Goal: Task Accomplishment & Management: Manage account settings

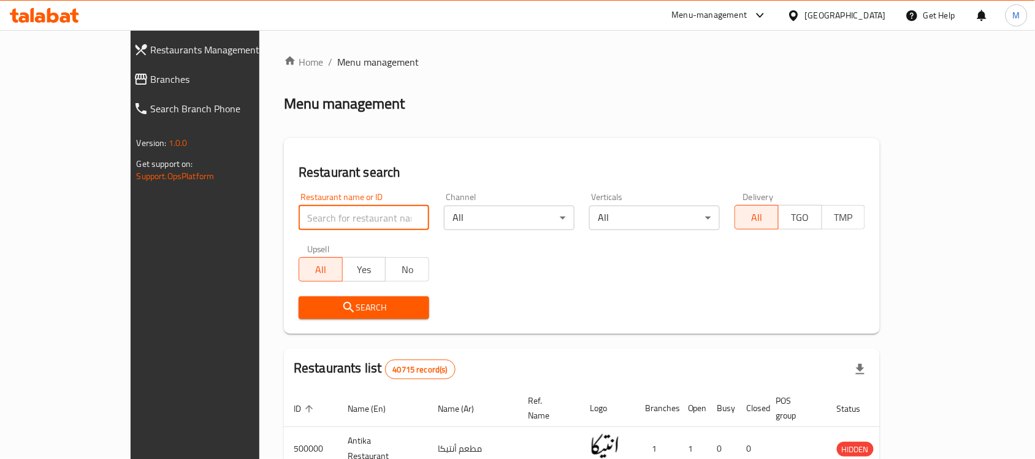
click at [299, 221] on input "search" at bounding box center [364, 218] width 131 height 25
paste input "Voila Chocolate & Pastry Shop"
type input "Voila Chocolate & Pastry Shop"
click at [309, 305] on span "Search" at bounding box center [364, 307] width 111 height 15
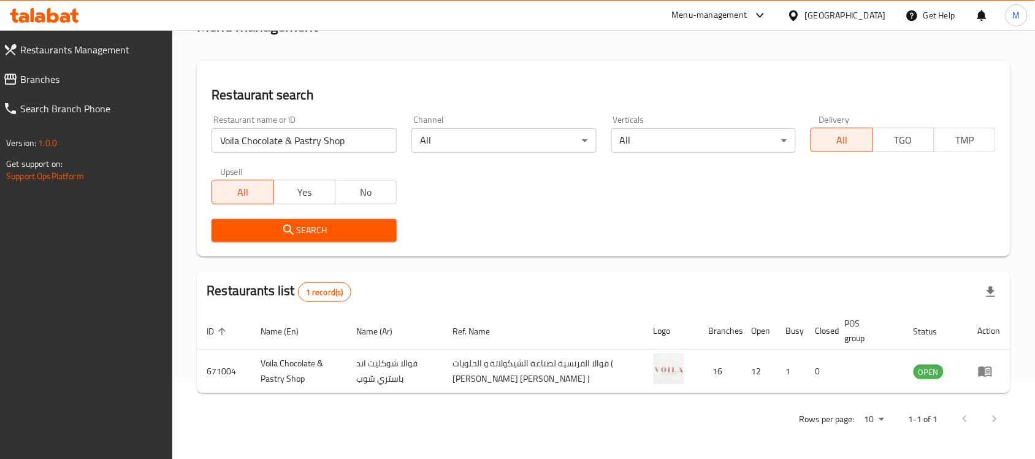
scroll to position [78, 0]
click at [589, 184] on div "Restaurant name or ID Voila Chocolate & Pastry Shop Restaurant name or ID Chann…" at bounding box center [603, 177] width 799 height 141
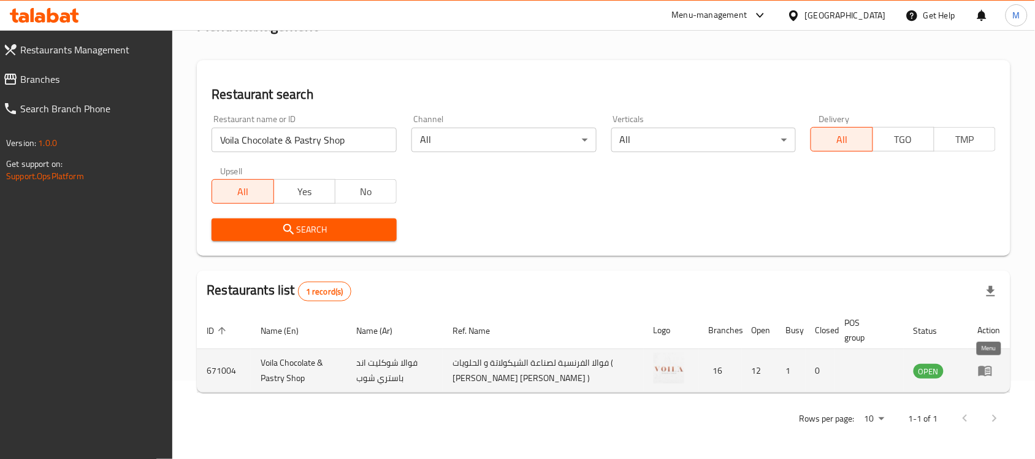
click at [986, 375] on icon "enhanced table" at bounding box center [985, 371] width 13 height 10
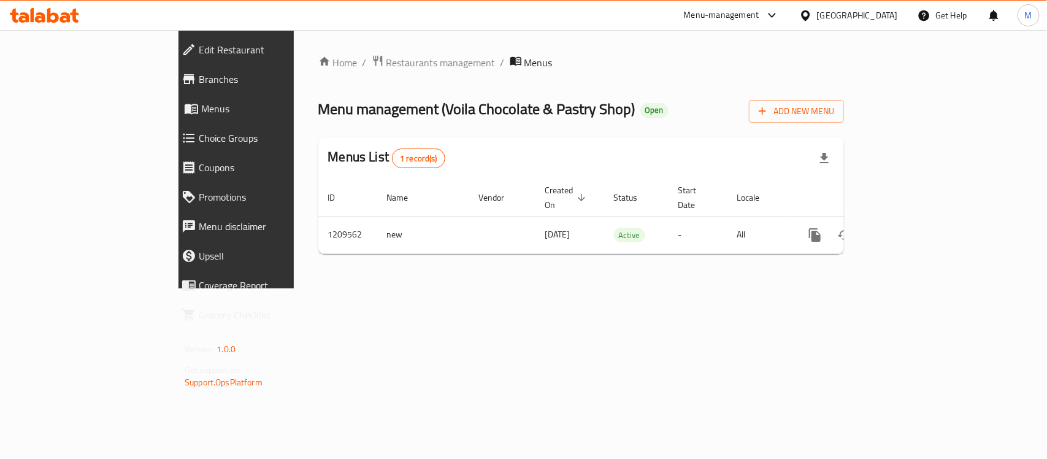
click at [199, 72] on span "Branches" at bounding box center [271, 79] width 145 height 15
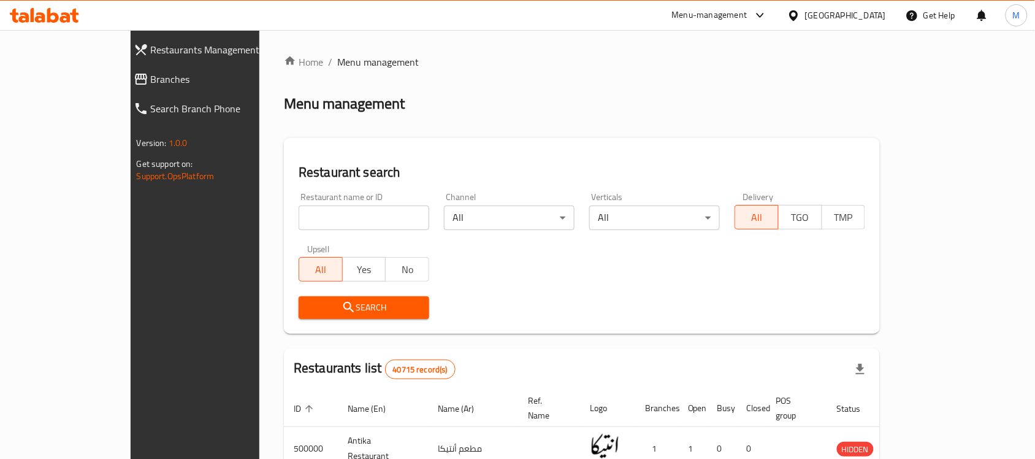
click at [299, 216] on input "search" at bounding box center [364, 218] width 131 height 25
paste input "Voila"
type input "Voila"
click at [309, 302] on span "Search" at bounding box center [364, 307] width 111 height 15
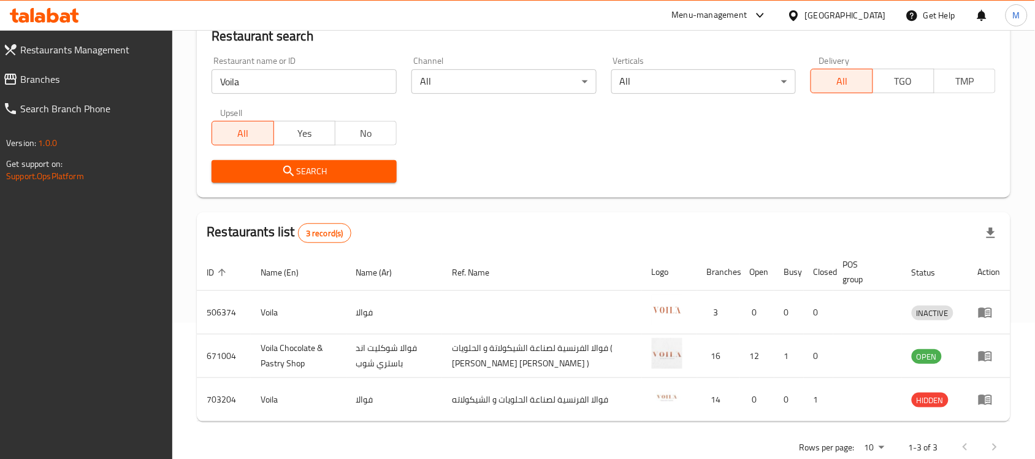
scroll to position [153, 0]
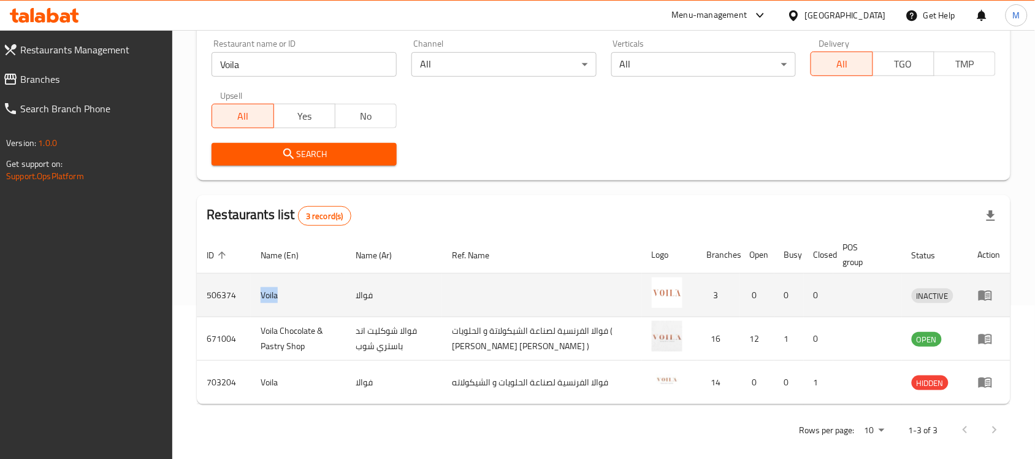
drag, startPoint x: 259, startPoint y: 294, endPoint x: 296, endPoint y: 296, distance: 36.2
click at [296, 296] on td "Voila" at bounding box center [298, 296] width 95 height 44
copy td "Voila"
click at [986, 293] on icon "enhanced table" at bounding box center [985, 296] width 13 height 10
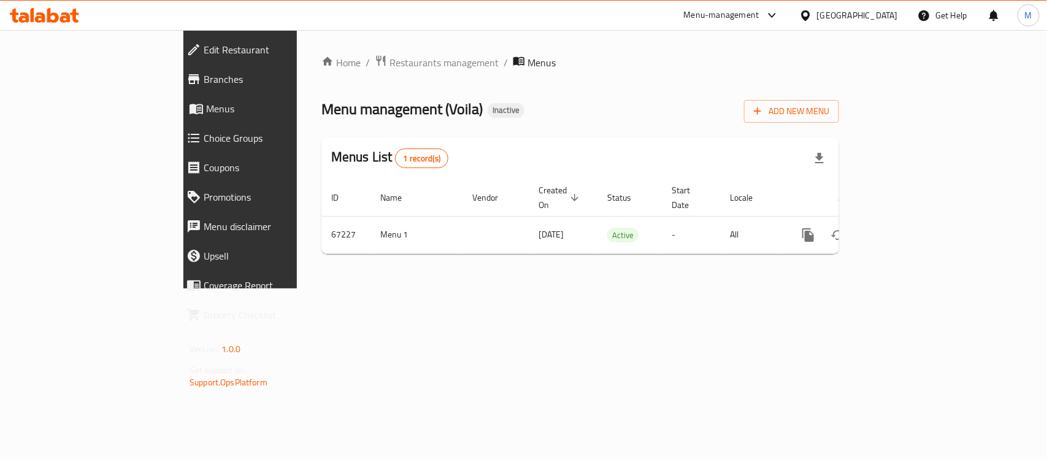
click at [204, 75] on span "Branches" at bounding box center [276, 79] width 145 height 15
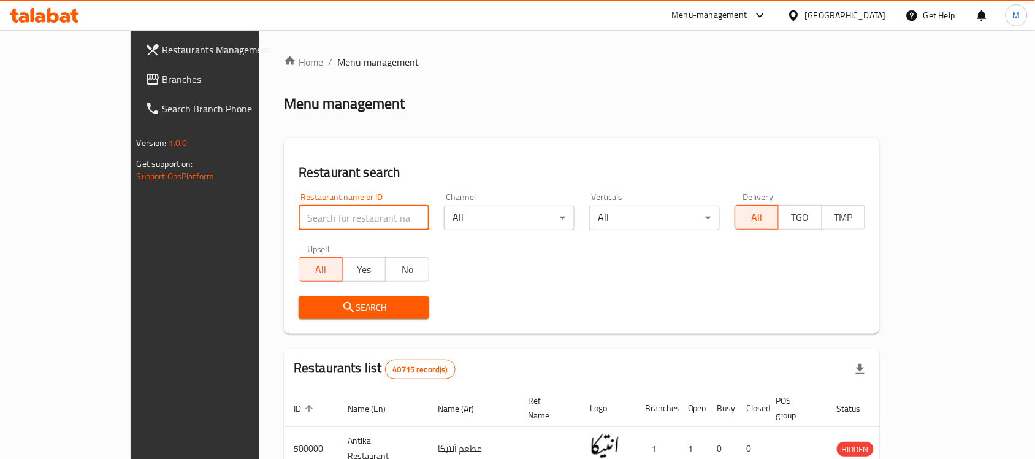
click at [299, 213] on input "search" at bounding box center [364, 218] width 131 height 25
paste input "Voila"
type input "Voila"
click at [309, 310] on span "Search" at bounding box center [364, 307] width 111 height 15
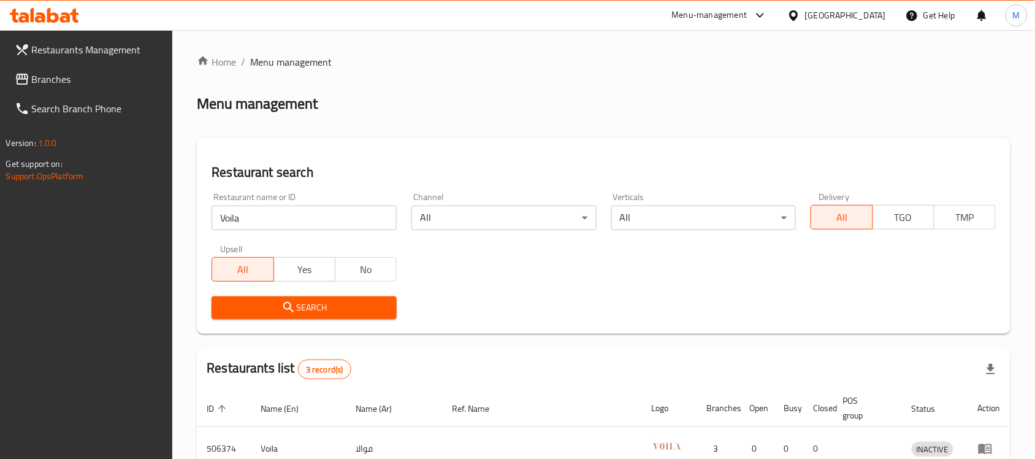
click at [419, 120] on div "Home / Menu management Menu management Restaurant search Restaurant name or ID …" at bounding box center [604, 327] width 814 height 545
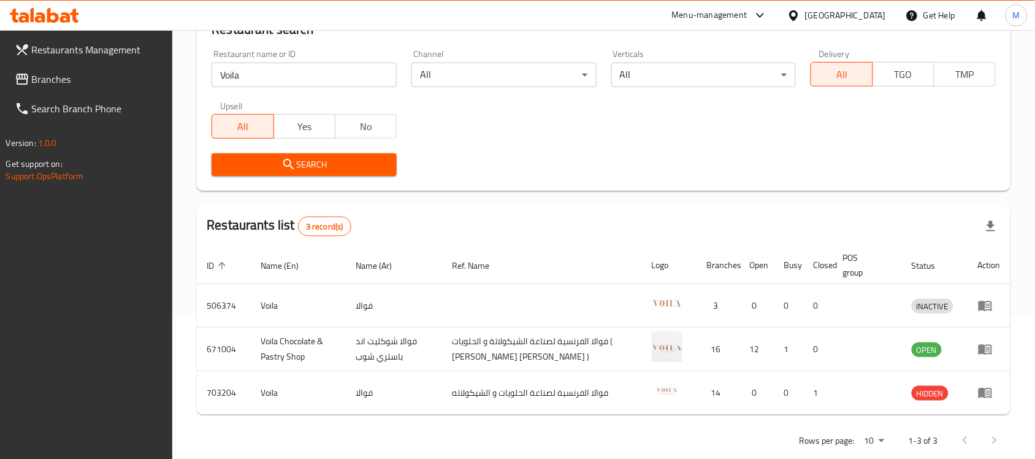
scroll to position [164, 0]
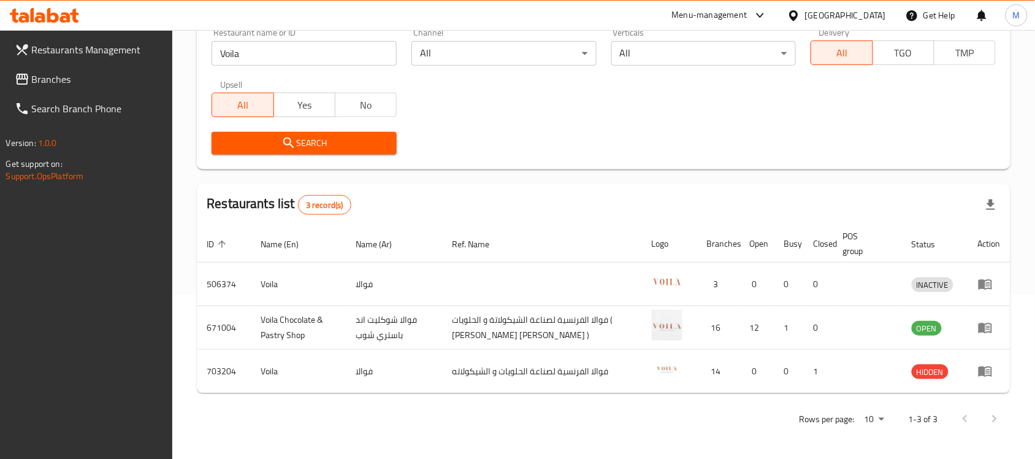
click at [529, 161] on div "Search" at bounding box center [603, 143] width 799 height 37
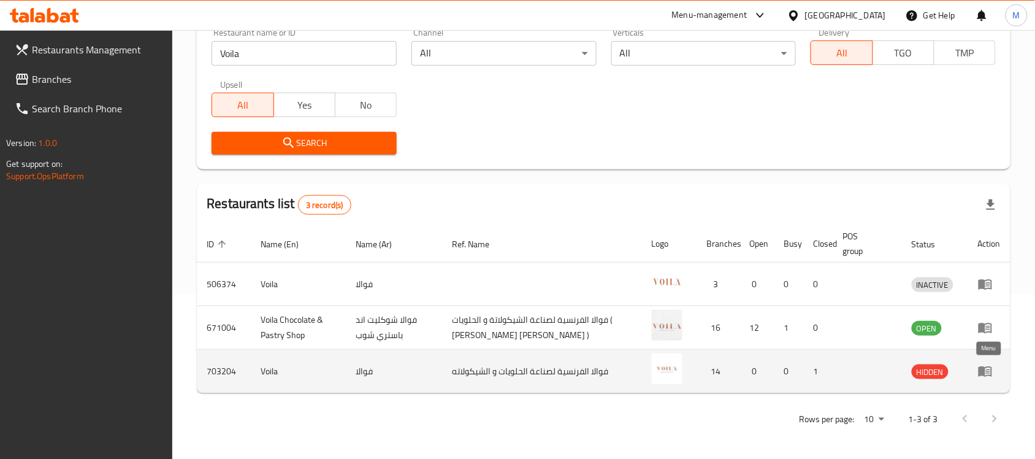
click at [983, 375] on icon "enhanced table" at bounding box center [985, 372] width 13 height 10
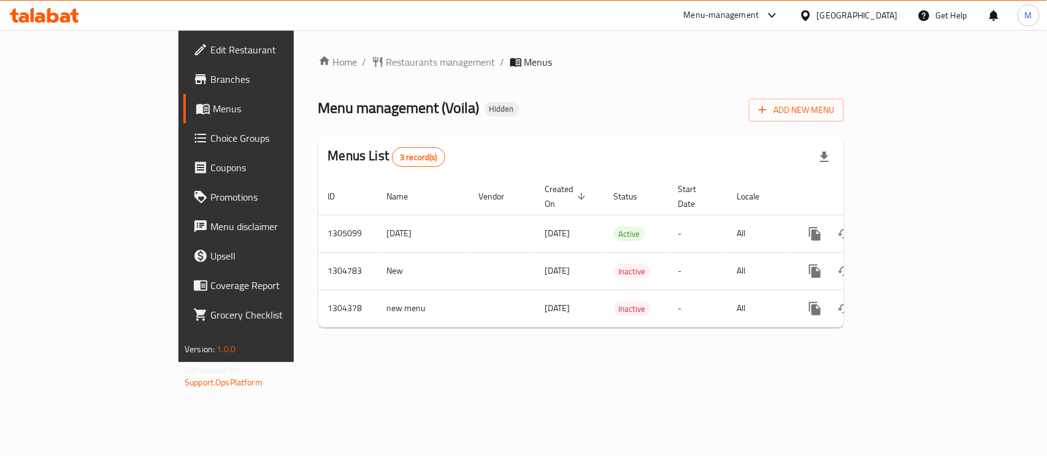
click at [210, 84] on span "Branches" at bounding box center [276, 79] width 133 height 15
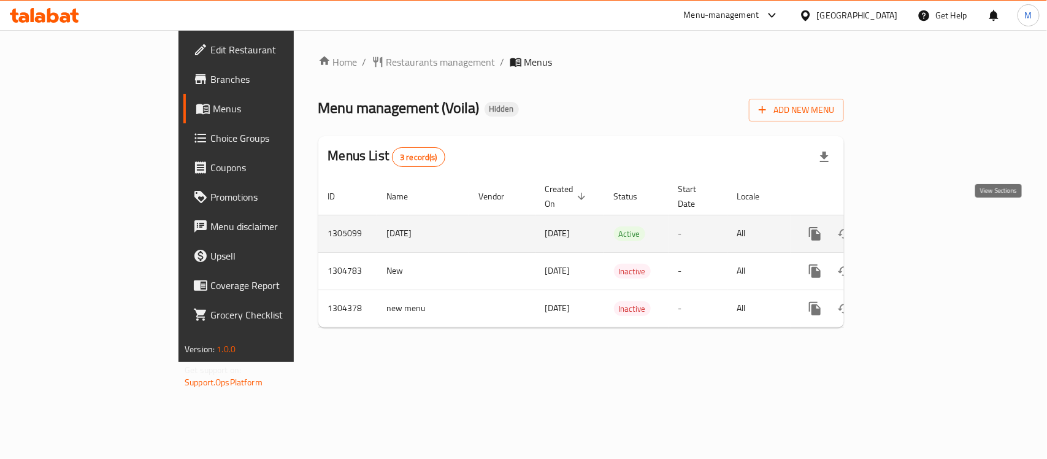
click at [909, 228] on icon "enhanced table" at bounding box center [903, 233] width 11 height 11
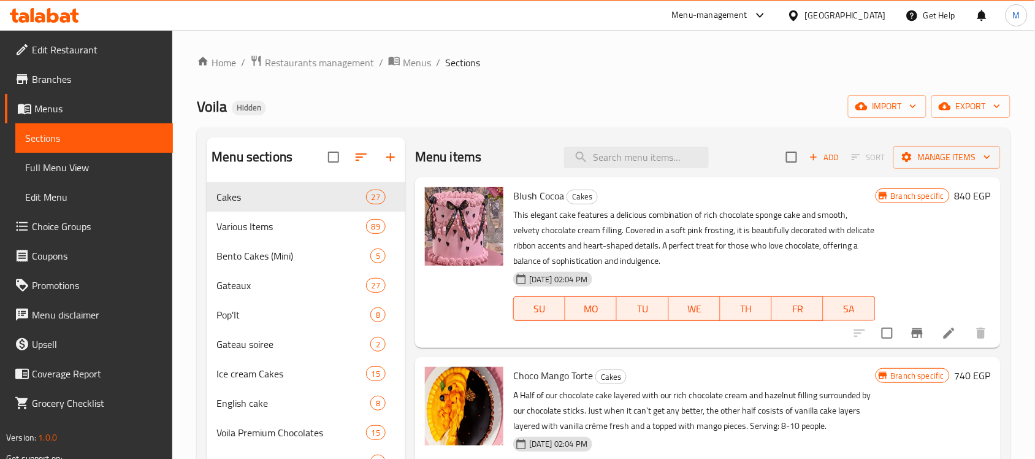
click at [217, 108] on span "Voila" at bounding box center [212, 107] width 30 height 28
click at [972, 104] on span "export" at bounding box center [972, 106] width 60 height 15
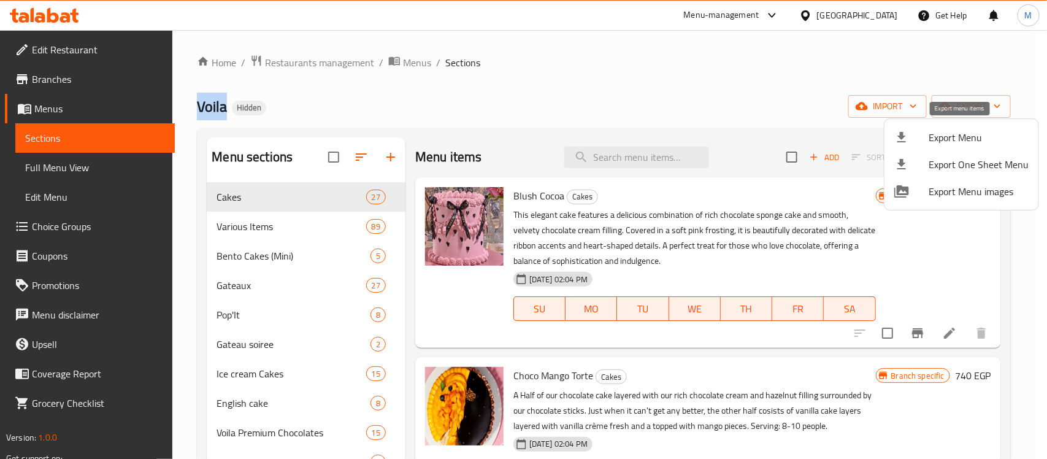
click at [956, 132] on span "Export Menu" at bounding box center [979, 137] width 100 height 15
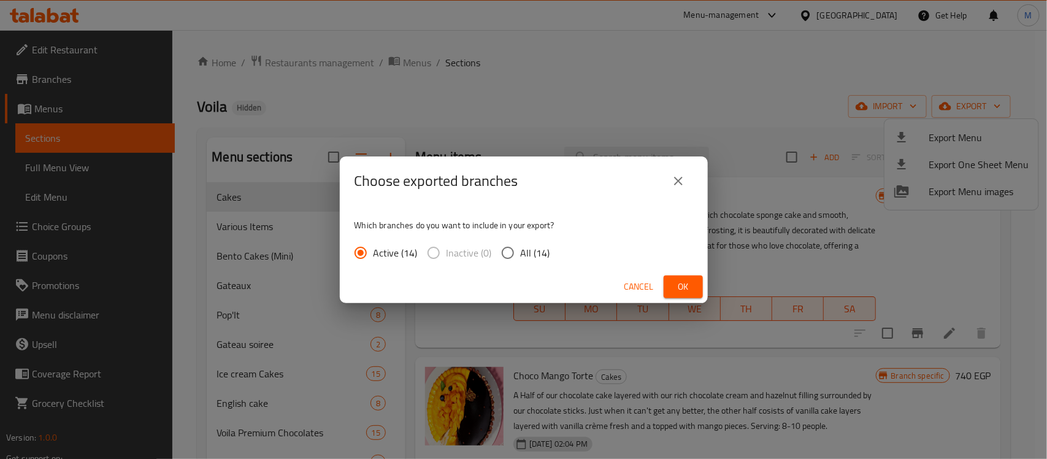
click at [521, 250] on span "All (14)" at bounding box center [535, 252] width 29 height 15
click at [520, 250] on input "All (14)" at bounding box center [508, 253] width 26 height 26
radio input "true"
click at [692, 290] on span "Ok" at bounding box center [684, 286] width 20 height 15
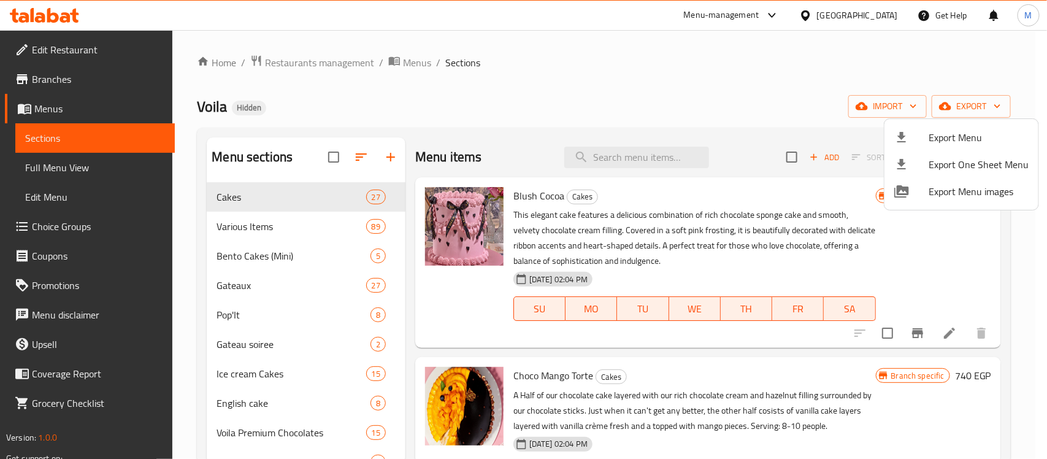
click at [446, 106] on div at bounding box center [523, 229] width 1047 height 459
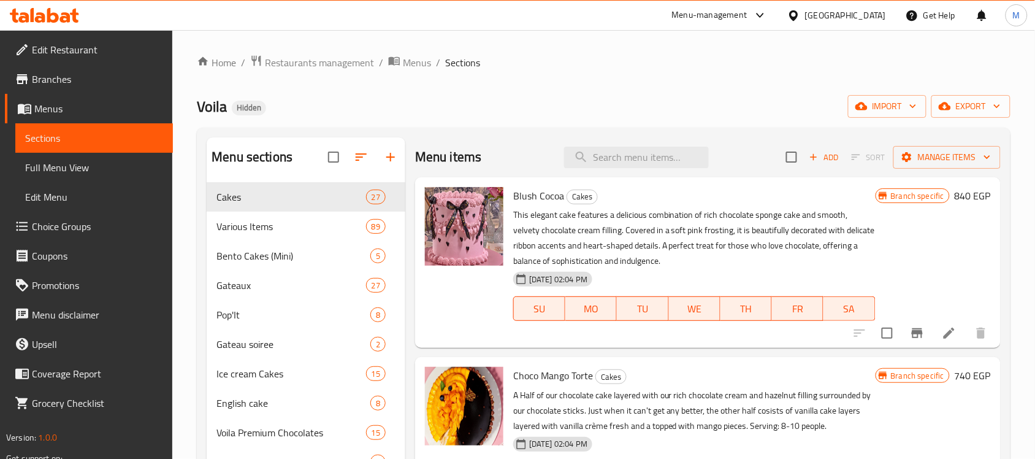
click at [510, 90] on div "Home / Restaurants management / Menus / Sections Voila Hidden import export Men…" at bounding box center [604, 332] width 814 height 555
click at [215, 103] on span "Voila" at bounding box center [212, 107] width 30 height 28
copy span "Voila"
click at [60, 78] on span "Branches" at bounding box center [97, 79] width 131 height 15
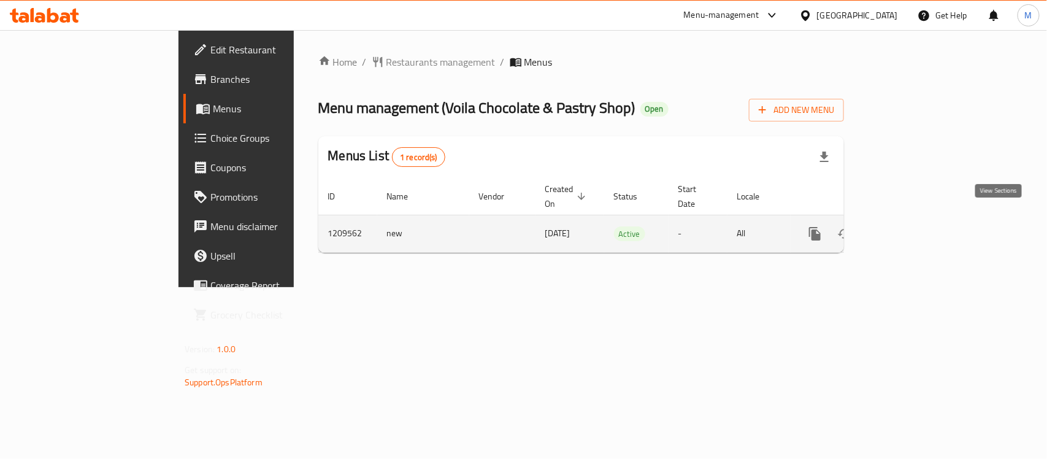
click at [911, 226] on icon "enhanced table" at bounding box center [903, 233] width 15 height 15
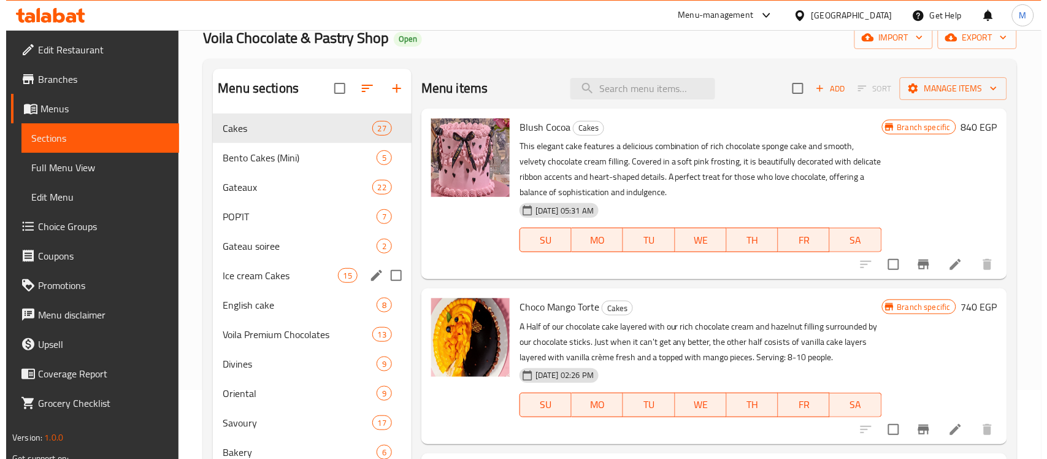
scroll to position [96, 0]
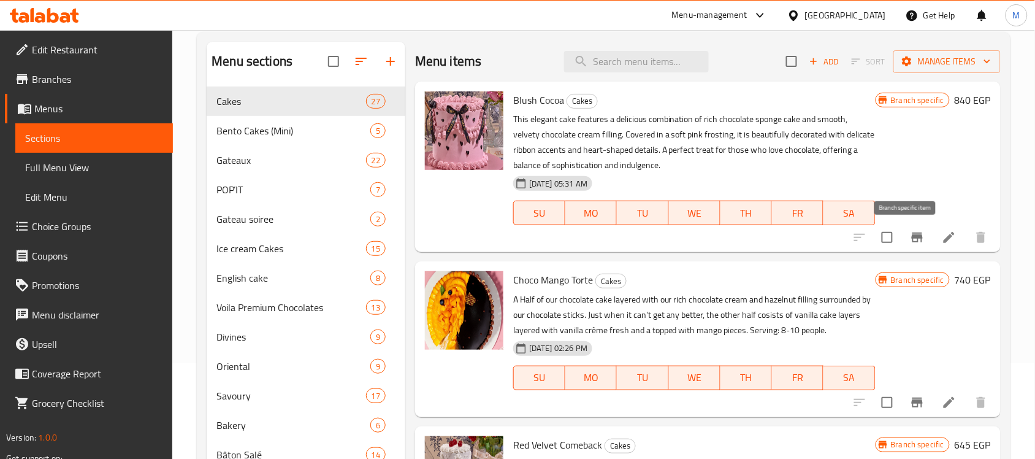
click at [912, 236] on icon "Branch-specific-item" at bounding box center [917, 237] width 11 height 10
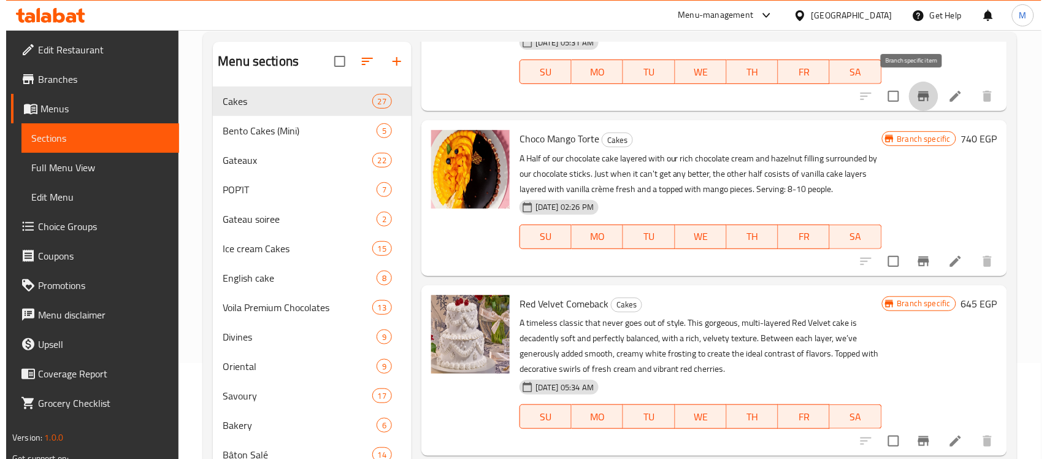
scroll to position [153, 0]
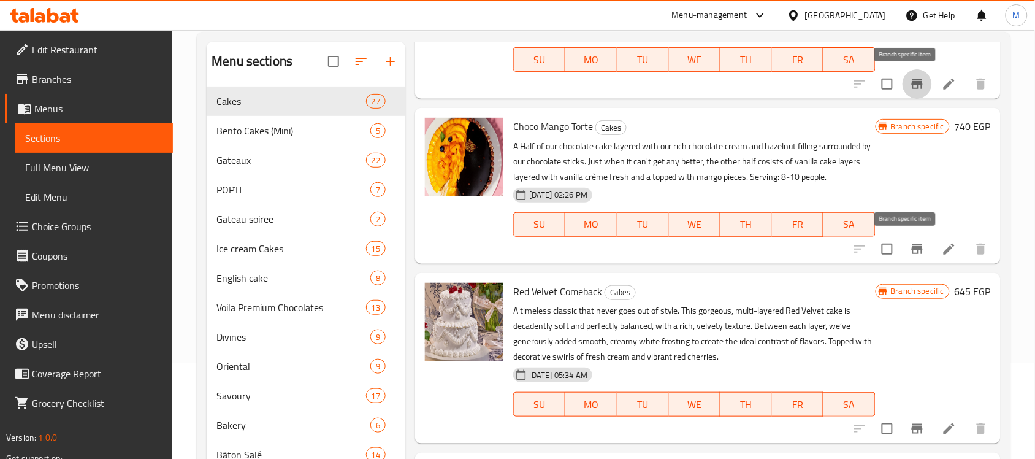
click at [912, 250] on icon "Branch-specific-item" at bounding box center [917, 249] width 11 height 10
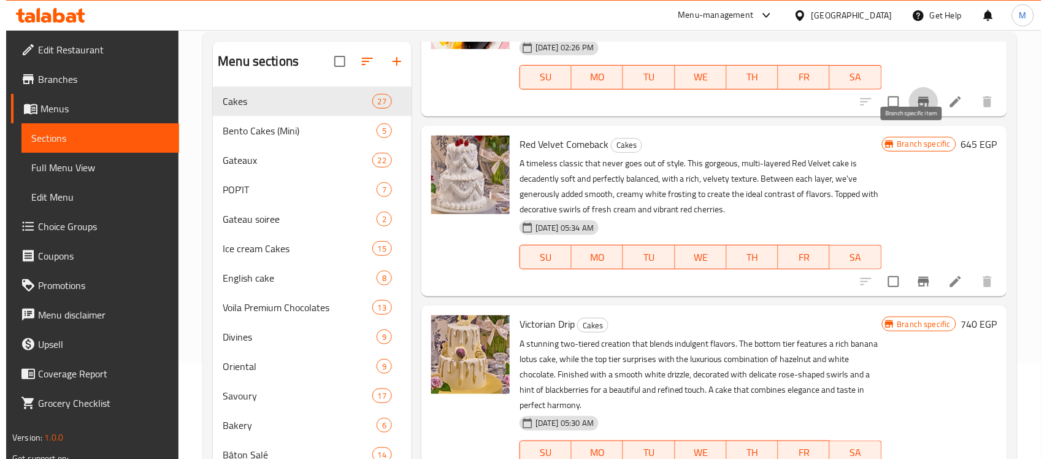
scroll to position [307, 0]
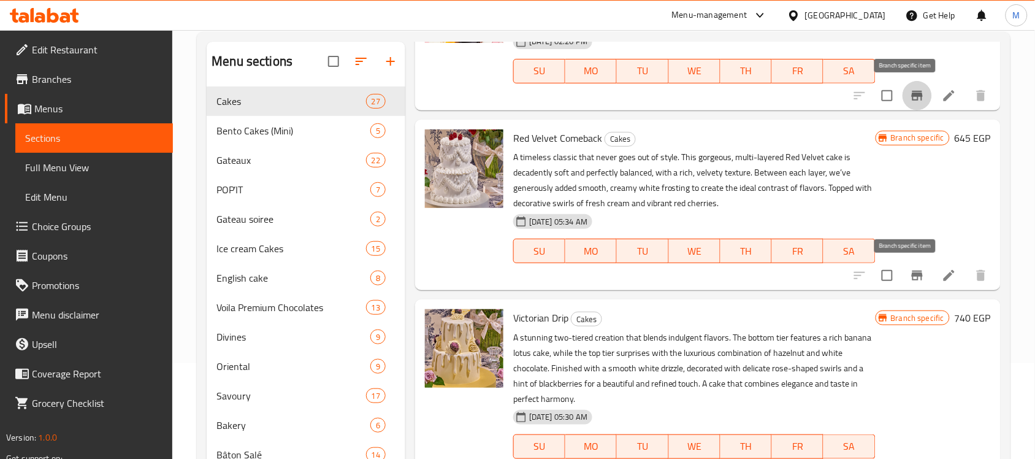
click at [910, 282] on icon "Branch-specific-item" at bounding box center [917, 275] width 15 height 15
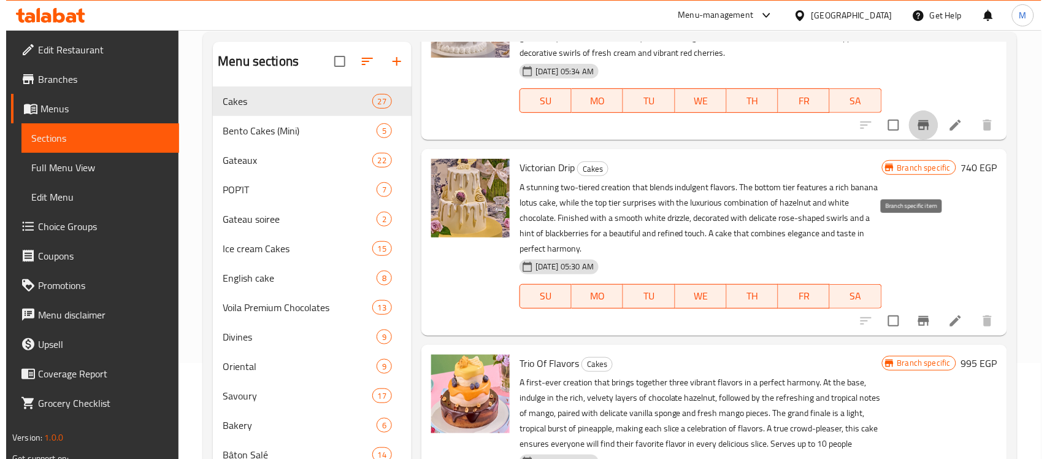
scroll to position [460, 0]
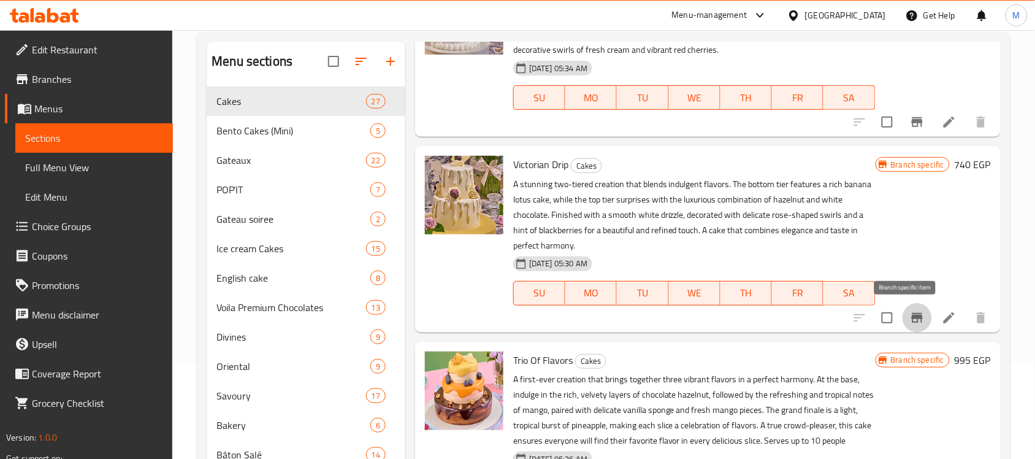
click at [910, 310] on icon "Branch-specific-item" at bounding box center [917, 317] width 15 height 15
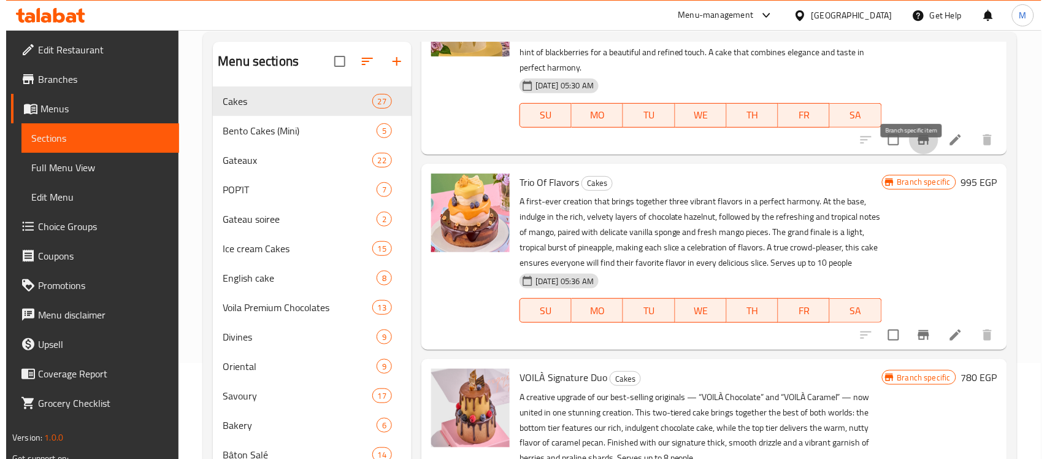
scroll to position [690, 0]
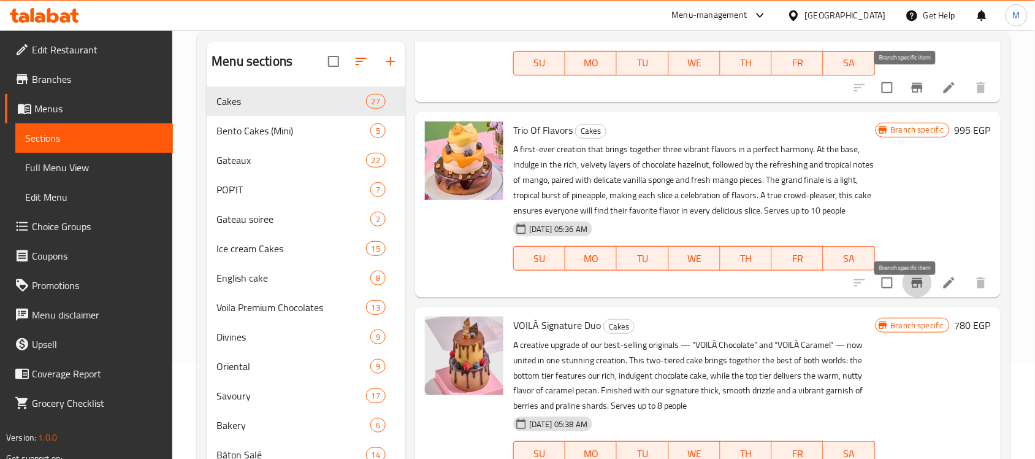
click at [910, 290] on icon "Branch-specific-item" at bounding box center [917, 282] width 15 height 15
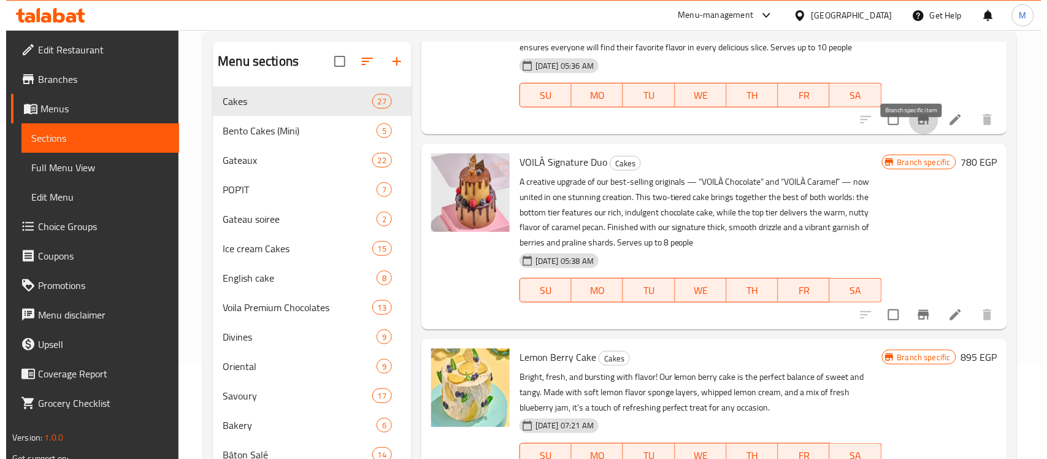
scroll to position [843, 0]
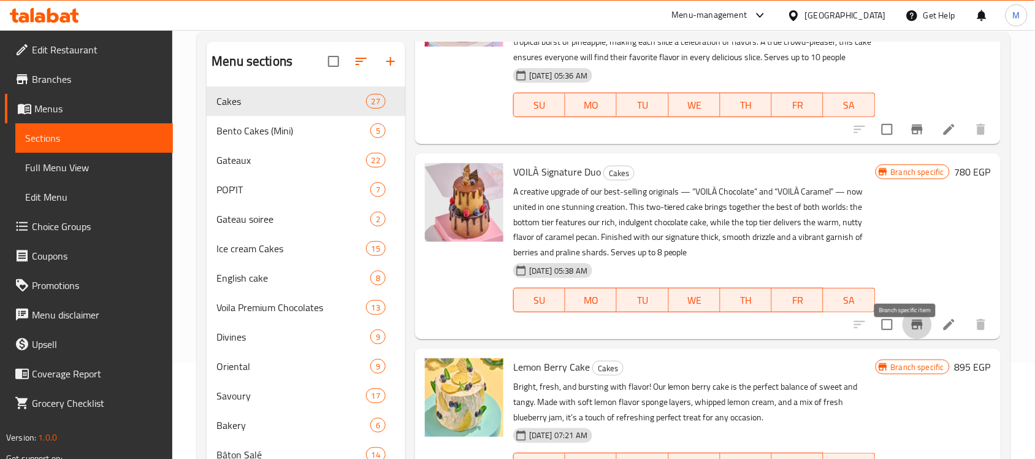
click at [910, 332] on icon "Branch-specific-item" at bounding box center [917, 324] width 15 height 15
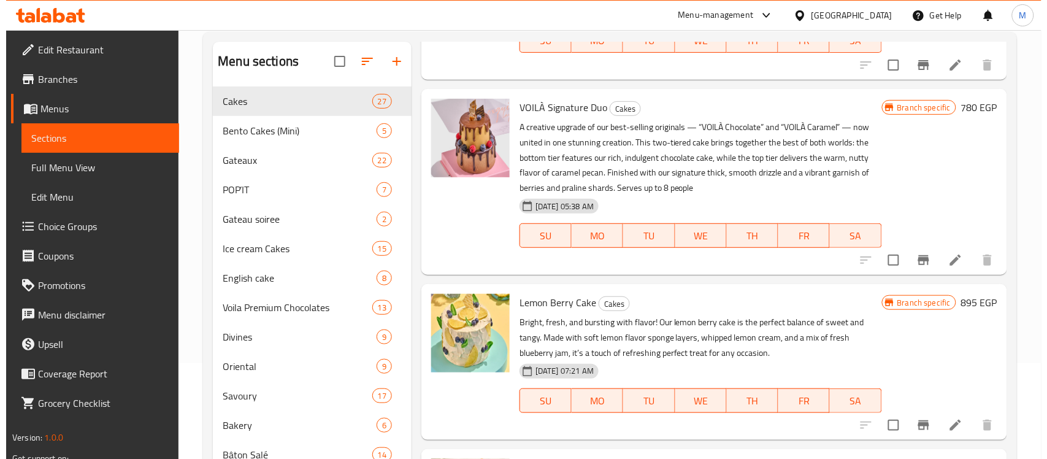
scroll to position [997, 0]
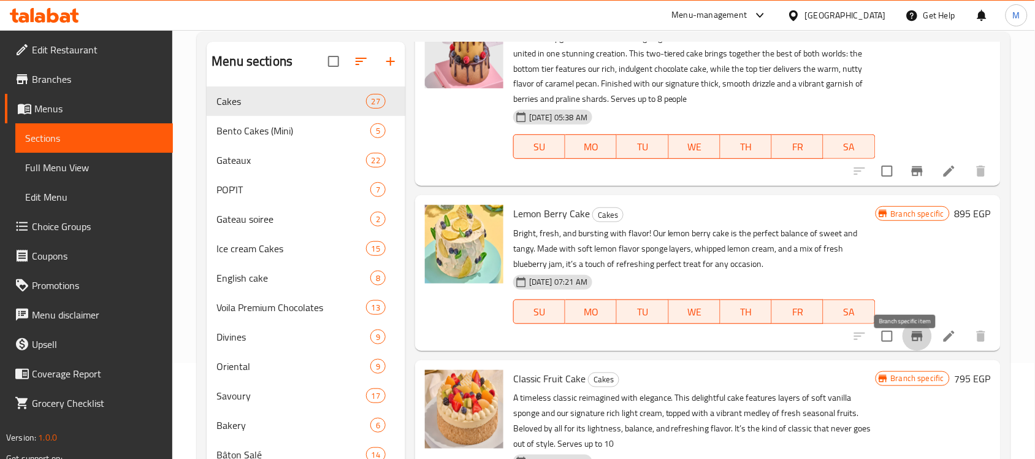
click at [910, 344] on icon "Branch-specific-item" at bounding box center [917, 336] width 15 height 15
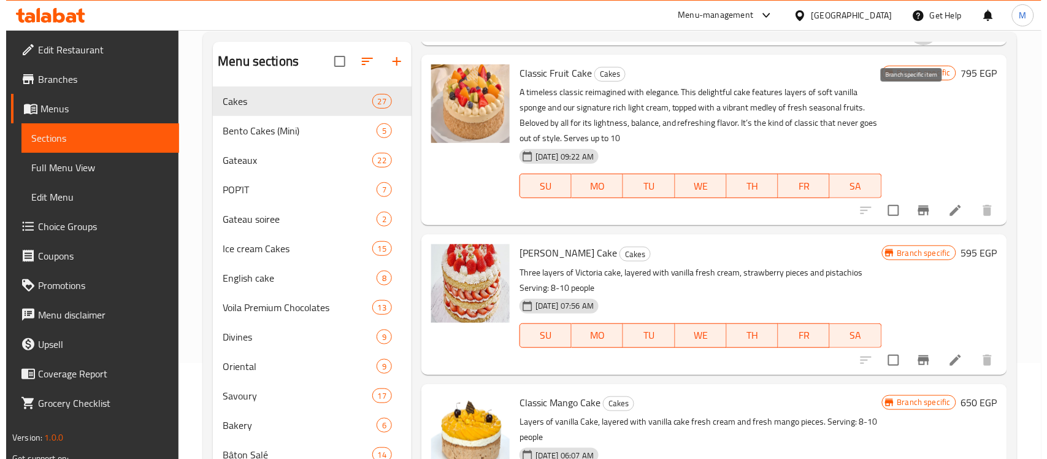
scroll to position [1304, 0]
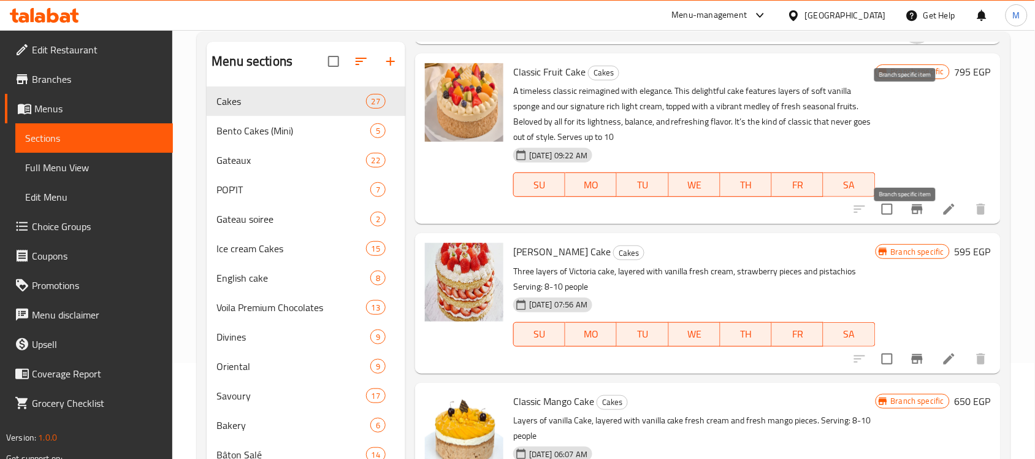
click at [910, 217] on icon "Branch-specific-item" at bounding box center [917, 209] width 15 height 15
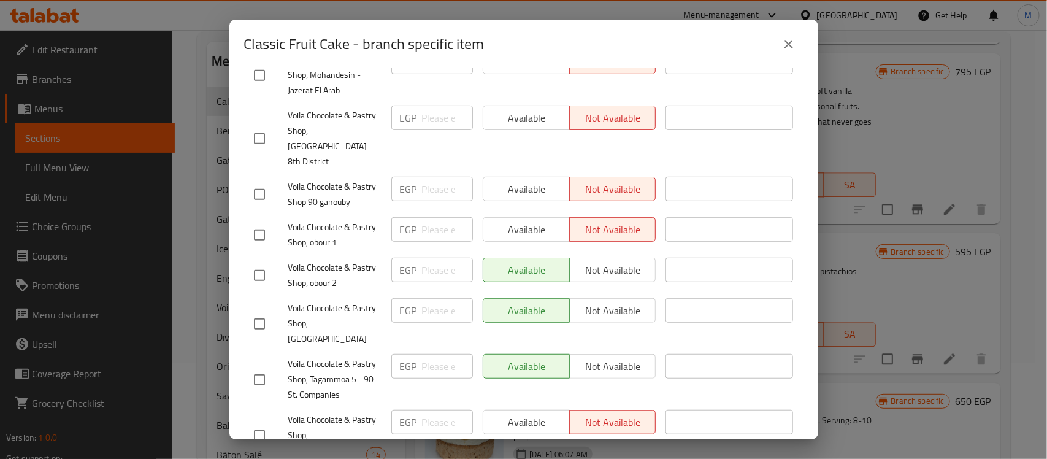
scroll to position [661, 0]
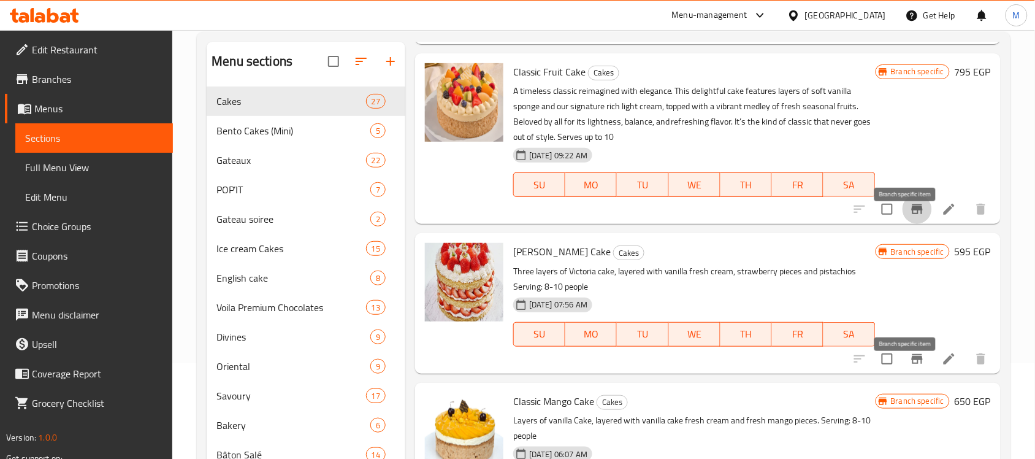
click at [910, 366] on icon "Branch-specific-item" at bounding box center [917, 359] width 15 height 15
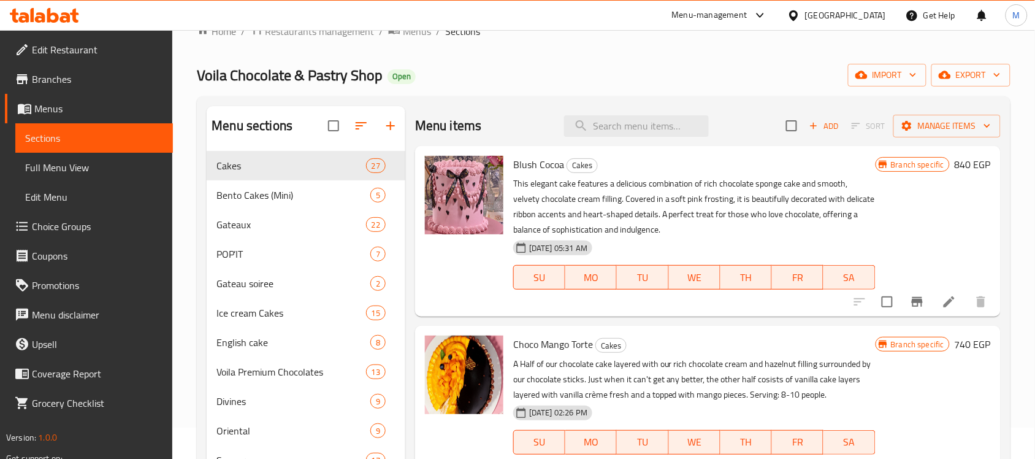
scroll to position [0, 0]
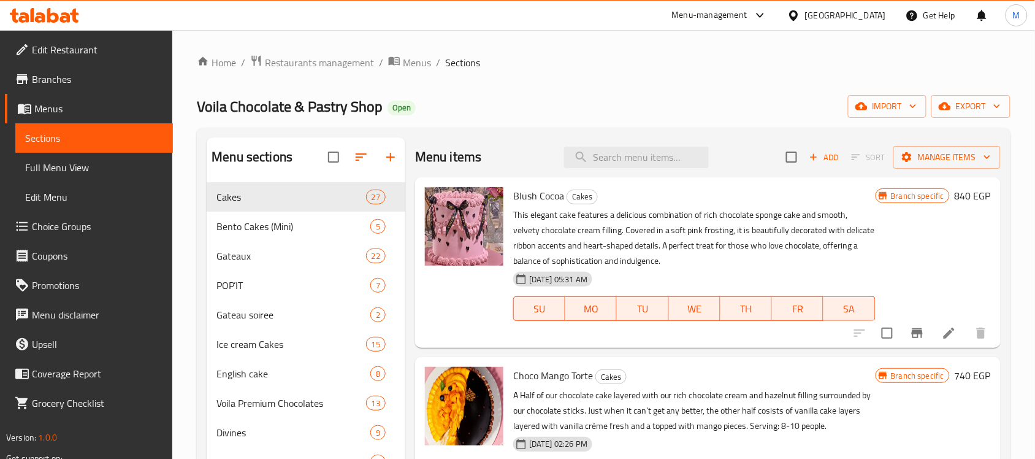
click at [319, 106] on span "Voila Chocolate & Pastry Shop" at bounding box center [290, 107] width 186 height 28
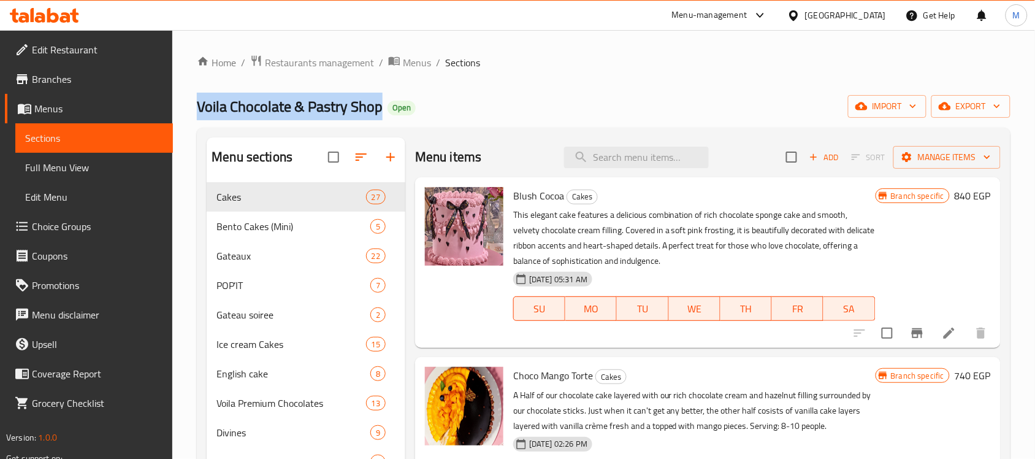
click at [319, 106] on span "Voila Chocolate & Pastry Shop" at bounding box center [290, 107] width 186 height 28
click at [979, 102] on span "export" at bounding box center [972, 106] width 60 height 15
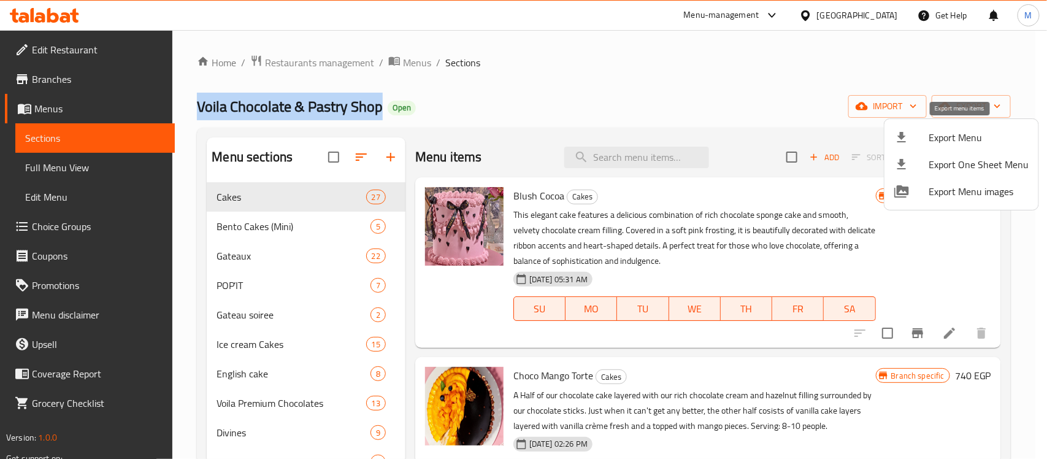
click at [955, 135] on span "Export Menu" at bounding box center [979, 137] width 100 height 15
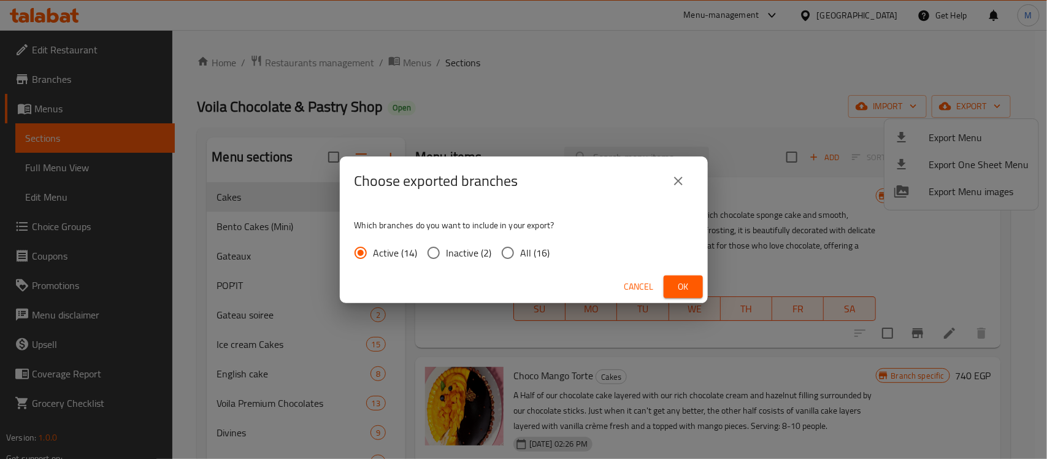
click at [539, 246] on span "All (16)" at bounding box center [535, 252] width 29 height 15
click at [521, 246] on input "All (16)" at bounding box center [508, 253] width 26 height 26
radio input "true"
click at [678, 287] on span "Ok" at bounding box center [684, 286] width 20 height 15
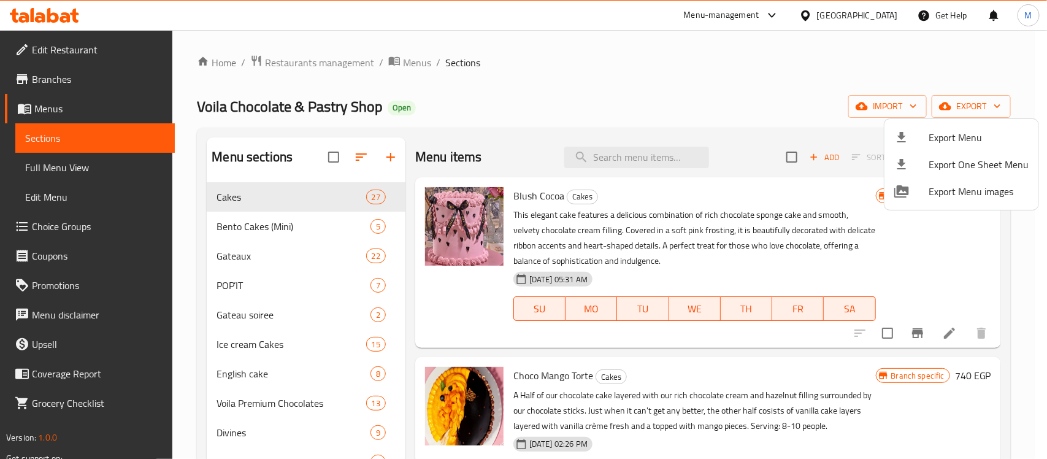
click at [307, 111] on div at bounding box center [523, 229] width 1047 height 459
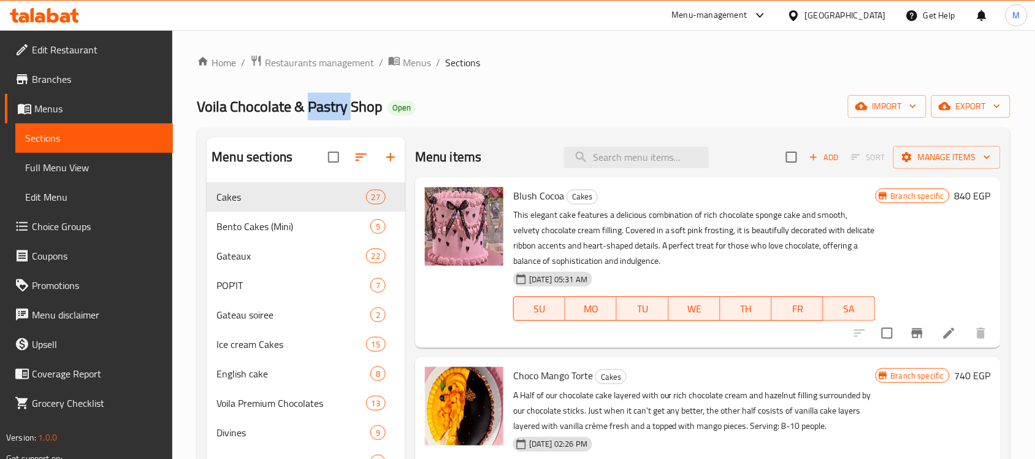
click at [307, 111] on span "Voila Chocolate & Pastry Shop" at bounding box center [290, 107] width 186 height 28
copy span "Voila Chocolate & Pastry Shop"
click at [532, 91] on div "Home / Restaurants management / Menus / Sections Voila Chocolate & Pastry Shop …" at bounding box center [604, 330] width 814 height 551
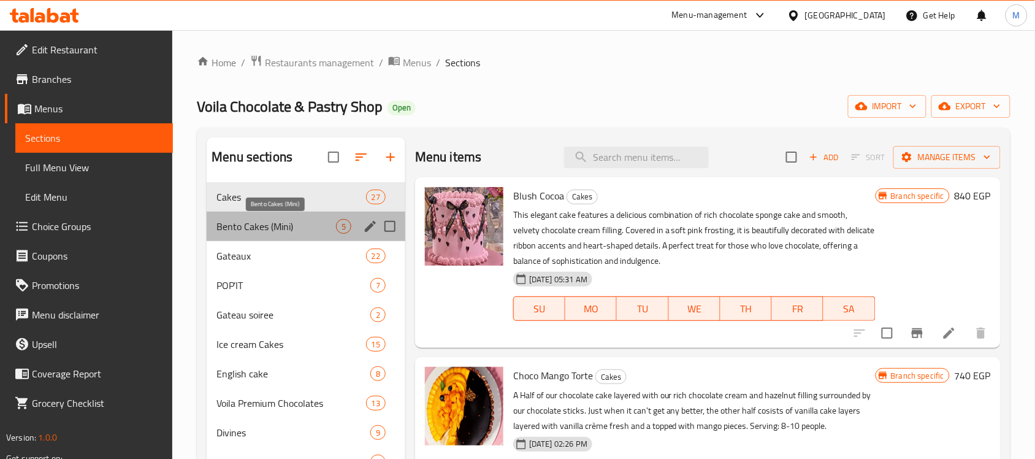
click at [256, 228] on span "Bento Cakes (Mini)" at bounding box center [277, 226] width 120 height 15
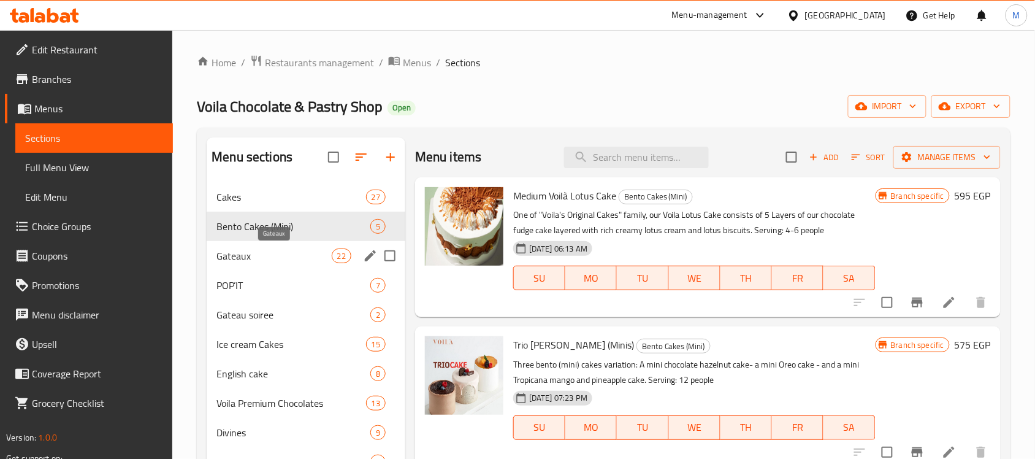
click at [258, 258] on span "Gateaux" at bounding box center [274, 255] width 115 height 15
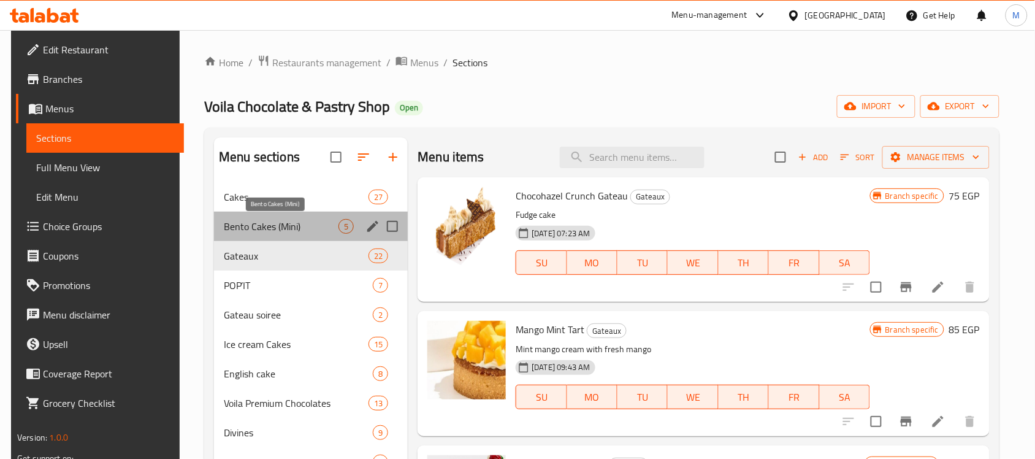
click at [269, 231] on span "Bento Cakes (Mini)" at bounding box center [281, 226] width 115 height 15
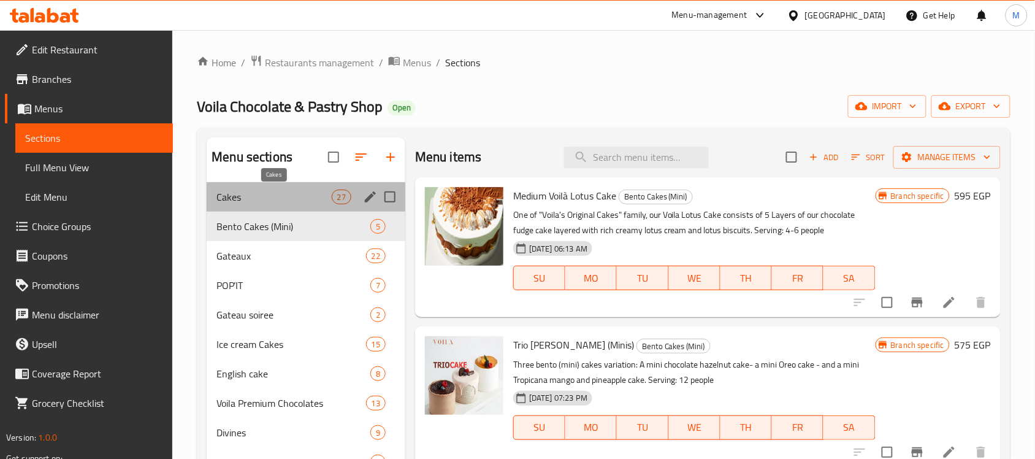
click at [314, 194] on span "Cakes" at bounding box center [274, 197] width 115 height 15
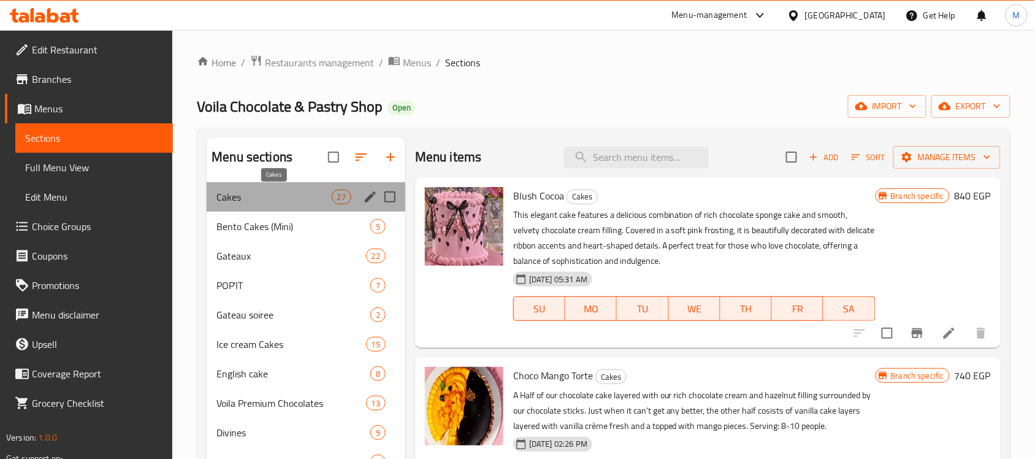
click at [302, 196] on span "Cakes" at bounding box center [274, 197] width 115 height 15
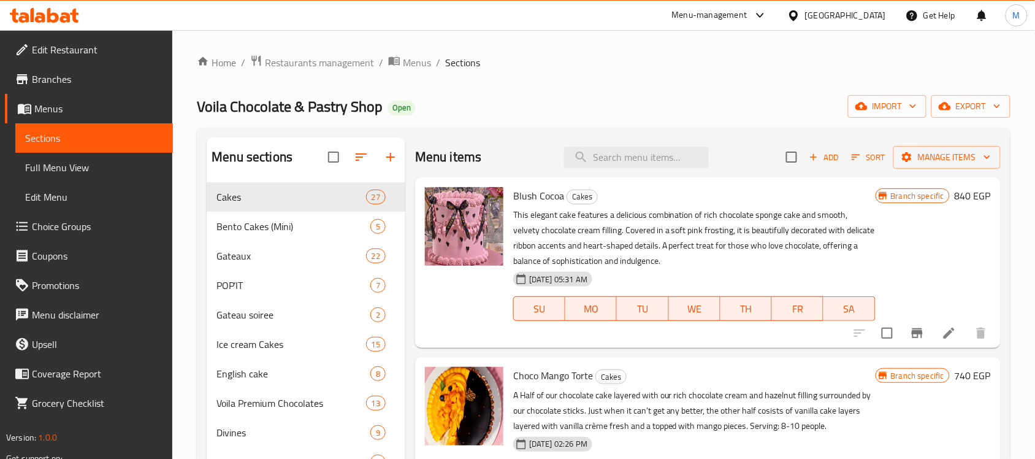
click at [517, 83] on div "Home / Restaurants management / Menus / Sections Voila Chocolate & Pastry Shop …" at bounding box center [604, 330] width 814 height 551
click at [655, 83] on div "Home / Restaurants management / Menus / Sections Voila Chocolate & Pastry Shop …" at bounding box center [604, 330] width 814 height 551
click at [910, 326] on icon "Branch-specific-item" at bounding box center [917, 333] width 15 height 15
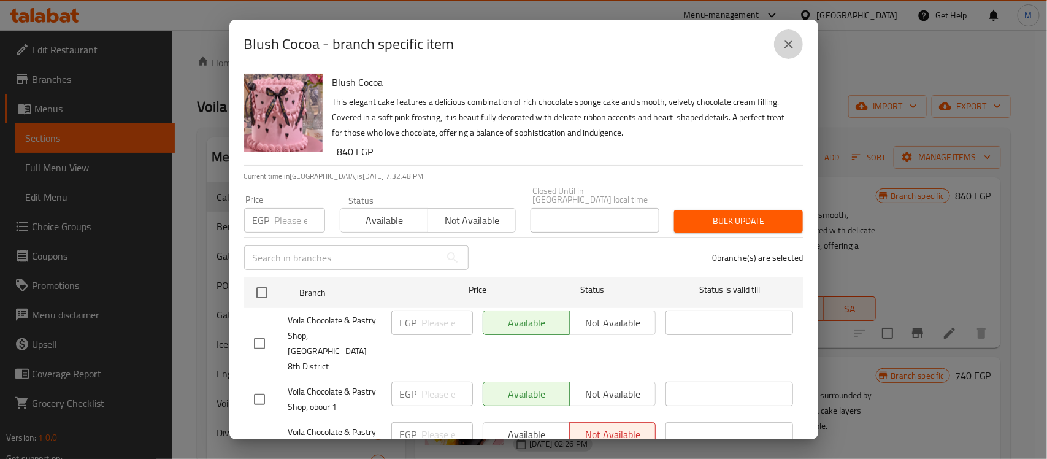
click at [783, 47] on icon "close" at bounding box center [789, 44] width 15 height 15
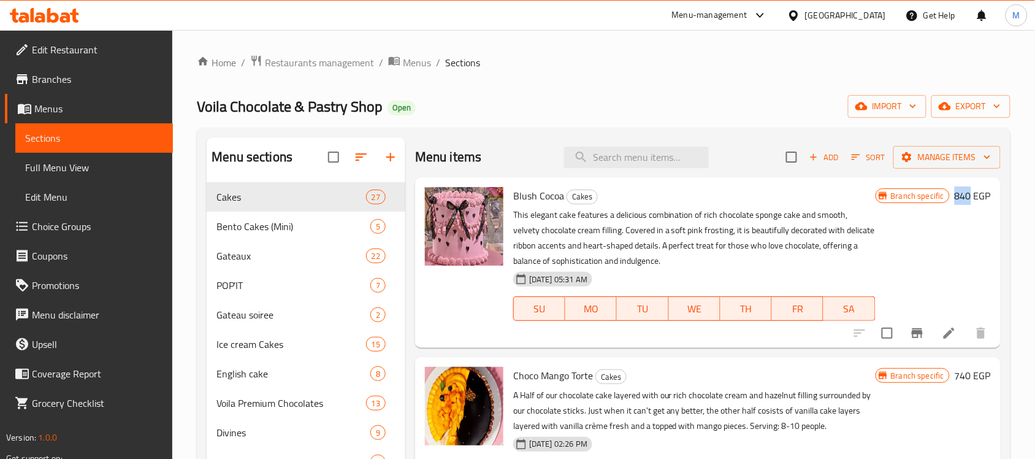
drag, startPoint x: 959, startPoint y: 197, endPoint x: 945, endPoint y: 196, distance: 13.5
click at [955, 196] on h6 "840 EGP" at bounding box center [973, 195] width 36 height 17
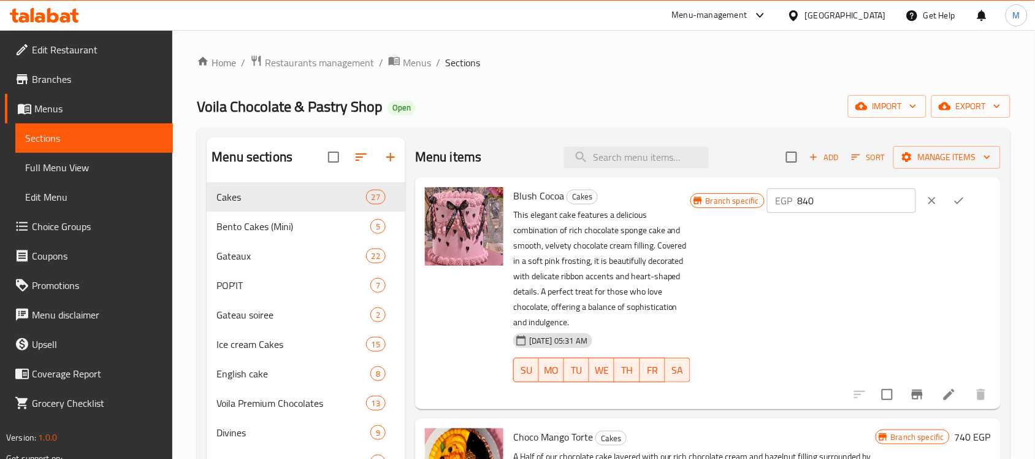
click at [929, 204] on icon "clear" at bounding box center [932, 200] width 7 height 7
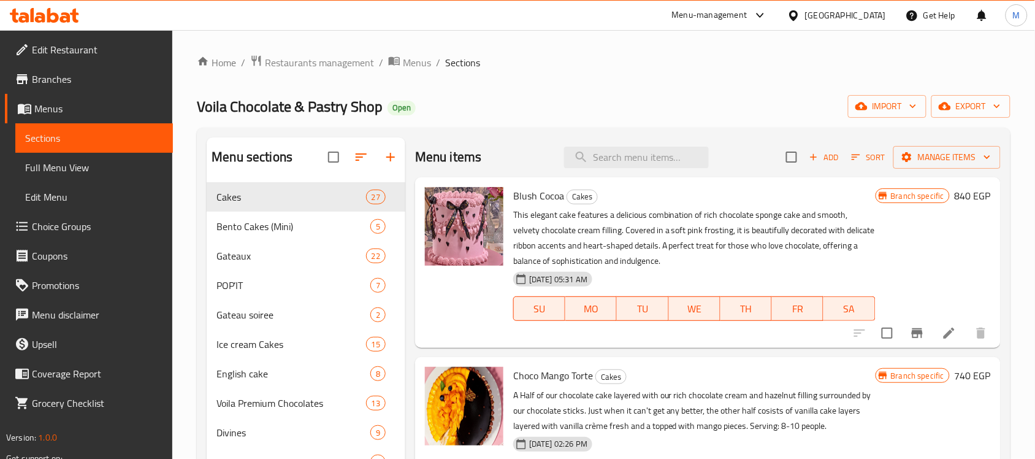
click at [74, 169] on span "Full Menu View" at bounding box center [94, 167] width 138 height 15
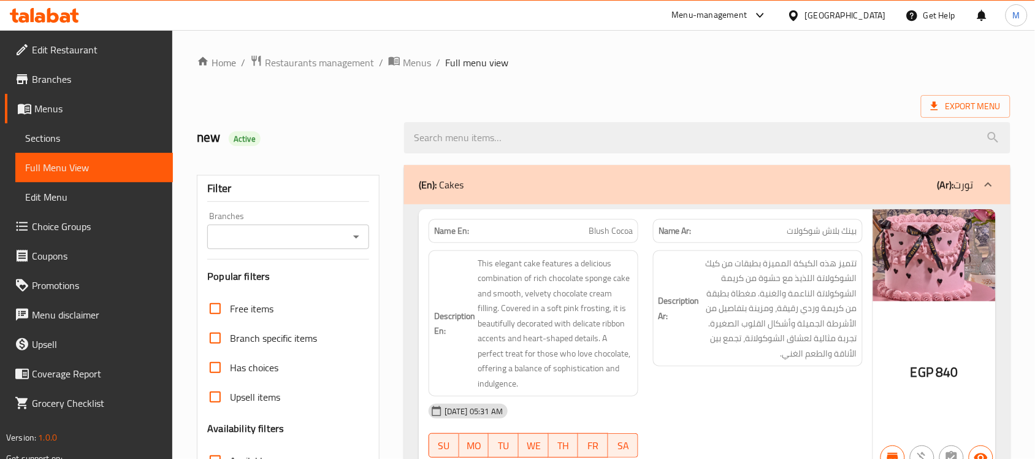
click at [356, 236] on icon "Open" at bounding box center [356, 237] width 6 height 3
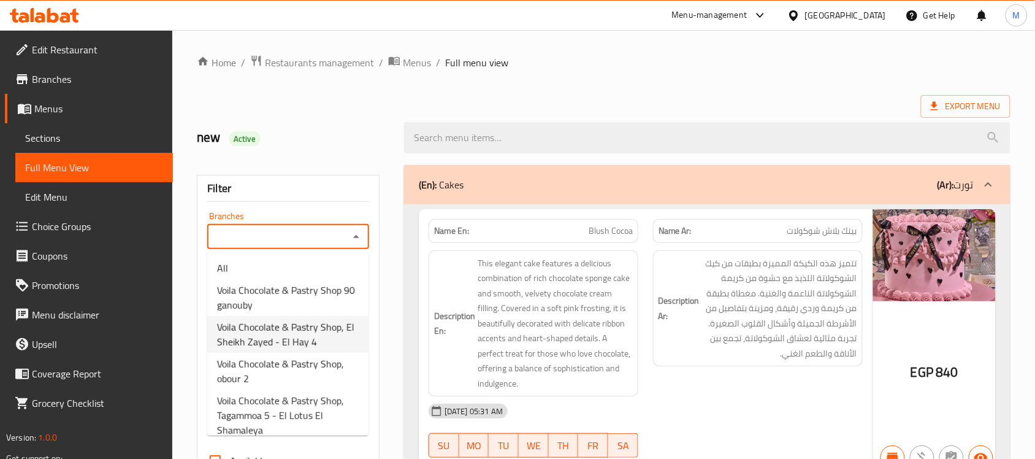
click at [296, 325] on span "Voila Chocolate & Pastry Shop, El Sheikh Zayed - El Hay 4" at bounding box center [288, 334] width 142 height 29
type input "Voila Chocolate & Pastry Shop, El Sheikh Zayed - El Hay 4"
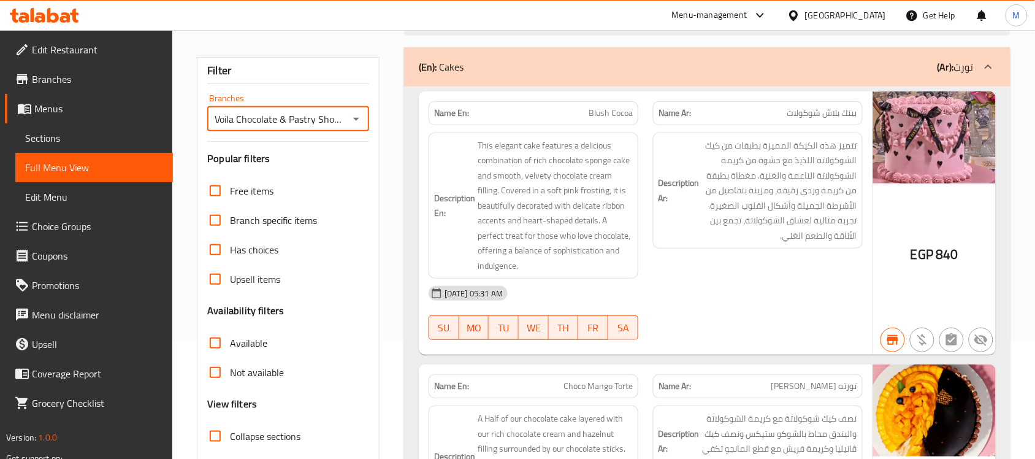
scroll to position [153, 0]
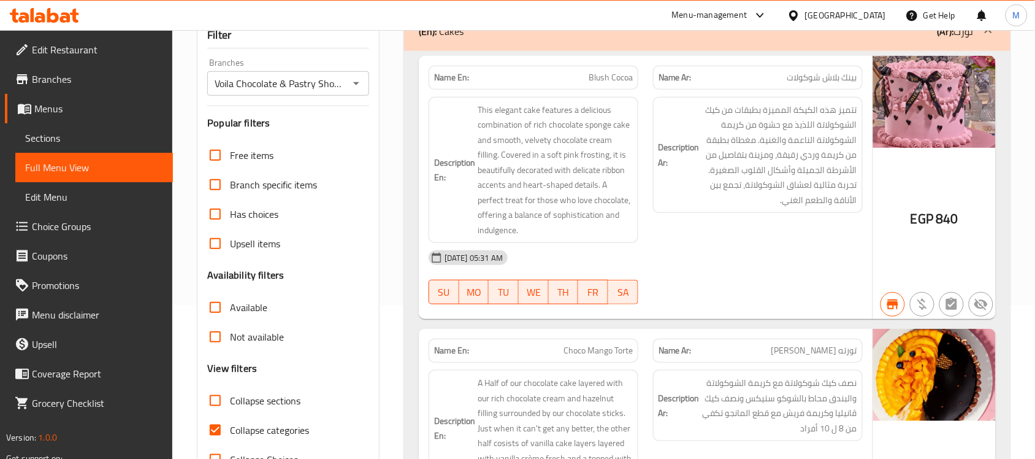
click at [951, 221] on span "840" at bounding box center [947, 219] width 22 height 24
copy div "EGP 840"
click at [951, 221] on span "840" at bounding box center [947, 219] width 22 height 24
drag, startPoint x: 940, startPoint y: 219, endPoint x: 960, endPoint y: 224, distance: 20.8
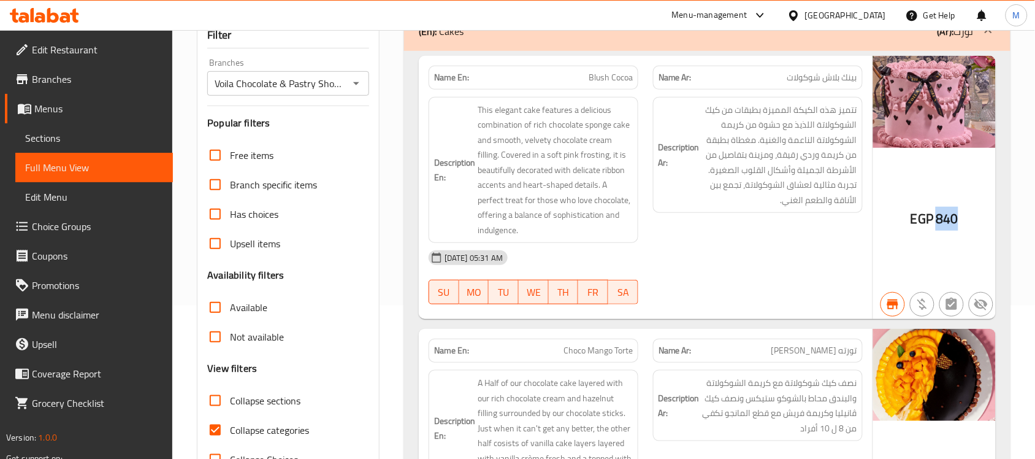
click at [960, 224] on div "EGP 840" at bounding box center [935, 188] width 123 height 264
copy span "840"
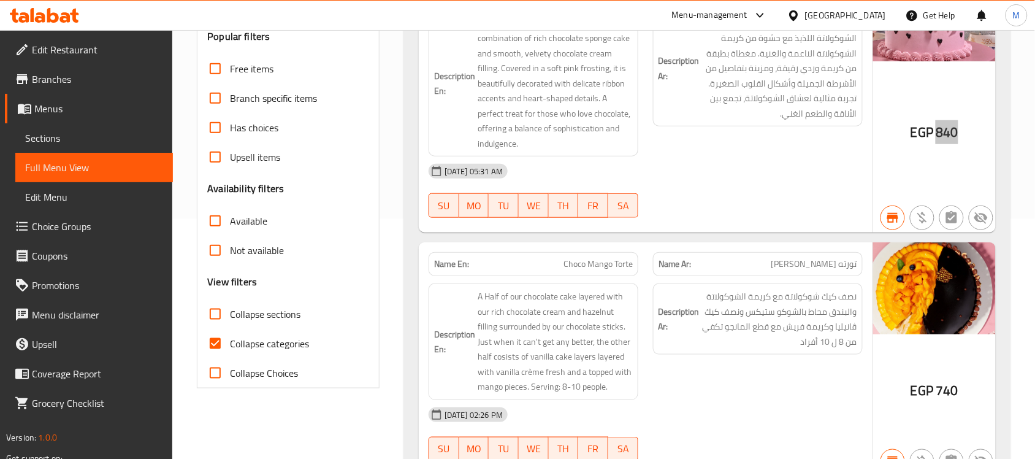
scroll to position [307, 0]
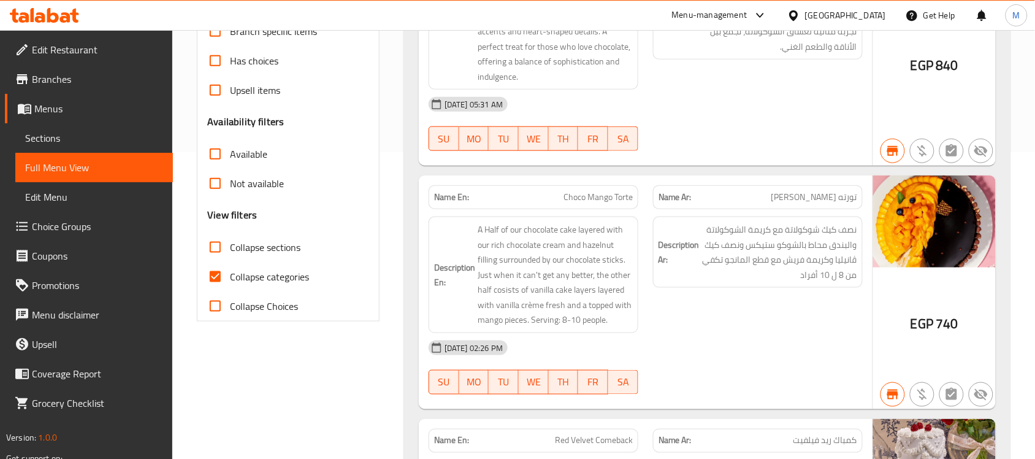
click at [733, 93] on div "06-05-2025 05:31 AM" at bounding box center [645, 104] width 449 height 29
drag, startPoint x: 939, startPoint y: 322, endPoint x: 958, endPoint y: 326, distance: 19.4
click at [958, 326] on span "740" at bounding box center [947, 324] width 22 height 24
copy span "740"
click at [759, 126] on div "06-05-2025 05:31 AM SU MO TU WE TH FR SA" at bounding box center [645, 124] width 449 height 69
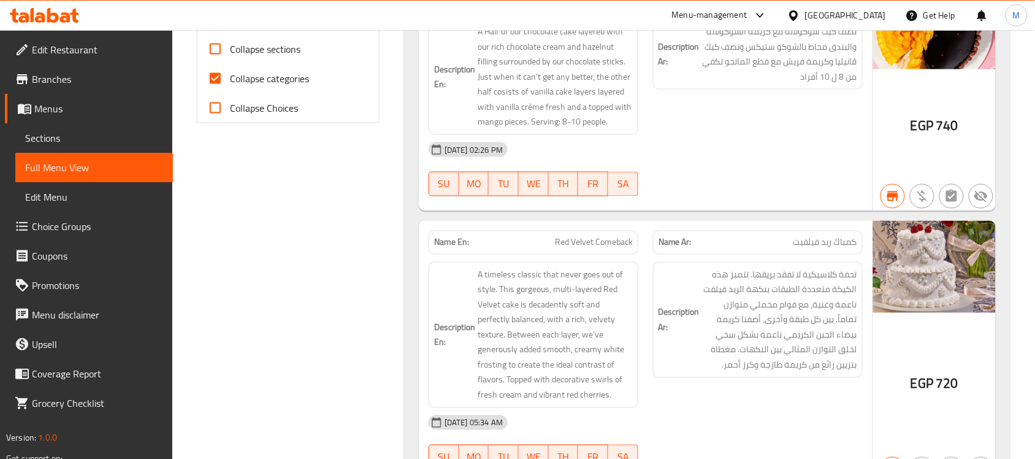
scroll to position [537, 0]
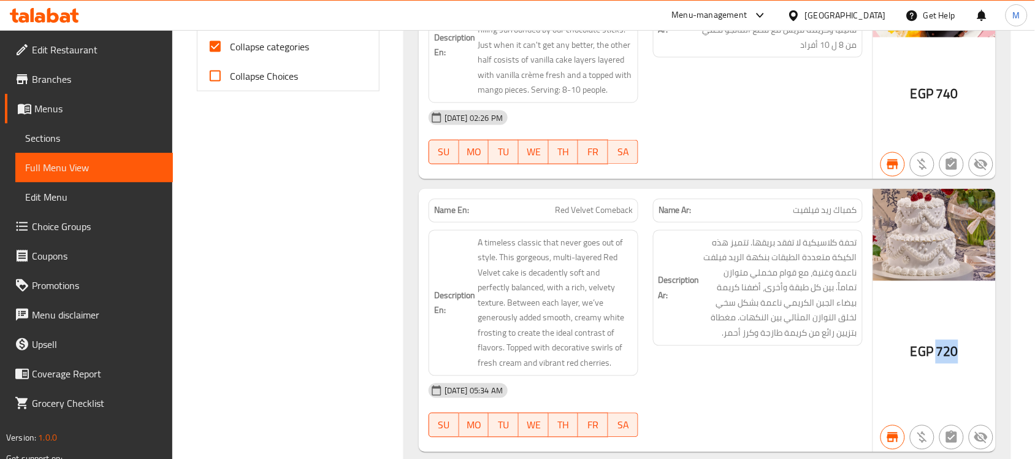
drag, startPoint x: 939, startPoint y: 347, endPoint x: 958, endPoint y: 353, distance: 20.0
click at [958, 353] on span "720" at bounding box center [947, 352] width 22 height 24
copy span "720"
click at [734, 149] on div "27-06-2025 02:26 PM SU MO TU WE TH FR SA" at bounding box center [645, 137] width 449 height 69
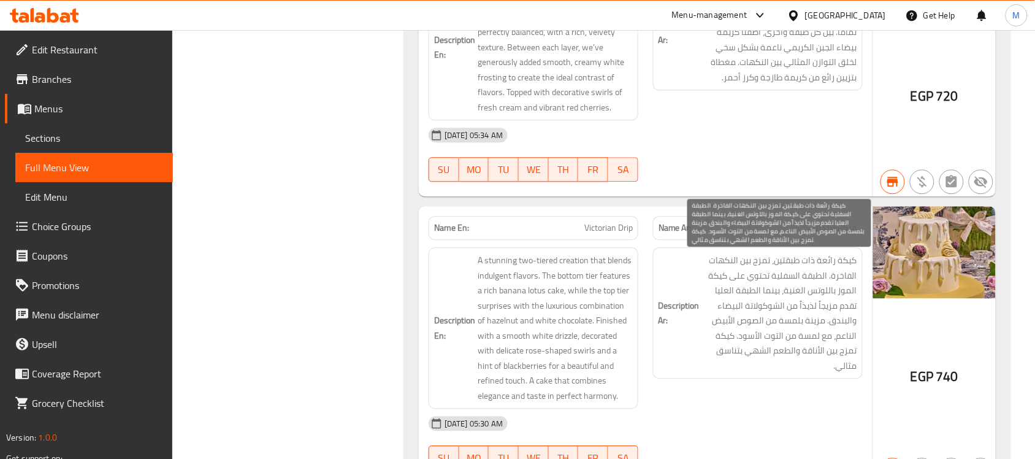
scroll to position [869, 0]
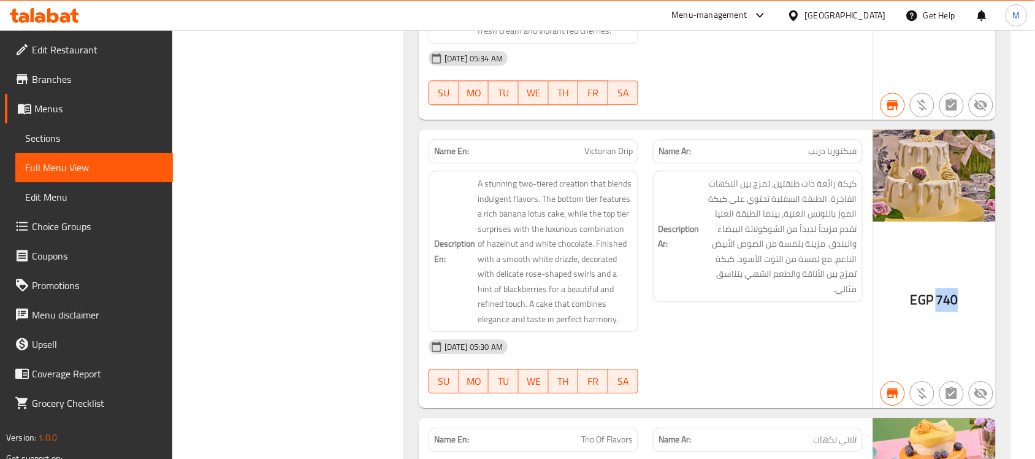
drag, startPoint x: 939, startPoint y: 302, endPoint x: 958, endPoint y: 305, distance: 18.6
click at [958, 305] on span "740" at bounding box center [947, 300] width 22 height 24
copy span "740"
click at [728, 350] on div "06-05-2025 05:30 AM" at bounding box center [645, 346] width 449 height 29
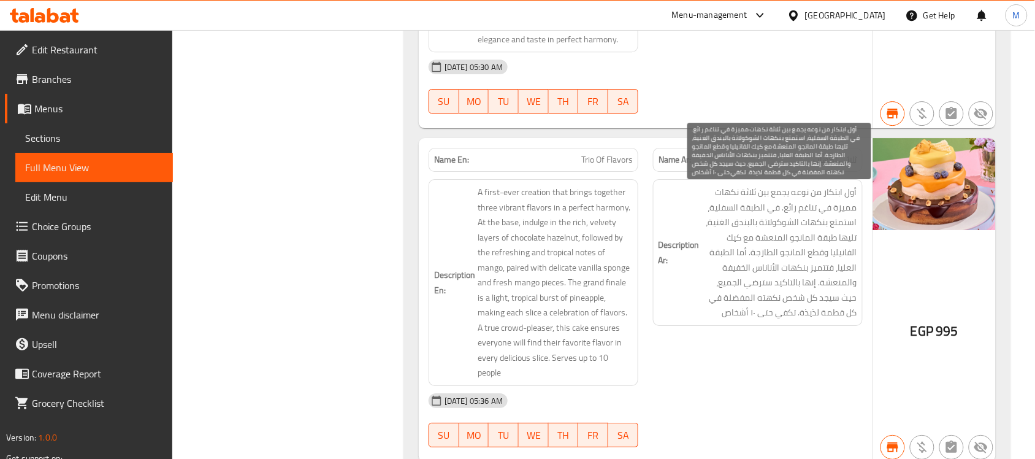
scroll to position [1176, 0]
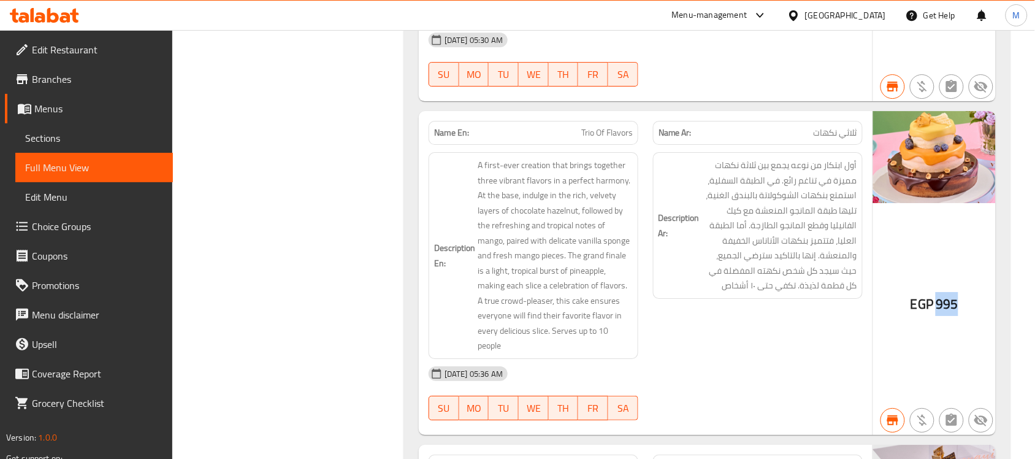
drag, startPoint x: 939, startPoint y: 299, endPoint x: 960, endPoint y: 299, distance: 21.5
click at [960, 299] on div "EGP 995" at bounding box center [935, 273] width 123 height 324
copy span "995"
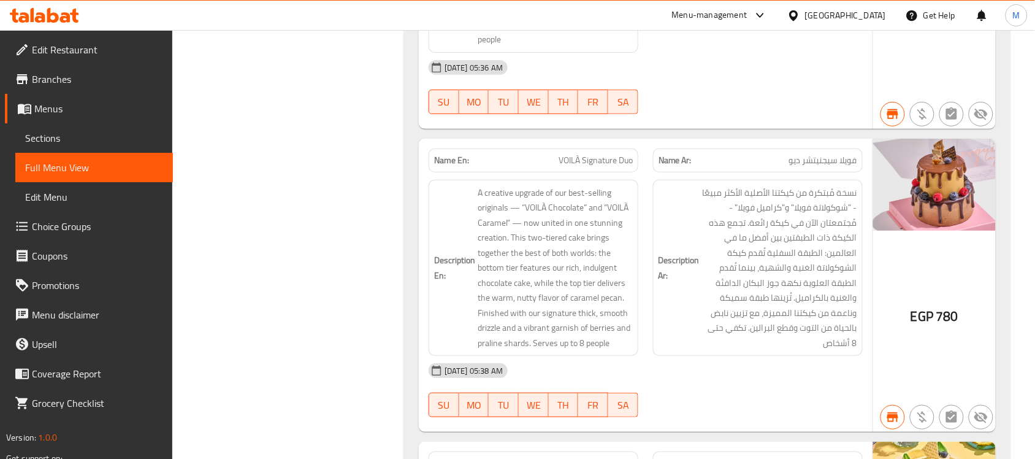
scroll to position [1483, 0]
click at [706, 355] on div "06-05-2025 05:38 AM" at bounding box center [645, 369] width 449 height 29
drag, startPoint x: 939, startPoint y: 301, endPoint x: 959, endPoint y: 304, distance: 19.8
click at [959, 304] on div "EGP 780" at bounding box center [935, 285] width 123 height 294
copy span "780"
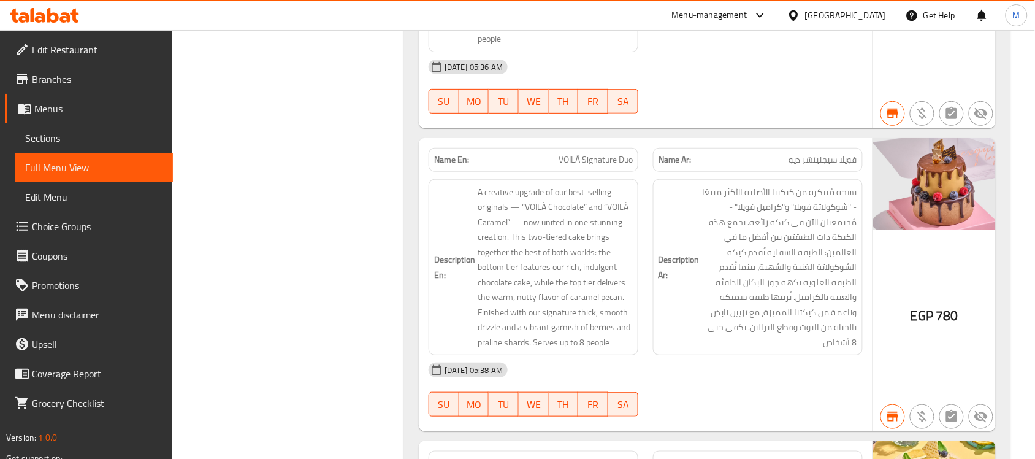
click at [743, 89] on div "06-05-2025 05:36 AM SU MO TU WE TH FR SA" at bounding box center [645, 86] width 449 height 69
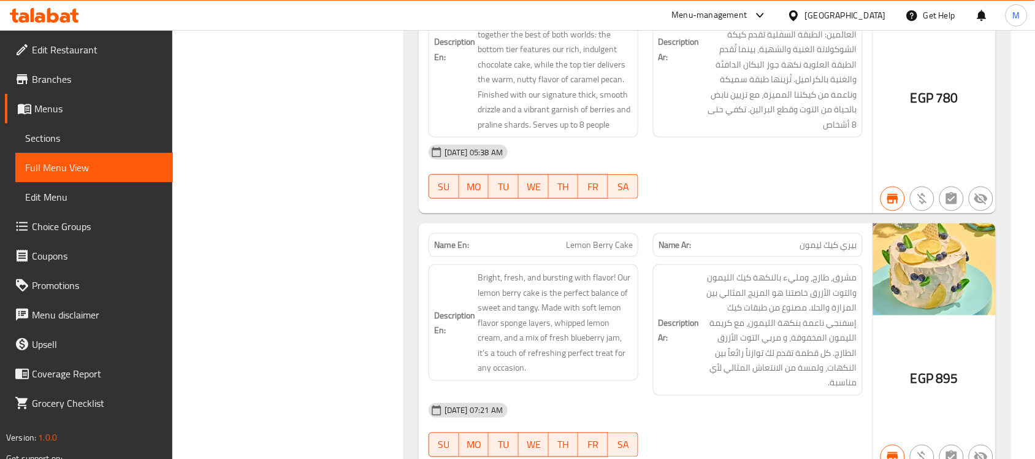
scroll to position [1713, 0]
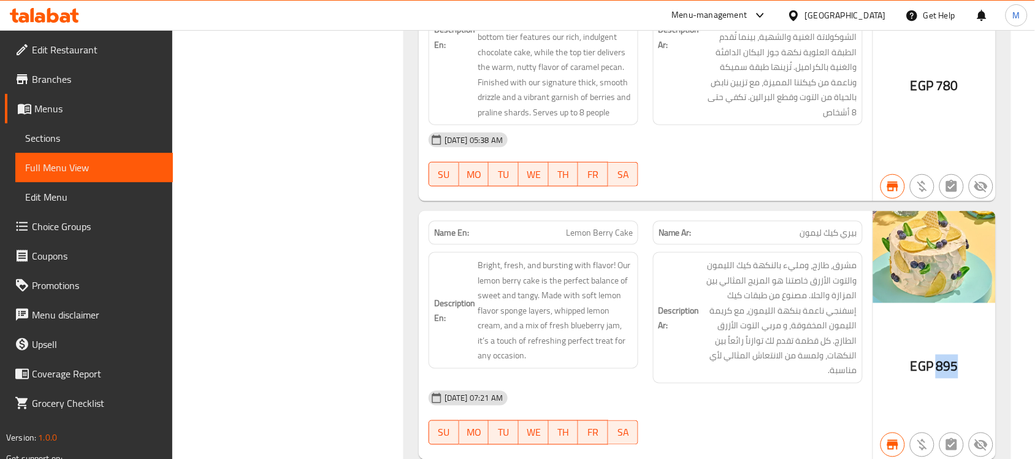
drag, startPoint x: 939, startPoint y: 348, endPoint x: 958, endPoint y: 353, distance: 19.6
click at [958, 355] on span "895" at bounding box center [947, 367] width 22 height 24
copy span "895"
click at [780, 157] on div "06-05-2025 05:38 AM SU MO TU WE TH FR SA" at bounding box center [645, 159] width 449 height 69
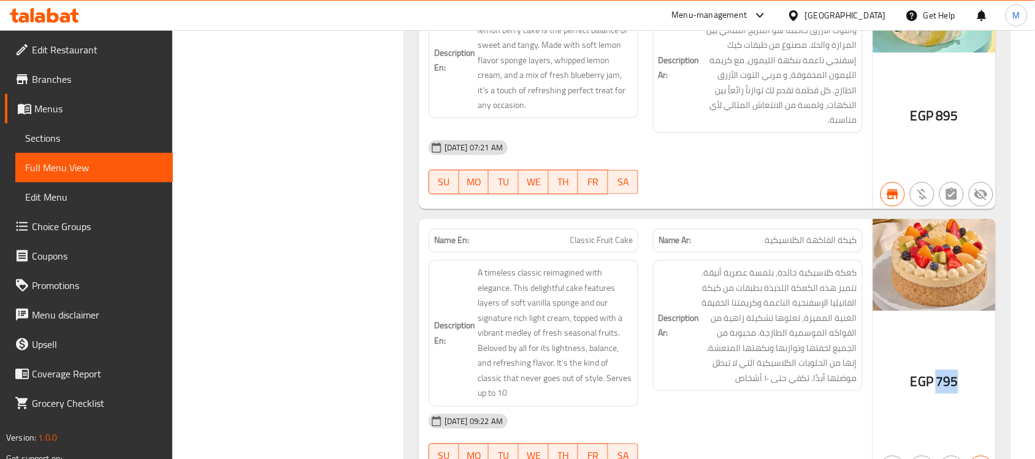
drag, startPoint x: 939, startPoint y: 369, endPoint x: 955, endPoint y: 369, distance: 15.9
click at [955, 370] on span "795" at bounding box center [947, 382] width 22 height 24
copy span "795"
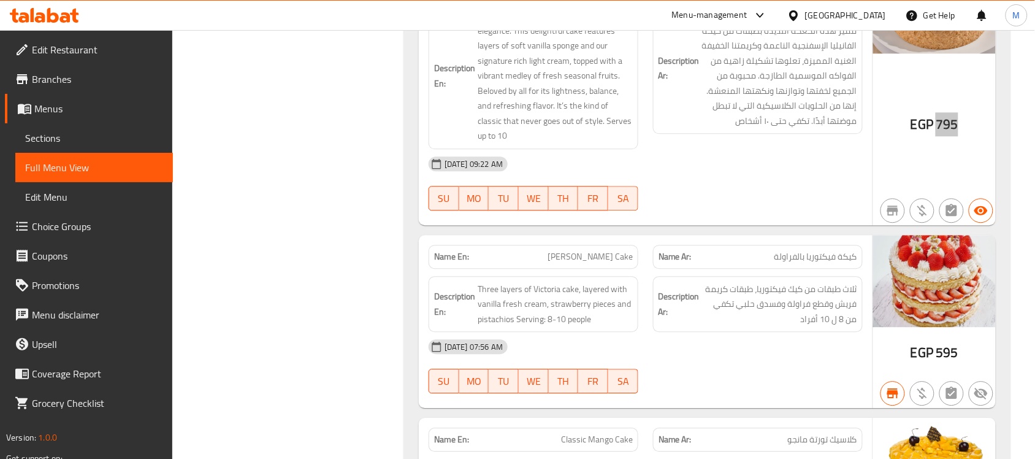
scroll to position [2270, 0]
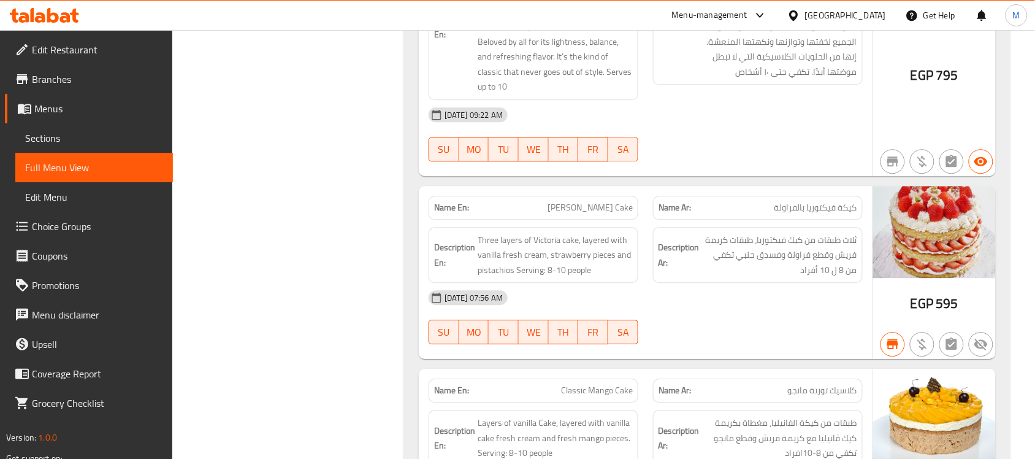
click at [933, 296] on span "EGP" at bounding box center [922, 303] width 23 height 24
click at [945, 291] on span "595" at bounding box center [947, 303] width 22 height 24
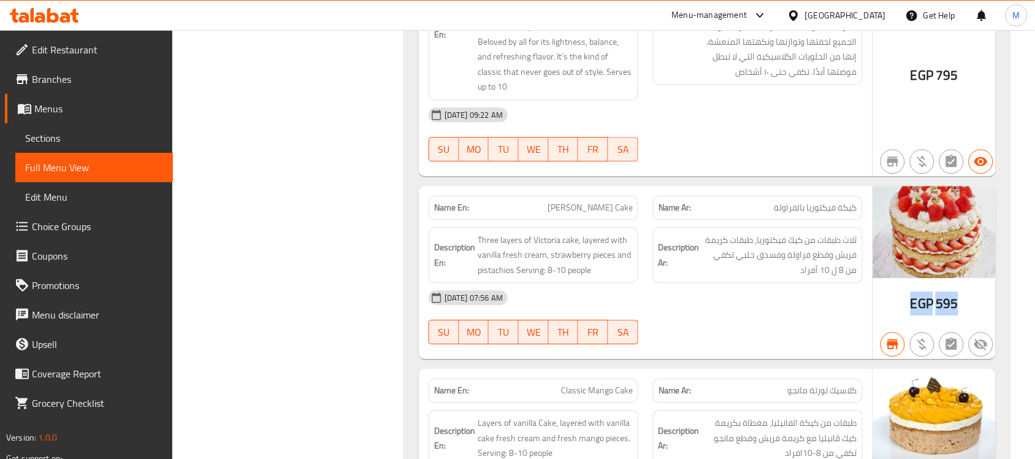
click at [948, 292] on span "595" at bounding box center [947, 303] width 22 height 24
drag, startPoint x: 937, startPoint y: 290, endPoint x: 964, endPoint y: 293, distance: 27.2
click at [964, 293] on div "EGP 595" at bounding box center [935, 273] width 123 height 174
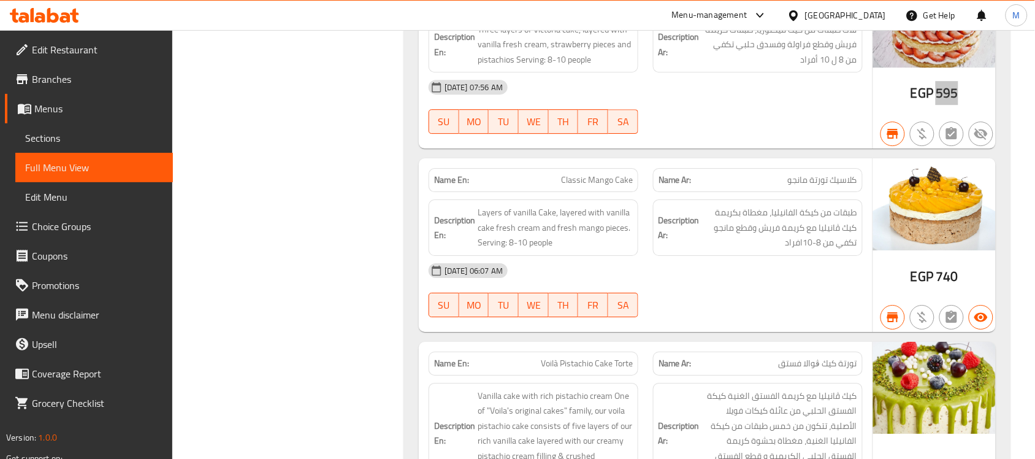
scroll to position [2500, 0]
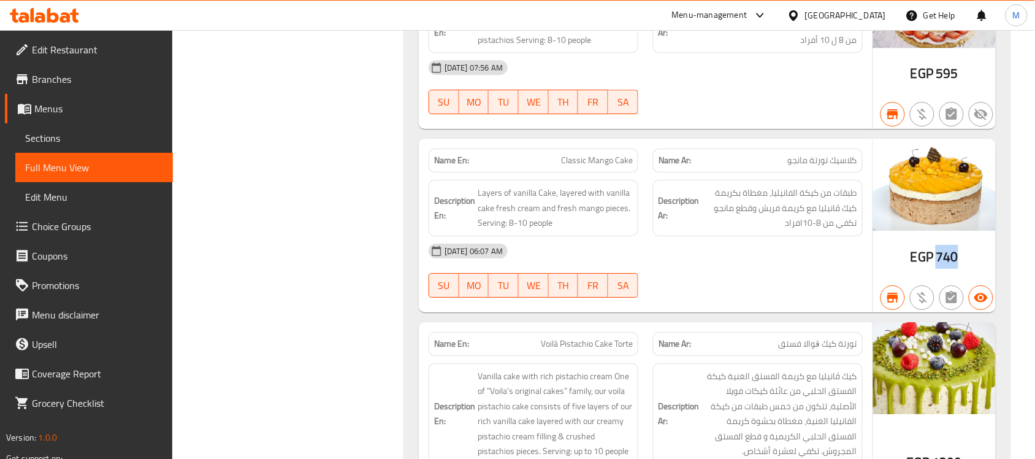
drag, startPoint x: 939, startPoint y: 238, endPoint x: 961, endPoint y: 247, distance: 24.3
click at [961, 247] on div "EGP 740" at bounding box center [935, 226] width 123 height 174
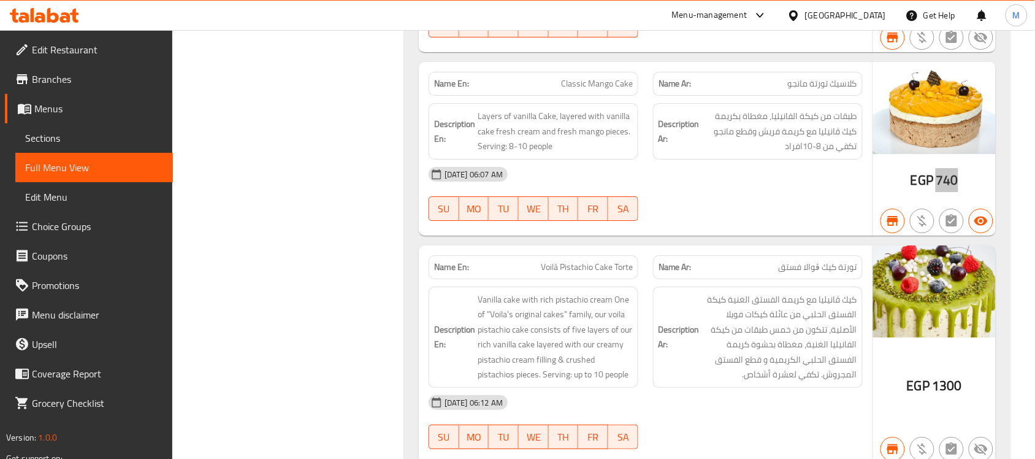
scroll to position [2653, 0]
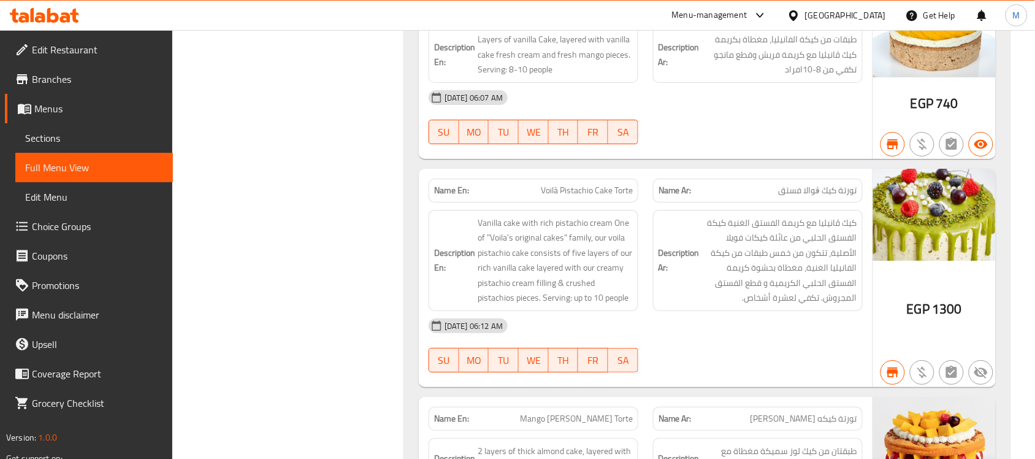
click at [582, 184] on span "Voilà Pistachio Cake Torte" at bounding box center [587, 190] width 92 height 13
drag, startPoint x: 942, startPoint y: 295, endPoint x: 961, endPoint y: 294, distance: 18.4
click at [961, 297] on span "1300" at bounding box center [947, 309] width 30 height 24
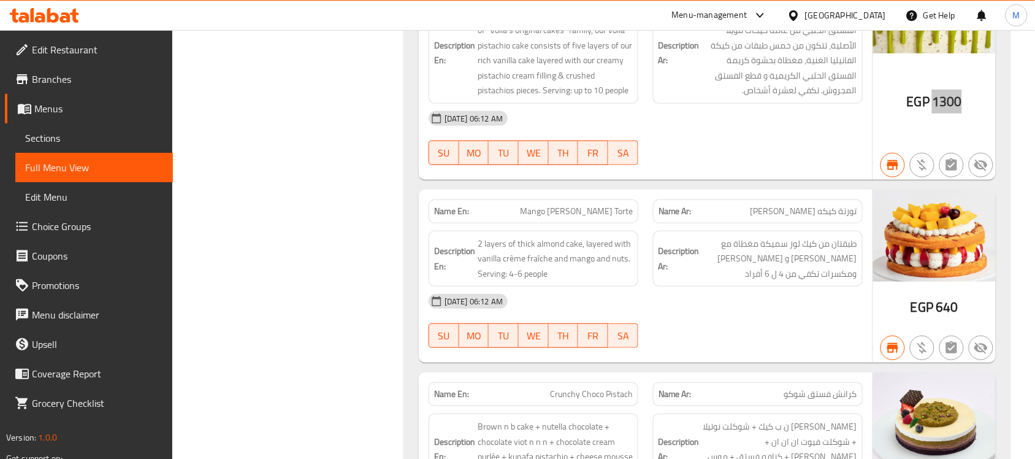
scroll to position [2883, 0]
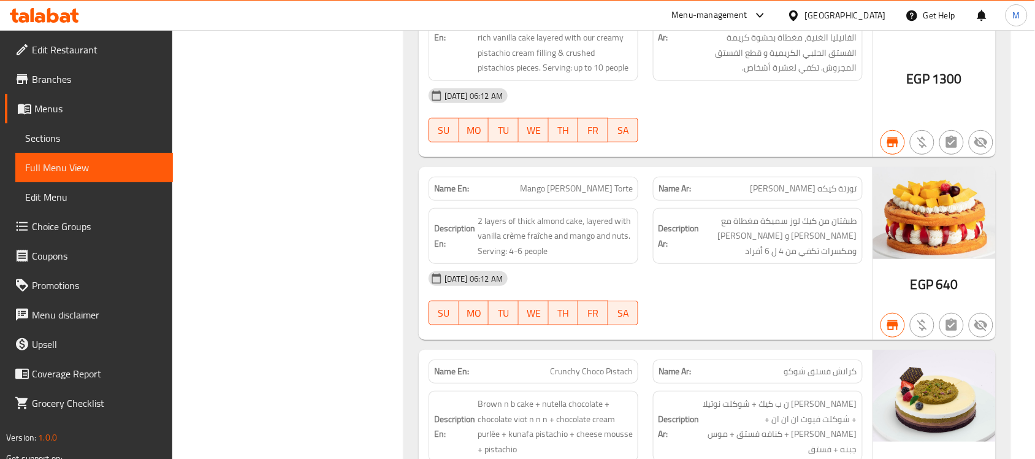
click at [940, 275] on div "EGP 640" at bounding box center [935, 284] width 48 height 18
drag, startPoint x: 939, startPoint y: 271, endPoint x: 963, endPoint y: 271, distance: 24.5
click at [963, 271] on div "EGP 640" at bounding box center [935, 254] width 123 height 174
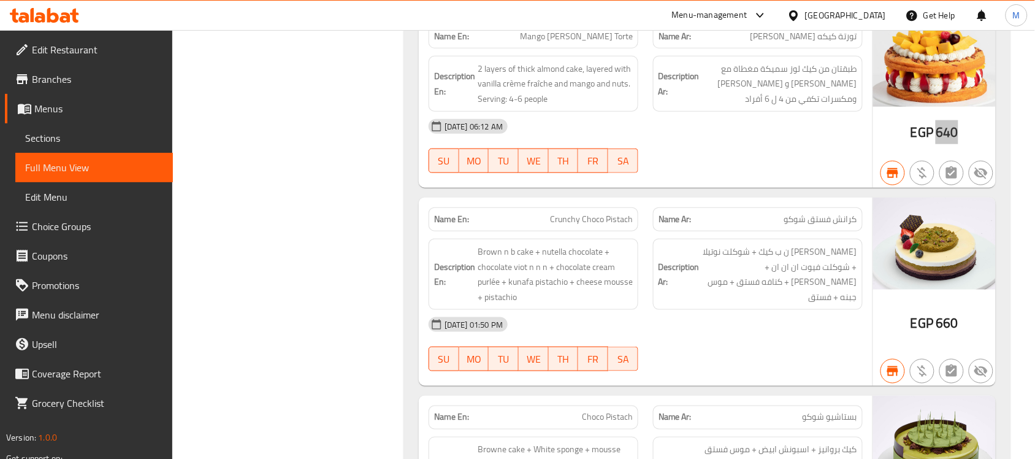
scroll to position [3037, 0]
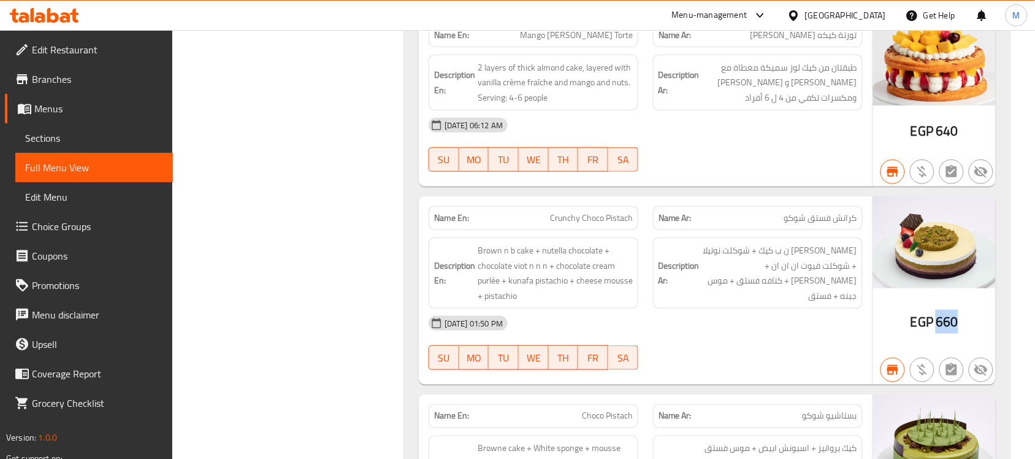
drag, startPoint x: 947, startPoint y: 312, endPoint x: 958, endPoint y: 313, distance: 11.7
click at [958, 313] on span "660" at bounding box center [947, 322] width 22 height 24
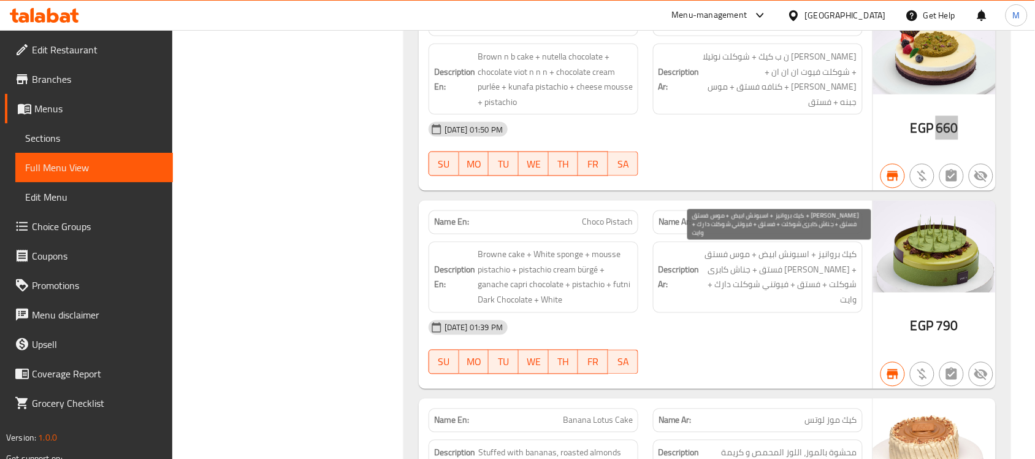
scroll to position [3267, 0]
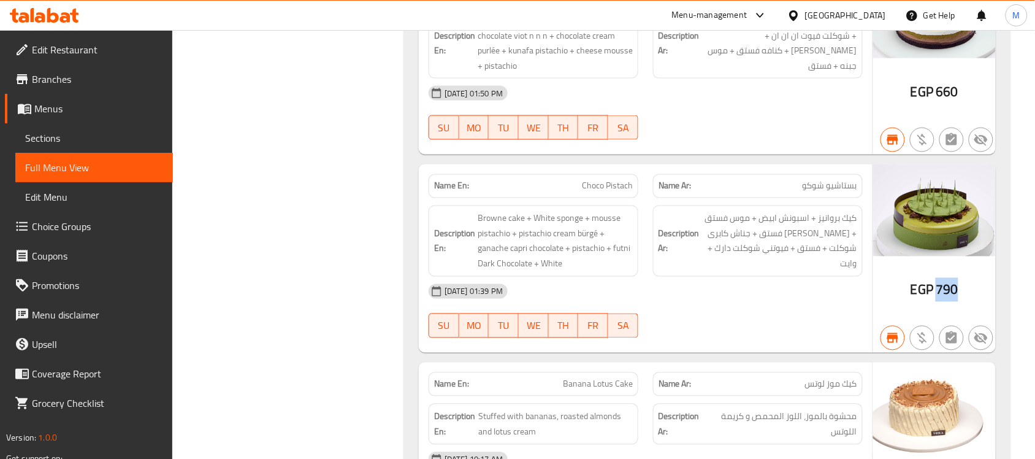
drag, startPoint x: 939, startPoint y: 283, endPoint x: 965, endPoint y: 282, distance: 25.8
click at [965, 282] on div "EGP 790" at bounding box center [935, 258] width 123 height 188
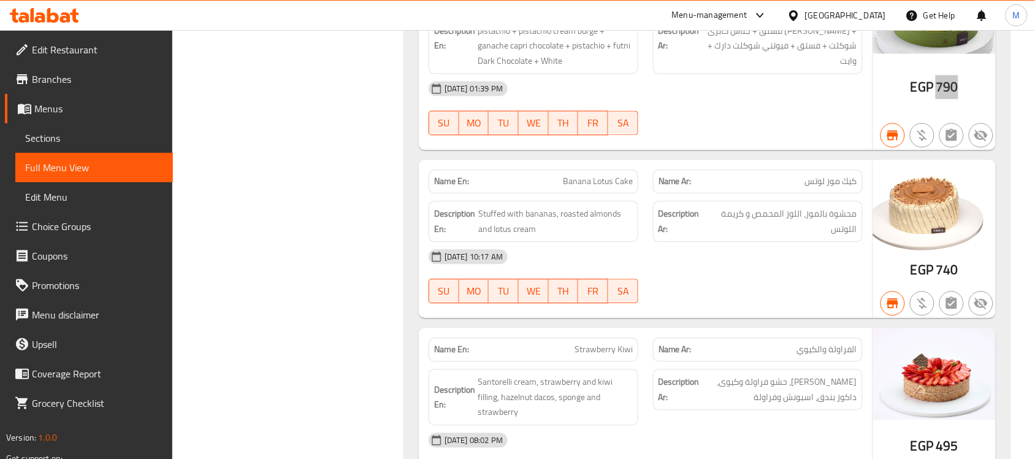
scroll to position [3497, 0]
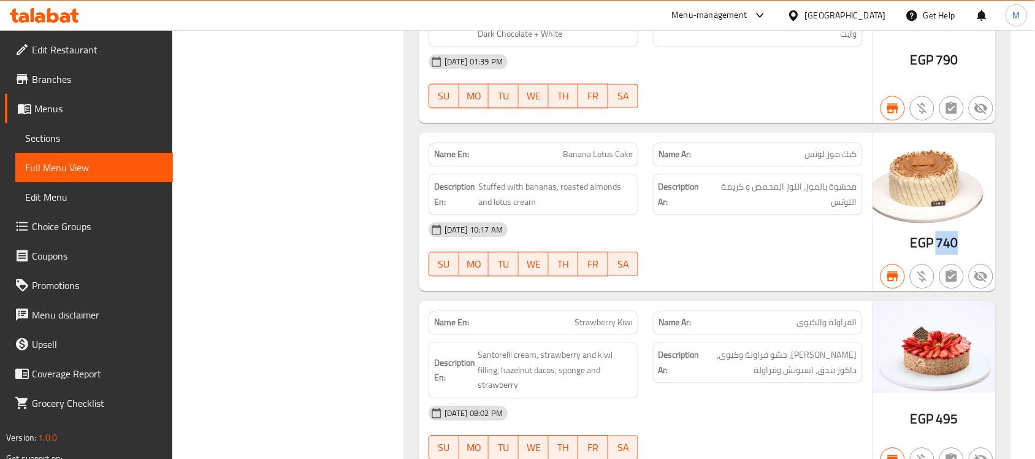
drag, startPoint x: 939, startPoint y: 234, endPoint x: 961, endPoint y: 234, distance: 22.7
click at [961, 234] on div "EGP 740" at bounding box center [935, 212] width 123 height 158
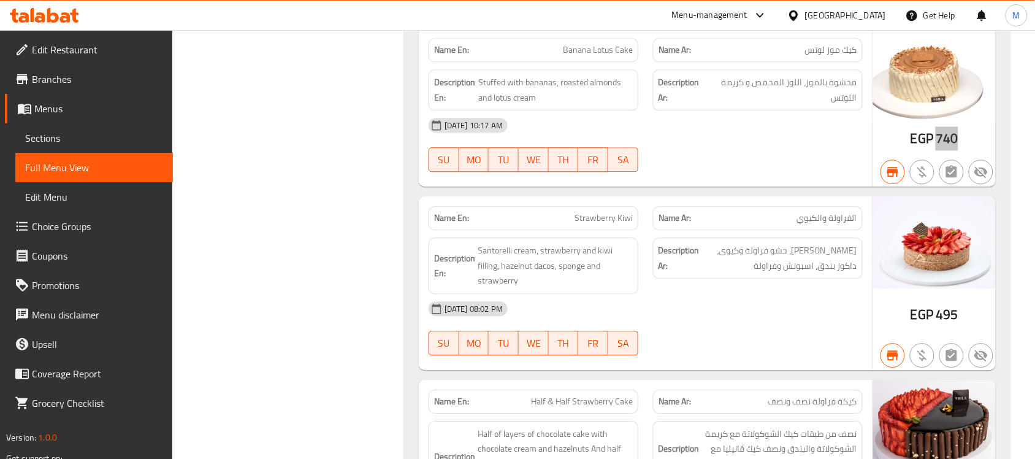
scroll to position [3650, 0]
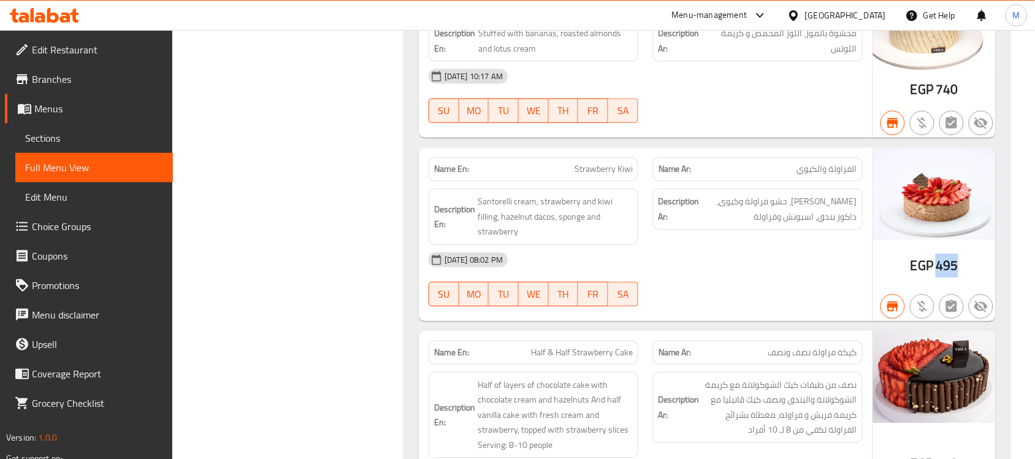
drag, startPoint x: 939, startPoint y: 256, endPoint x: 959, endPoint y: 255, distance: 20.3
click at [959, 255] on div "EGP 495" at bounding box center [935, 234] width 123 height 174
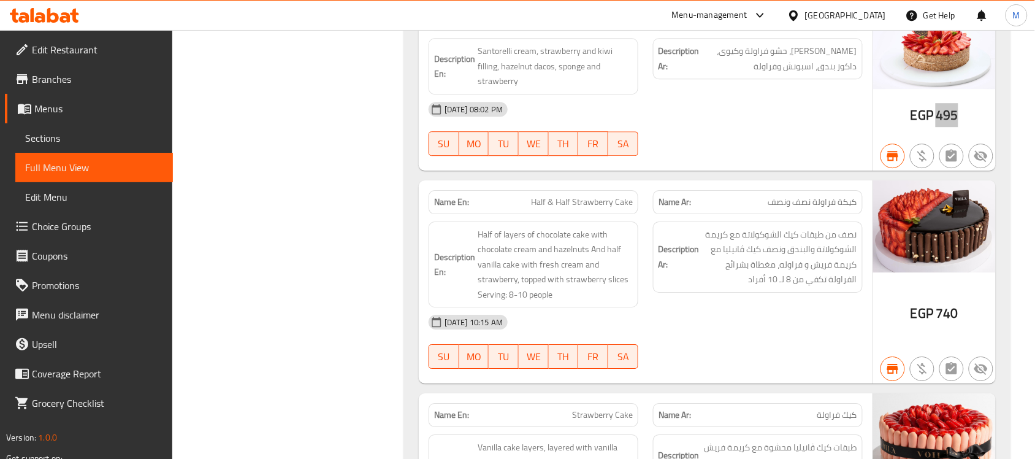
scroll to position [3803, 0]
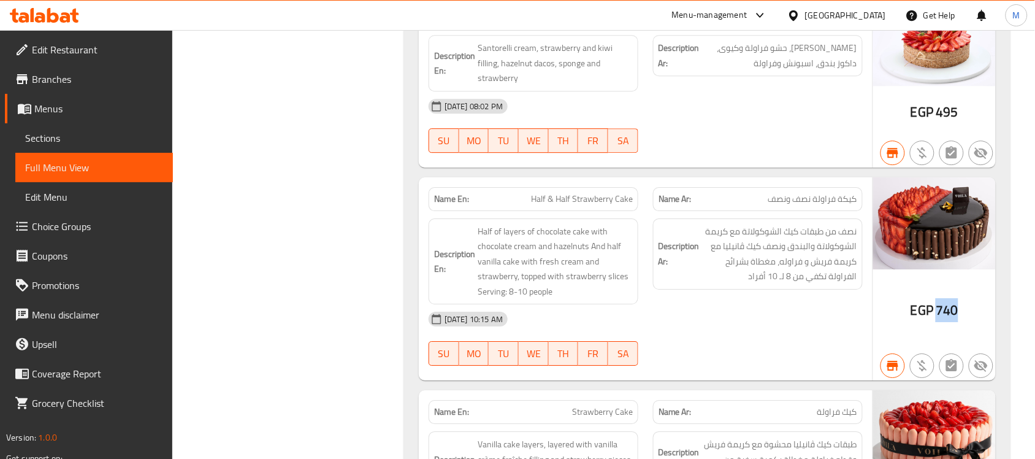
drag, startPoint x: 936, startPoint y: 305, endPoint x: 968, endPoint y: 301, distance: 32.2
click at [968, 301] on div "EGP 740" at bounding box center [935, 279] width 123 height 204
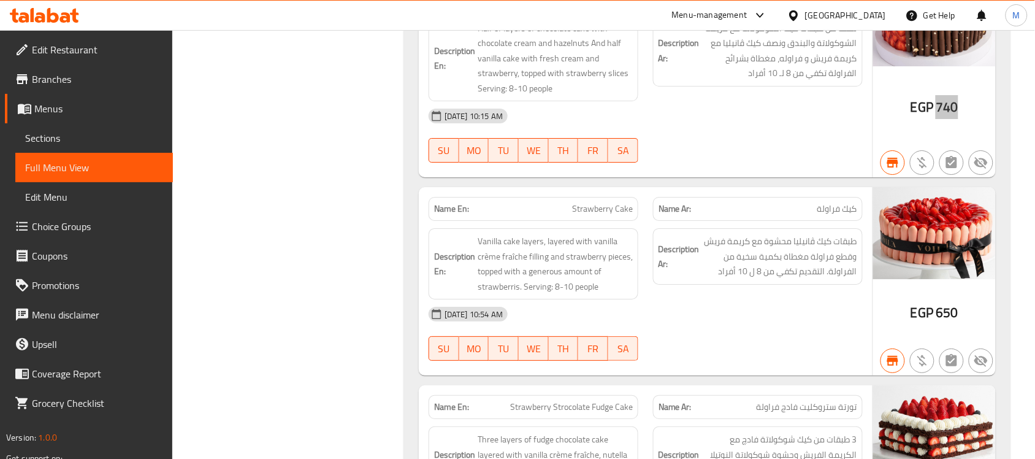
scroll to position [4033, 0]
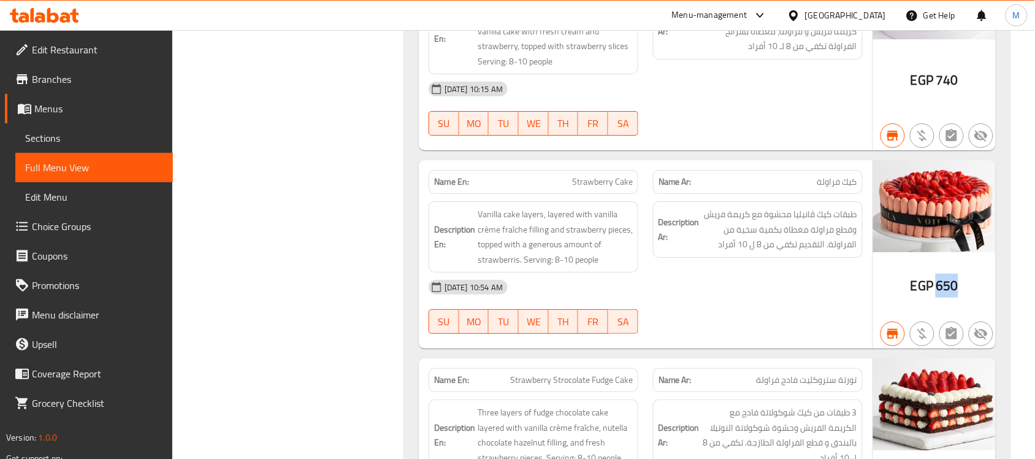
drag, startPoint x: 937, startPoint y: 281, endPoint x: 964, endPoint y: 280, distance: 27.0
click at [964, 280] on div "EGP 650" at bounding box center [935, 254] width 123 height 188
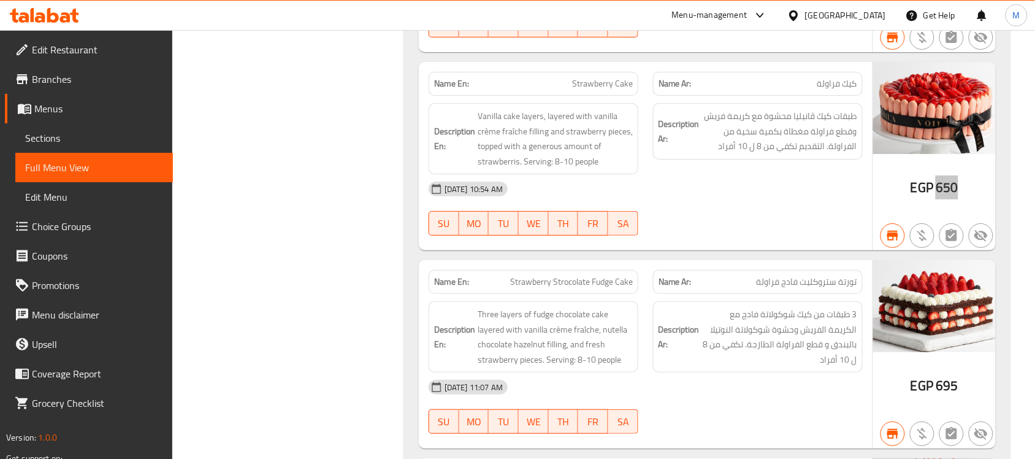
scroll to position [4187, 0]
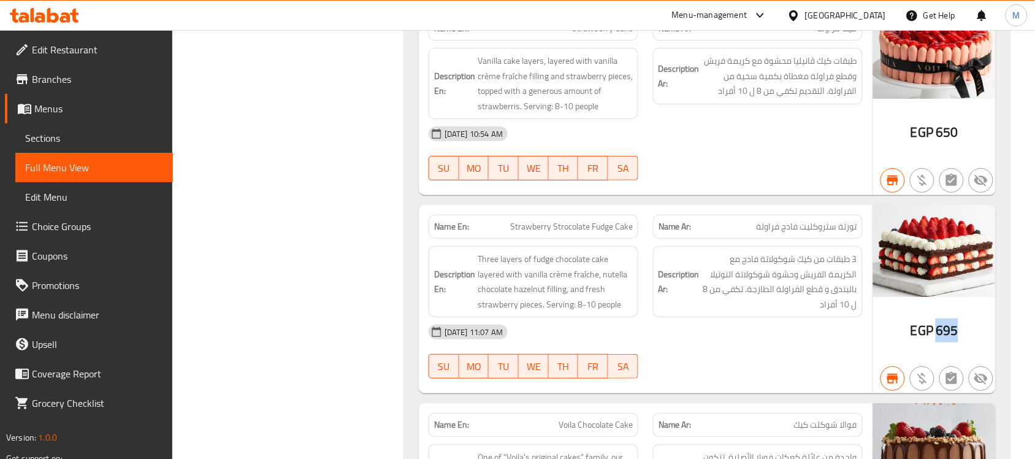
drag, startPoint x: 937, startPoint y: 318, endPoint x: 958, endPoint y: 317, distance: 20.3
click at [958, 318] on span "695" at bounding box center [947, 330] width 22 height 24
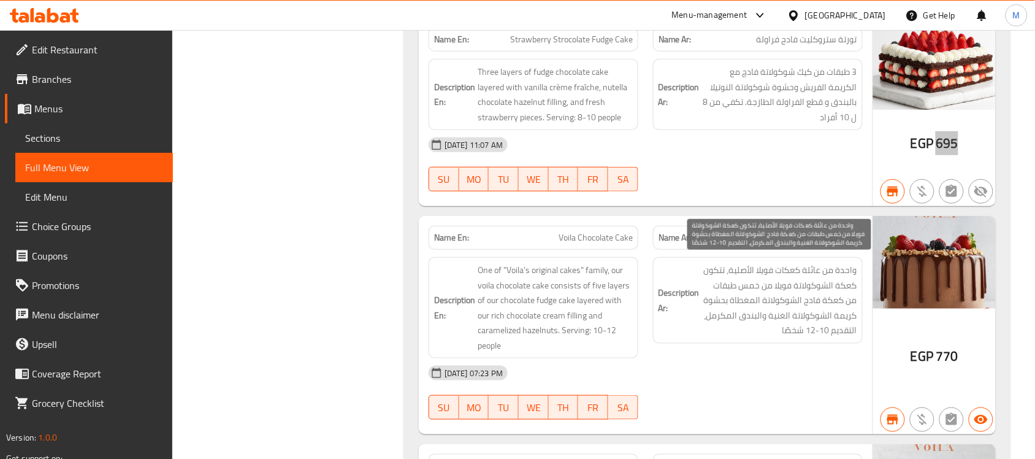
scroll to position [4417, 0]
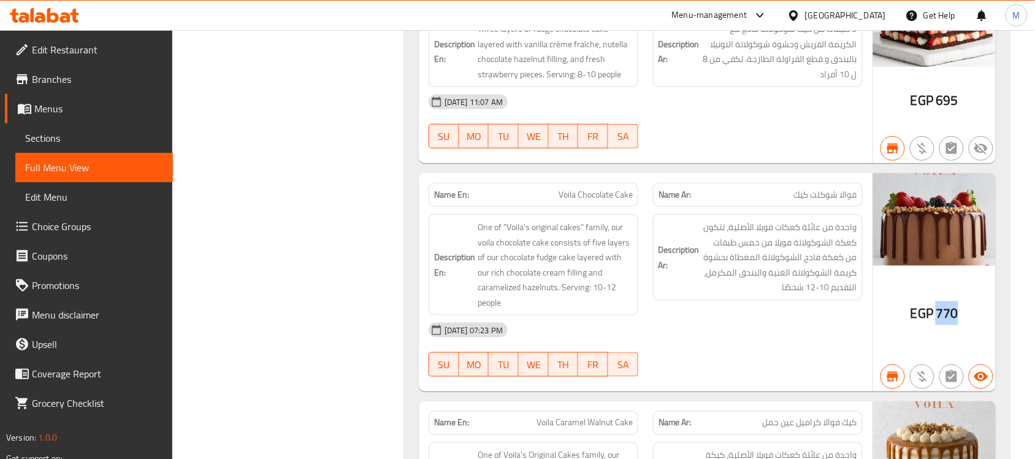
drag, startPoint x: 939, startPoint y: 308, endPoint x: 959, endPoint y: 304, distance: 20.6
click at [959, 304] on div "EGP 770" at bounding box center [935, 282] width 123 height 218
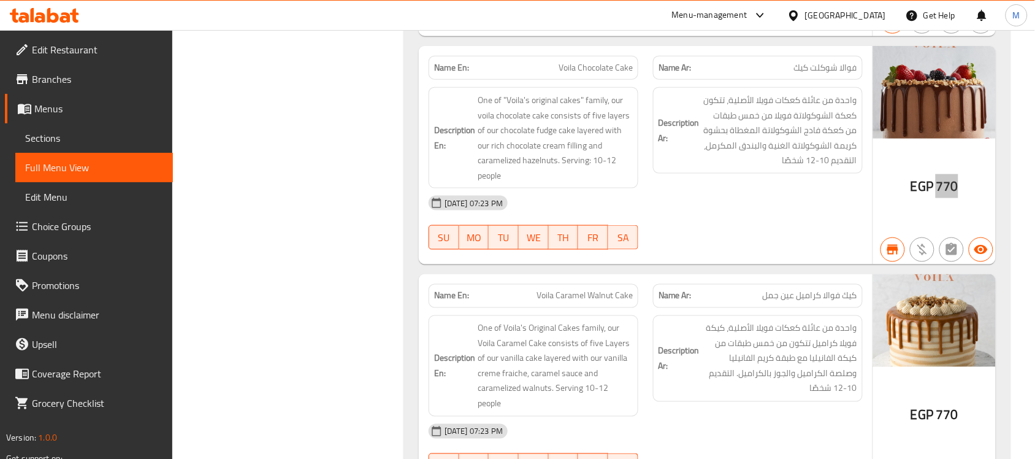
scroll to position [4570, 0]
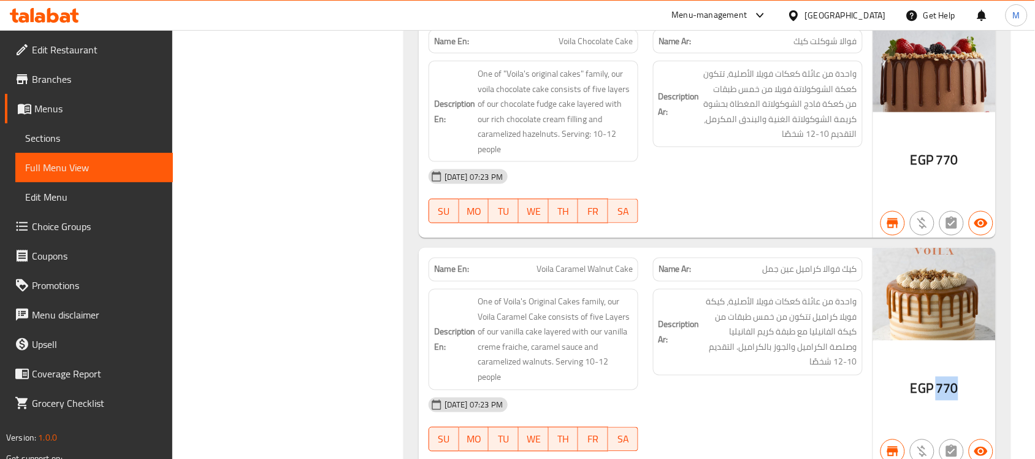
drag, startPoint x: 937, startPoint y: 382, endPoint x: 966, endPoint y: 378, distance: 29.7
click at [966, 378] on div "EGP 770" at bounding box center [935, 357] width 123 height 218
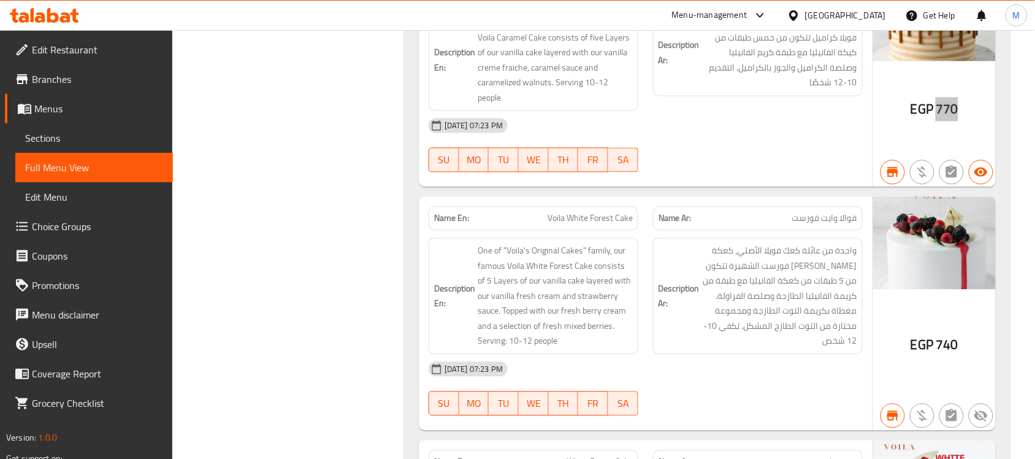
scroll to position [4877, 0]
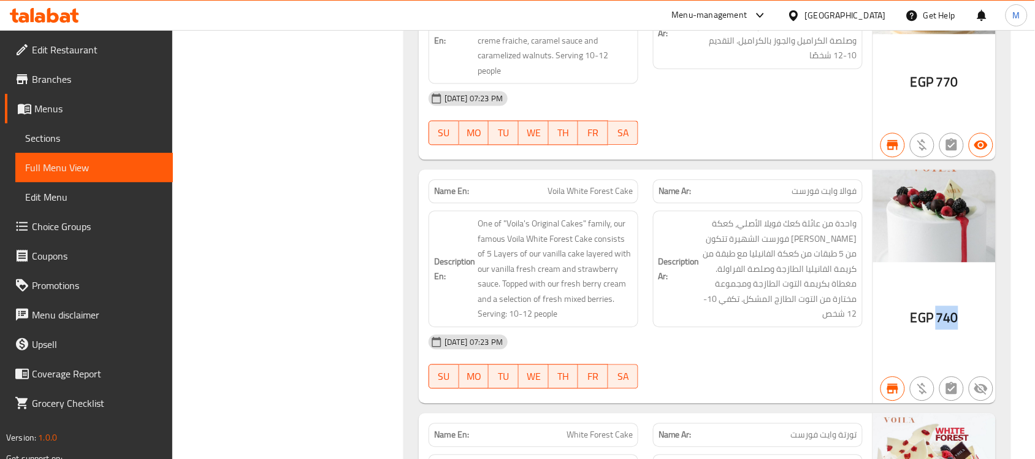
drag, startPoint x: 936, startPoint y: 310, endPoint x: 964, endPoint y: 312, distance: 28.3
click at [964, 312] on div "EGP 740" at bounding box center [935, 286] width 123 height 234
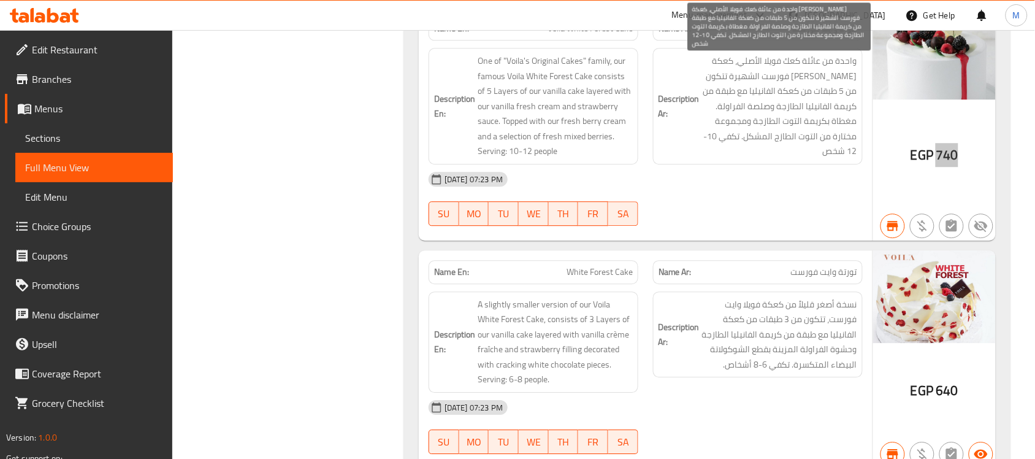
scroll to position [5107, 0]
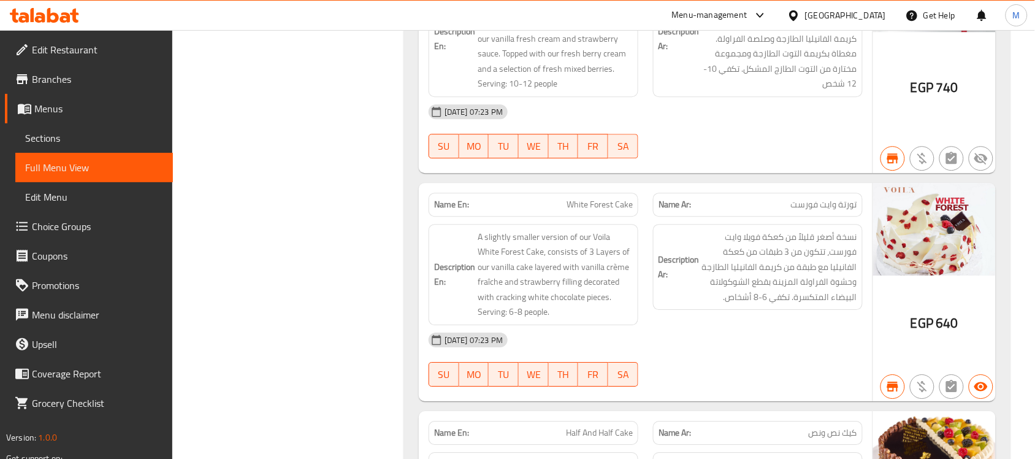
click at [934, 317] on div "EGP 640" at bounding box center [935, 323] width 48 height 18
click at [945, 320] on span "640" at bounding box center [947, 323] width 22 height 24
drag, startPoint x: 939, startPoint y: 319, endPoint x: 971, endPoint y: 317, distance: 32.6
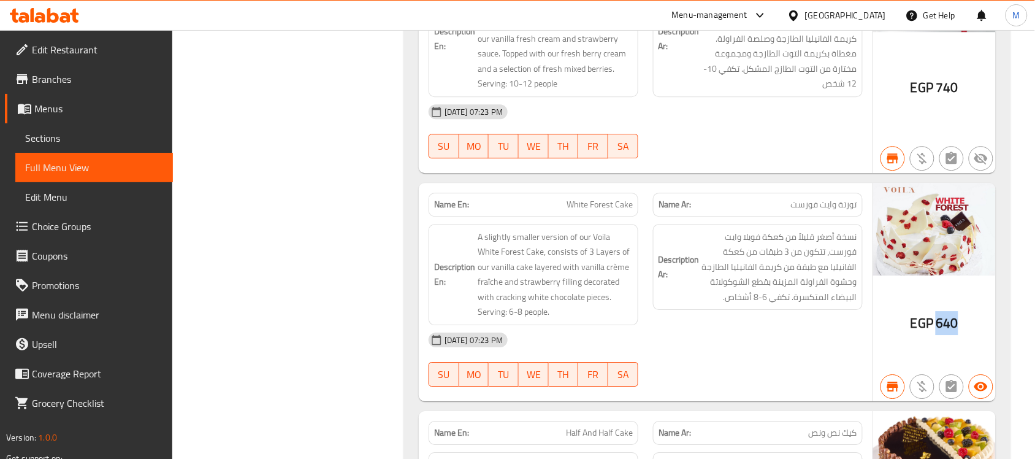
click at [971, 317] on div "EGP 640" at bounding box center [935, 292] width 123 height 218
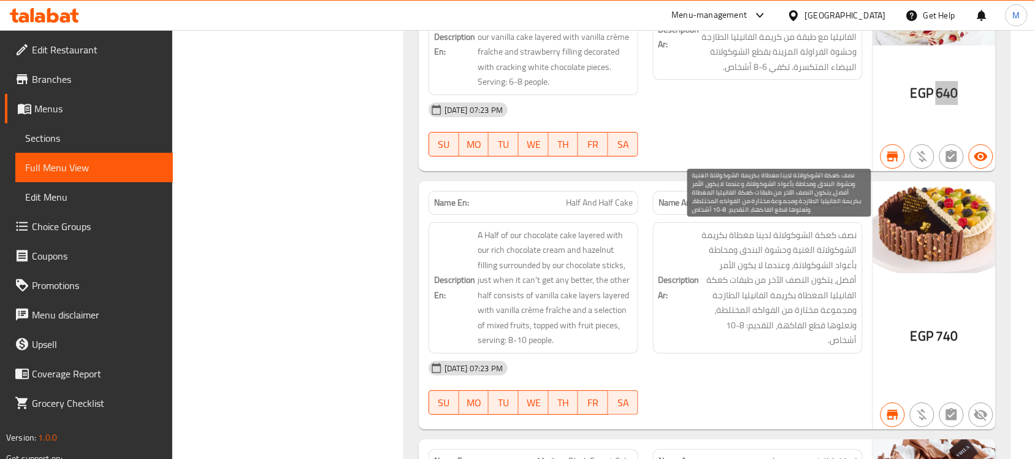
scroll to position [5414, 0]
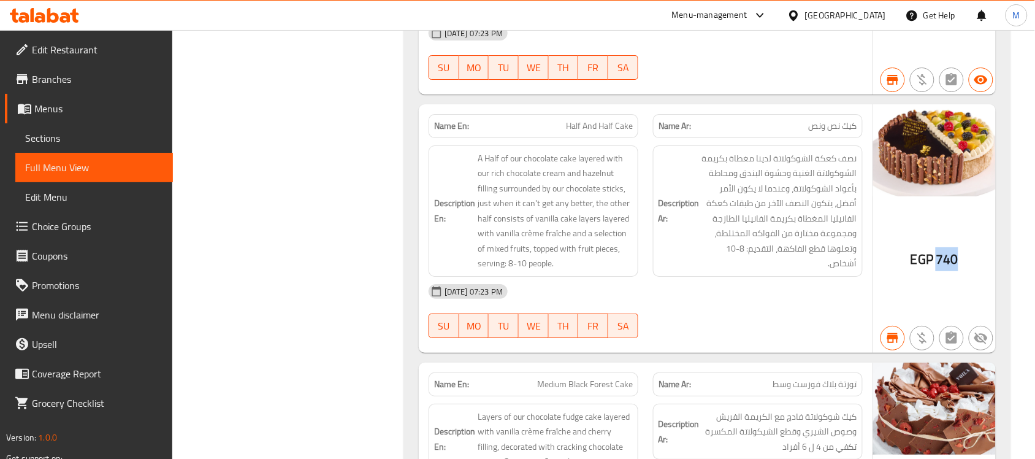
drag, startPoint x: 937, startPoint y: 256, endPoint x: 967, endPoint y: 256, distance: 30.7
click at [967, 256] on div "EGP 740" at bounding box center [935, 228] width 123 height 248
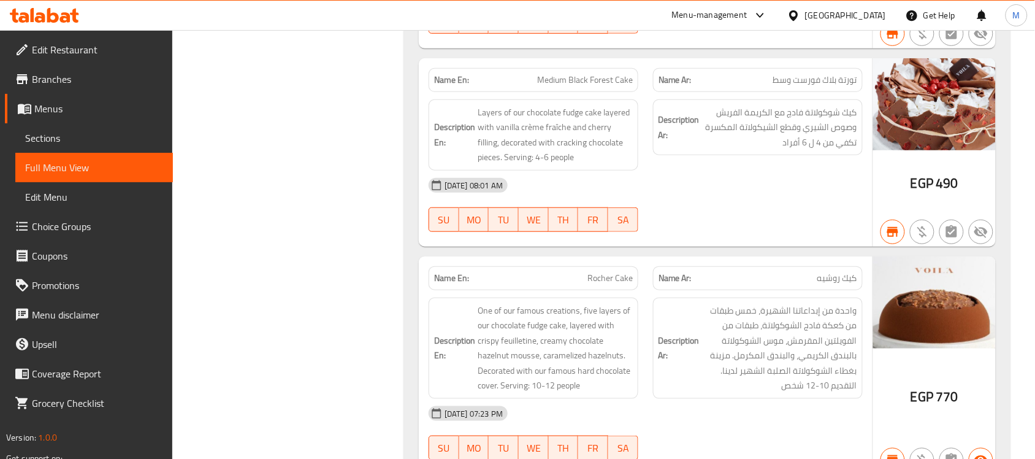
scroll to position [5720, 0]
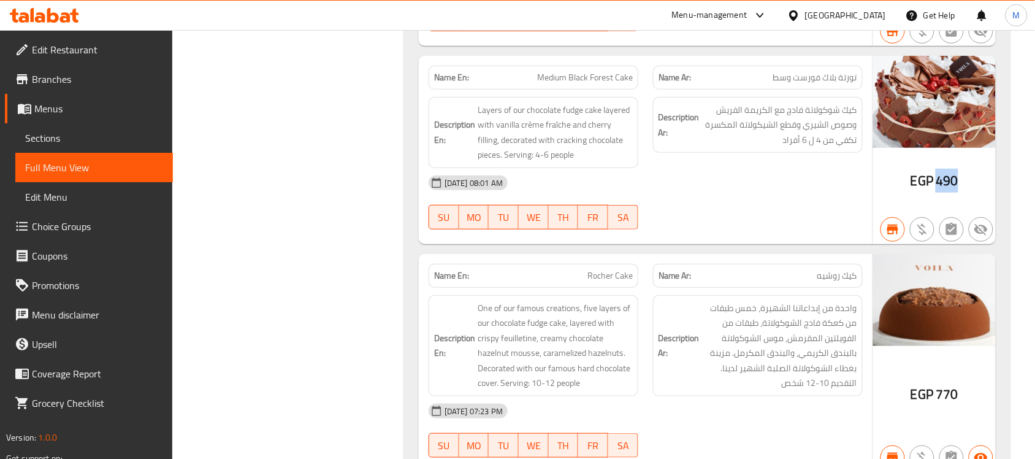
drag, startPoint x: 943, startPoint y: 182, endPoint x: 957, endPoint y: 175, distance: 15.6
click at [957, 175] on span "490" at bounding box center [947, 181] width 22 height 24
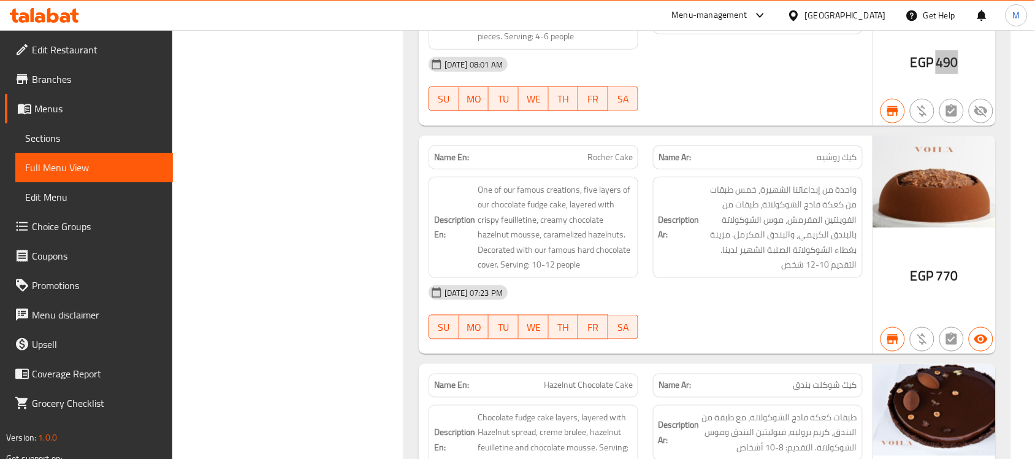
scroll to position [5874, 0]
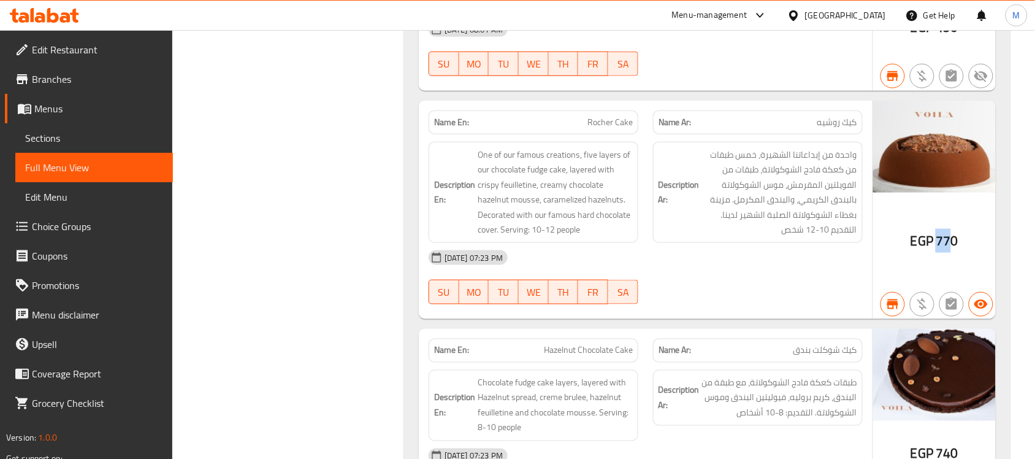
drag, startPoint x: 939, startPoint y: 237, endPoint x: 954, endPoint y: 235, distance: 14.8
click at [954, 235] on span "770" at bounding box center [947, 241] width 22 height 24
drag, startPoint x: 958, startPoint y: 237, endPoint x: 936, endPoint y: 242, distance: 22.0
click at [936, 242] on span "770" at bounding box center [947, 241] width 22 height 24
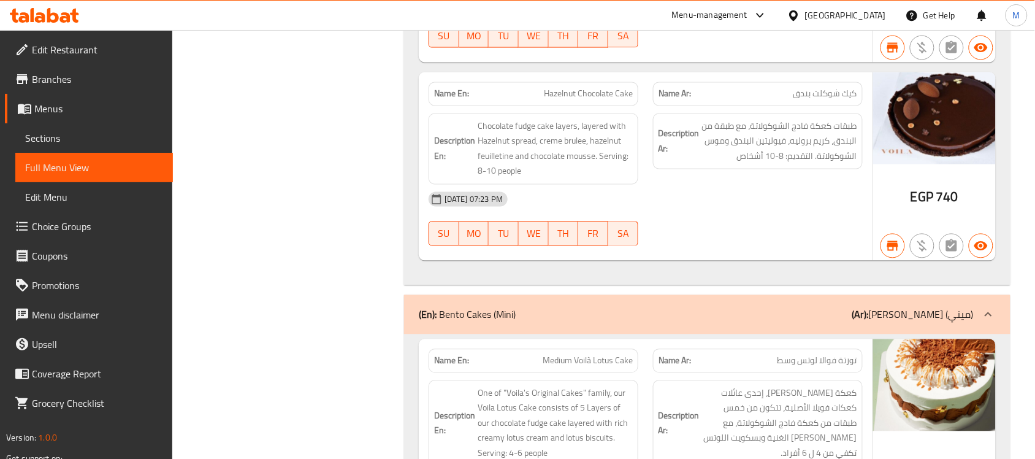
scroll to position [6104, 0]
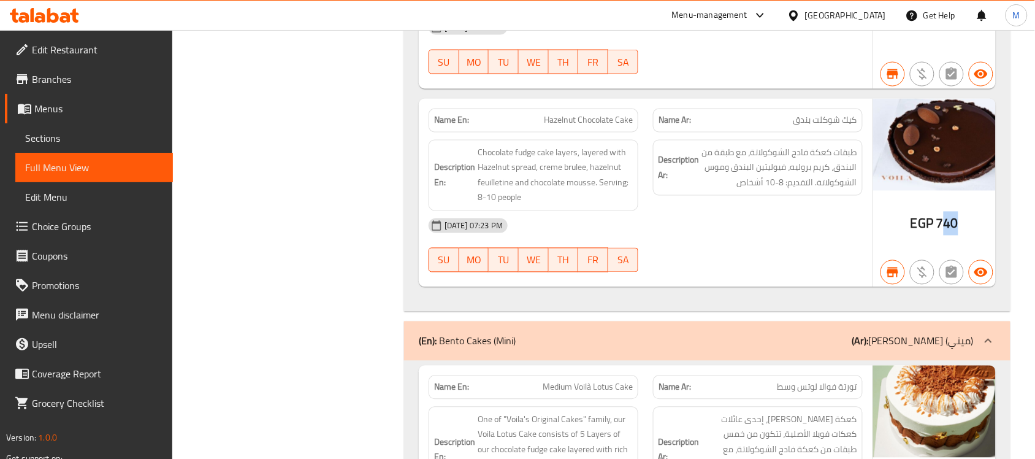
drag, startPoint x: 940, startPoint y: 222, endPoint x: 955, endPoint y: 222, distance: 14.7
click at [955, 222] on span "740" at bounding box center [947, 224] width 22 height 24
click at [948, 224] on span "740" at bounding box center [947, 224] width 22 height 24
drag, startPoint x: 937, startPoint y: 225, endPoint x: 961, endPoint y: 222, distance: 24.7
click at [961, 222] on div "EGP 740" at bounding box center [935, 193] width 123 height 188
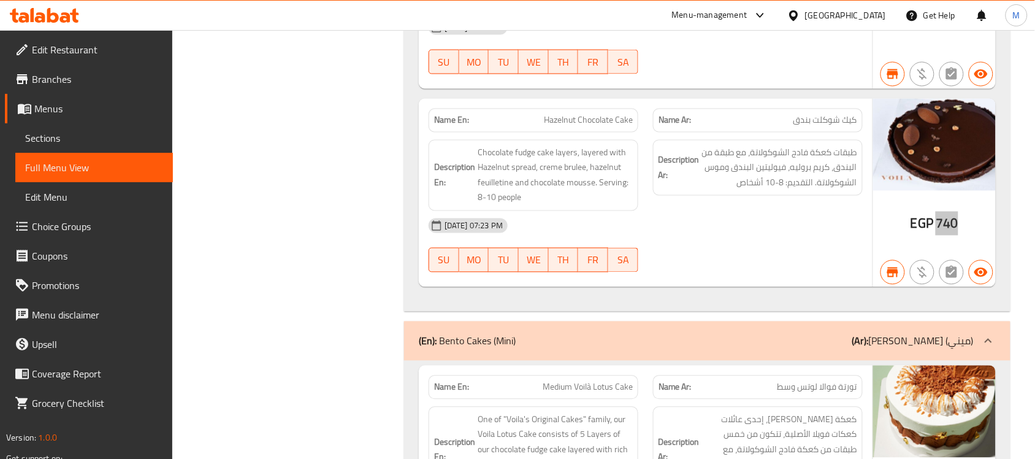
scroll to position [6180, 0]
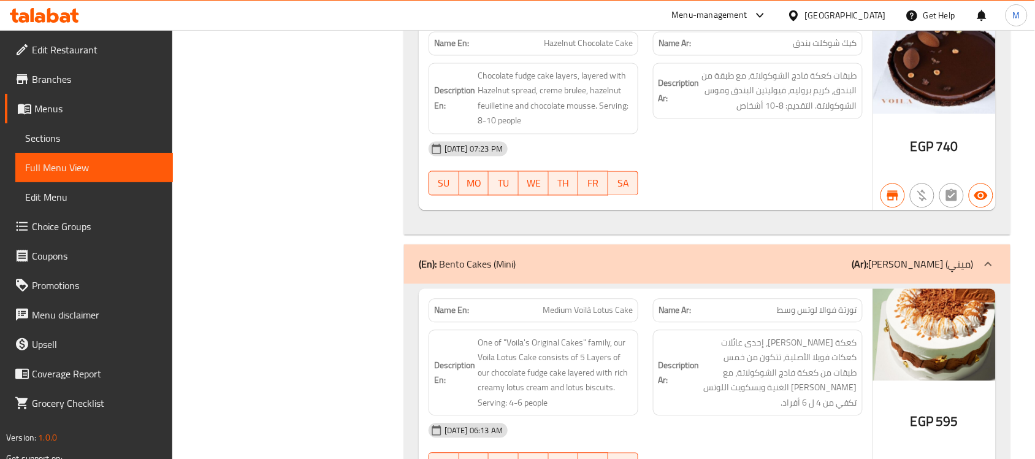
click at [697, 171] on div "29-11-2023 07:23 PM SU MO TU WE TH FR SA" at bounding box center [645, 168] width 449 height 69
click at [786, 153] on div "29-11-2023 07:23 PM" at bounding box center [645, 148] width 449 height 29
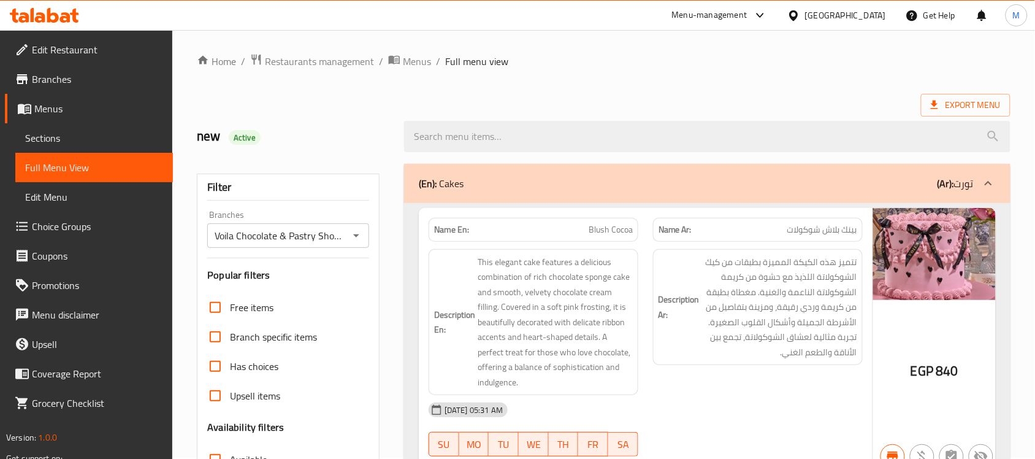
scroll to position [0, 0]
click at [989, 181] on icon at bounding box center [989, 184] width 15 height 15
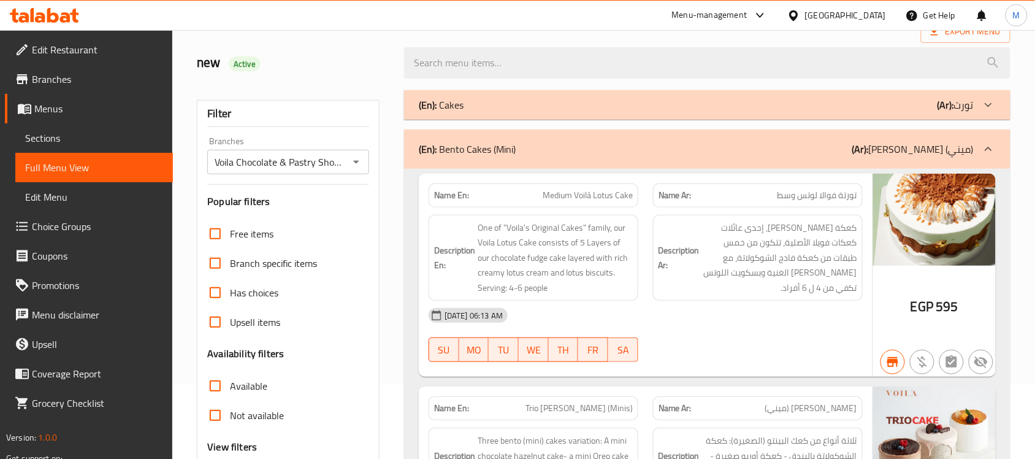
scroll to position [77, 0]
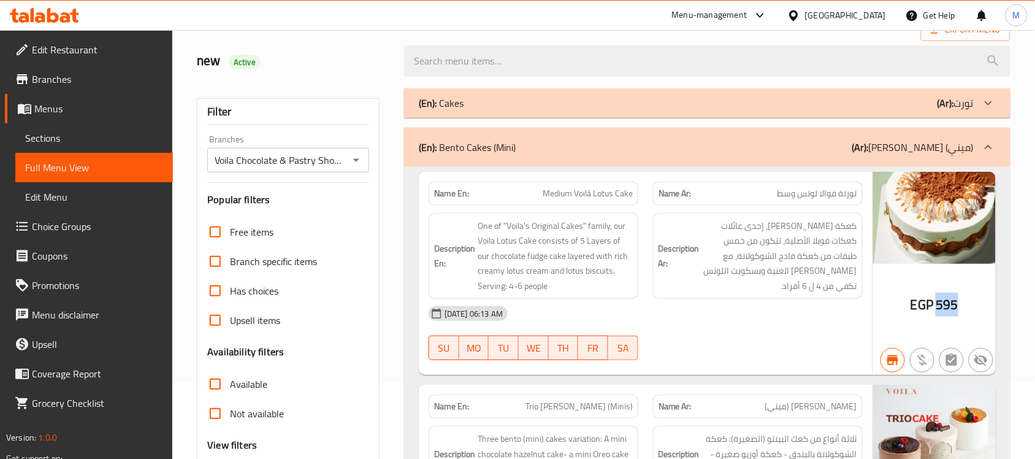
drag, startPoint x: 939, startPoint y: 301, endPoint x: 958, endPoint y: 305, distance: 20.2
click at [958, 305] on span "595" at bounding box center [947, 305] width 22 height 24
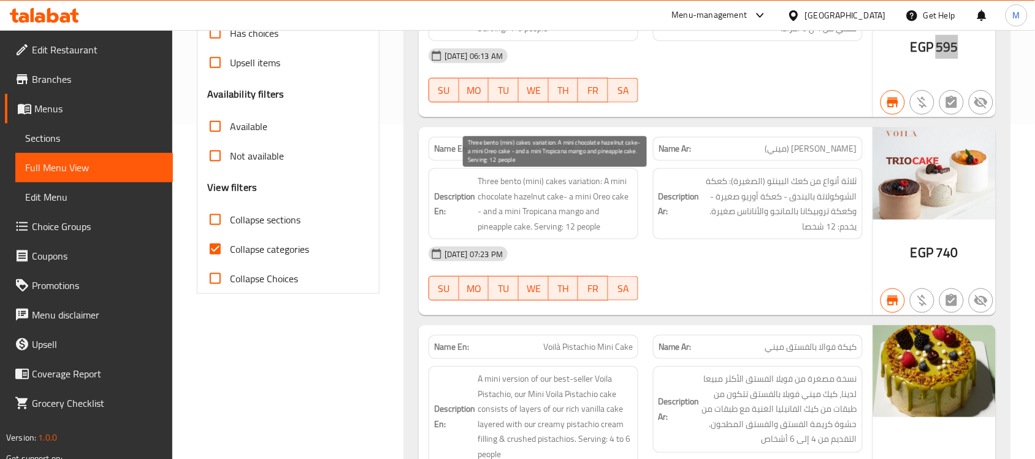
scroll to position [383, 0]
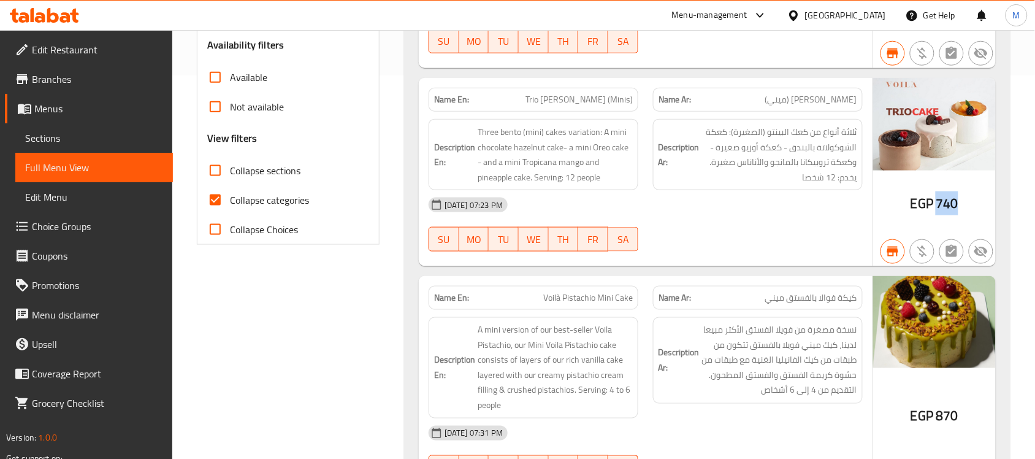
drag, startPoint x: 936, startPoint y: 201, endPoint x: 958, endPoint y: 202, distance: 22.1
click at [958, 202] on span "740" at bounding box center [947, 203] width 22 height 24
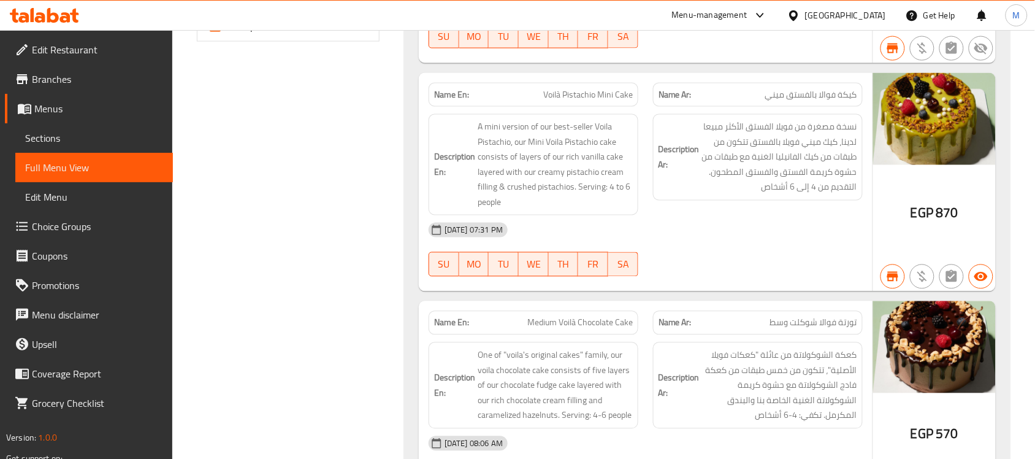
scroll to position [613, 0]
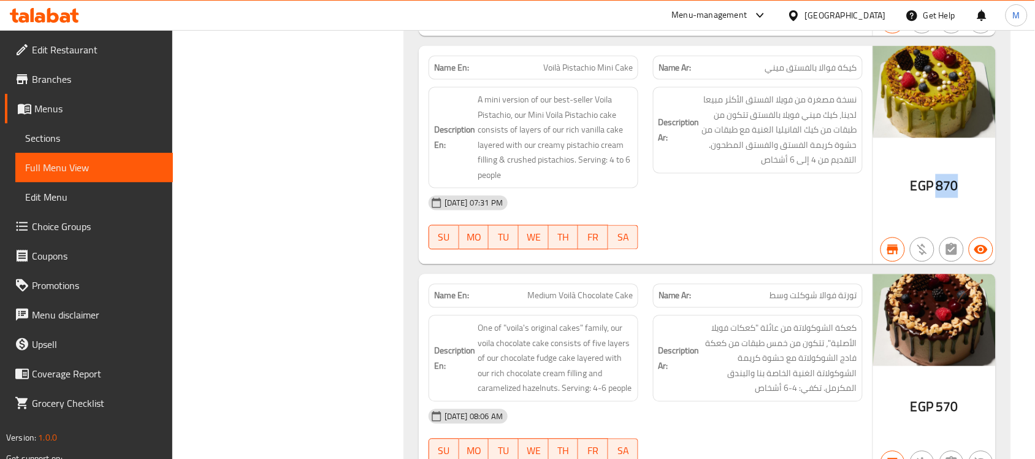
drag, startPoint x: 939, startPoint y: 188, endPoint x: 965, endPoint y: 188, distance: 25.8
click at [965, 188] on div "EGP 870" at bounding box center [935, 155] width 123 height 218
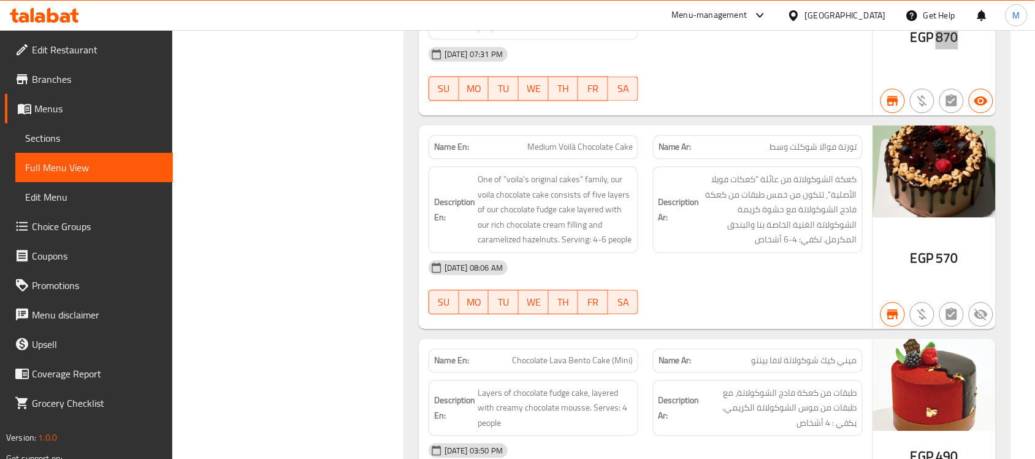
scroll to position [767, 0]
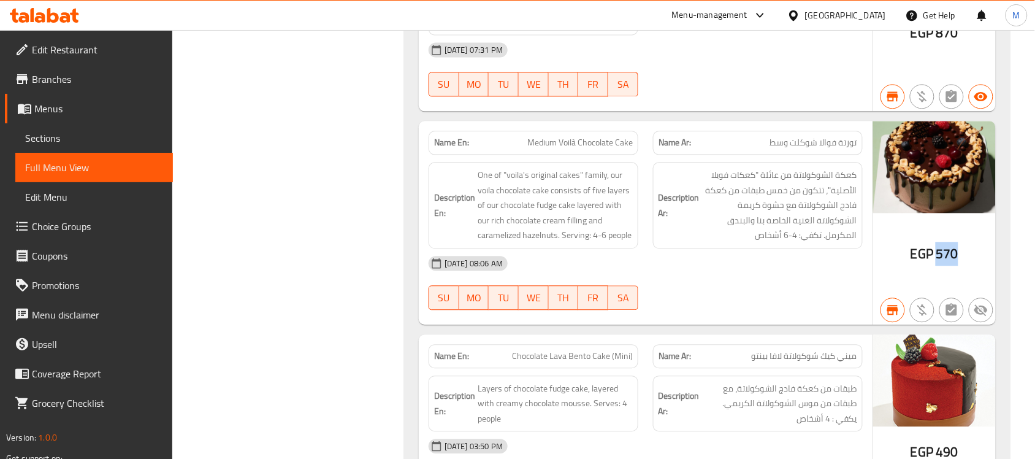
drag, startPoint x: 939, startPoint y: 255, endPoint x: 964, endPoint y: 256, distance: 25.2
click at [964, 256] on div "EGP 570" at bounding box center [935, 223] width 123 height 204
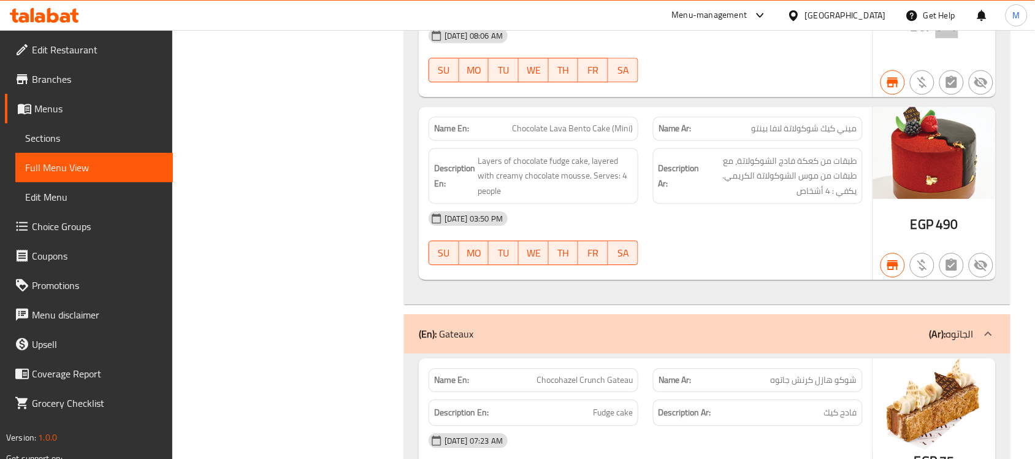
scroll to position [997, 0]
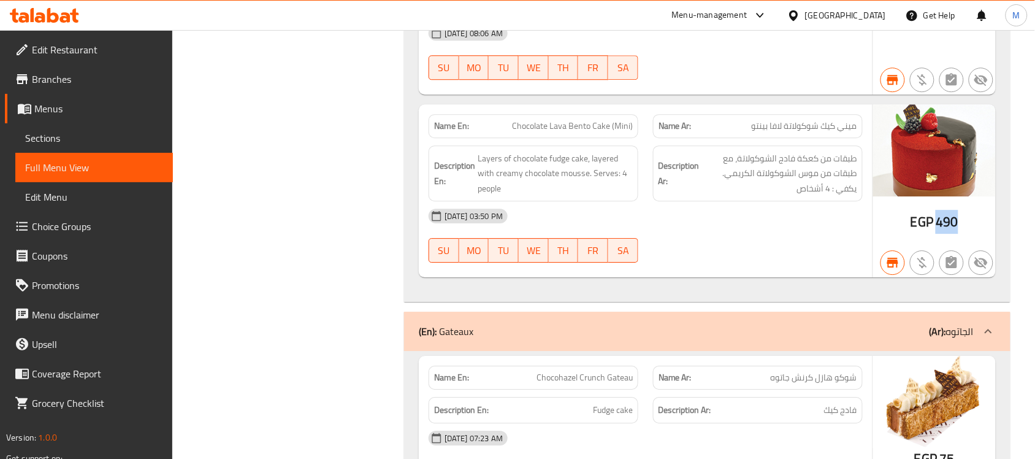
drag, startPoint x: 939, startPoint y: 221, endPoint x: 961, endPoint y: 222, distance: 22.1
click at [961, 222] on div "EGP 490" at bounding box center [935, 191] width 123 height 174
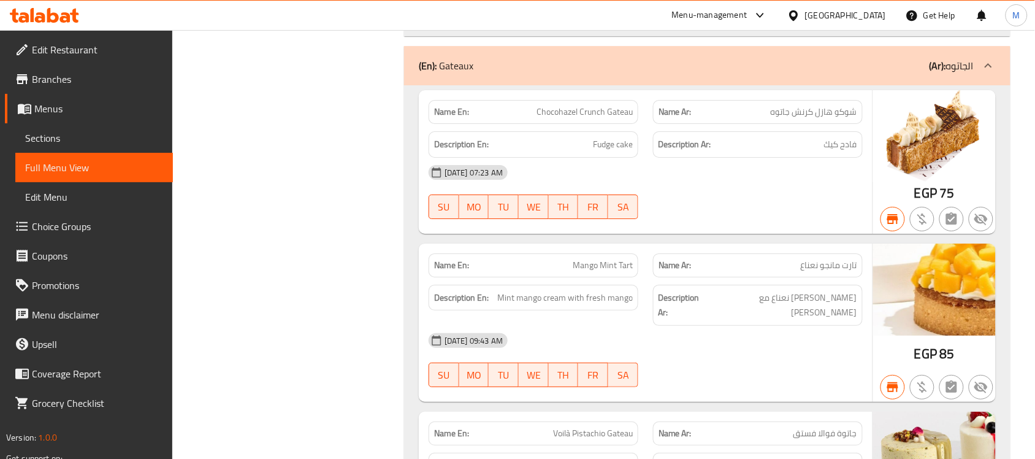
scroll to position [1227, 0]
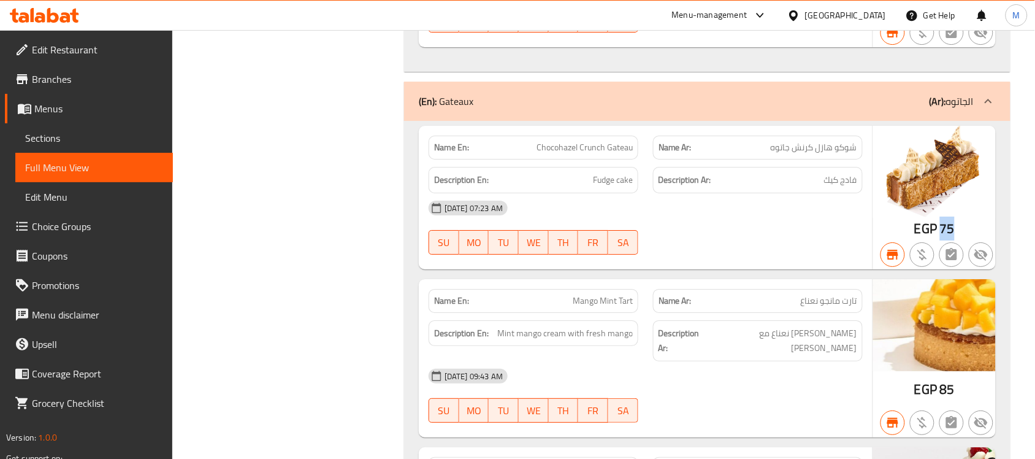
drag, startPoint x: 940, startPoint y: 231, endPoint x: 955, endPoint y: 225, distance: 15.7
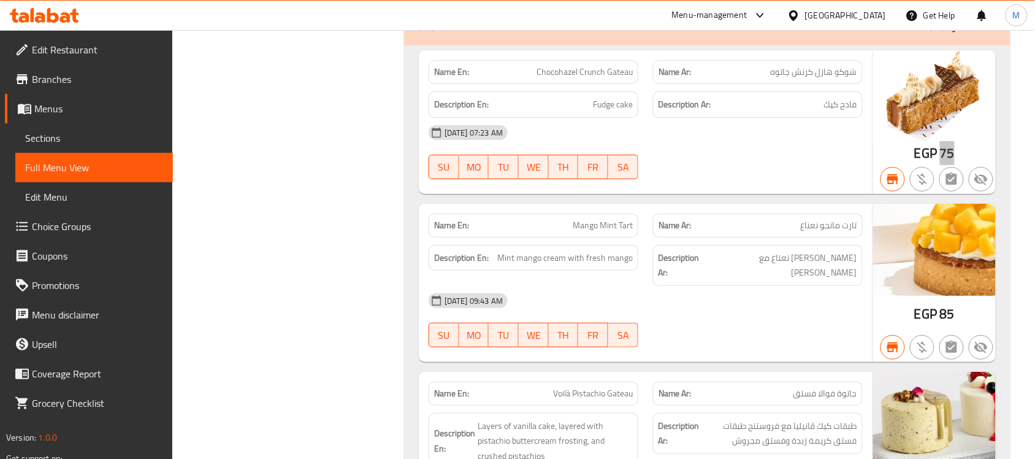
scroll to position [1304, 0]
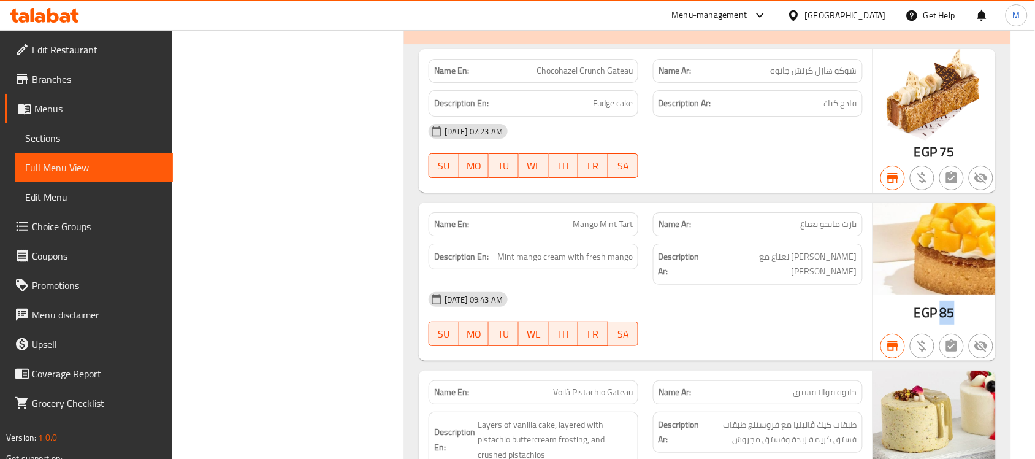
drag, startPoint x: 943, startPoint y: 310, endPoint x: 956, endPoint y: 304, distance: 14.5
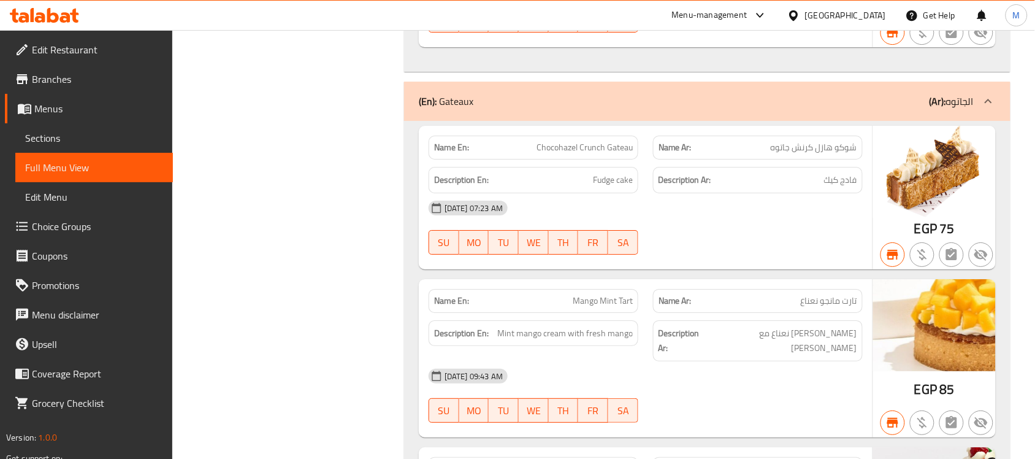
scroll to position [0, 0]
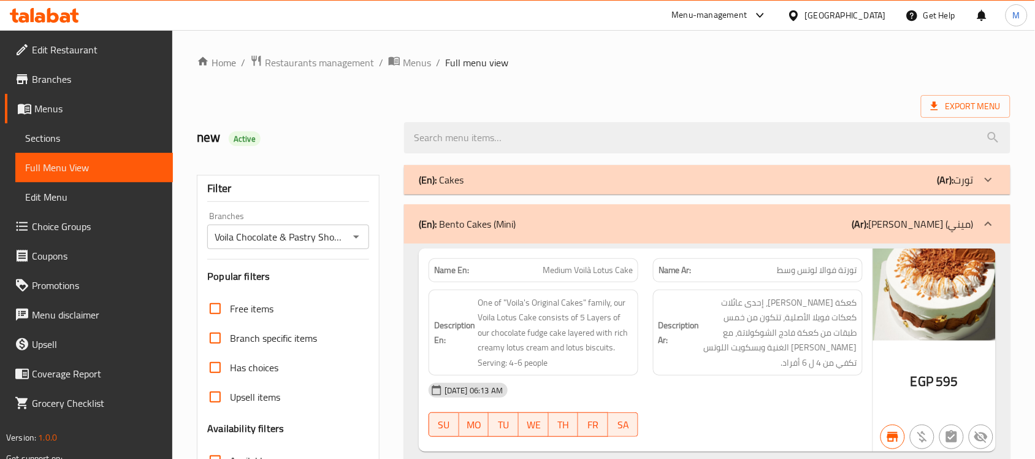
drag, startPoint x: 523, startPoint y: 83, endPoint x: 543, endPoint y: 89, distance: 21.2
click at [989, 220] on icon at bounding box center [989, 224] width 15 height 15
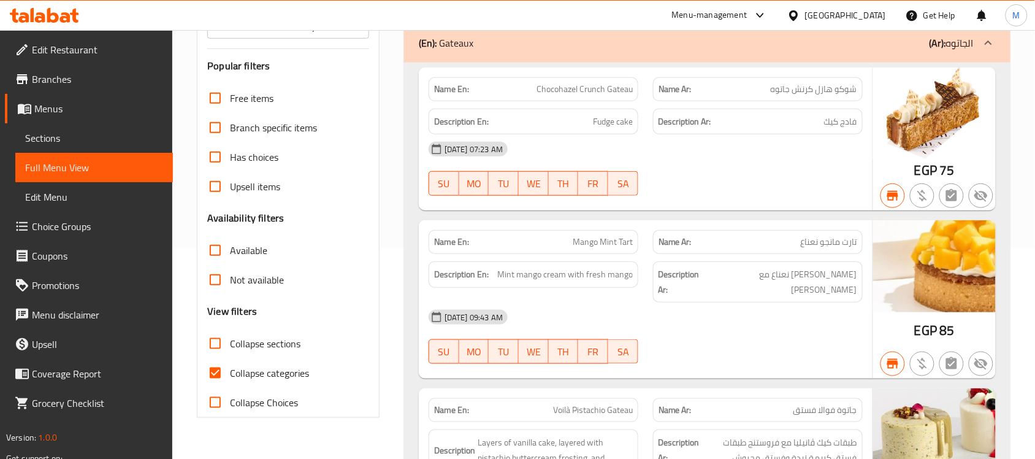
scroll to position [230, 0]
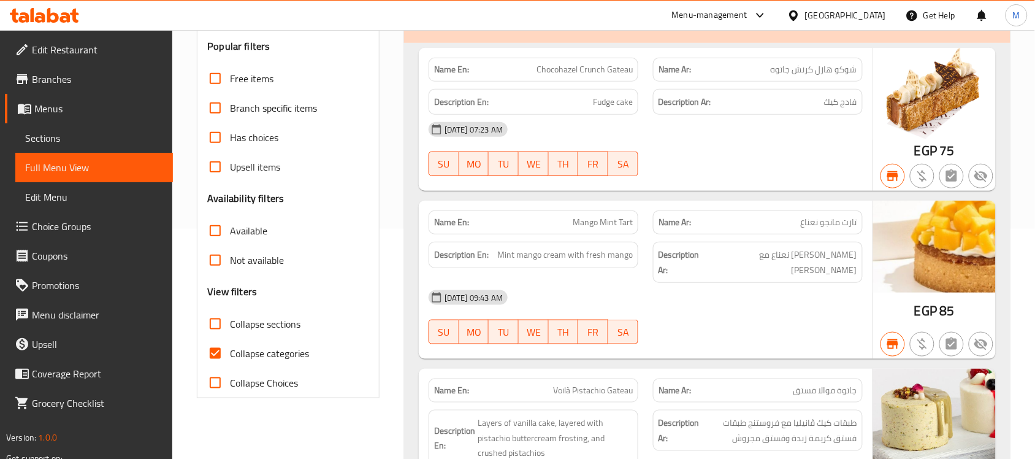
click at [705, 141] on div "17-06-2025 07:23 AM" at bounding box center [645, 129] width 449 height 29
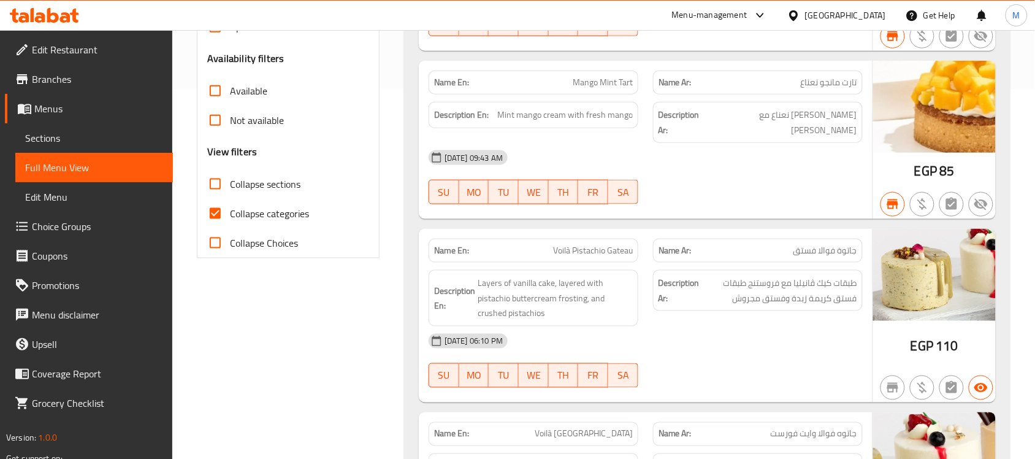
scroll to position [77, 0]
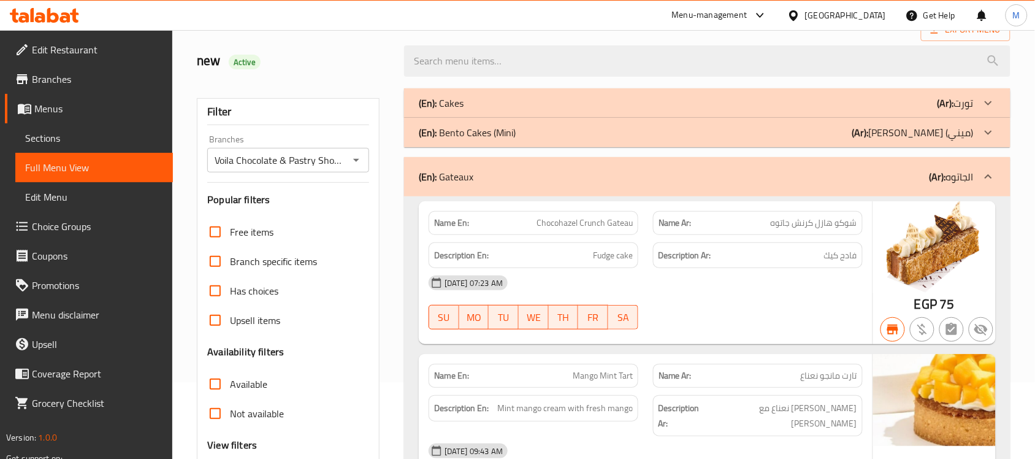
click at [774, 304] on div "17-06-2025 07:23 AM SU MO TU WE TH FR SA" at bounding box center [645, 302] width 449 height 69
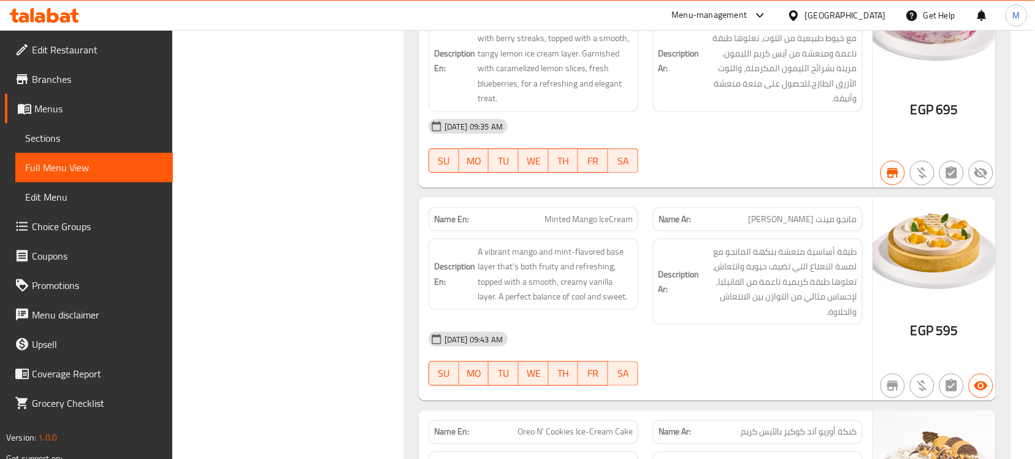
scroll to position [12626, 0]
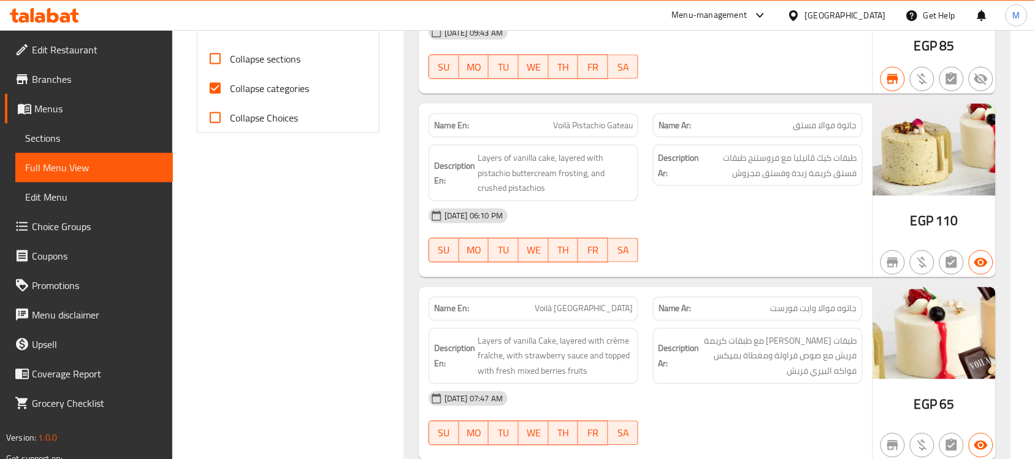
scroll to position [383, 0]
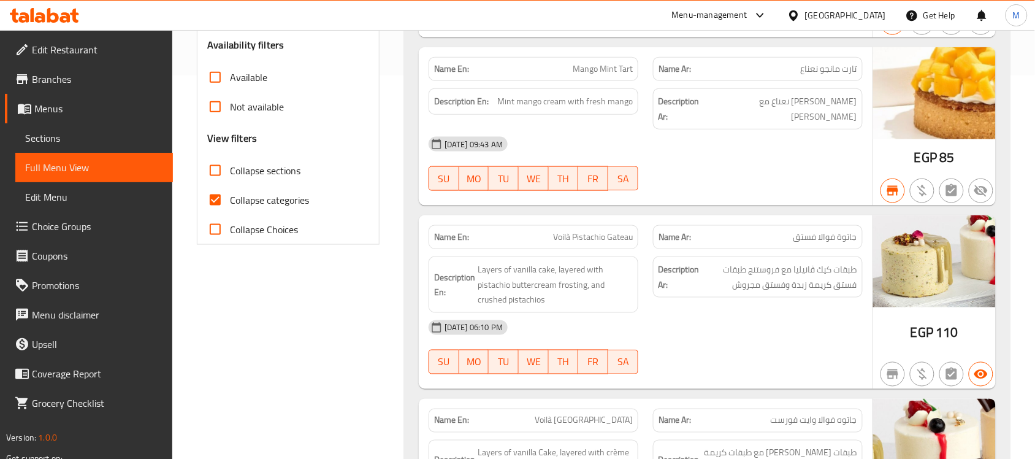
click at [697, 313] on div "29-01-2025 06:10 PM" at bounding box center [645, 327] width 449 height 29
drag, startPoint x: 940, startPoint y: 318, endPoint x: 961, endPoint y: 317, distance: 20.9
click at [961, 317] on div "EGP 110" at bounding box center [935, 302] width 123 height 174
click at [706, 317] on div "29-01-2025 06:10 PM" at bounding box center [645, 327] width 449 height 29
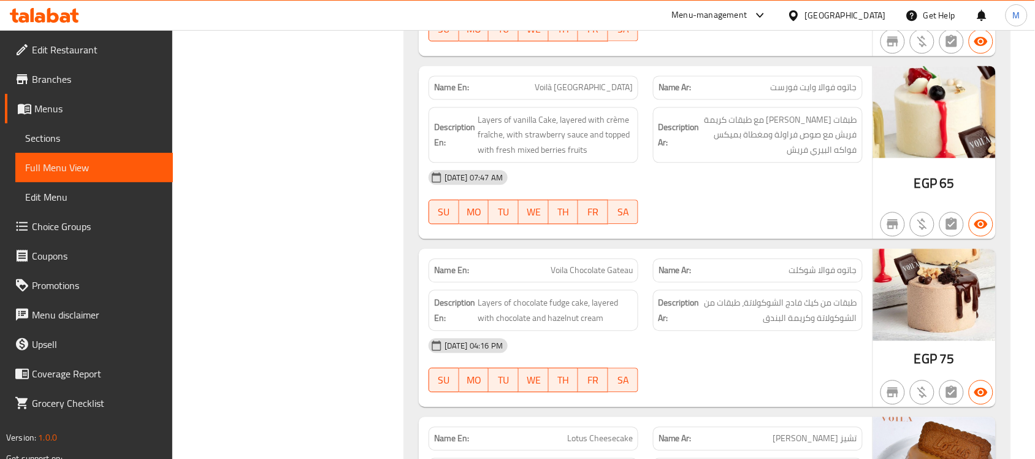
scroll to position [690, 0]
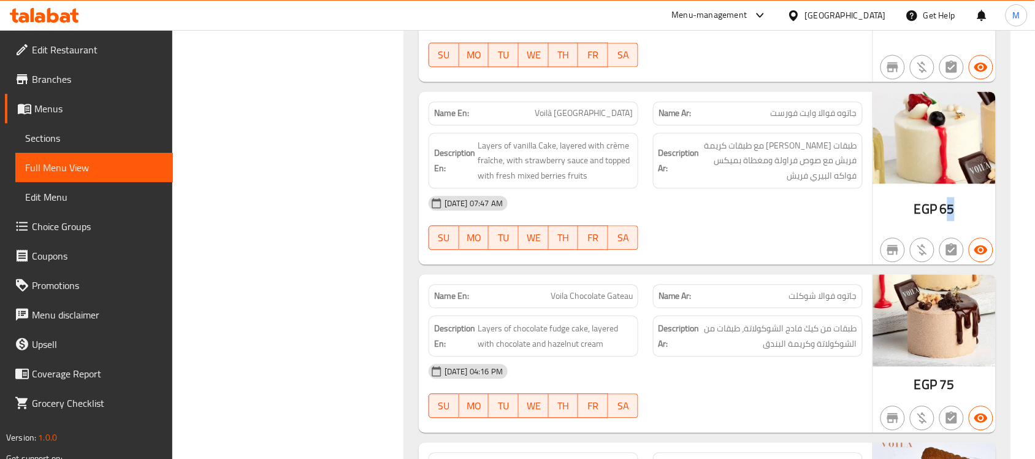
drag, startPoint x: 945, startPoint y: 197, endPoint x: 959, endPoint y: 197, distance: 14.1
click at [959, 197] on div "EGP 65" at bounding box center [935, 179] width 123 height 174
click at [942, 198] on span "65" at bounding box center [947, 210] width 15 height 24
drag, startPoint x: 940, startPoint y: 195, endPoint x: 960, endPoint y: 195, distance: 20.2
click at [960, 195] on div "EGP 65" at bounding box center [935, 179] width 123 height 174
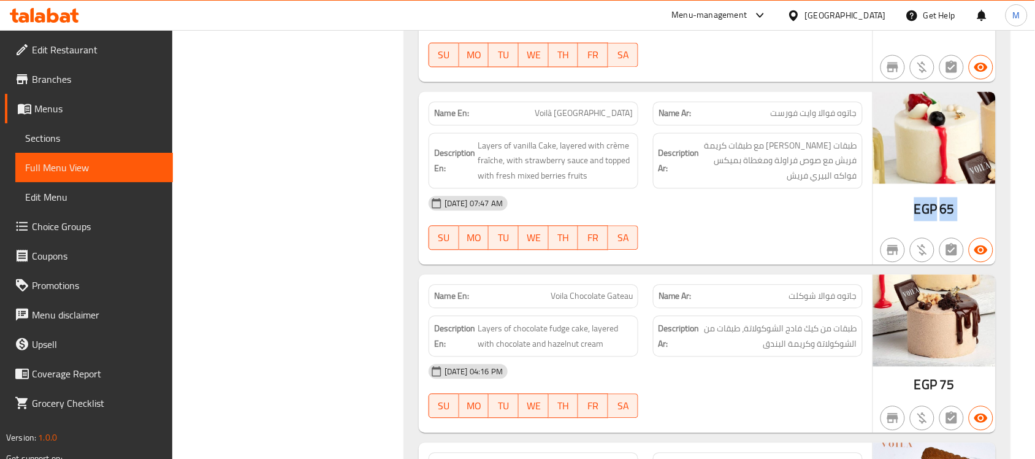
click at [949, 198] on span "65" at bounding box center [947, 210] width 15 height 24
drag, startPoint x: 939, startPoint y: 198, endPoint x: 957, endPoint y: 197, distance: 17.8
click at [957, 197] on div "EGP 65" at bounding box center [935, 179] width 123 height 174
click at [768, 206] on div "05-02-2025 07:47 AM" at bounding box center [645, 203] width 449 height 29
drag, startPoint x: 942, startPoint y: 371, endPoint x: 955, endPoint y: 371, distance: 12.9
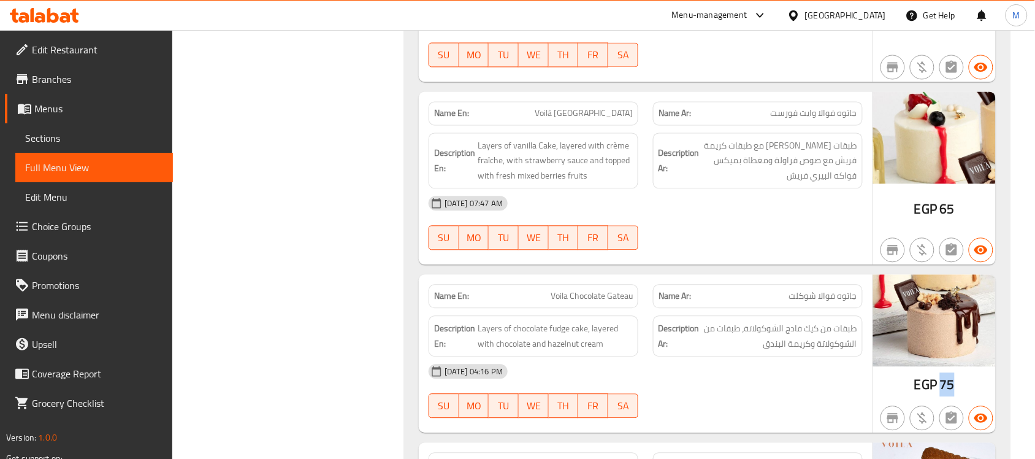
click at [955, 371] on div "EGP 75" at bounding box center [935, 354] width 123 height 158
click at [733, 244] on div at bounding box center [758, 250] width 225 height 15
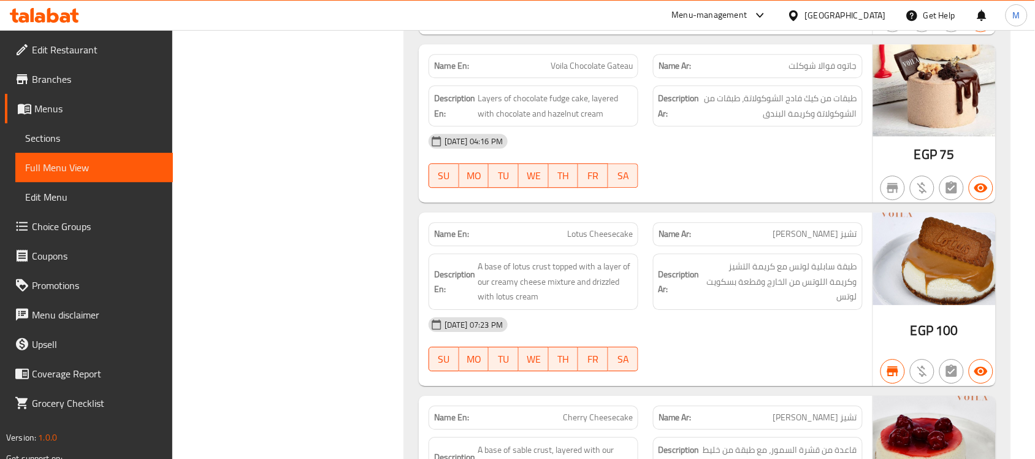
scroll to position [921, 0]
drag, startPoint x: 939, startPoint y: 320, endPoint x: 967, endPoint y: 320, distance: 28.2
click at [967, 320] on div "EGP 100" at bounding box center [935, 299] width 123 height 174
click at [790, 326] on div "29-11-2023 07:23 PM" at bounding box center [645, 323] width 449 height 29
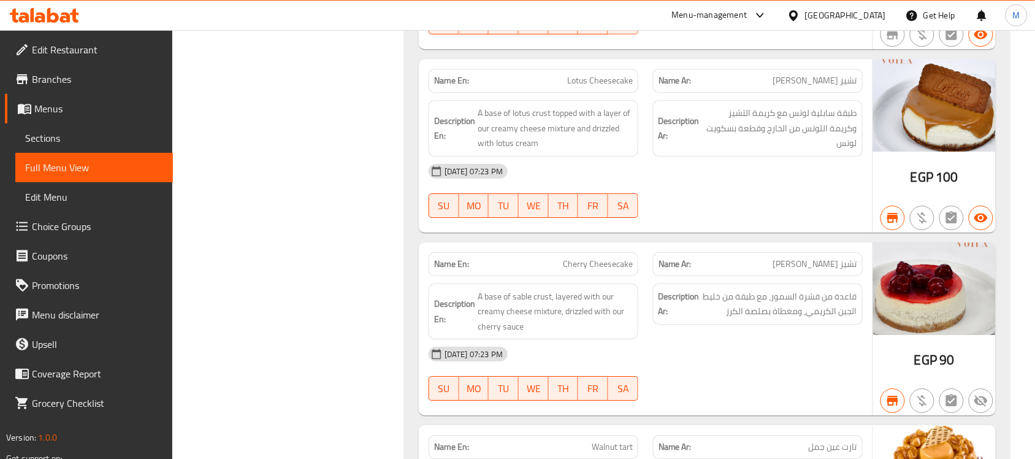
scroll to position [1151, 0]
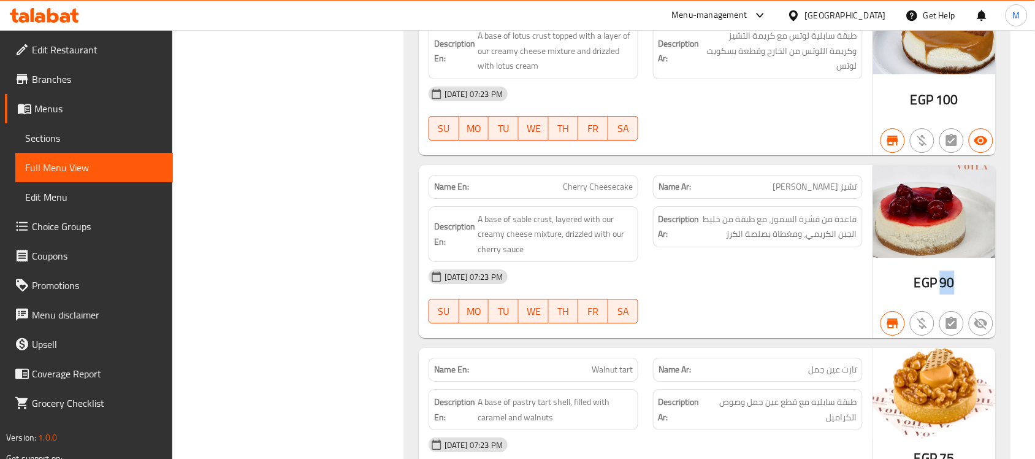
drag, startPoint x: 942, startPoint y: 271, endPoint x: 956, endPoint y: 268, distance: 14.4
click at [956, 268] on div "EGP 90" at bounding box center [935, 252] width 123 height 174
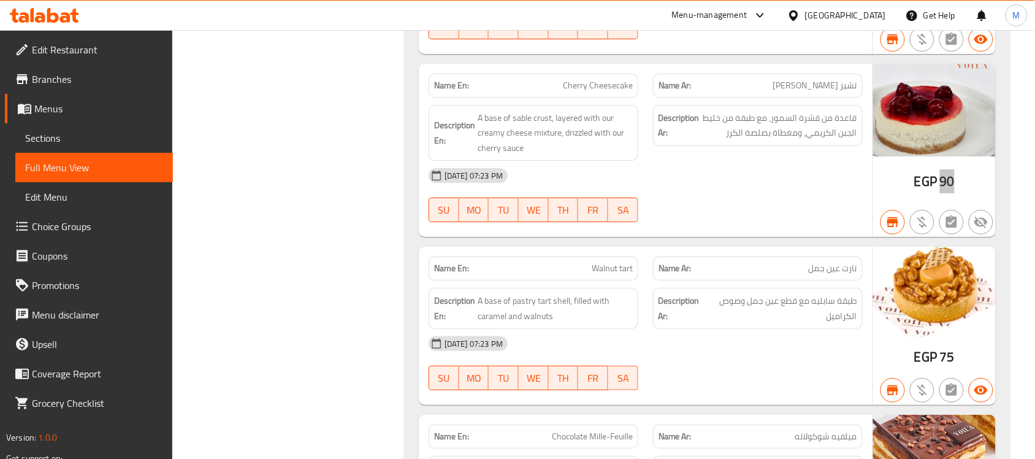
scroll to position [1305, 0]
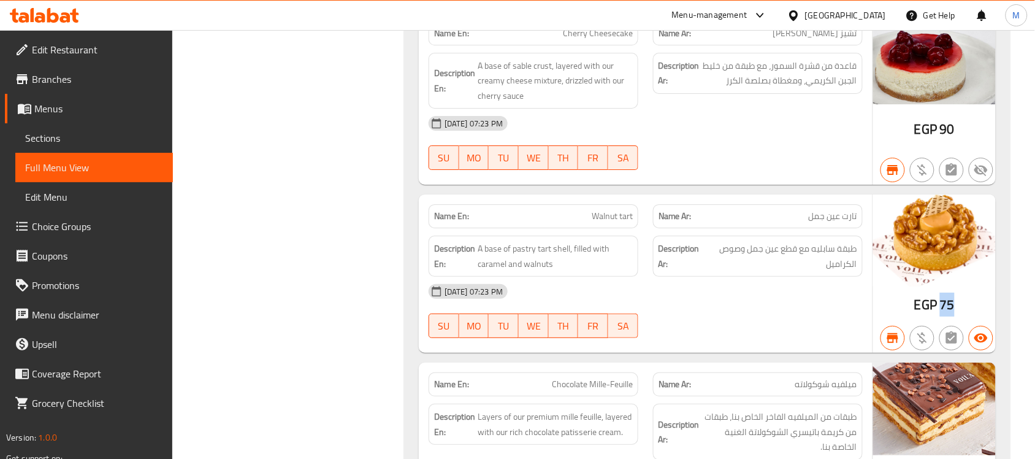
drag, startPoint x: 940, startPoint y: 295, endPoint x: 956, endPoint y: 294, distance: 15.3
click at [956, 294] on div "EGP 75" at bounding box center [935, 273] width 123 height 158
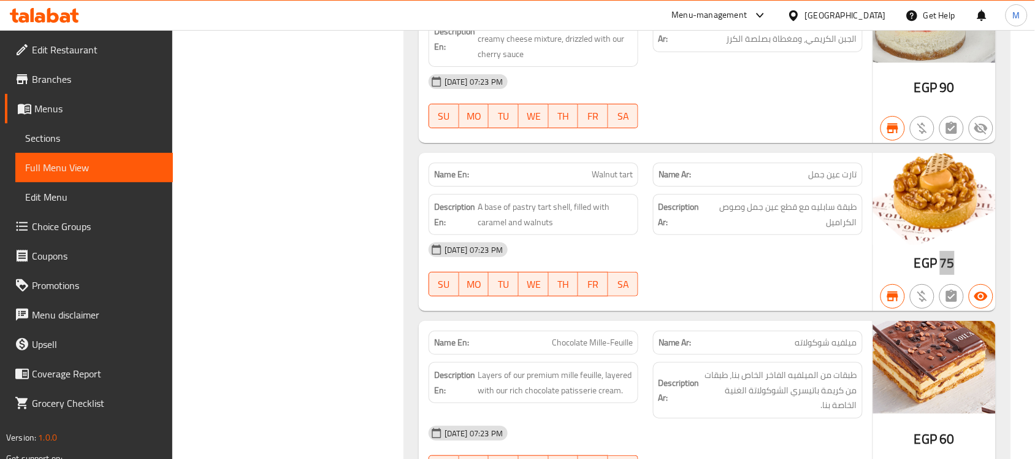
scroll to position [1458, 0]
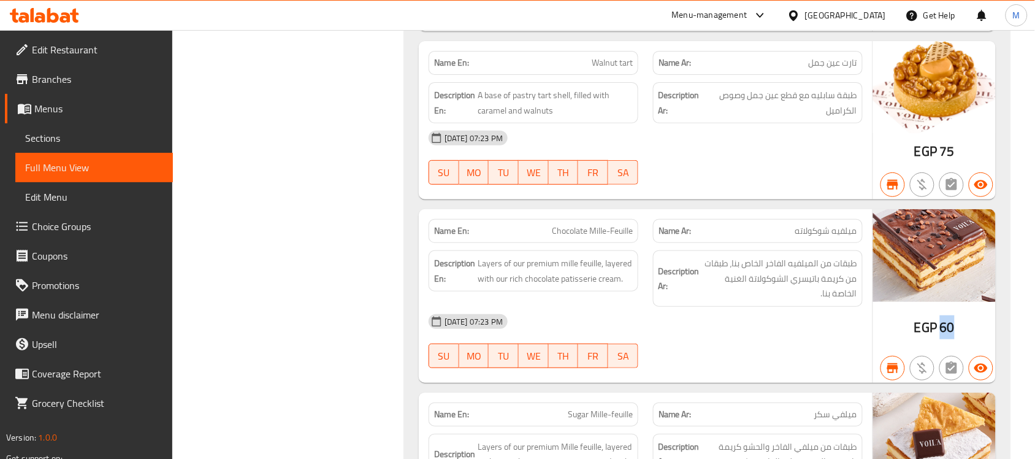
drag, startPoint x: 936, startPoint y: 323, endPoint x: 962, endPoint y: 317, distance: 26.3
click at [962, 317] on div "EGP 60" at bounding box center [935, 296] width 123 height 174
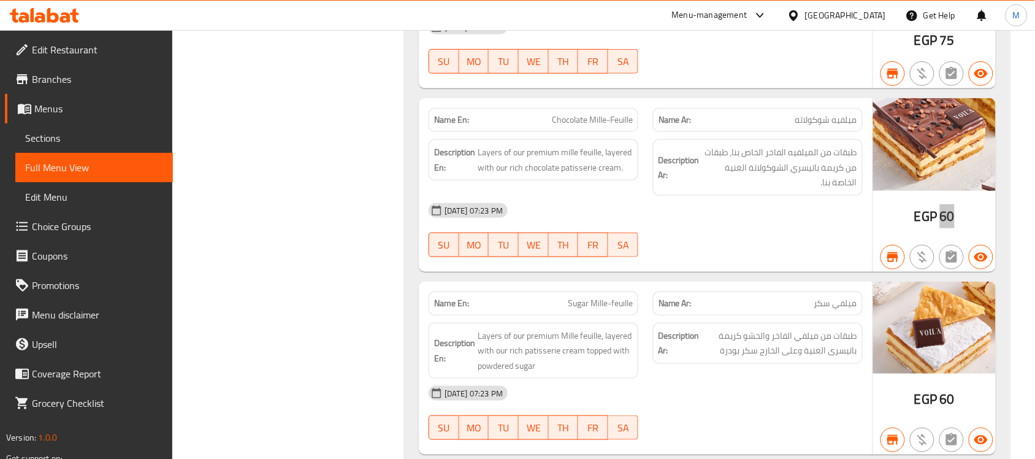
scroll to position [1612, 0]
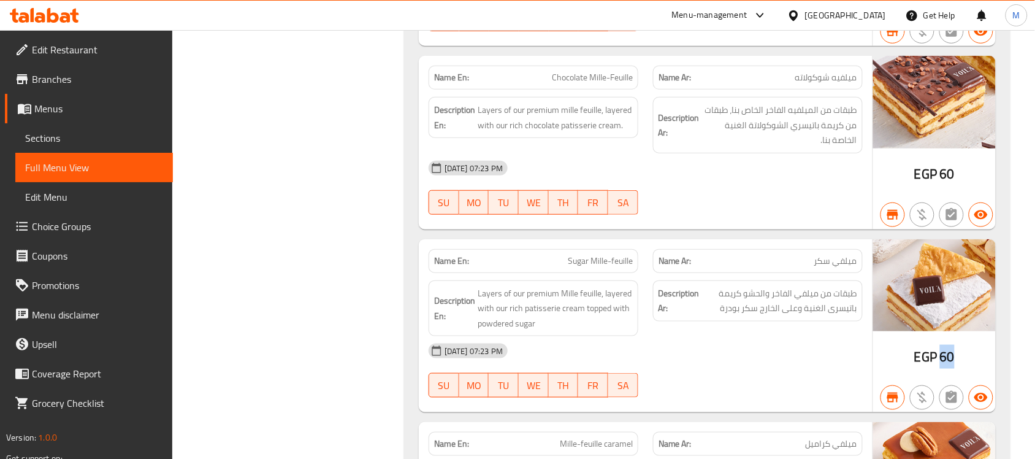
drag, startPoint x: 942, startPoint y: 347, endPoint x: 958, endPoint y: 344, distance: 16.2
click at [958, 344] on div "EGP 60" at bounding box center [935, 326] width 123 height 174
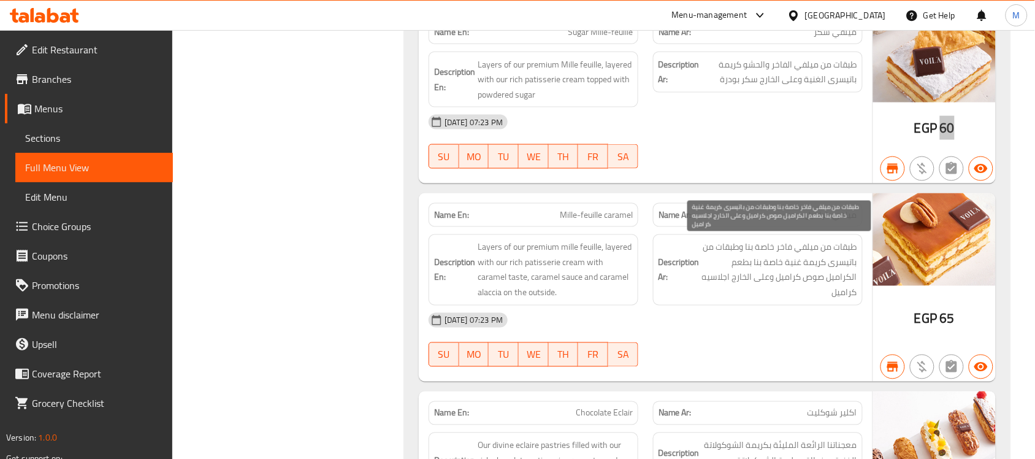
scroll to position [1842, 0]
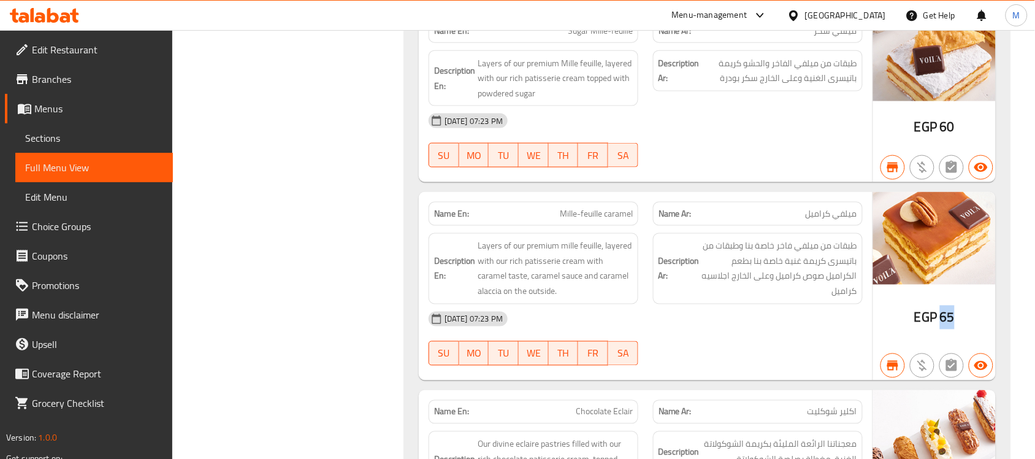
drag, startPoint x: 940, startPoint y: 307, endPoint x: 963, endPoint y: 307, distance: 22.7
click at [963, 307] on div "EGP 65" at bounding box center [935, 286] width 123 height 188
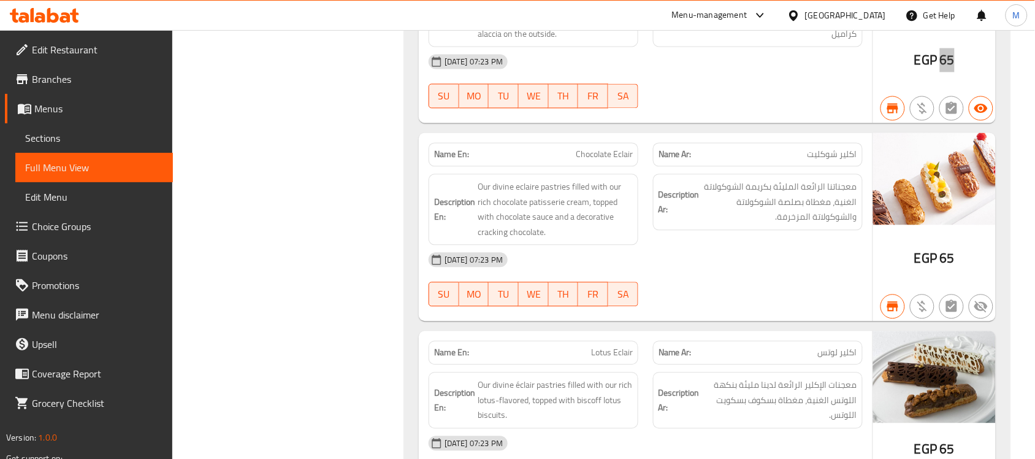
scroll to position [2148, 0]
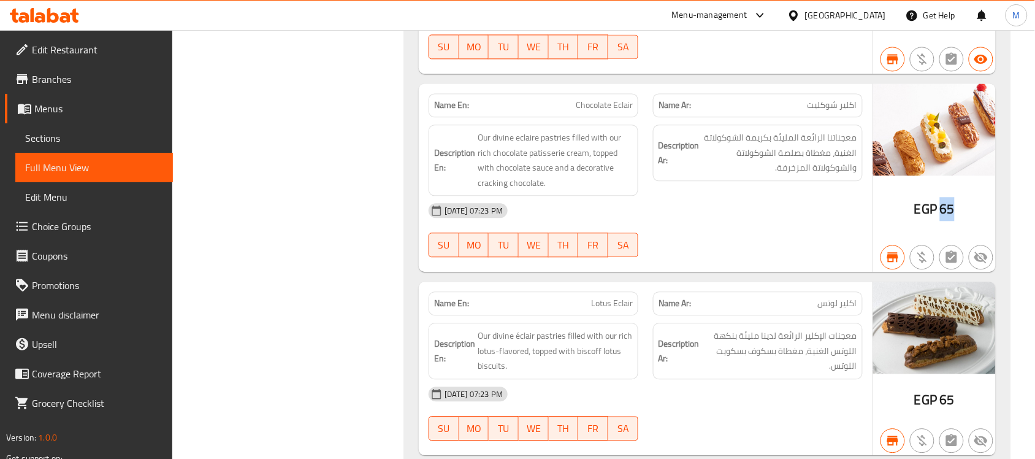
drag, startPoint x: 942, startPoint y: 201, endPoint x: 959, endPoint y: 197, distance: 17.1
click at [959, 197] on div "EGP 65" at bounding box center [935, 177] width 123 height 188
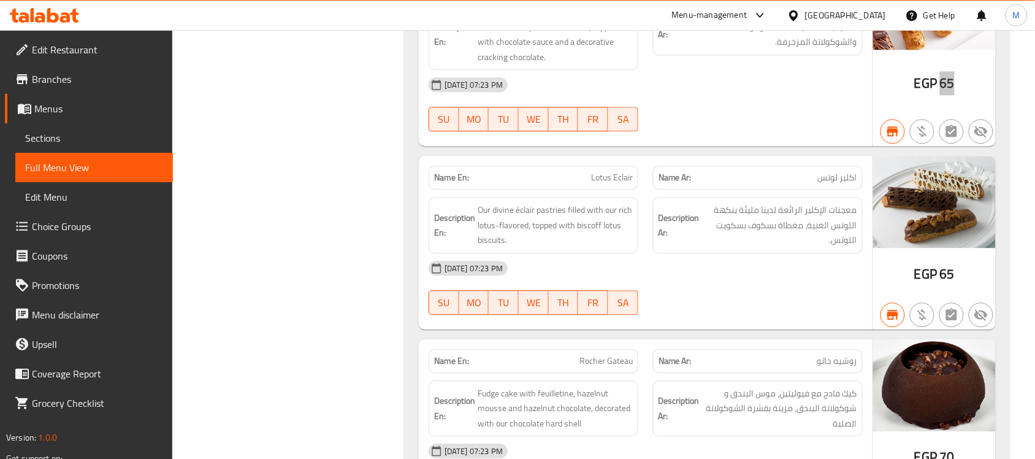
scroll to position [2302, 0]
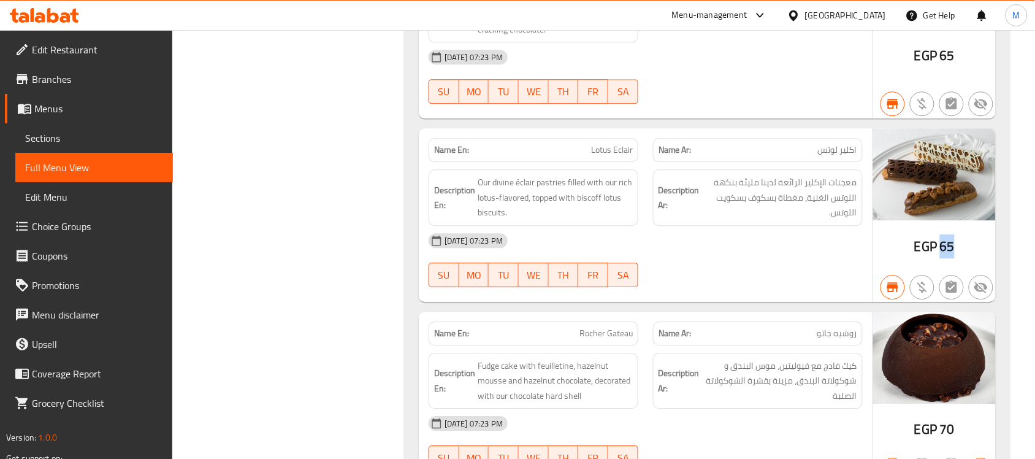
drag, startPoint x: 942, startPoint y: 236, endPoint x: 960, endPoint y: 234, distance: 17.9
click at [960, 234] on div "EGP 65" at bounding box center [935, 215] width 123 height 174
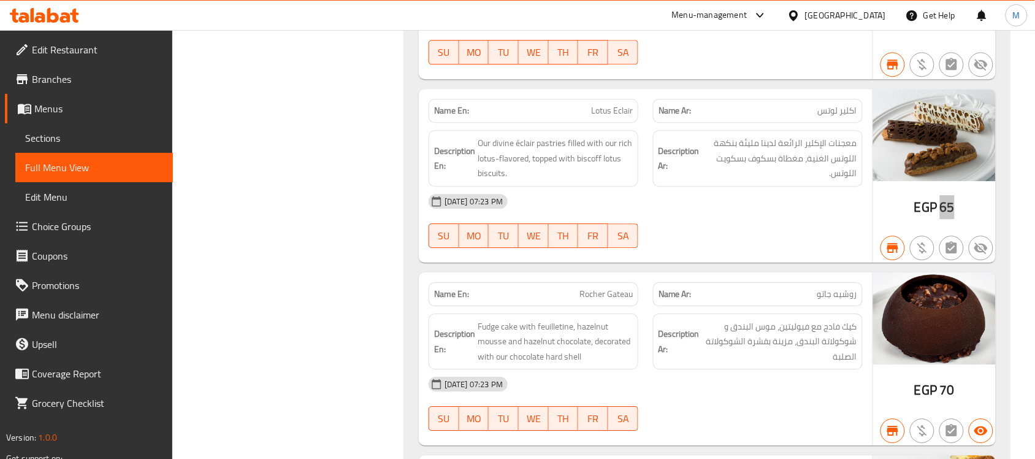
scroll to position [2378, 0]
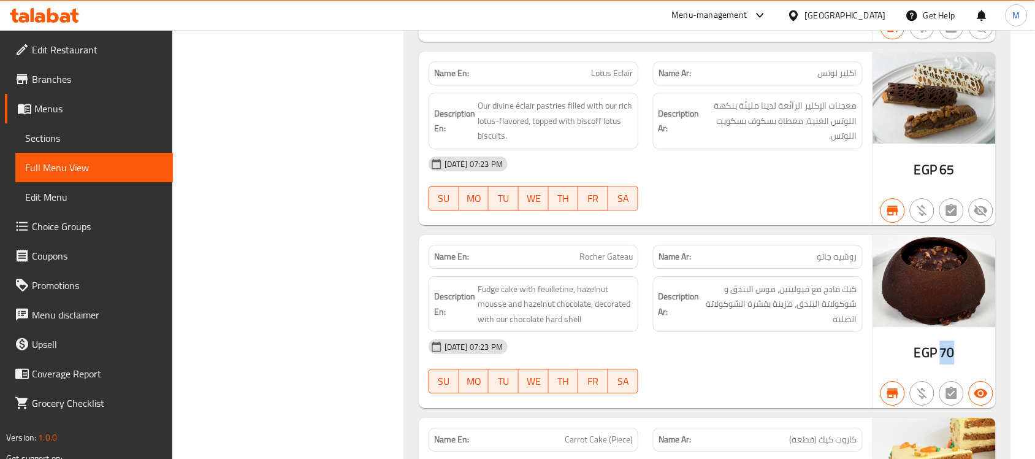
drag, startPoint x: 942, startPoint y: 344, endPoint x: 967, endPoint y: 342, distance: 25.2
click at [967, 342] on div "EGP 70" at bounding box center [935, 322] width 123 height 174
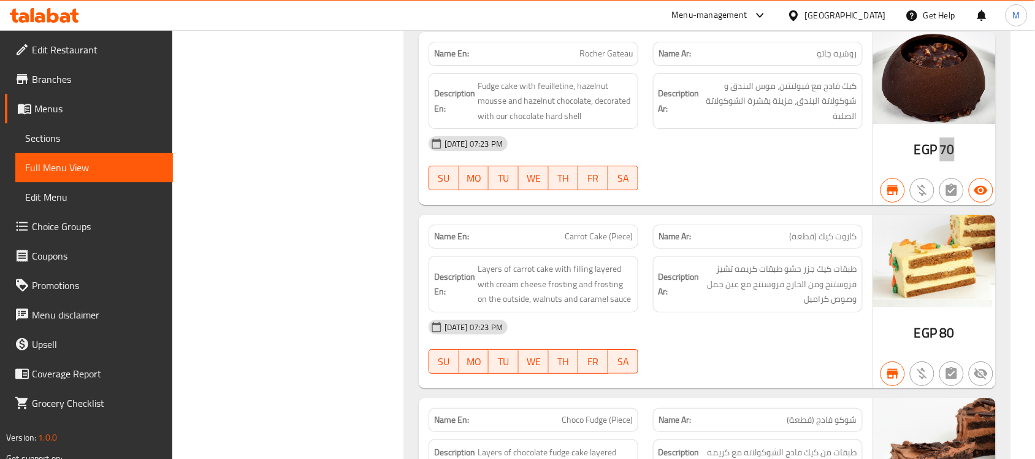
scroll to position [2608, 0]
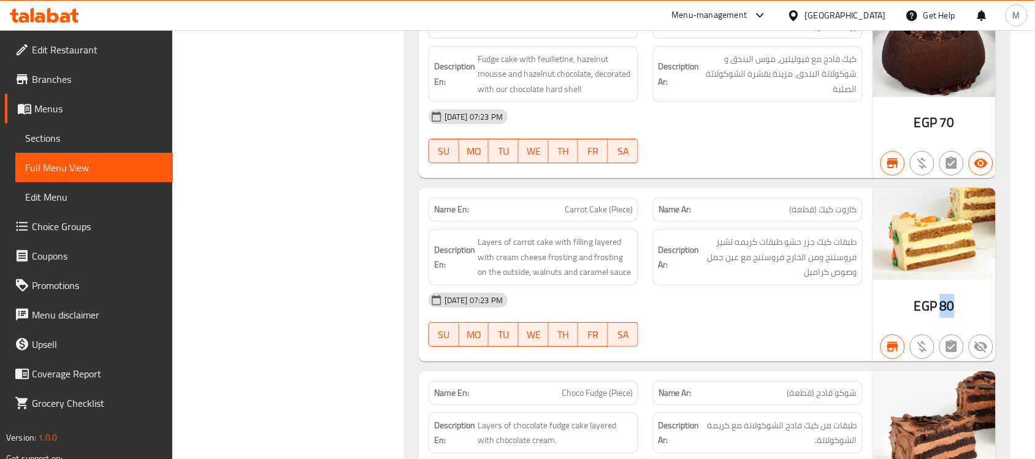
drag, startPoint x: 942, startPoint y: 298, endPoint x: 961, endPoint y: 301, distance: 19.3
click at [961, 301] on div "EGP 80" at bounding box center [935, 275] width 123 height 174
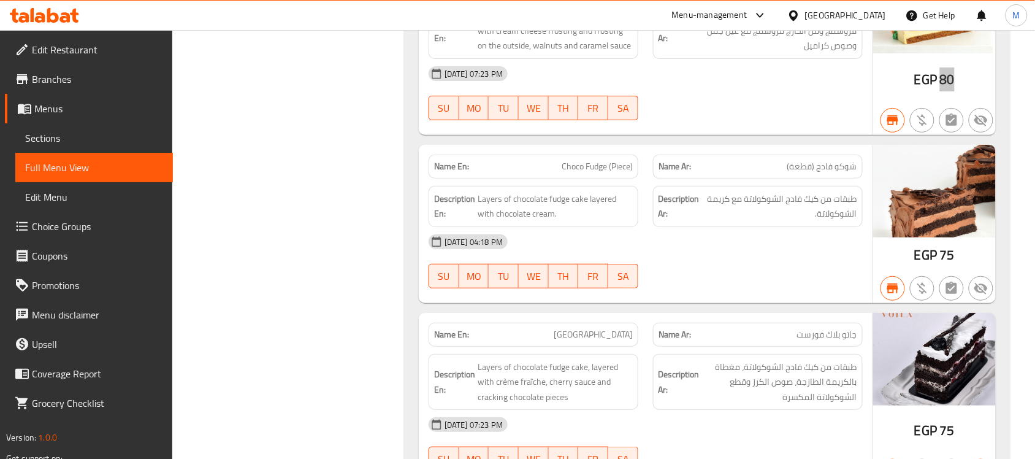
scroll to position [2838, 0]
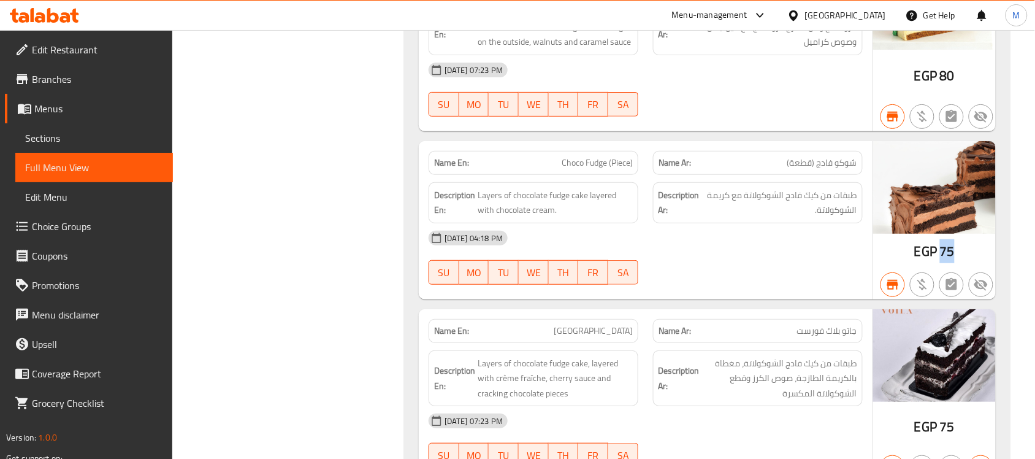
drag, startPoint x: 943, startPoint y: 244, endPoint x: 960, endPoint y: 240, distance: 17.0
click at [960, 240] on div "EGP 75" at bounding box center [935, 220] width 123 height 158
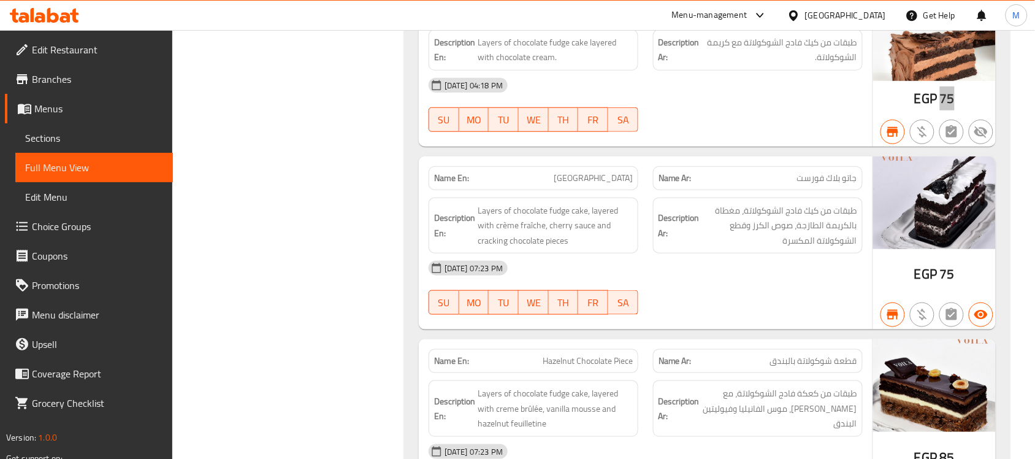
scroll to position [2992, 0]
drag, startPoint x: 940, startPoint y: 265, endPoint x: 964, endPoint y: 269, distance: 24.2
click at [964, 269] on div "EGP 75" at bounding box center [935, 243] width 123 height 174
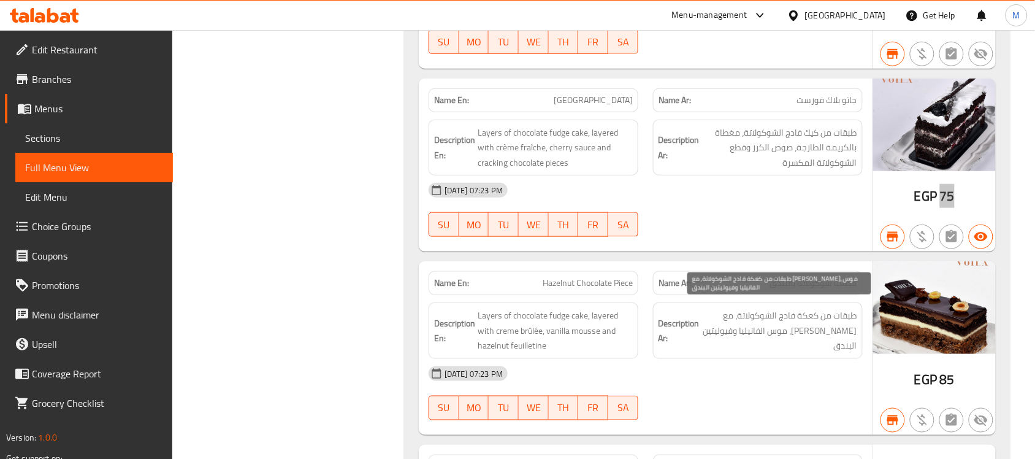
scroll to position [3068, 0]
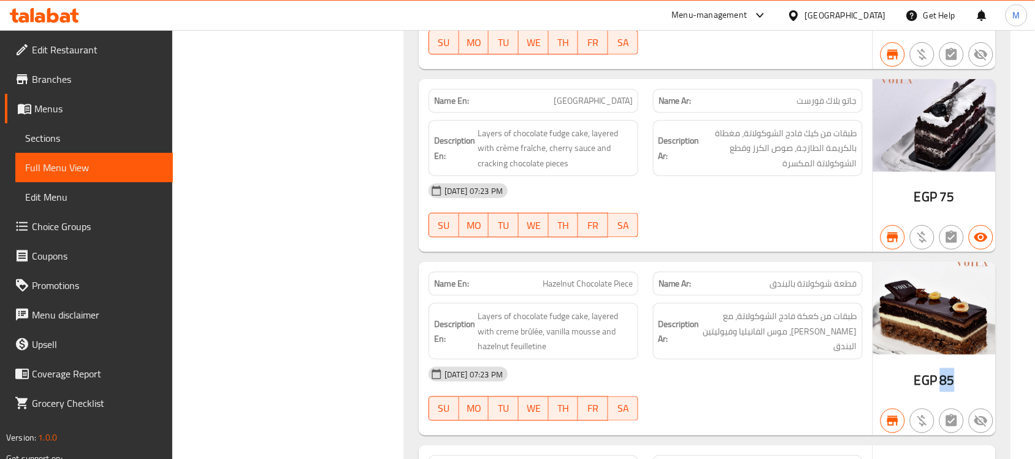
drag, startPoint x: 940, startPoint y: 372, endPoint x: 963, endPoint y: 374, distance: 23.4
click at [963, 374] on div "EGP 85" at bounding box center [935, 349] width 123 height 174
click at [762, 218] on div "29-11-2023 07:23 PM SU MO TU WE TH FR SA" at bounding box center [645, 210] width 449 height 69
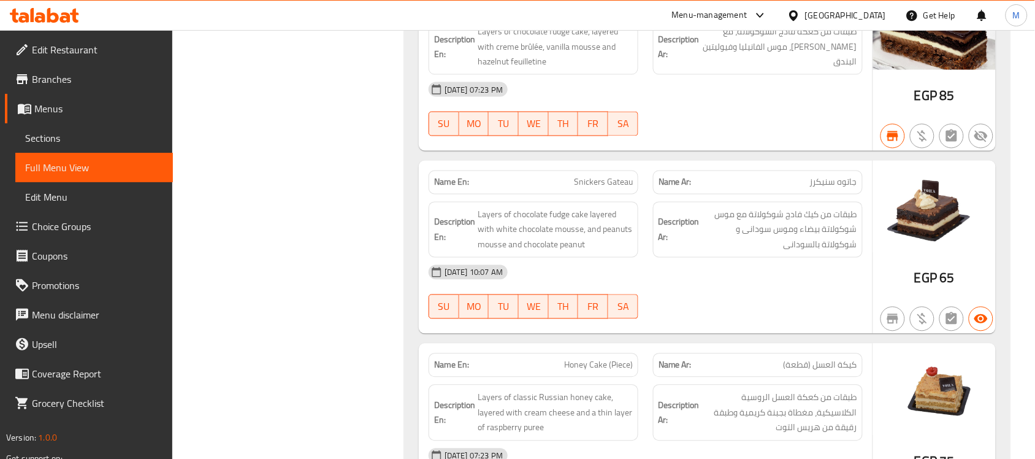
scroll to position [3375, 0]
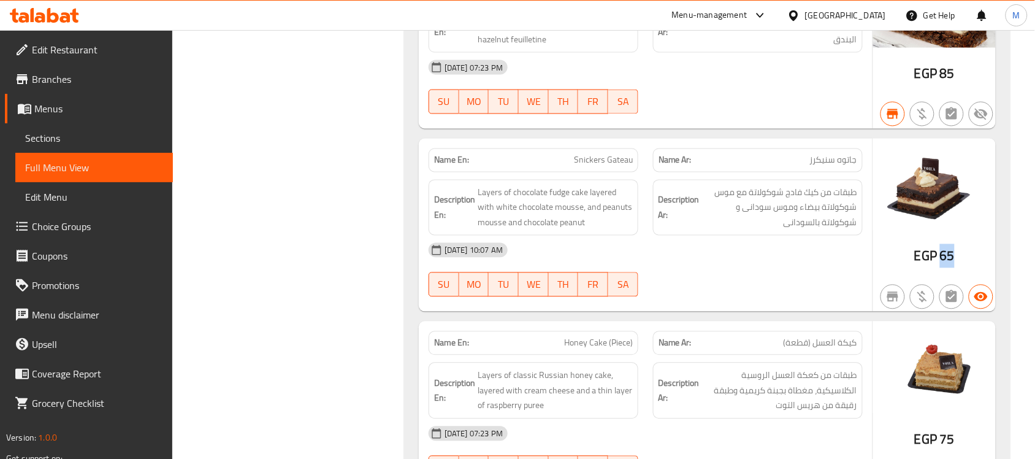
drag, startPoint x: 942, startPoint y: 249, endPoint x: 968, endPoint y: 252, distance: 26.5
click at [968, 252] on div "EGP 65" at bounding box center [935, 226] width 123 height 174
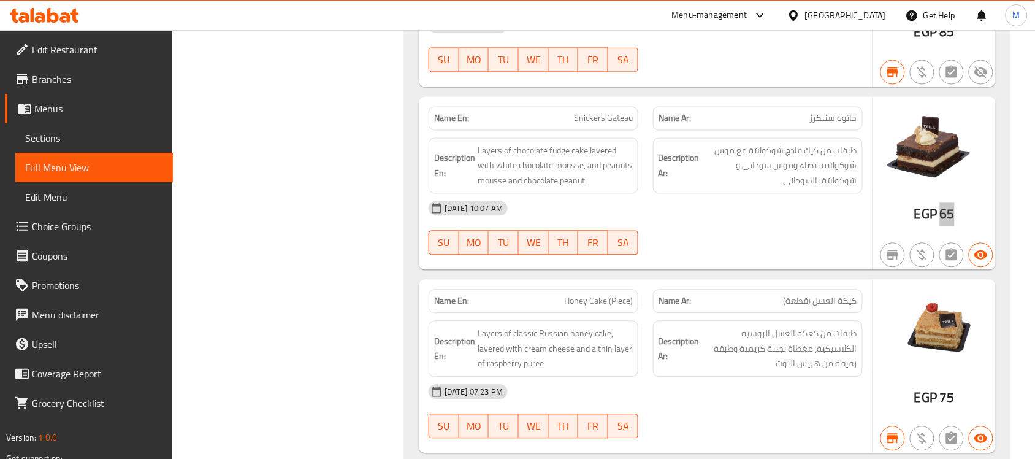
scroll to position [3452, 0]
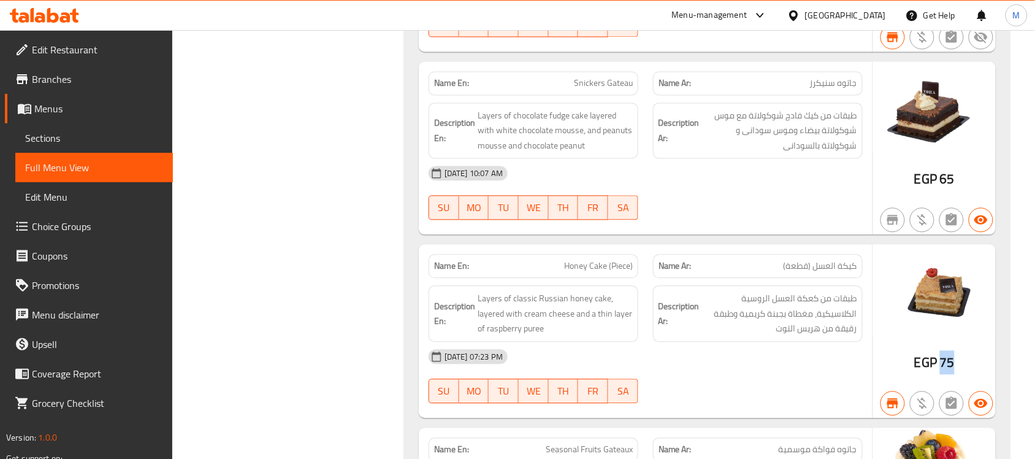
drag, startPoint x: 940, startPoint y: 353, endPoint x: 964, endPoint y: 359, distance: 24.6
click at [963, 359] on div "EGP 75" at bounding box center [935, 332] width 123 height 174
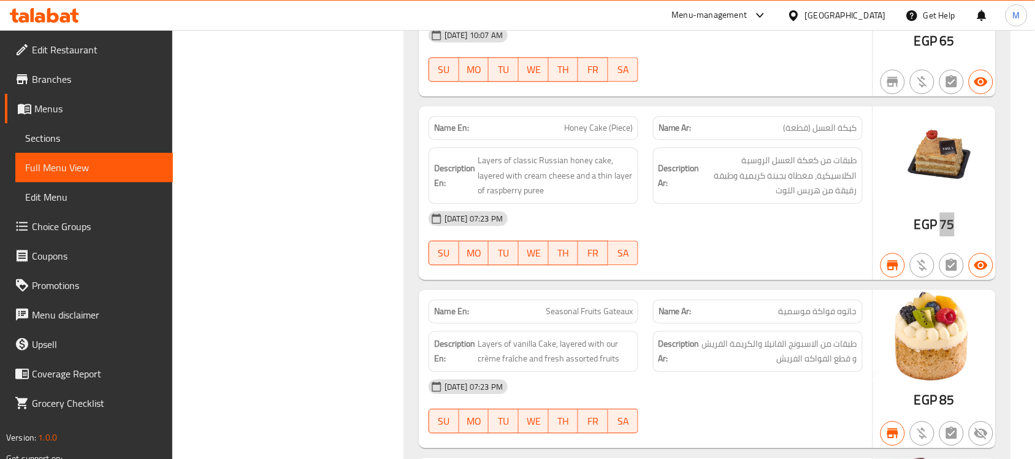
scroll to position [3605, 0]
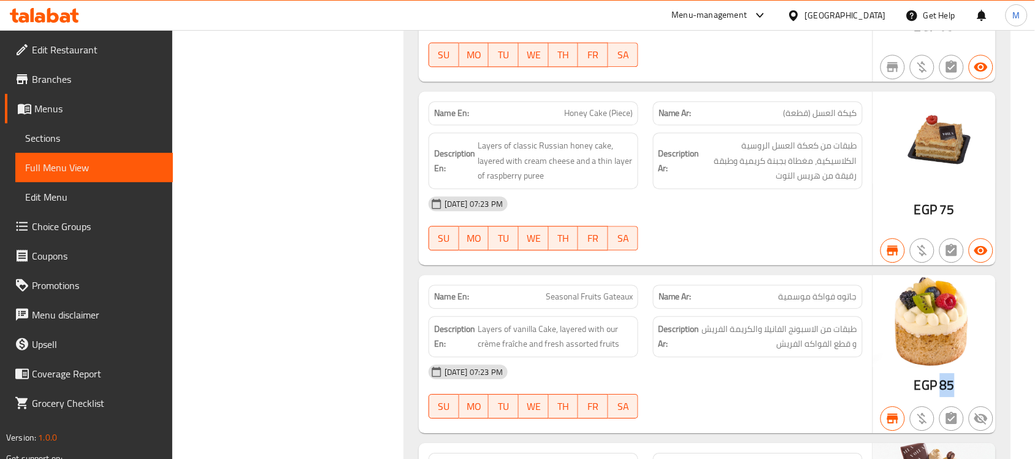
drag, startPoint x: 942, startPoint y: 376, endPoint x: 964, endPoint y: 379, distance: 22.9
click at [960, 379] on div "EGP 85" at bounding box center [935, 354] width 123 height 158
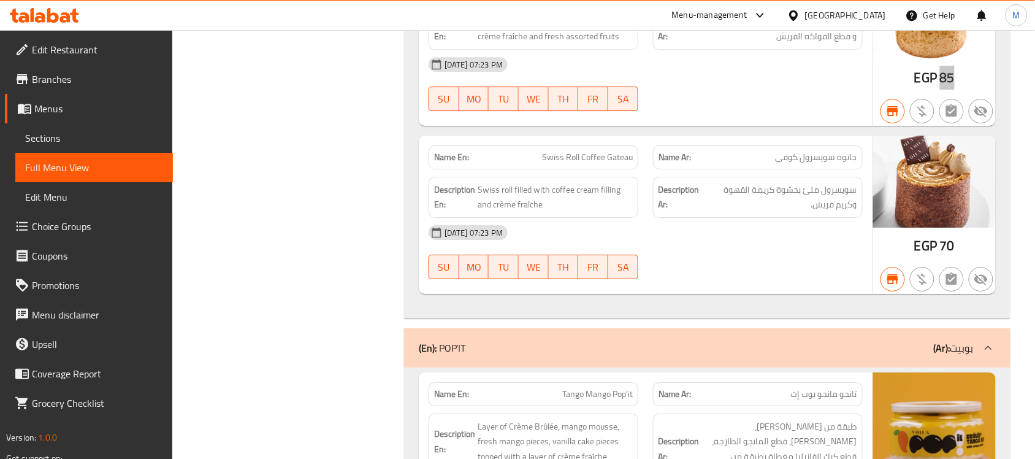
scroll to position [3912, 0]
drag, startPoint x: 939, startPoint y: 240, endPoint x: 968, endPoint y: 253, distance: 32.1
click at [968, 253] on div "EGP 70" at bounding box center [935, 215] width 123 height 158
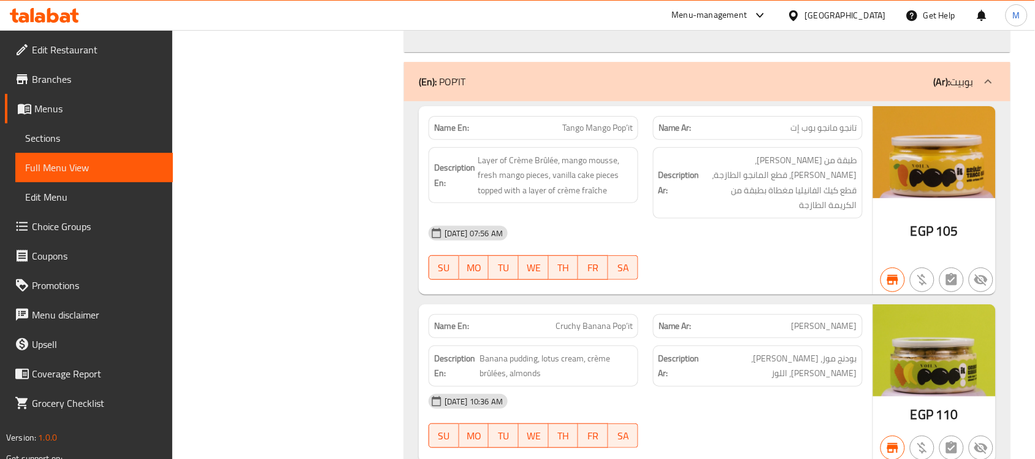
scroll to position [4142, 0]
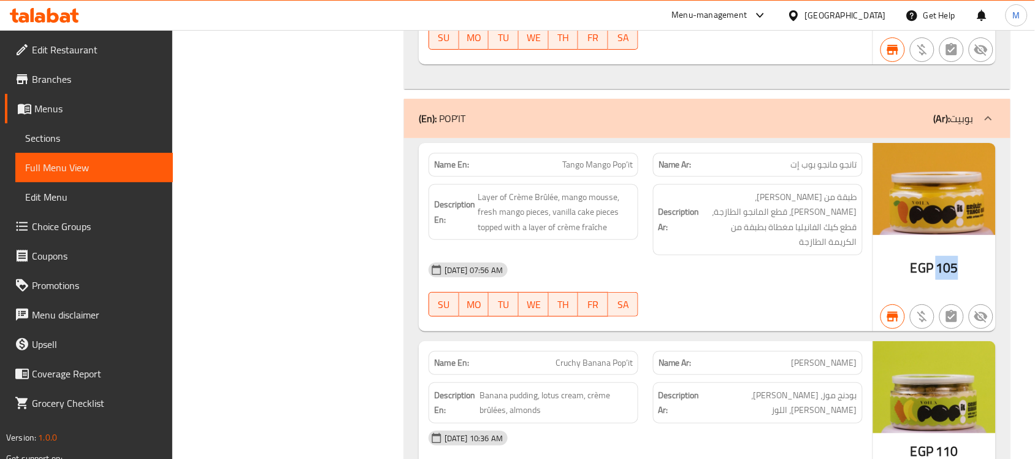
drag, startPoint x: 939, startPoint y: 255, endPoint x: 963, endPoint y: 255, distance: 23.9
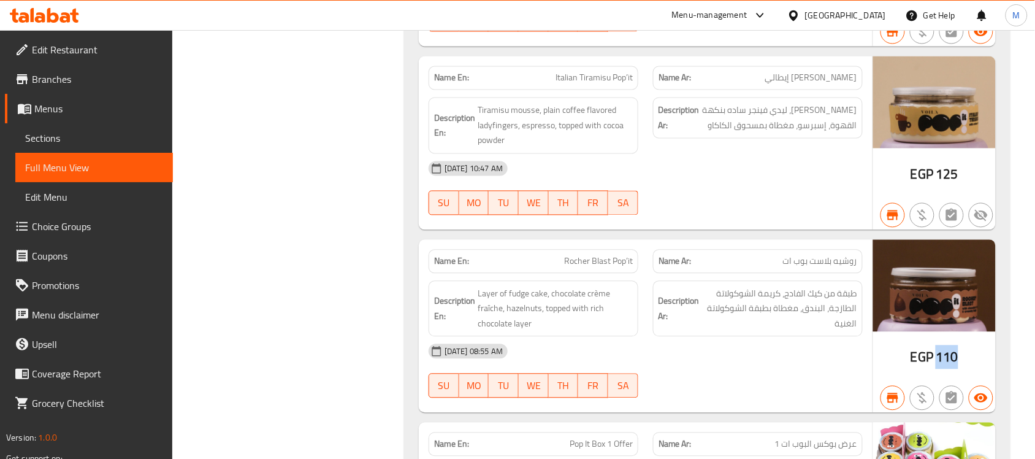
drag, startPoint x: 937, startPoint y: 325, endPoint x: 958, endPoint y: 329, distance: 20.7
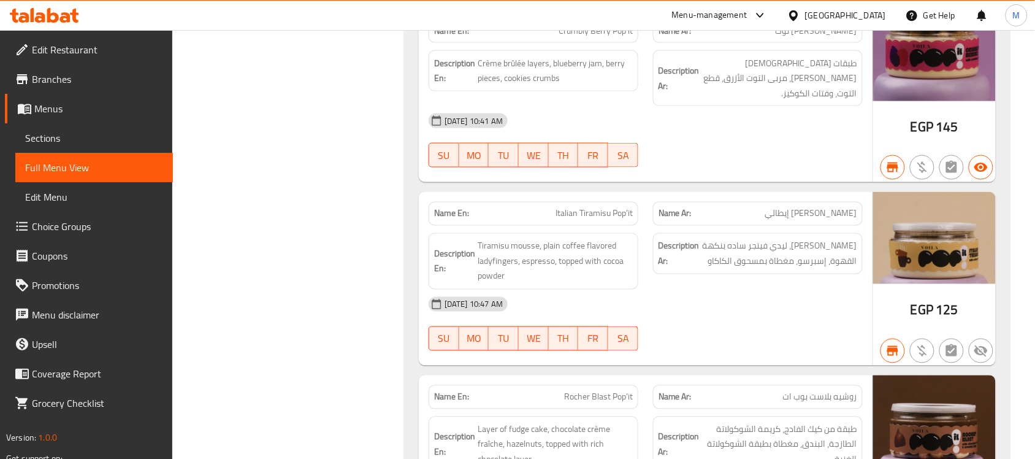
scroll to position [4624, 0]
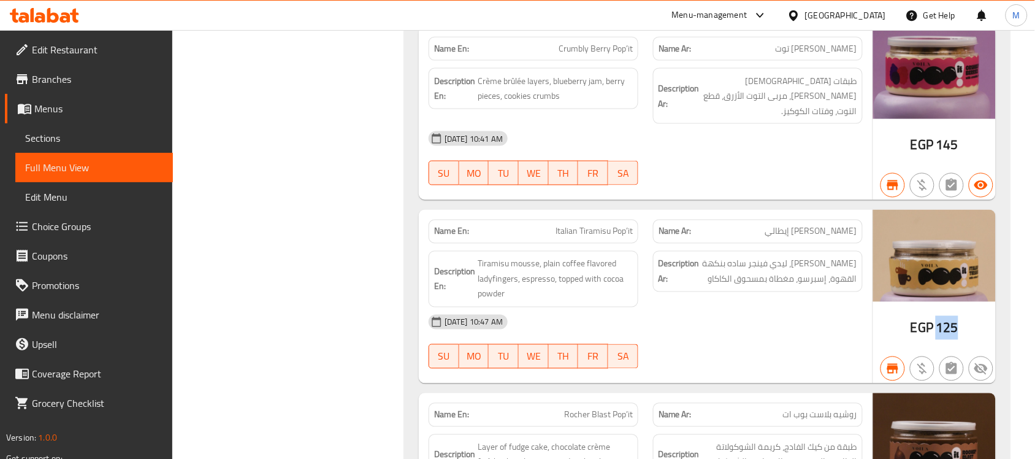
drag, startPoint x: 939, startPoint y: 293, endPoint x: 960, endPoint y: 295, distance: 21.6
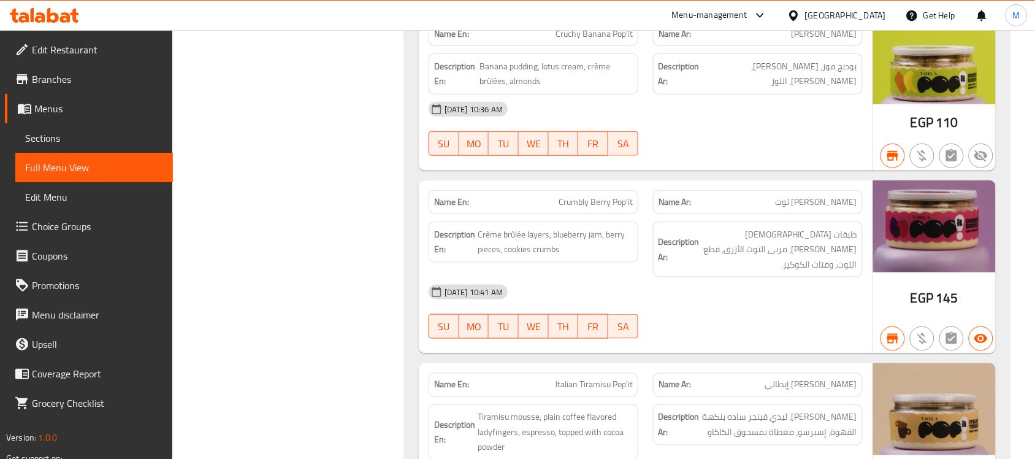
scroll to position [4394, 0]
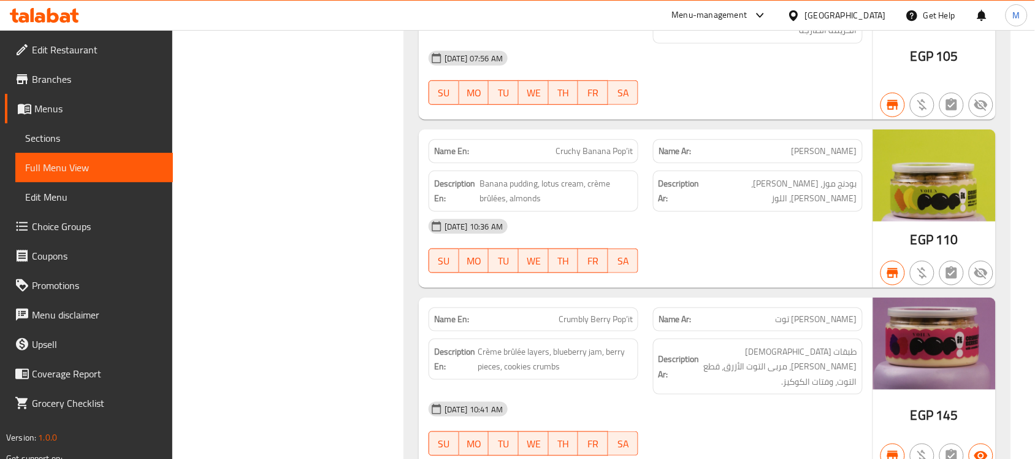
scroll to position [4317, 0]
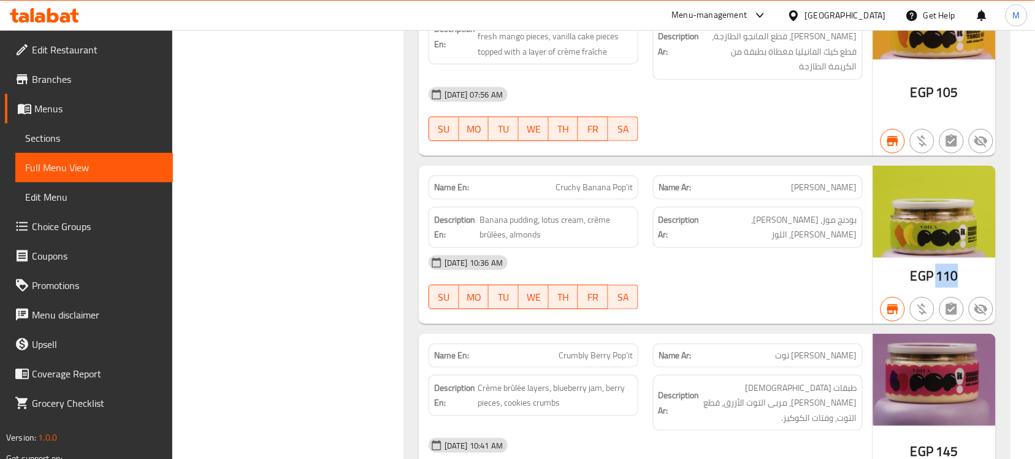
drag, startPoint x: 937, startPoint y: 256, endPoint x: 961, endPoint y: 258, distance: 24.7
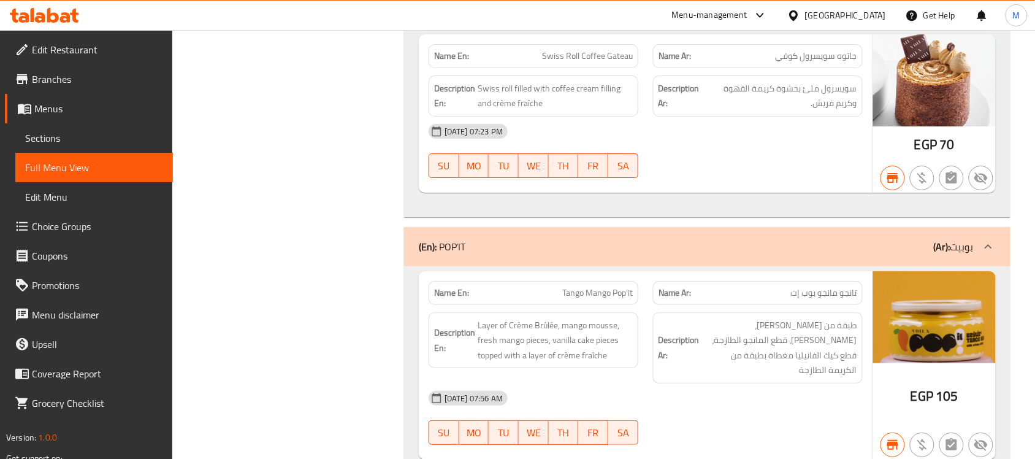
scroll to position [4041, 0]
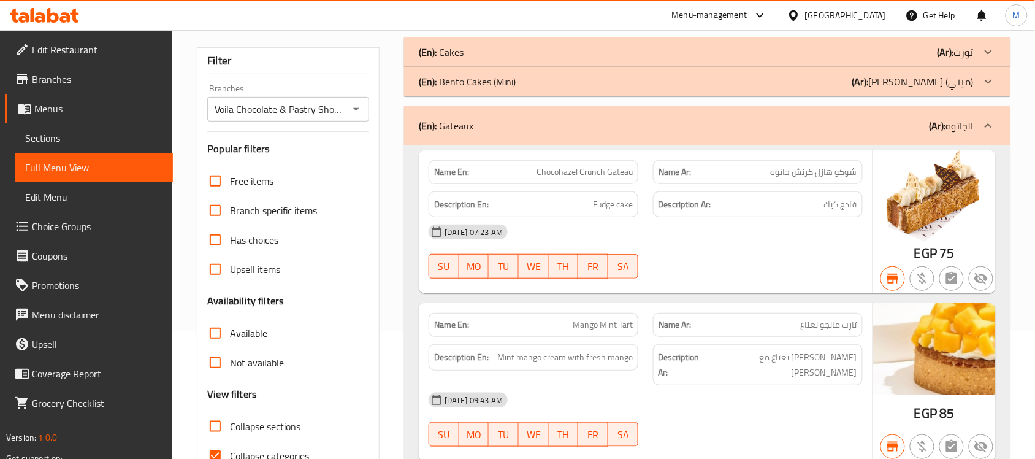
scroll to position [54, 0]
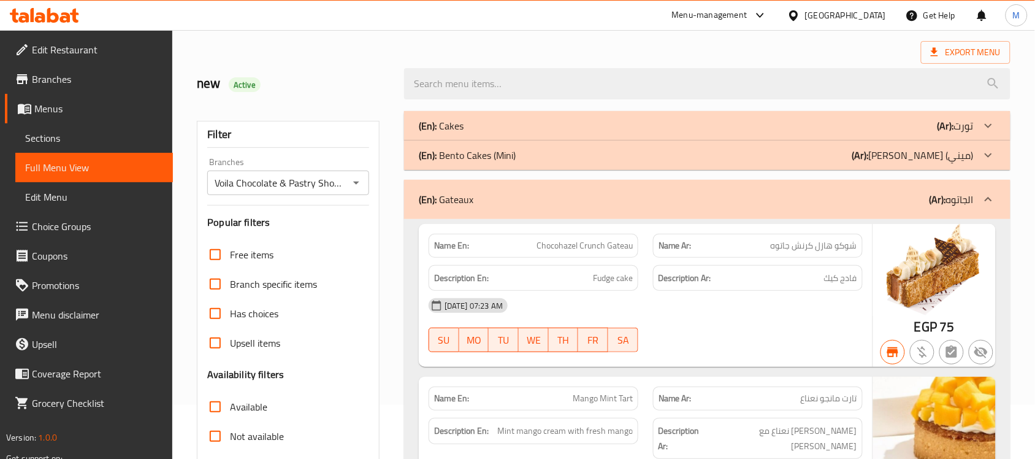
click at [986, 196] on icon at bounding box center [989, 199] width 15 height 15
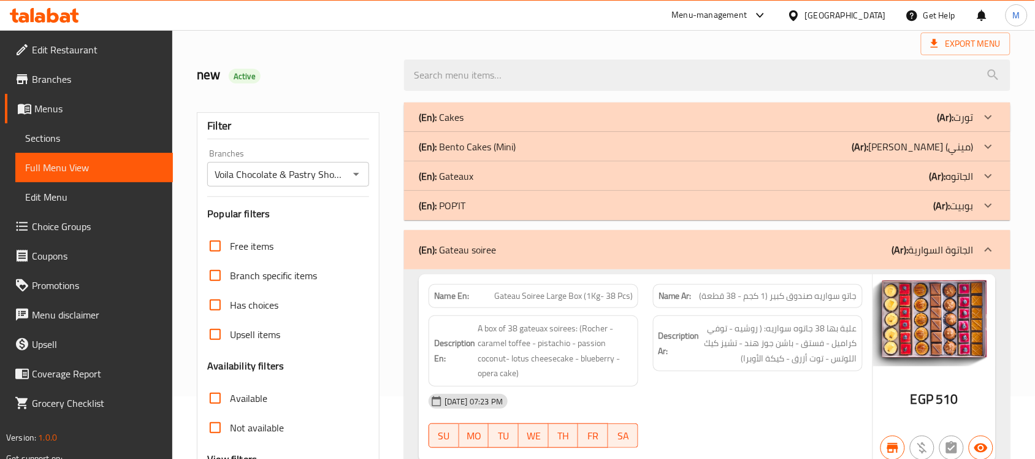
scroll to position [0, 0]
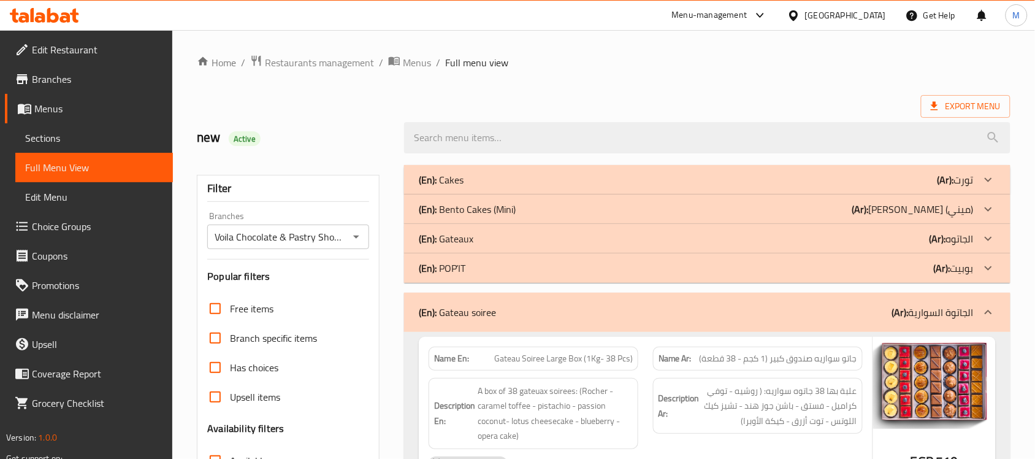
click at [255, 98] on div "Export Menu" at bounding box center [604, 106] width 814 height 23
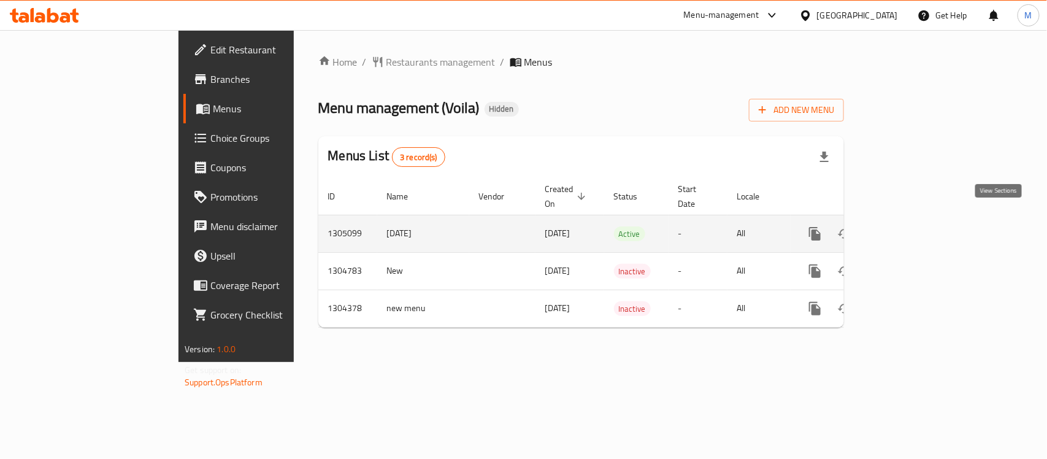
click at [911, 226] on icon "enhanced table" at bounding box center [903, 233] width 15 height 15
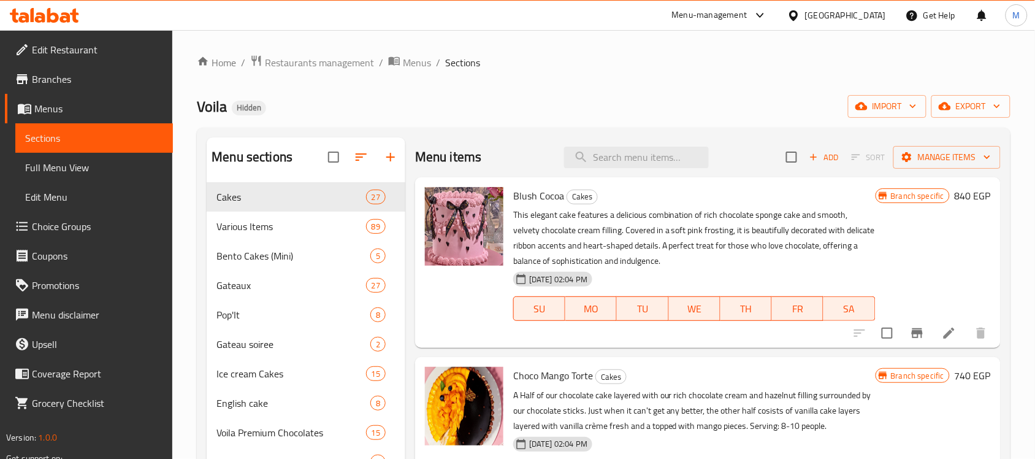
click at [403, 118] on div "Home / Restaurants management / Menus / Sections Voila Hidden import export Men…" at bounding box center [604, 332] width 814 height 555
click at [298, 198] on span "Cakes" at bounding box center [274, 197] width 115 height 15
click at [547, 196] on span "Blush Cocoa" at bounding box center [538, 195] width 51 height 18
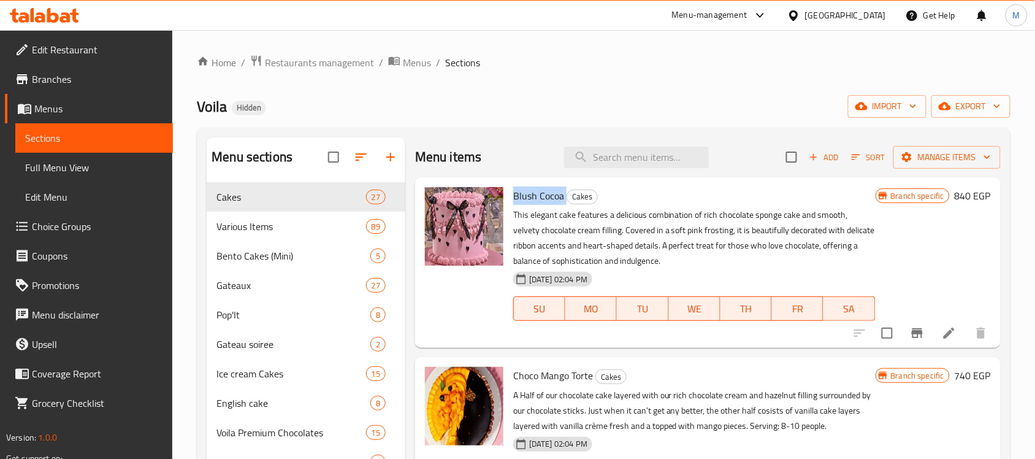
copy h6 "Blush Cocoa"
click at [912, 332] on icon "Branch-specific-item" at bounding box center [917, 333] width 11 height 10
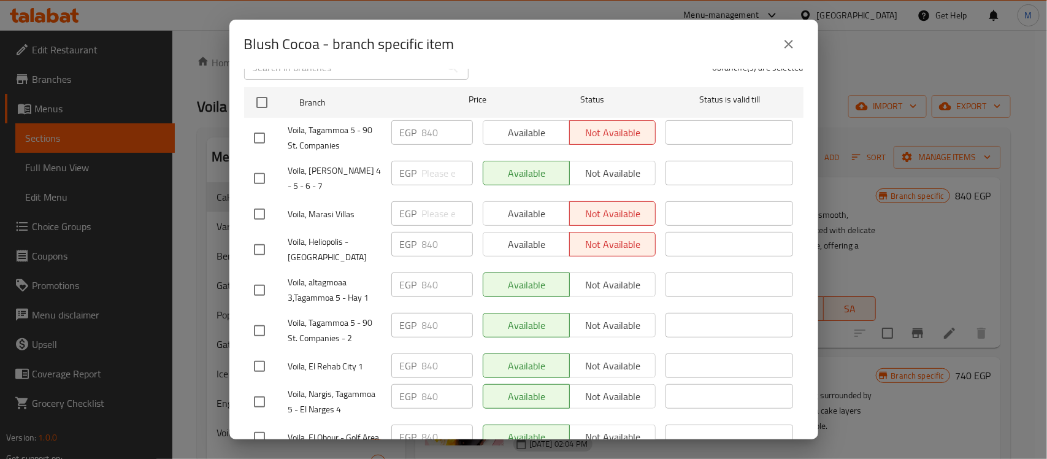
scroll to position [112, 0]
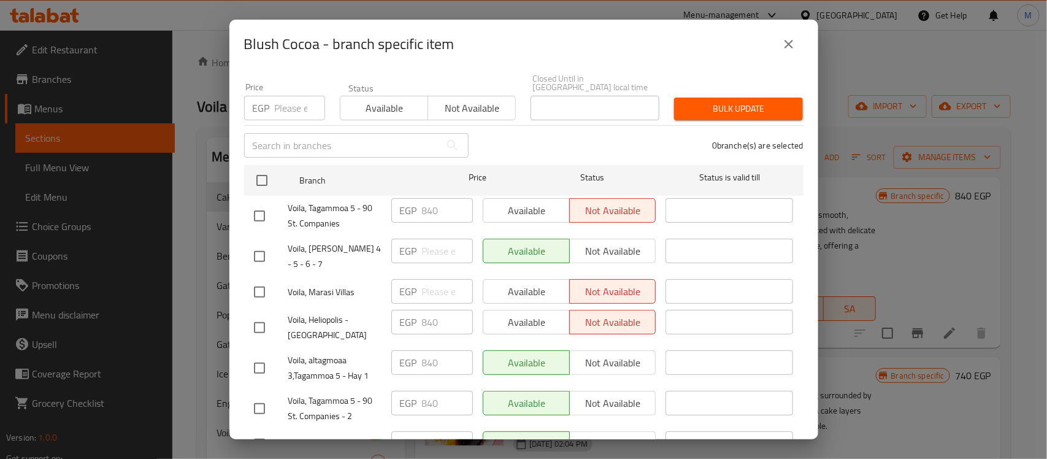
click at [504, 142] on div "0 branche(s) are selected" at bounding box center [643, 145] width 335 height 44
click at [259, 169] on input "checkbox" at bounding box center [262, 180] width 26 height 26
checkbox input "true"
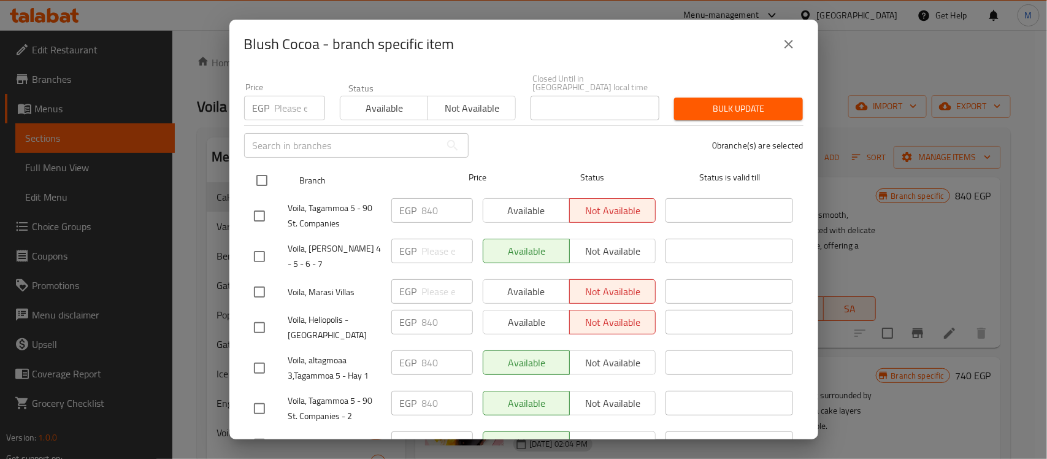
checkbox input "true"
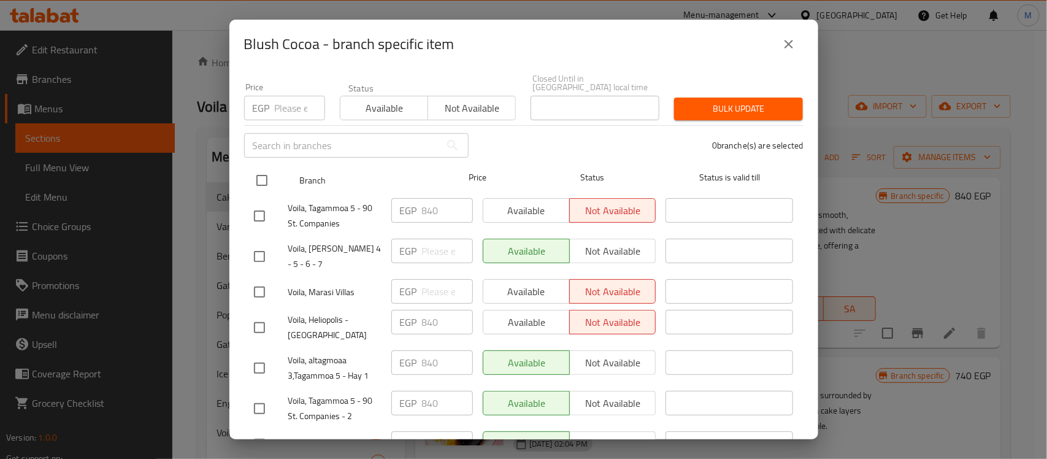
checkbox input "true"
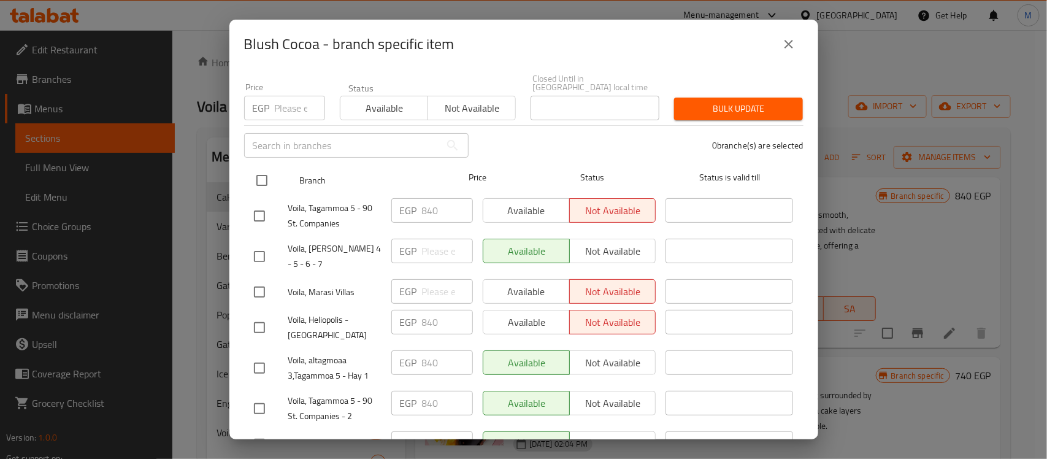
checkbox input "true"
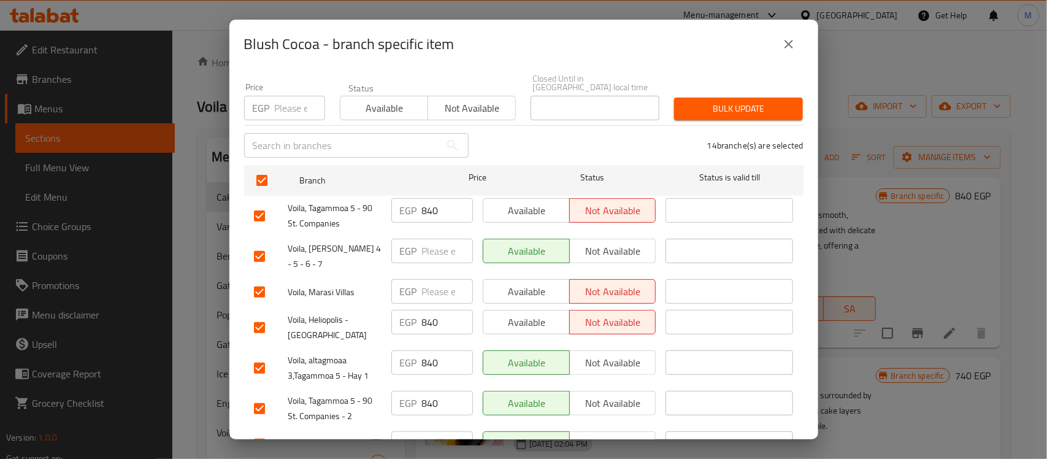
click at [783, 47] on icon "close" at bounding box center [789, 44] width 15 height 15
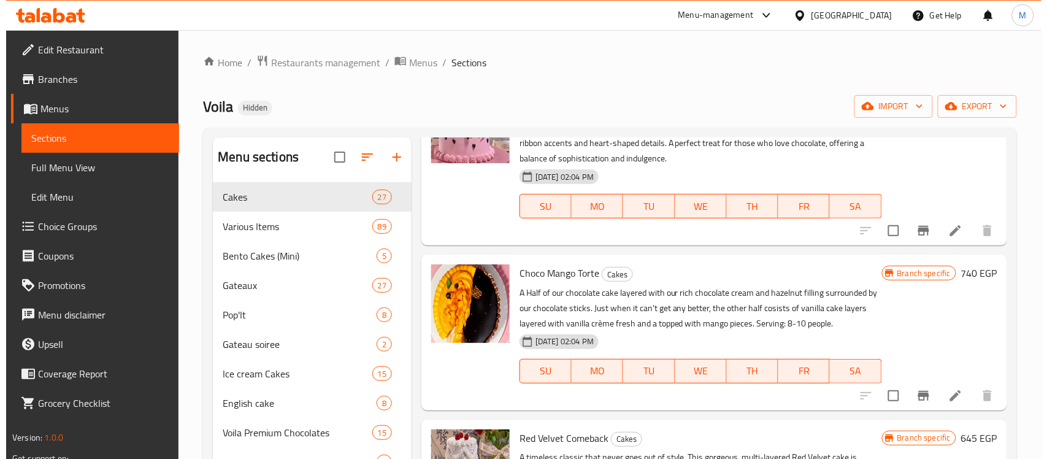
scroll to position [153, 0]
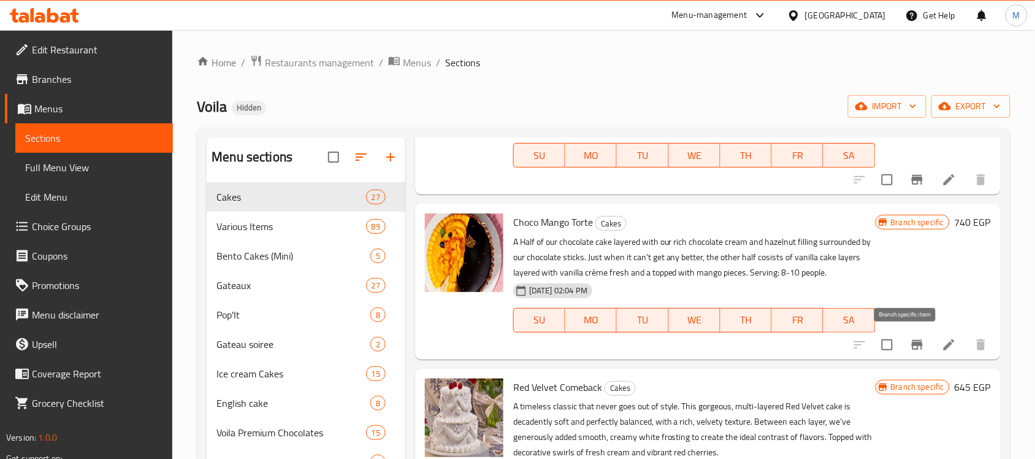
click at [912, 342] on icon "Branch-specific-item" at bounding box center [917, 345] width 11 height 10
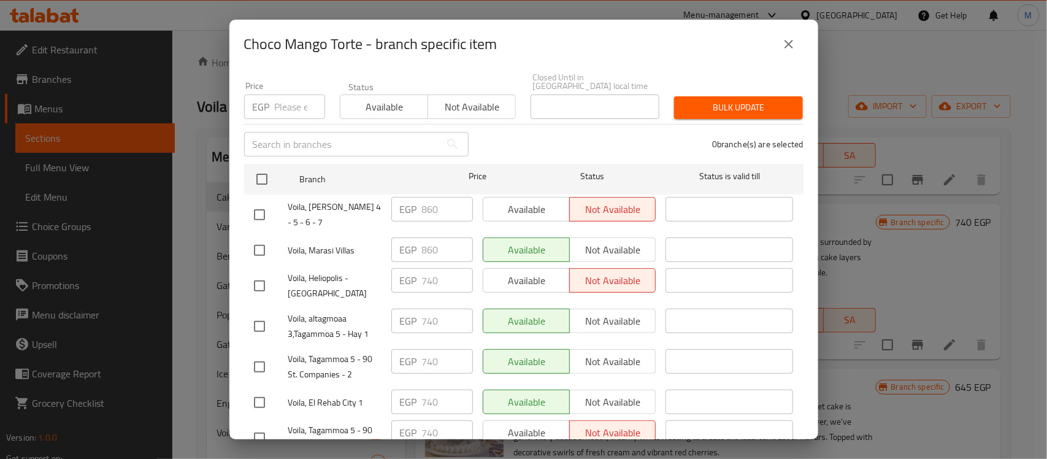
scroll to position [112, 0]
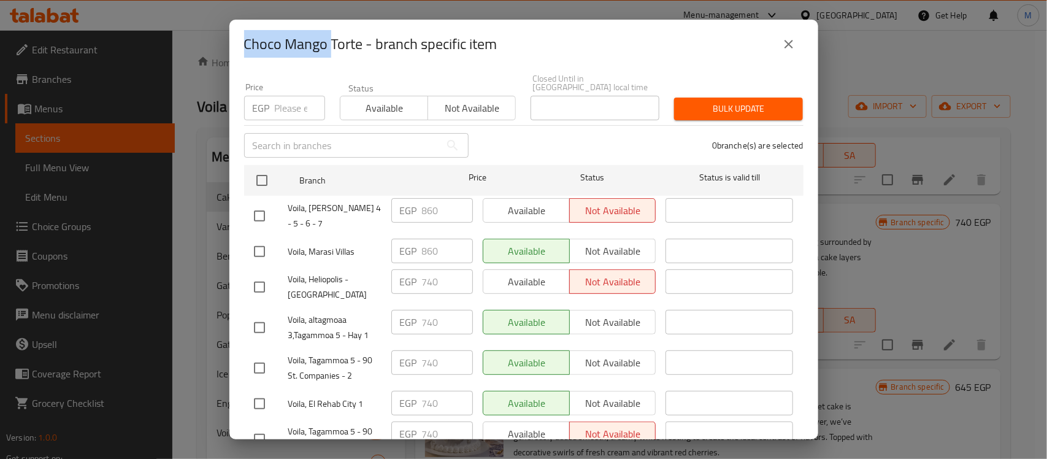
drag, startPoint x: 247, startPoint y: 45, endPoint x: 329, endPoint y: 47, distance: 82.2
click at [329, 47] on h2 "Choco Mango Torte - branch specific item" at bounding box center [370, 44] width 253 height 20
copy h2 "Choco Mango"
click at [258, 170] on input "checkbox" at bounding box center [262, 180] width 26 height 26
checkbox input "true"
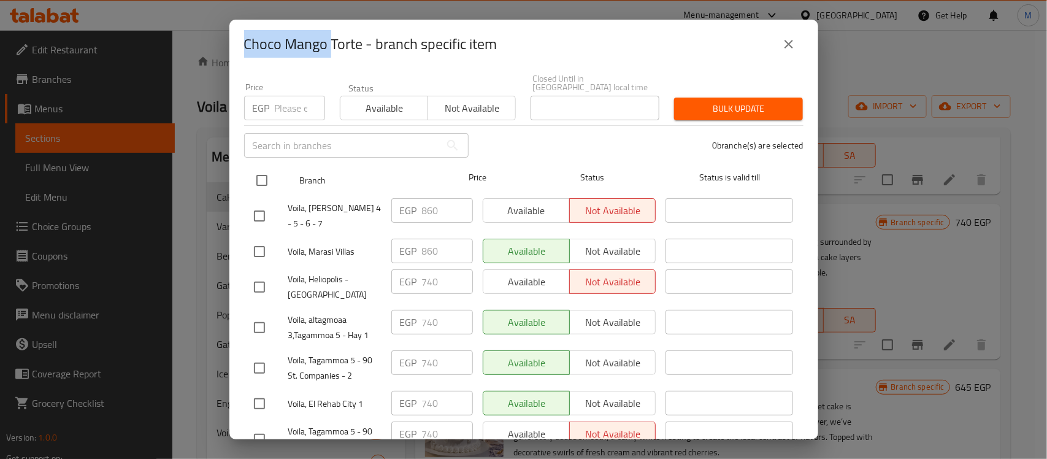
checkbox input "true"
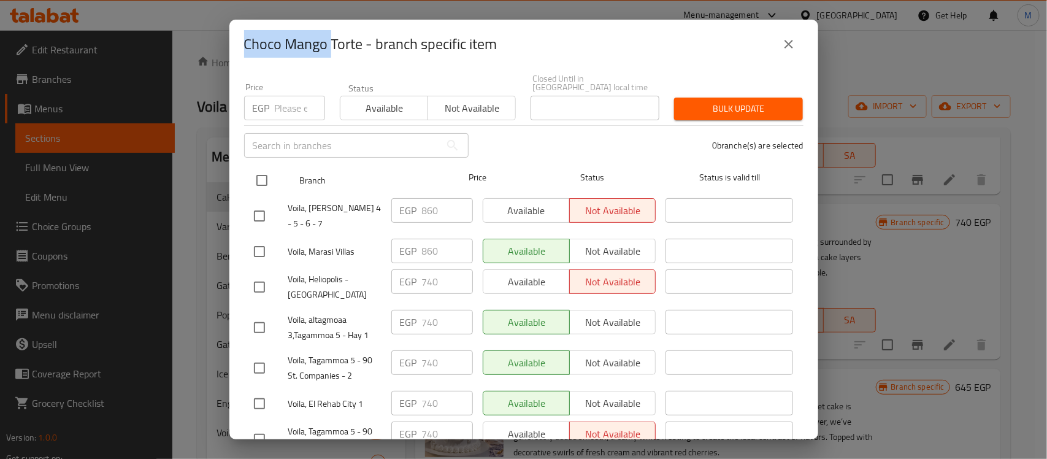
checkbox input "true"
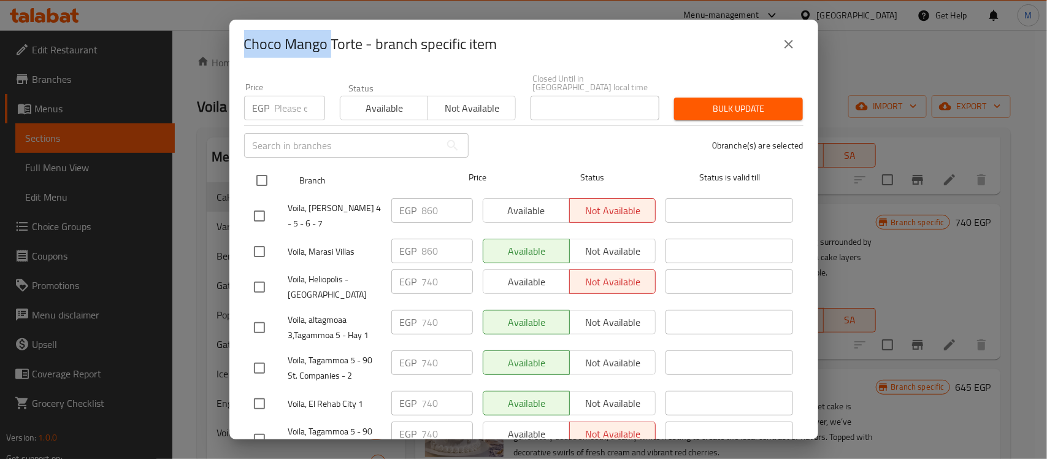
checkbox input "true"
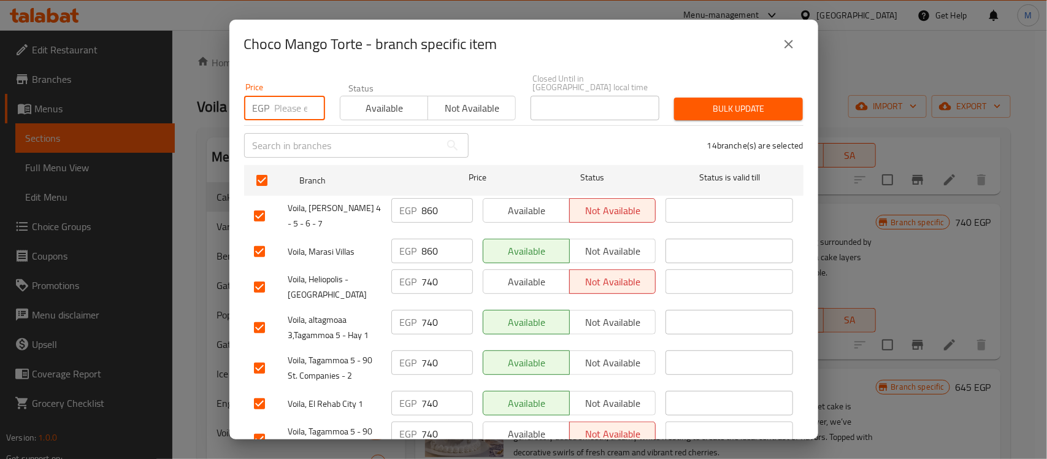
click at [294, 96] on input "number" at bounding box center [300, 108] width 50 height 25
paste input "740"
type input "740"
click at [259, 203] on input "checkbox" at bounding box center [260, 216] width 26 height 26
checkbox input "false"
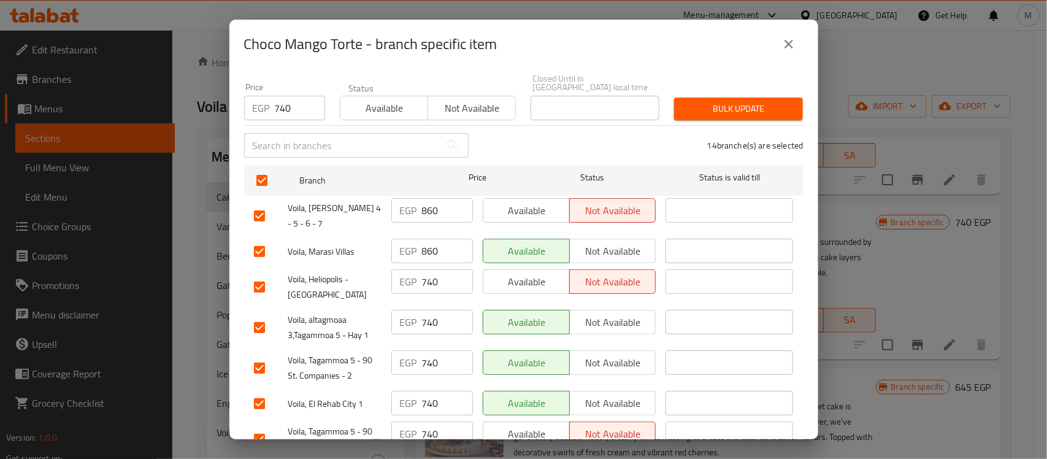
checkbox input "false"
click at [259, 239] on input "checkbox" at bounding box center [260, 252] width 26 height 26
checkbox input "false"
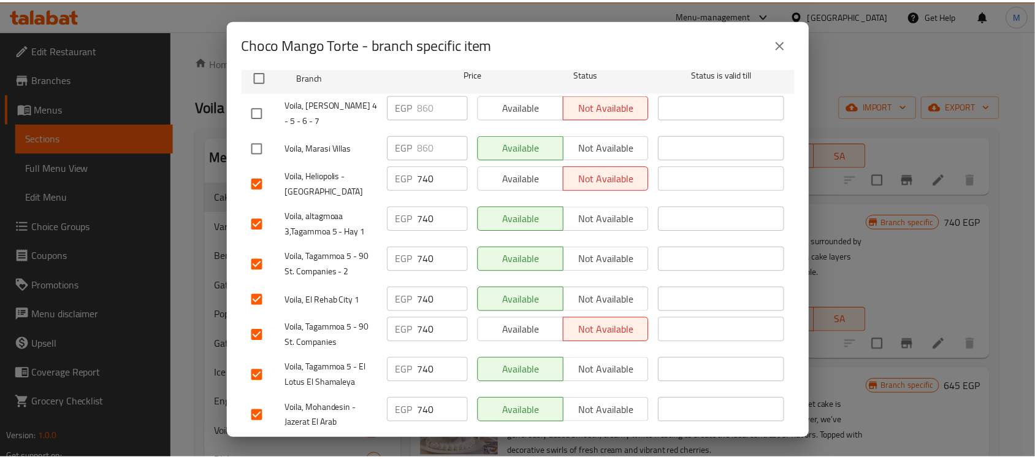
scroll to position [0, 0]
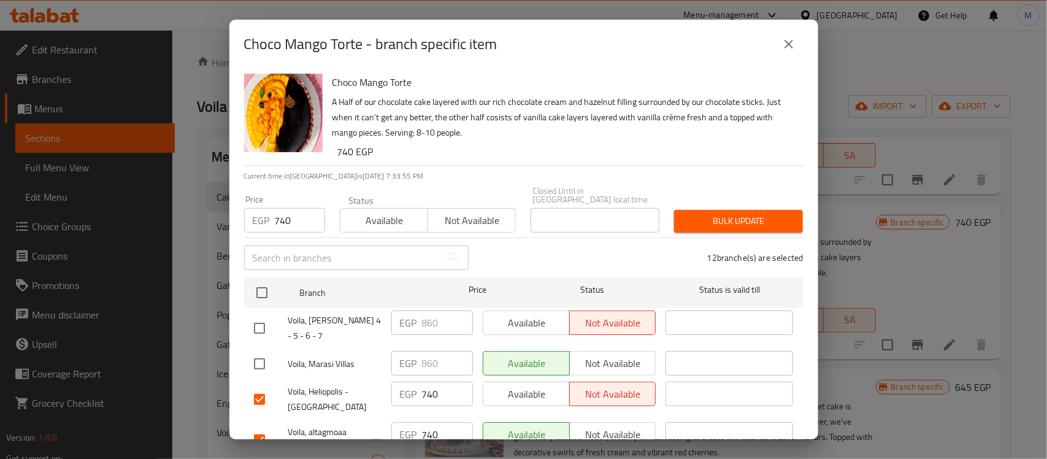
click at [724, 215] on span "Bulk update" at bounding box center [738, 220] width 109 height 15
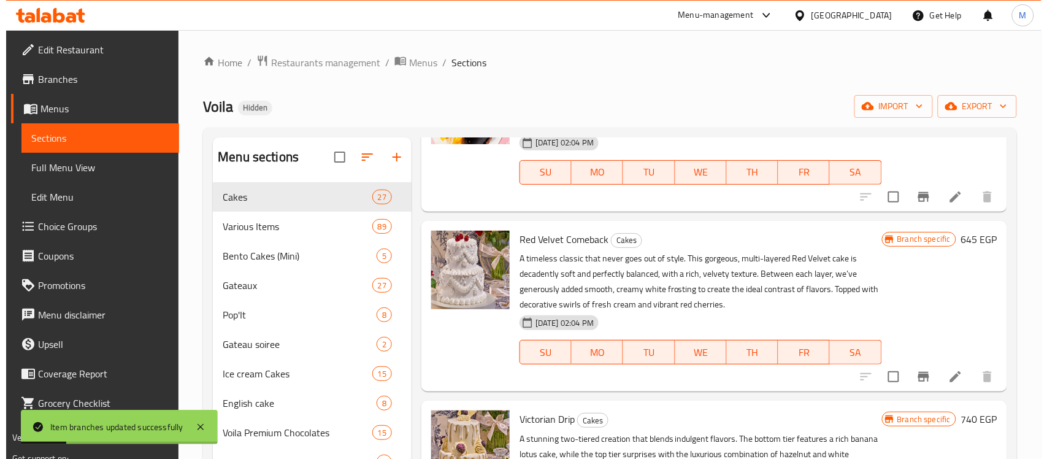
scroll to position [307, 0]
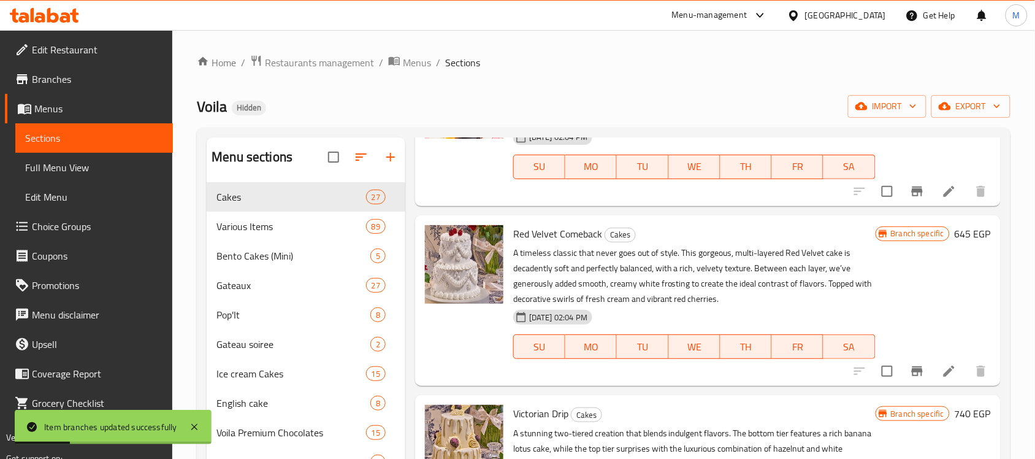
click at [548, 234] on span "Red Velvet Comeback" at bounding box center [557, 234] width 89 height 18
copy h6 "Red Velvet Comeback"
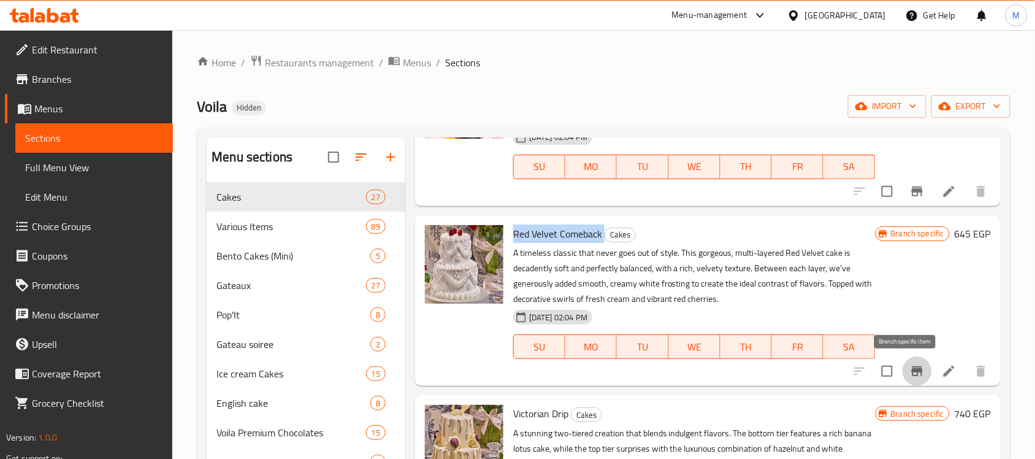
click at [912, 366] on icon "Branch-specific-item" at bounding box center [917, 371] width 15 height 15
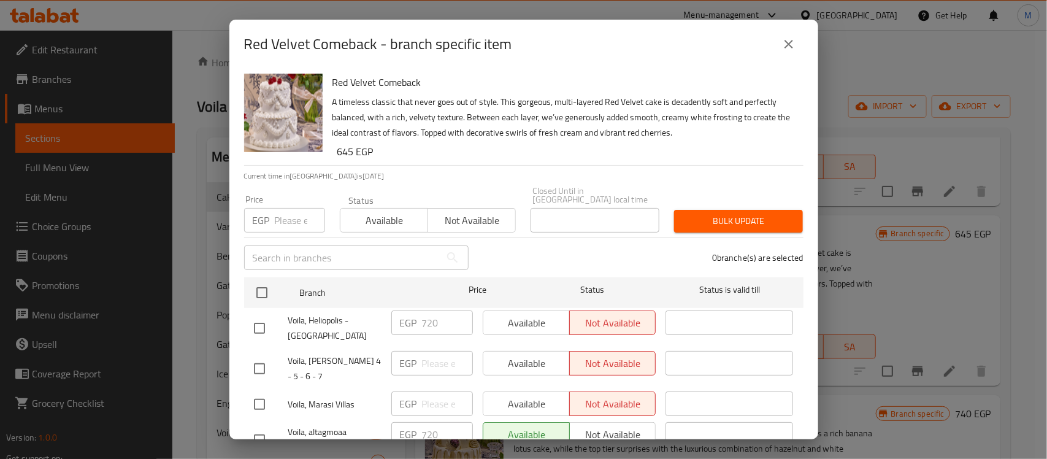
click at [521, 159] on h6 "645 EGP" at bounding box center [565, 151] width 456 height 17
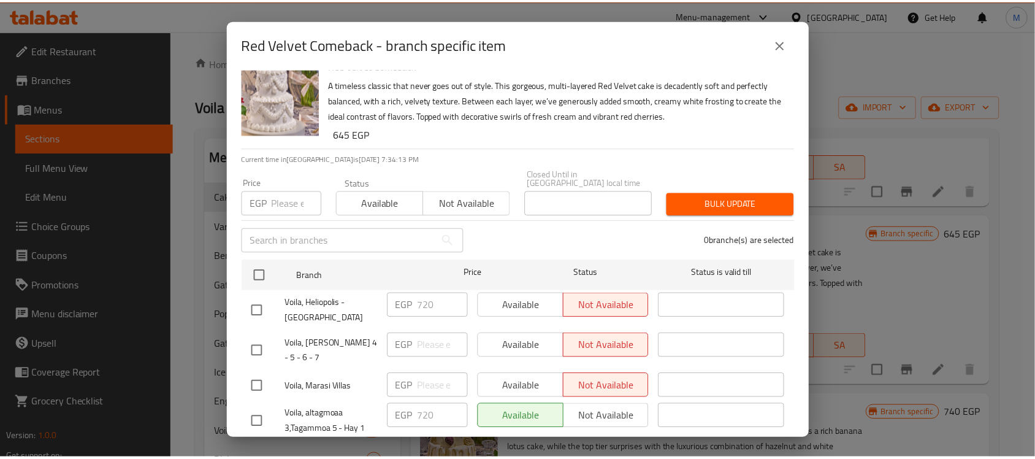
scroll to position [0, 0]
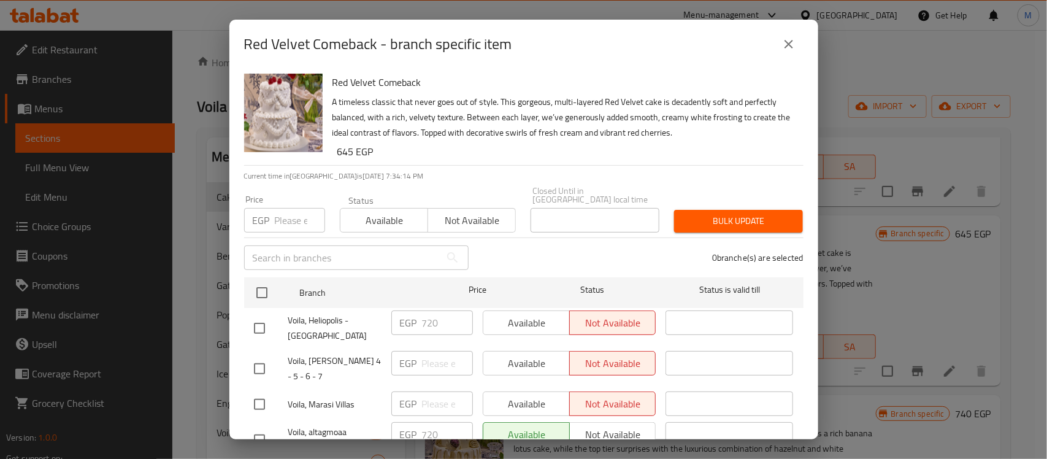
click at [794, 42] on icon "close" at bounding box center [789, 44] width 15 height 15
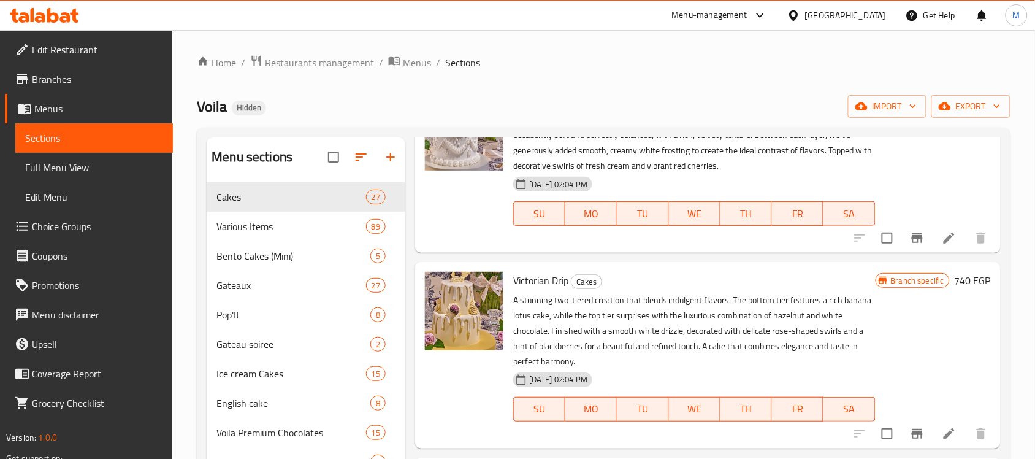
scroll to position [460, 0]
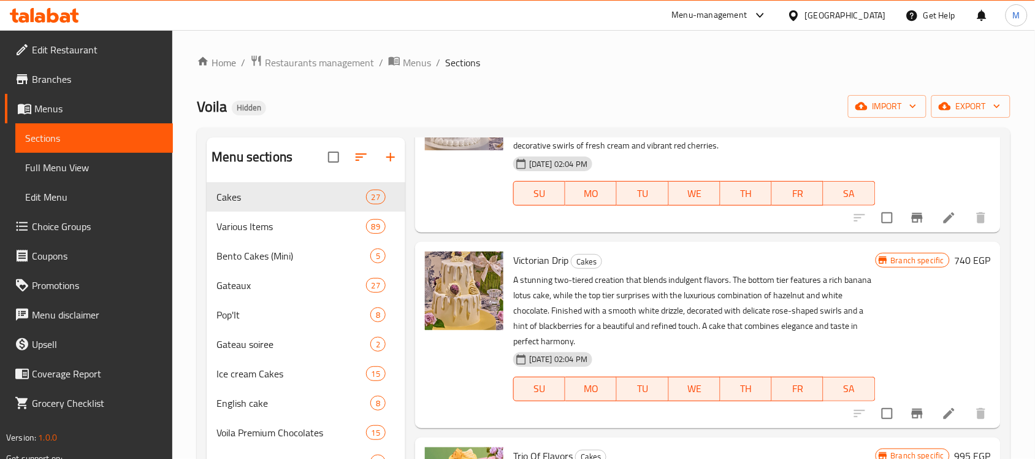
click at [537, 261] on span "Victorian Drip" at bounding box center [540, 260] width 55 height 18
copy h6 "Victorian Drip"
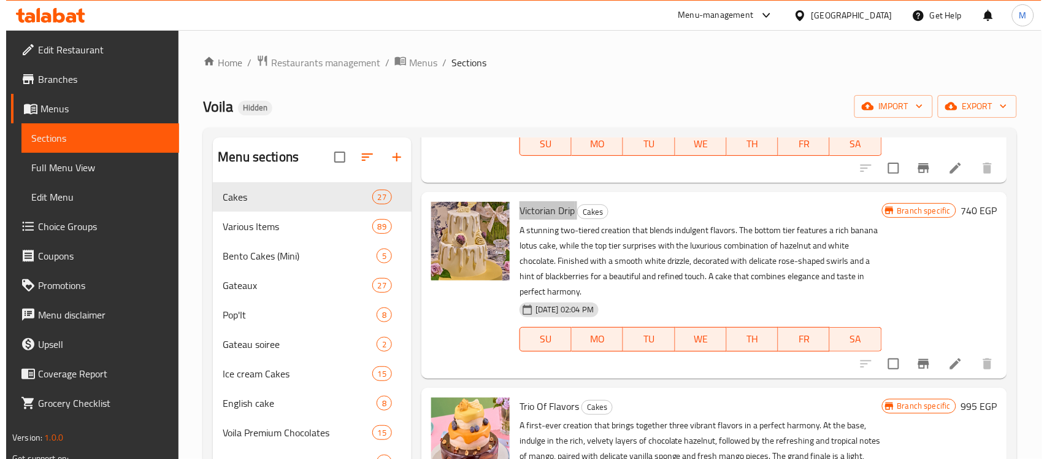
scroll to position [537, 0]
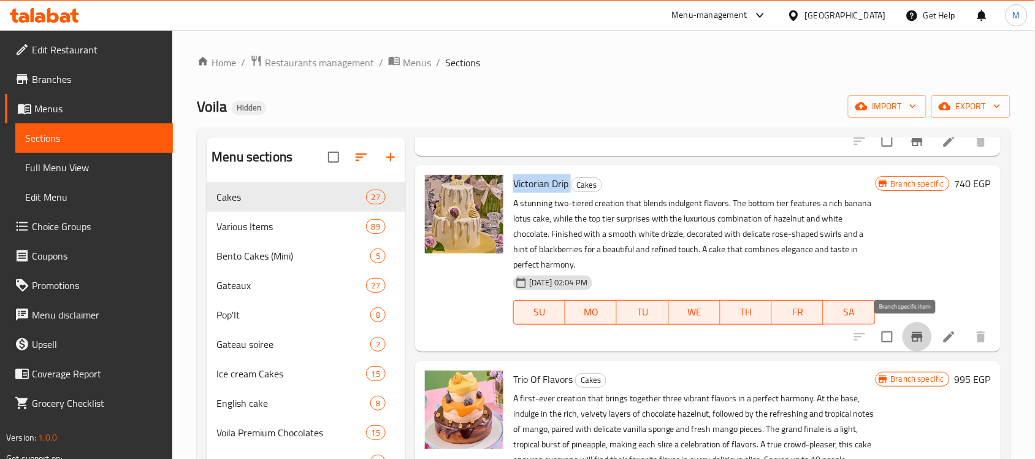
click at [910, 338] on icon "Branch-specific-item" at bounding box center [917, 336] width 15 height 15
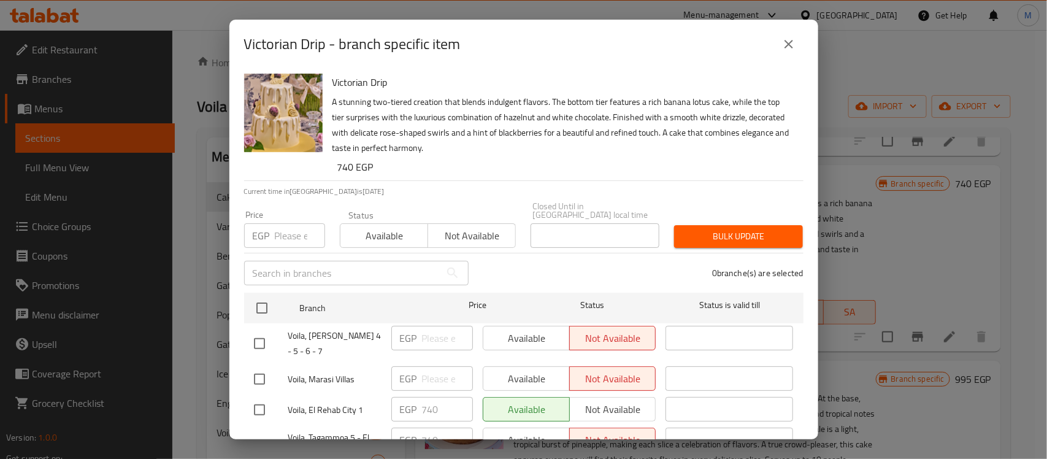
click at [531, 183] on div "Victorian Drip A stunning two-tiered creation that blends indulgent flavors. Th…" at bounding box center [523, 254] width 589 height 371
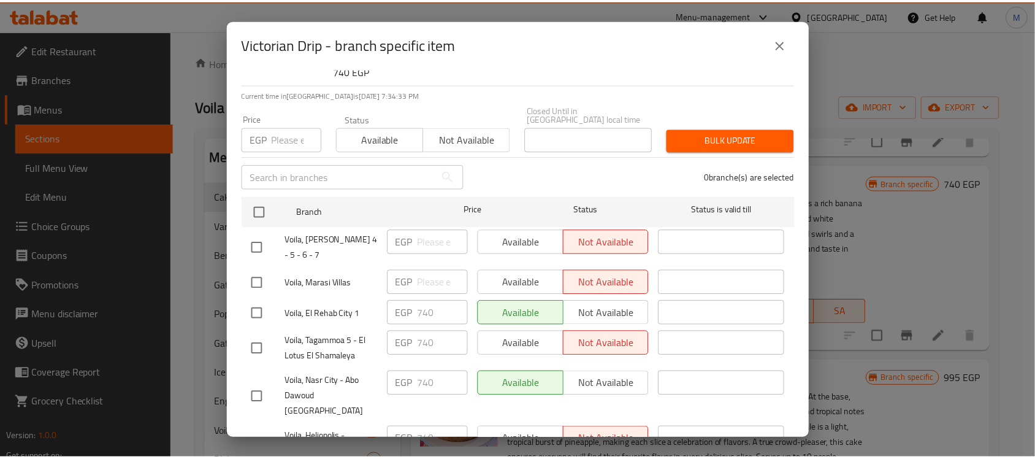
scroll to position [51, 0]
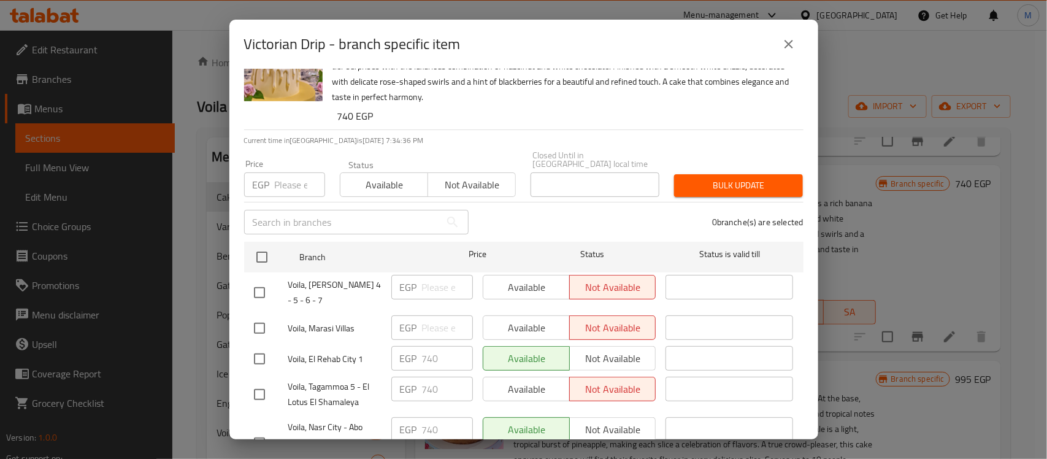
click at [540, 207] on div "0 branche(s) are selected" at bounding box center [643, 222] width 335 height 44
click at [789, 46] on icon "close" at bounding box center [789, 44] width 15 height 15
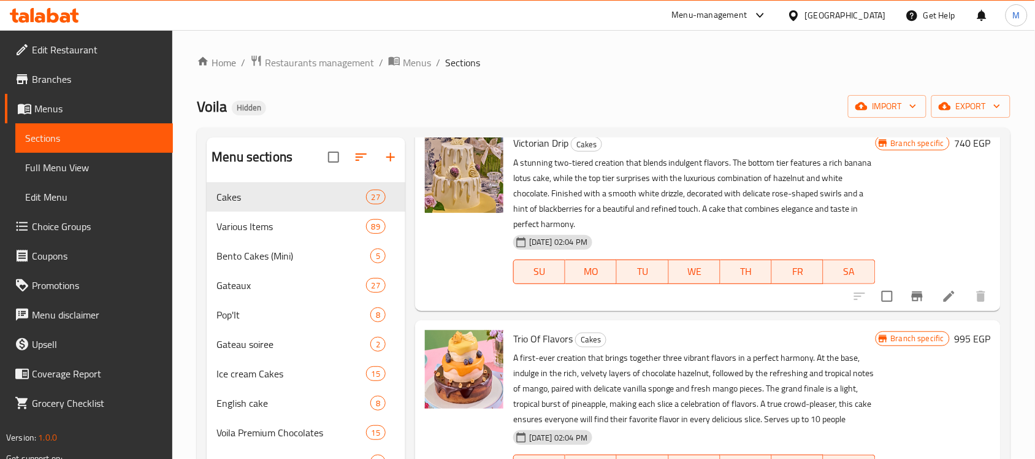
scroll to position [613, 0]
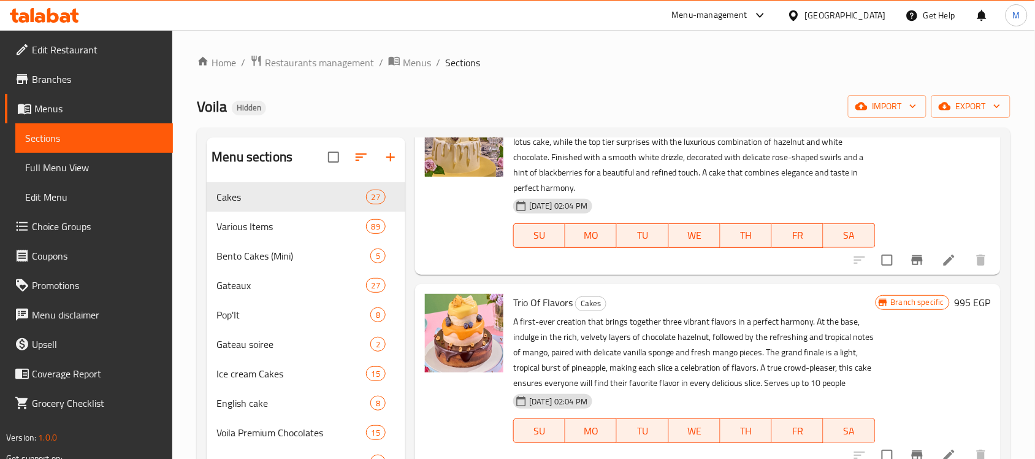
click at [535, 301] on span "Trio Of Flavors" at bounding box center [543, 302] width 60 height 18
copy h6 "Trio Of Flavors"
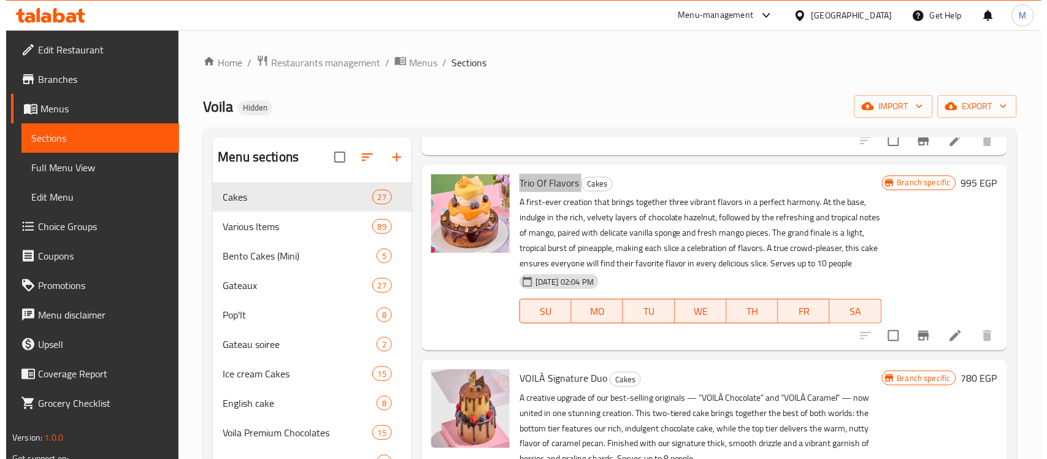
scroll to position [767, 0]
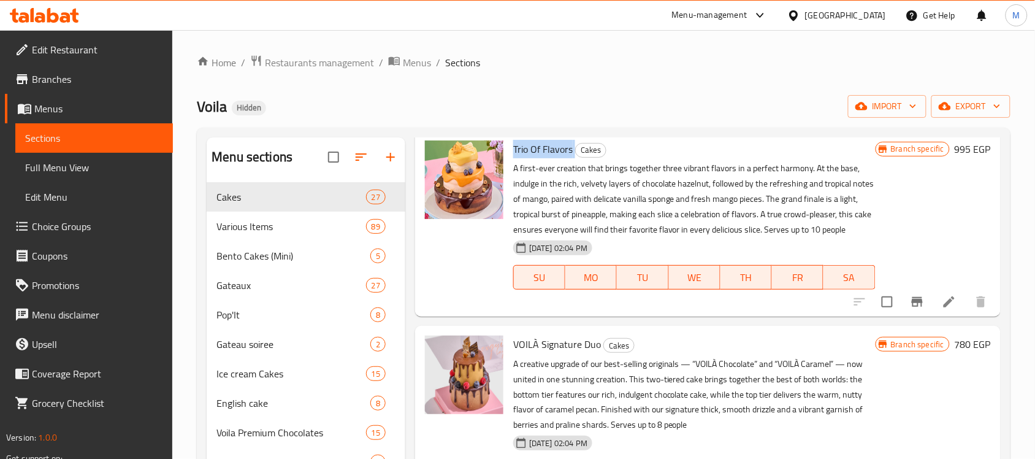
click at [912, 307] on icon "Branch-specific-item" at bounding box center [917, 302] width 11 height 10
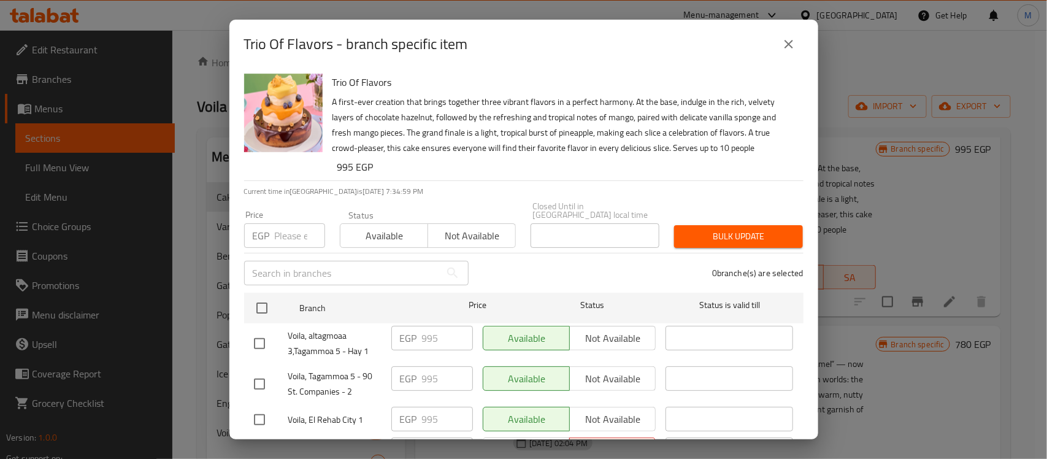
click at [507, 191] on p "Current time in Egypt is 17 Aug 2025 7:34:59 PM" at bounding box center [523, 191] width 559 height 11
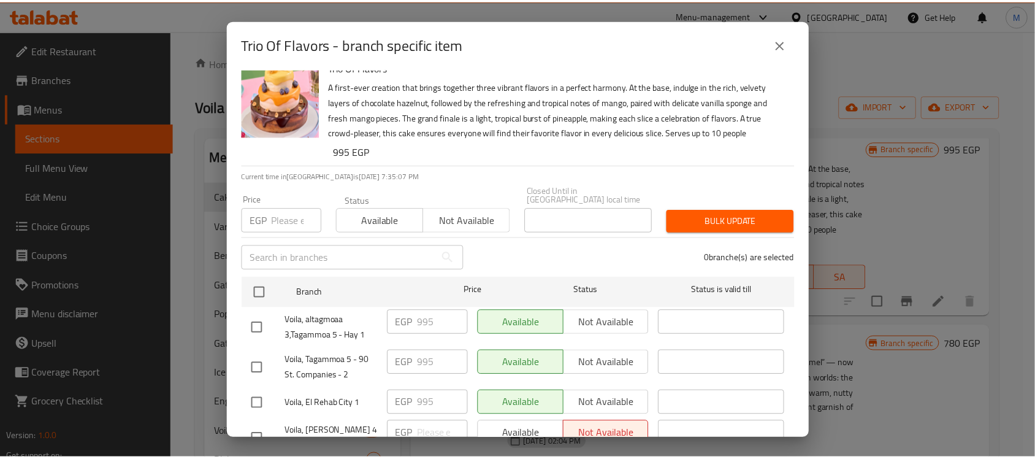
scroll to position [0, 0]
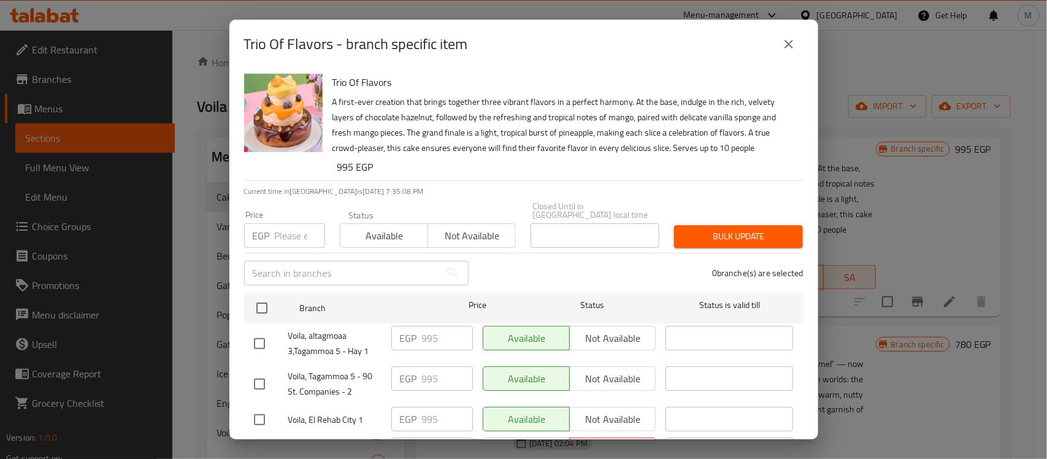
click at [785, 43] on icon "close" at bounding box center [789, 44] width 15 height 15
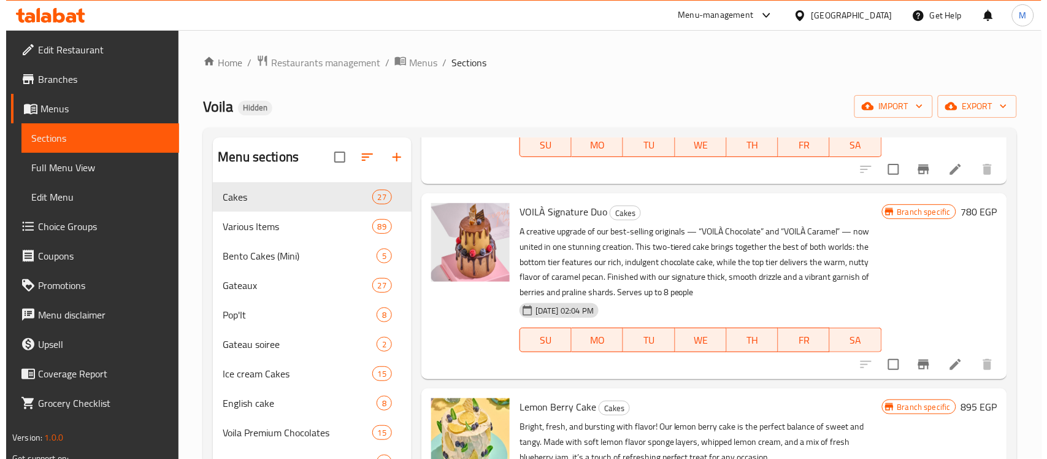
scroll to position [920, 0]
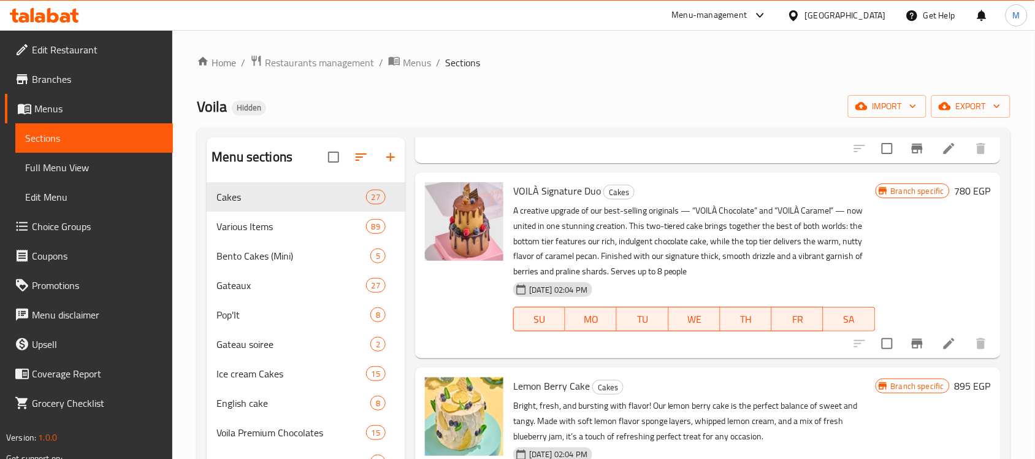
click at [563, 200] on span "VOILÀ Signature Duo" at bounding box center [557, 191] width 88 height 18
copy h6 "VOILÀ Signature Duo"
click at [912, 348] on icon "Branch-specific-item" at bounding box center [917, 344] width 11 height 10
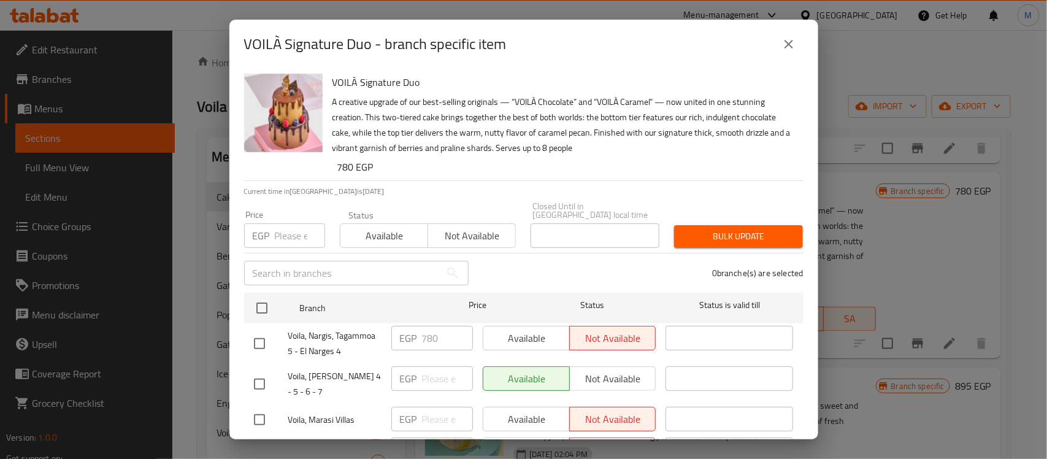
click at [503, 278] on div "0 branche(s) are selected" at bounding box center [643, 273] width 335 height 44
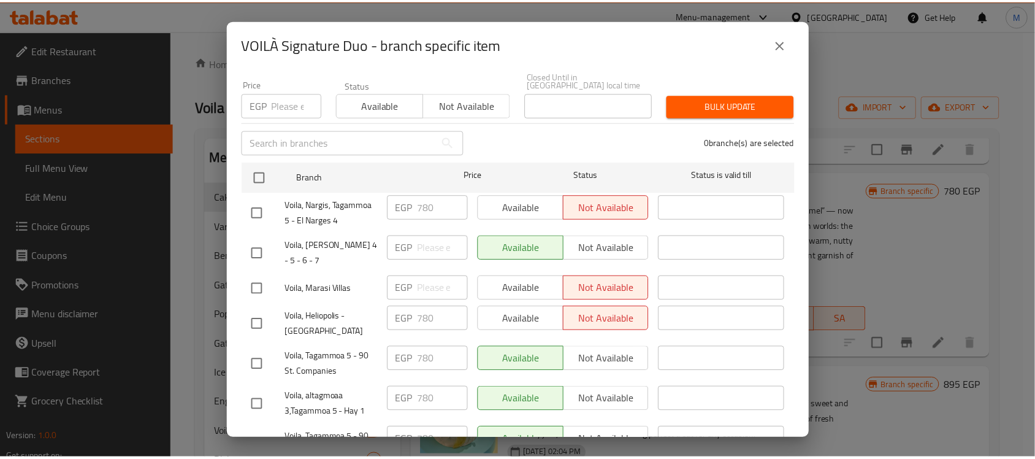
scroll to position [128, 0]
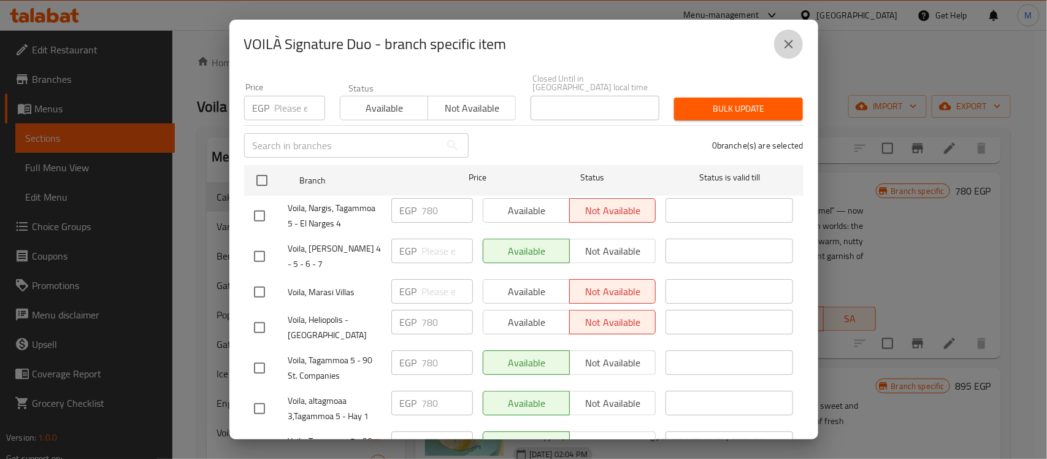
click at [787, 44] on icon "close" at bounding box center [789, 44] width 15 height 15
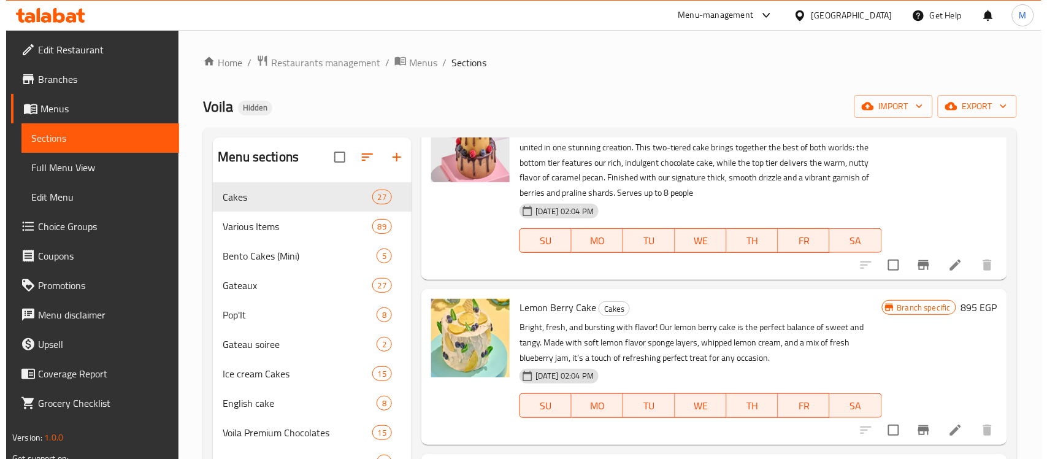
scroll to position [1074, 0]
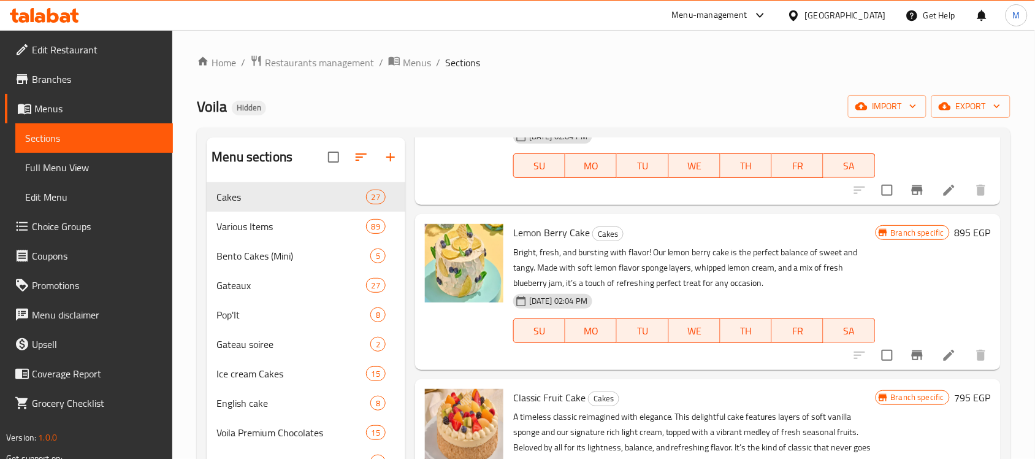
click at [547, 242] on span "Lemon Berry Cake" at bounding box center [551, 232] width 77 height 18
copy h6 "Lemon Berry Cake"
click at [912, 363] on icon "Branch-specific-item" at bounding box center [917, 355] width 15 height 15
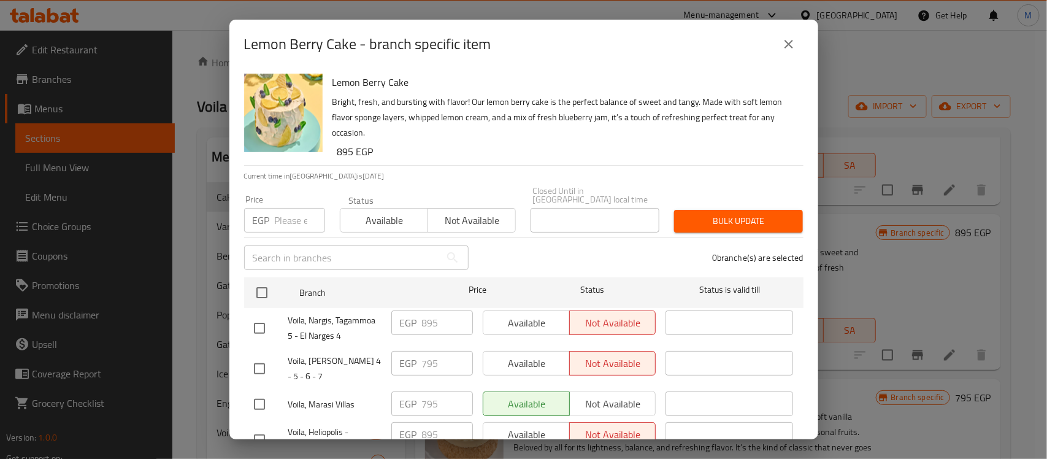
click at [536, 240] on div "0 branche(s) are selected" at bounding box center [643, 258] width 335 height 44
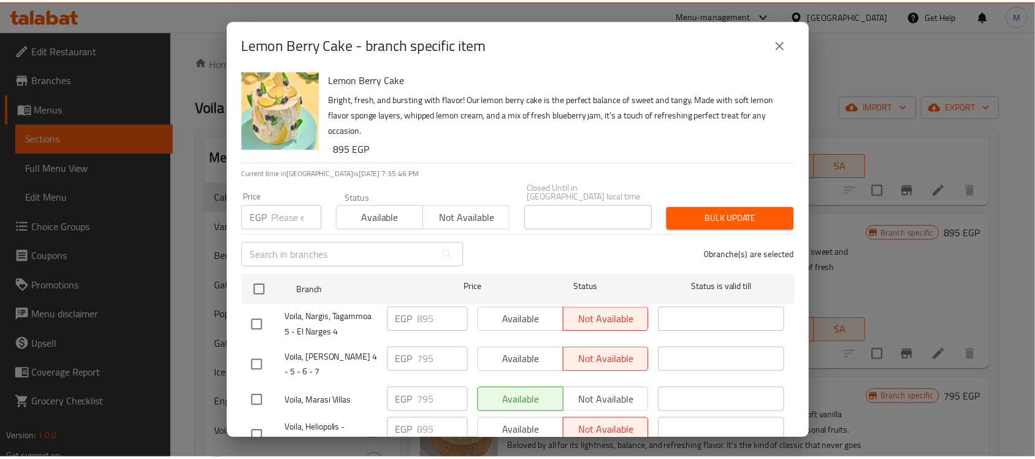
scroll to position [0, 0]
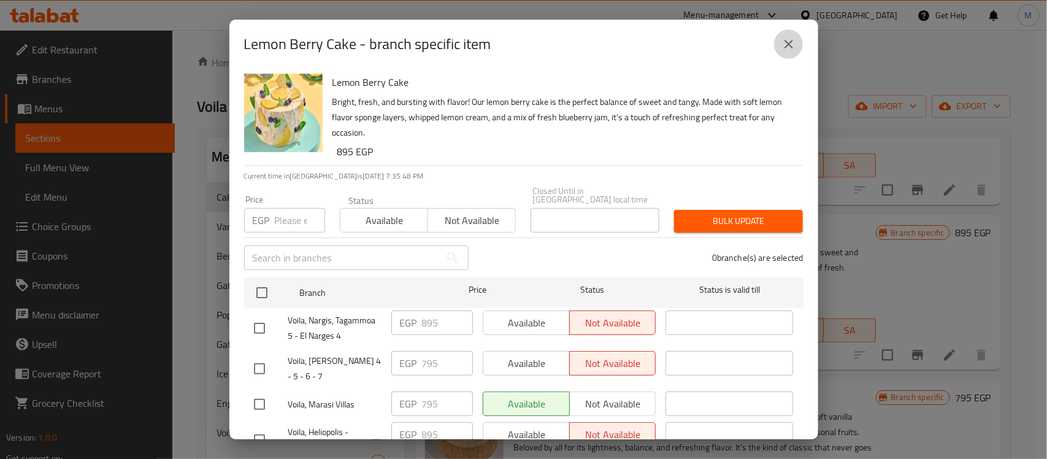
click at [786, 40] on icon "close" at bounding box center [789, 44] width 9 height 9
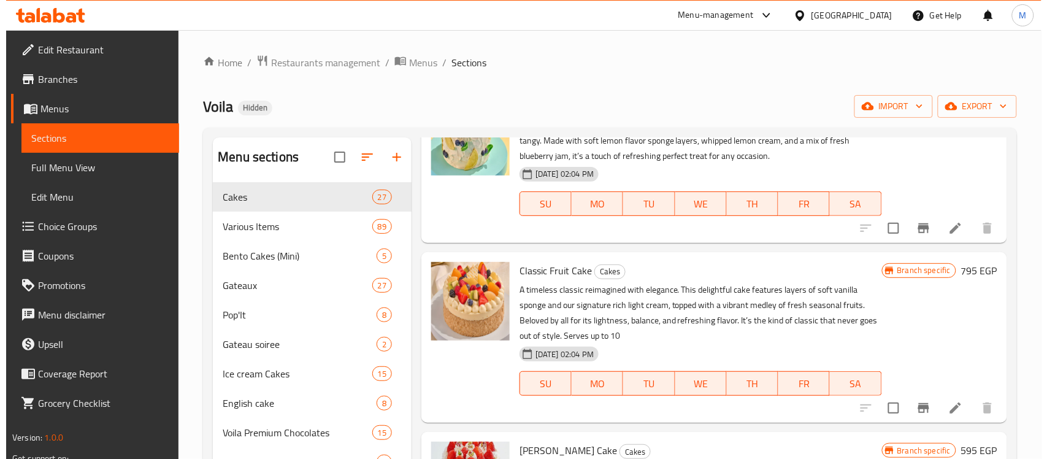
scroll to position [1227, 0]
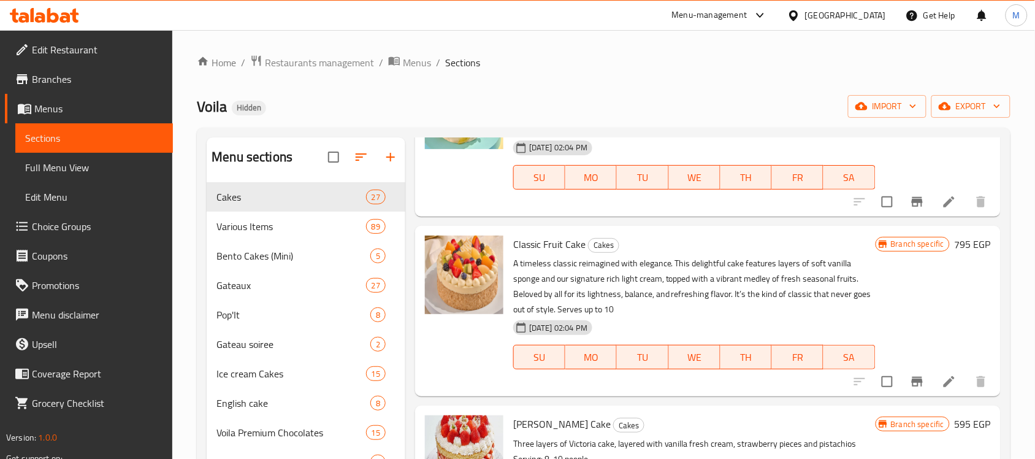
click at [563, 253] on span "Classic Fruit Cake" at bounding box center [549, 244] width 72 height 18
copy h6 "Classic Fruit Cake"
click at [903, 393] on button "Branch-specific-item" at bounding box center [917, 381] width 29 height 29
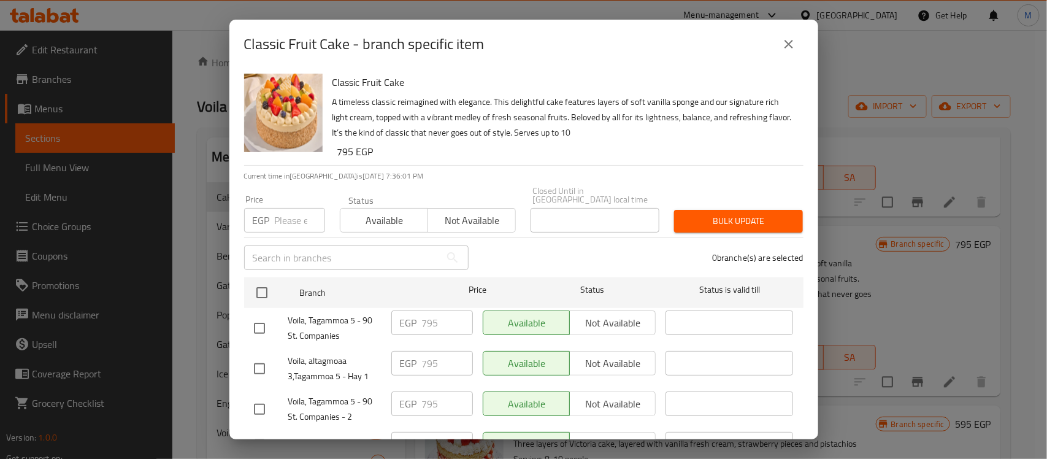
click at [599, 66] on div "Classic Fruit Cake - branch specific item" at bounding box center [523, 44] width 589 height 49
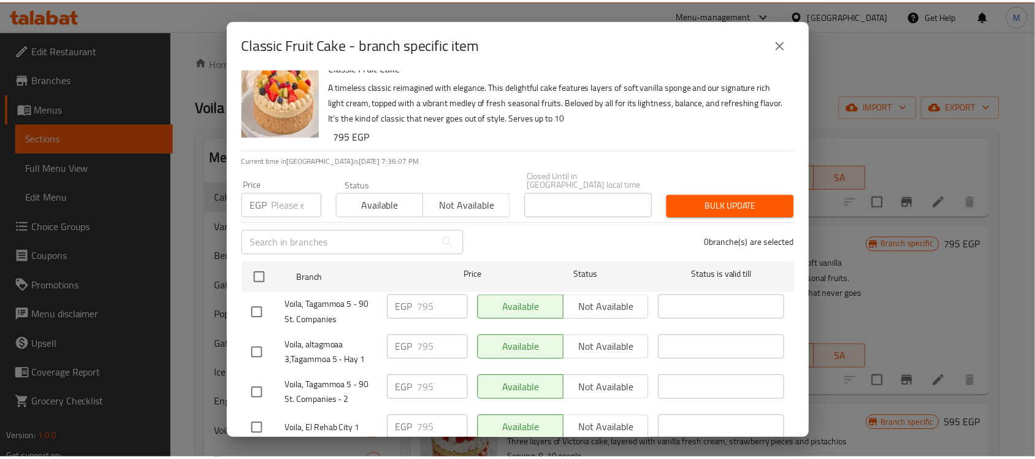
scroll to position [0, 0]
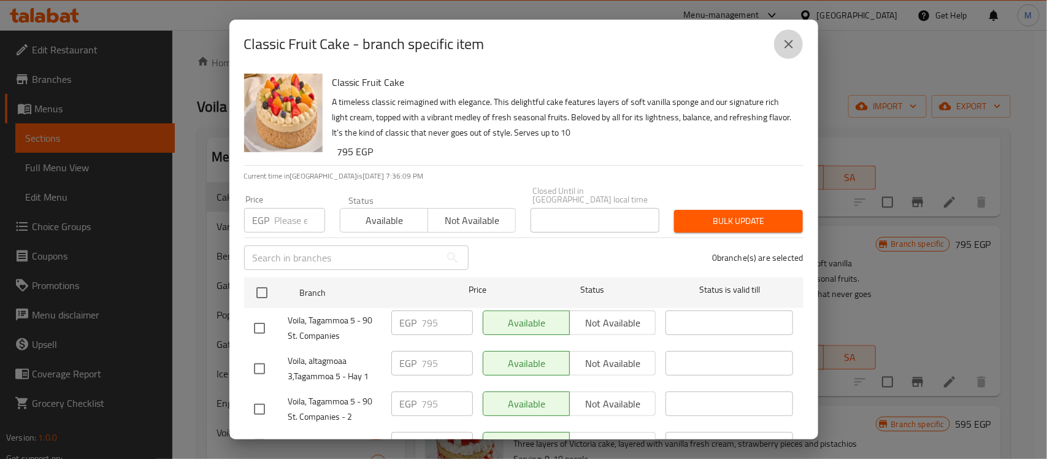
click at [789, 47] on icon "close" at bounding box center [789, 44] width 15 height 15
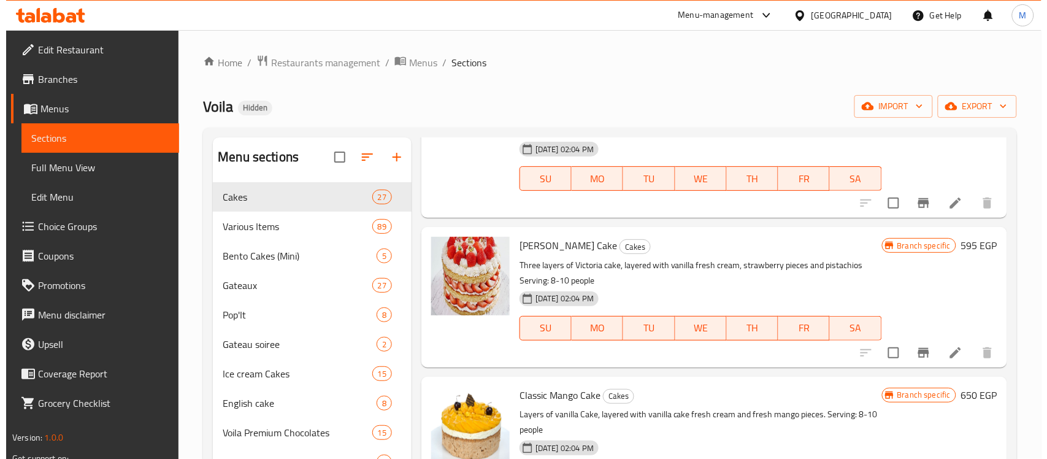
scroll to position [1457, 0]
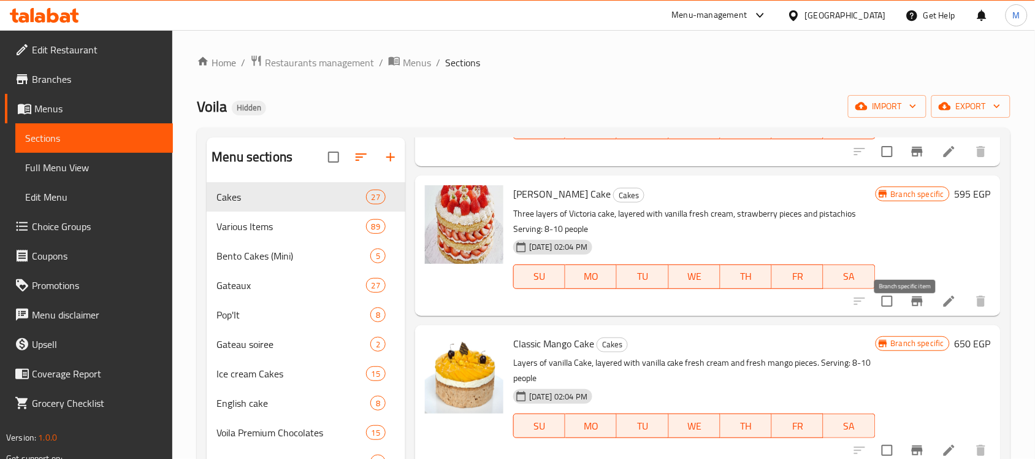
click at [912, 309] on icon "Branch-specific-item" at bounding box center [917, 301] width 15 height 15
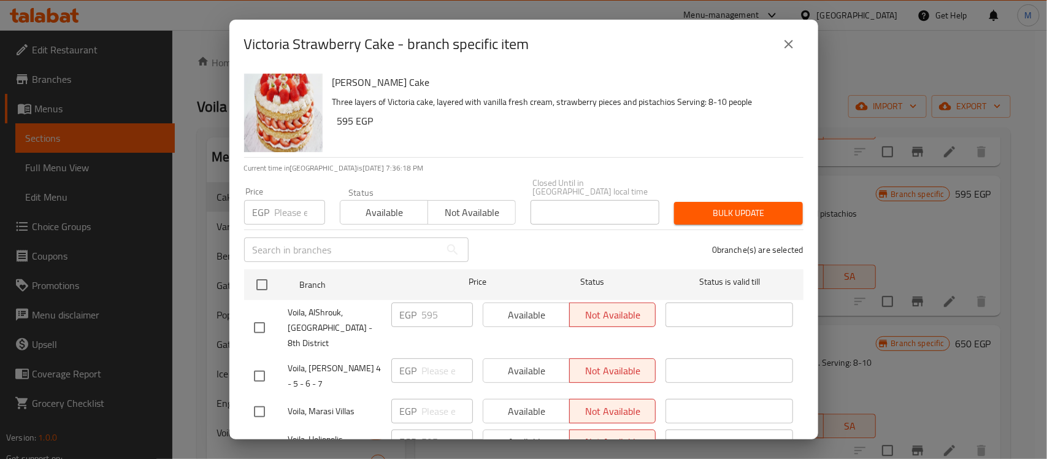
click at [602, 142] on div "Victoria Strawberry Cake Three layers of Victoria cake, layered with vanilla fr…" at bounding box center [563, 113] width 471 height 88
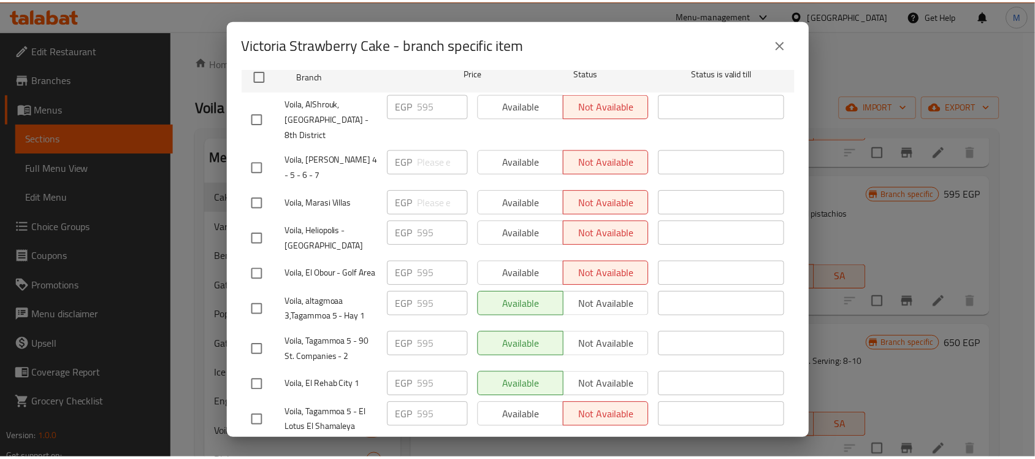
scroll to position [0, 0]
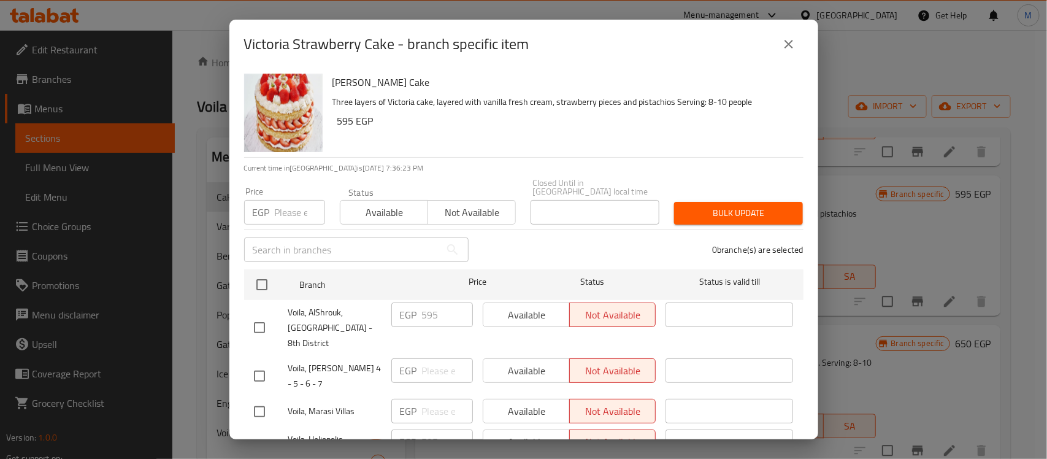
click at [783, 45] on icon "close" at bounding box center [789, 44] width 15 height 15
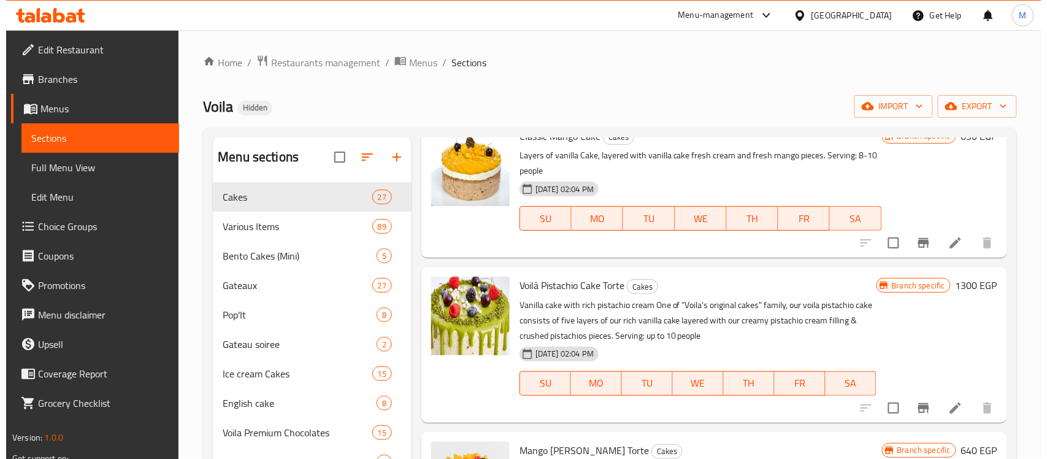
scroll to position [1687, 0]
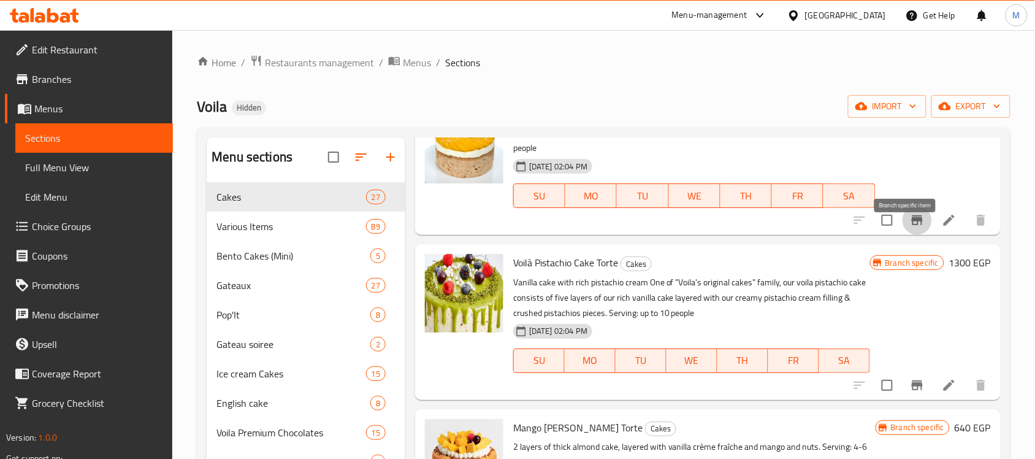
click at [912, 225] on icon "Branch-specific-item" at bounding box center [917, 220] width 11 height 10
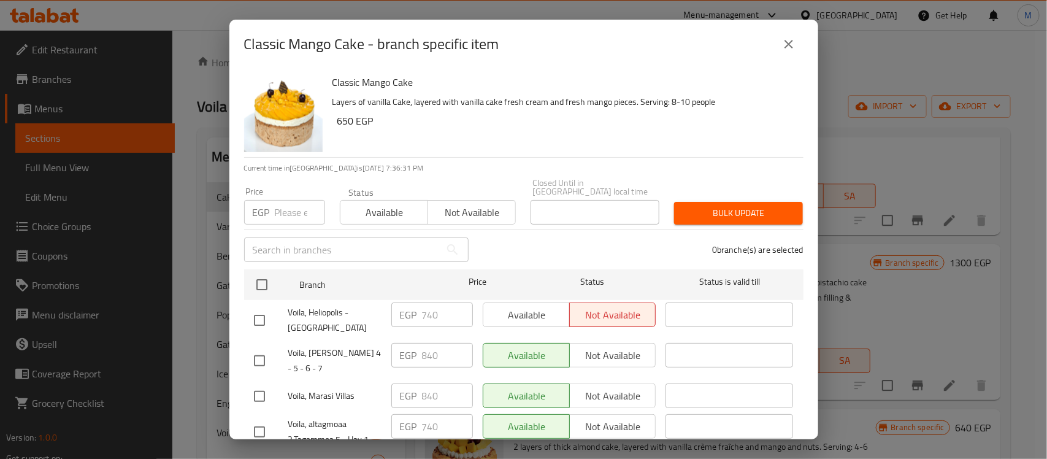
click at [516, 149] on div "Classic Mango Cake Layers of vanilla Cake, layered with vanilla cake fresh crea…" at bounding box center [563, 113] width 471 height 88
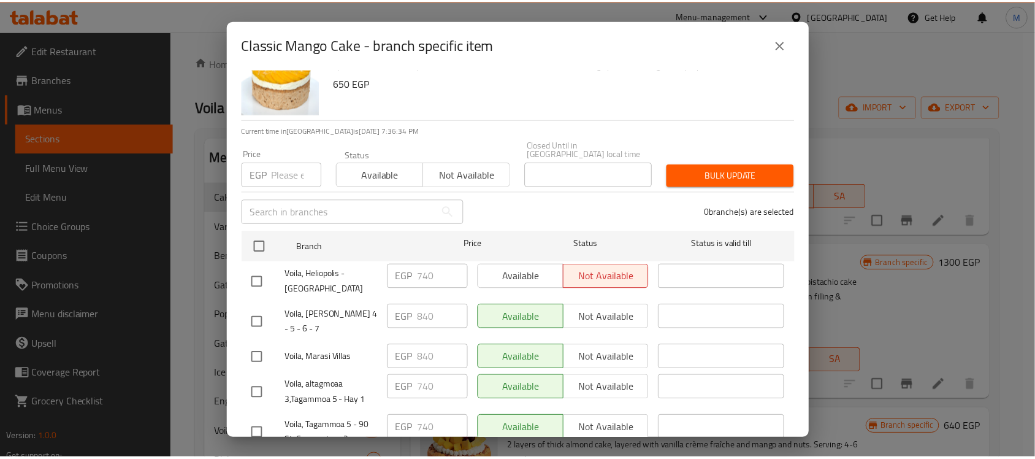
scroll to position [28, 0]
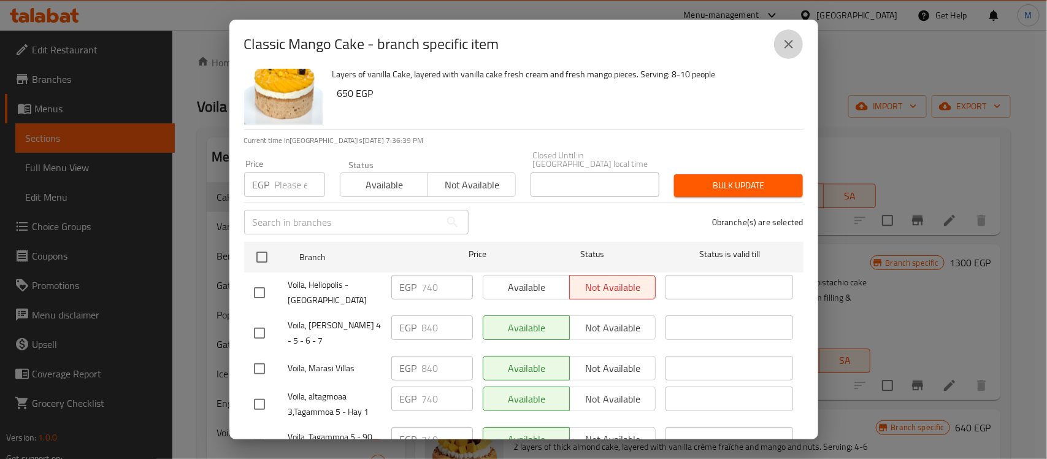
click at [787, 49] on icon "close" at bounding box center [789, 44] width 15 height 15
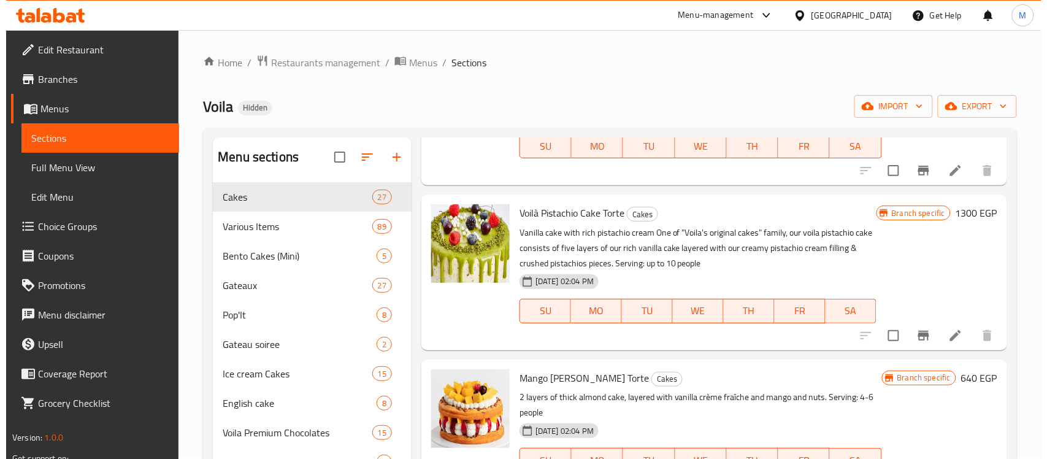
scroll to position [1764, 0]
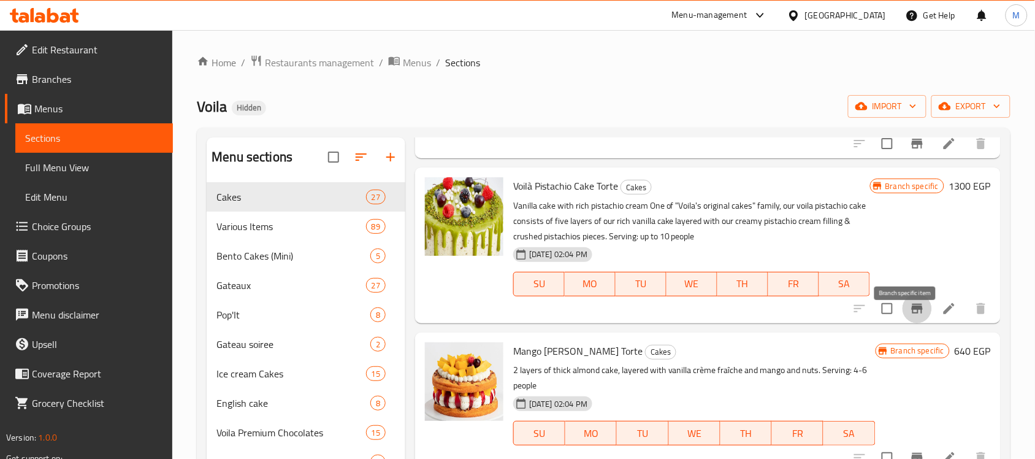
click at [910, 316] on icon "Branch-specific-item" at bounding box center [917, 308] width 15 height 15
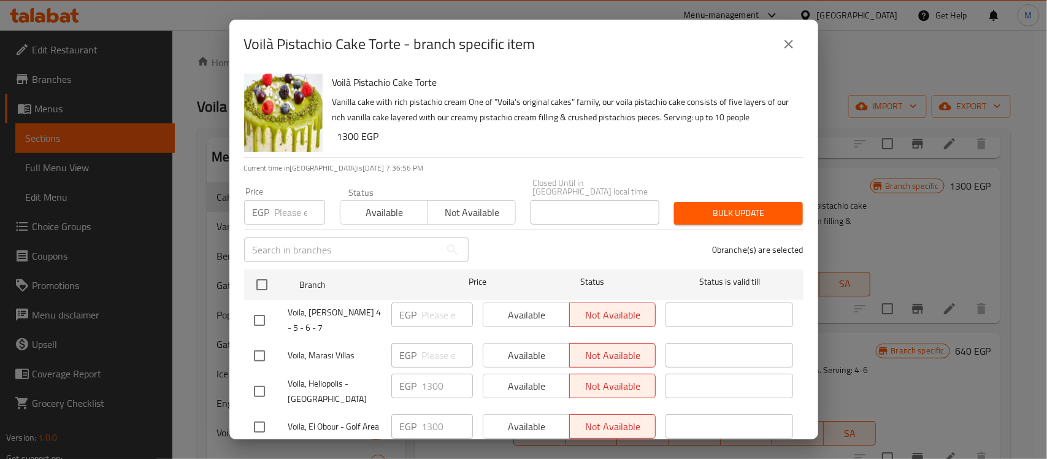
click at [513, 241] on div "0 branche(s) are selected" at bounding box center [643, 250] width 335 height 44
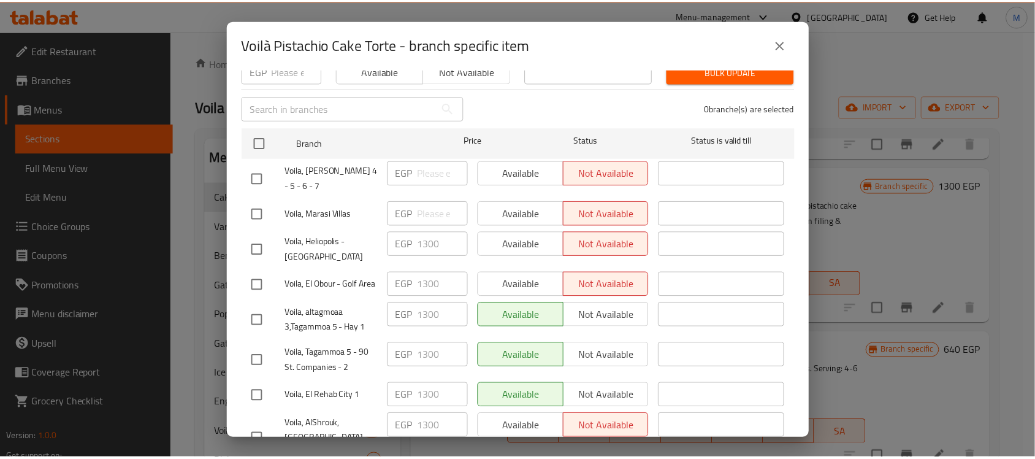
scroll to position [104, 0]
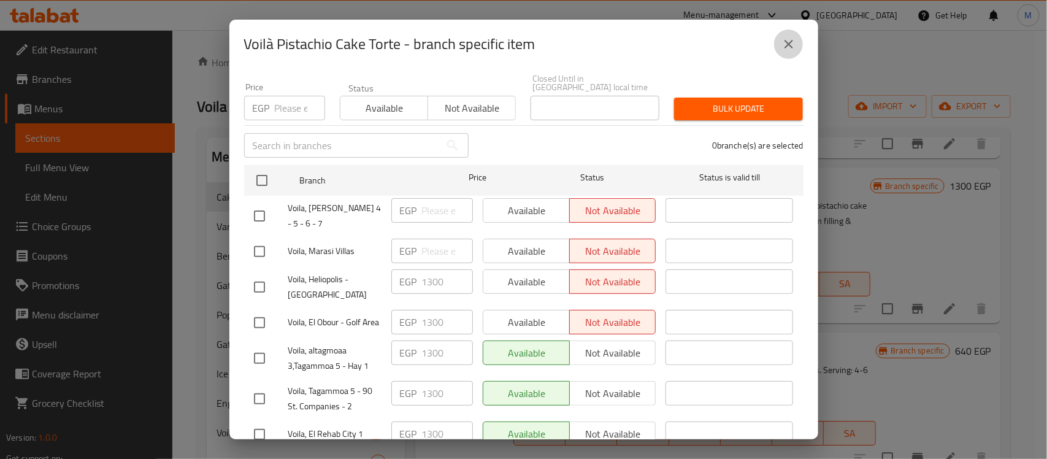
click at [786, 43] on icon "close" at bounding box center [789, 44] width 15 height 15
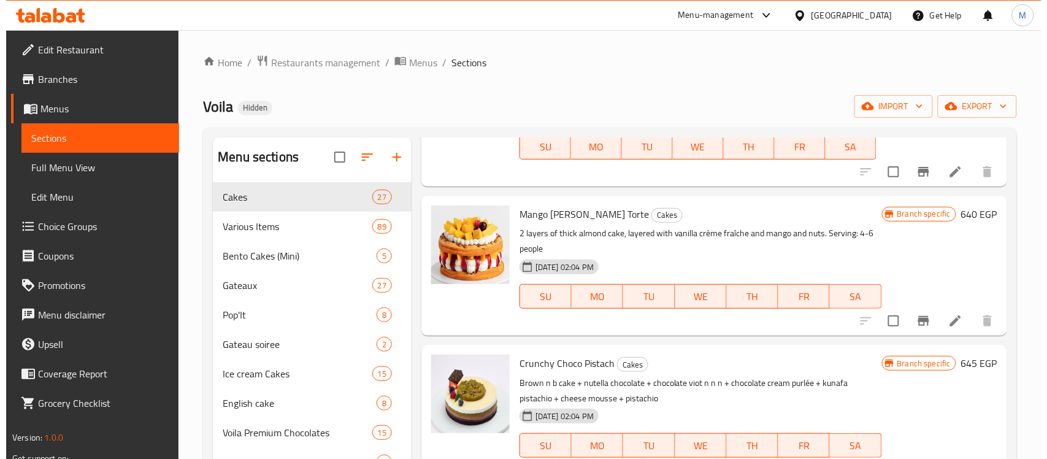
scroll to position [1917, 0]
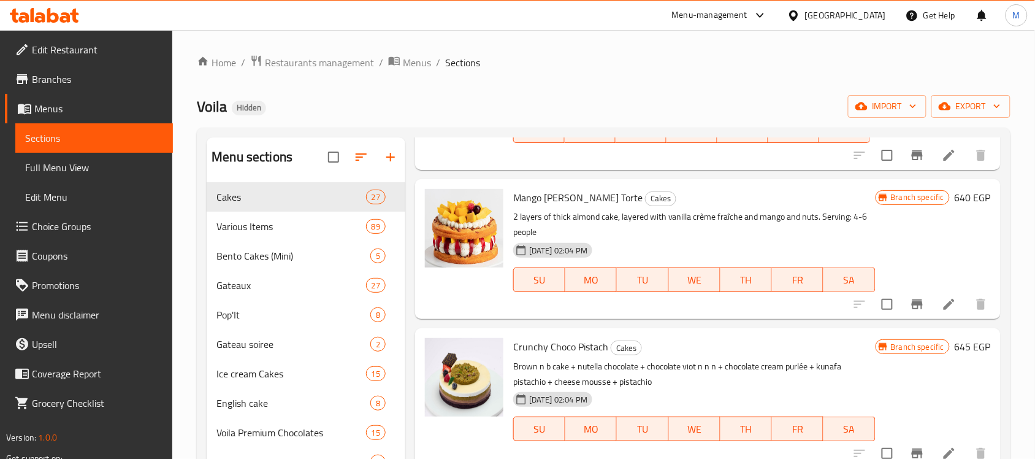
click at [569, 204] on span "Mango [PERSON_NAME] Torte" at bounding box center [577, 197] width 129 height 18
click at [577, 207] on span "Mango [PERSON_NAME] Torte" at bounding box center [577, 197] width 129 height 18
copy h6 "Mango [PERSON_NAME] Torte"
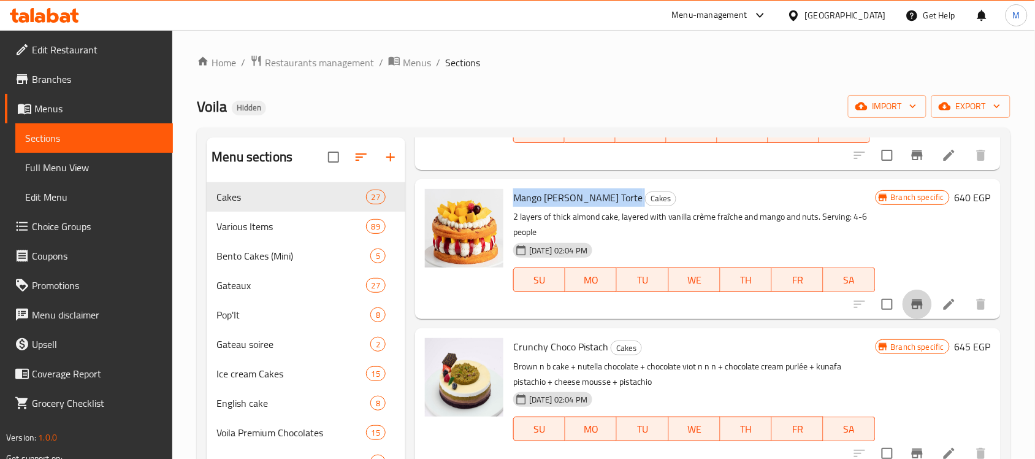
click at [912, 309] on icon "Branch-specific-item" at bounding box center [917, 304] width 11 height 10
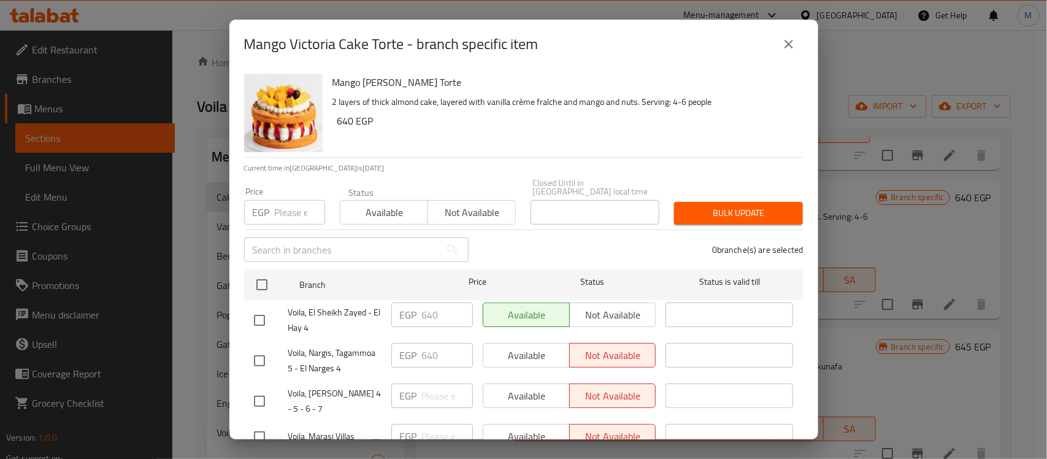
click at [479, 132] on div "Mango Victoria Cake Torte 2 layers of thick almond cake, layered with vanilla c…" at bounding box center [563, 113] width 471 height 88
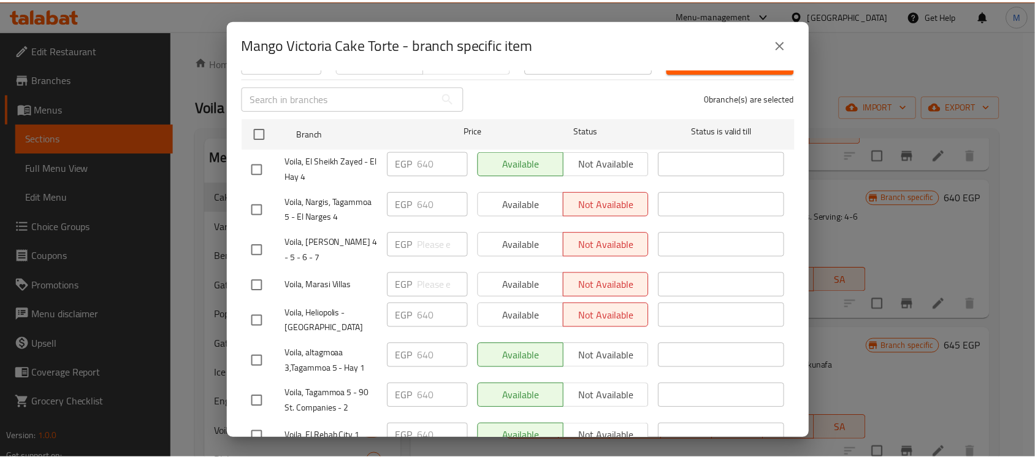
scroll to position [104, 0]
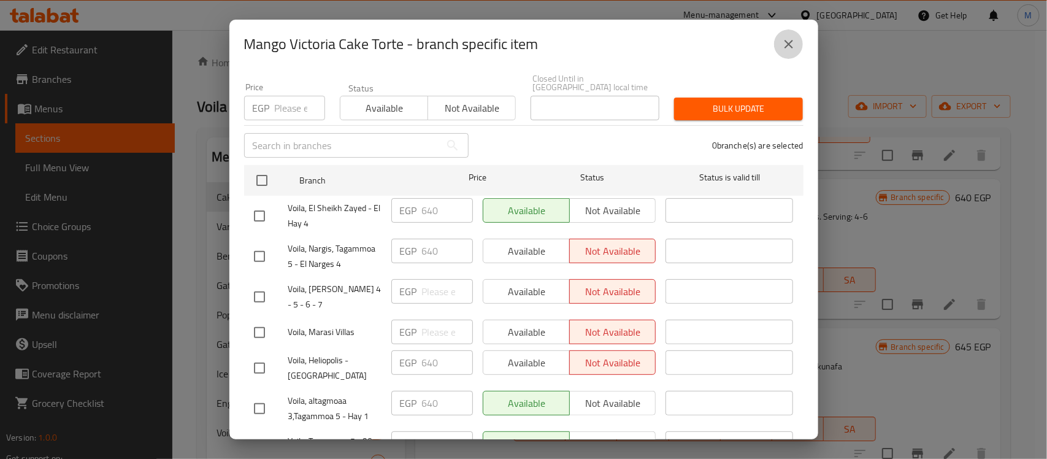
click at [790, 40] on icon "close" at bounding box center [789, 44] width 15 height 15
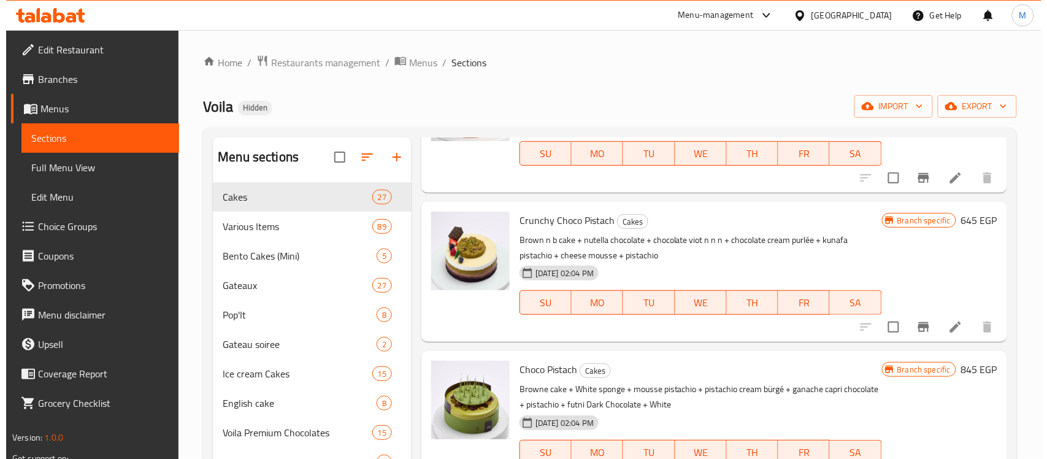
scroll to position [2070, 0]
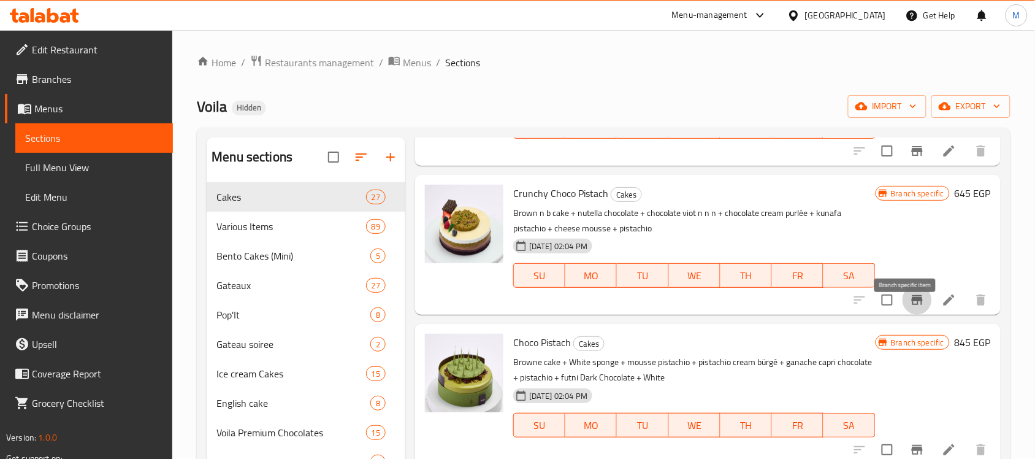
click at [912, 305] on icon "Branch-specific-item" at bounding box center [917, 300] width 11 height 10
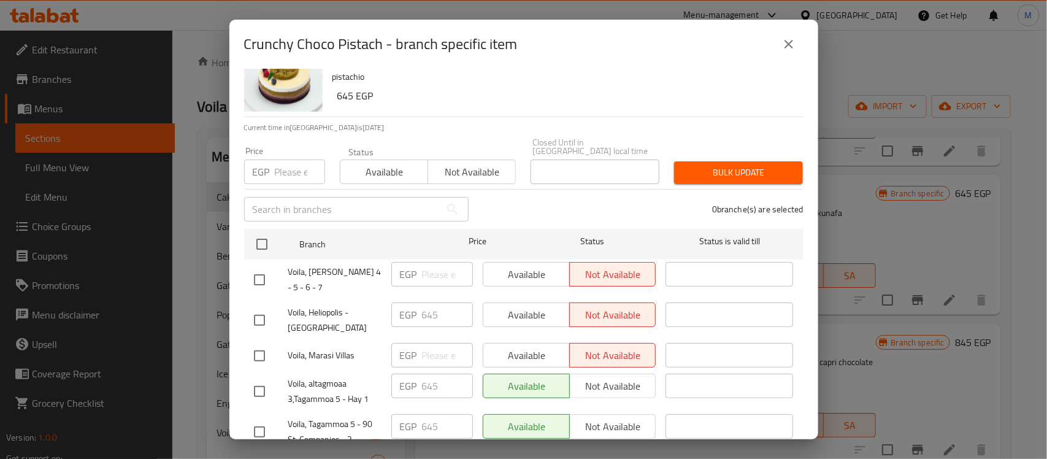
scroll to position [77, 0]
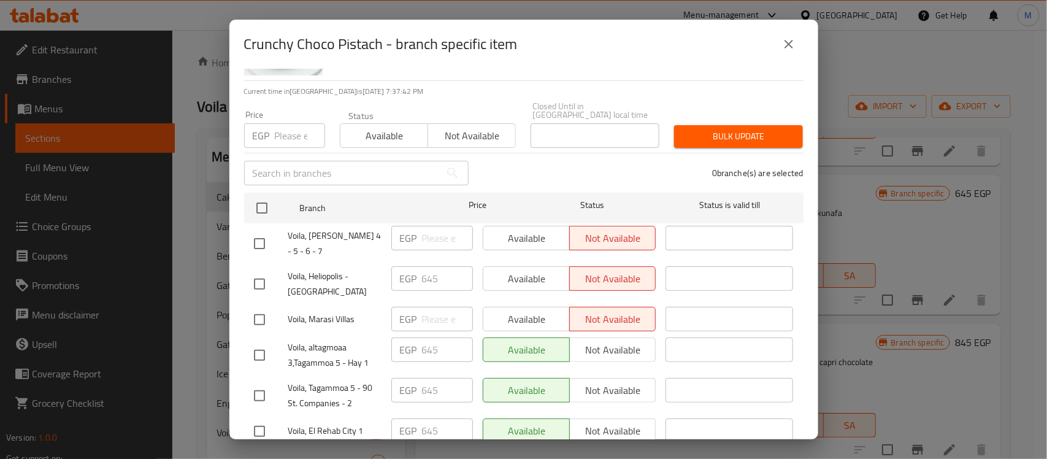
click at [572, 166] on div "0 branche(s) are selected" at bounding box center [643, 173] width 335 height 44
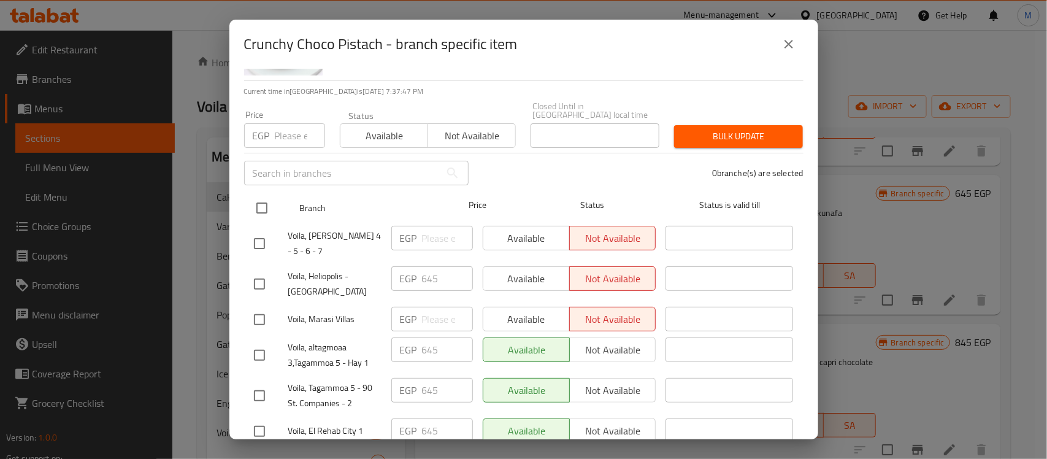
click at [258, 199] on input "checkbox" at bounding box center [262, 208] width 26 height 26
checkbox input "true"
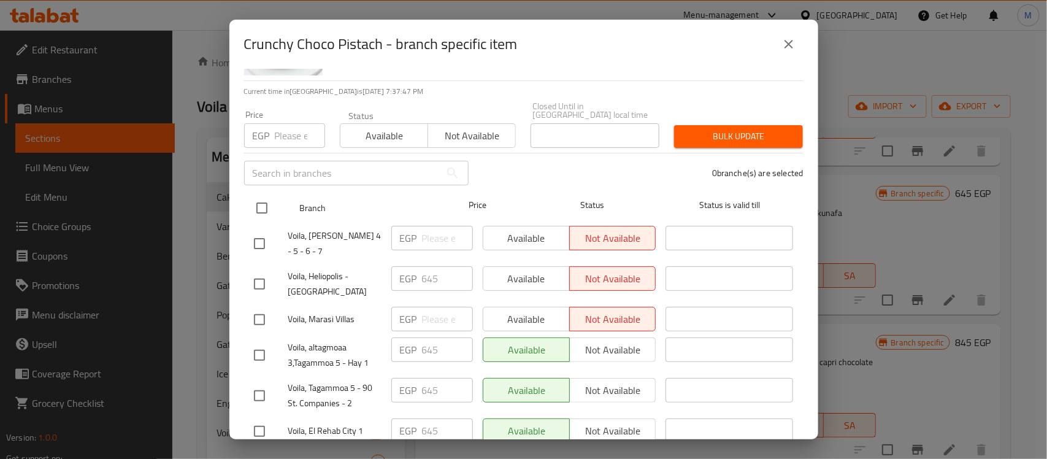
checkbox input "true"
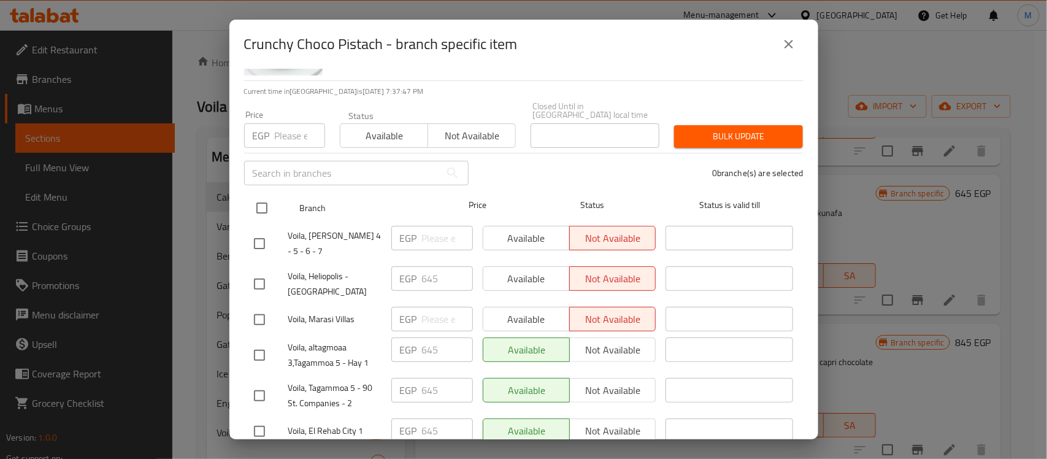
checkbox input "true"
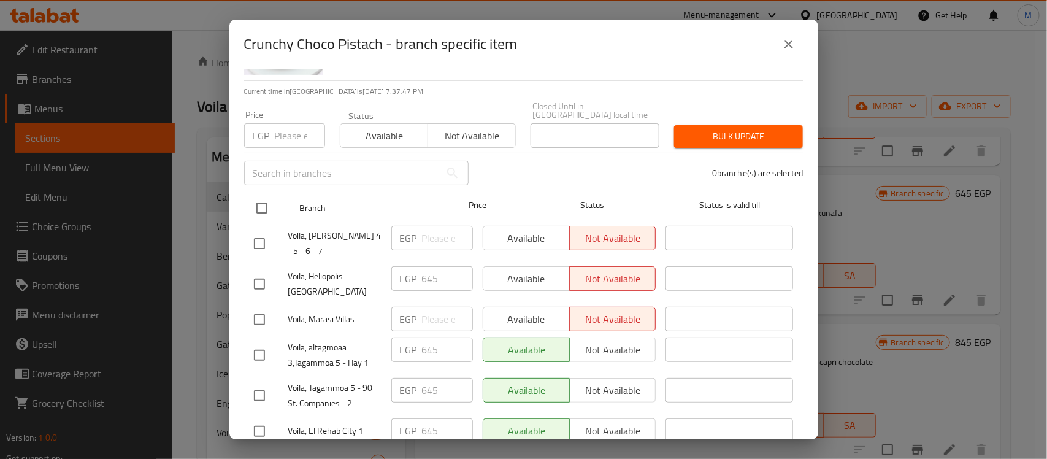
checkbox input "true"
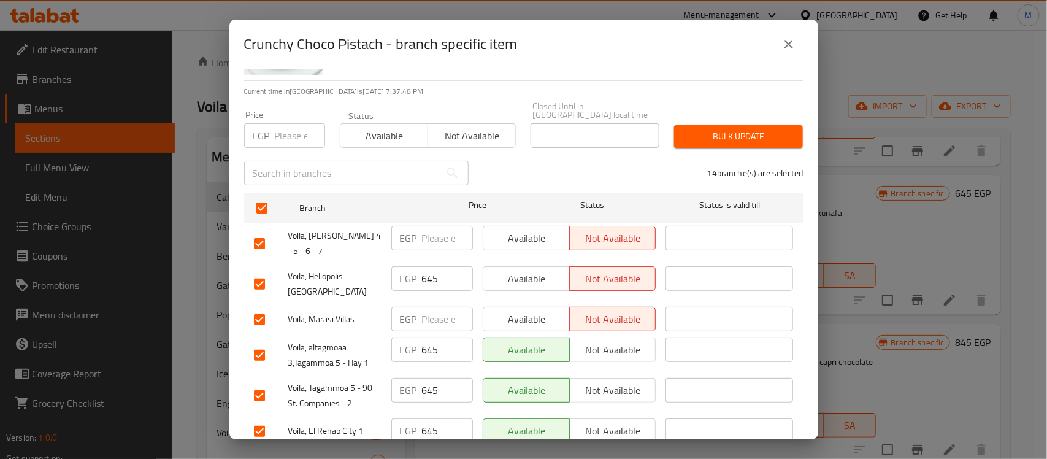
click at [258, 233] on input "checkbox" at bounding box center [260, 244] width 26 height 26
checkbox input "false"
click at [259, 307] on input "checkbox" at bounding box center [260, 320] width 26 height 26
checkbox input "false"
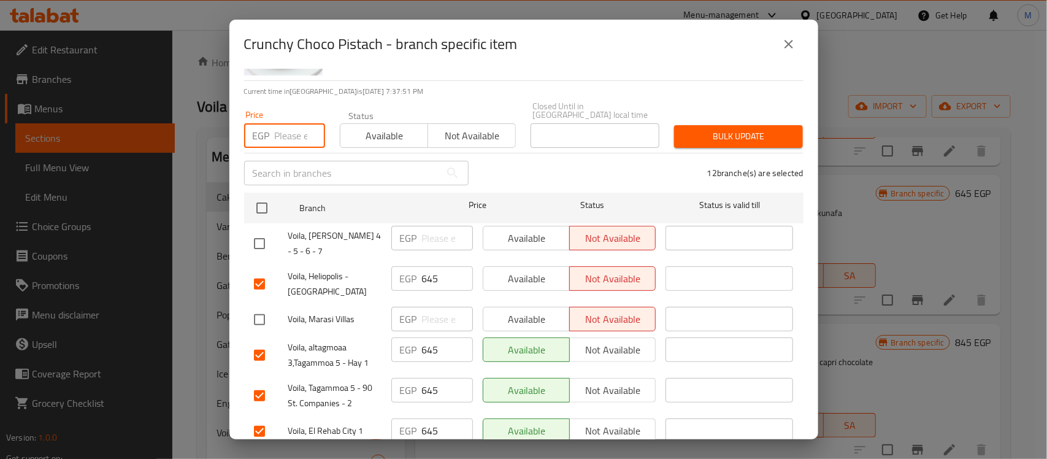
click at [298, 131] on input "number" at bounding box center [300, 135] width 50 height 25
paste input "660"
type input "660"
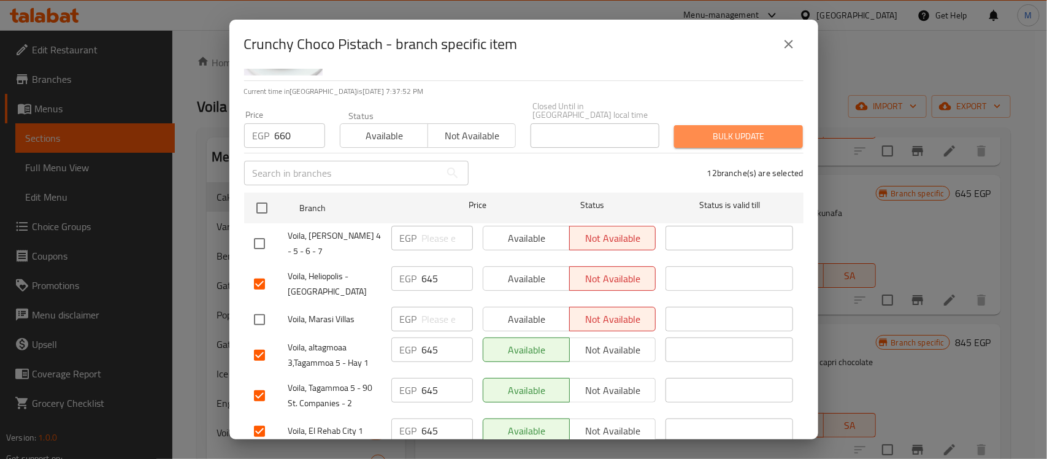
click at [743, 129] on span "Bulk update" at bounding box center [738, 136] width 109 height 15
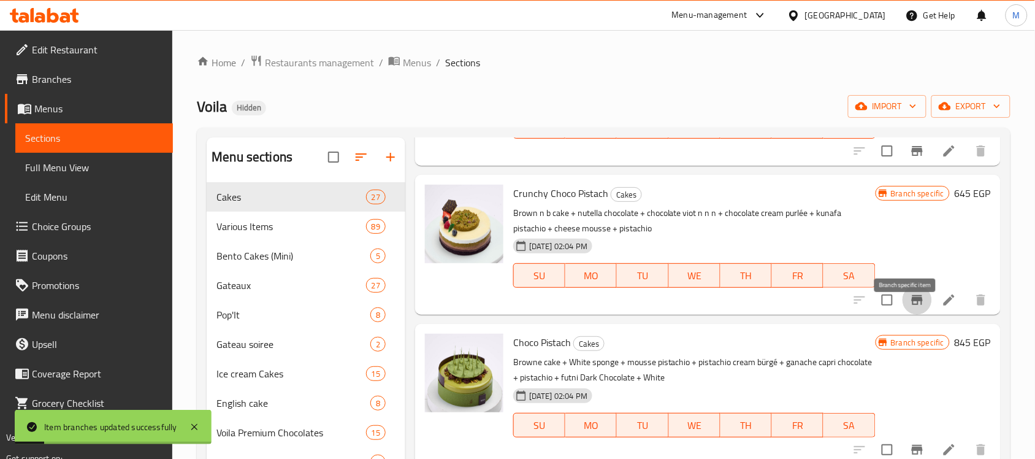
click at [910, 307] on button "Branch-specific-item" at bounding box center [917, 299] width 29 height 29
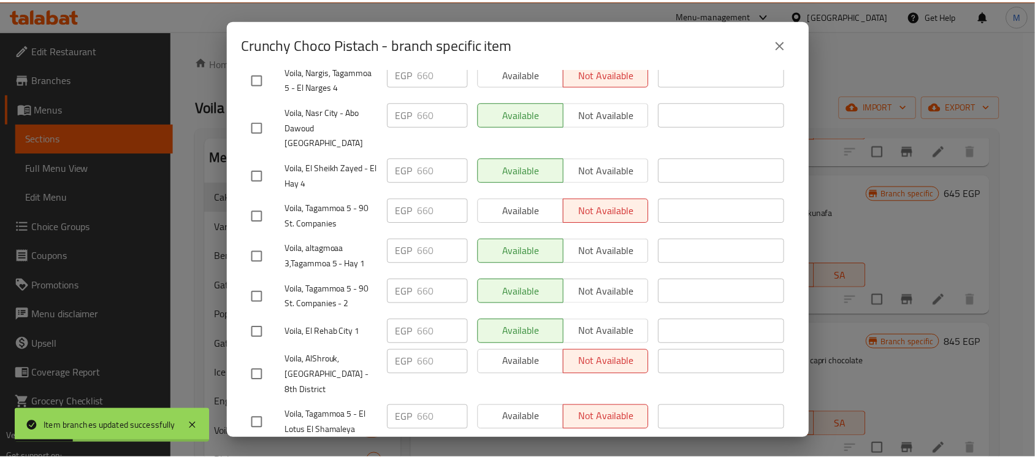
scroll to position [411, 0]
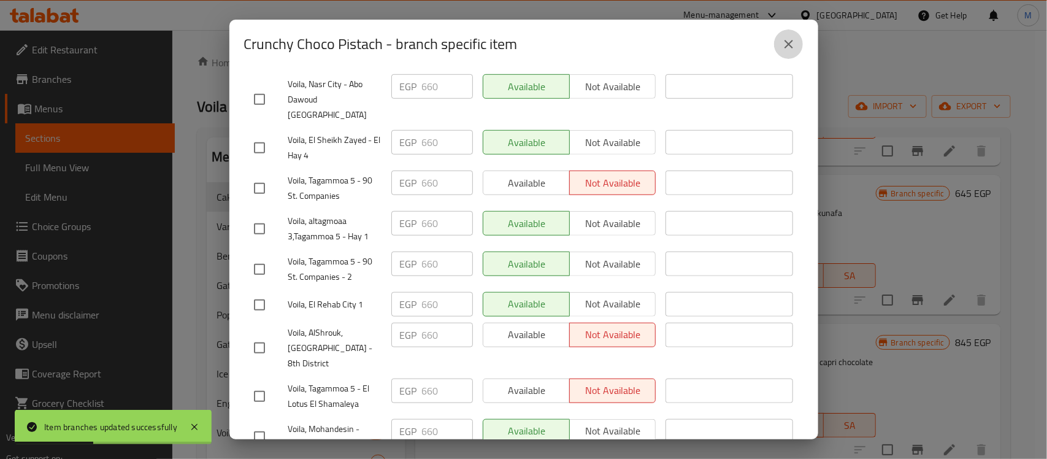
click at [786, 44] on icon "close" at bounding box center [789, 44] width 15 height 15
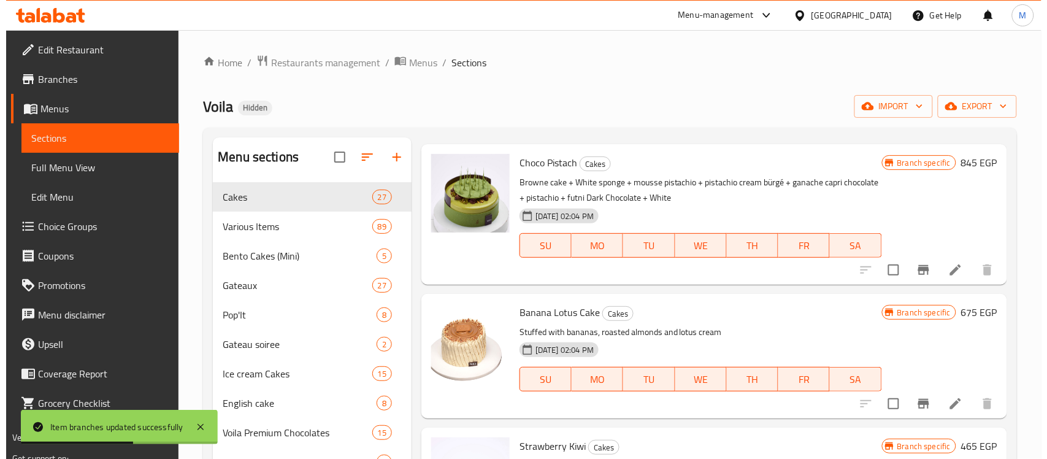
scroll to position [2224, 0]
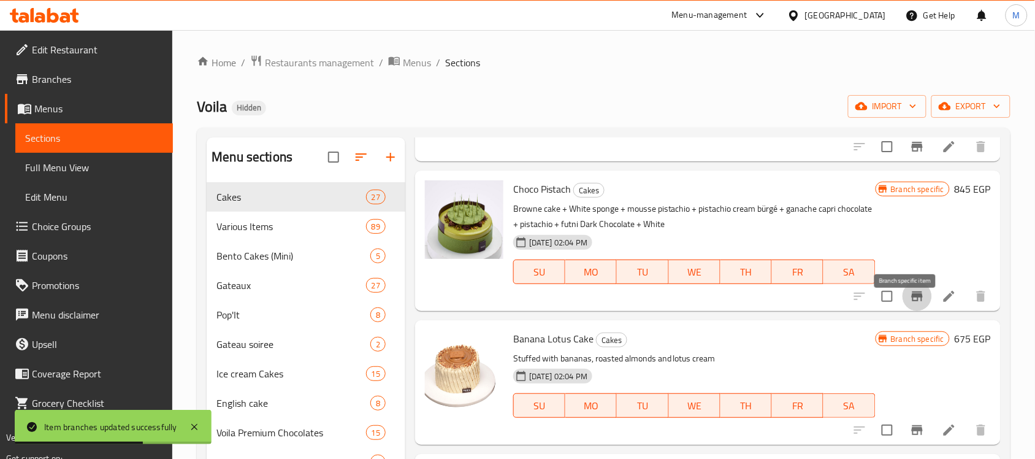
click at [912, 304] on icon "Branch-specific-item" at bounding box center [917, 296] width 15 height 15
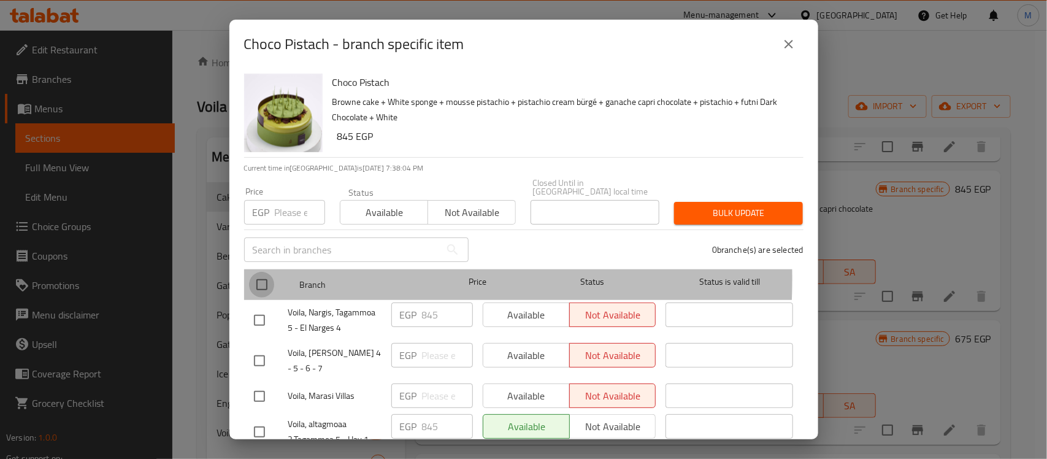
click at [261, 272] on input "checkbox" at bounding box center [262, 285] width 26 height 26
checkbox input "true"
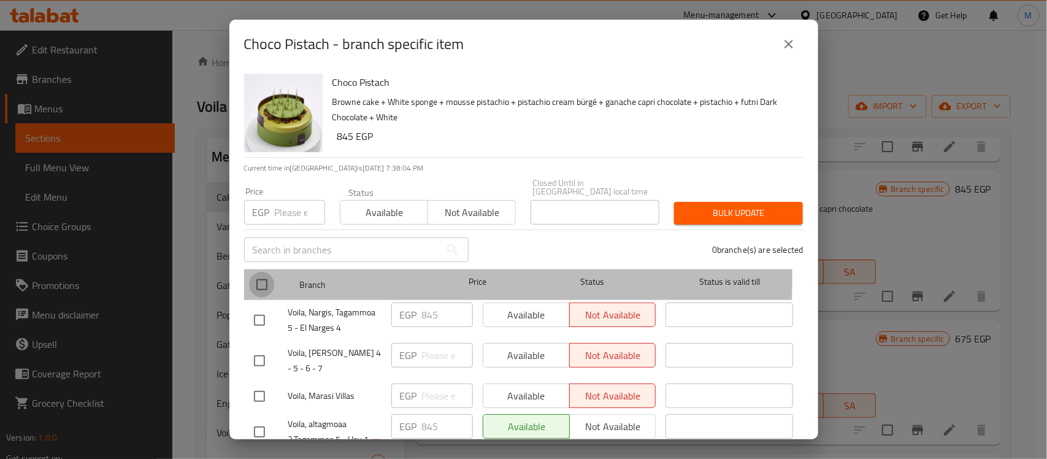
checkbox input "true"
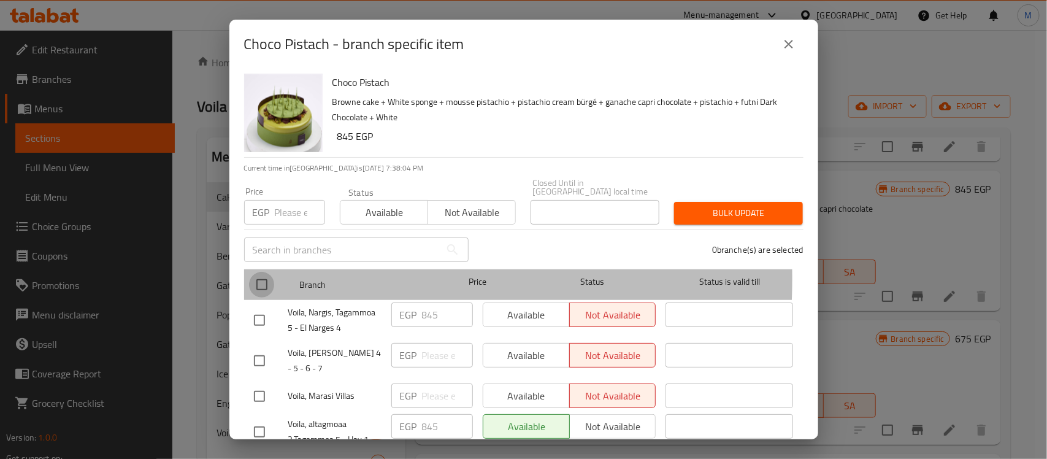
checkbox input "true"
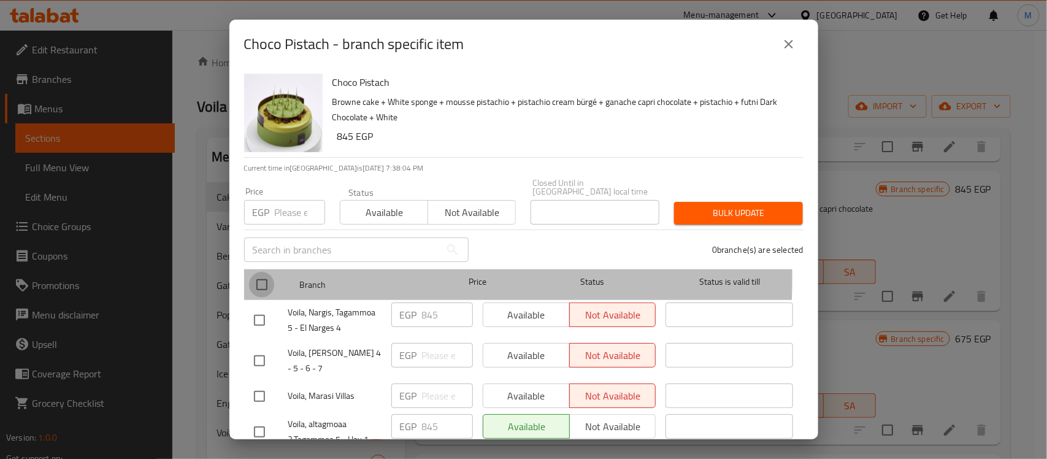
checkbox input "true"
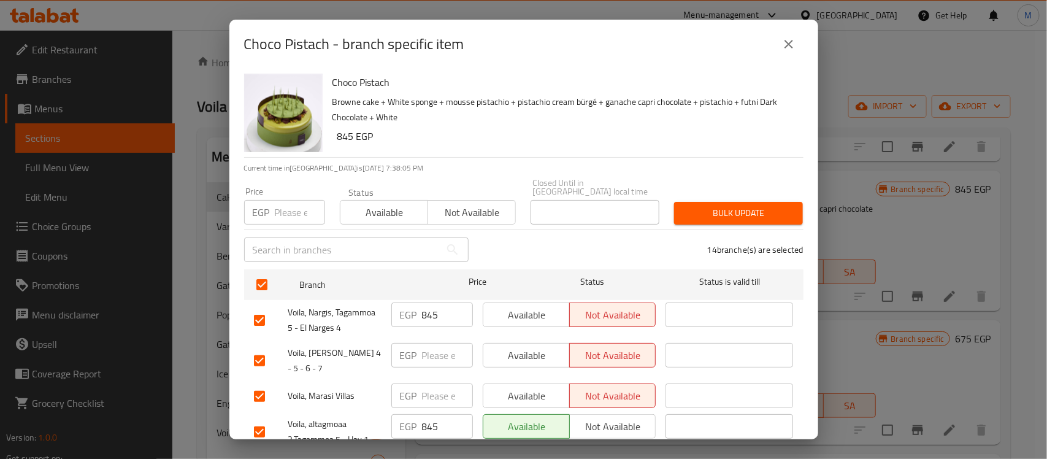
click at [287, 207] on input "number" at bounding box center [300, 212] width 50 height 25
paste input "790"
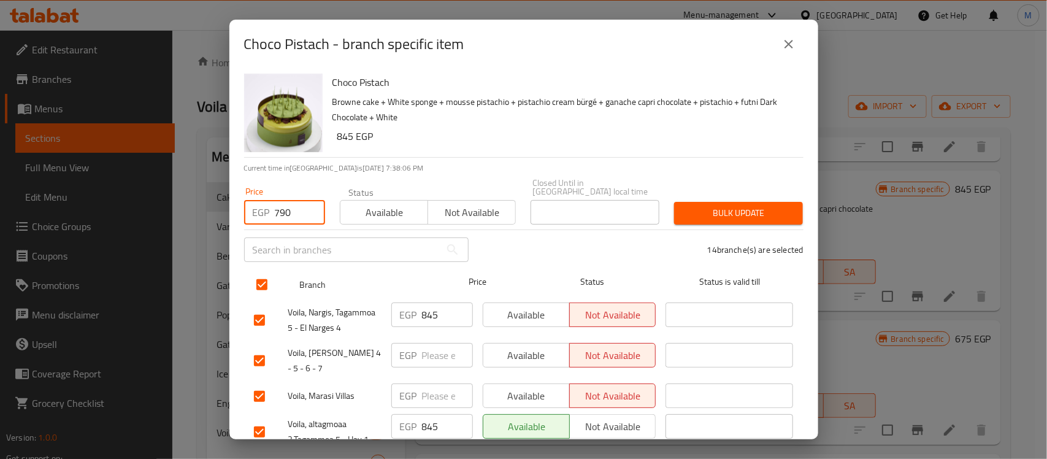
scroll to position [77, 0]
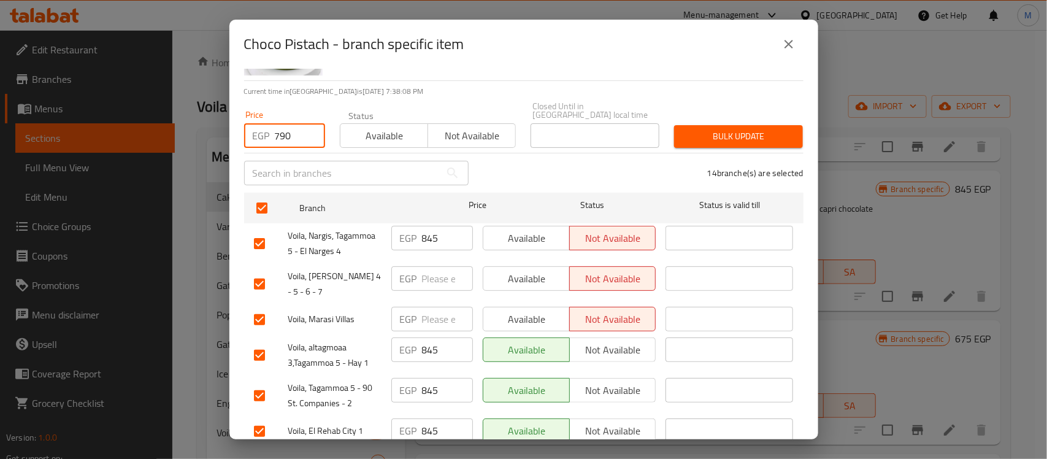
type input "790"
click at [259, 274] on input "checkbox" at bounding box center [260, 284] width 26 height 26
checkbox input "false"
click at [262, 307] on input "checkbox" at bounding box center [260, 320] width 26 height 26
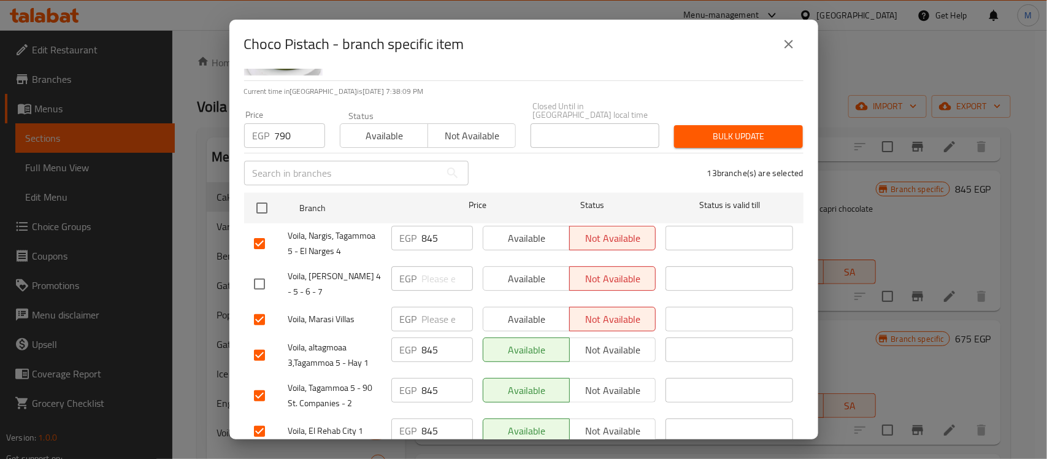
checkbox input "false"
click at [724, 129] on span "Bulk update" at bounding box center [738, 136] width 109 height 15
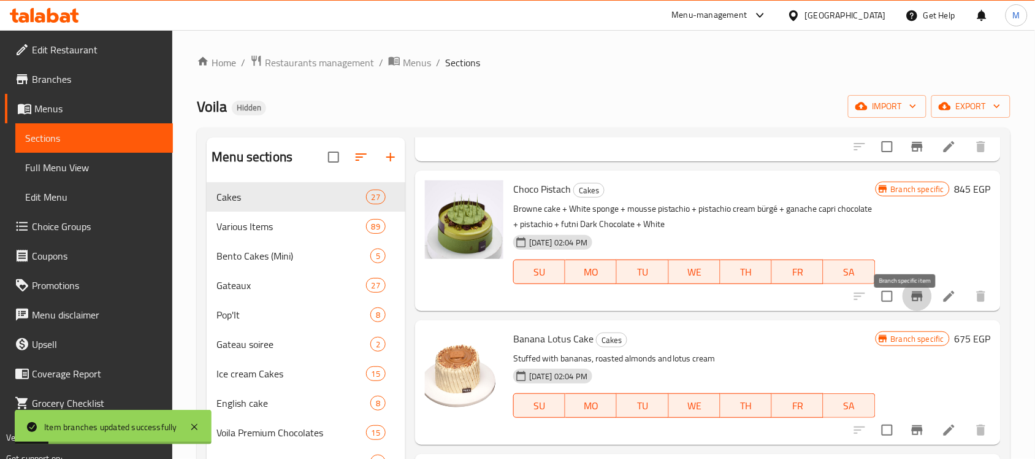
click at [903, 308] on button "Branch-specific-item" at bounding box center [917, 296] width 29 height 29
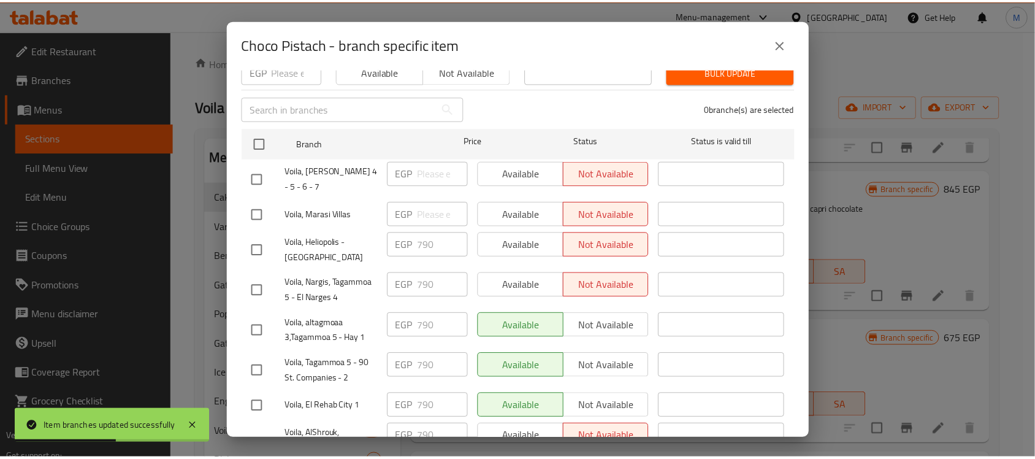
scroll to position [153, 0]
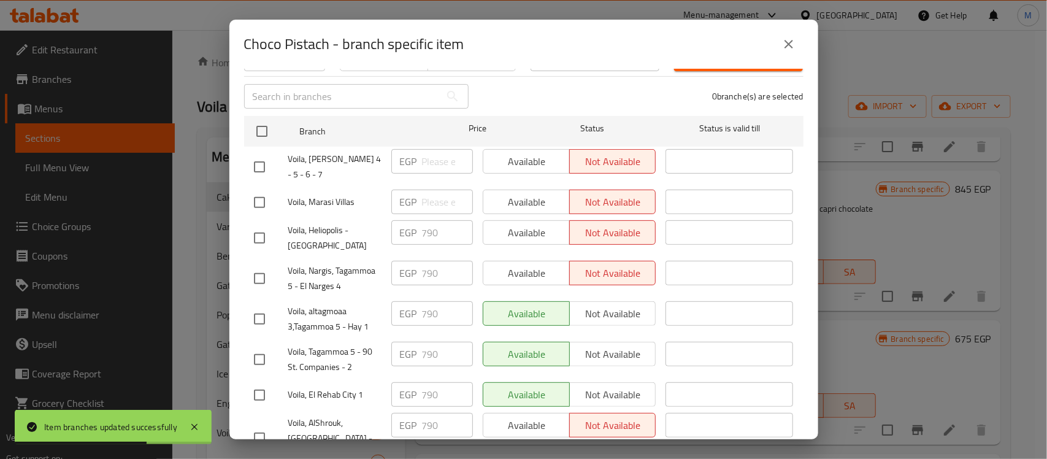
click at [789, 50] on icon "close" at bounding box center [789, 44] width 15 height 15
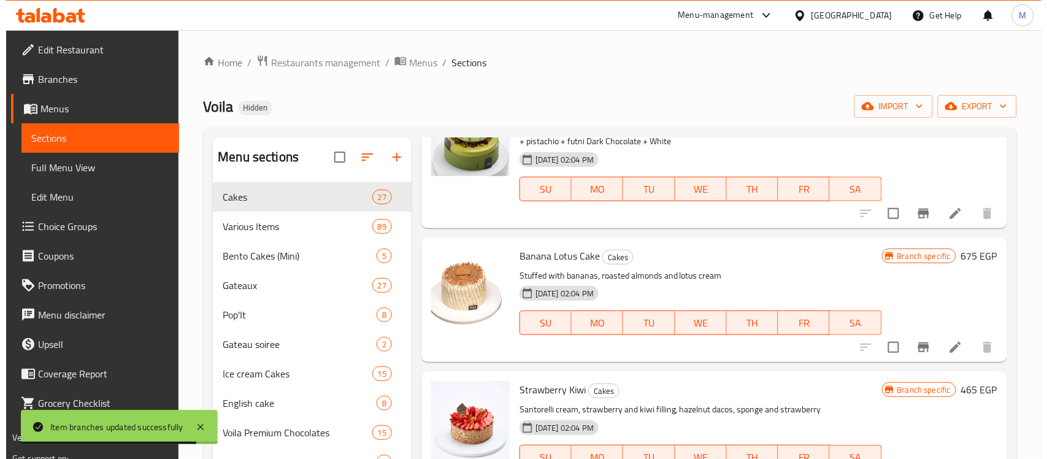
scroll to position [2300, 0]
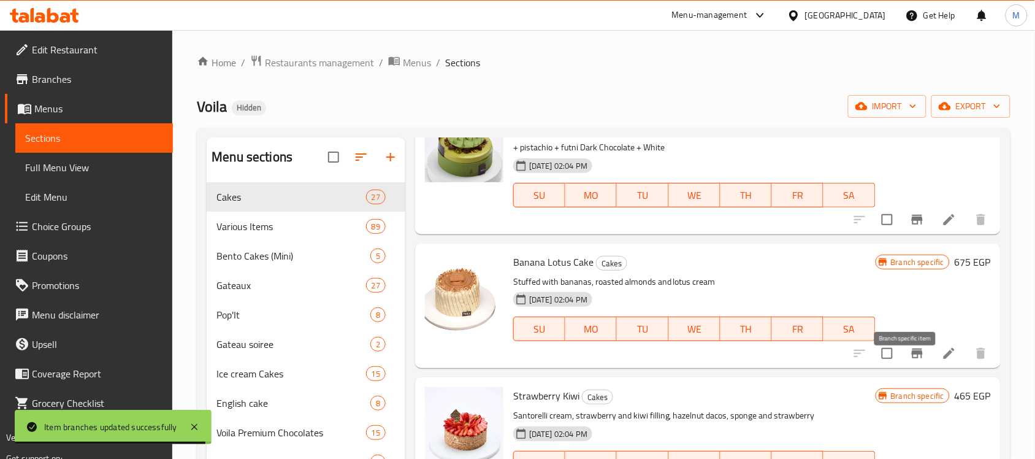
click at [912, 358] on icon "Branch-specific-item" at bounding box center [917, 353] width 11 height 10
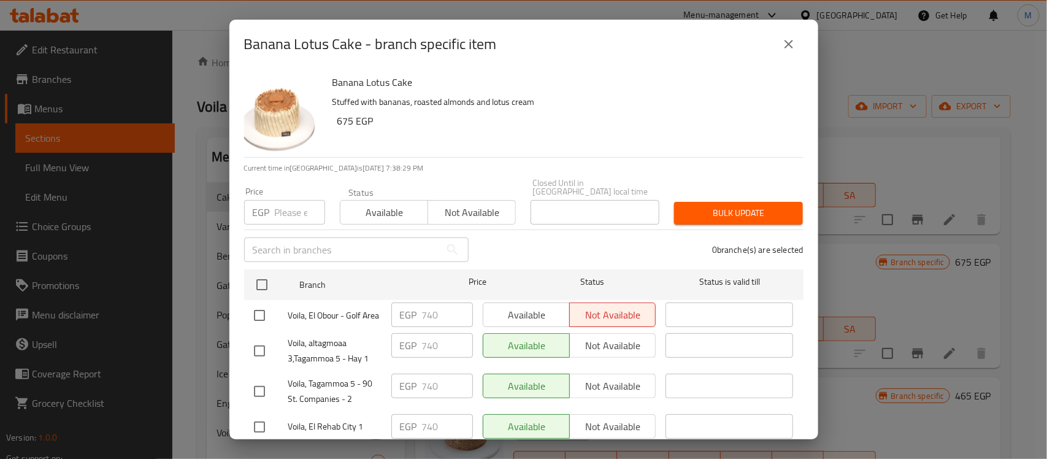
click at [492, 139] on div "Banana Lotus Cake Stuffed with bananas, roasted almonds and lotus cream 675 EGP" at bounding box center [563, 113] width 471 height 88
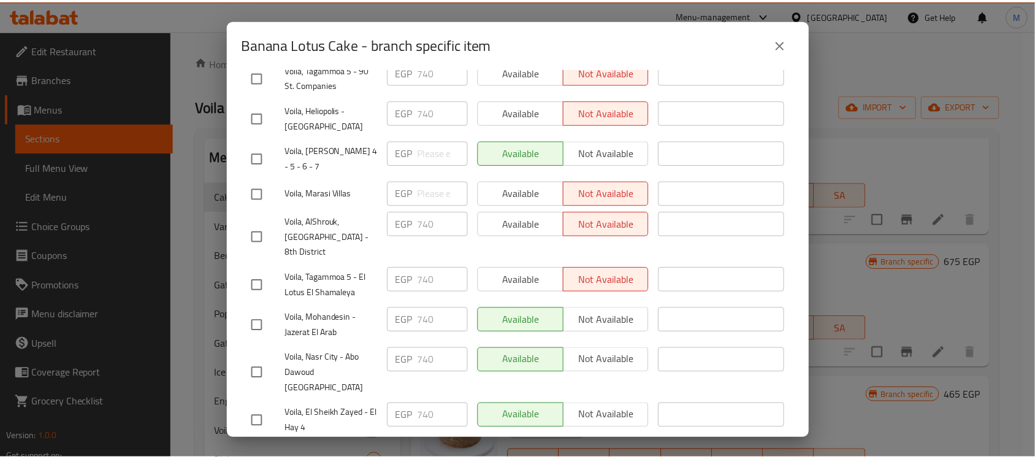
scroll to position [411, 0]
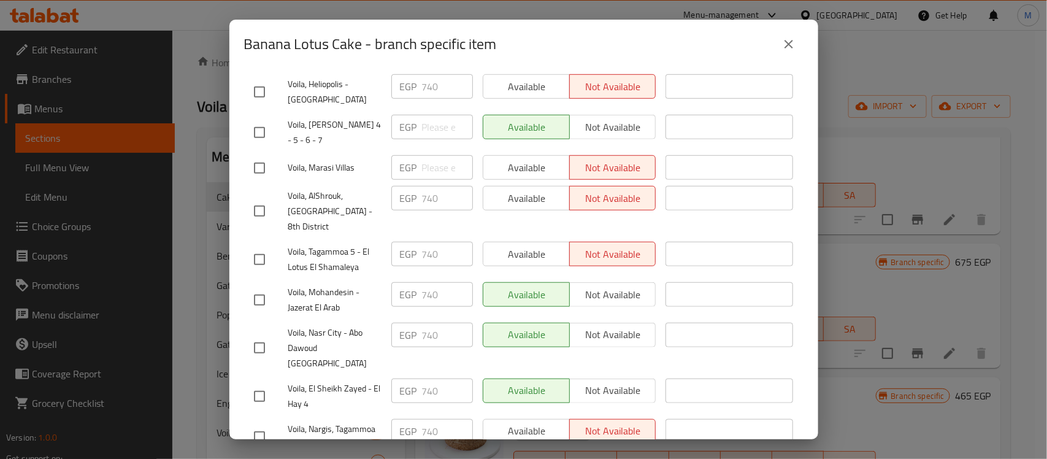
click at [788, 47] on icon "close" at bounding box center [789, 44] width 15 height 15
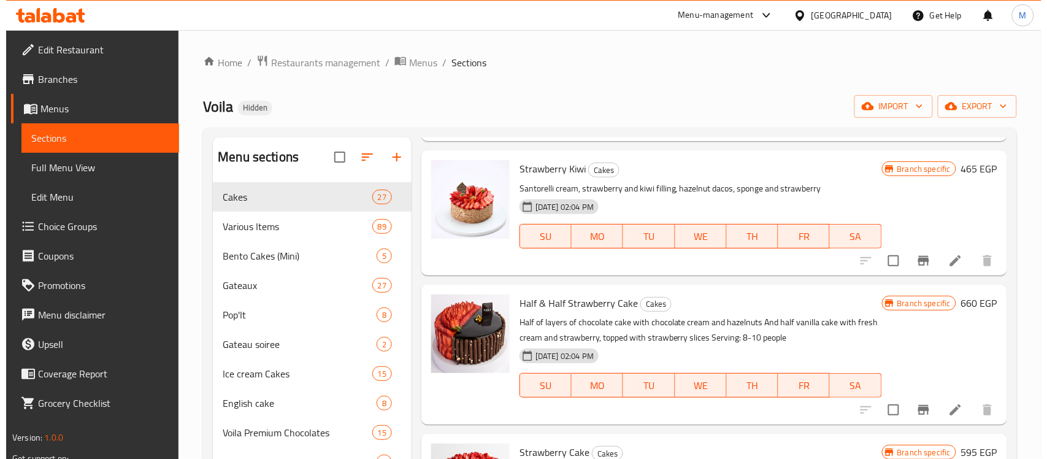
scroll to position [2530, 0]
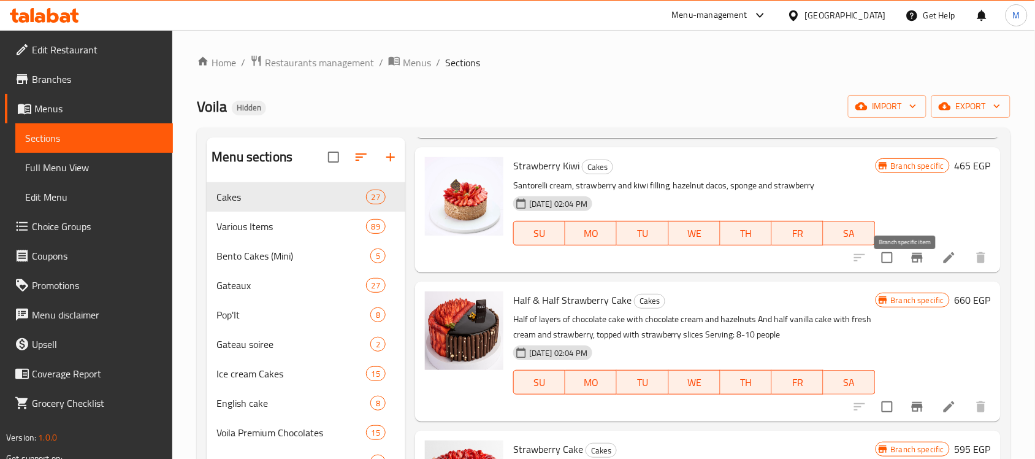
click at [912, 263] on icon "Branch-specific-item" at bounding box center [917, 258] width 11 height 10
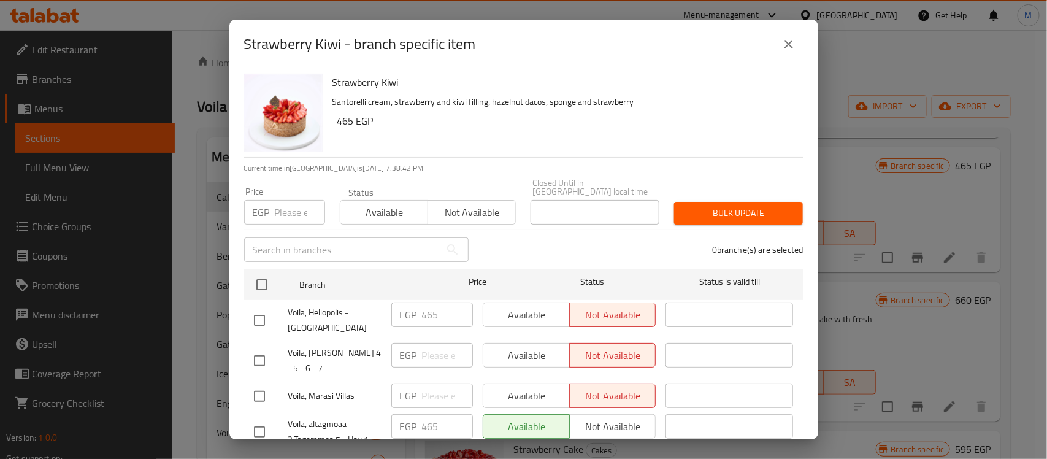
click at [511, 228] on div "0 branche(s) are selected" at bounding box center [643, 250] width 335 height 44
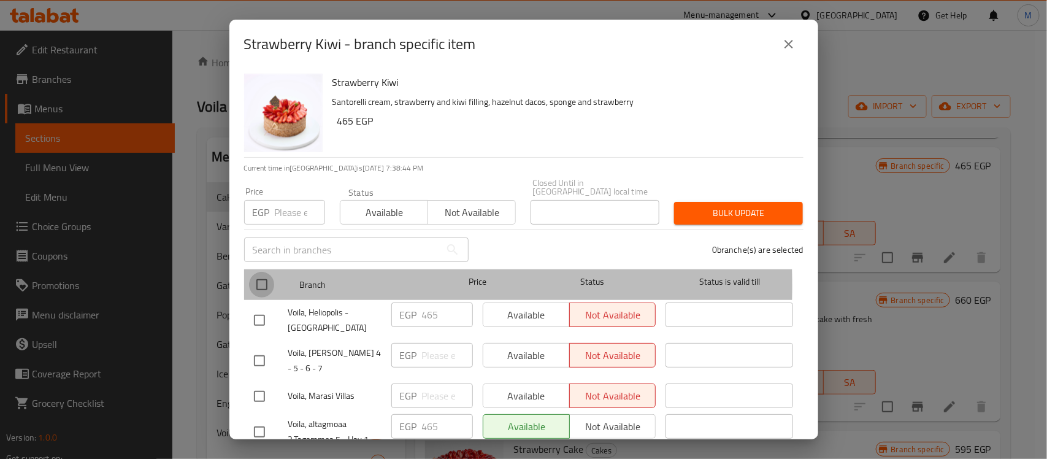
click at [263, 277] on input "checkbox" at bounding box center [262, 285] width 26 height 26
checkbox input "true"
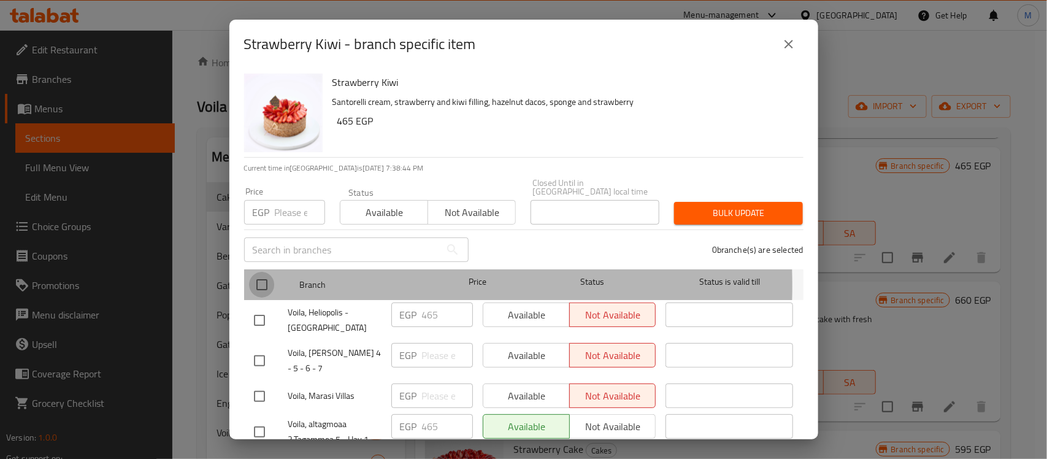
checkbox input "true"
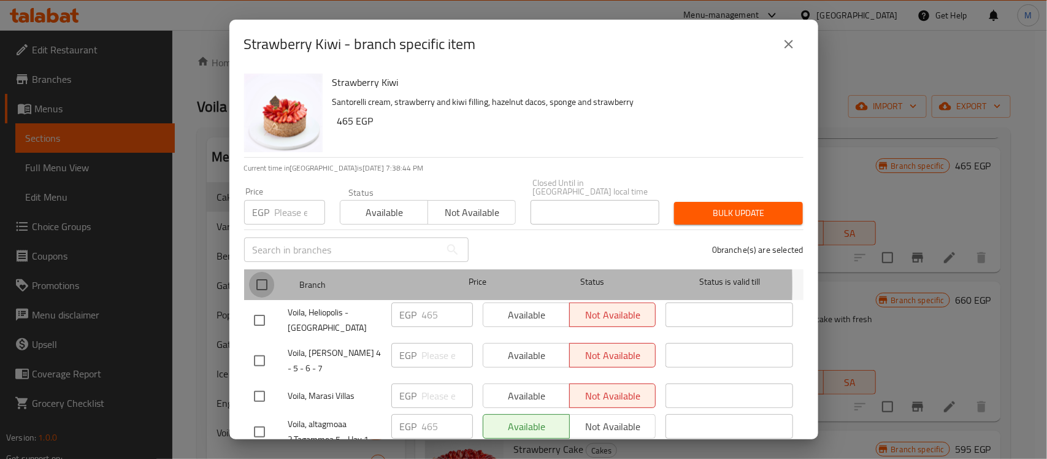
checkbox input "true"
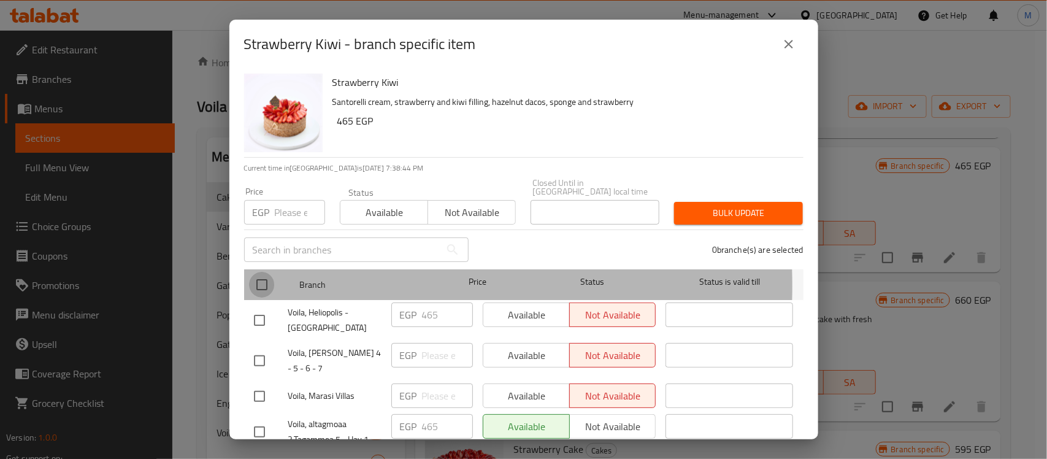
checkbox input "true"
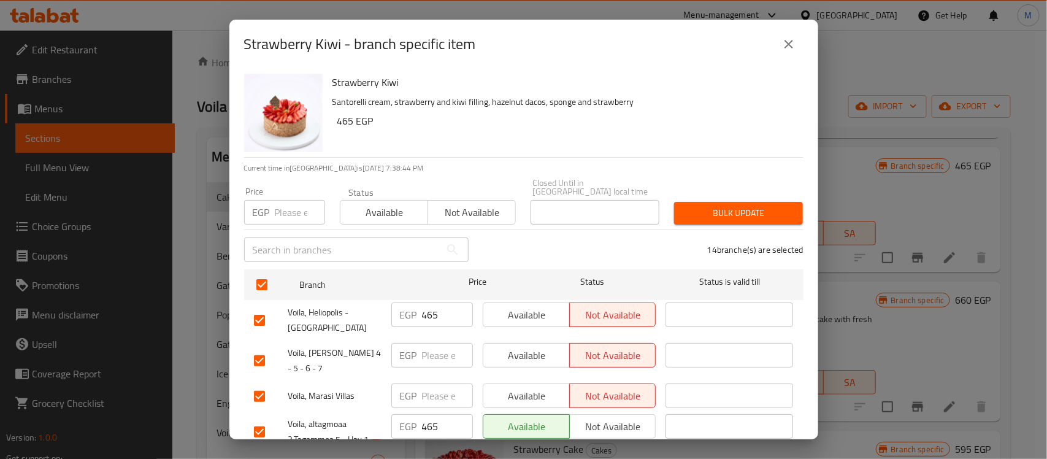
click at [281, 204] on input "number" at bounding box center [300, 212] width 50 height 25
paste input "495"
type input "495"
click at [264, 348] on input "checkbox" at bounding box center [260, 361] width 26 height 26
checkbox input "false"
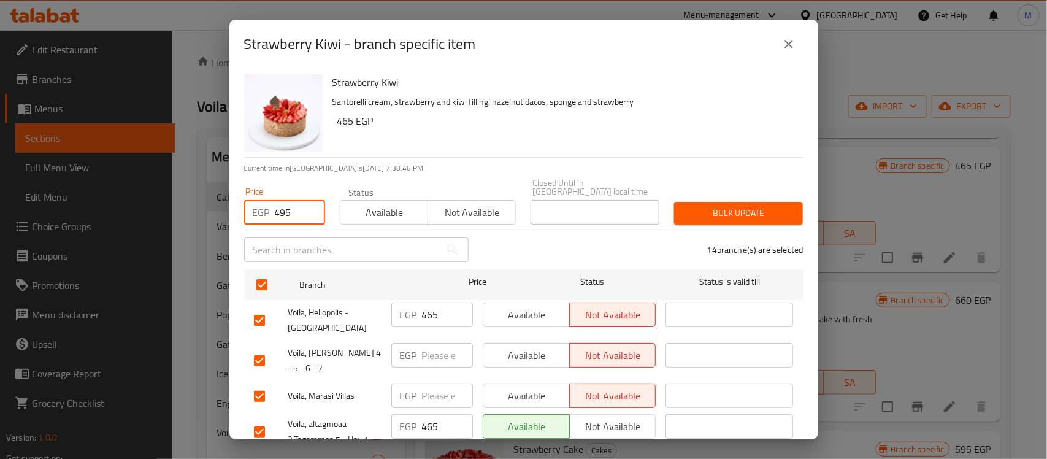
checkbox input "false"
click at [259, 383] on input "checkbox" at bounding box center [260, 396] width 26 height 26
checkbox input "false"
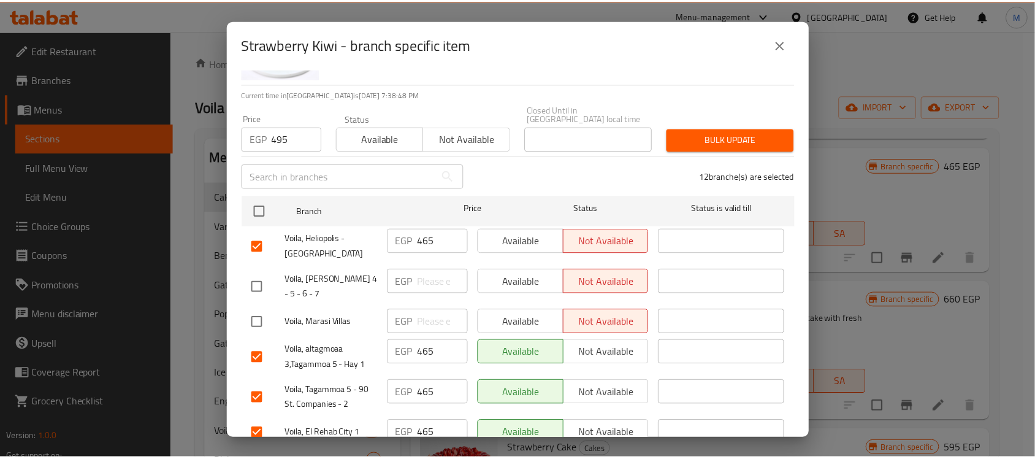
scroll to position [77, 0]
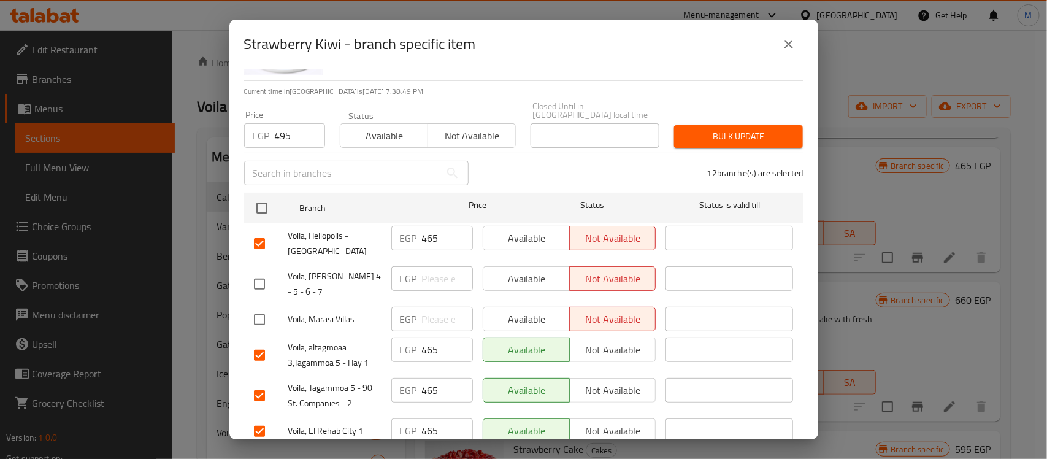
click at [687, 133] on span "Bulk update" at bounding box center [738, 136] width 109 height 15
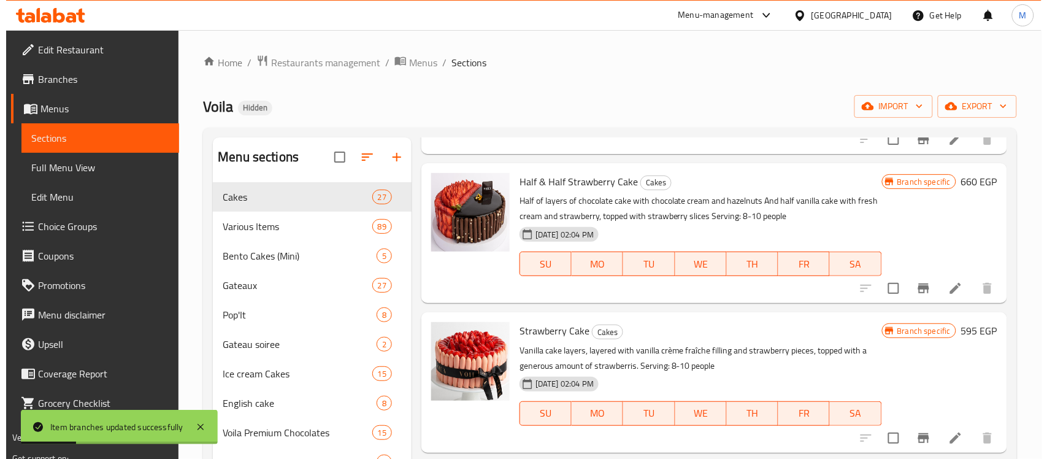
scroll to position [2684, 0]
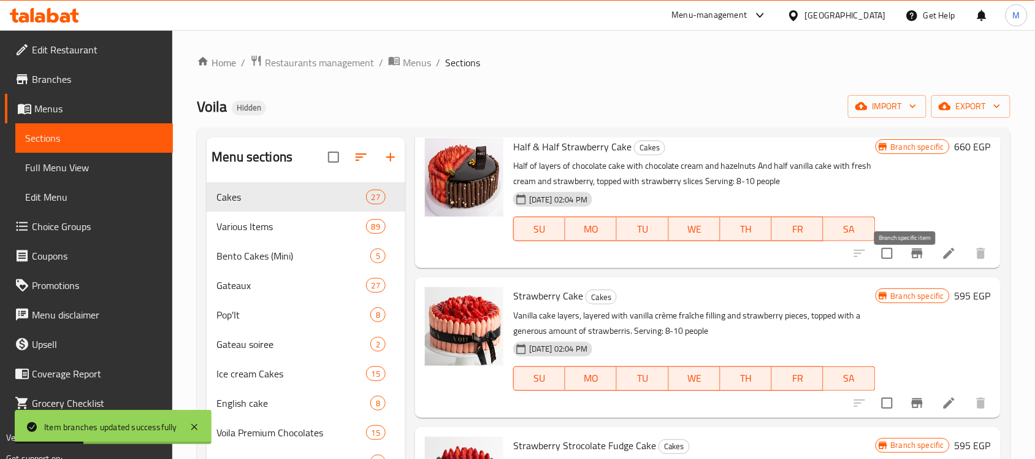
click at [910, 261] on icon "Branch-specific-item" at bounding box center [917, 253] width 15 height 15
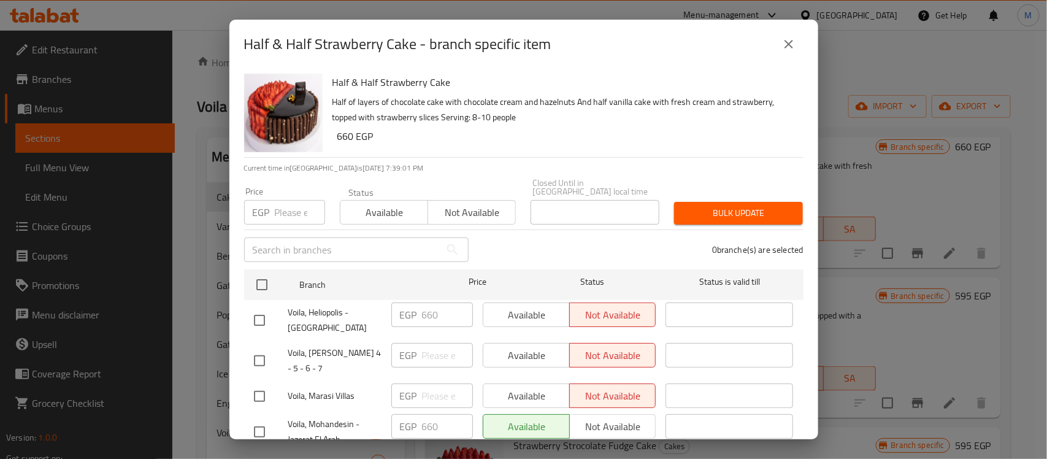
click at [502, 239] on div "0 branche(s) are selected" at bounding box center [643, 250] width 335 height 44
click at [516, 231] on div "0 branche(s) are selected" at bounding box center [643, 250] width 335 height 44
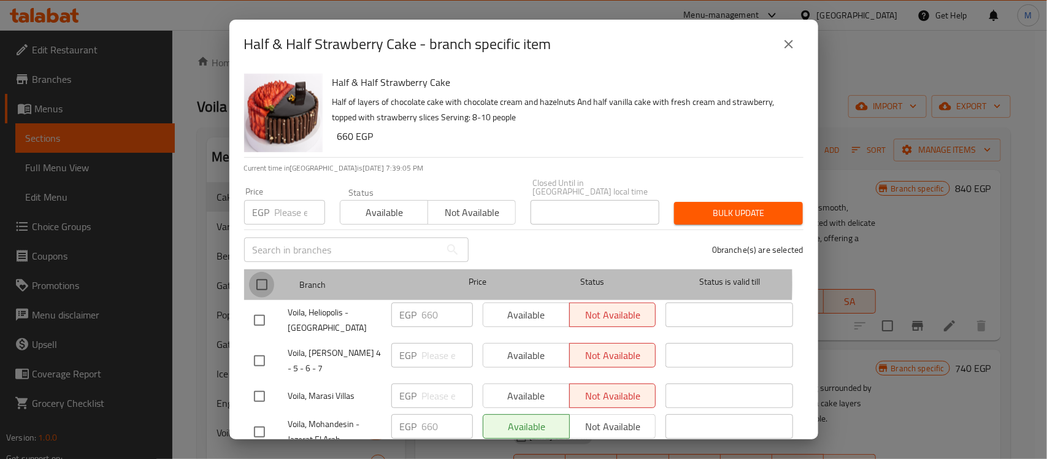
click at [264, 274] on input "checkbox" at bounding box center [262, 285] width 26 height 26
checkbox input "true"
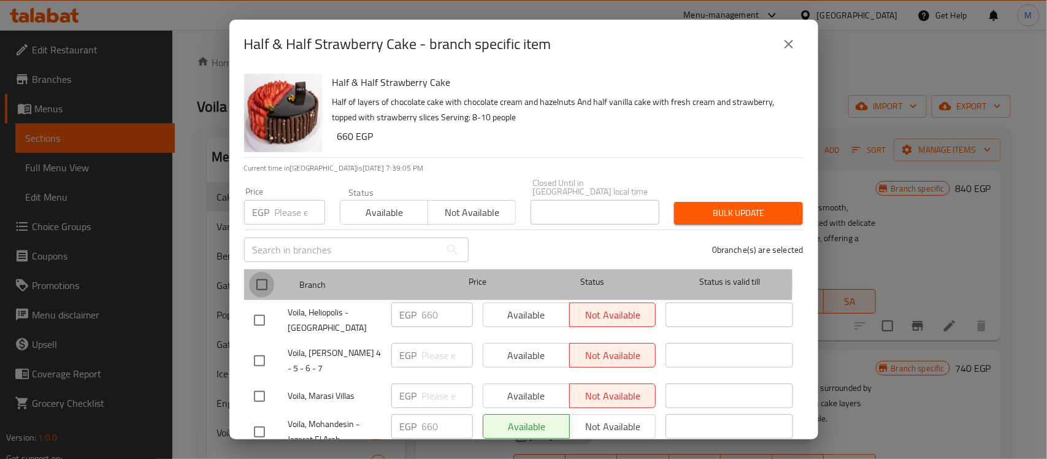
checkbox input "true"
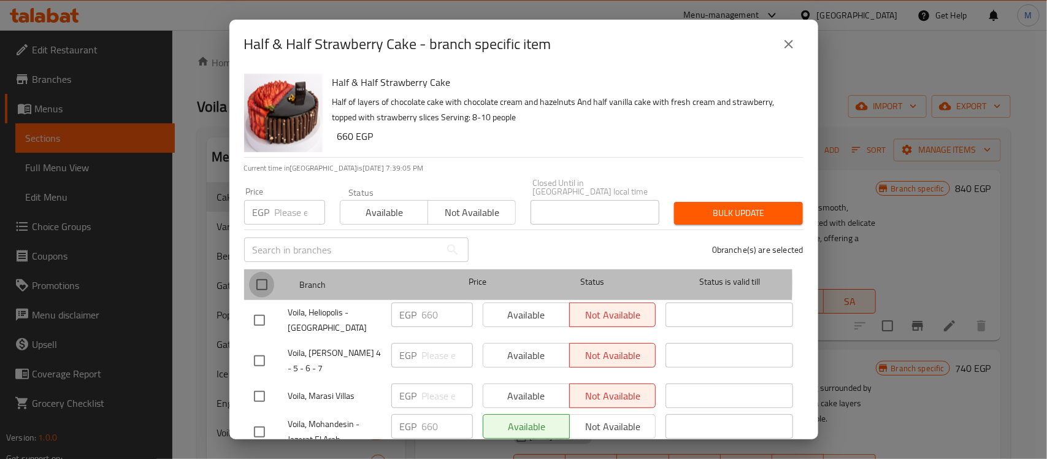
checkbox input "true"
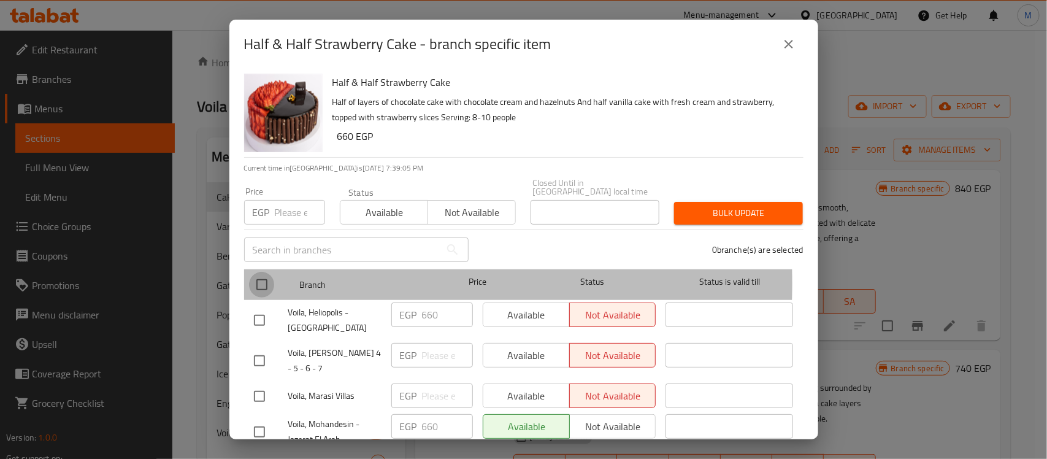
checkbox input "true"
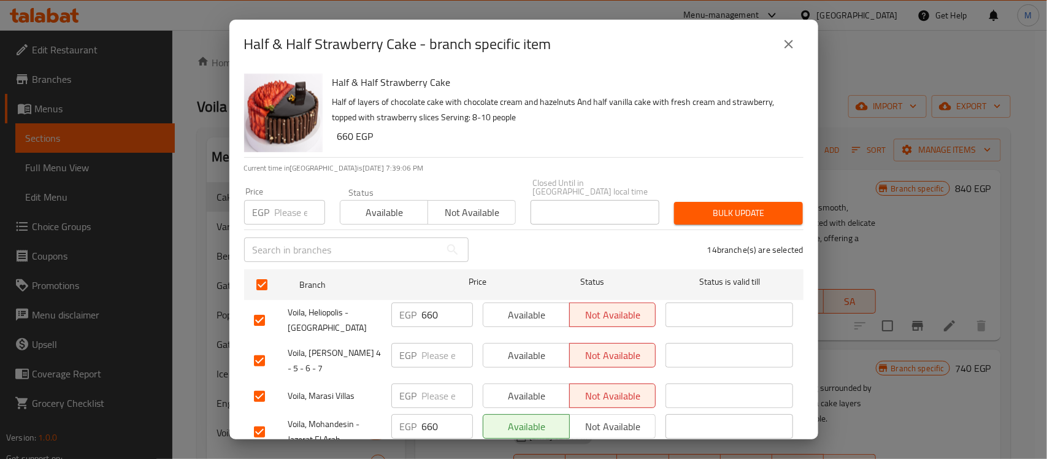
click at [258, 348] on input "checkbox" at bounding box center [260, 361] width 26 height 26
checkbox input "false"
click at [258, 383] on input "checkbox" at bounding box center [260, 396] width 26 height 26
checkbox input "false"
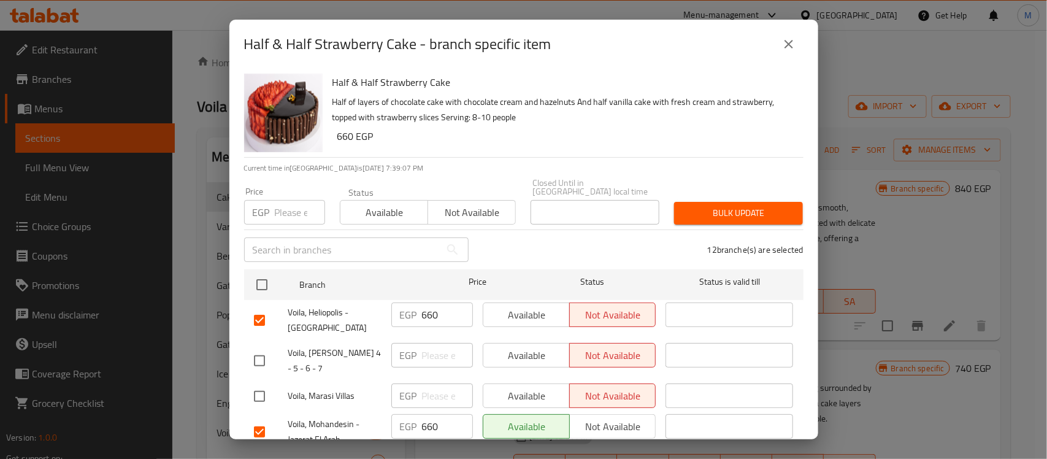
click at [290, 212] on input "number" at bounding box center [300, 212] width 50 height 25
paste input "740"
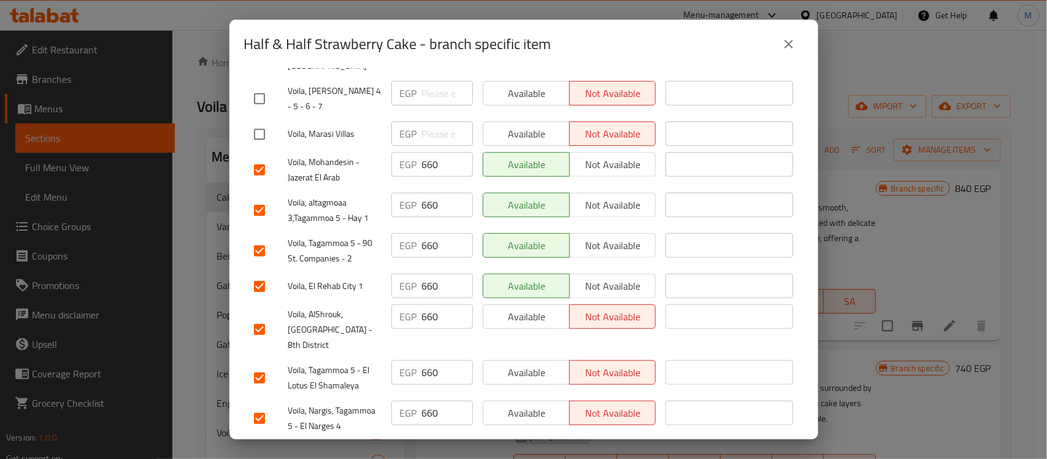
scroll to position [0, 0]
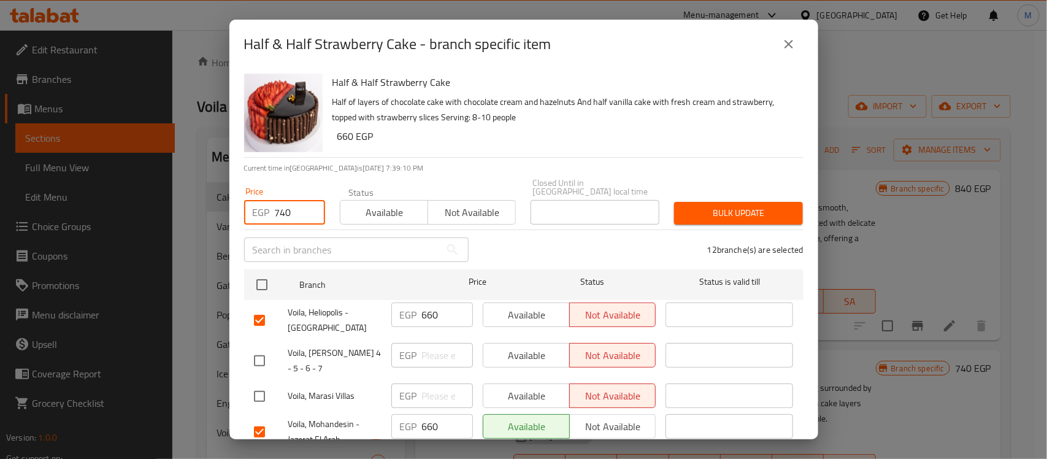
type input "740"
click at [704, 206] on span "Bulk update" at bounding box center [738, 213] width 109 height 15
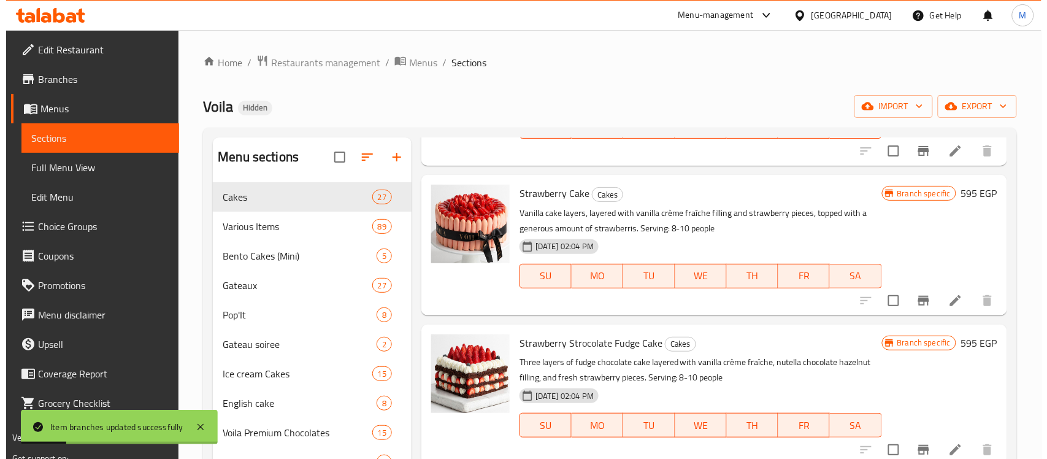
scroll to position [2813, 0]
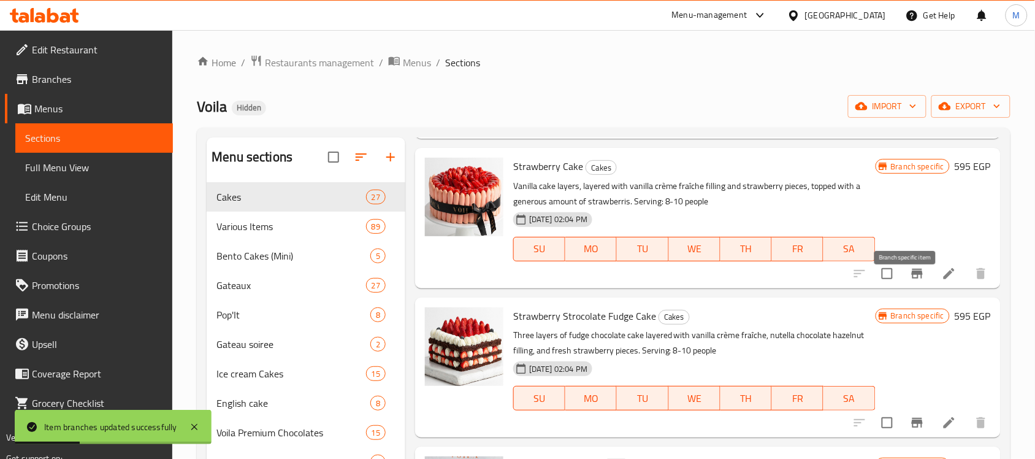
click at [910, 281] on icon "Branch-specific-item" at bounding box center [917, 273] width 15 height 15
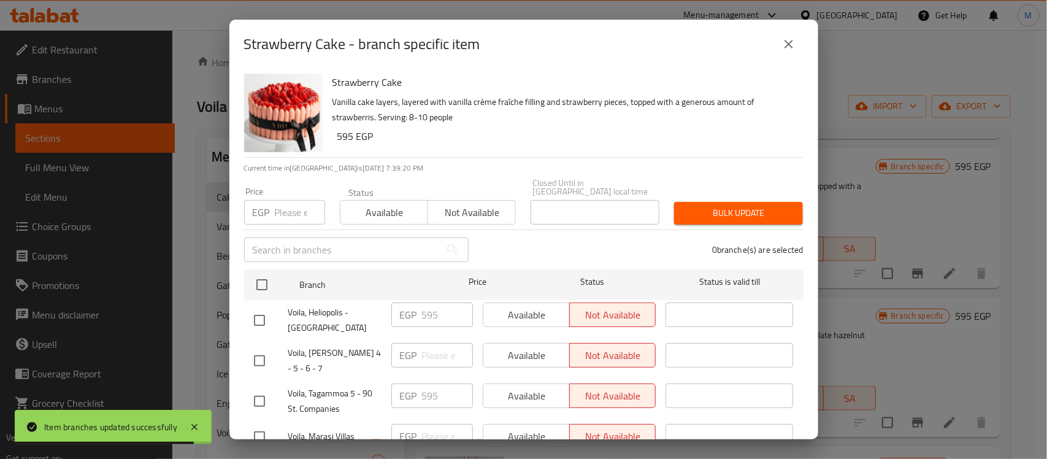
click at [577, 147] on div "Strawberry Cake Vanilla cake layers, layered with vanilla crème fraîche filling…" at bounding box center [563, 113] width 471 height 88
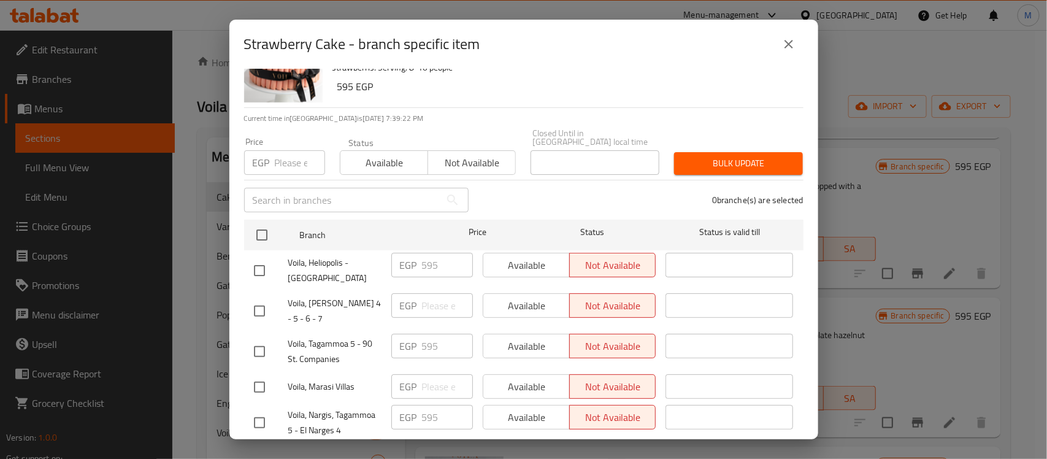
scroll to position [77, 0]
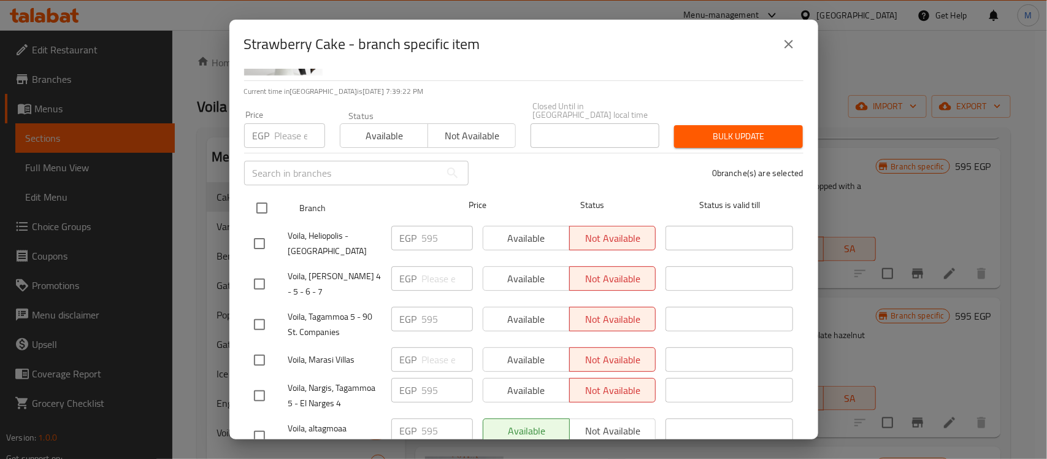
click at [264, 197] on input "checkbox" at bounding box center [262, 208] width 26 height 26
checkbox input "true"
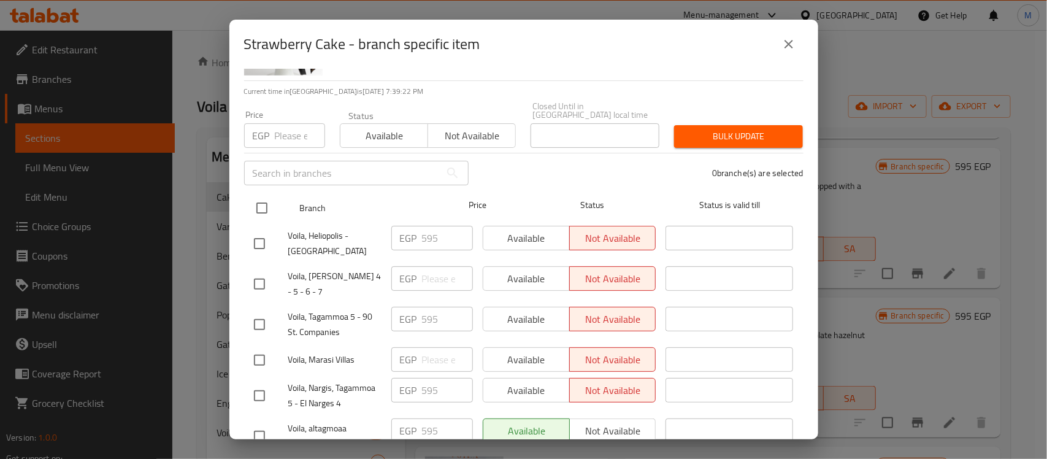
checkbox input "true"
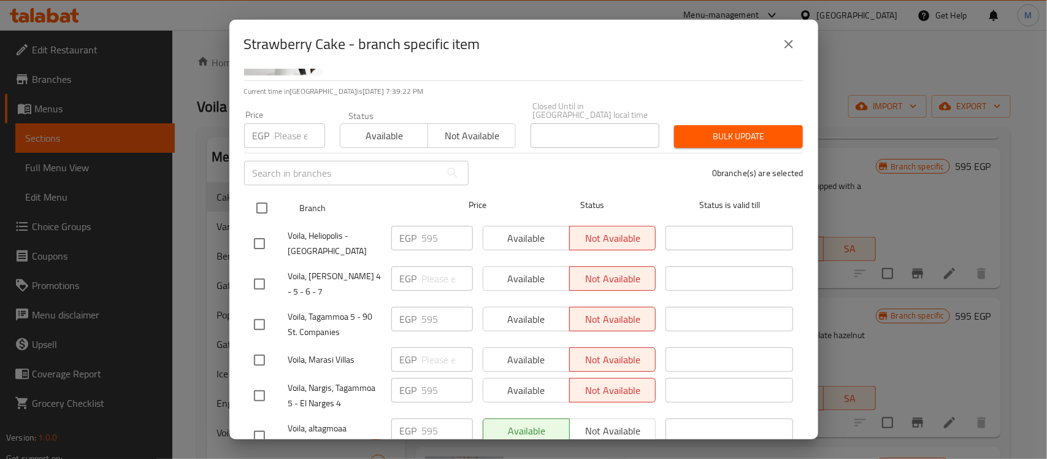
checkbox input "true"
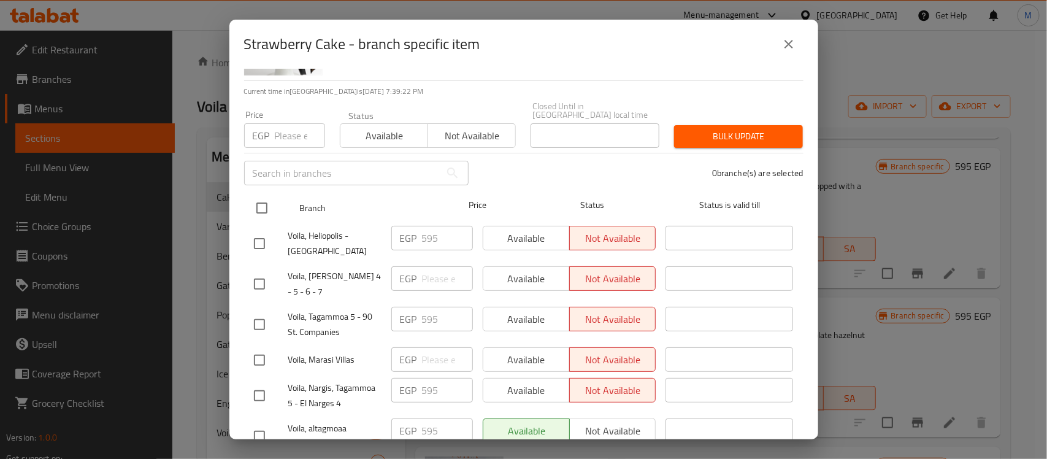
checkbox input "true"
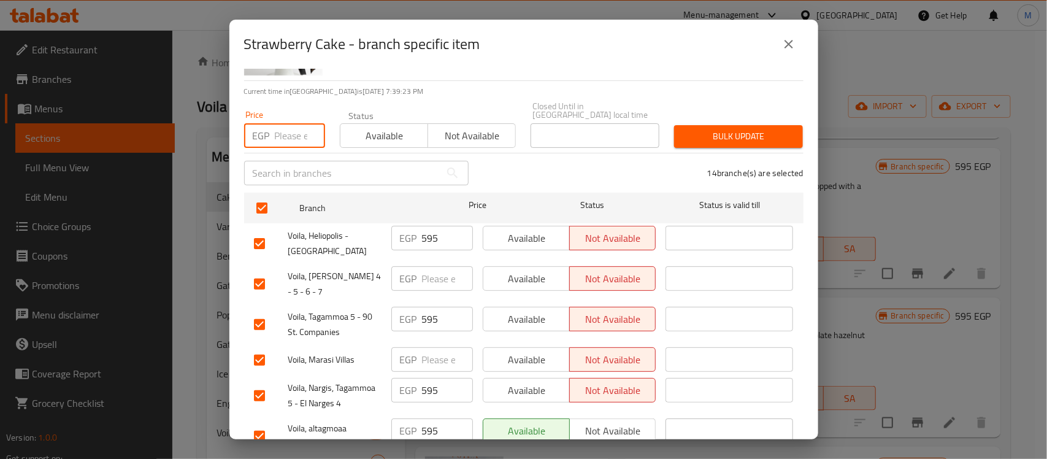
click at [277, 123] on input "number" at bounding box center [300, 135] width 50 height 25
paste input "650"
type input "650"
click at [259, 271] on input "checkbox" at bounding box center [260, 284] width 26 height 26
checkbox input "false"
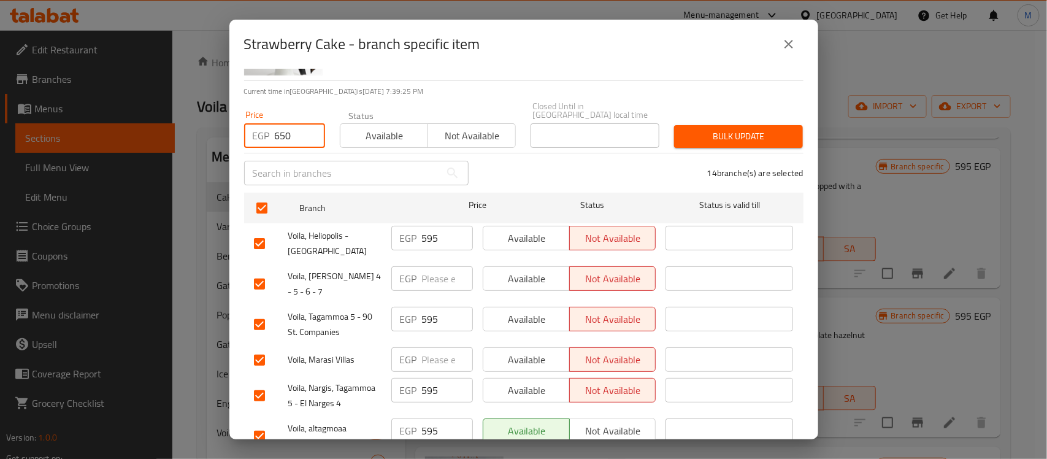
checkbox input "false"
click at [259, 347] on input "checkbox" at bounding box center [260, 360] width 26 height 26
checkbox input "false"
click at [715, 132] on span "Bulk update" at bounding box center [738, 136] width 109 height 15
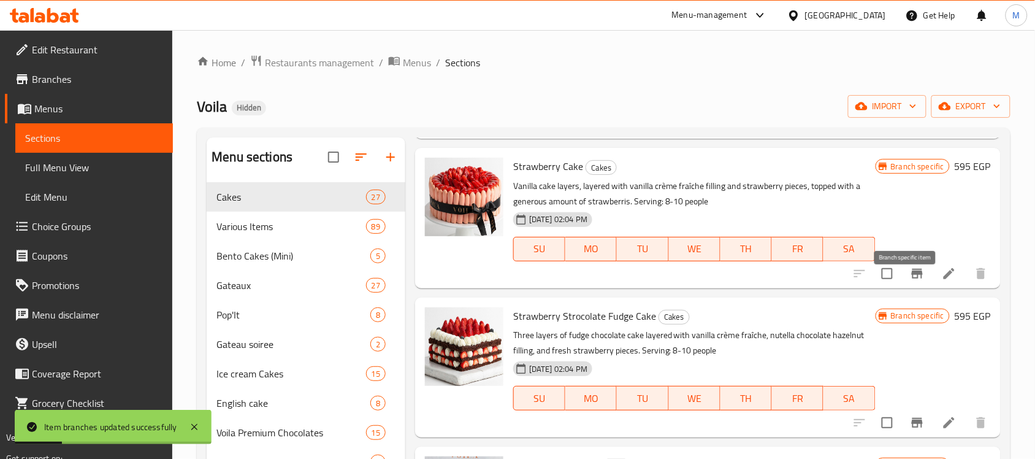
click at [912, 279] on icon "Branch-specific-item" at bounding box center [917, 274] width 11 height 10
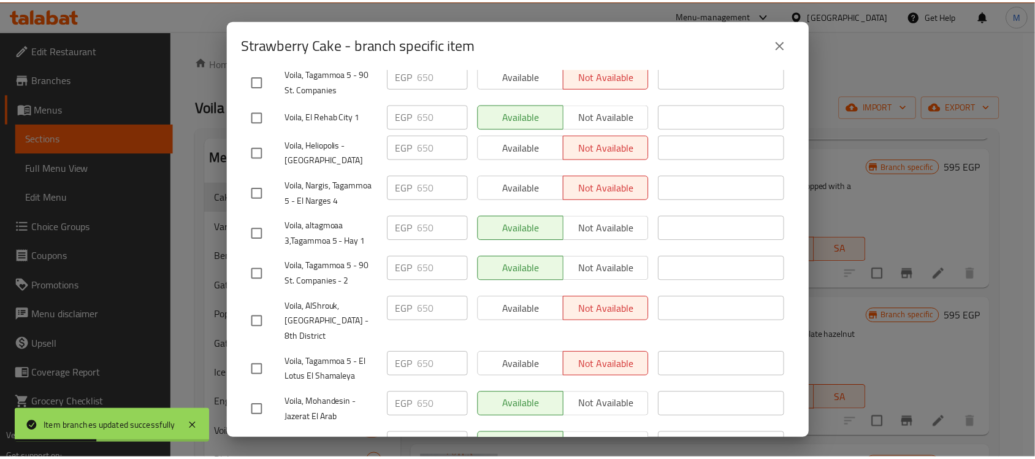
scroll to position [411, 0]
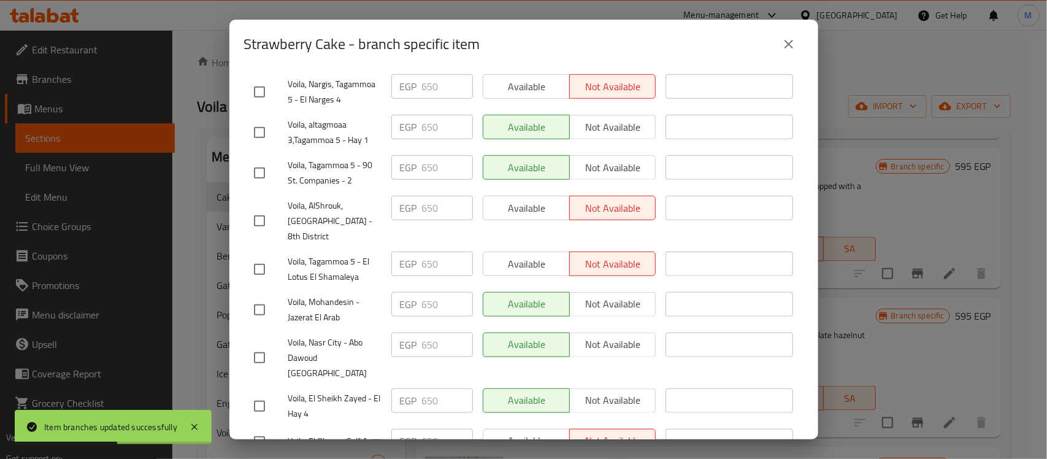
click at [780, 43] on button "close" at bounding box center [788, 43] width 29 height 29
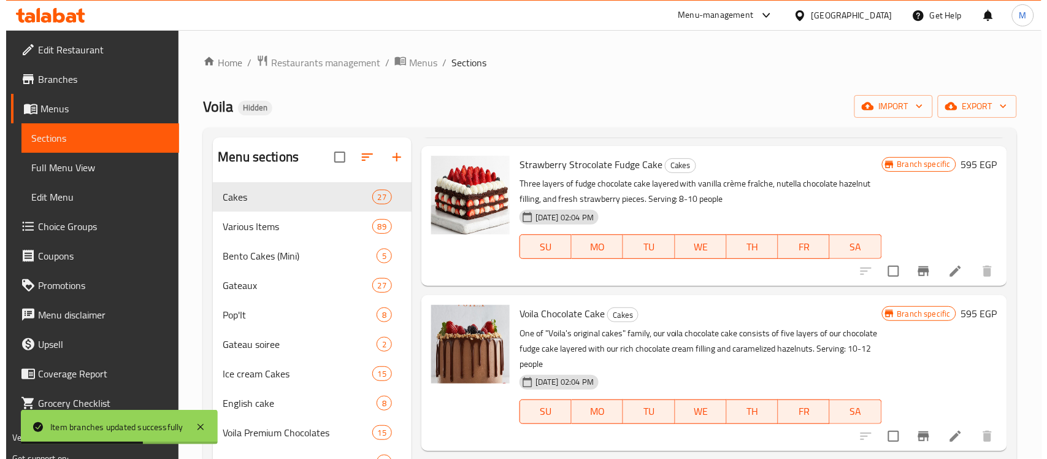
scroll to position [2967, 0]
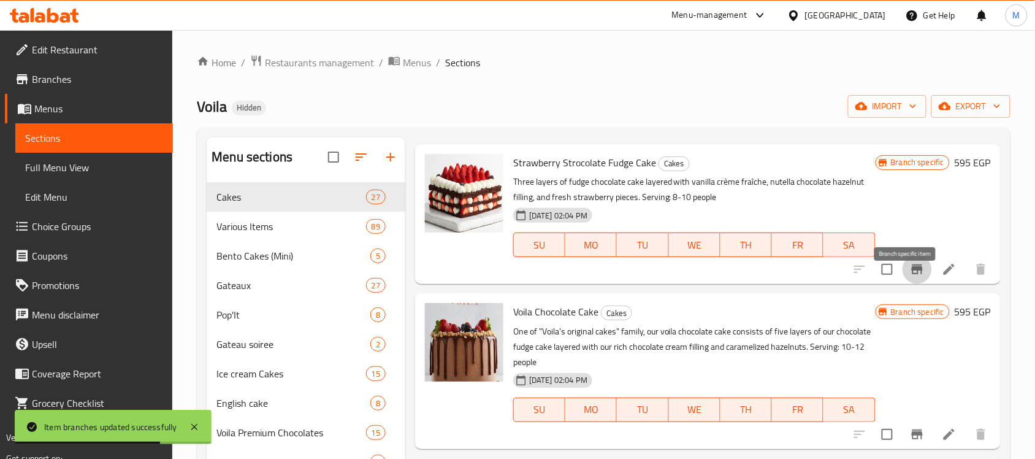
click at [912, 274] on icon "Branch-specific-item" at bounding box center [917, 269] width 11 height 10
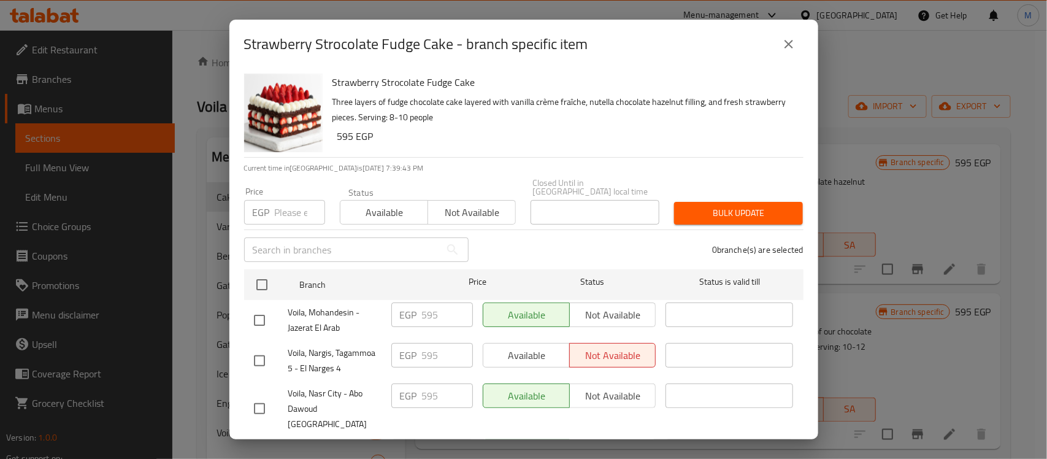
click at [480, 146] on div "Strawberry Strocolate Fudge Cake Three layers of fudge chocolate cake layered w…" at bounding box center [563, 113] width 471 height 88
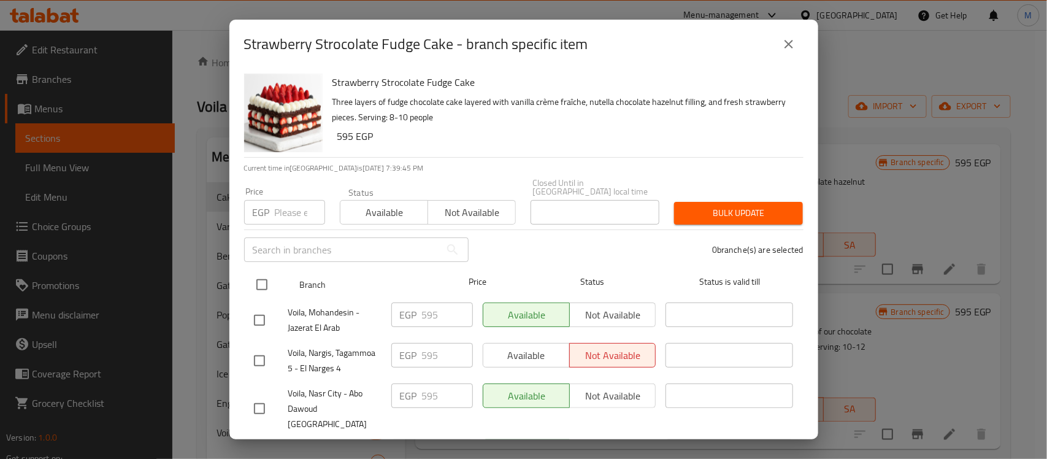
click at [264, 272] on input "checkbox" at bounding box center [262, 285] width 26 height 26
checkbox input "true"
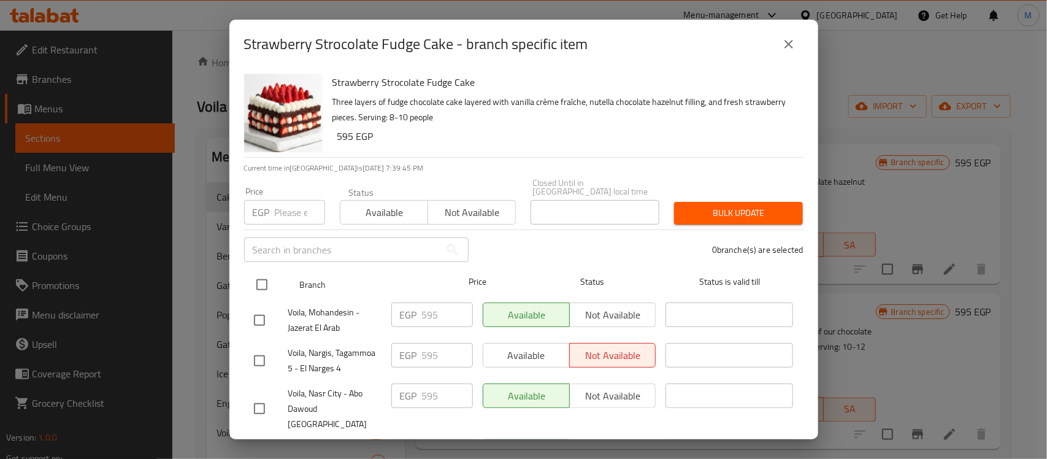
checkbox input "true"
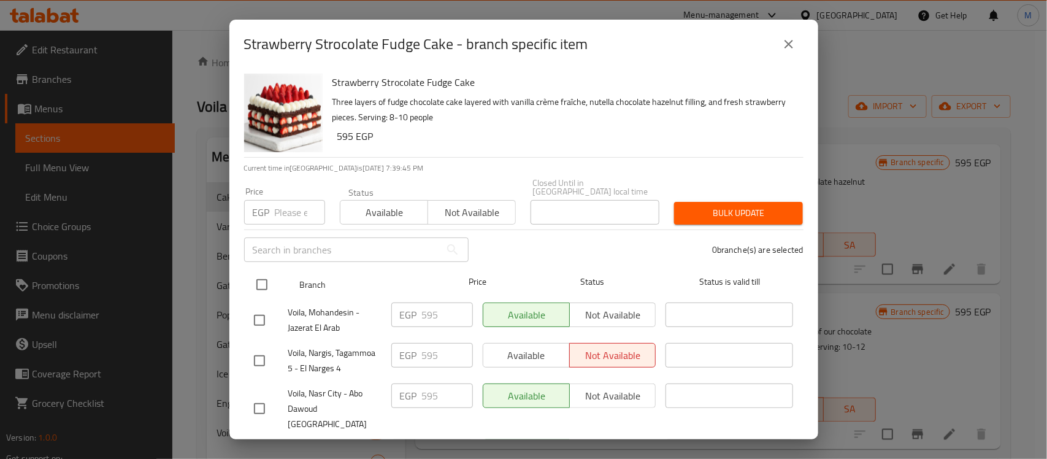
checkbox input "true"
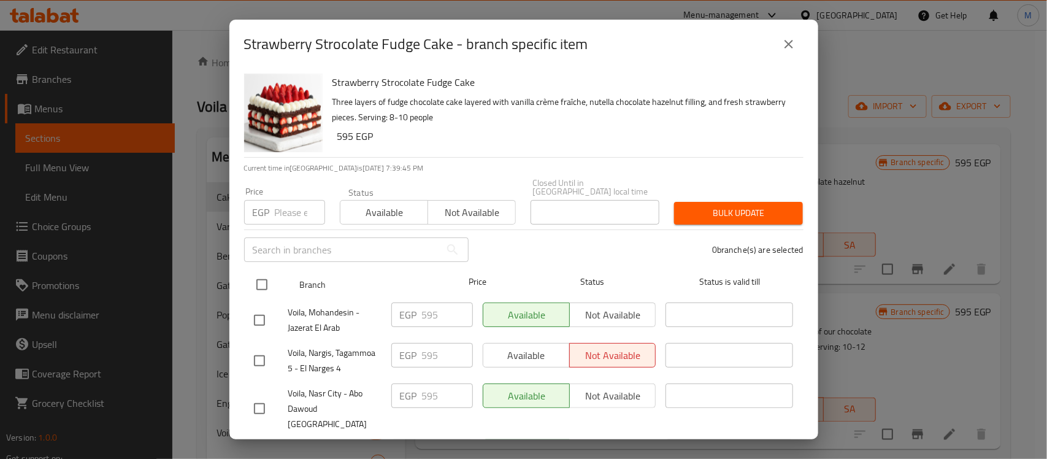
checkbox input "true"
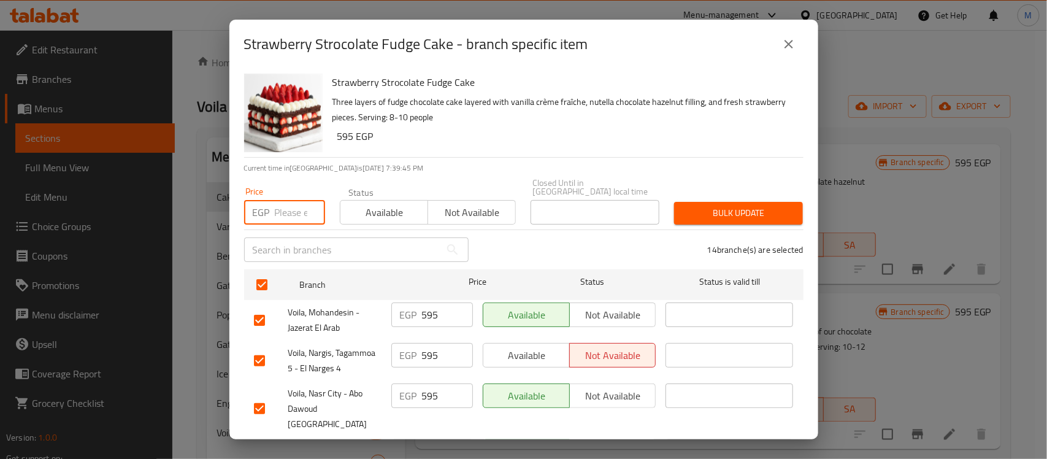
click at [288, 201] on input "number" at bounding box center [300, 212] width 50 height 25
paste input "695"
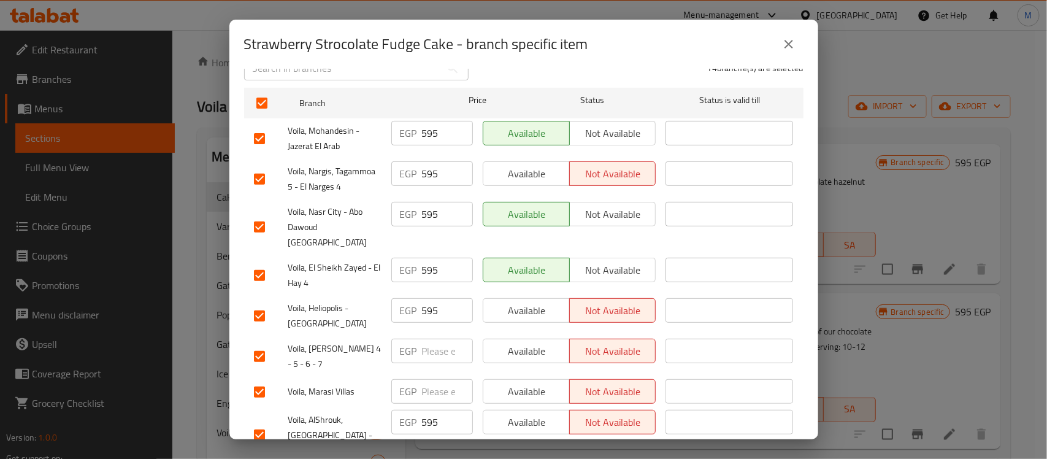
scroll to position [230, 0]
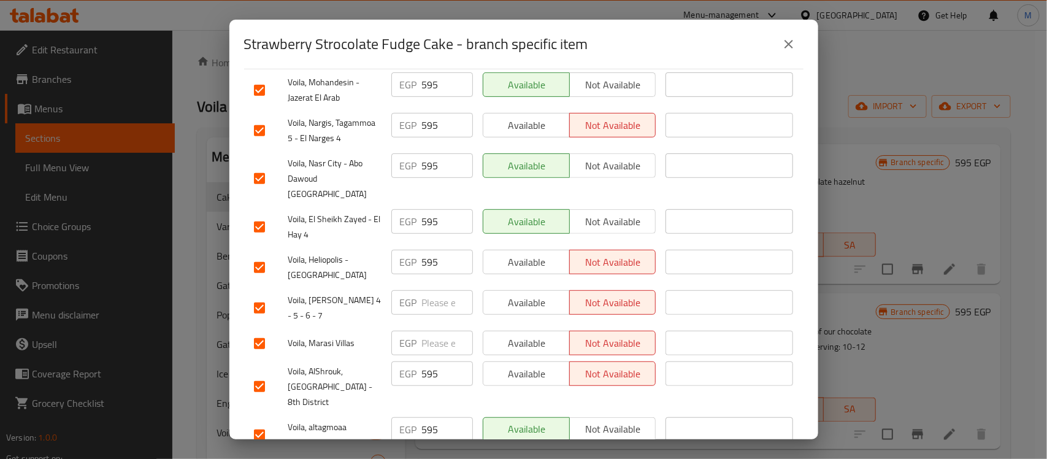
type input "695"
click at [261, 295] on input "checkbox" at bounding box center [260, 308] width 26 height 26
checkbox input "false"
click at [261, 331] on input "checkbox" at bounding box center [260, 344] width 26 height 26
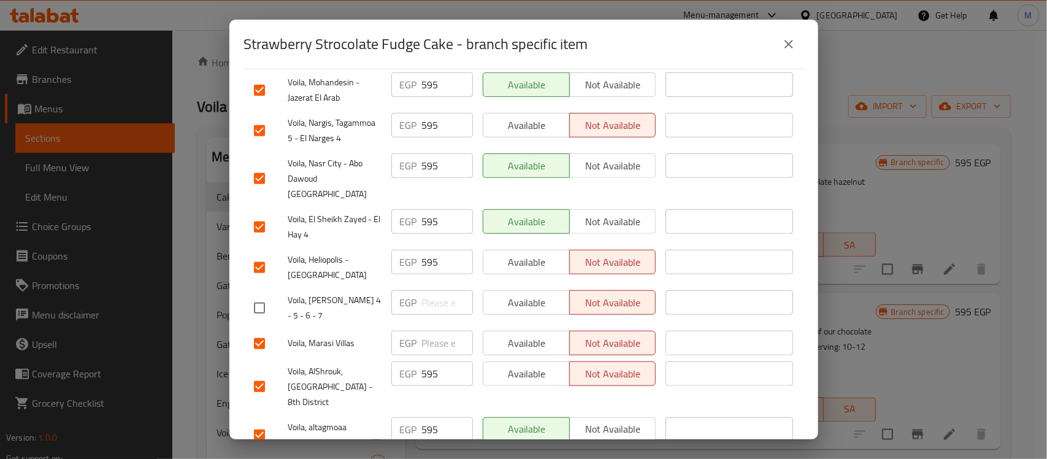
checkbox input "false"
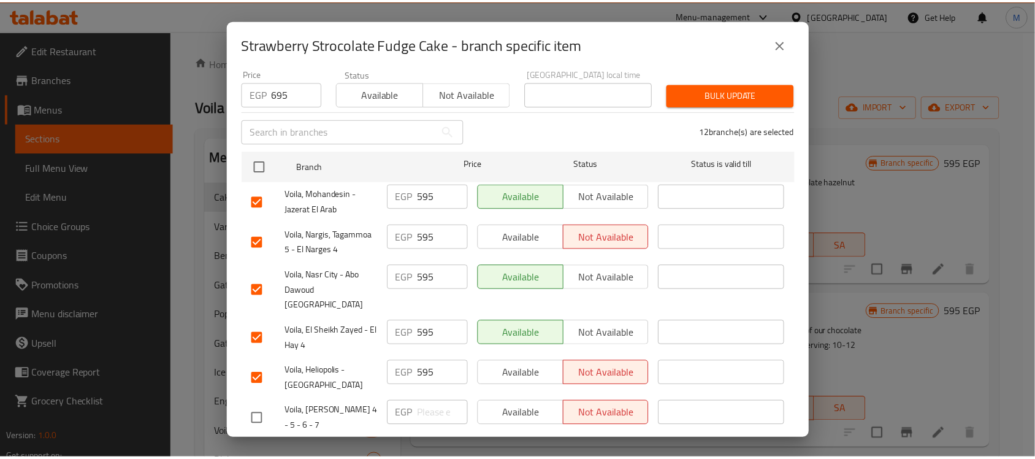
scroll to position [0, 0]
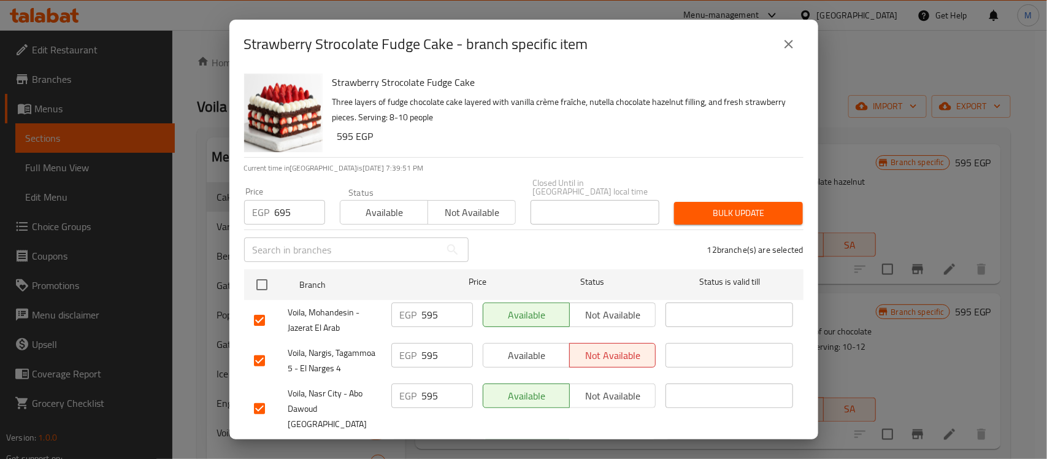
click at [693, 209] on span "Bulk update" at bounding box center [738, 213] width 109 height 15
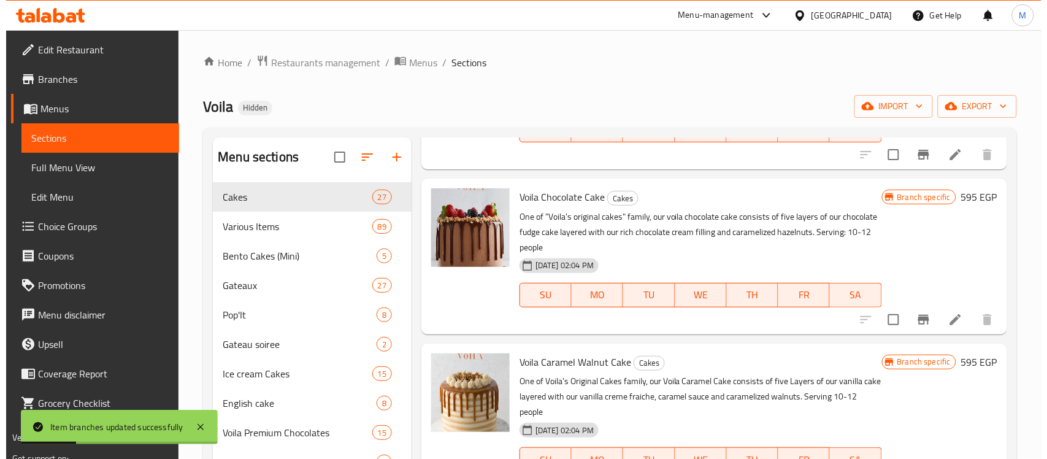
scroll to position [3120, 0]
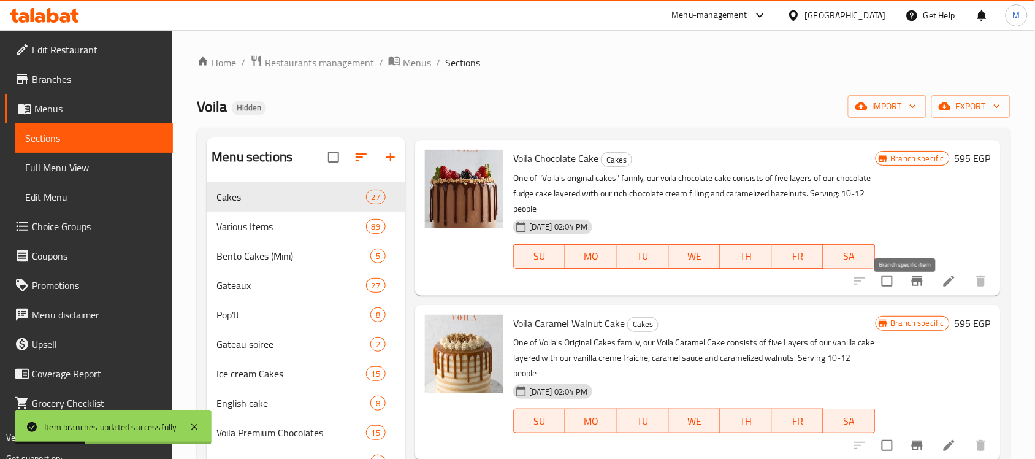
click at [912, 286] on icon "Branch-specific-item" at bounding box center [917, 281] width 11 height 10
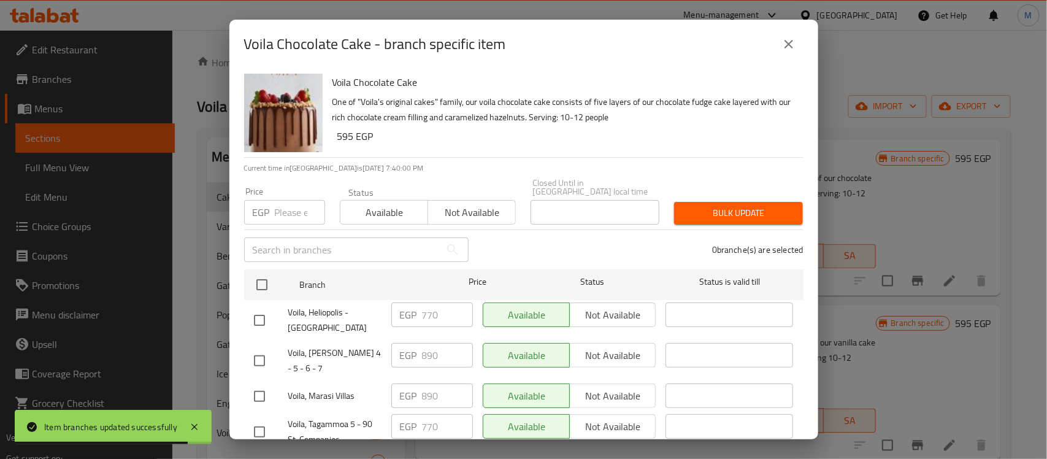
click at [518, 151] on div "Voila Chocolate Cake One of "Voila's original cakes" family, our voila chocolat…" at bounding box center [563, 113] width 471 height 88
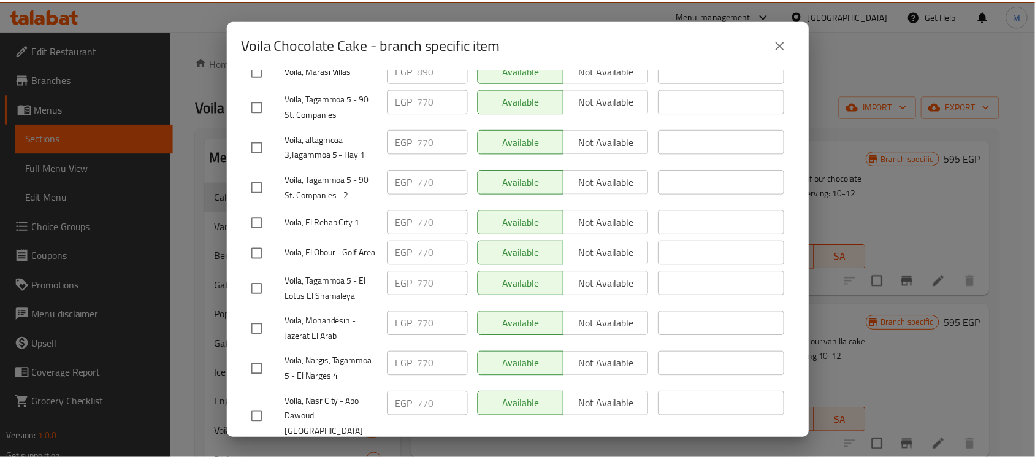
scroll to position [181, 0]
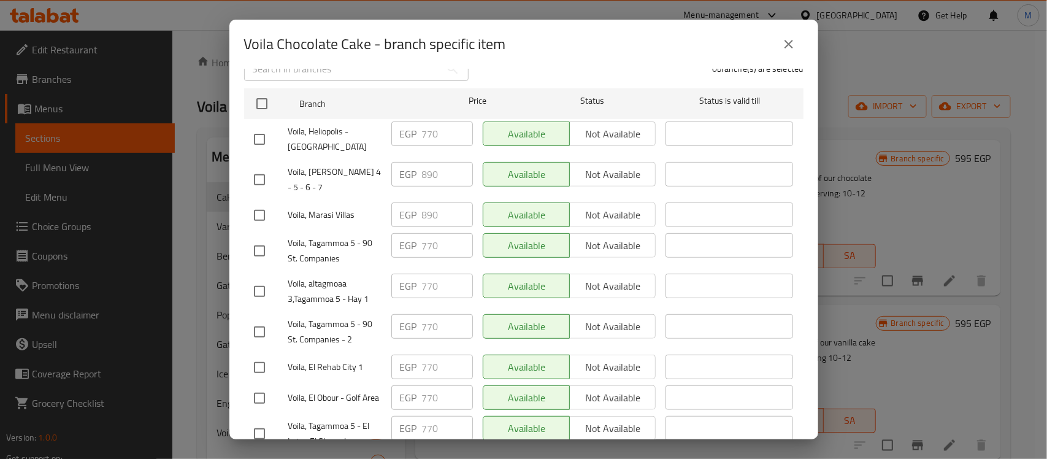
click at [790, 49] on icon "close" at bounding box center [789, 44] width 15 height 15
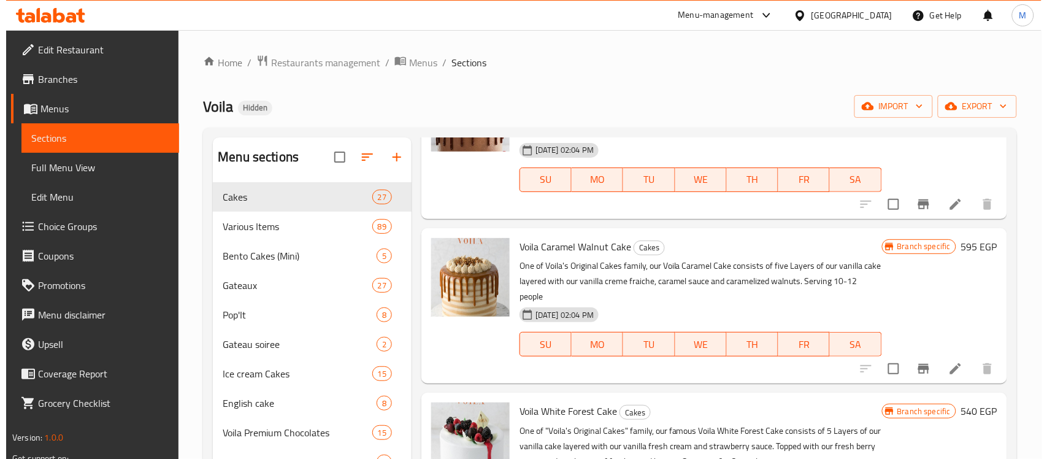
scroll to position [3273, 0]
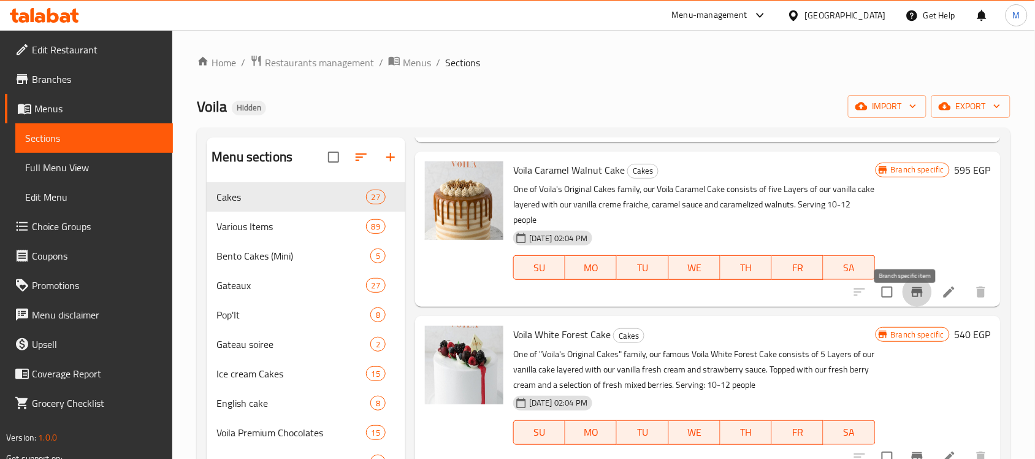
click at [910, 299] on icon "Branch-specific-item" at bounding box center [917, 292] width 15 height 15
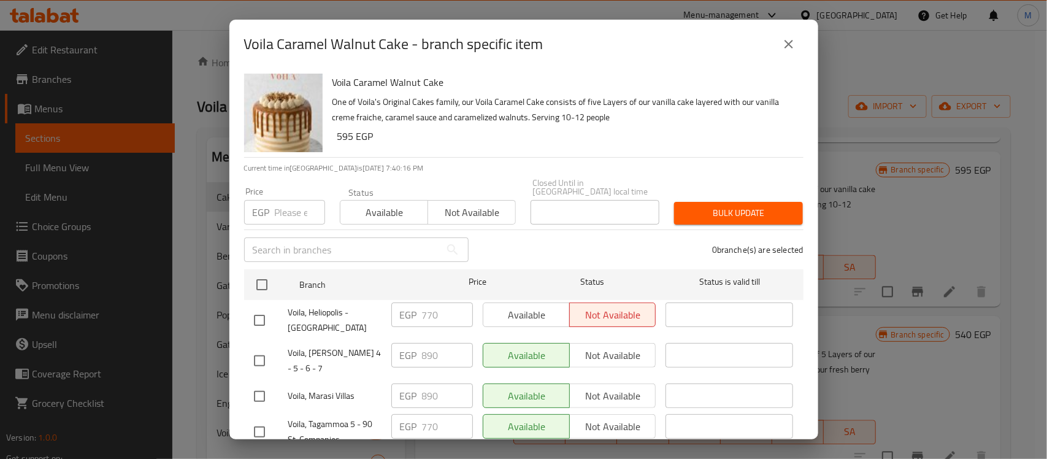
click at [498, 146] on div "Voila Caramel Walnut Cake One of Voila's Original Cakes family, our Voila Caram…" at bounding box center [563, 113] width 471 height 88
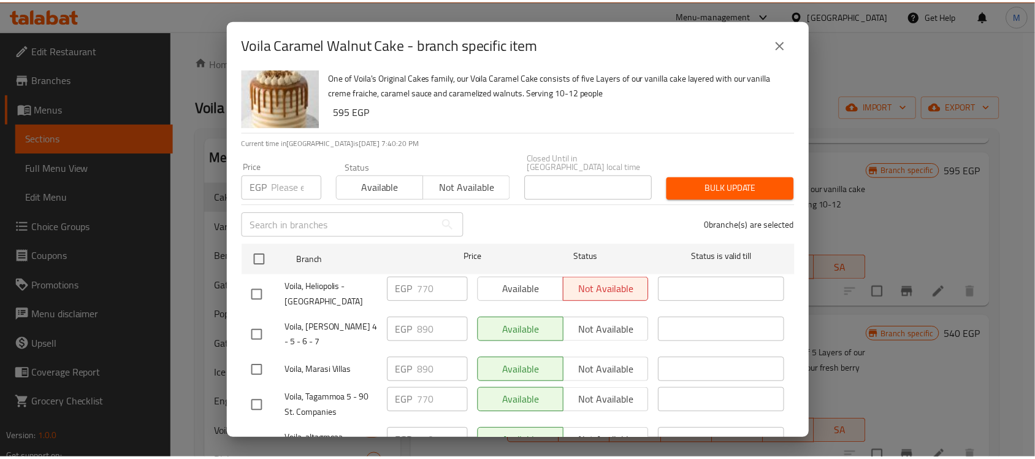
scroll to position [0, 0]
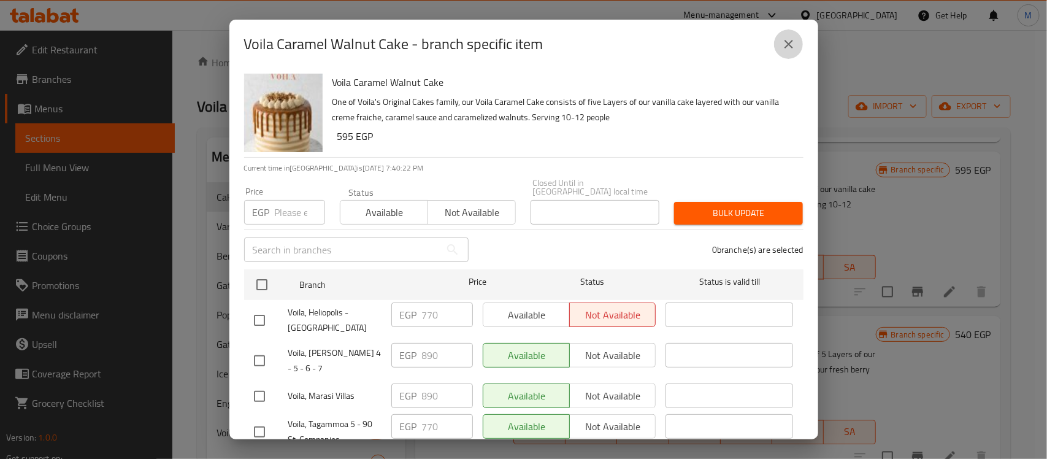
click at [784, 48] on icon "close" at bounding box center [789, 44] width 15 height 15
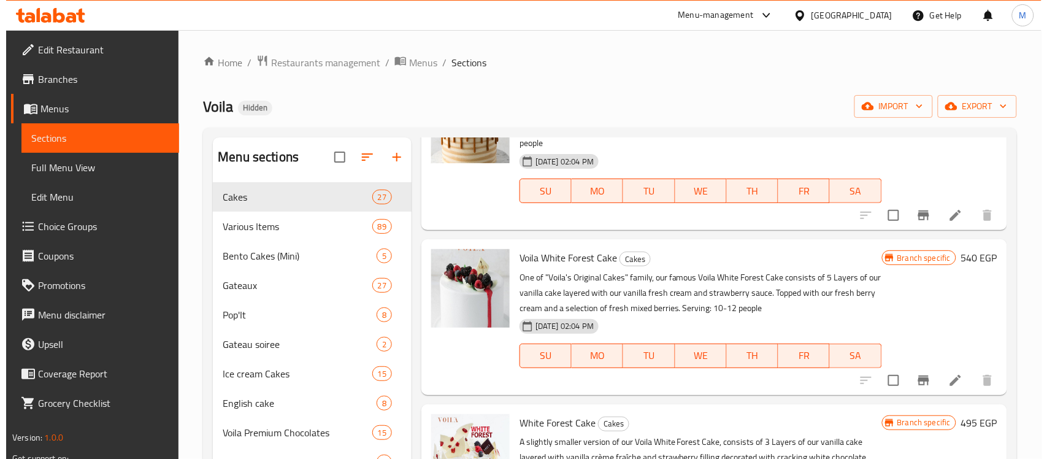
scroll to position [3427, 0]
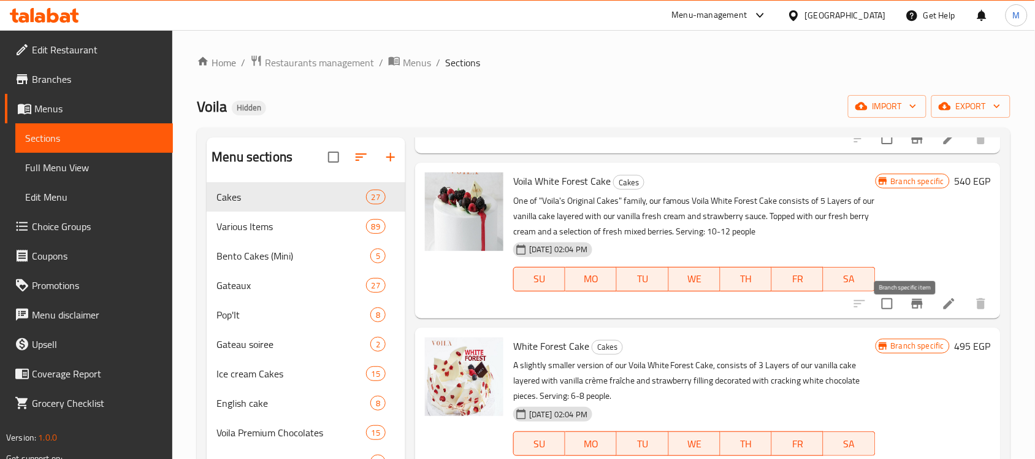
click at [912, 309] on icon "Branch-specific-item" at bounding box center [917, 304] width 11 height 10
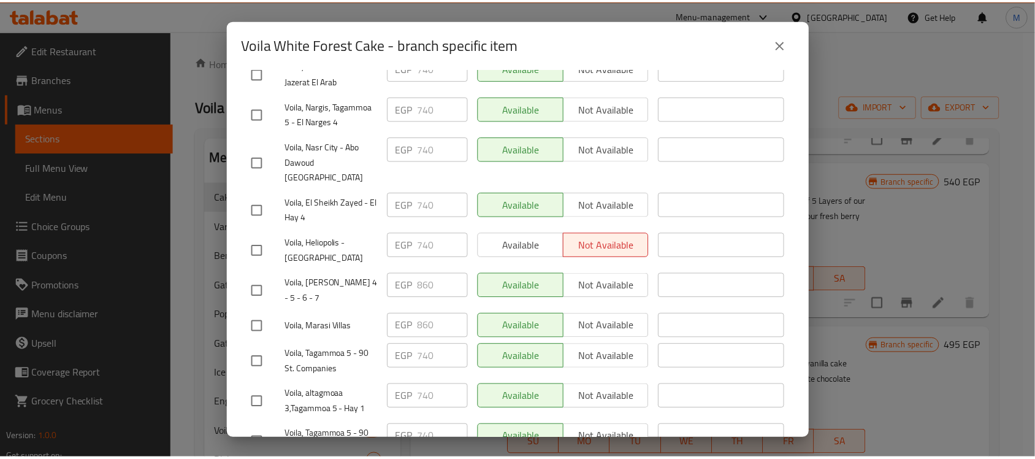
scroll to position [418, 0]
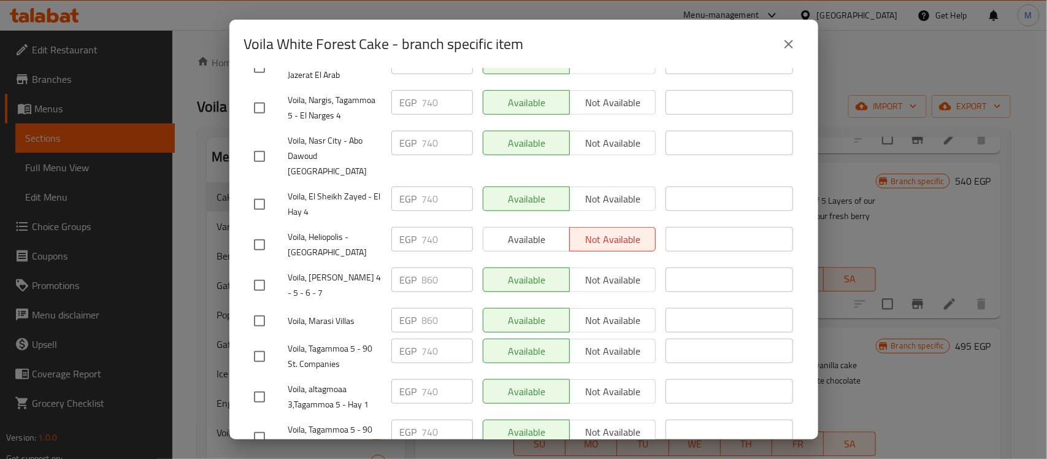
click at [787, 44] on icon "close" at bounding box center [789, 44] width 9 height 9
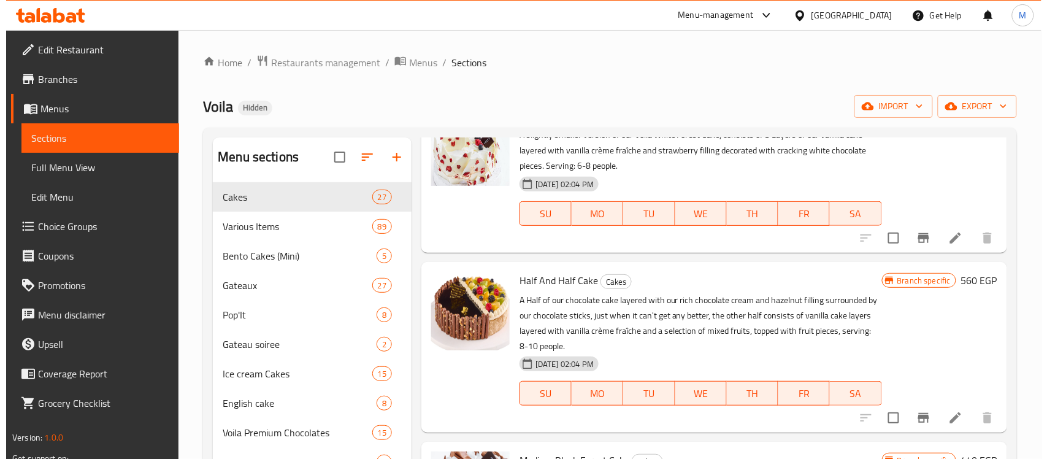
scroll to position [3580, 0]
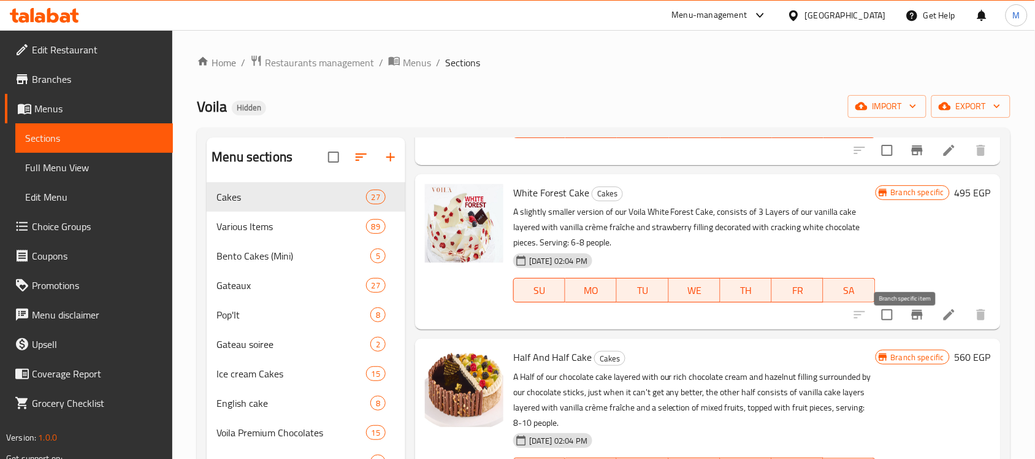
click at [910, 322] on icon "Branch-specific-item" at bounding box center [917, 314] width 15 height 15
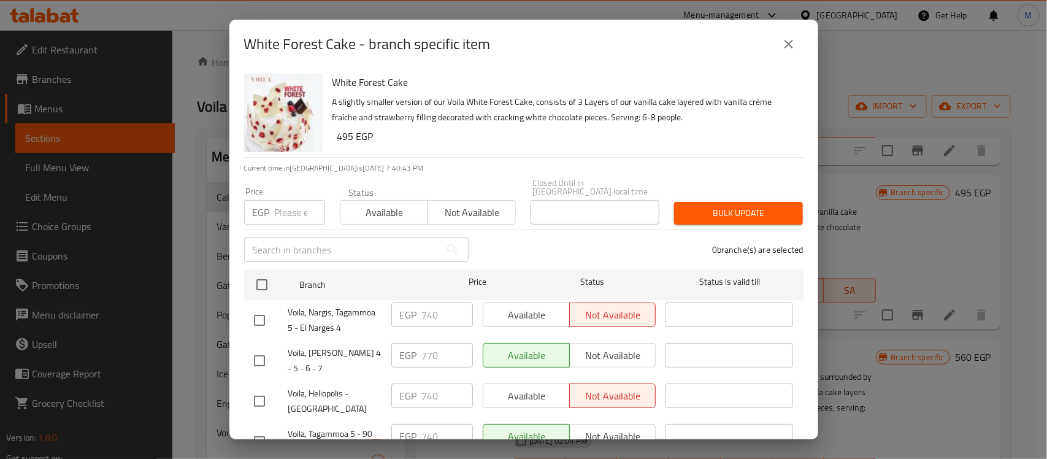
click at [532, 147] on div "White Forest Cake A slightly smaller version of our Voila White Forest Cake, co…" at bounding box center [563, 113] width 471 height 88
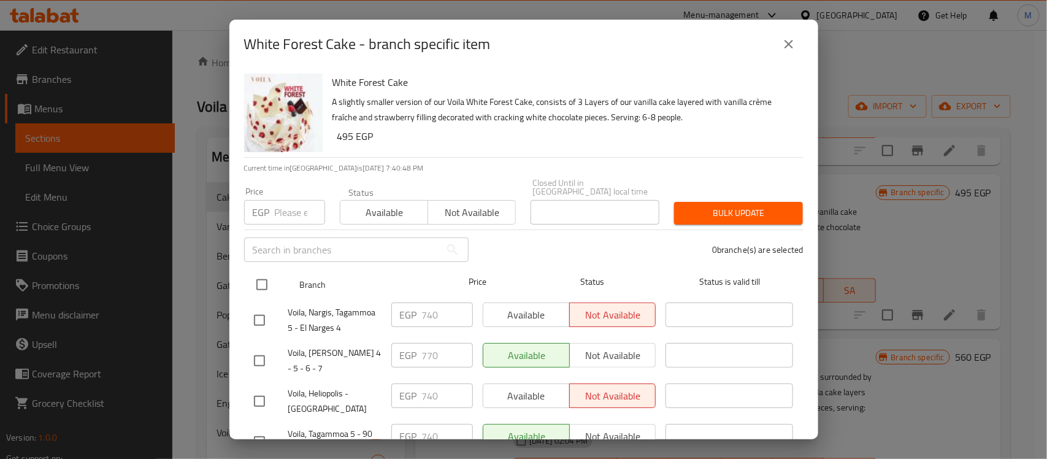
click at [256, 279] on input "checkbox" at bounding box center [262, 285] width 26 height 26
checkbox input "true"
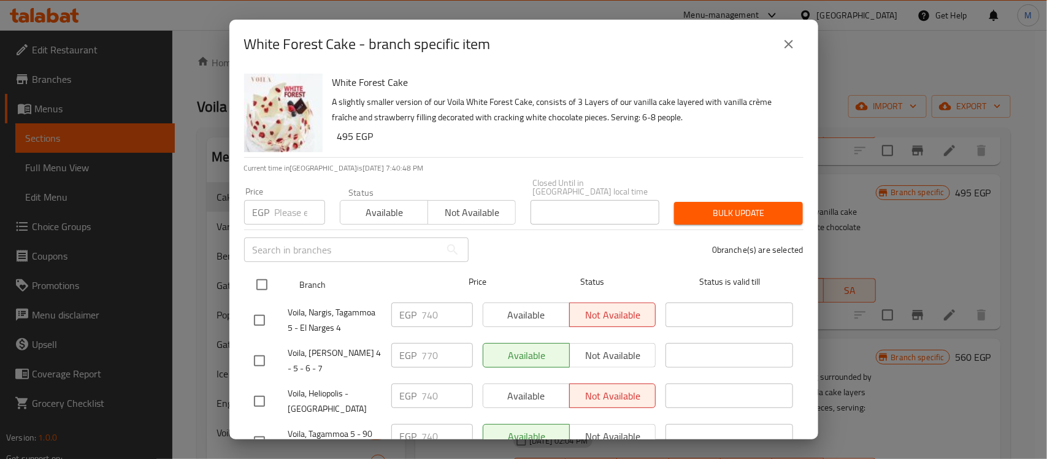
checkbox input "true"
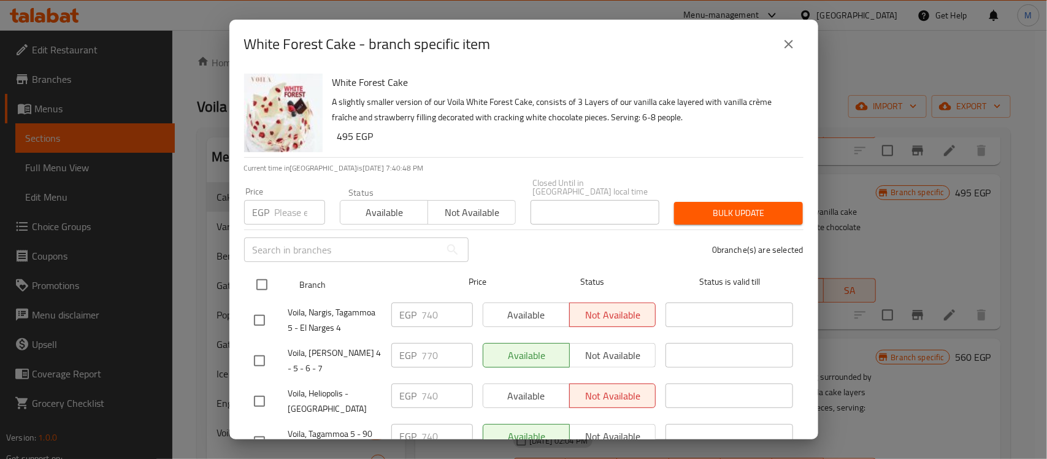
checkbox input "true"
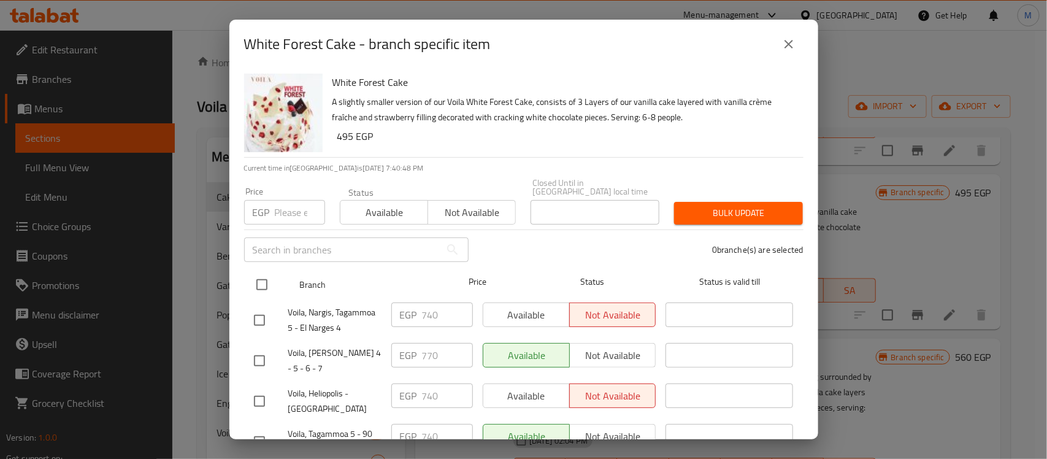
checkbox input "true"
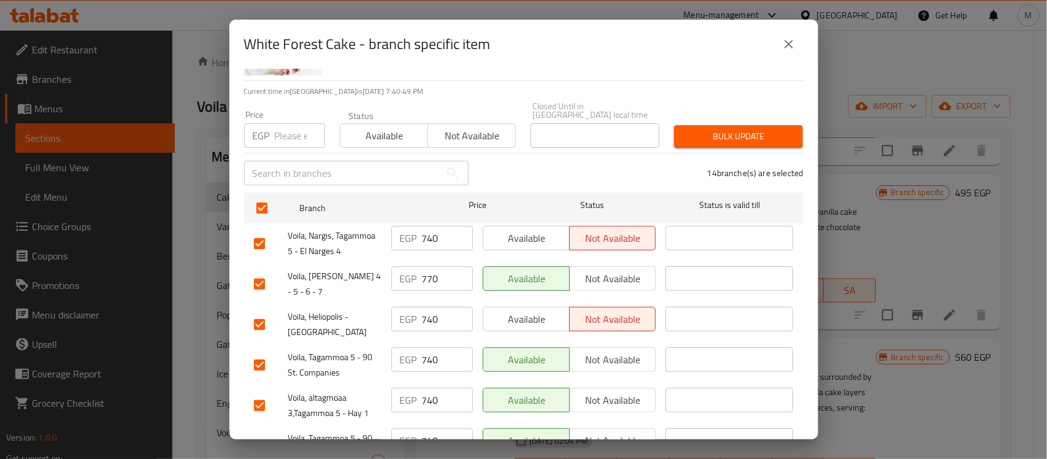
scroll to position [153, 0]
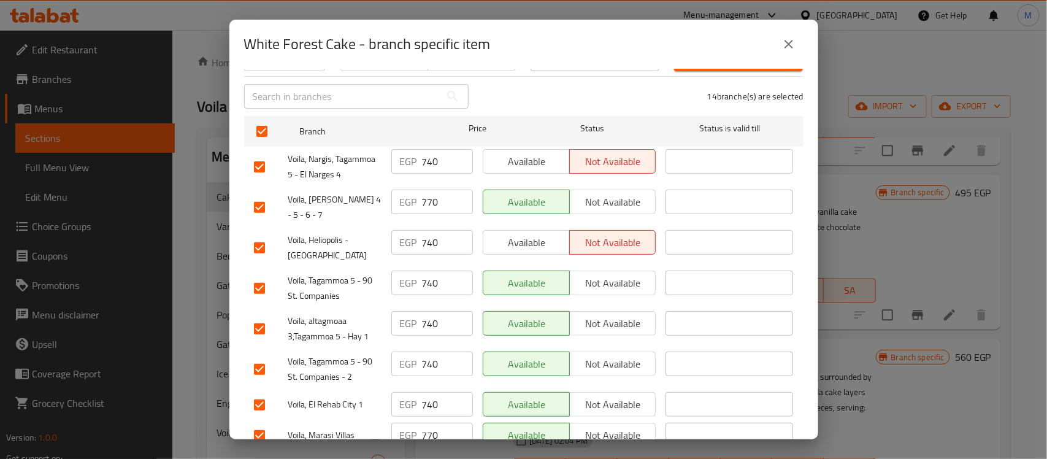
click at [264, 198] on input "checkbox" at bounding box center [260, 207] width 26 height 26
checkbox input "false"
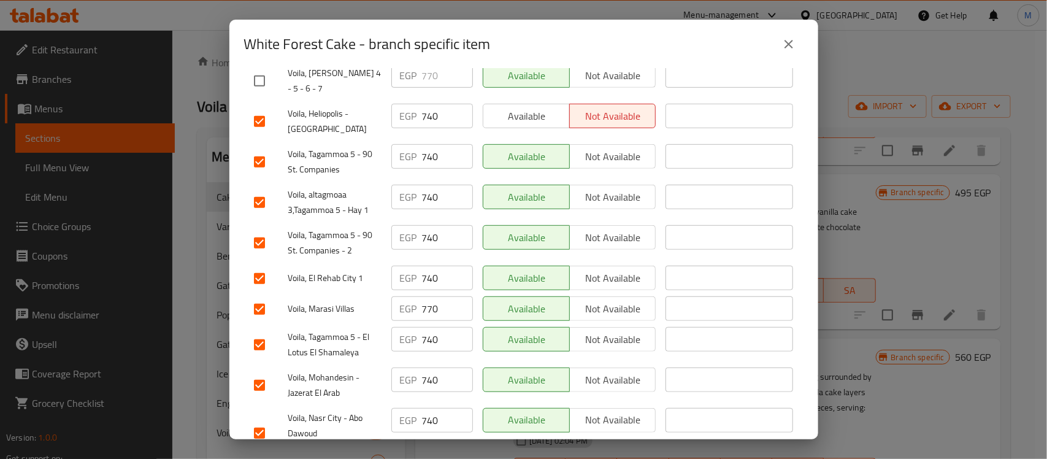
scroll to position [307, 0]
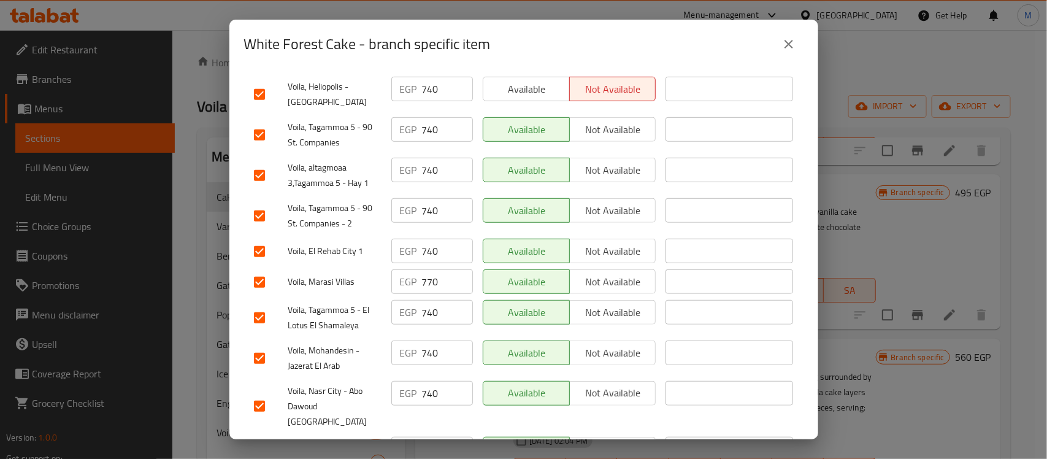
click at [264, 269] on input "checkbox" at bounding box center [260, 282] width 26 height 26
checkbox input "false"
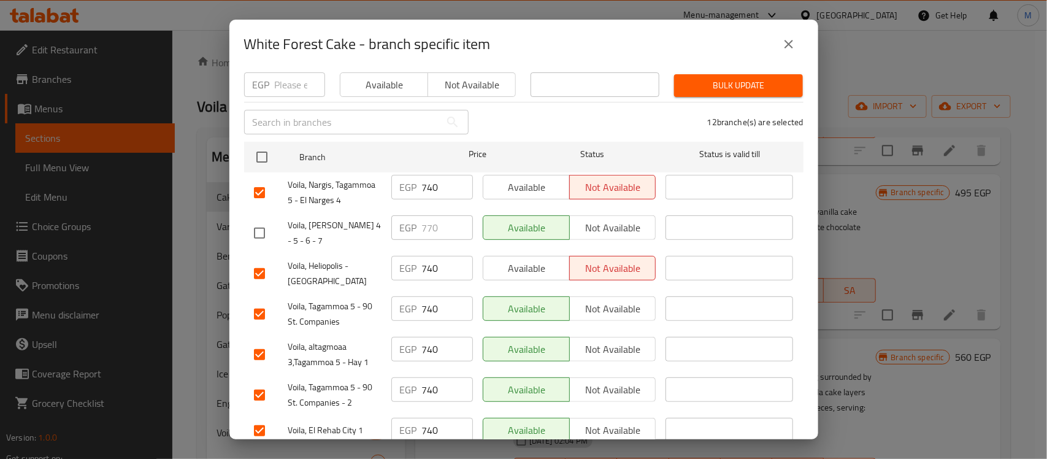
scroll to position [0, 0]
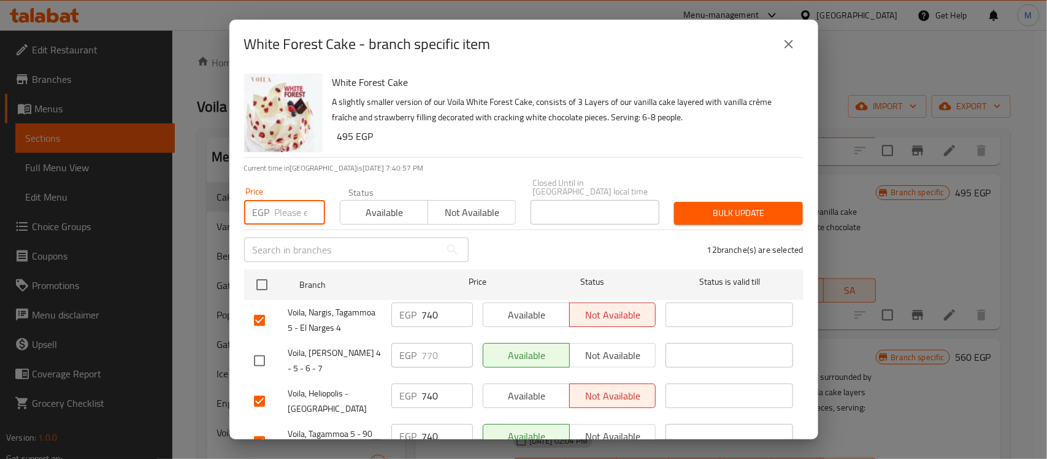
click at [307, 213] on input "number" at bounding box center [300, 212] width 50 height 25
paste input "640"
type input "640"
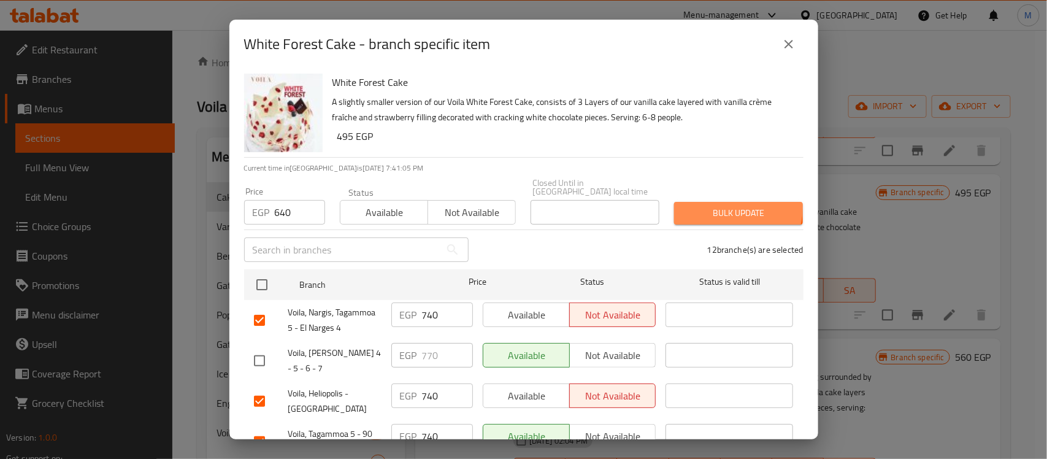
click at [719, 206] on span "Bulk update" at bounding box center [738, 213] width 109 height 15
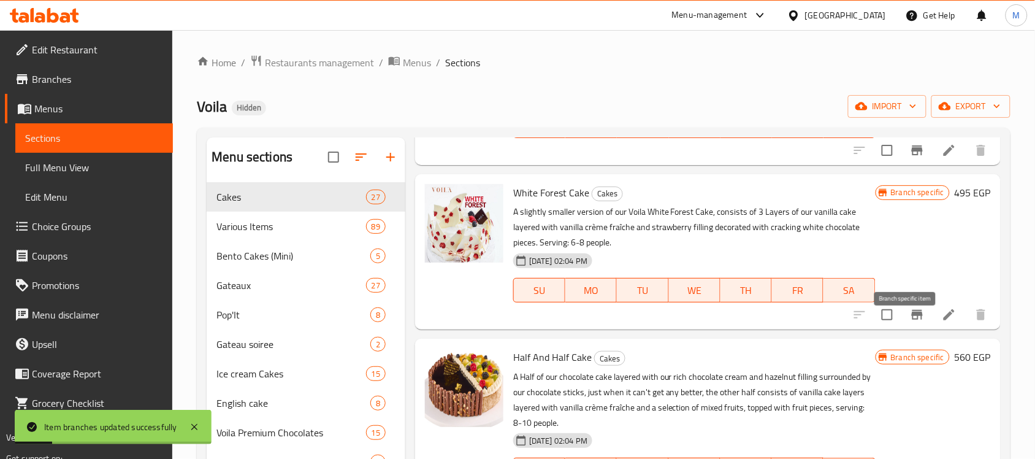
click at [912, 320] on icon "Branch-specific-item" at bounding box center [917, 315] width 11 height 10
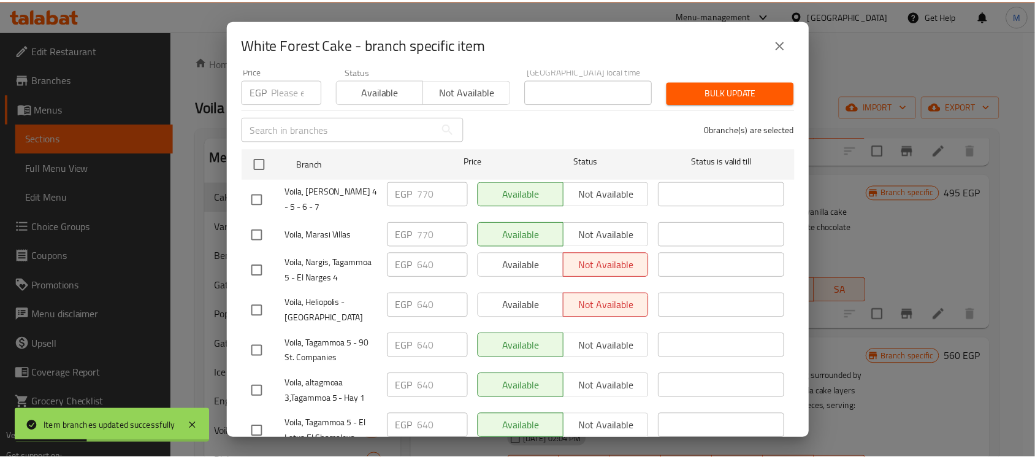
scroll to position [153, 0]
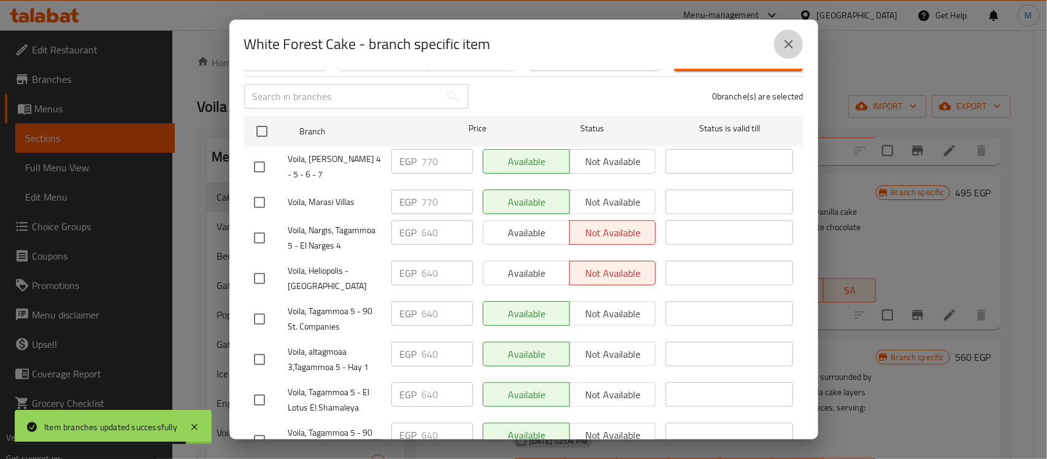
click at [790, 44] on icon "close" at bounding box center [789, 44] width 9 height 9
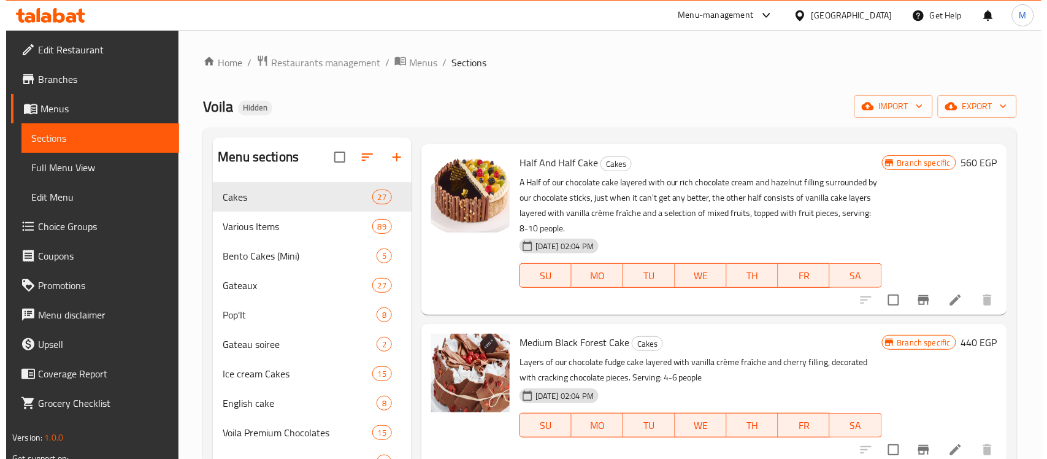
scroll to position [3810, 0]
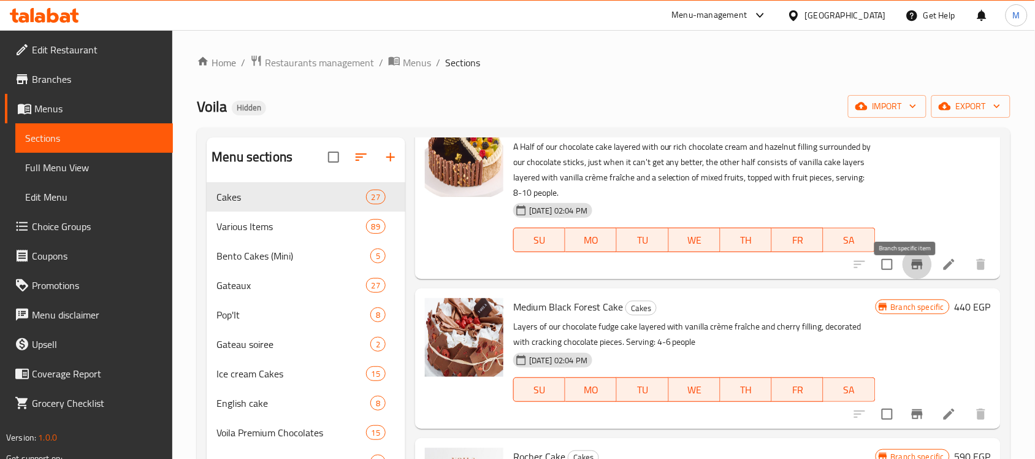
click at [912, 269] on icon "Branch-specific-item" at bounding box center [917, 264] width 11 height 10
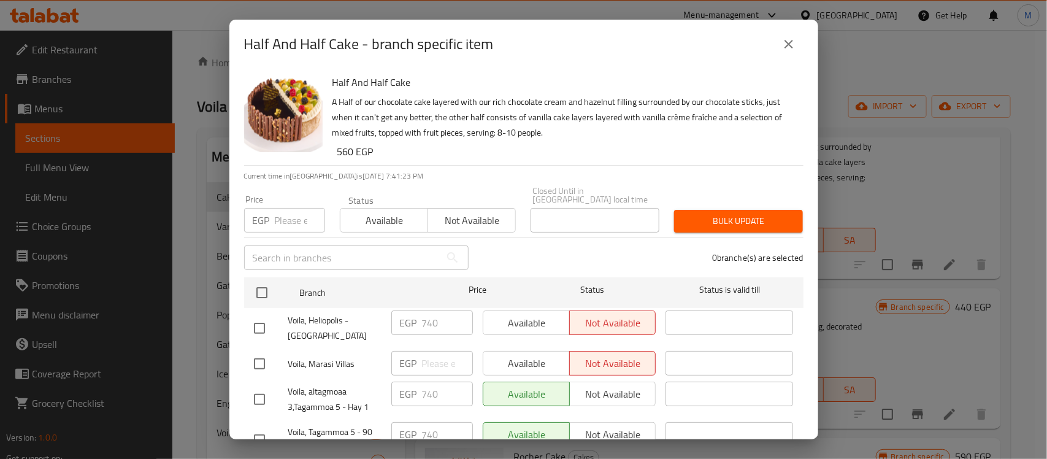
click at [658, 151] on h6 "560 EGP" at bounding box center [565, 151] width 456 height 17
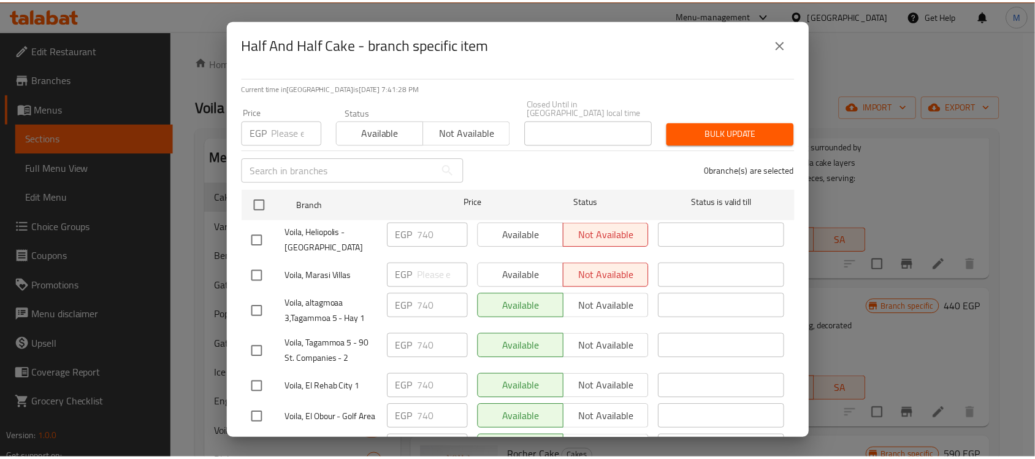
scroll to position [0, 0]
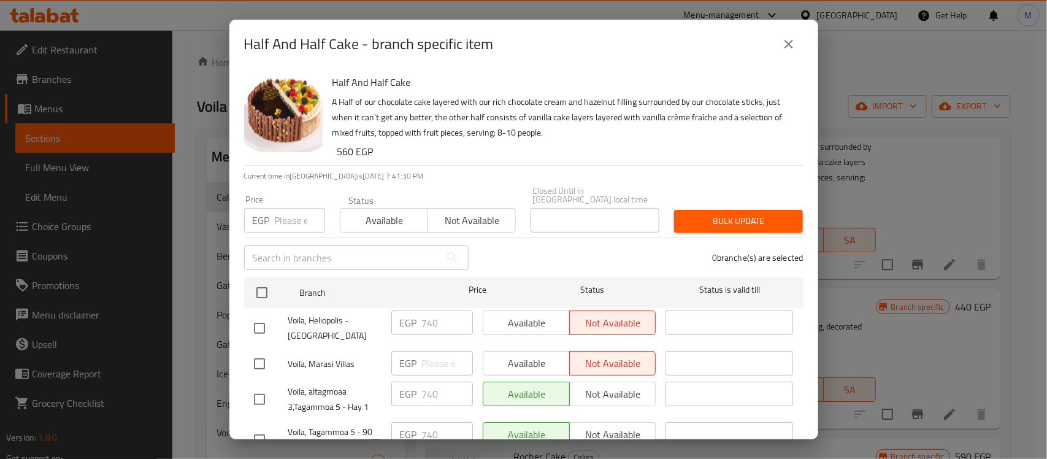
click at [787, 47] on icon "close" at bounding box center [789, 44] width 15 height 15
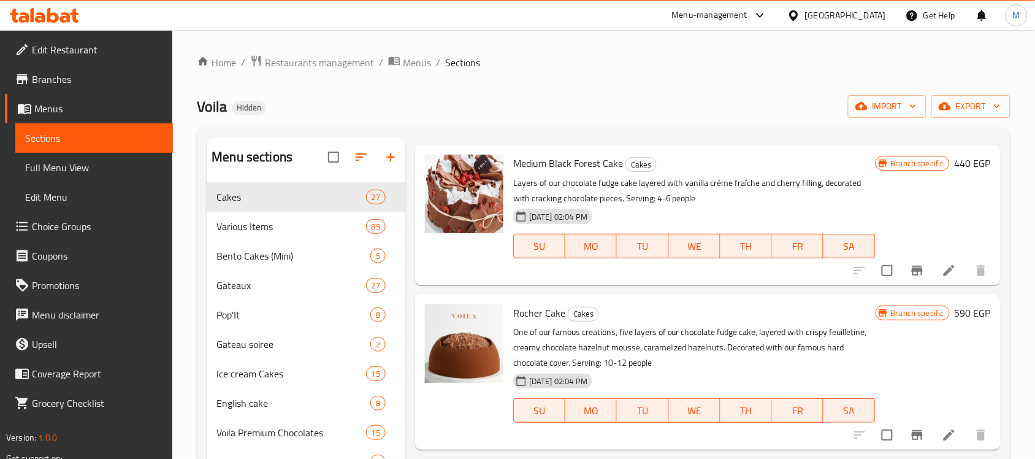
scroll to position [3963, 0]
click at [912, 274] on icon "Branch-specific-item" at bounding box center [917, 271] width 11 height 10
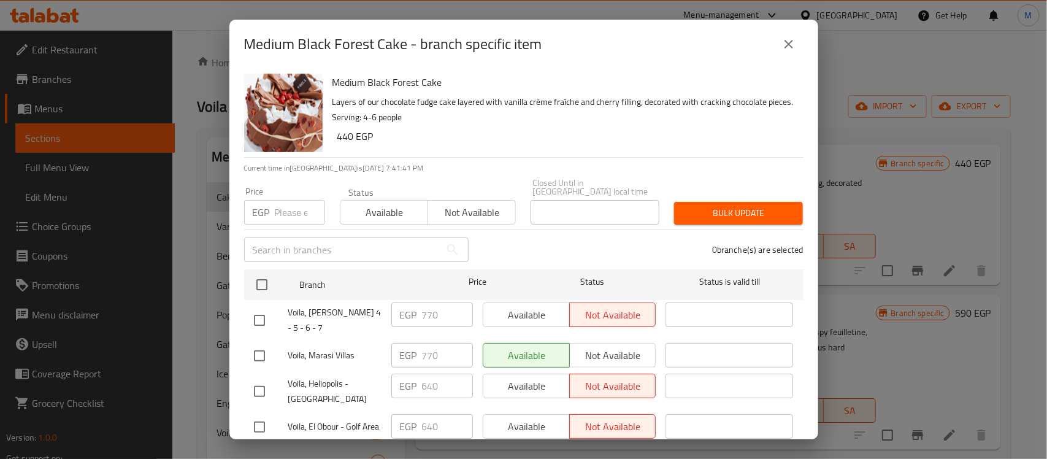
click at [485, 240] on div "0 branche(s) are selected" at bounding box center [643, 250] width 335 height 44
click at [506, 237] on div "0 branche(s) are selected" at bounding box center [643, 250] width 335 height 44
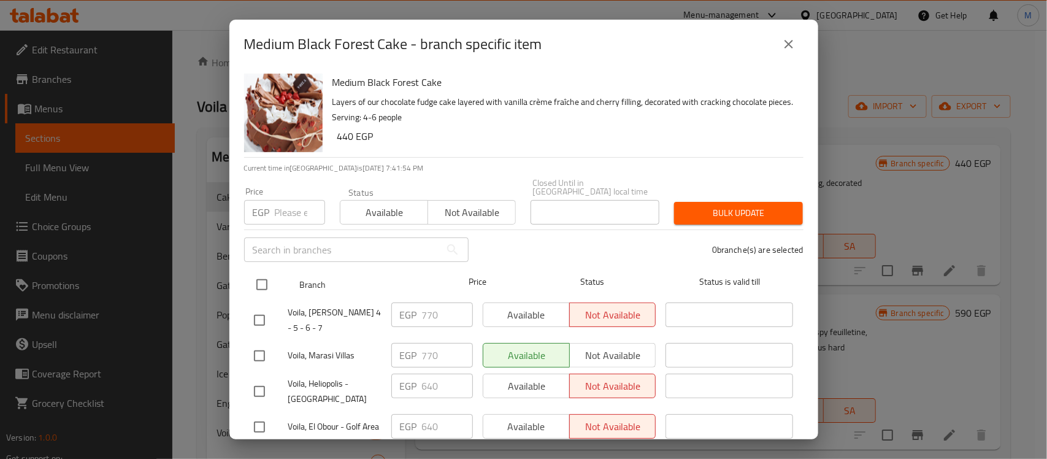
click at [256, 279] on input "checkbox" at bounding box center [262, 285] width 26 height 26
checkbox input "true"
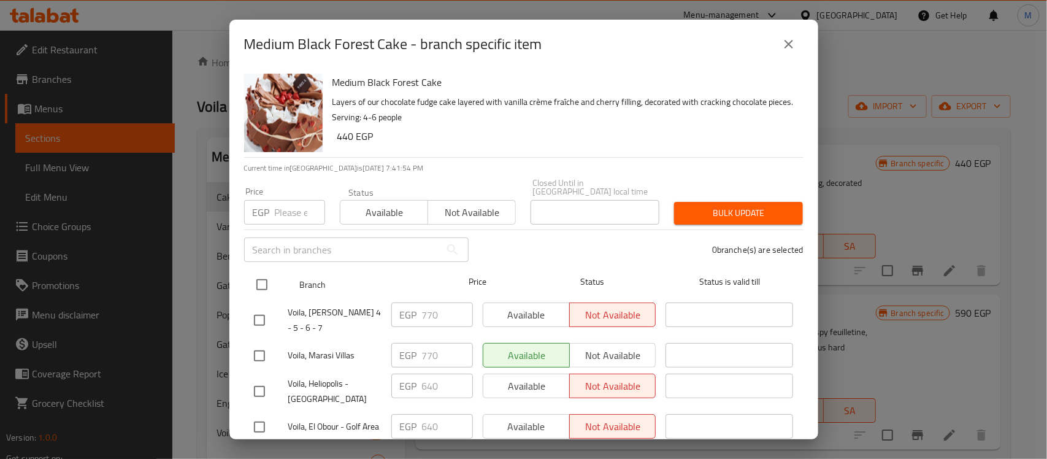
checkbox input "true"
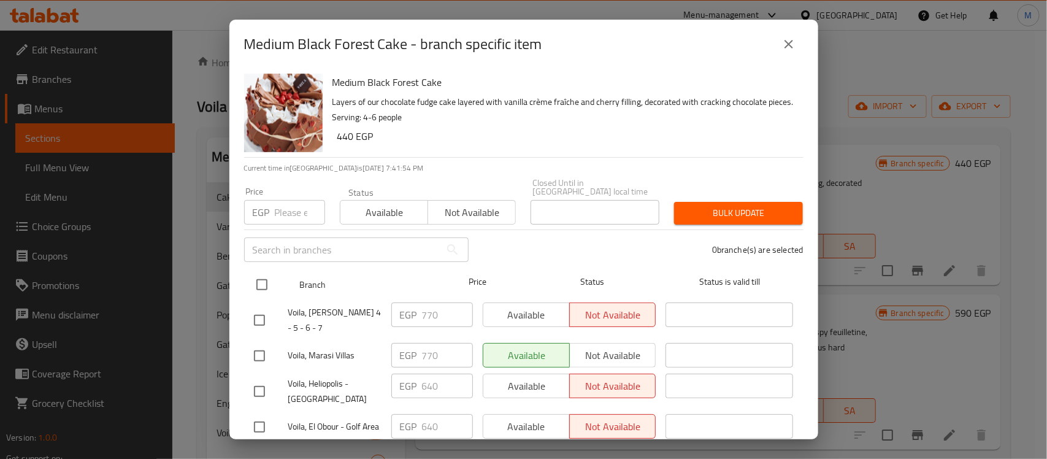
checkbox input "true"
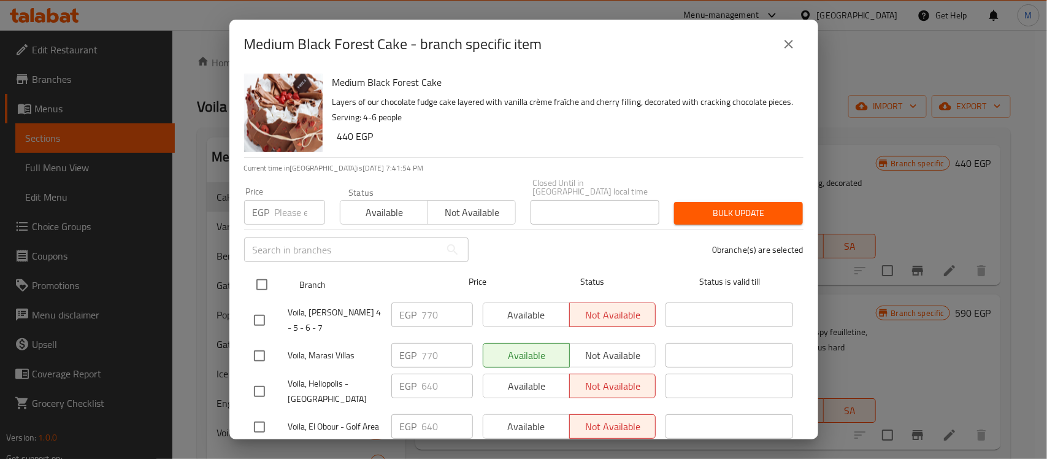
checkbox input "true"
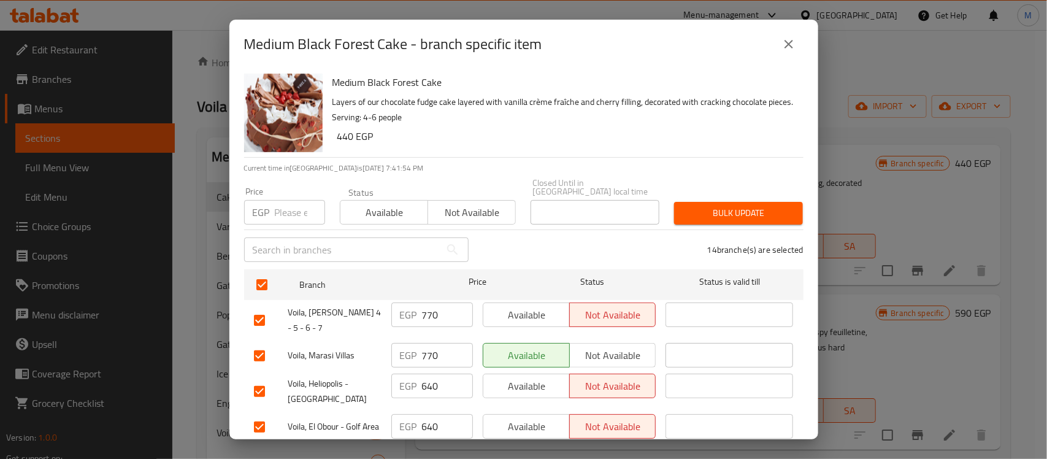
click at [259, 312] on input "checkbox" at bounding box center [260, 320] width 26 height 26
checkbox input "false"
click at [262, 343] on input "checkbox" at bounding box center [260, 356] width 26 height 26
checkbox input "false"
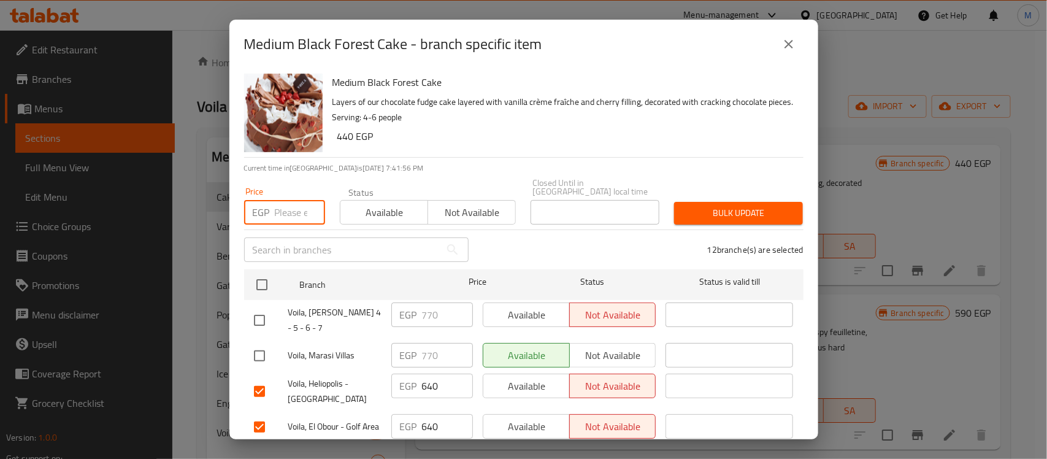
click at [293, 200] on input "number" at bounding box center [300, 212] width 50 height 25
paste input "490"
type input "490"
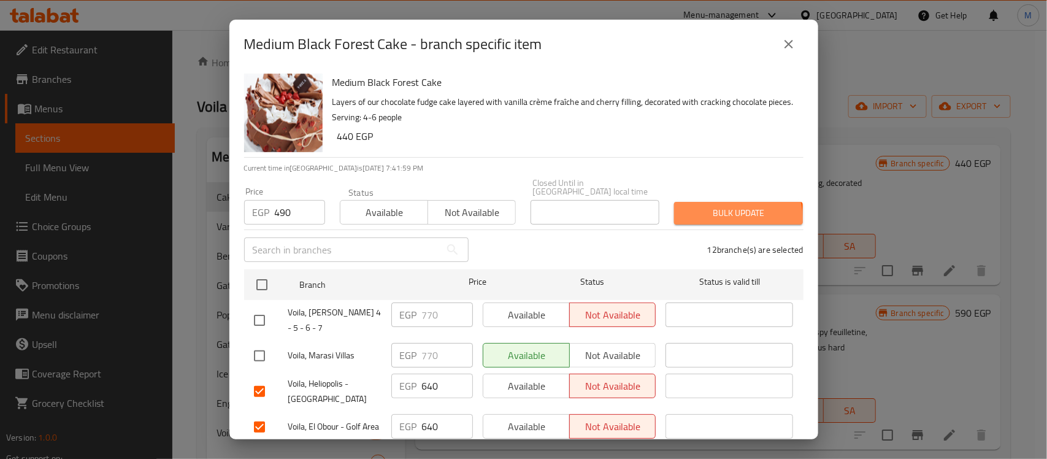
click at [720, 210] on span "Bulk update" at bounding box center [738, 213] width 109 height 15
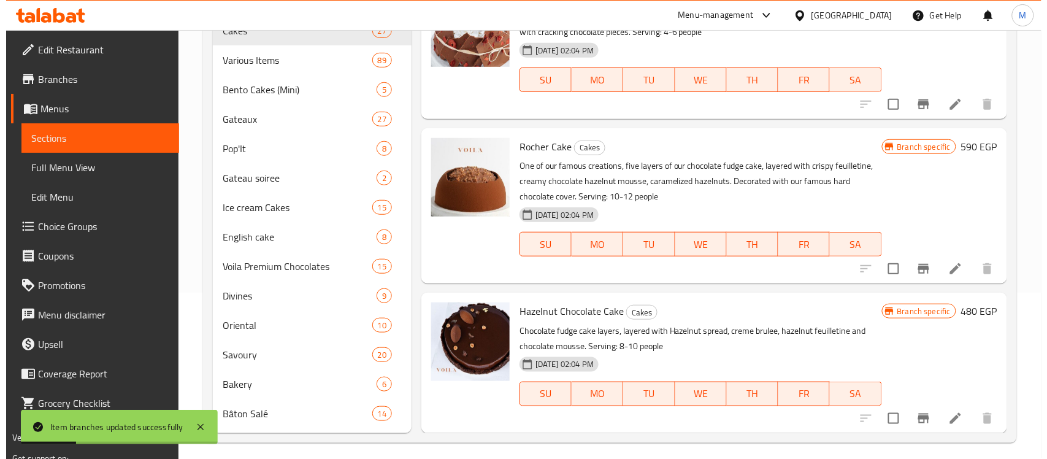
scroll to position [174, 0]
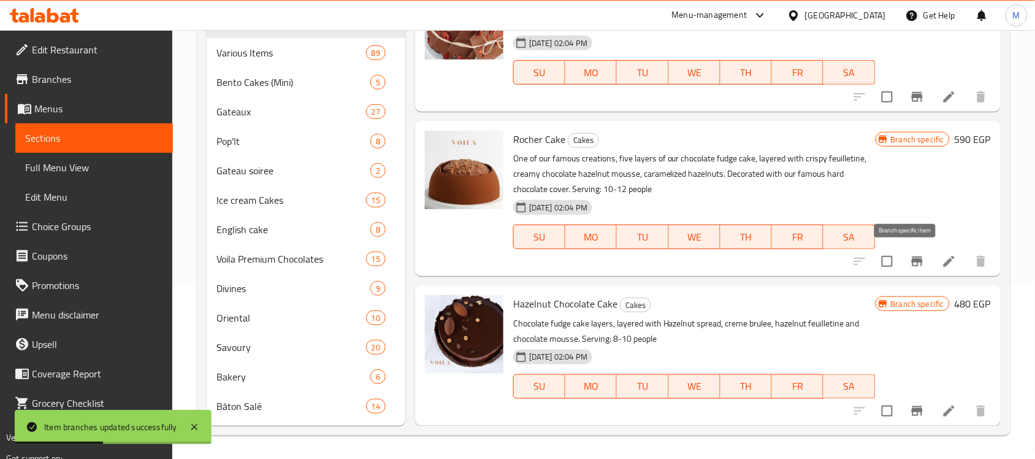
click at [912, 261] on icon "Branch-specific-item" at bounding box center [917, 261] width 11 height 10
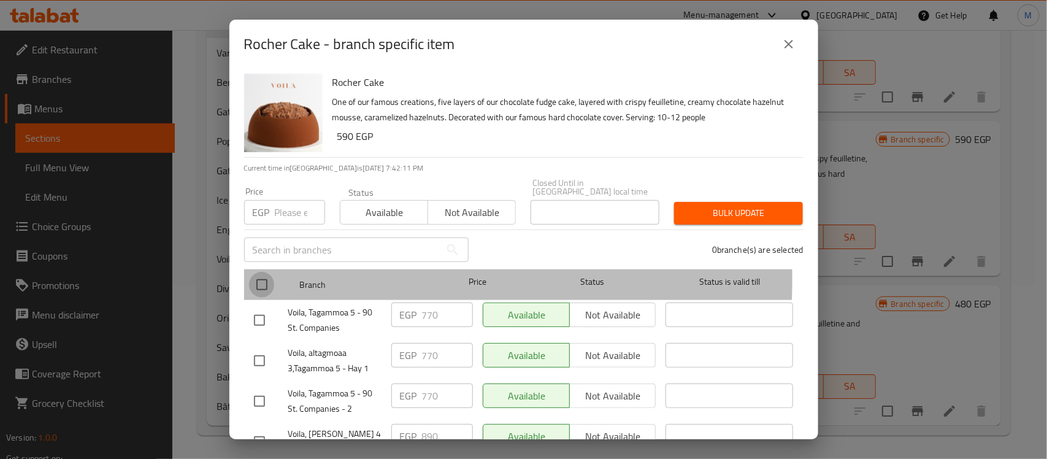
click at [263, 272] on input "checkbox" at bounding box center [262, 285] width 26 height 26
checkbox input "true"
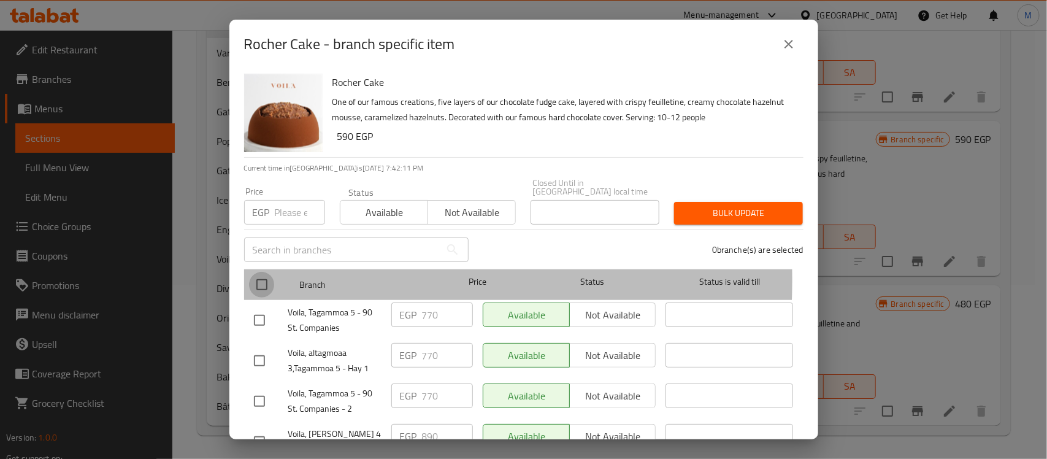
checkbox input "true"
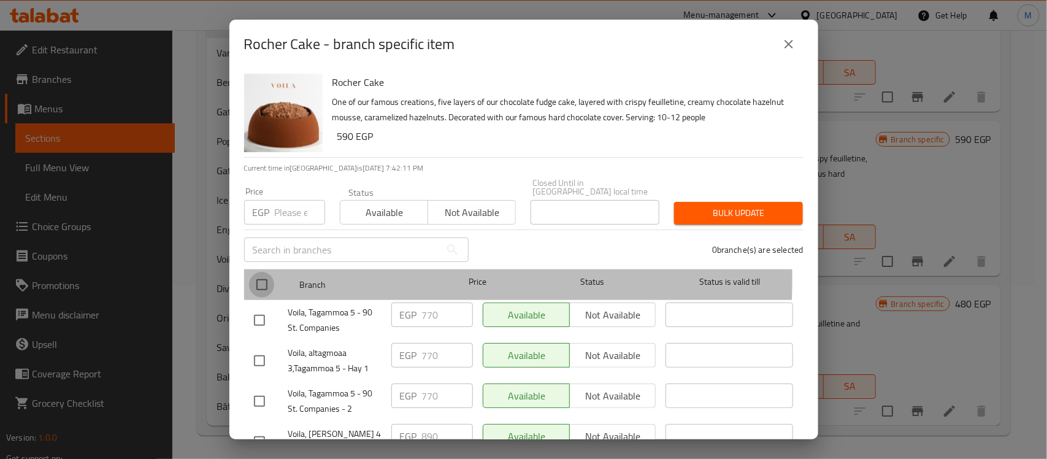
checkbox input "true"
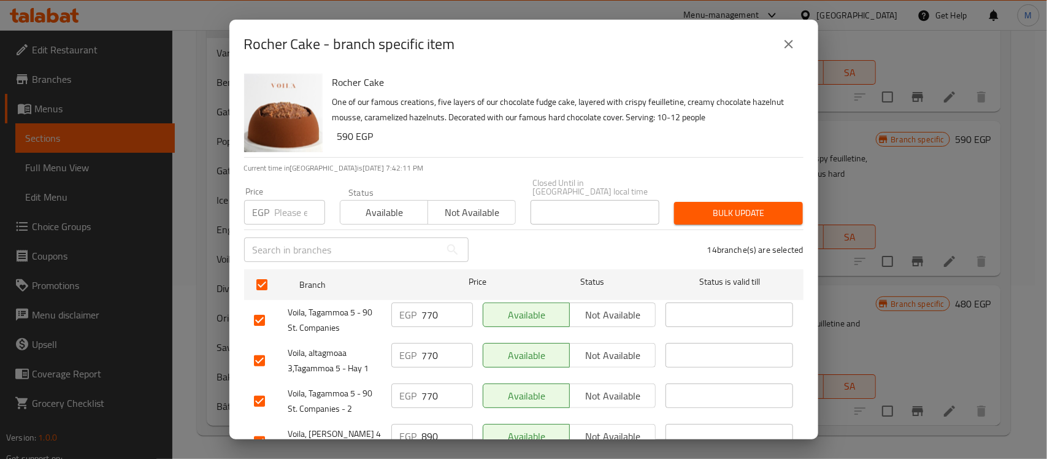
click at [423, 155] on div "Rocher Cake One of our famous creations, five layers of our chocolate fudge cak…" at bounding box center [563, 113] width 471 height 88
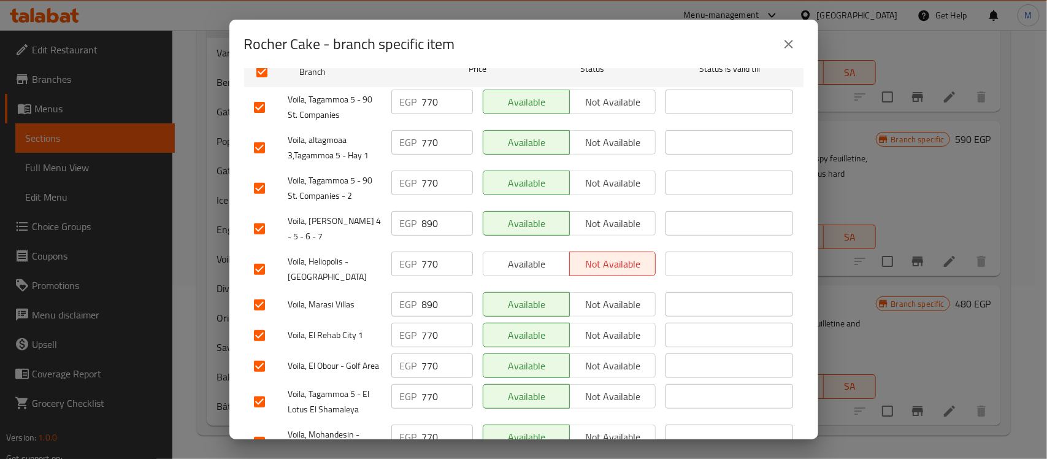
scroll to position [230, 0]
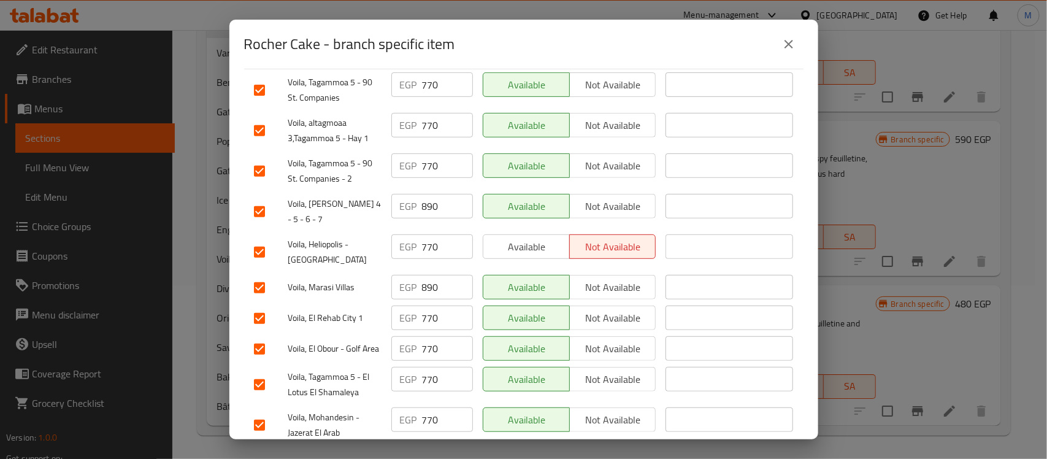
click at [264, 199] on input "checkbox" at bounding box center [260, 212] width 26 height 26
click at [262, 275] on input "checkbox" at bounding box center [260, 288] width 26 height 26
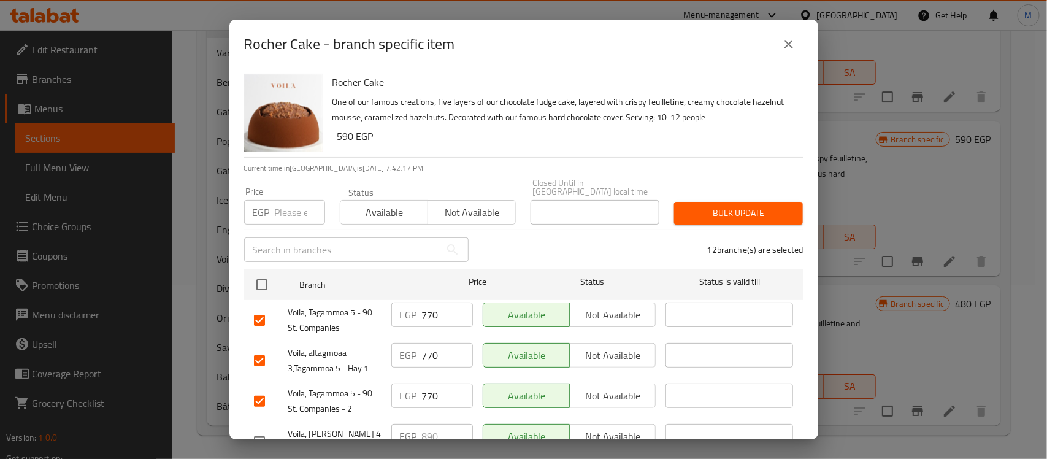
scroll to position [411, 0]
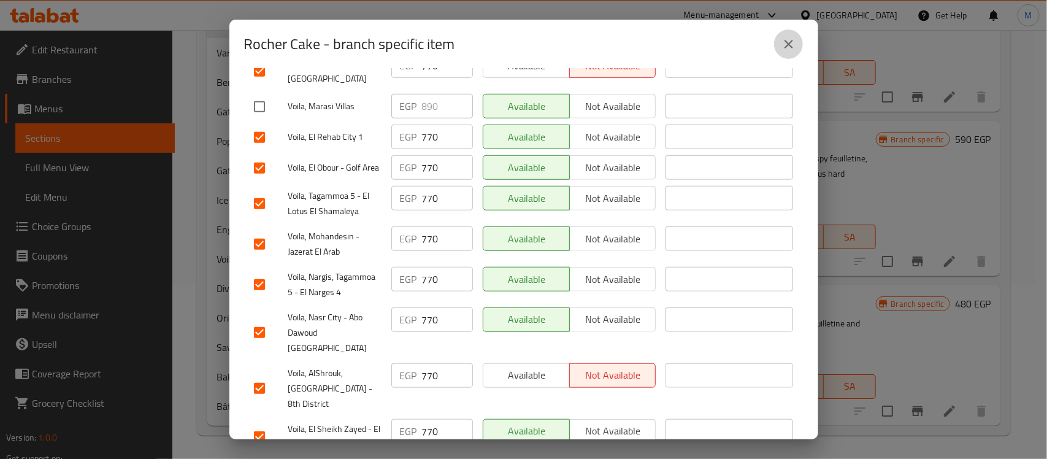
click at [781, 47] on button "close" at bounding box center [788, 43] width 29 height 29
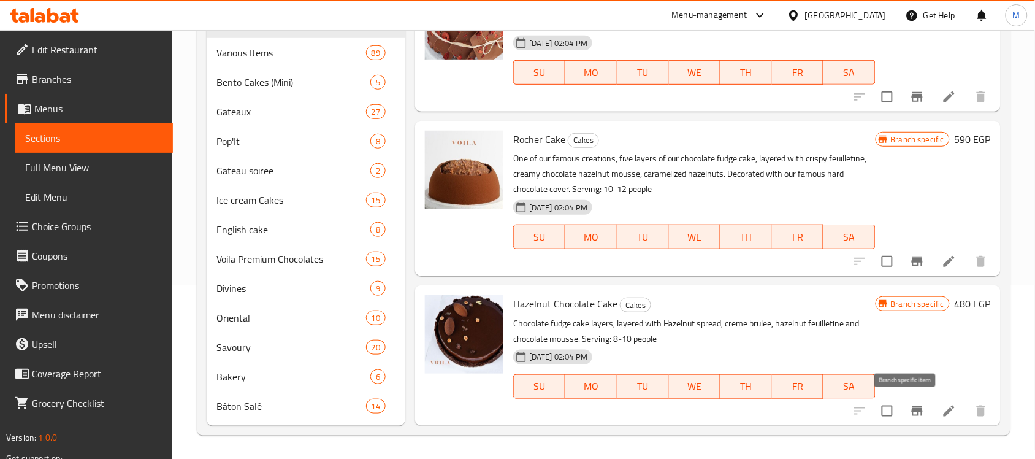
click at [910, 412] on icon "Branch-specific-item" at bounding box center [917, 411] width 15 height 15
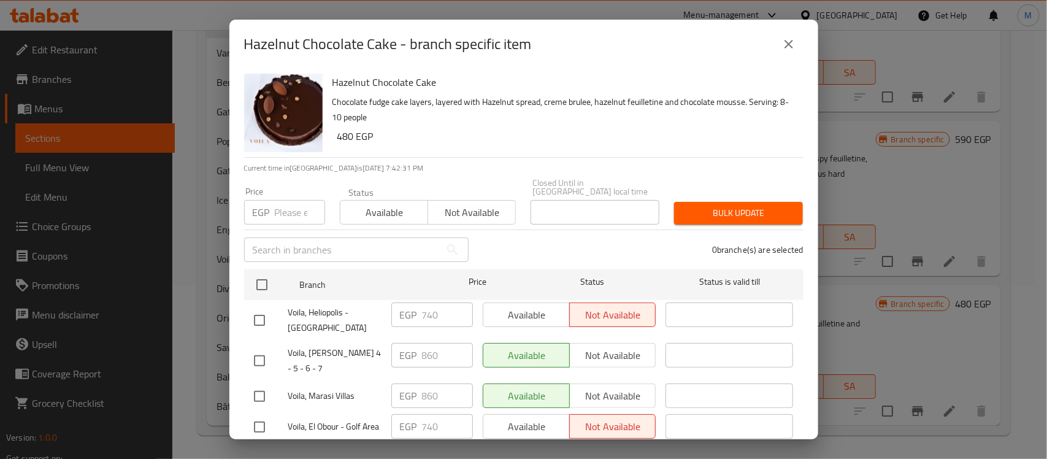
click at [538, 148] on div "Hazelnut Chocolate Cake Chocolate fudge cake layers, layered with Hazelnut spre…" at bounding box center [563, 113] width 471 height 88
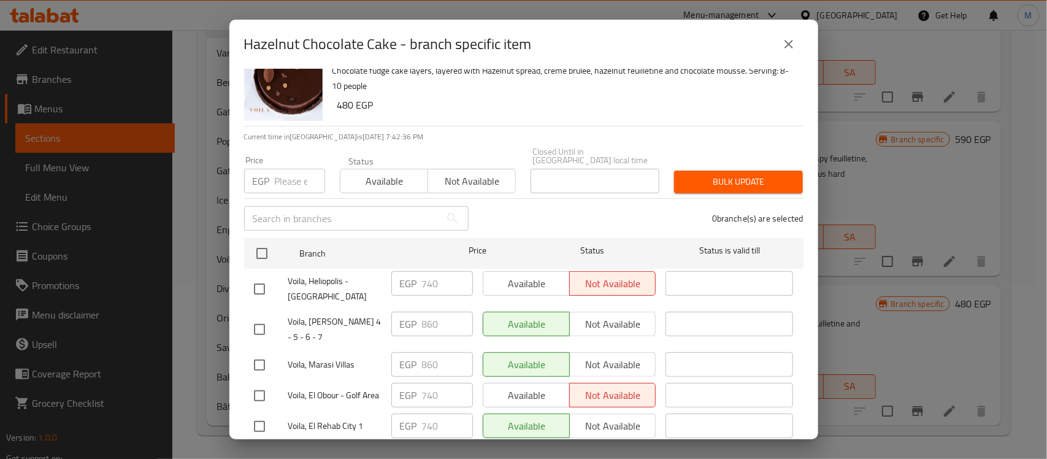
scroll to position [28, 0]
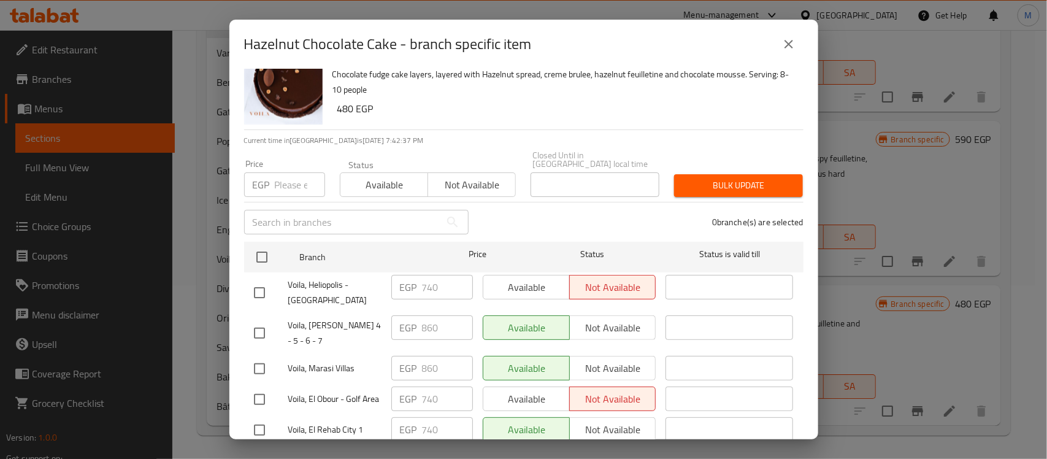
click at [528, 203] on div "0 branche(s) are selected" at bounding box center [643, 222] width 335 height 44
click at [515, 202] on div "0 branche(s) are selected" at bounding box center [643, 222] width 335 height 44
click at [523, 206] on div "0 branche(s) are selected" at bounding box center [643, 222] width 335 height 44
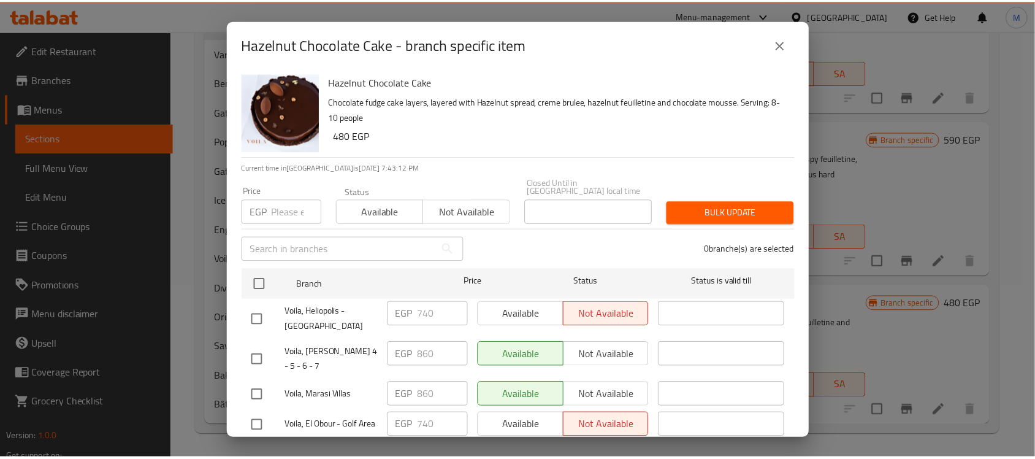
scroll to position [0, 0]
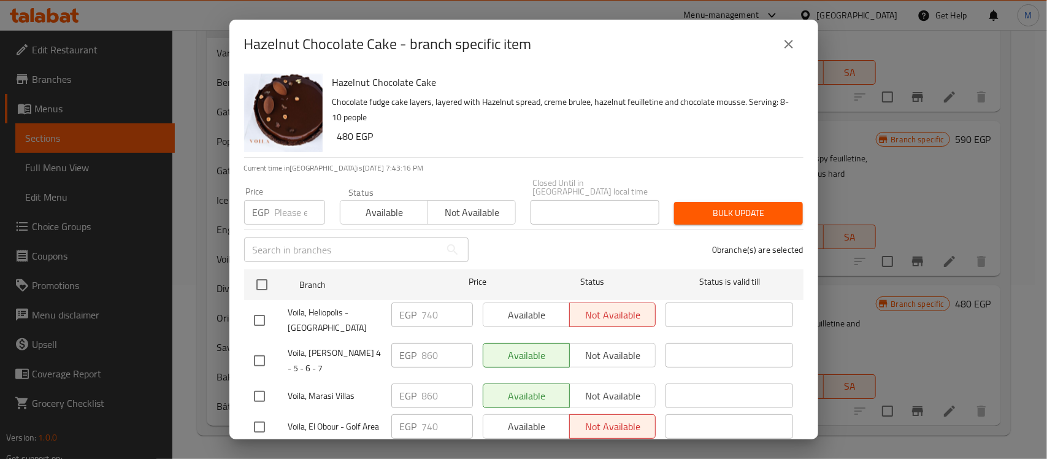
click at [786, 42] on icon "close" at bounding box center [789, 44] width 9 height 9
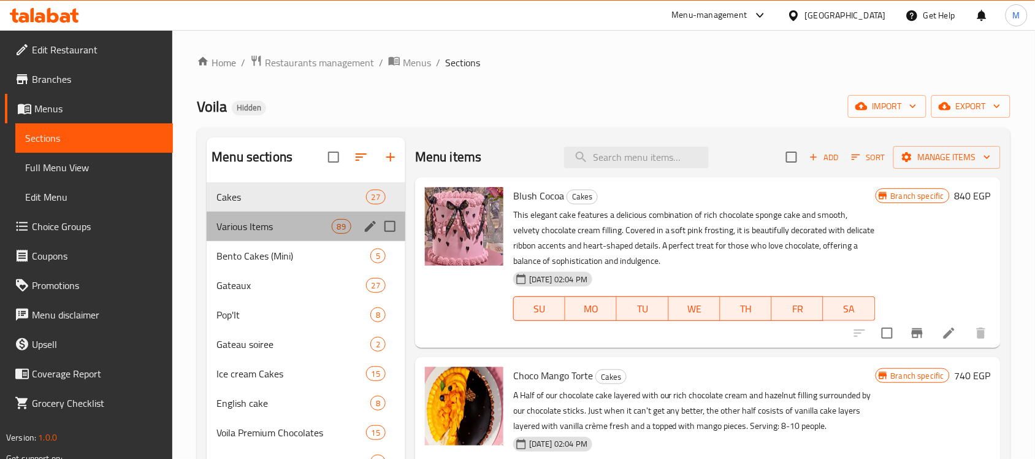
click at [328, 215] on div "Various Items 89" at bounding box center [306, 226] width 199 height 29
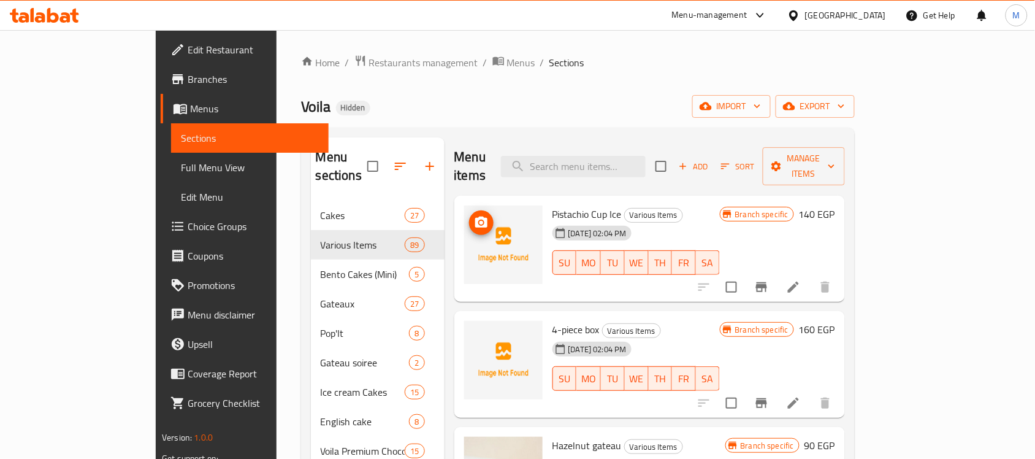
click at [553, 205] on span "Pistachio Cup Ice" at bounding box center [587, 214] width 69 height 18
copy h6 "Pistachio Cup Ice"
click at [553, 320] on span "4-piece box" at bounding box center [576, 329] width 47 height 18
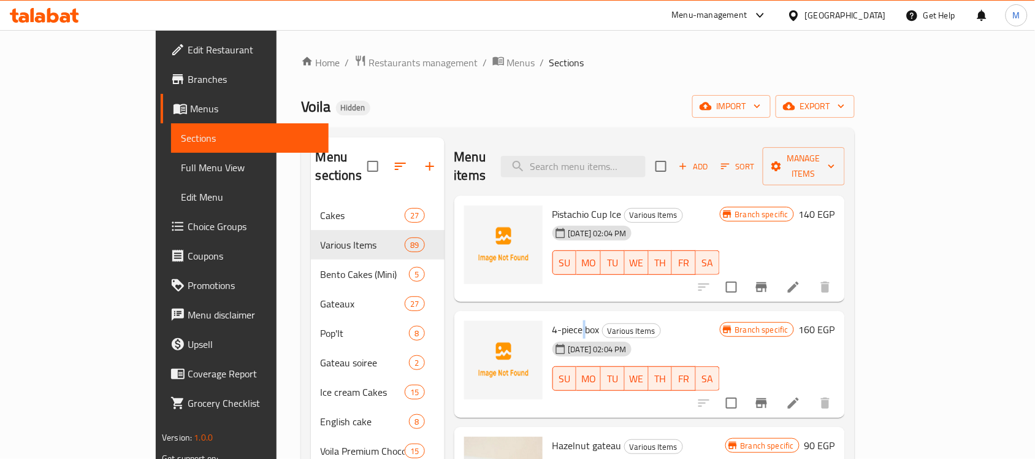
click at [553, 320] on span "4-piece box" at bounding box center [576, 329] width 47 height 18
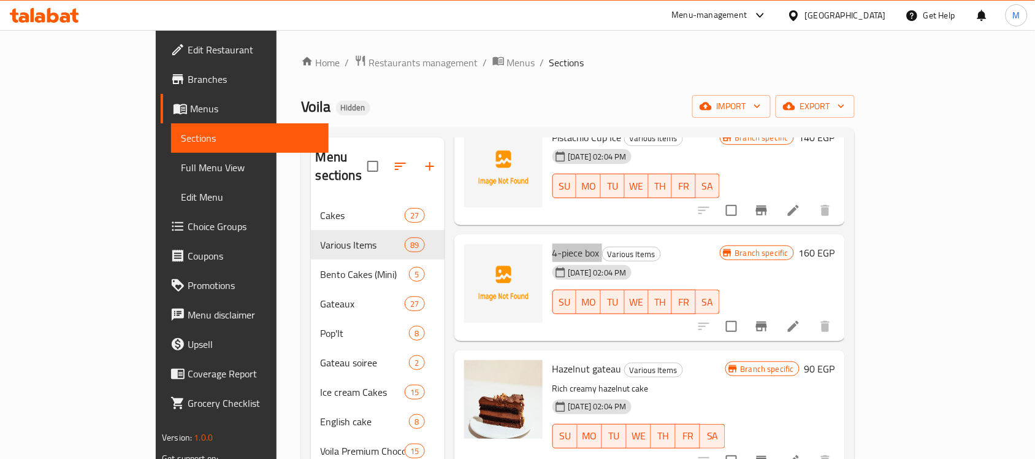
scroll to position [153, 0]
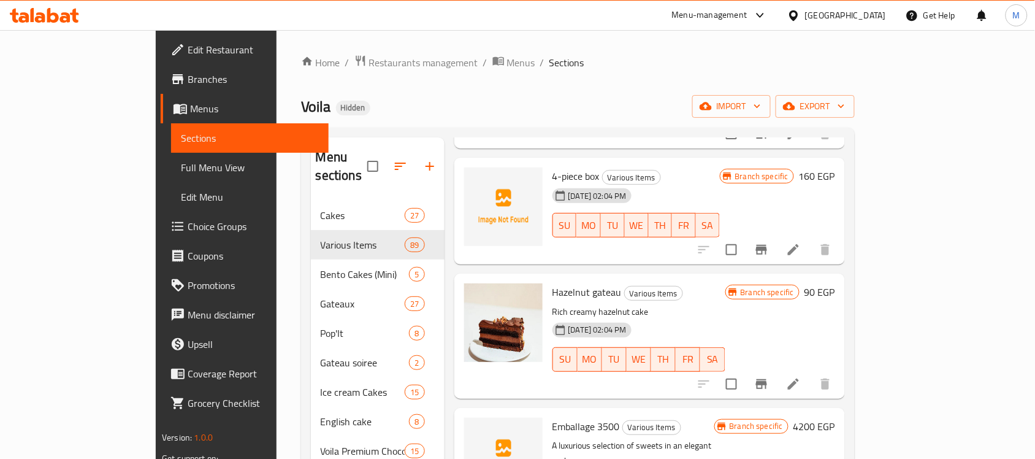
click at [553, 283] on span "Hazelnut gateau" at bounding box center [587, 292] width 69 height 18
click at [553, 417] on span "Emballage 3500" at bounding box center [586, 426] width 67 height 18
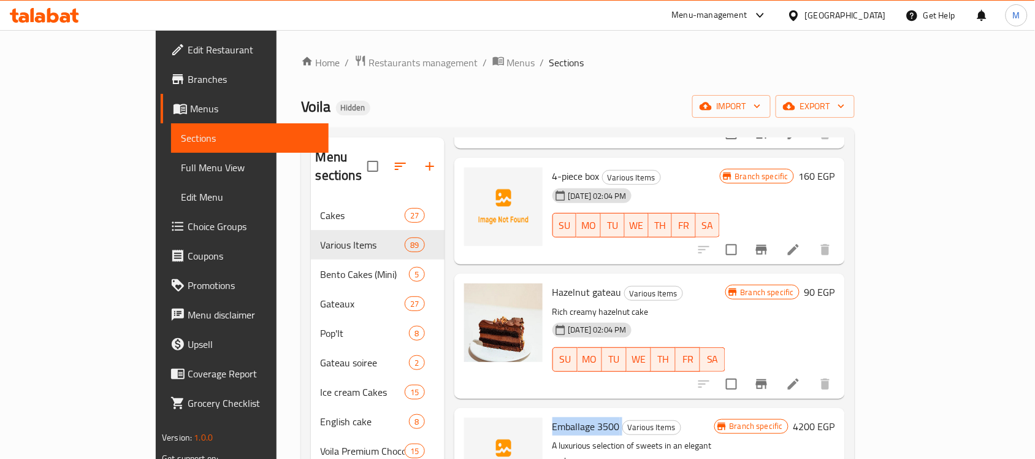
click at [553, 417] on span "Emballage 3500" at bounding box center [586, 426] width 67 height 18
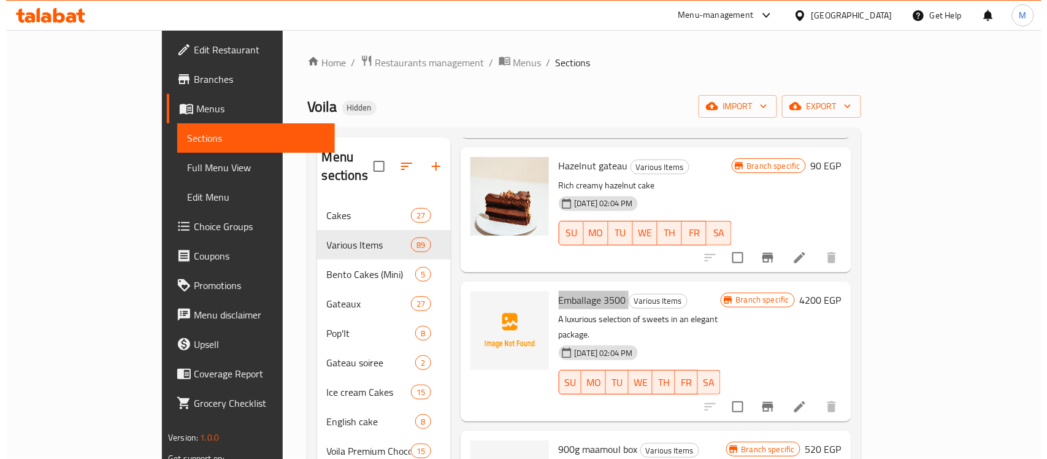
scroll to position [307, 0]
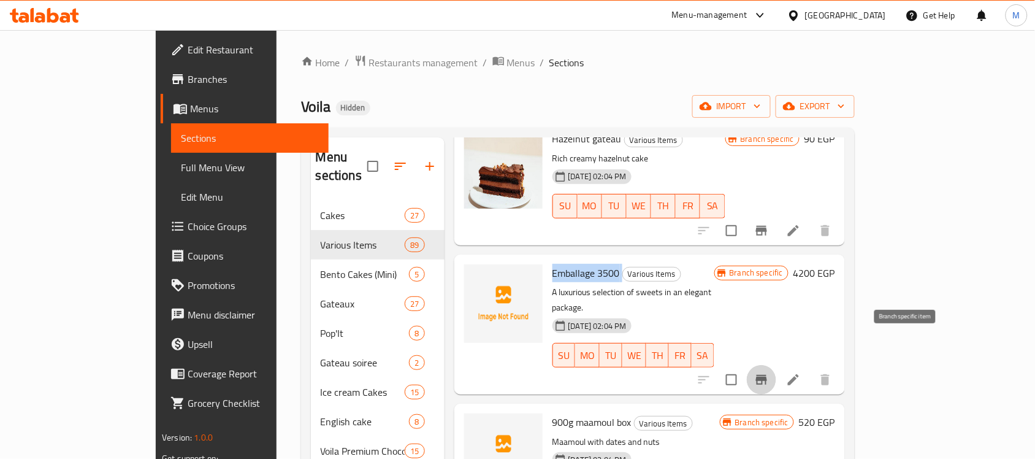
click at [767, 375] on icon "Branch-specific-item" at bounding box center [761, 380] width 11 height 10
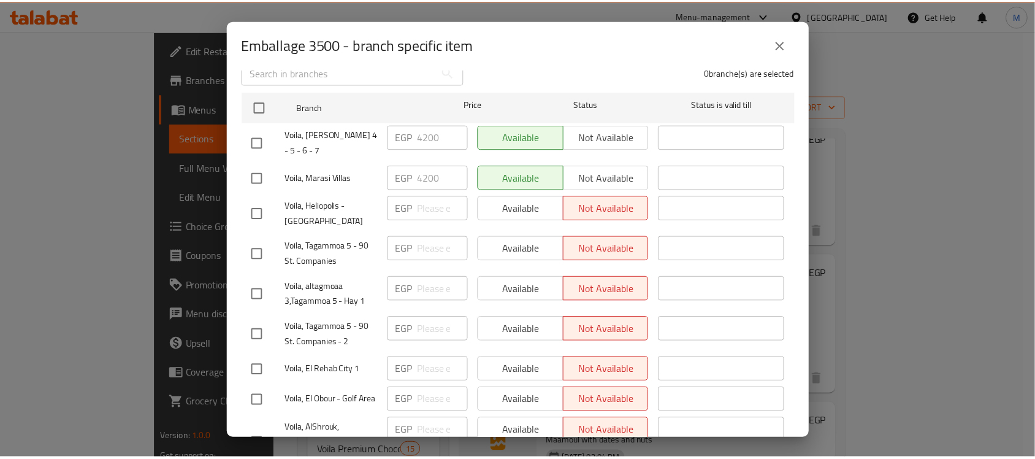
scroll to position [0, 0]
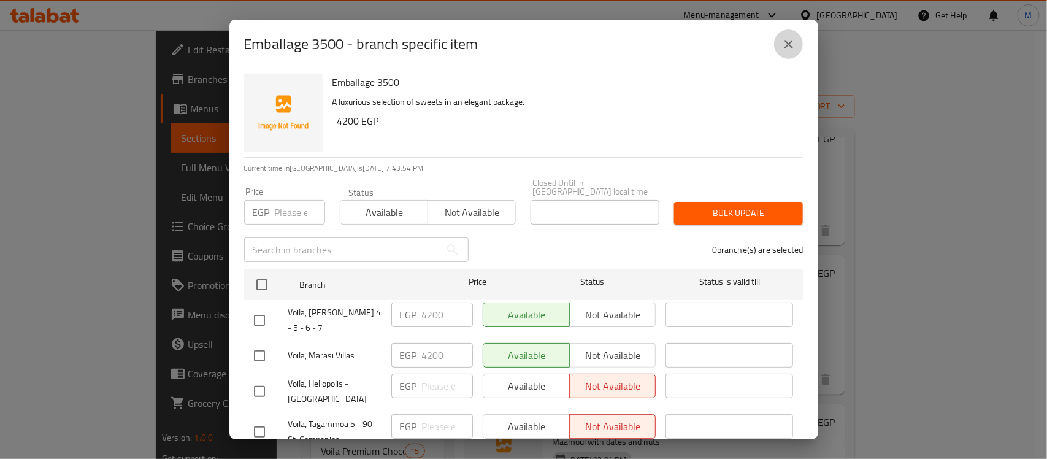
click at [786, 43] on icon "close" at bounding box center [789, 44] width 9 height 9
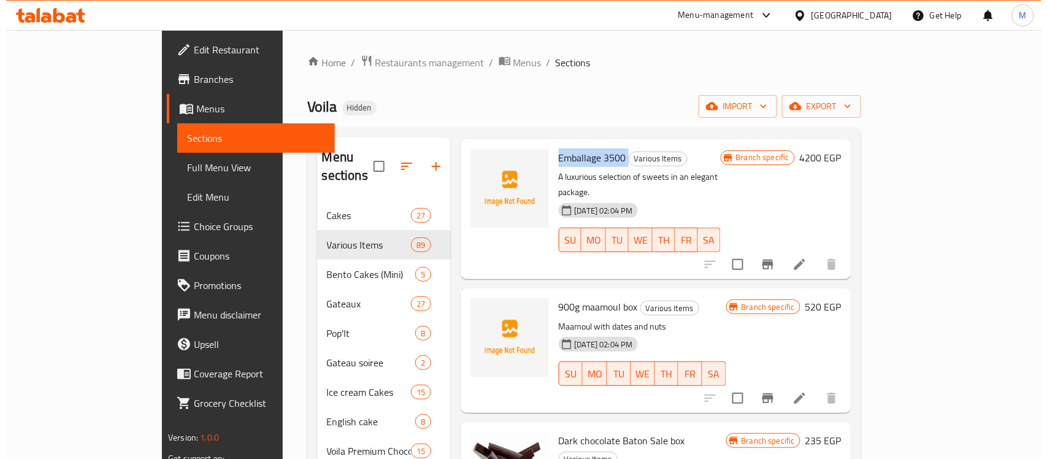
scroll to position [460, 0]
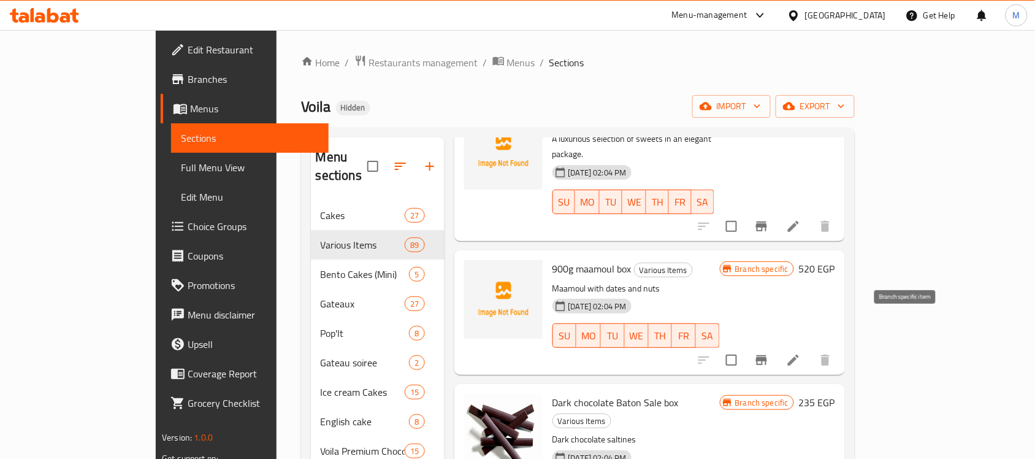
click at [767, 355] on icon "Branch-specific-item" at bounding box center [761, 360] width 11 height 10
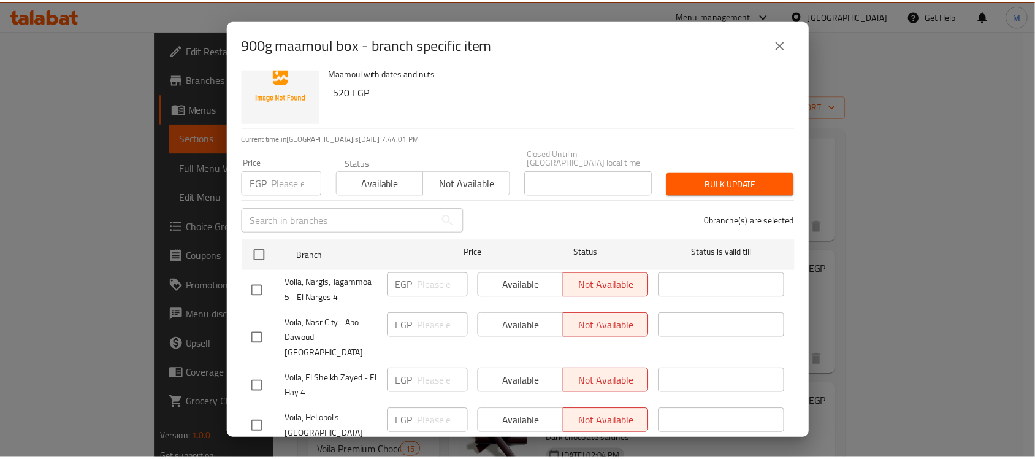
scroll to position [0, 0]
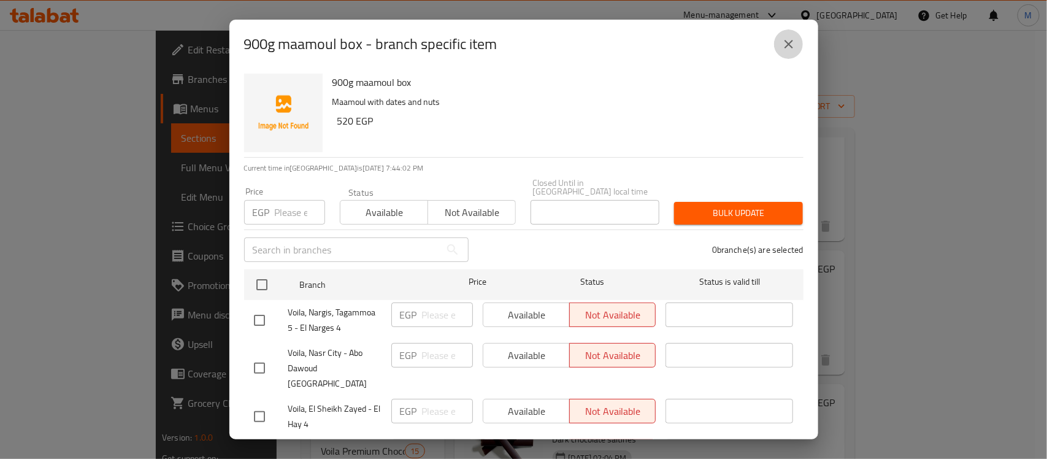
click at [796, 49] on button "close" at bounding box center [788, 43] width 29 height 29
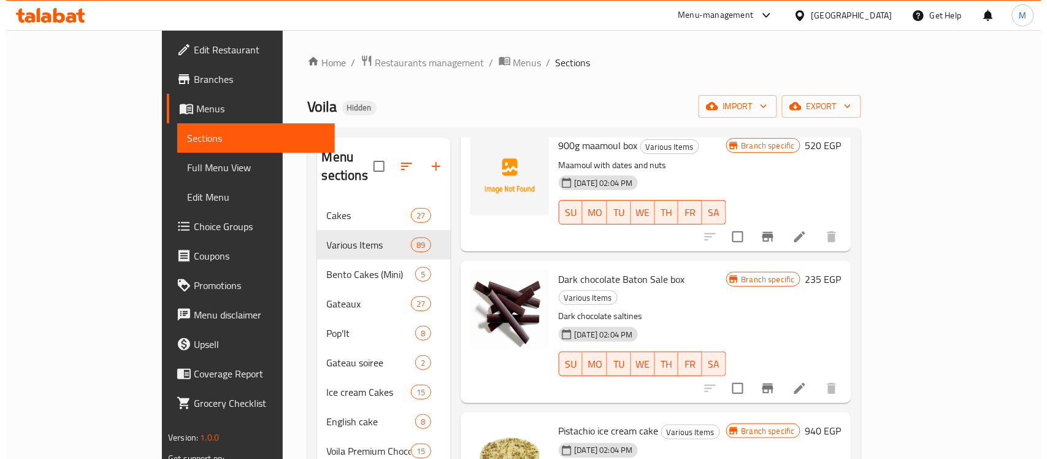
scroll to position [613, 0]
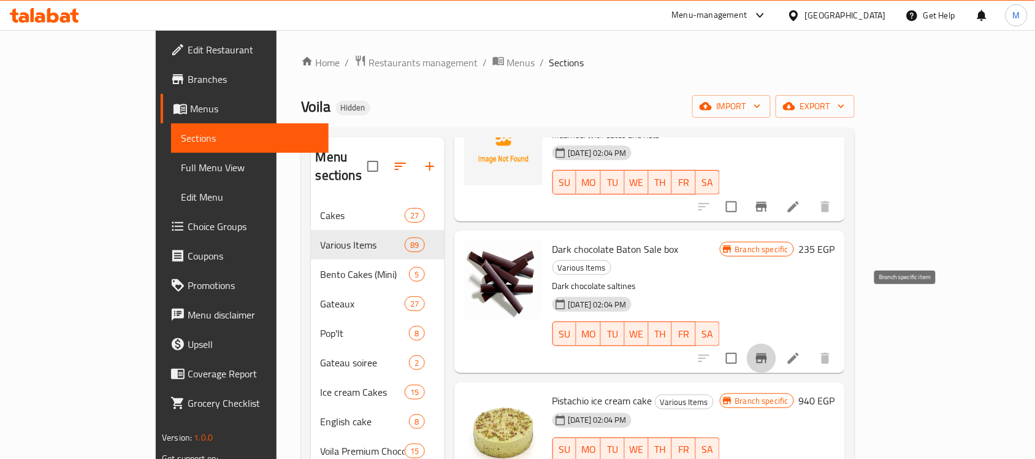
click at [767, 353] on icon "Branch-specific-item" at bounding box center [761, 358] width 11 height 10
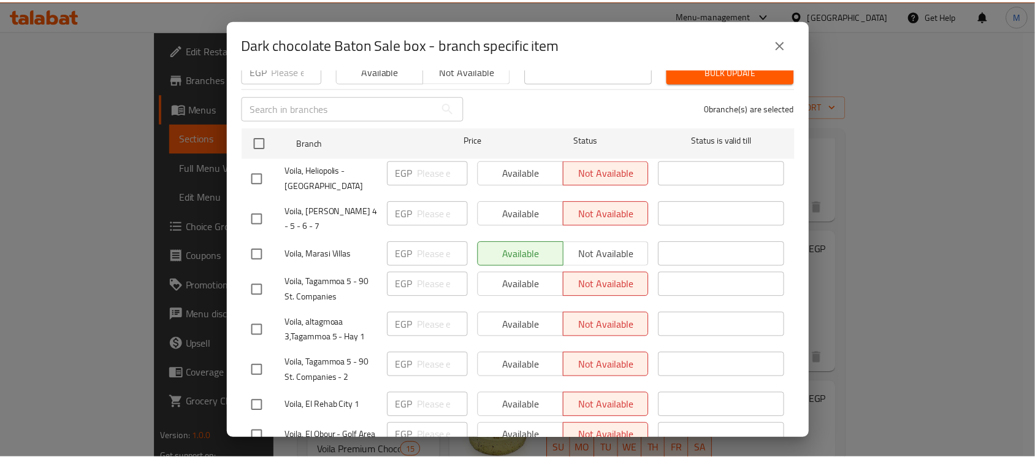
scroll to position [0, 0]
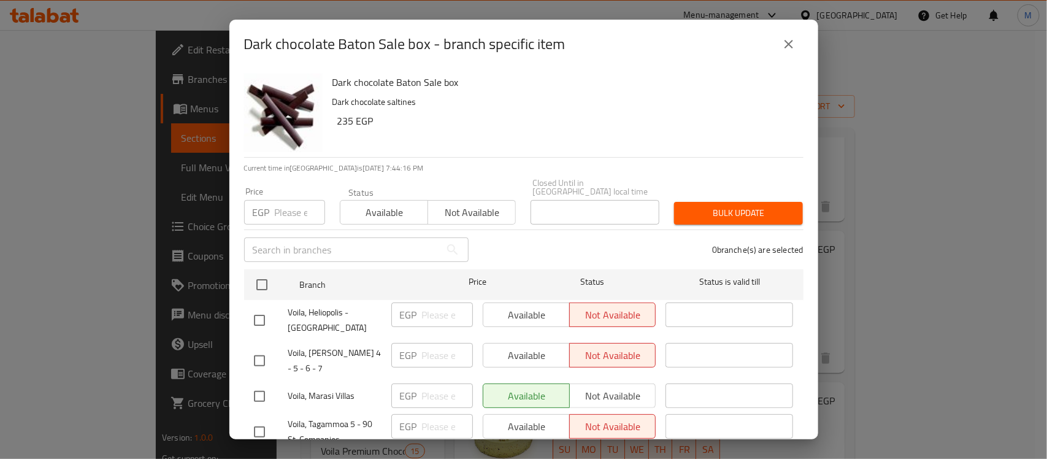
click at [784, 44] on icon "close" at bounding box center [789, 44] width 15 height 15
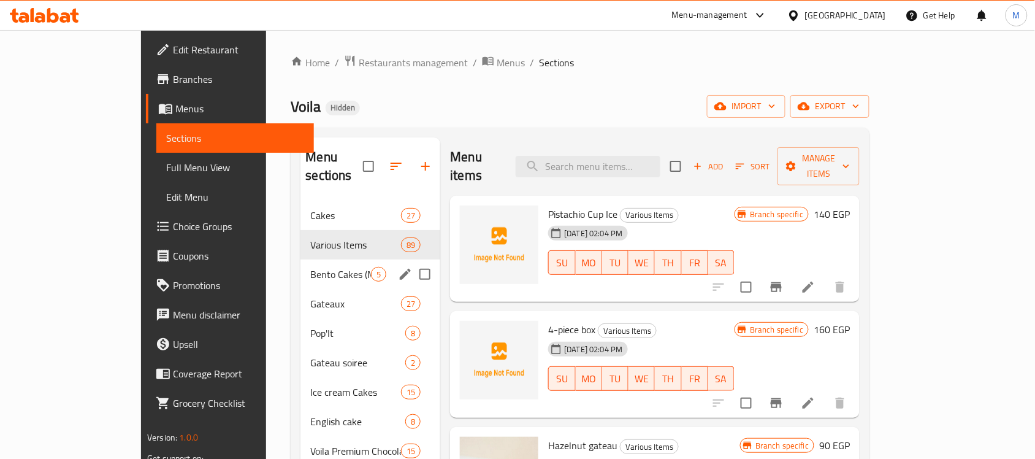
click at [310, 267] on span "Bento Cakes (Mini)" at bounding box center [340, 274] width 61 height 15
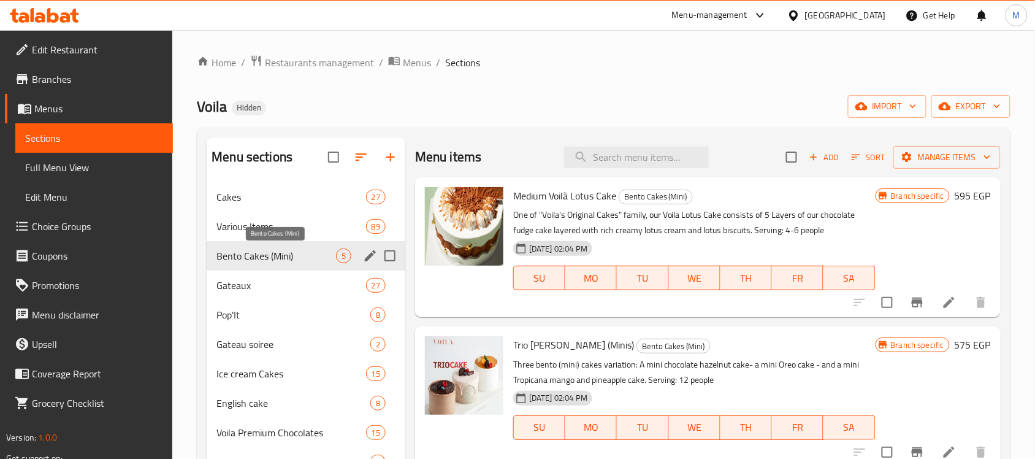
click at [280, 258] on span "Bento Cakes (Mini)" at bounding box center [277, 255] width 120 height 15
click at [912, 301] on icon "Branch-specific-item" at bounding box center [917, 303] width 11 height 10
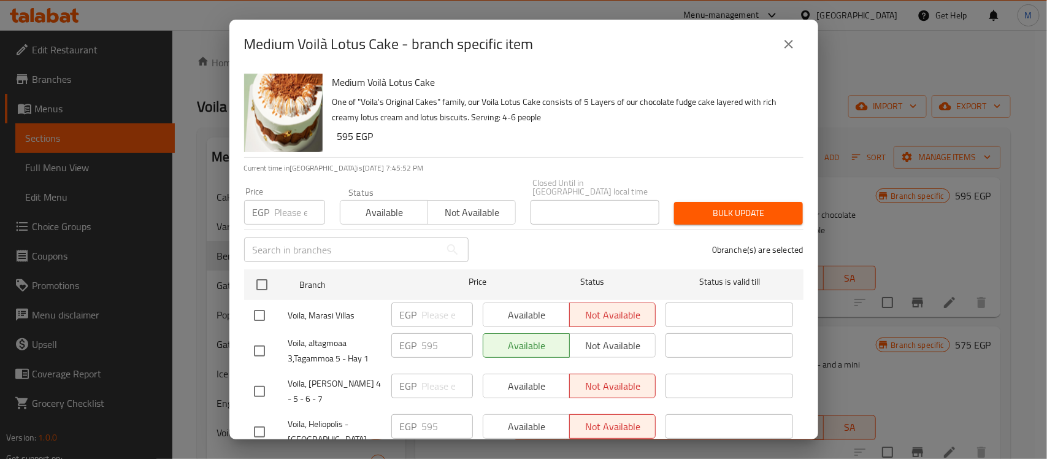
click at [480, 146] on div "Medium Voilà Lotus Cake One of "Voila's Original Cakes" family, our Voila Lotus…" at bounding box center [563, 113] width 471 height 88
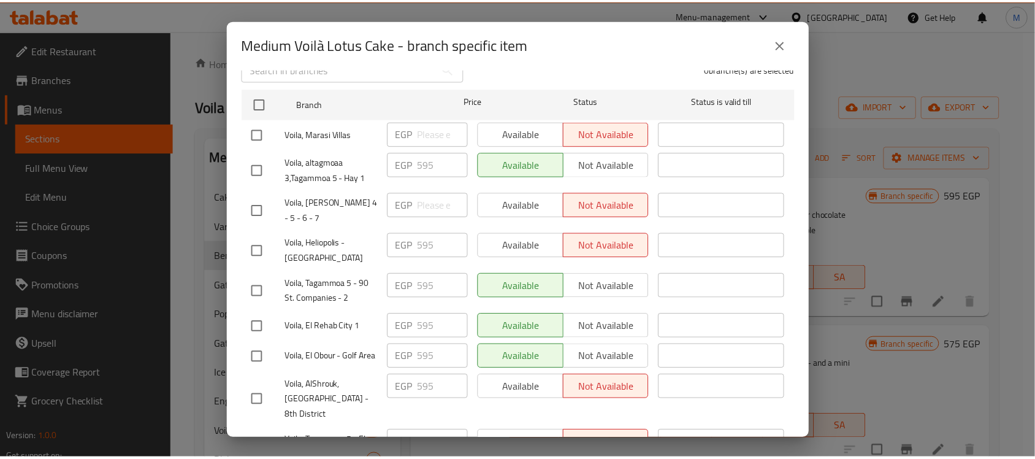
scroll to position [104, 0]
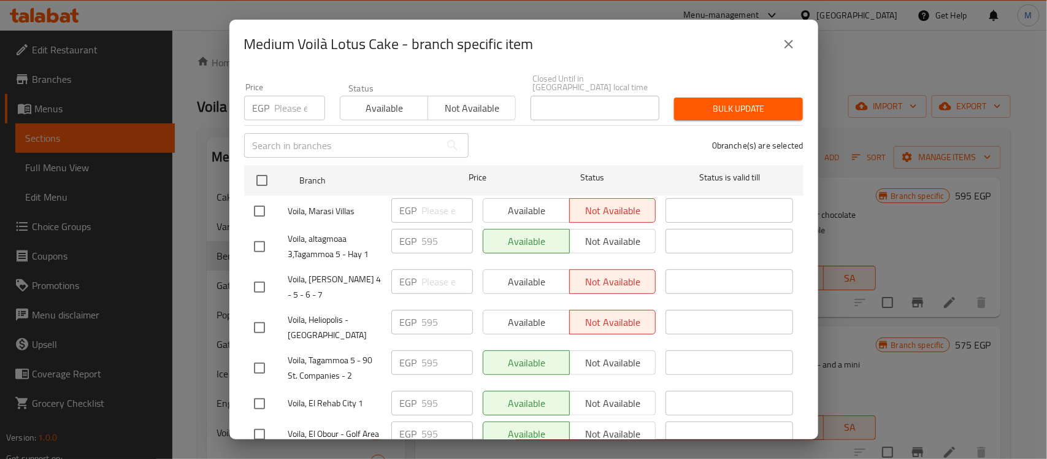
click at [790, 40] on icon "close" at bounding box center [789, 44] width 15 height 15
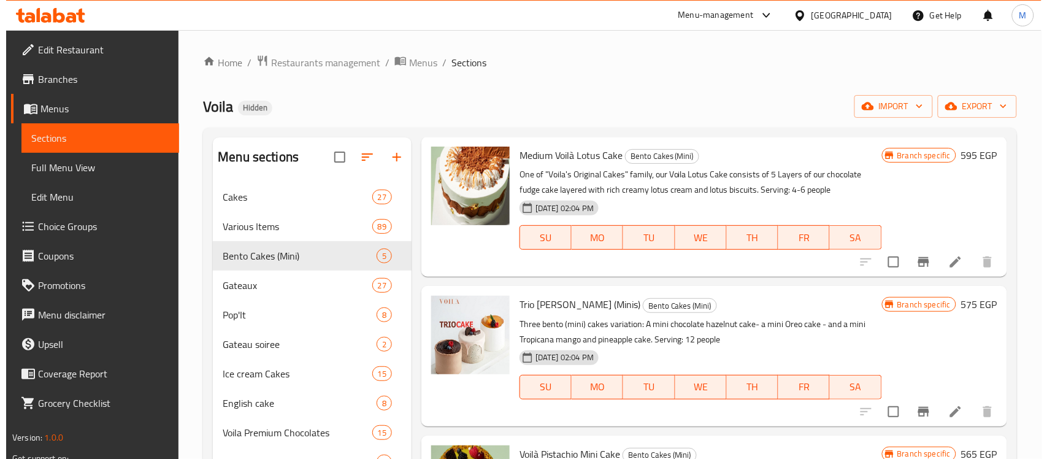
scroll to position [77, 0]
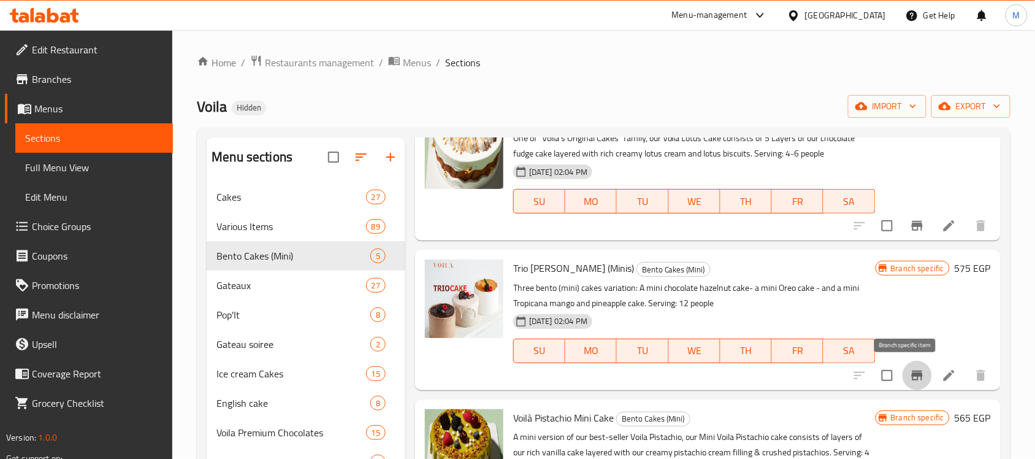
click at [910, 378] on icon "Branch-specific-item" at bounding box center [917, 375] width 15 height 15
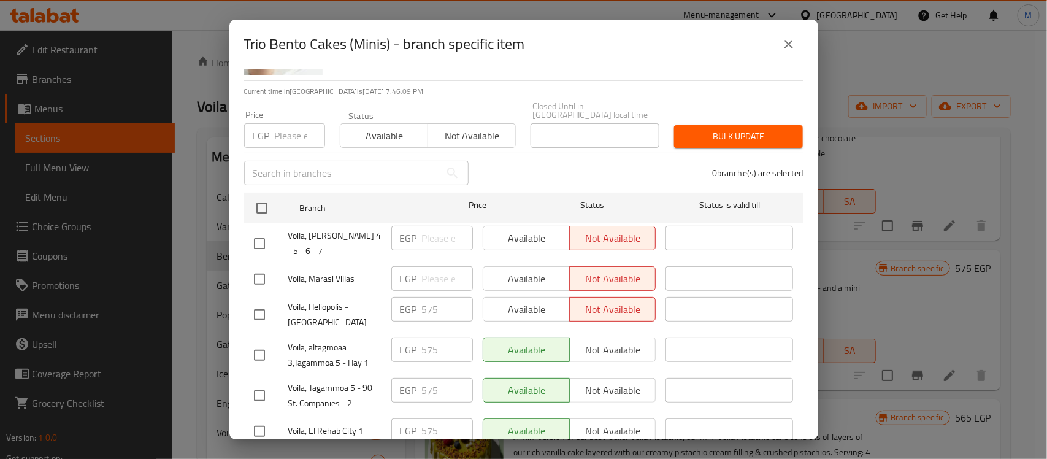
click at [531, 75] on div "Trio Bento Cakes (Minis) Three bento (mini) cakes variation: A mini chocolate h…" at bounding box center [563, 36] width 471 height 88
click at [562, 56] on div "Trio Bento Cakes (Minis) - branch specific item" at bounding box center [523, 43] width 559 height 29
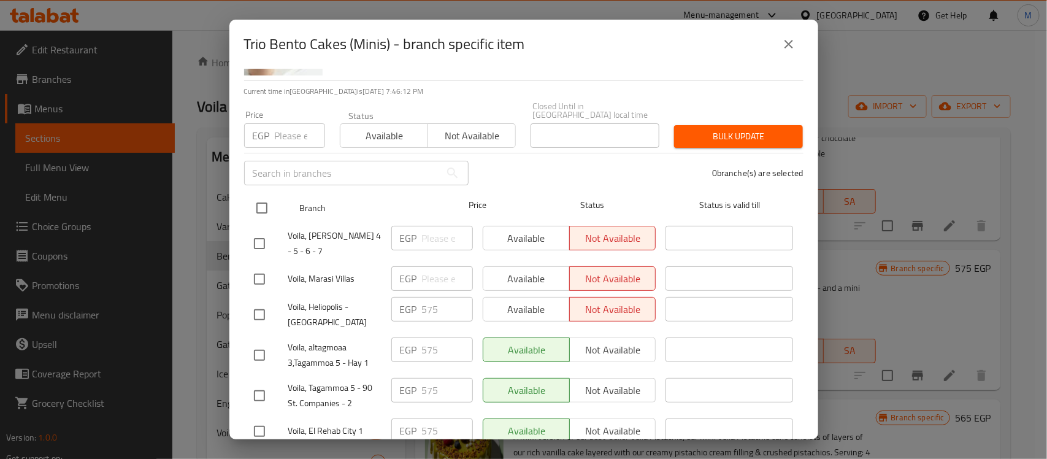
click at [261, 195] on input "checkbox" at bounding box center [262, 208] width 26 height 26
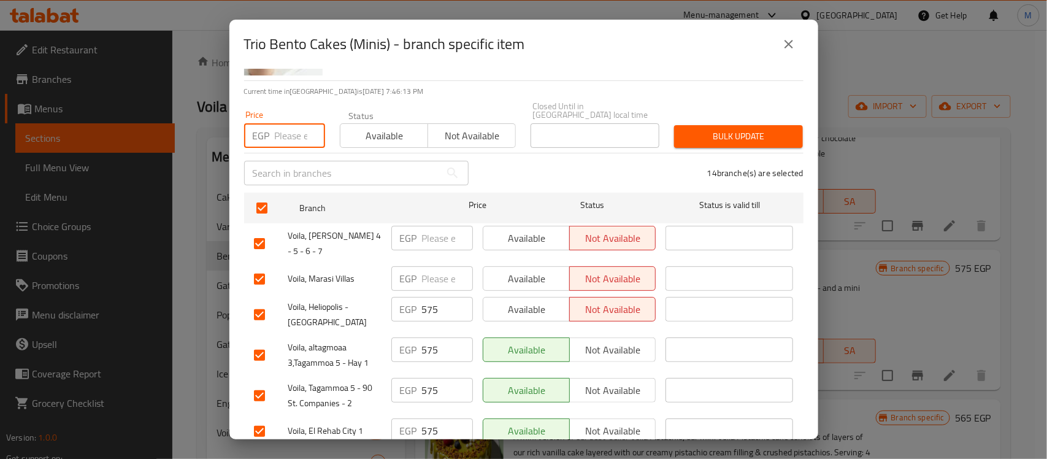
click at [286, 130] on input "number" at bounding box center [300, 135] width 50 height 25
paste input "740"
click at [249, 231] on input "checkbox" at bounding box center [260, 244] width 26 height 26
click at [261, 266] on input "checkbox" at bounding box center [260, 279] width 26 height 26
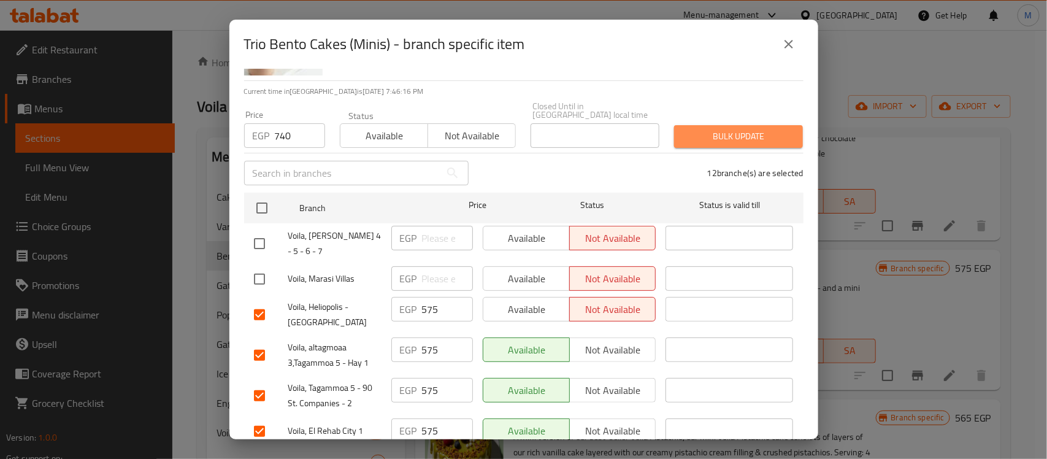
click at [741, 129] on span "Bulk update" at bounding box center [738, 136] width 109 height 15
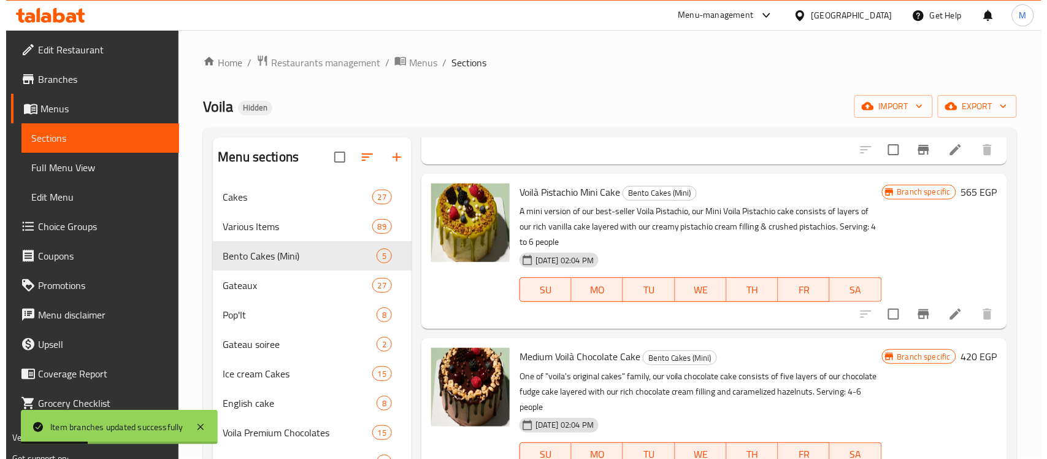
scroll to position [307, 0]
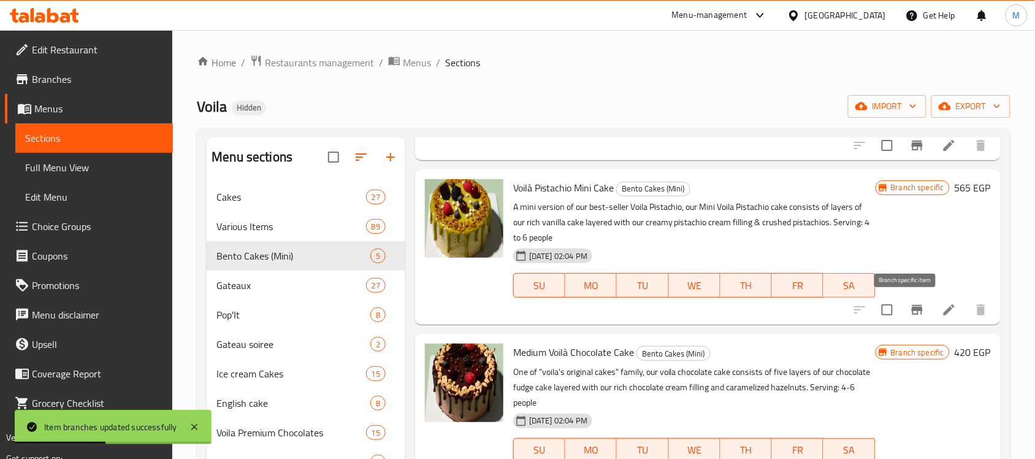
click at [912, 305] on icon "Branch-specific-item" at bounding box center [917, 310] width 11 height 10
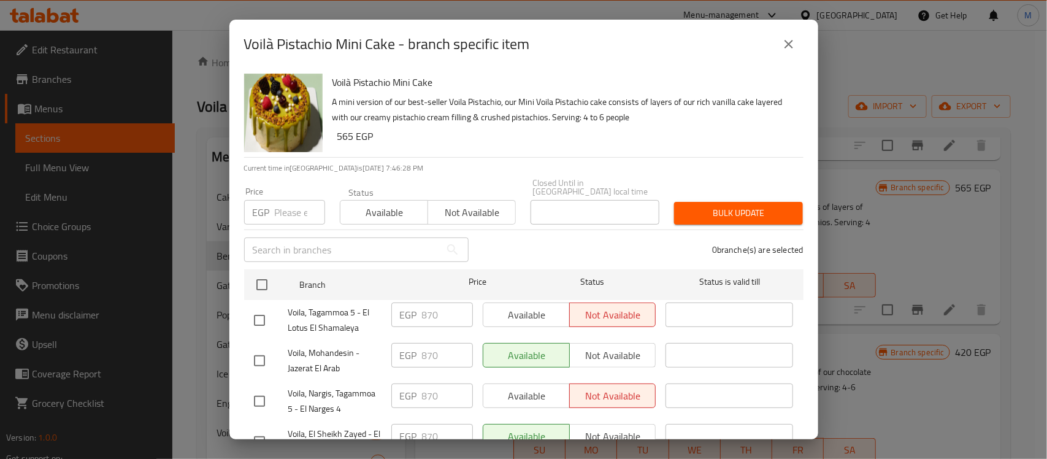
click at [602, 149] on div "Voilà Pistachio Mini Cake A mini version of our best-seller Voila Pistachio, ou…" at bounding box center [563, 113] width 471 height 88
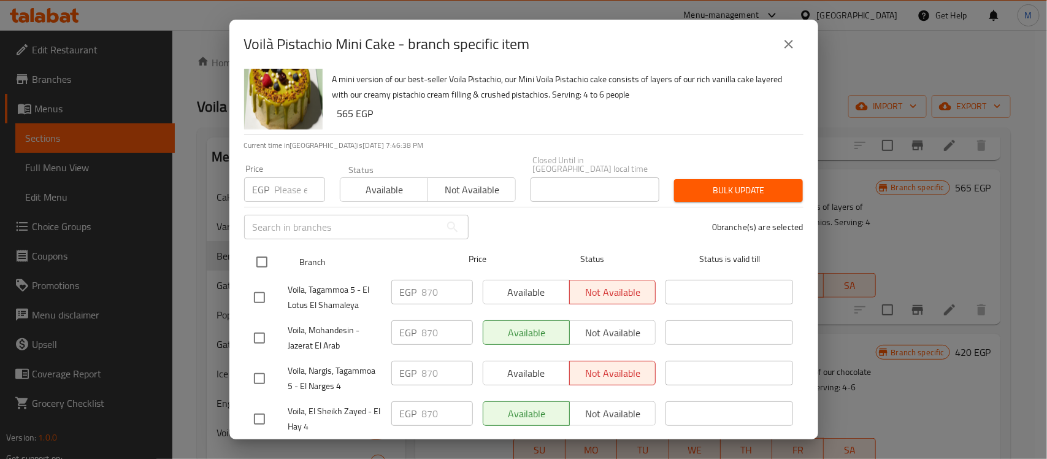
scroll to position [0, 0]
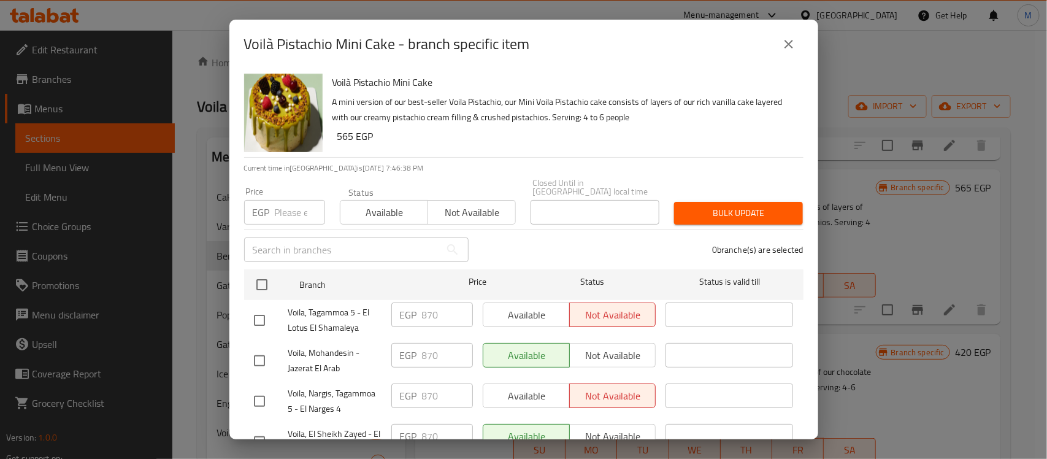
click at [528, 139] on h6 "565 EGP" at bounding box center [565, 136] width 456 height 17
click at [554, 155] on div "Voilà Pistachio Mini Cake A mini version of our best-seller Voila Pistachio, ou…" at bounding box center [563, 113] width 471 height 88
click at [788, 40] on icon "close" at bounding box center [789, 44] width 15 height 15
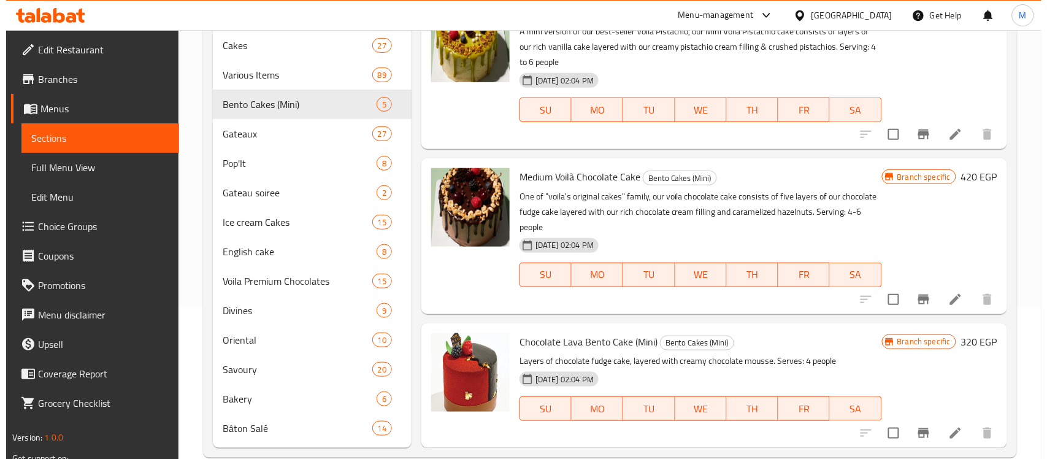
scroll to position [153, 0]
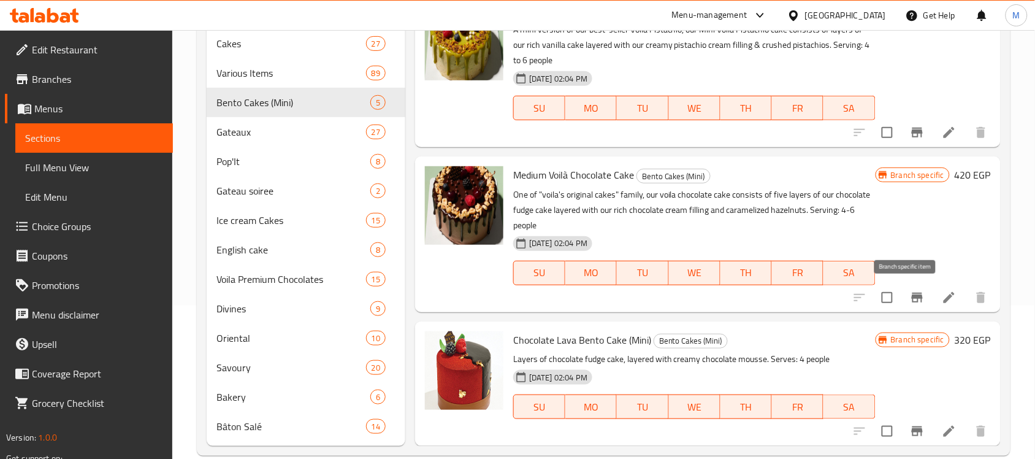
click at [910, 290] on icon "Branch-specific-item" at bounding box center [917, 297] width 15 height 15
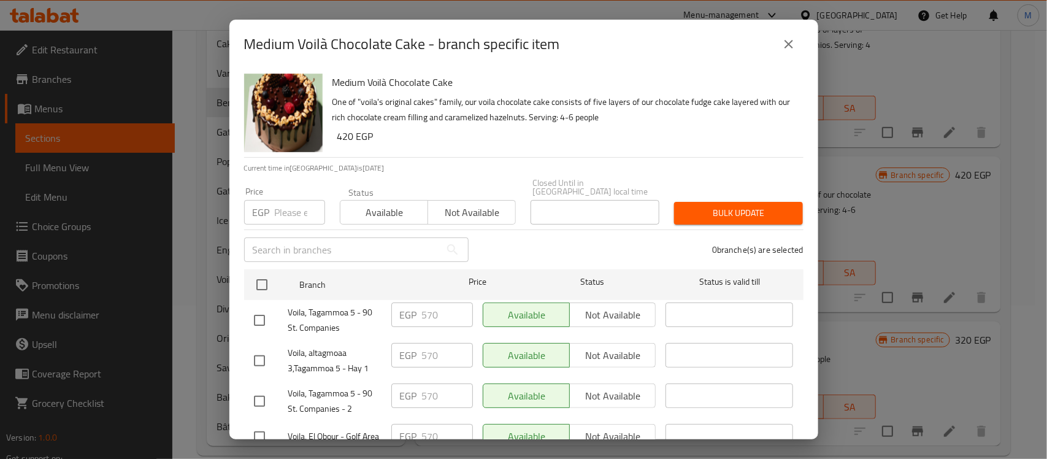
scroll to position [77, 0]
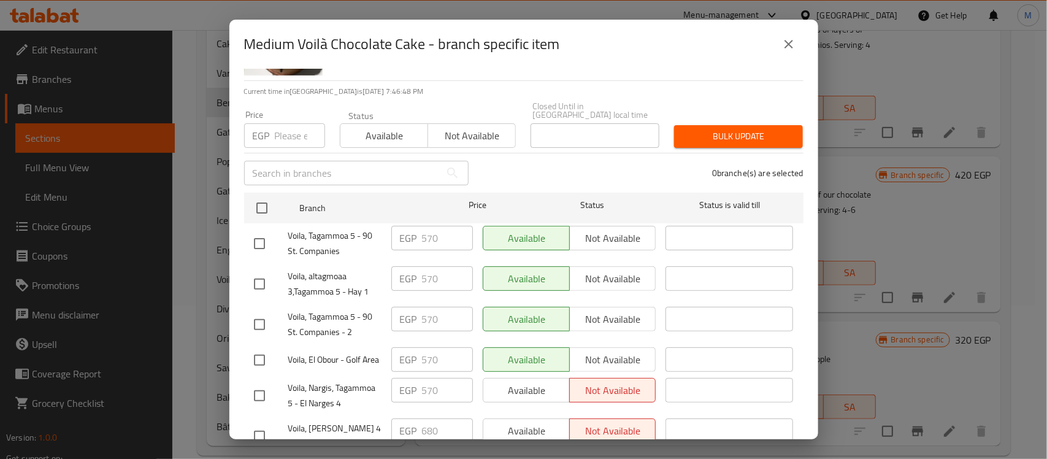
click at [526, 172] on div "0 branche(s) are selected" at bounding box center [643, 173] width 335 height 44
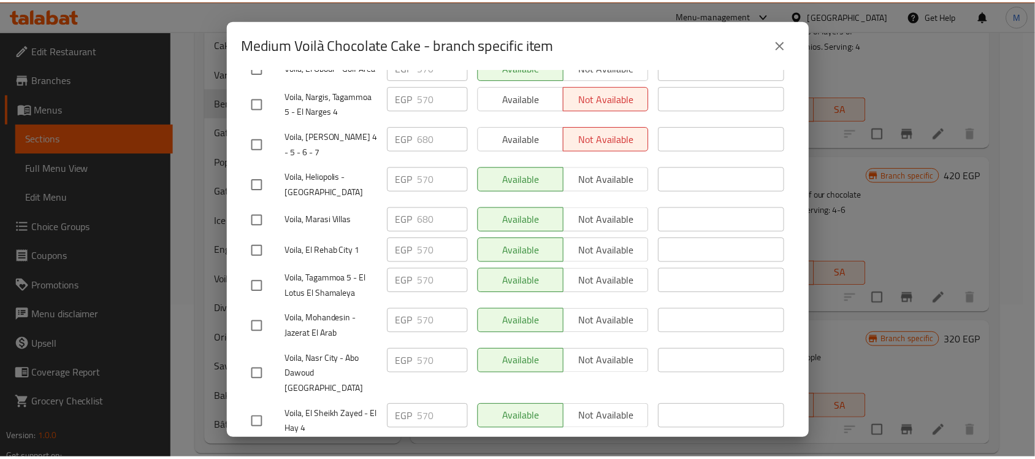
scroll to position [334, 0]
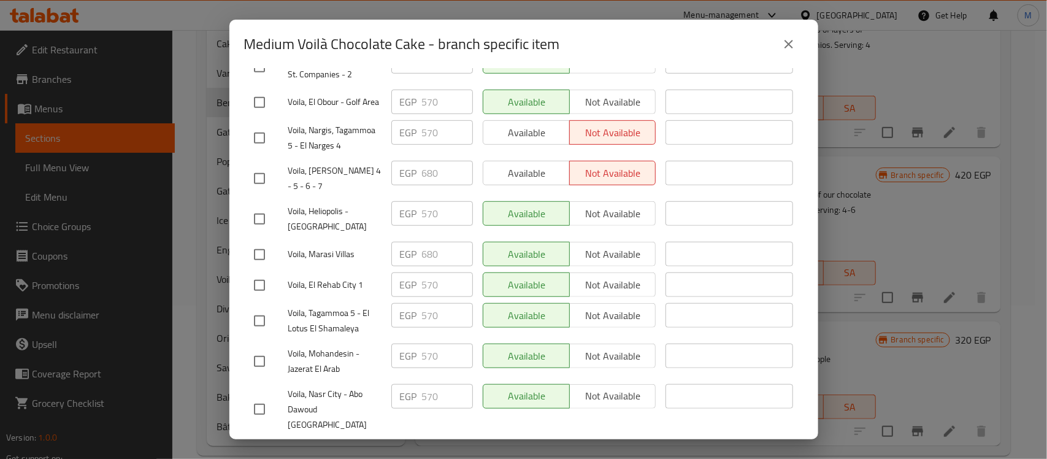
click at [787, 43] on icon "close" at bounding box center [789, 44] width 9 height 9
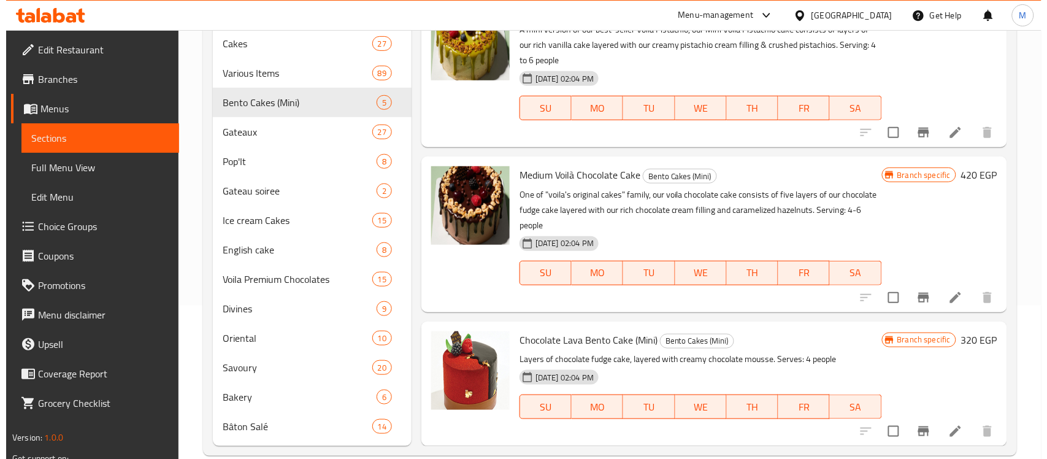
scroll to position [174, 0]
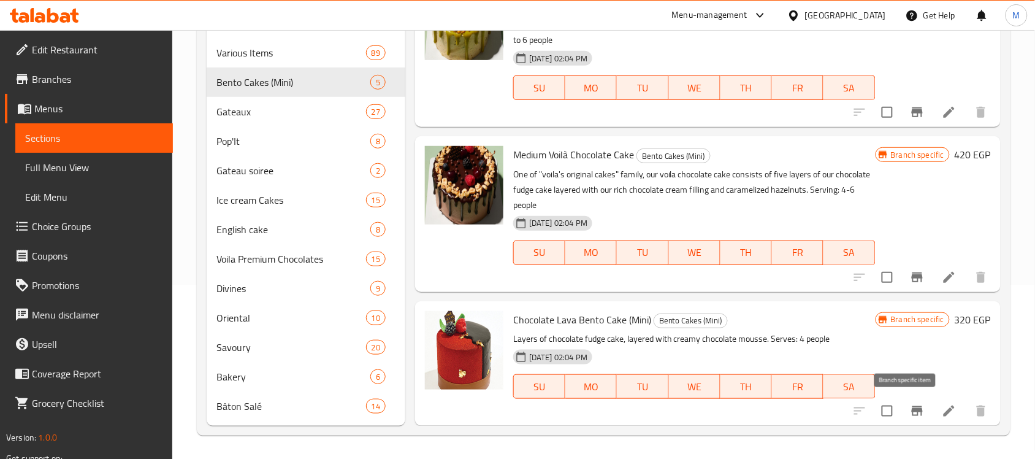
click at [912, 410] on icon "Branch-specific-item" at bounding box center [917, 411] width 11 height 10
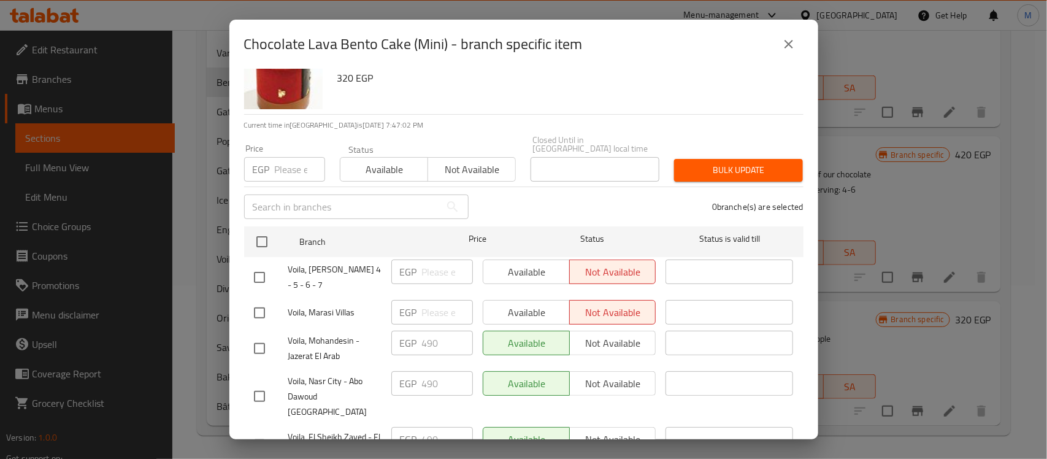
scroll to position [77, 0]
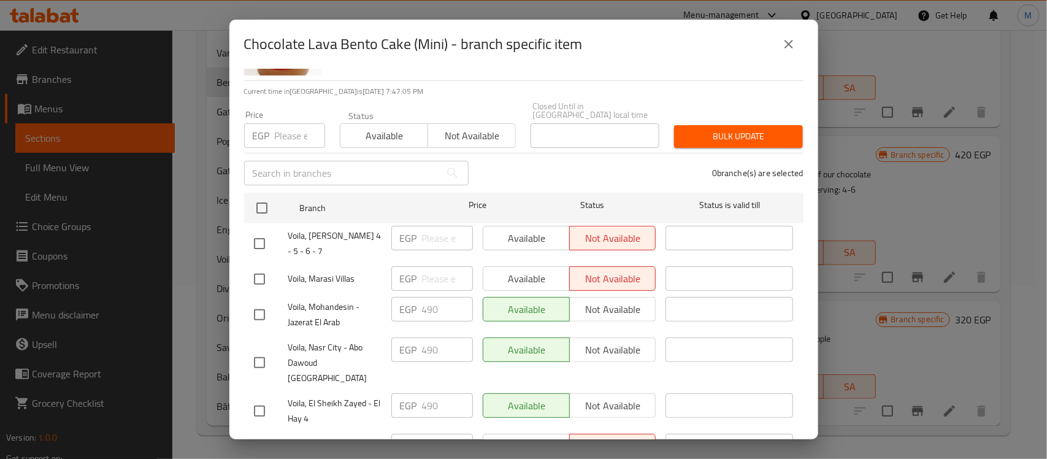
click at [544, 172] on div "0 branche(s) are selected" at bounding box center [643, 173] width 335 height 44
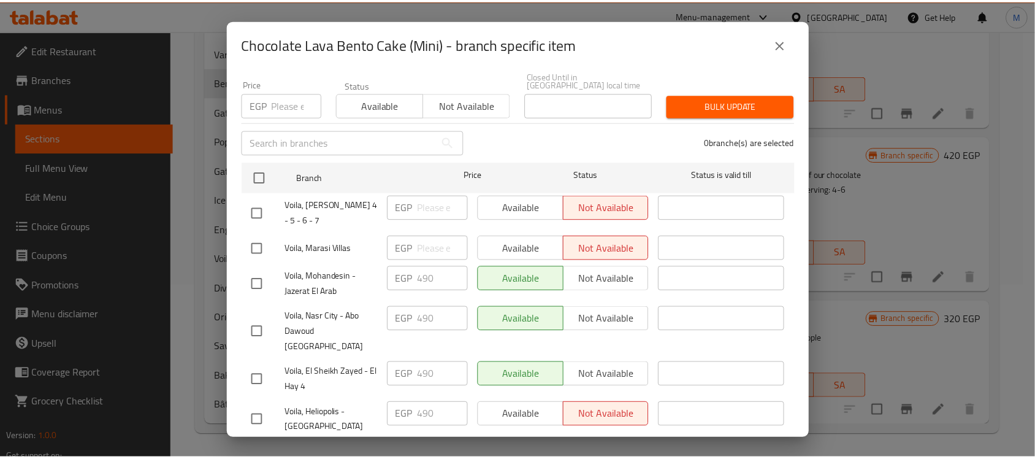
scroll to position [104, 0]
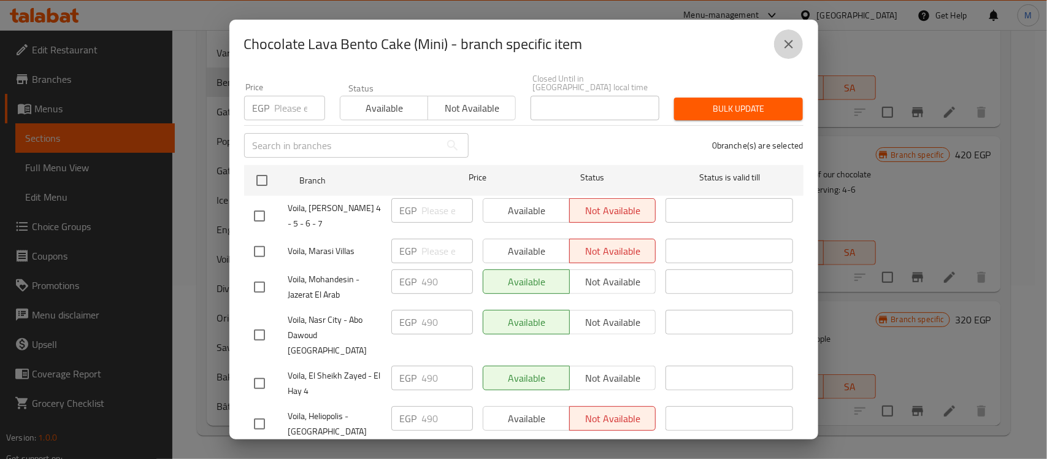
click at [782, 38] on icon "close" at bounding box center [789, 44] width 15 height 15
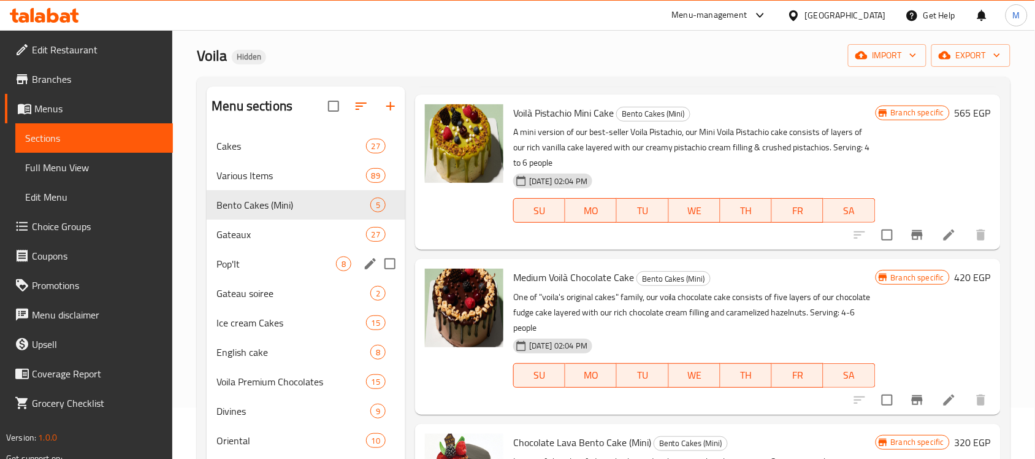
scroll to position [20, 0]
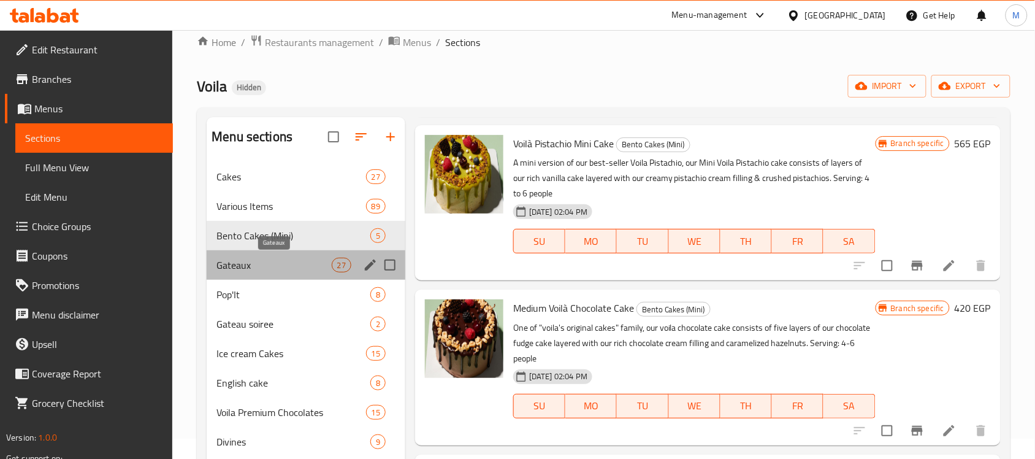
click at [271, 264] on span "Gateaux" at bounding box center [274, 265] width 115 height 15
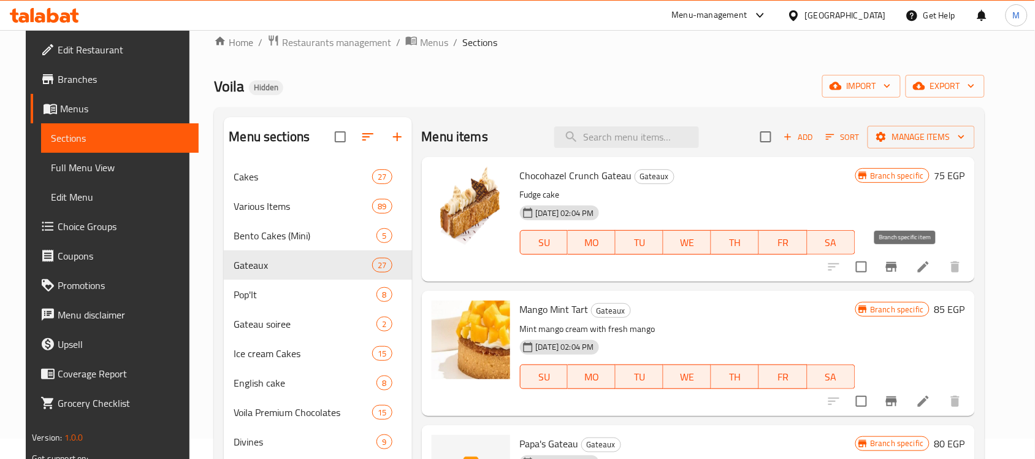
click at [897, 264] on icon "Branch-specific-item" at bounding box center [891, 267] width 11 height 10
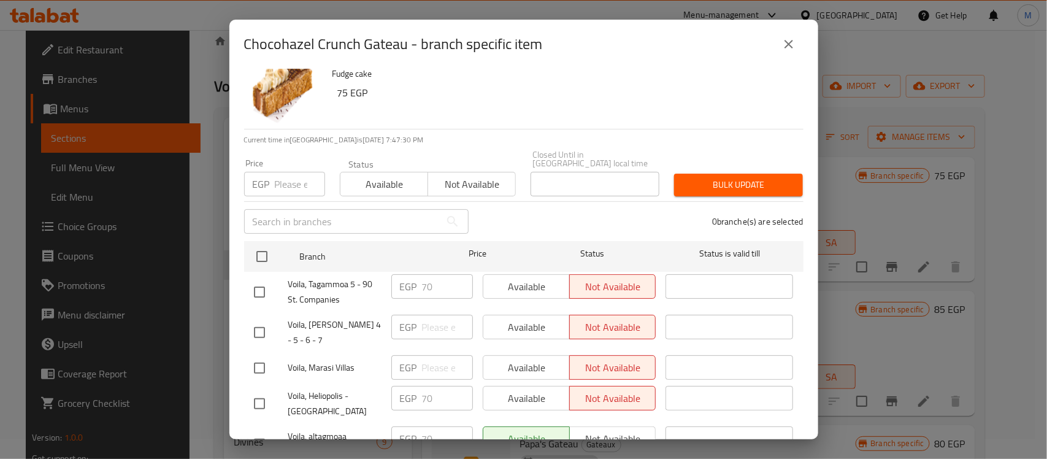
scroll to position [77, 0]
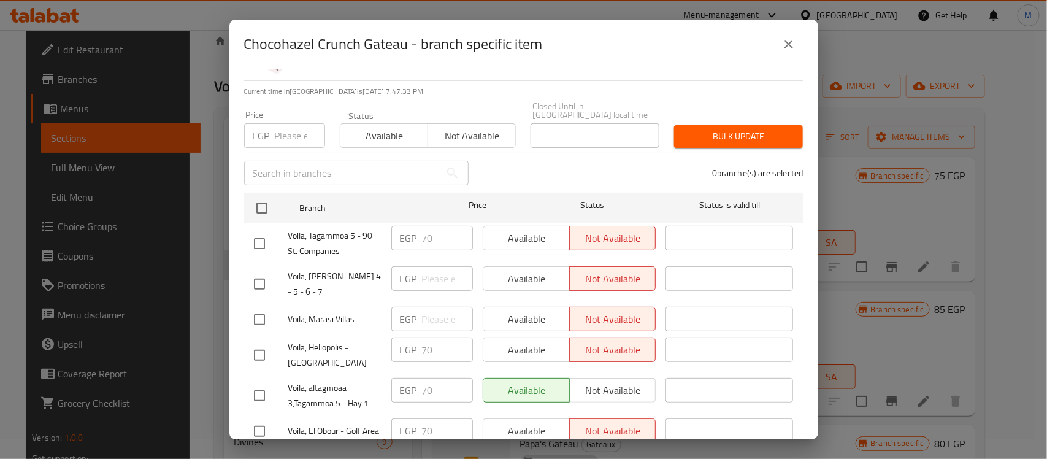
click at [517, 164] on div "0 branche(s) are selected" at bounding box center [643, 173] width 335 height 44
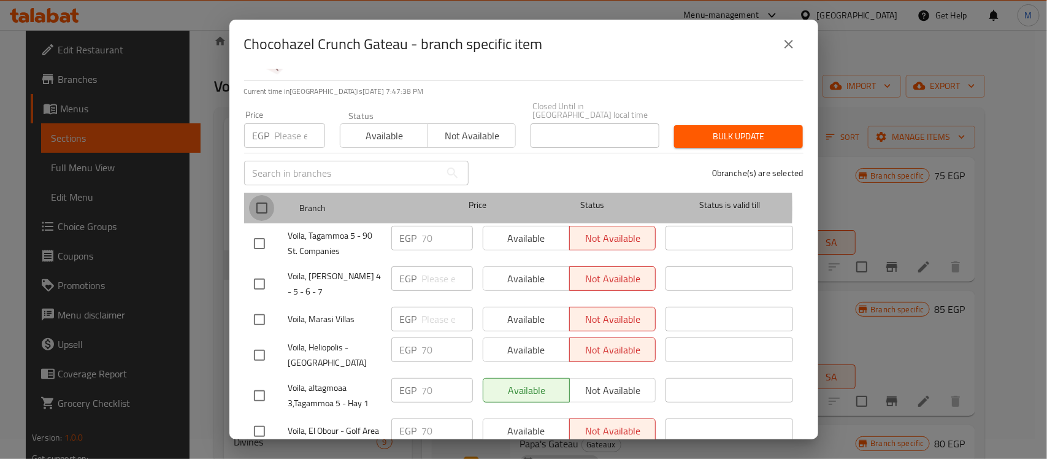
click at [262, 200] on input "checkbox" at bounding box center [262, 208] width 26 height 26
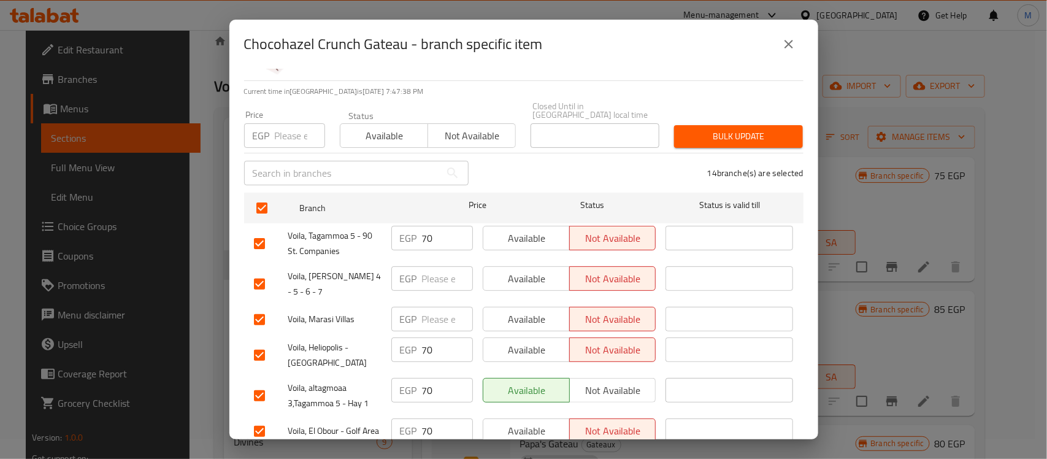
click at [286, 126] on input "number" at bounding box center [300, 135] width 50 height 25
paste input "75"
click at [261, 271] on input "checkbox" at bounding box center [260, 284] width 26 height 26
click at [256, 307] on input "checkbox" at bounding box center [260, 320] width 26 height 26
click at [737, 129] on span "Bulk update" at bounding box center [738, 136] width 109 height 15
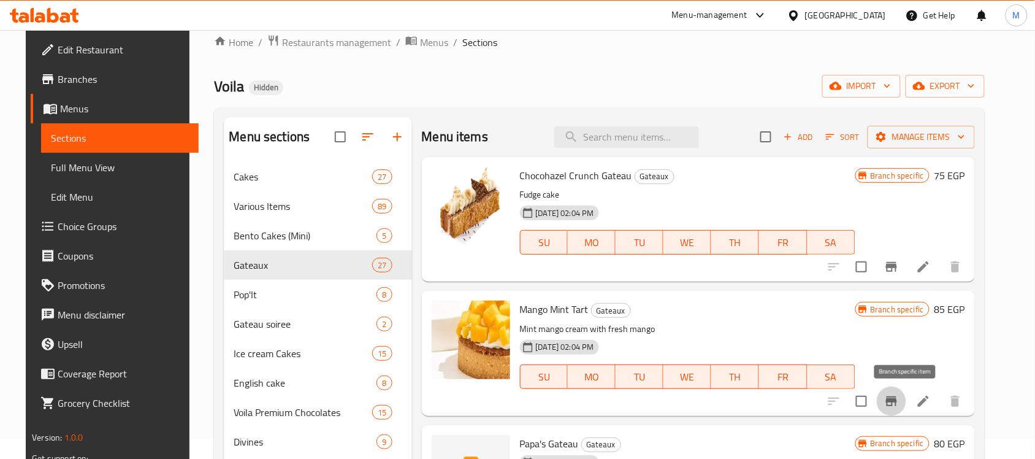
click at [897, 400] on icon "Branch-specific-item" at bounding box center [891, 401] width 11 height 10
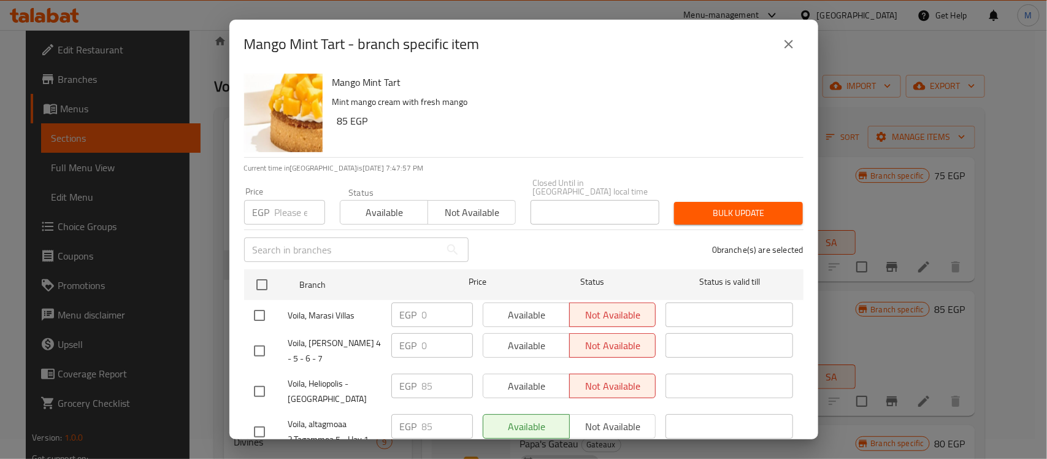
click at [502, 130] on div "Mango Mint Tart Mint mango cream with fresh mango 85 EGP" at bounding box center [563, 113] width 471 height 88
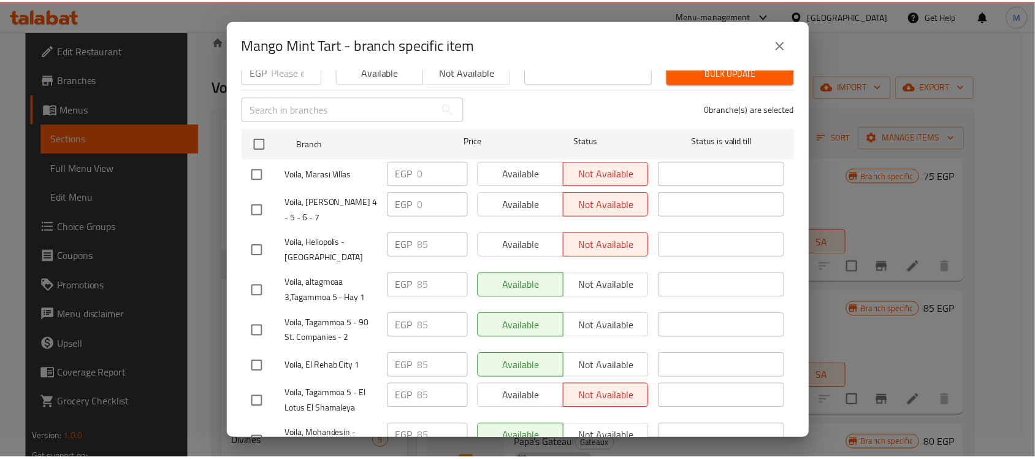
scroll to position [0, 0]
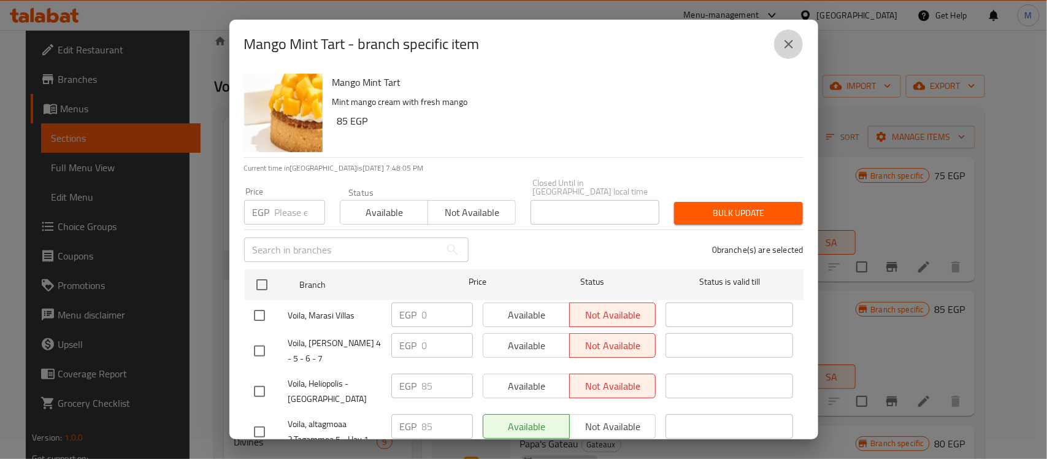
click at [791, 45] on icon "close" at bounding box center [789, 44] width 15 height 15
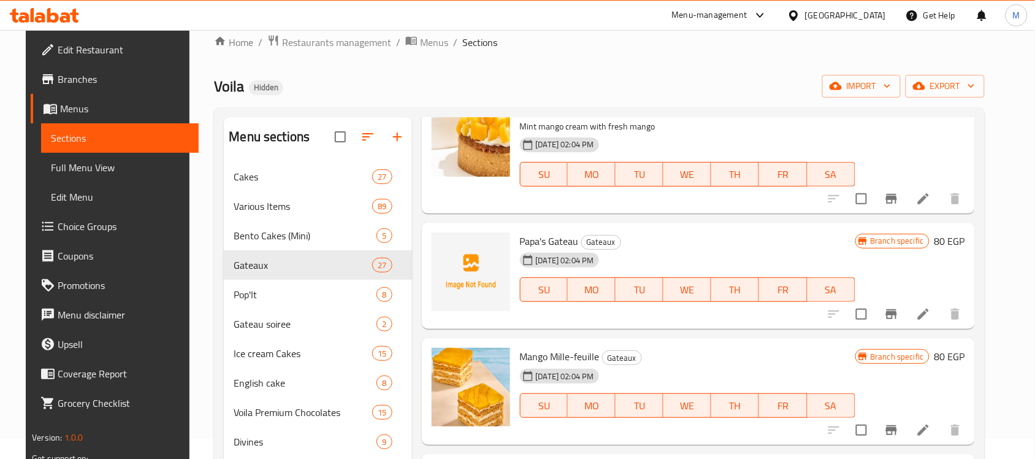
scroll to position [230, 0]
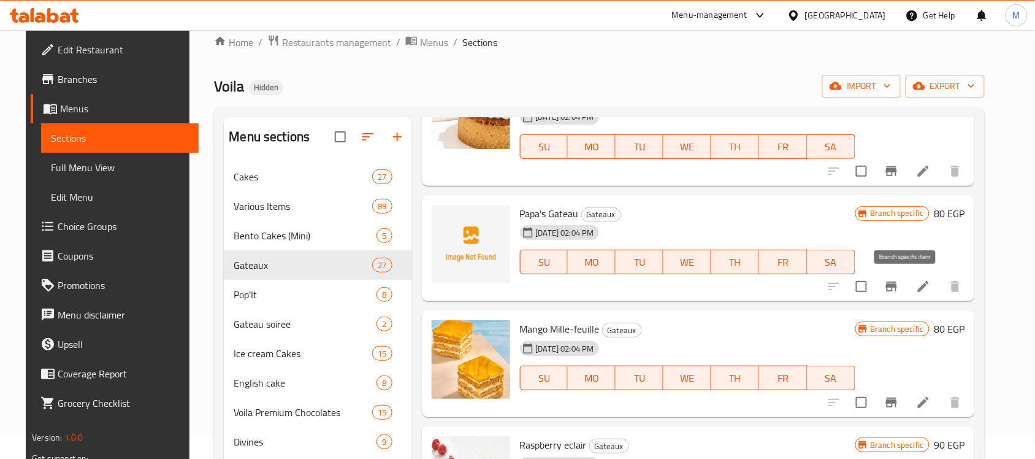
click at [899, 280] on icon "Branch-specific-item" at bounding box center [892, 286] width 15 height 15
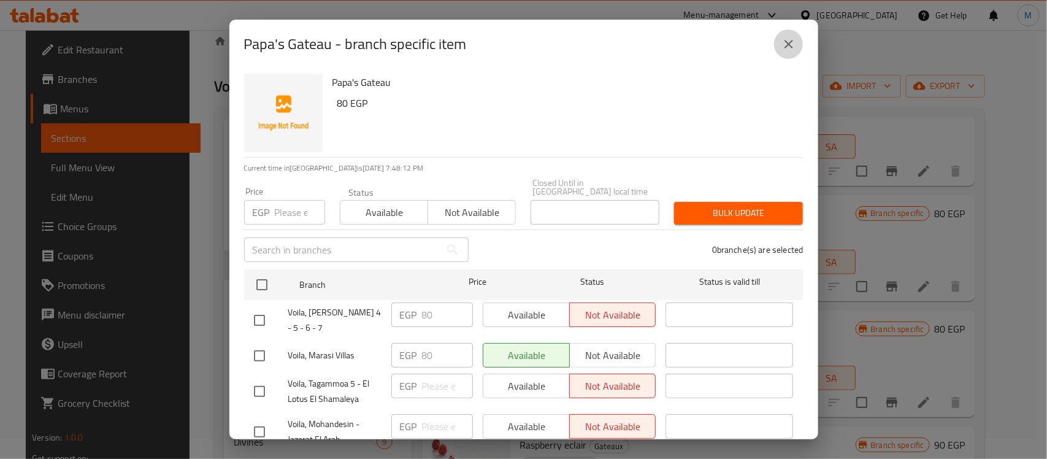
click at [784, 37] on icon "close" at bounding box center [789, 44] width 15 height 15
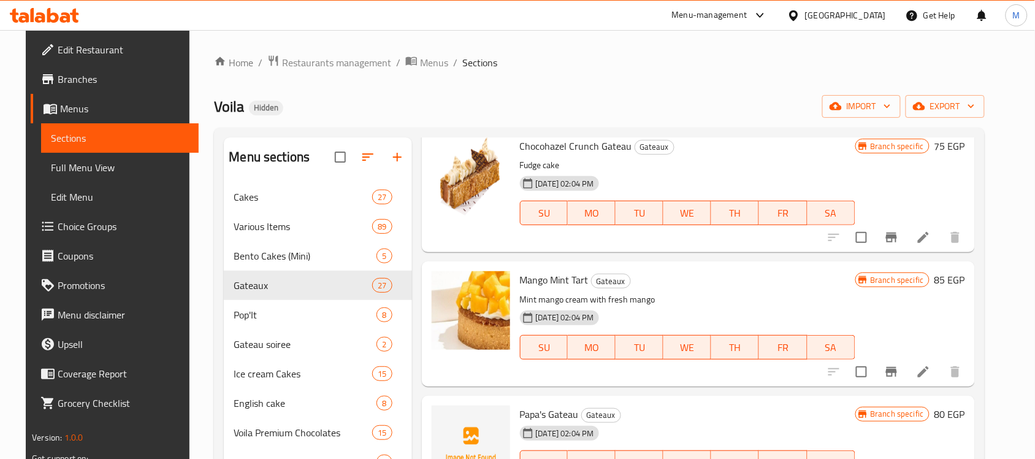
scroll to position [153, 0]
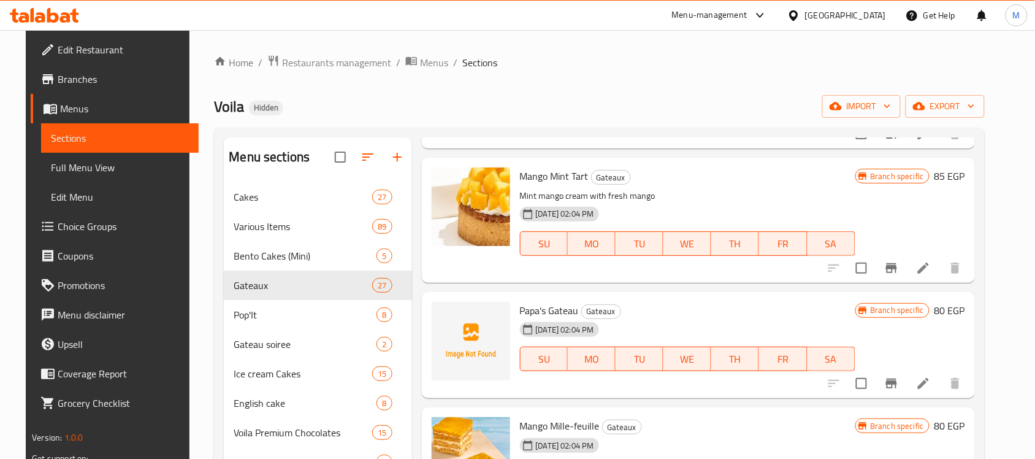
click at [554, 308] on span "Papa's Gateau" at bounding box center [549, 310] width 59 height 18
click at [556, 308] on span "Papa's Gateau" at bounding box center [549, 310] width 59 height 18
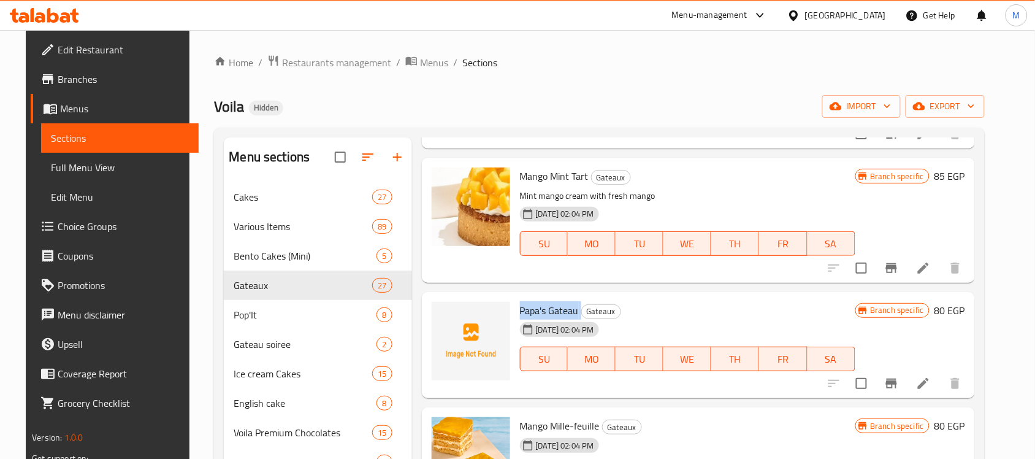
click at [556, 308] on span "Papa's Gateau" at bounding box center [549, 310] width 59 height 18
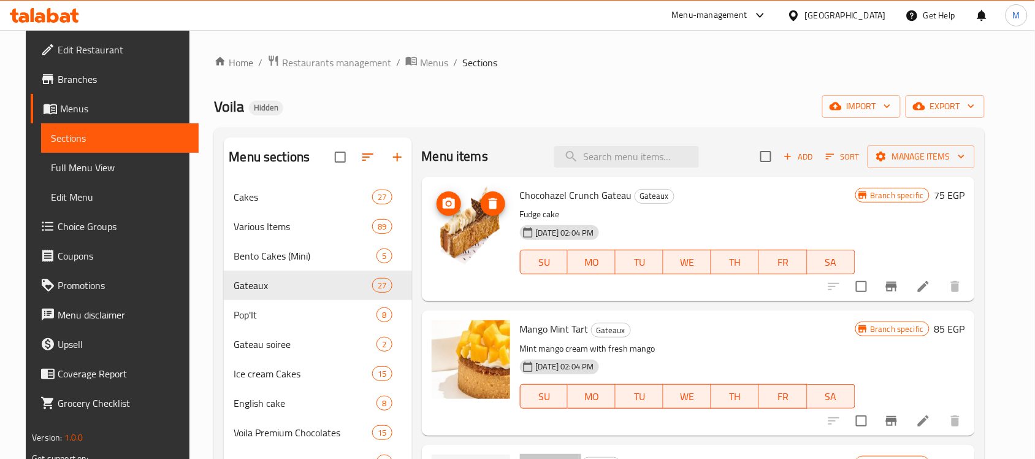
scroll to position [0, 0]
click at [501, 105] on div "Voila Hidden import export" at bounding box center [599, 106] width 770 height 23
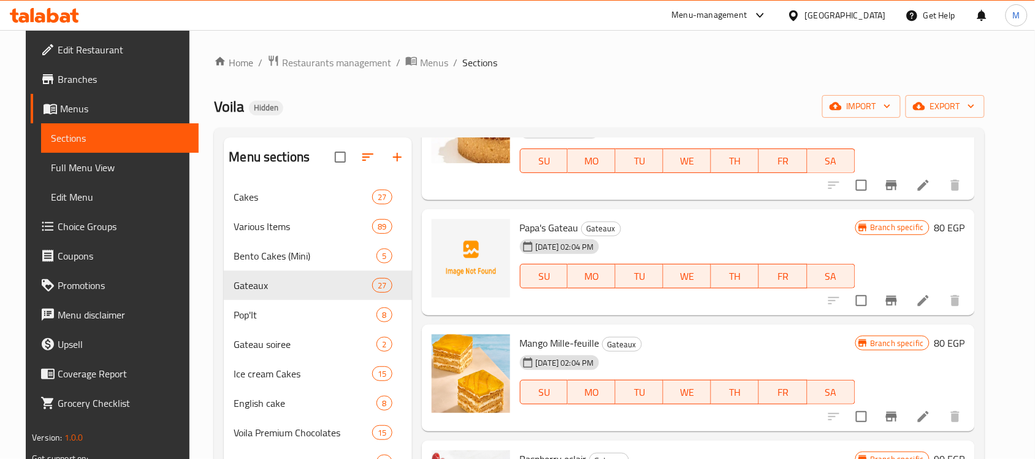
scroll to position [307, 0]
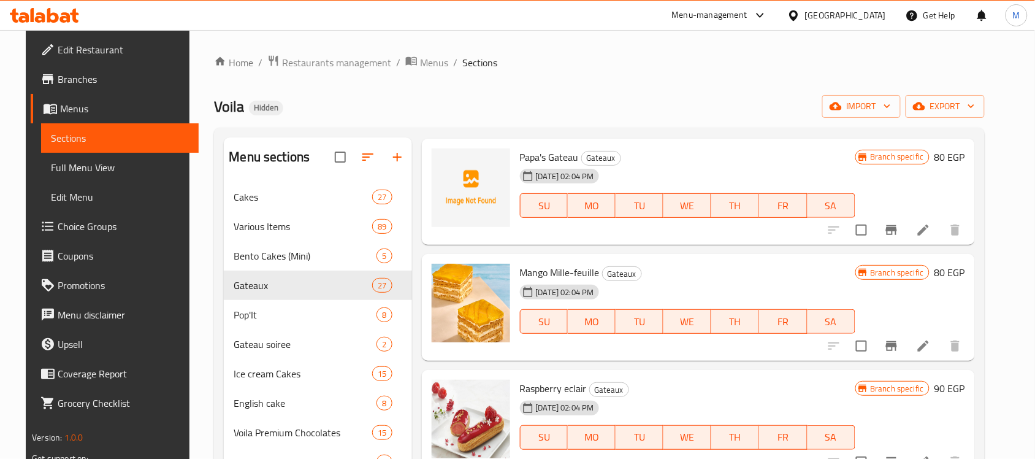
click at [555, 274] on span "Mango Mille-feuille" at bounding box center [560, 272] width 80 height 18
click at [569, 271] on span "Mango Mille-feuille" at bounding box center [560, 272] width 80 height 18
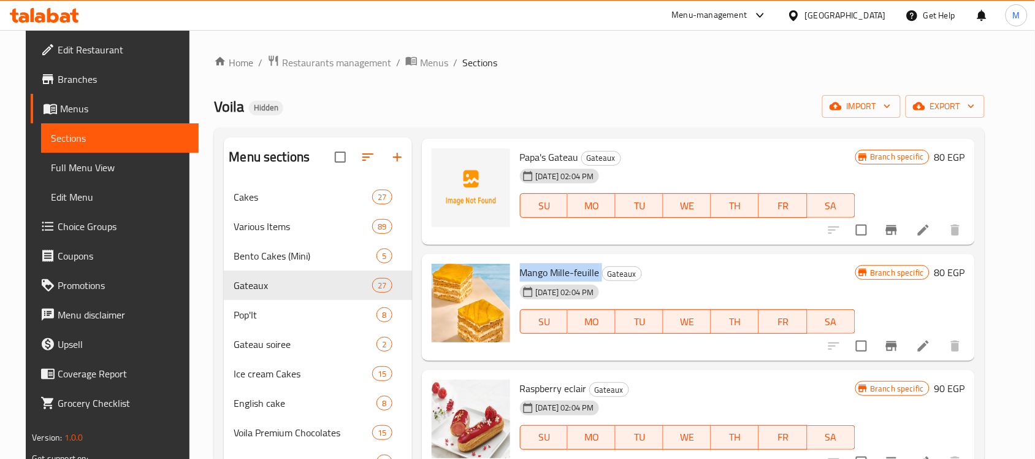
click at [569, 271] on span "Mango Mille-feuille" at bounding box center [560, 272] width 80 height 18
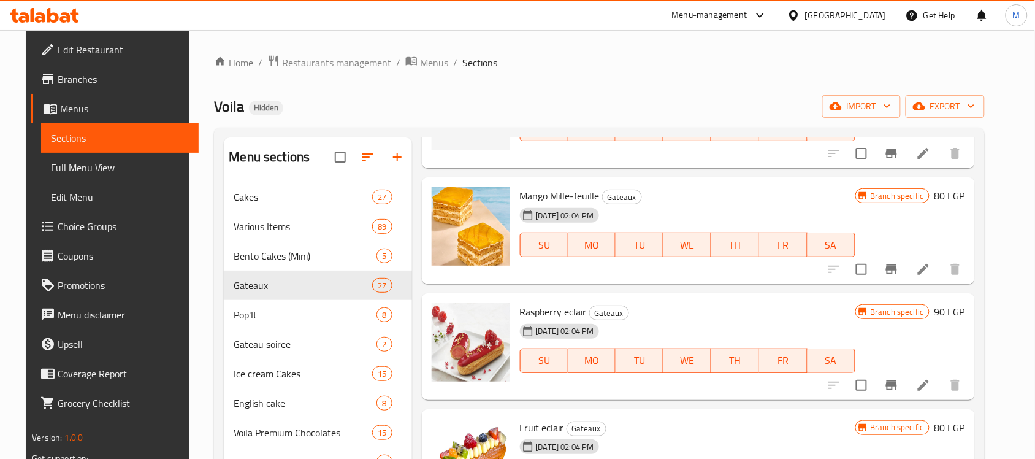
click at [551, 311] on span "Raspberry eclair" at bounding box center [553, 311] width 67 height 18
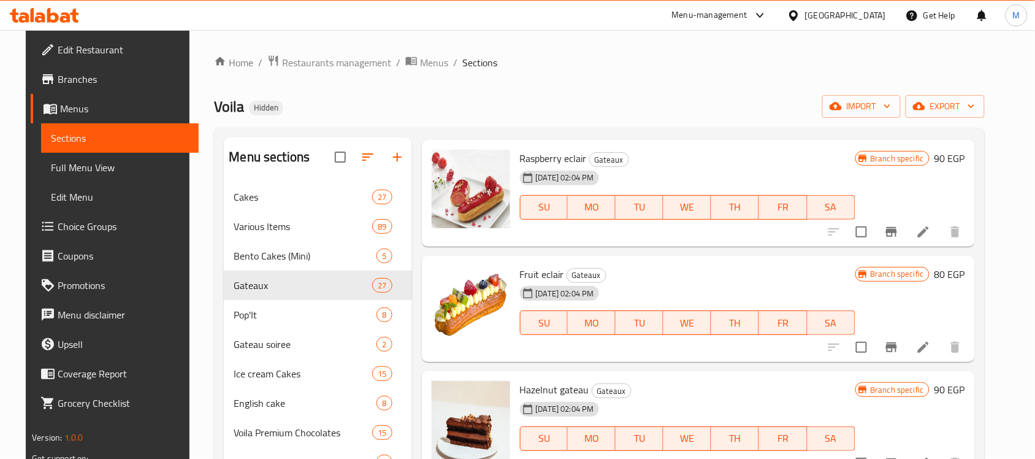
click at [541, 271] on span "Fruit eclair" at bounding box center [542, 274] width 44 height 18
click at [537, 267] on span "Fruit eclair" at bounding box center [542, 274] width 44 height 18
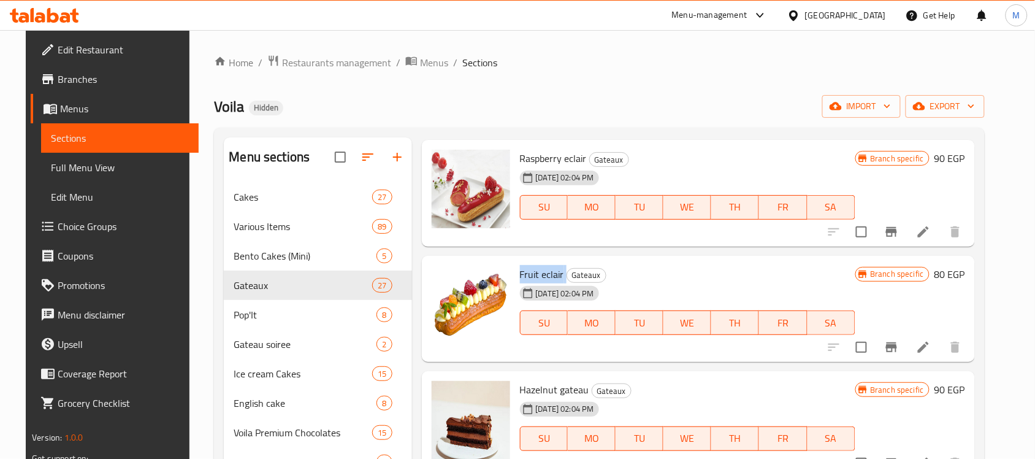
click at [537, 267] on span "Fruit eclair" at bounding box center [542, 274] width 44 height 18
click at [543, 277] on span "Fruit eclair" at bounding box center [542, 274] width 44 height 18
click at [555, 387] on span "Hazelnut gateau" at bounding box center [554, 389] width 69 height 18
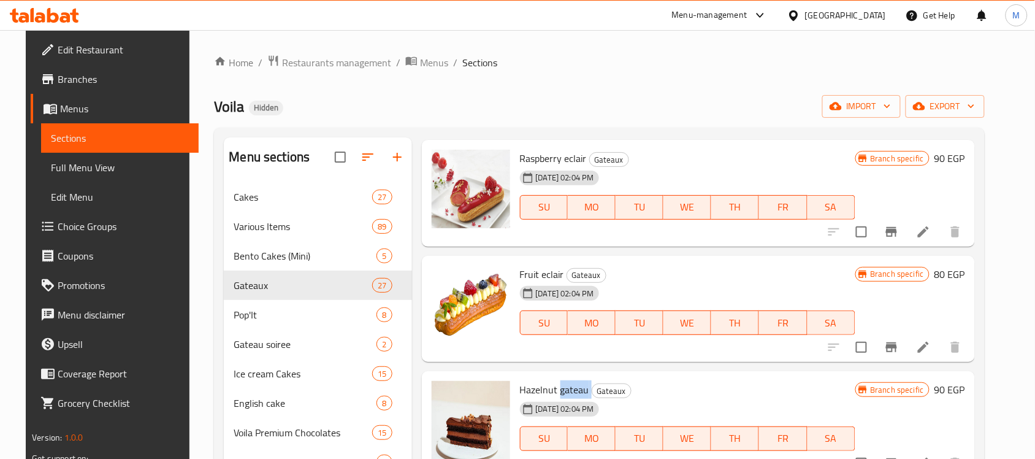
click at [555, 387] on span "Hazelnut gateau" at bounding box center [554, 389] width 69 height 18
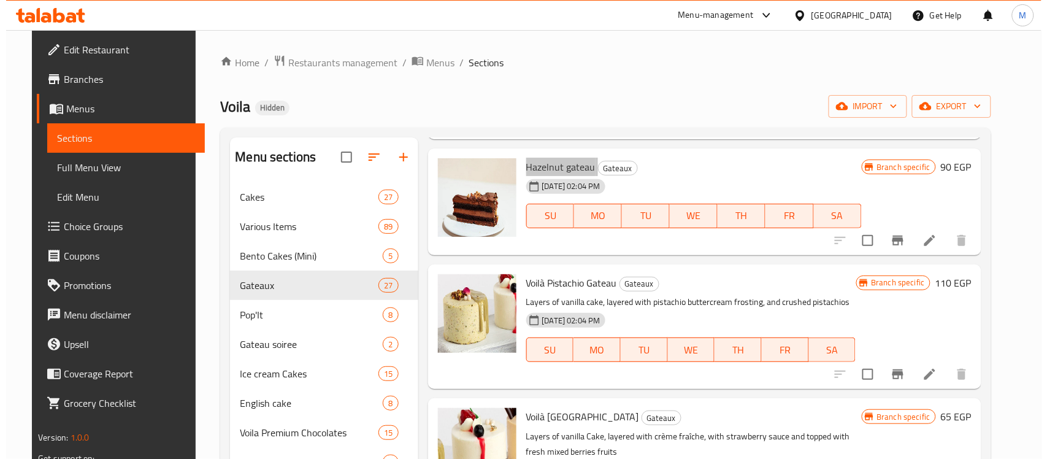
scroll to position [767, 0]
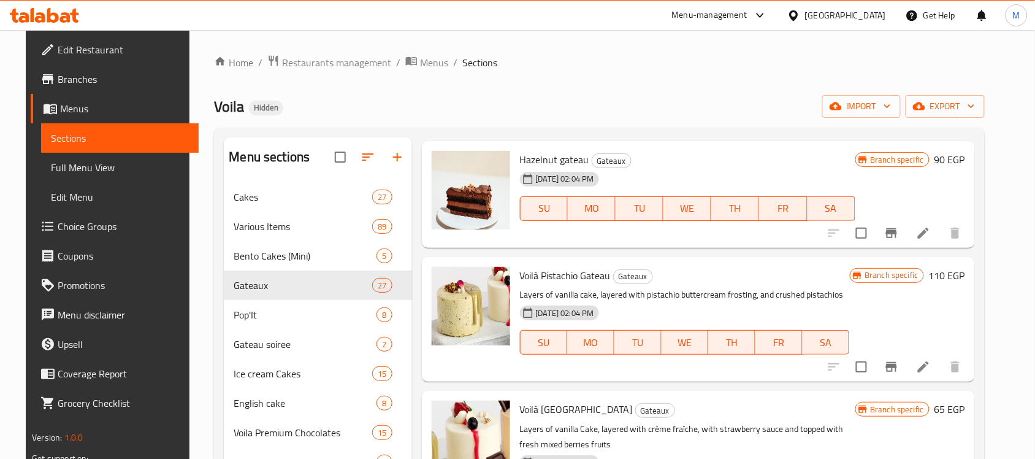
click at [561, 283] on span "Voilà Pistachio Gateau" at bounding box center [565, 275] width 91 height 18
click at [561, 275] on span "Voilà Pistachio Gateau" at bounding box center [565, 275] width 91 height 18
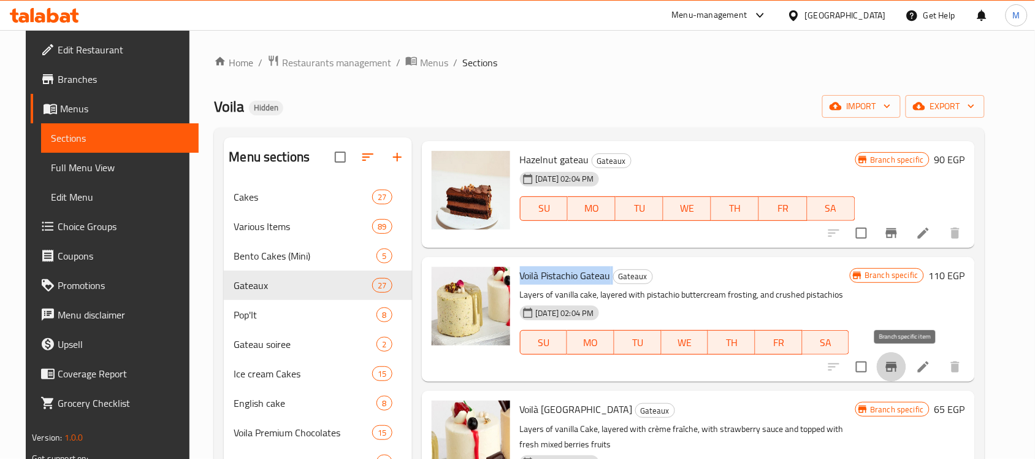
click at [899, 359] on icon "Branch-specific-item" at bounding box center [892, 366] width 15 height 15
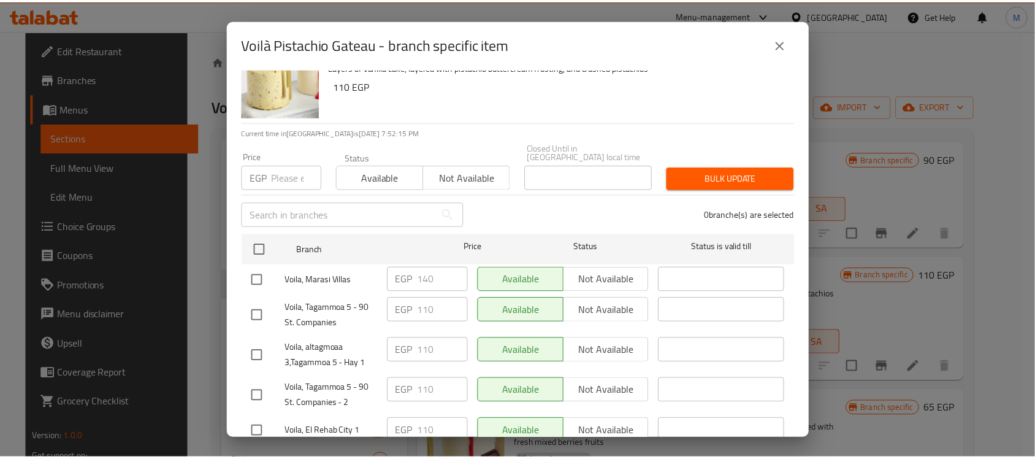
scroll to position [0, 0]
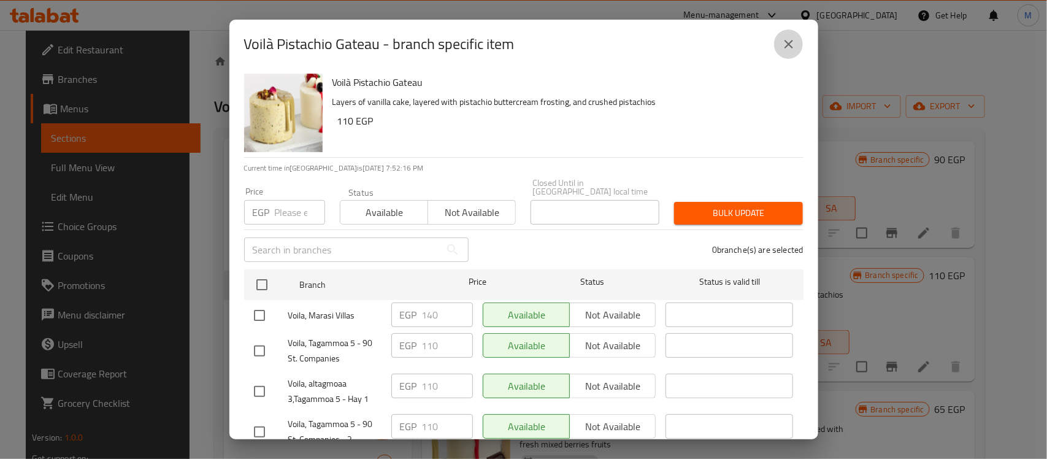
click at [789, 40] on icon "close" at bounding box center [789, 44] width 15 height 15
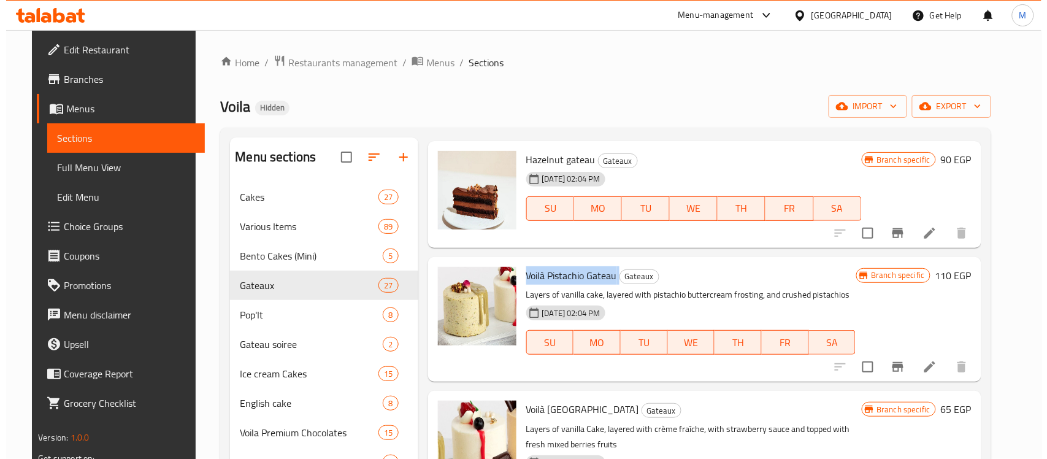
scroll to position [690, 0]
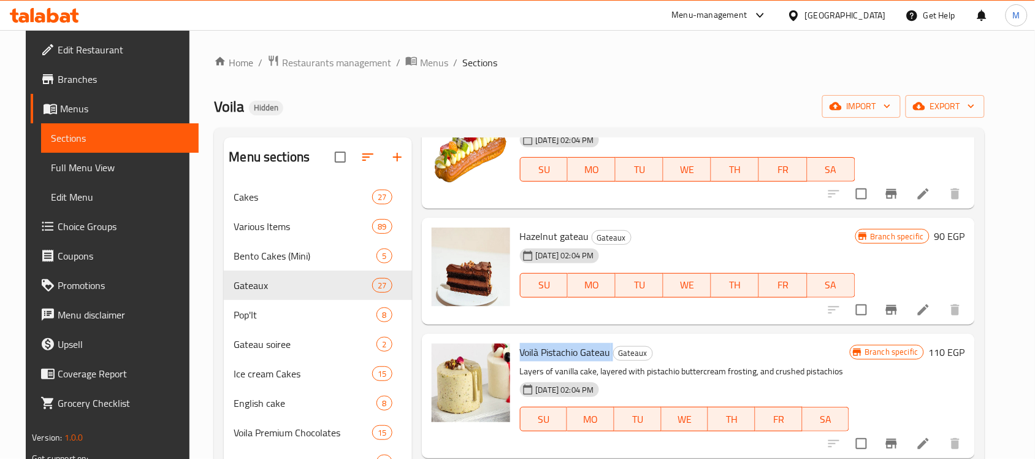
click at [548, 355] on span "Voilà Pistachio Gateau" at bounding box center [565, 352] width 91 height 18
click at [899, 437] on icon "Branch-specific-item" at bounding box center [892, 443] width 15 height 15
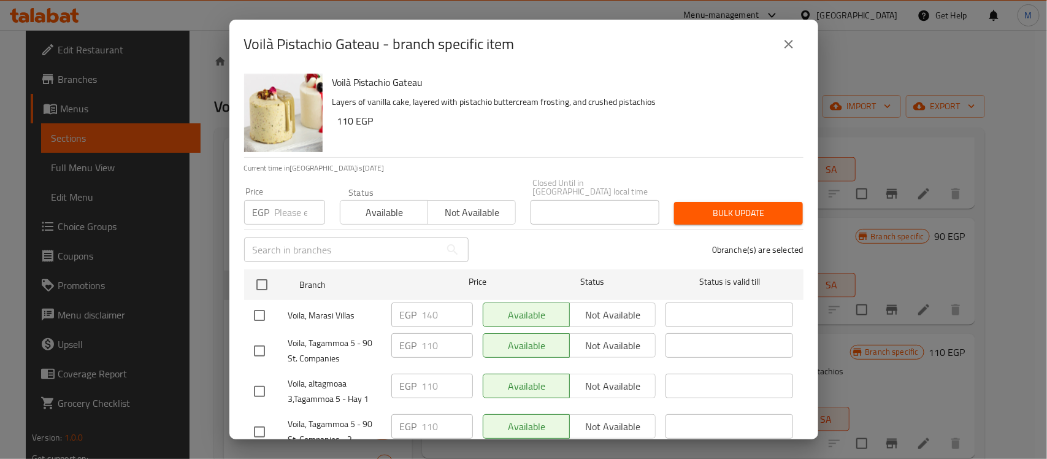
click at [528, 228] on div "0 branche(s) are selected" at bounding box center [643, 250] width 335 height 44
click at [526, 237] on div "0 branche(s) are selected" at bounding box center [643, 250] width 335 height 44
click at [528, 232] on div "0 branche(s) are selected" at bounding box center [643, 250] width 335 height 44
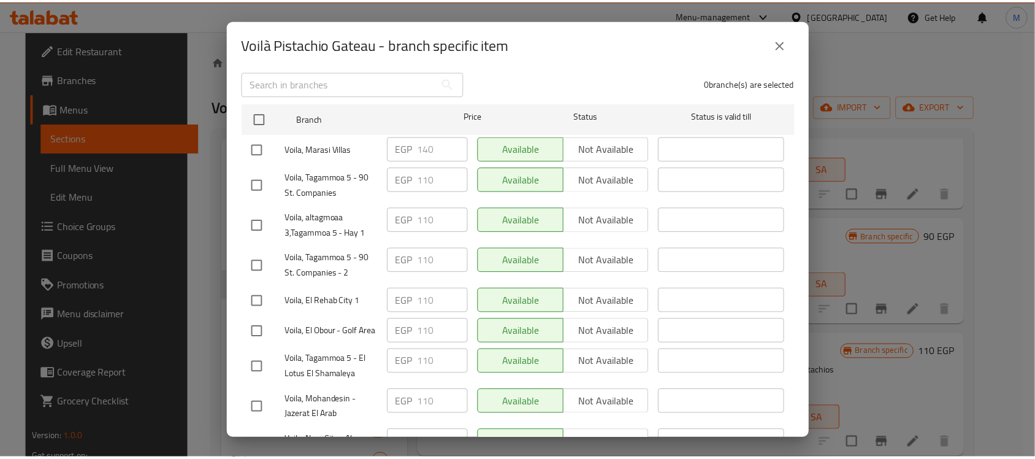
scroll to position [28, 0]
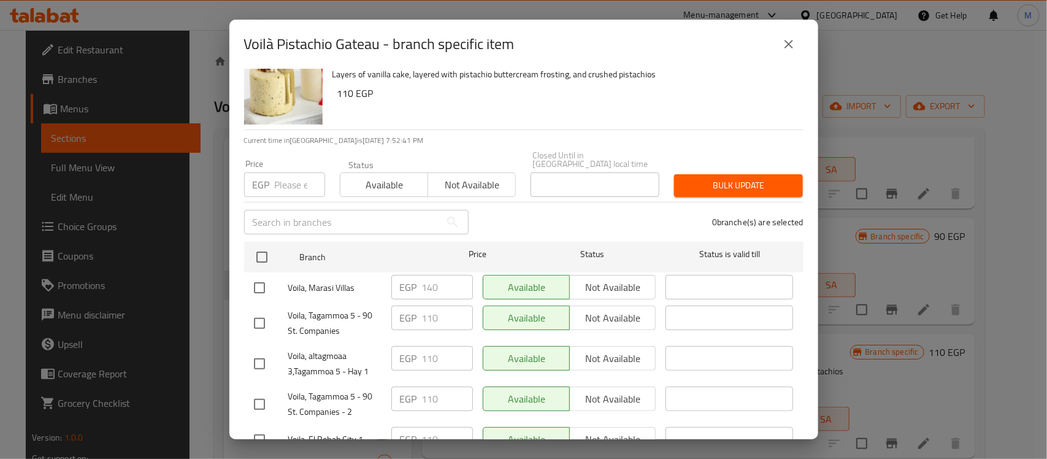
click at [786, 43] on icon "close" at bounding box center [789, 44] width 15 height 15
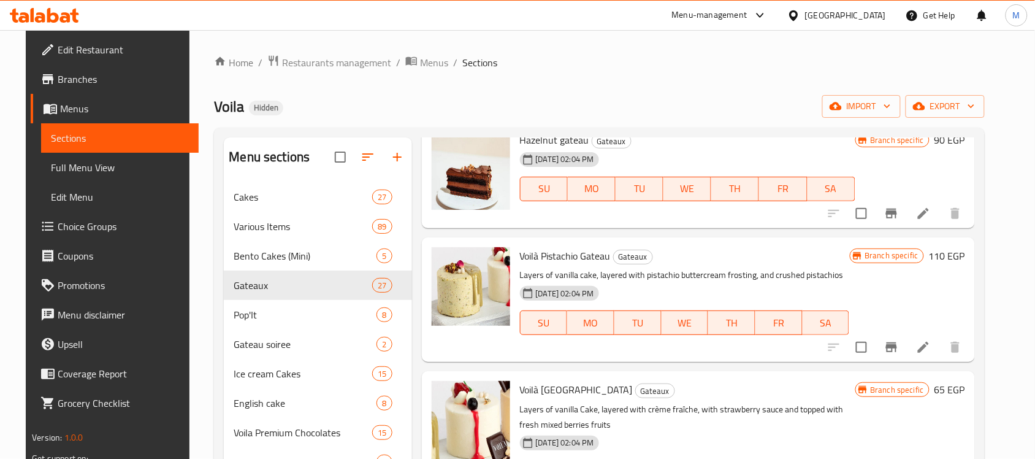
scroll to position [843, 0]
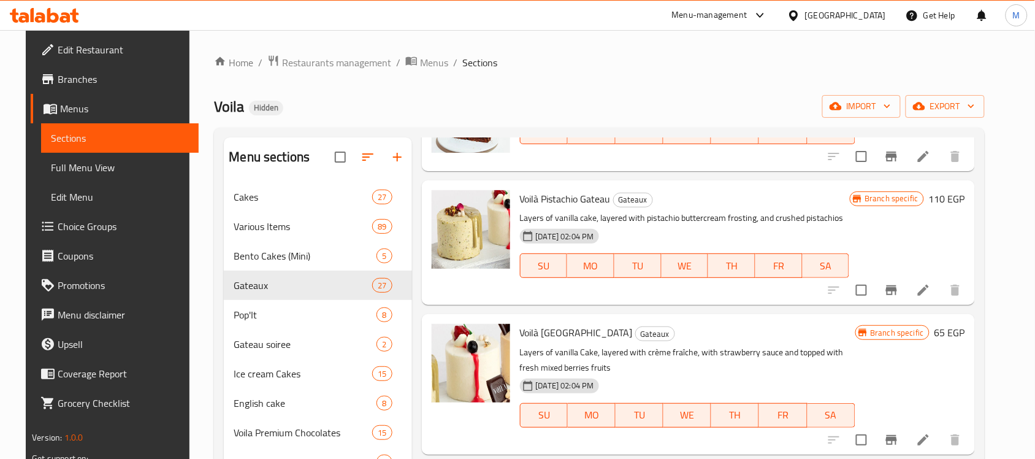
click at [577, 325] on span "Voilà White Forest Gateau" at bounding box center [576, 332] width 113 height 18
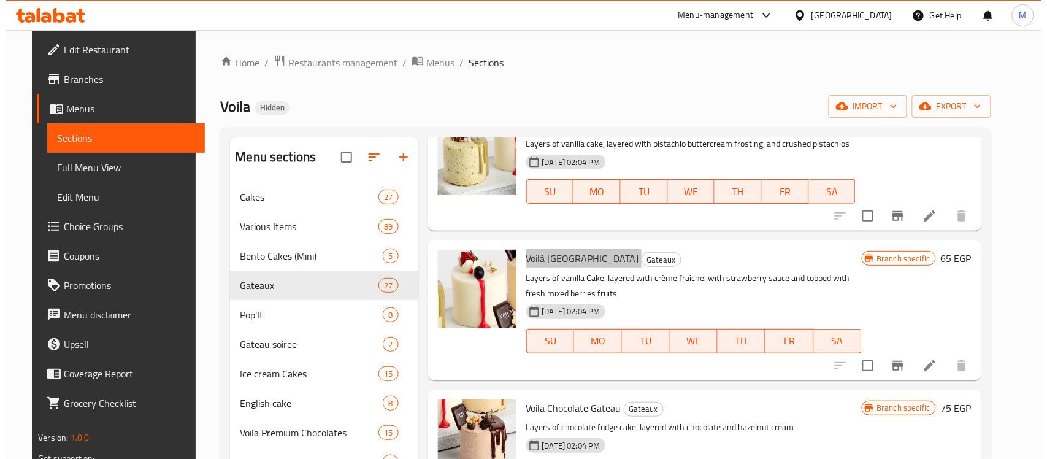
scroll to position [920, 0]
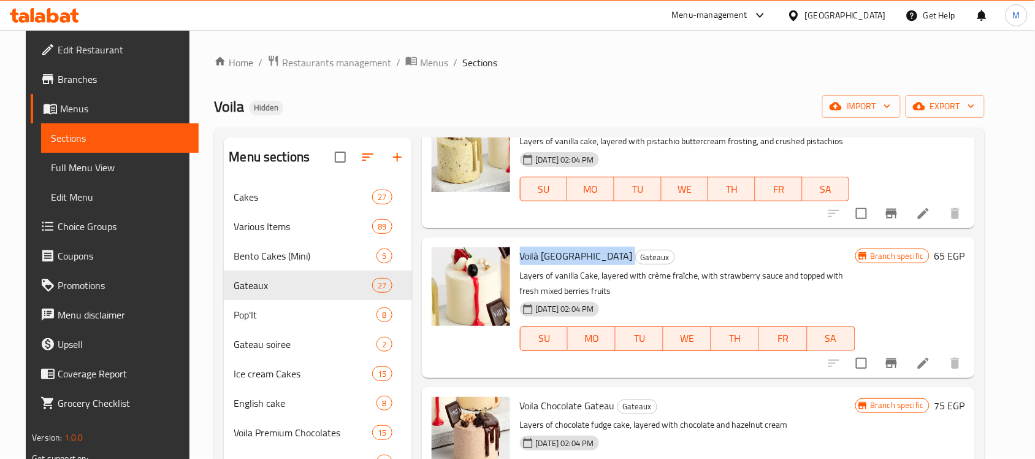
click at [897, 360] on icon "Branch-specific-item" at bounding box center [891, 363] width 11 height 10
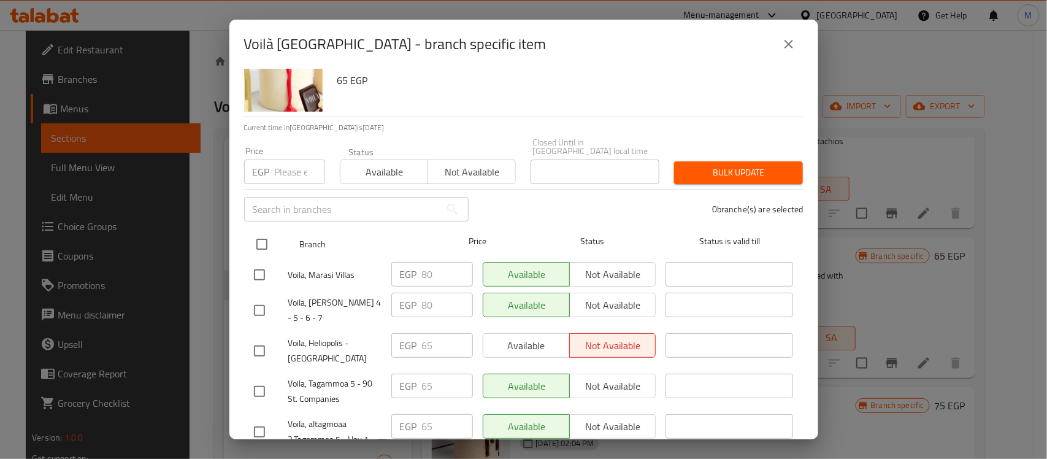
scroll to position [77, 0]
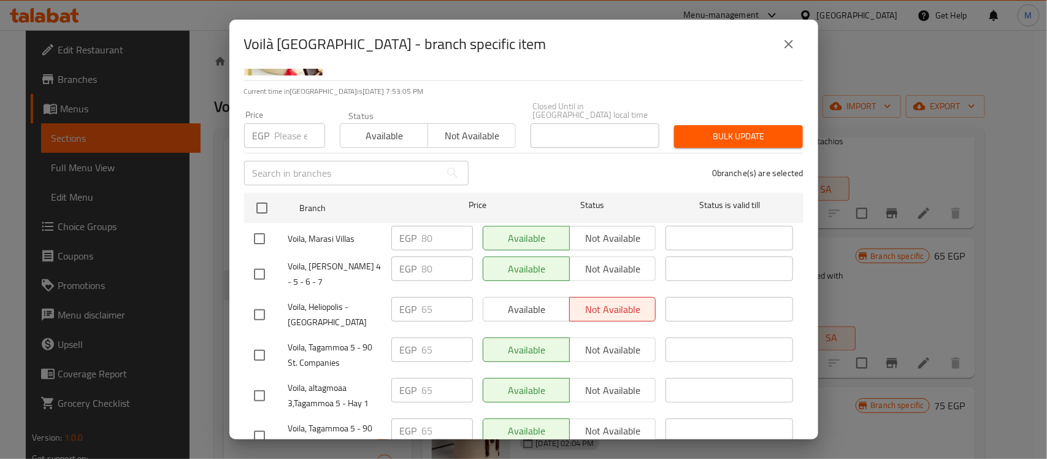
click at [520, 158] on div "0 branche(s) are selected" at bounding box center [643, 173] width 335 height 44
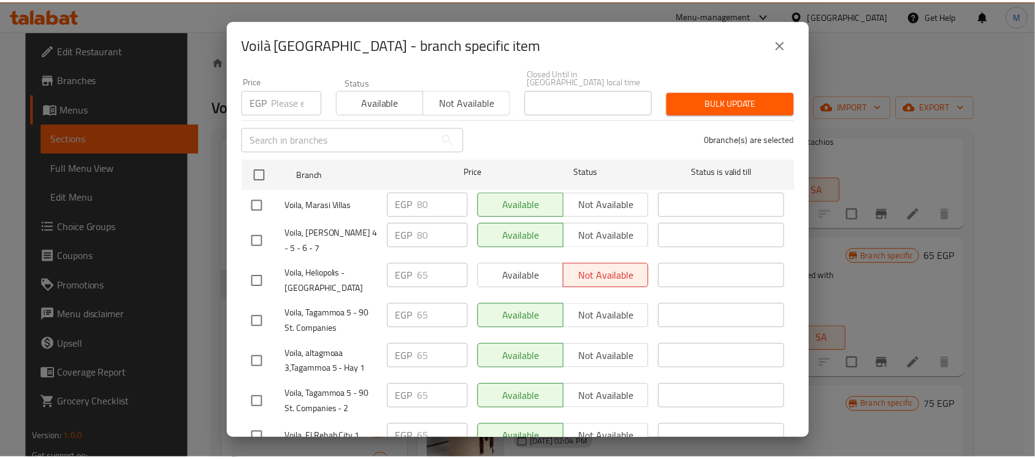
scroll to position [28, 0]
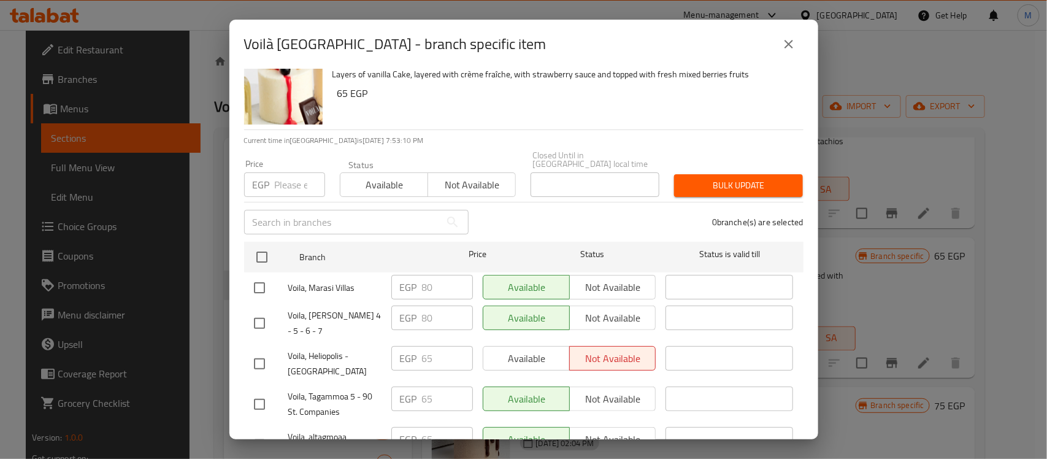
click at [788, 42] on icon "close" at bounding box center [789, 44] width 15 height 15
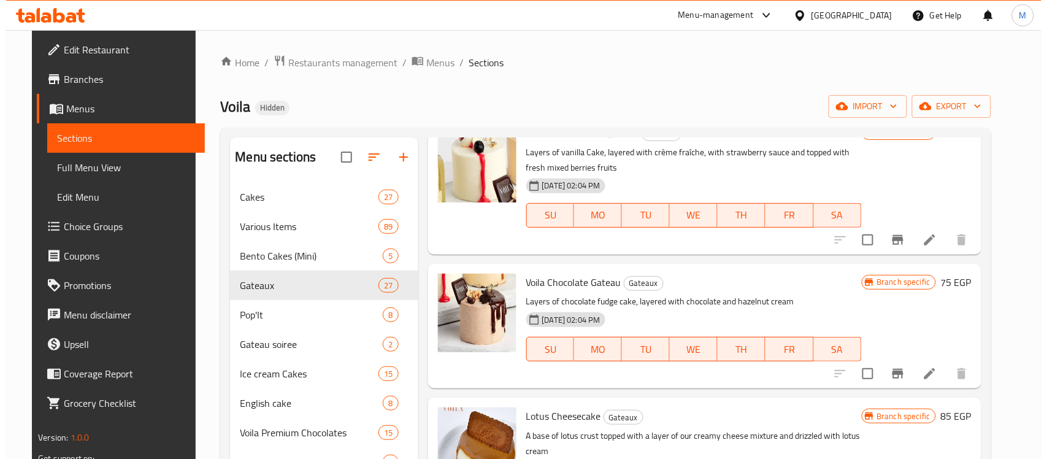
scroll to position [1074, 0]
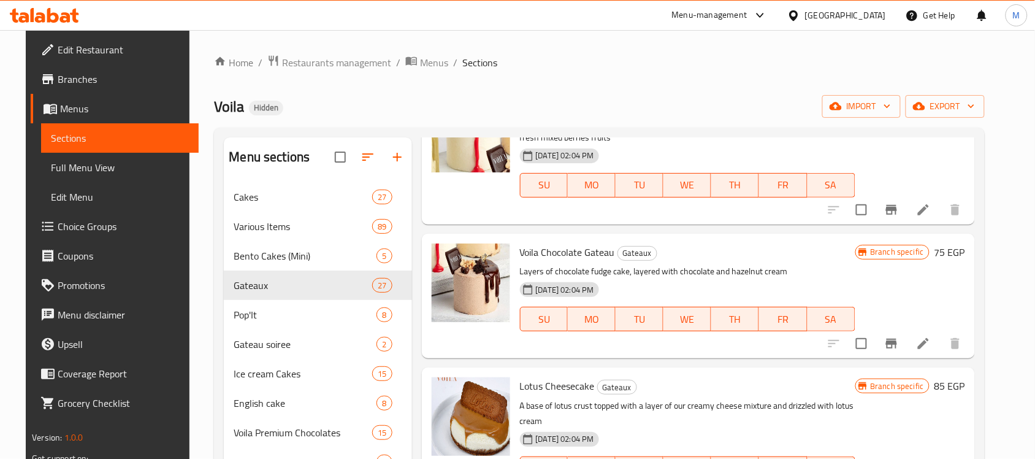
click at [575, 250] on span "Voila Chocolate Gateau" at bounding box center [567, 252] width 95 height 18
click at [905, 332] on button "Branch-specific-item" at bounding box center [891, 343] width 29 height 29
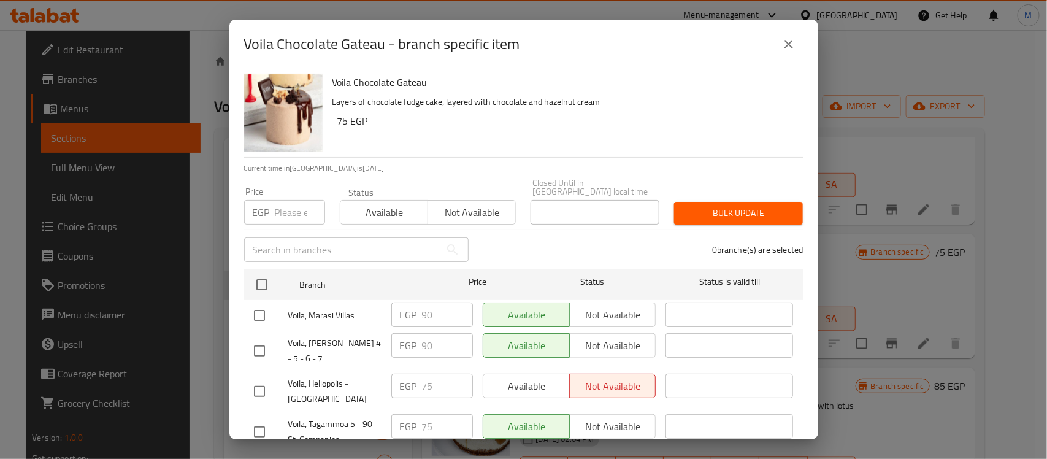
click at [559, 245] on div "0 branche(s) are selected" at bounding box center [643, 250] width 335 height 44
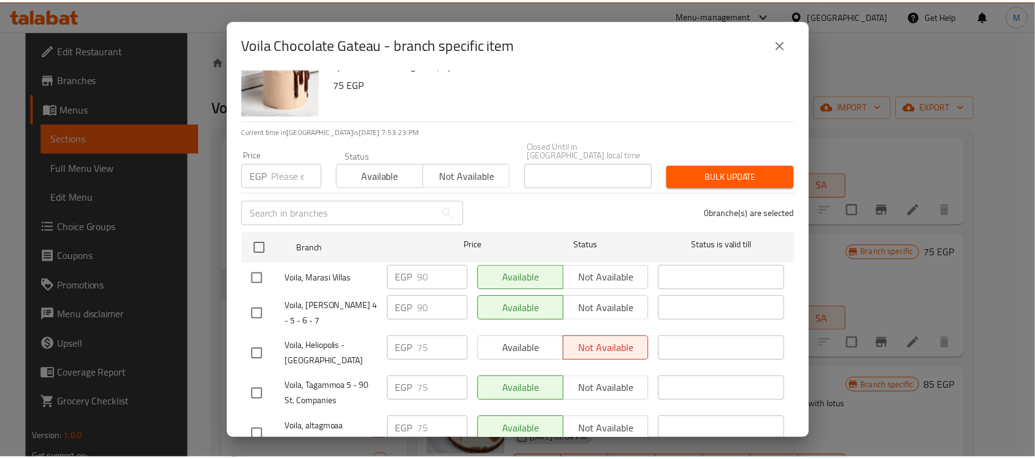
scroll to position [28, 0]
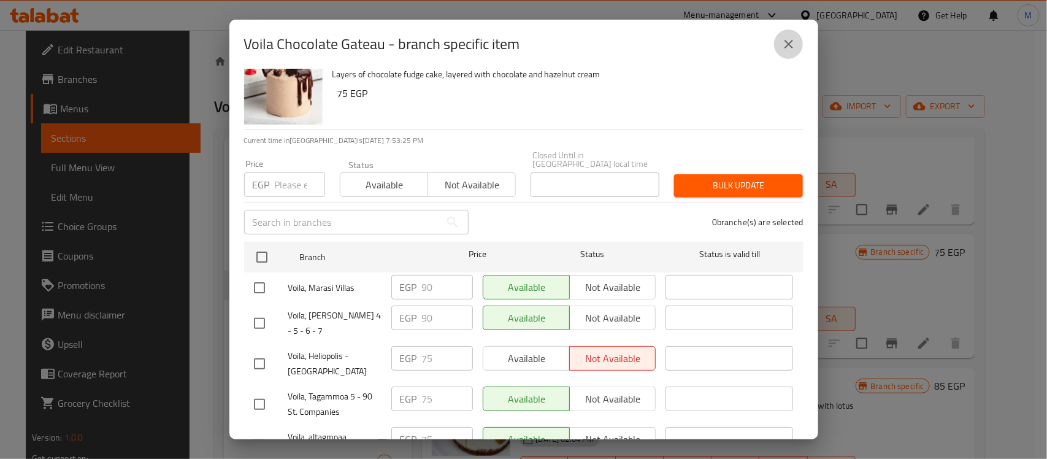
click at [789, 41] on icon "close" at bounding box center [789, 44] width 15 height 15
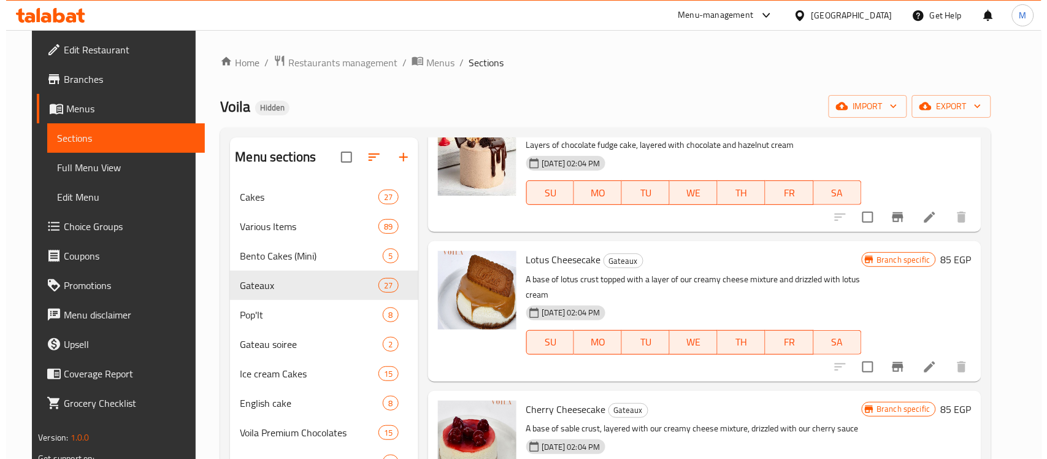
scroll to position [1227, 0]
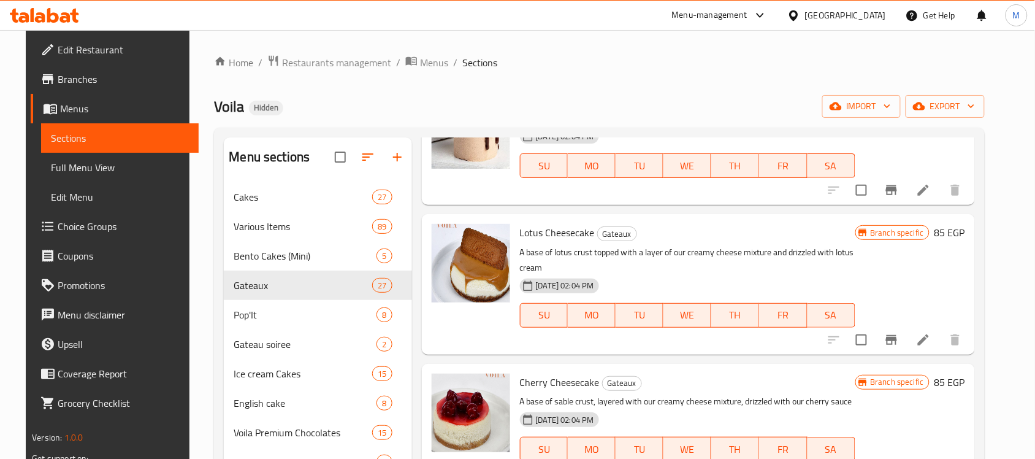
click at [581, 231] on span "Lotus Cheesecake" at bounding box center [557, 232] width 75 height 18
click at [897, 337] on icon "Branch-specific-item" at bounding box center [891, 340] width 11 height 10
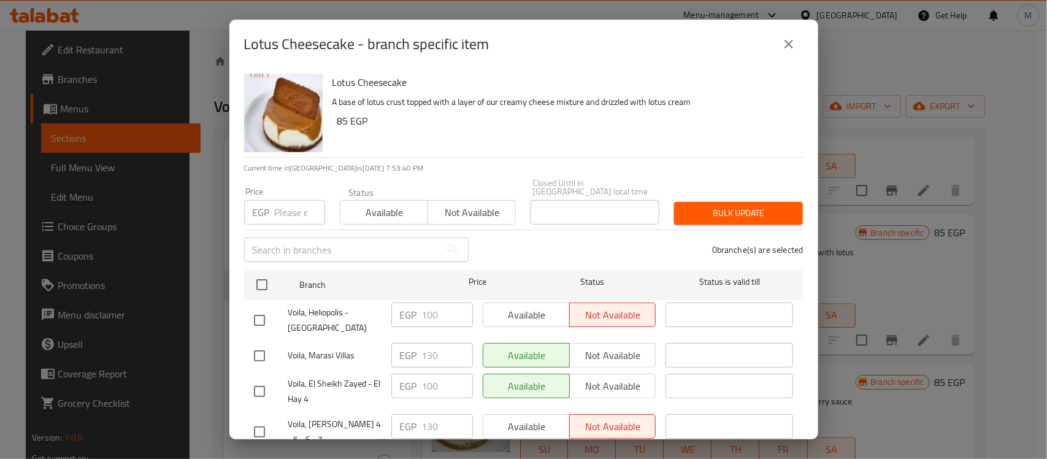
click at [543, 144] on div "Lotus Cheesecake A base of lotus crust topped with a layer of our creamy cheese…" at bounding box center [563, 113] width 471 height 88
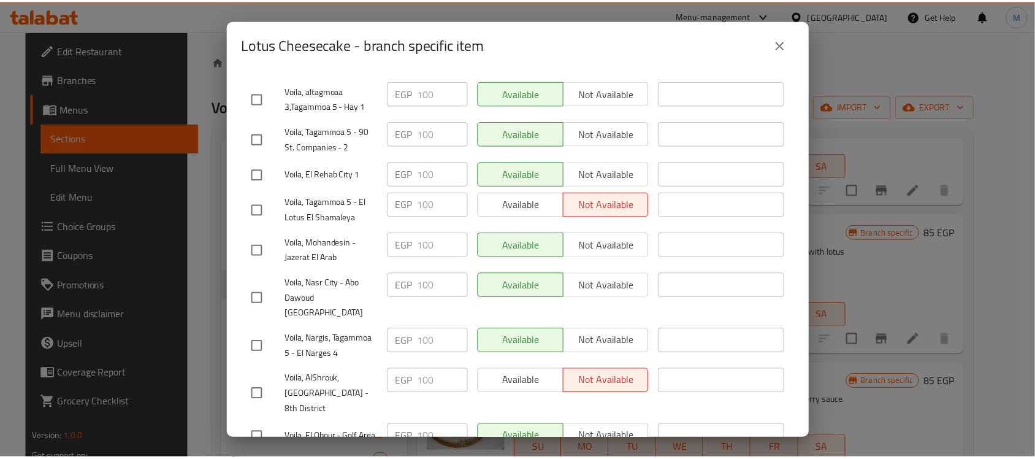
scroll to position [411, 0]
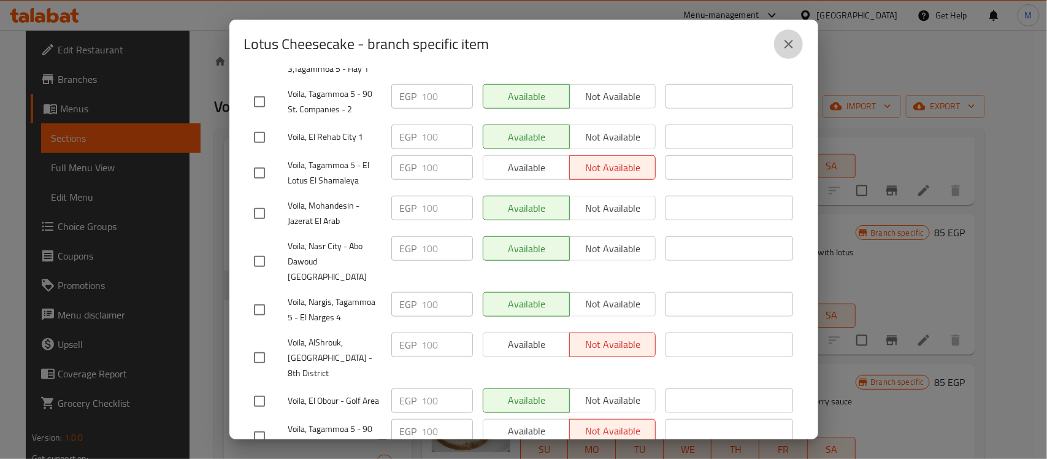
click at [784, 40] on icon "close" at bounding box center [789, 44] width 15 height 15
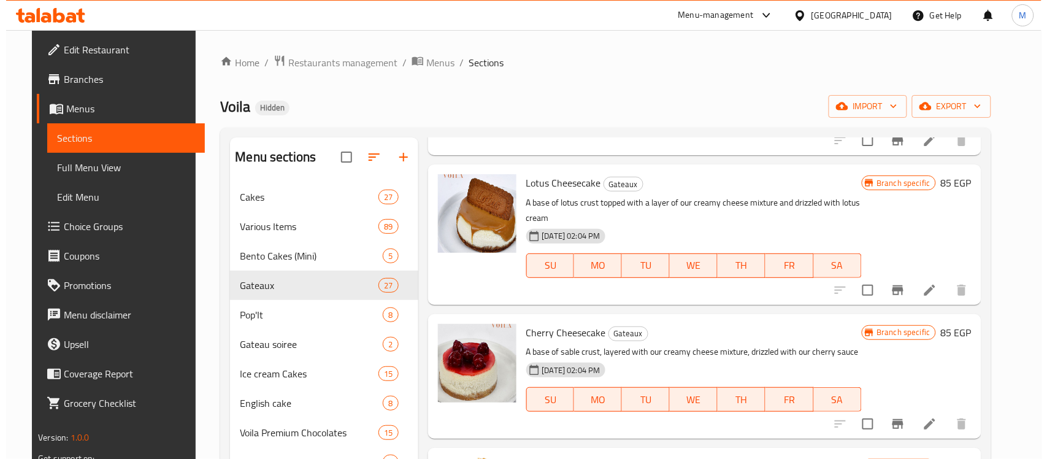
scroll to position [1304, 0]
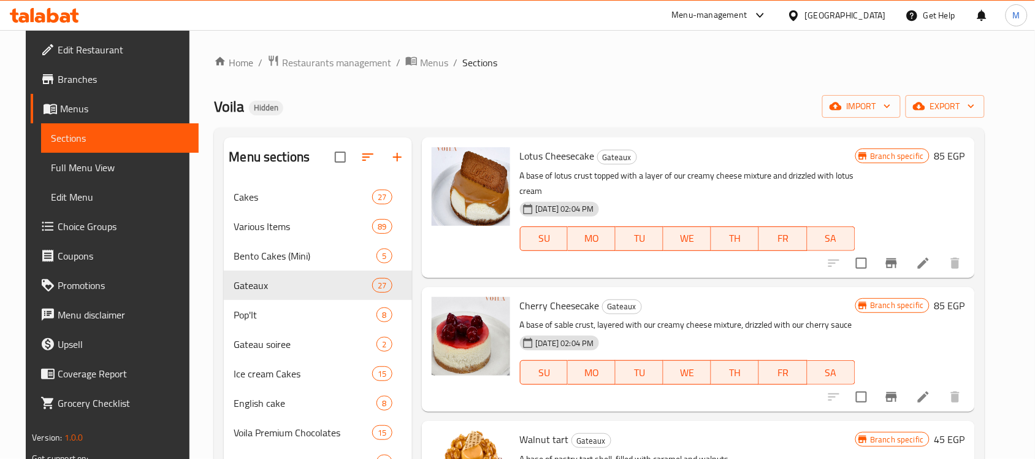
click at [556, 305] on span "Cherry Cheesecake" at bounding box center [560, 305] width 80 height 18
click at [807, 309] on h6 "Cherry Cheesecake Gateaux" at bounding box center [688, 305] width 336 height 17
click at [897, 396] on icon "Branch-specific-item" at bounding box center [891, 397] width 11 height 10
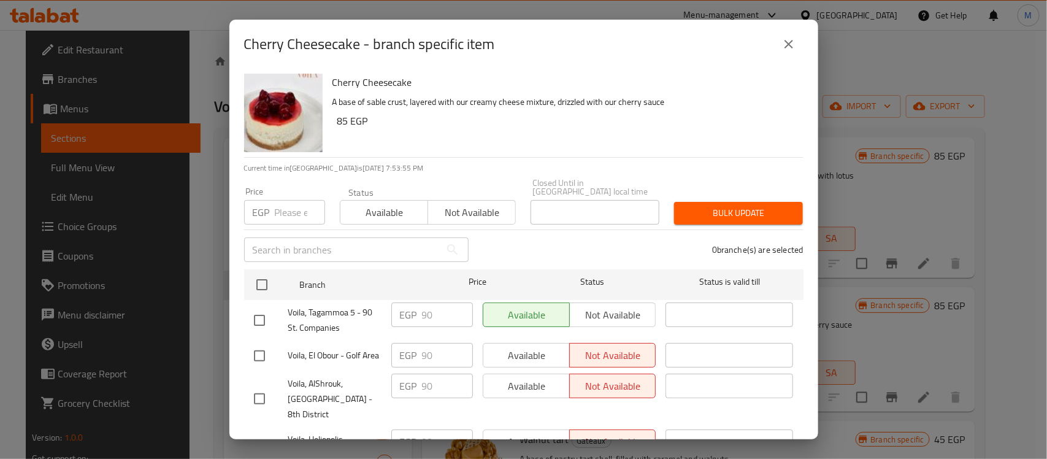
click at [531, 230] on div "0 branche(s) are selected" at bounding box center [643, 250] width 335 height 44
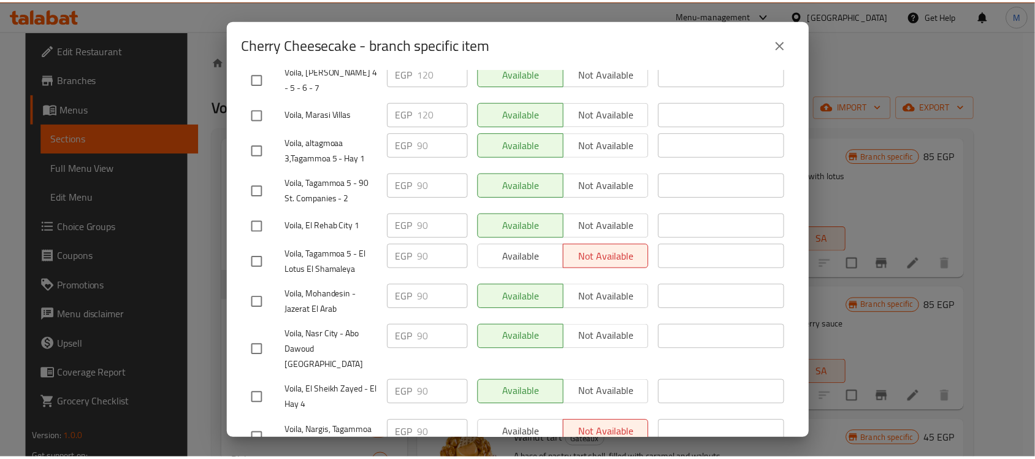
scroll to position [411, 0]
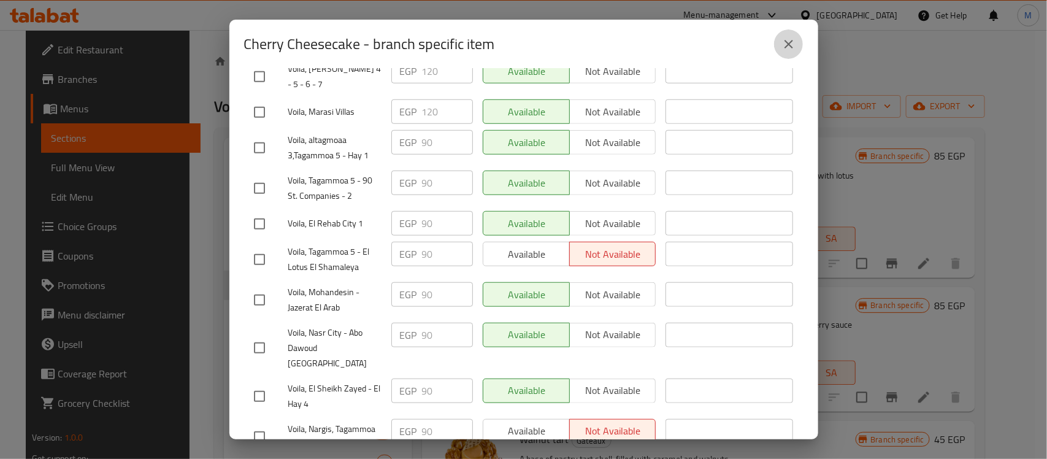
click at [784, 44] on icon "close" at bounding box center [789, 44] width 15 height 15
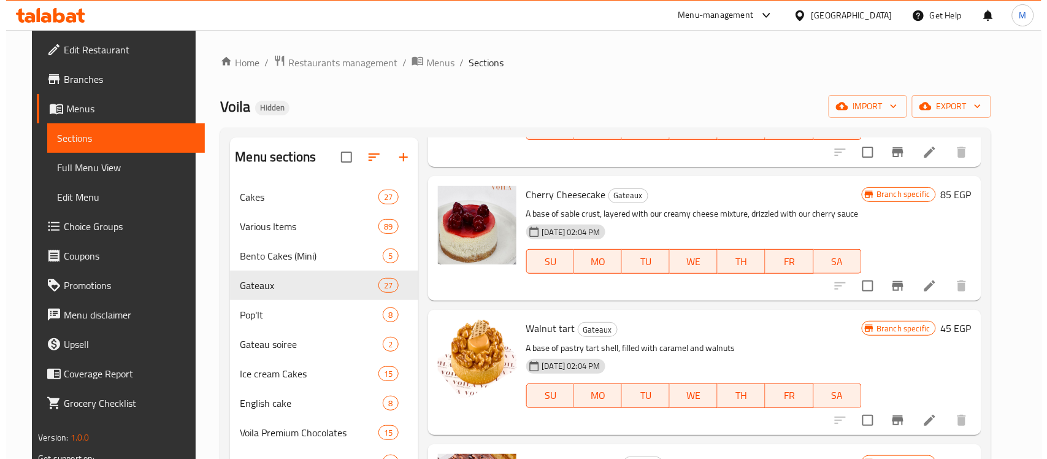
scroll to position [1457, 0]
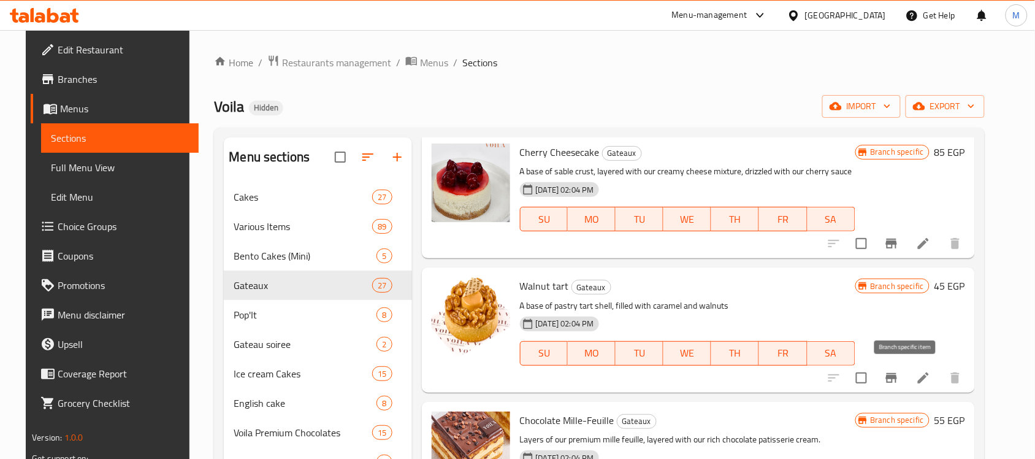
click at [897, 376] on icon "Branch-specific-item" at bounding box center [891, 378] width 11 height 10
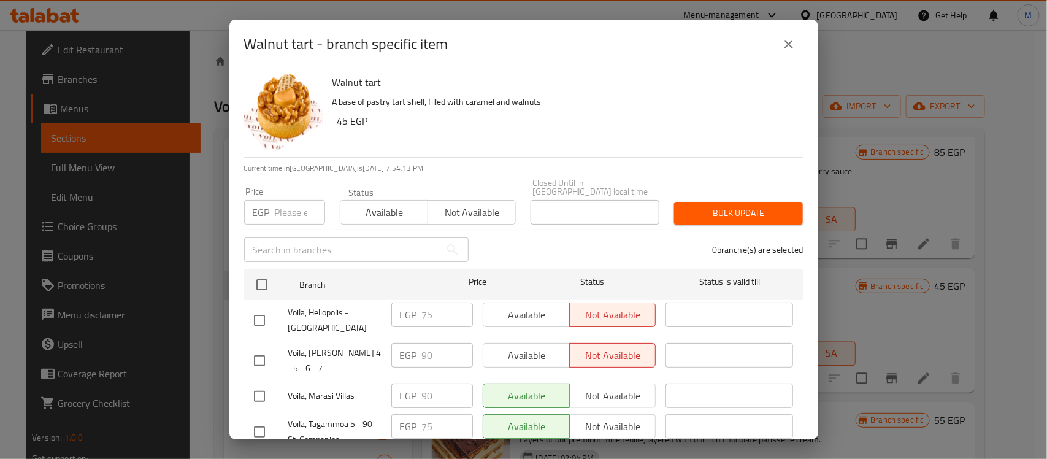
click at [541, 110] on div "Walnut tart A base of pastry tart shell, filled with caramel and walnuts 45 EGP" at bounding box center [563, 113] width 471 height 88
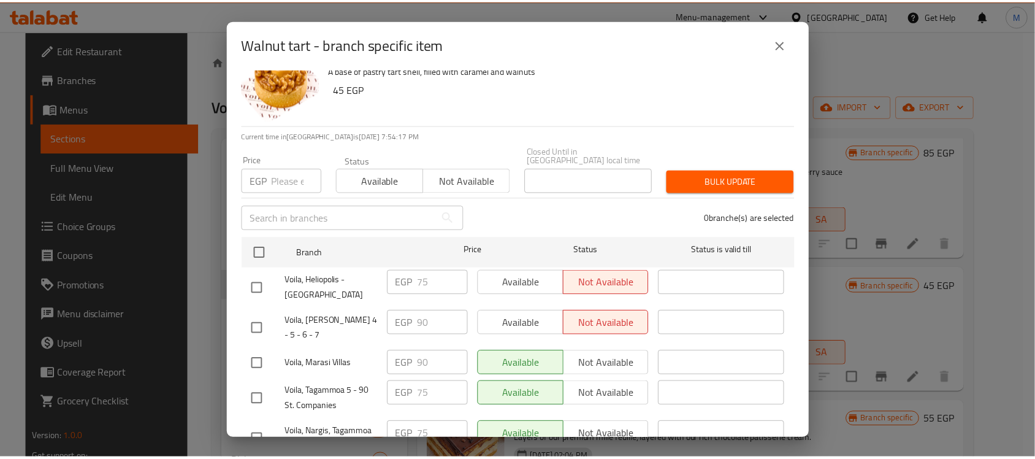
scroll to position [28, 0]
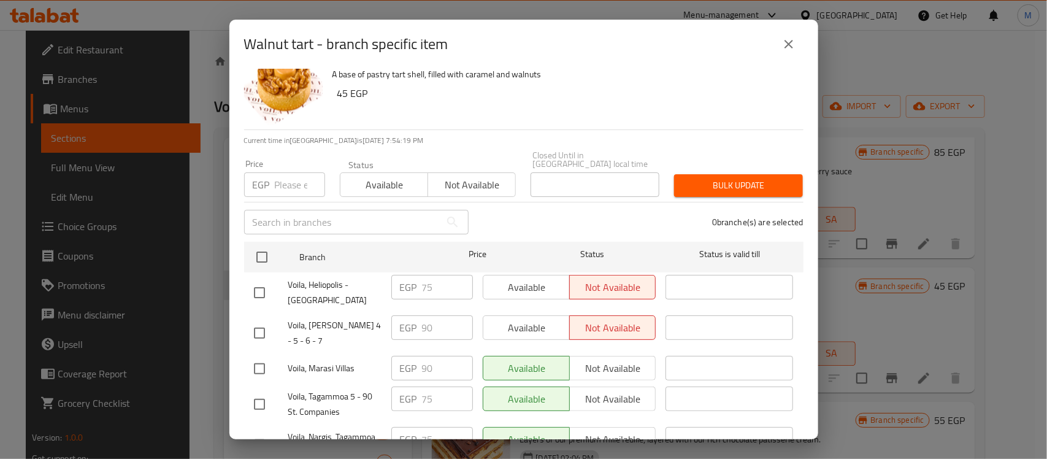
click at [785, 40] on icon "close" at bounding box center [789, 44] width 9 height 9
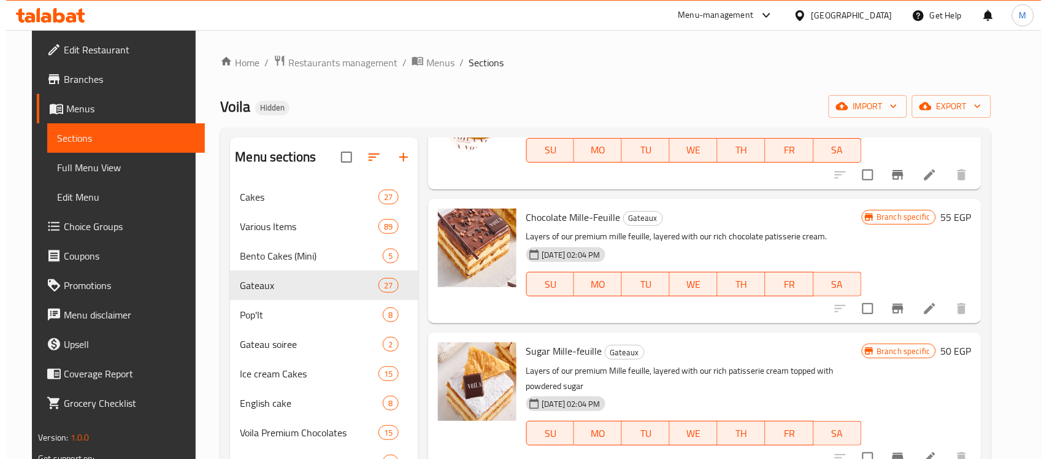
scroll to position [1687, 0]
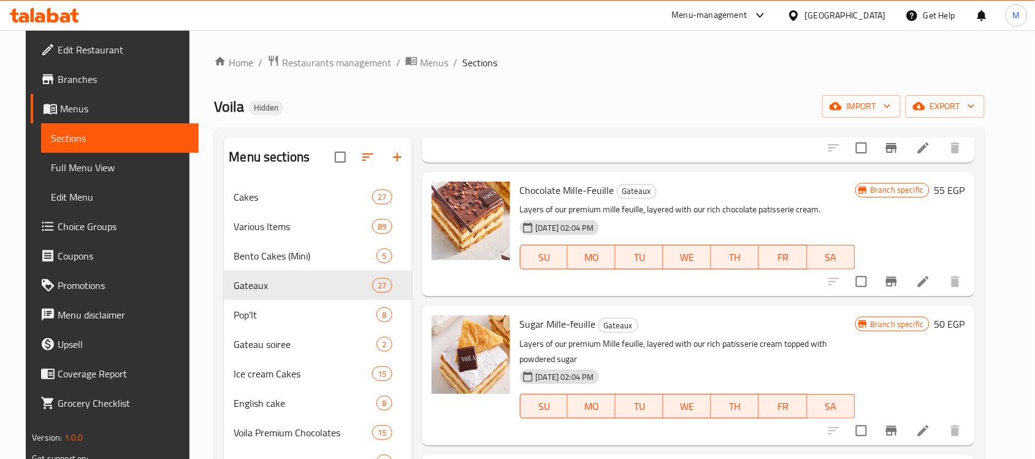
click at [564, 190] on span "Chocolate Mille-Feuille" at bounding box center [567, 190] width 94 height 18
click at [897, 282] on icon "Branch-specific-item" at bounding box center [891, 282] width 11 height 10
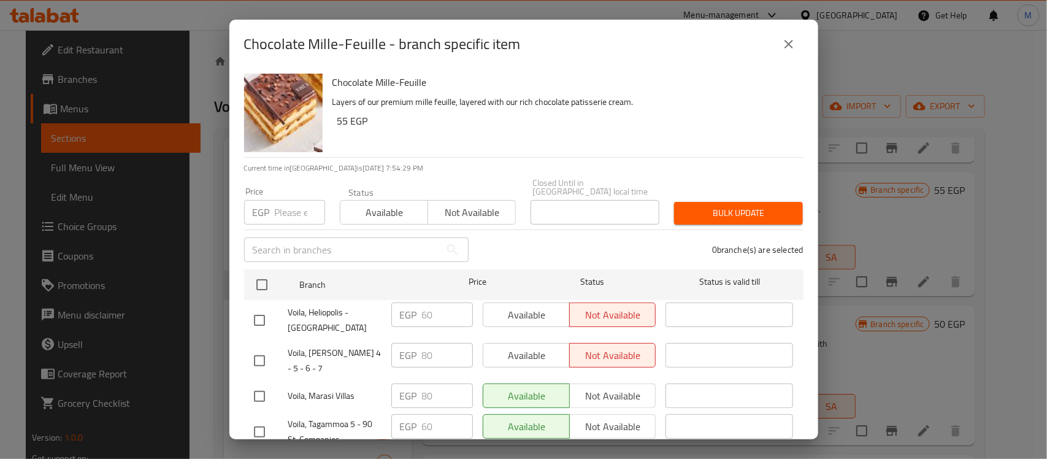
click at [538, 235] on div "0 branche(s) are selected" at bounding box center [643, 250] width 335 height 44
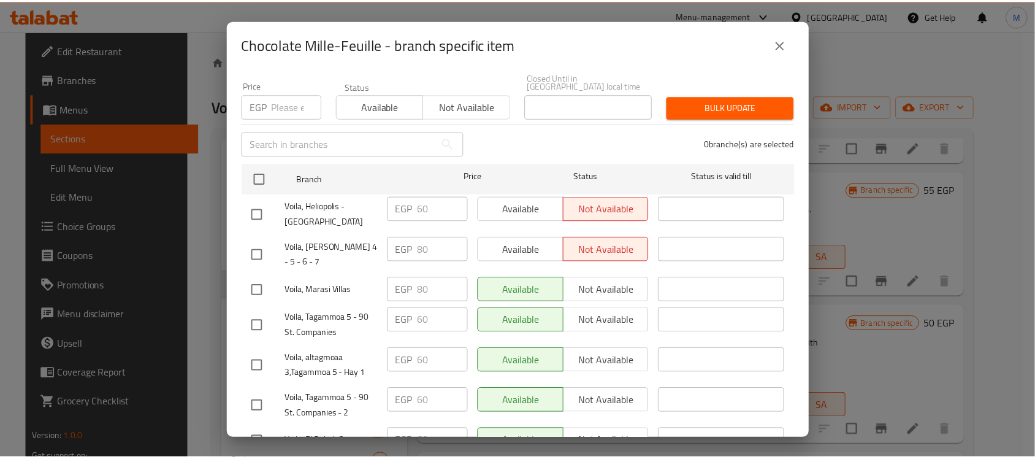
scroll to position [104, 0]
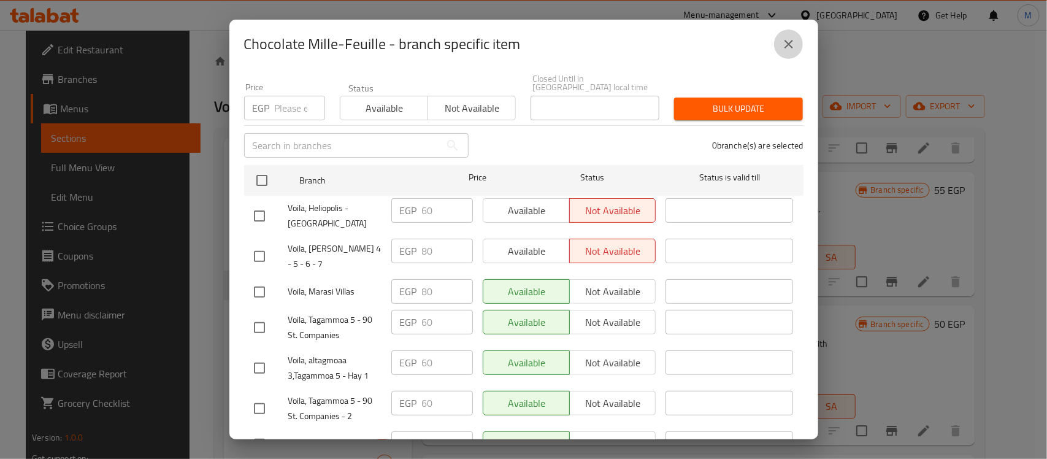
click at [786, 40] on icon "close" at bounding box center [789, 44] width 15 height 15
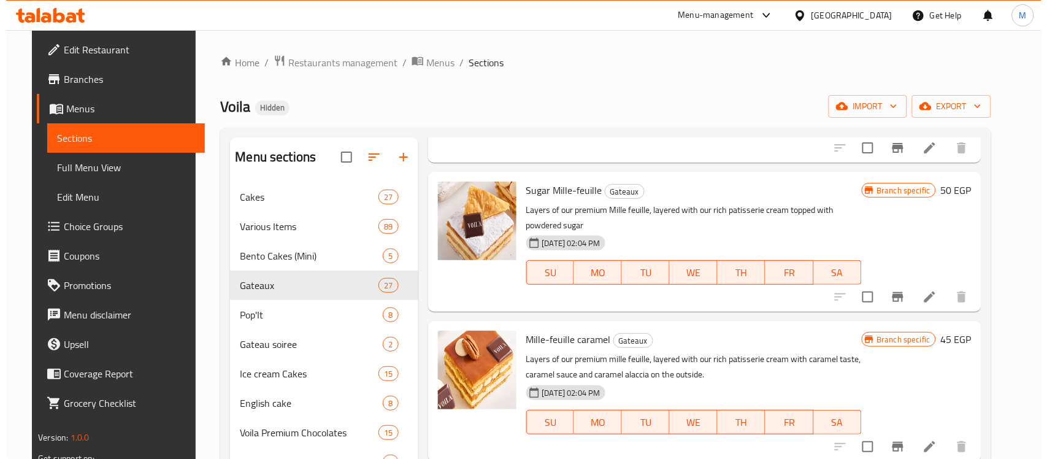
scroll to position [1840, 0]
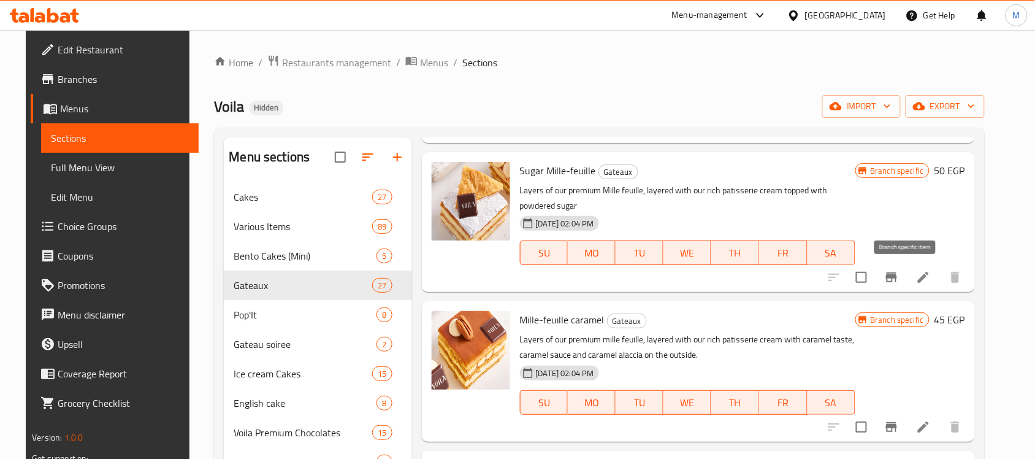
click at [899, 274] on icon "Branch-specific-item" at bounding box center [892, 277] width 15 height 15
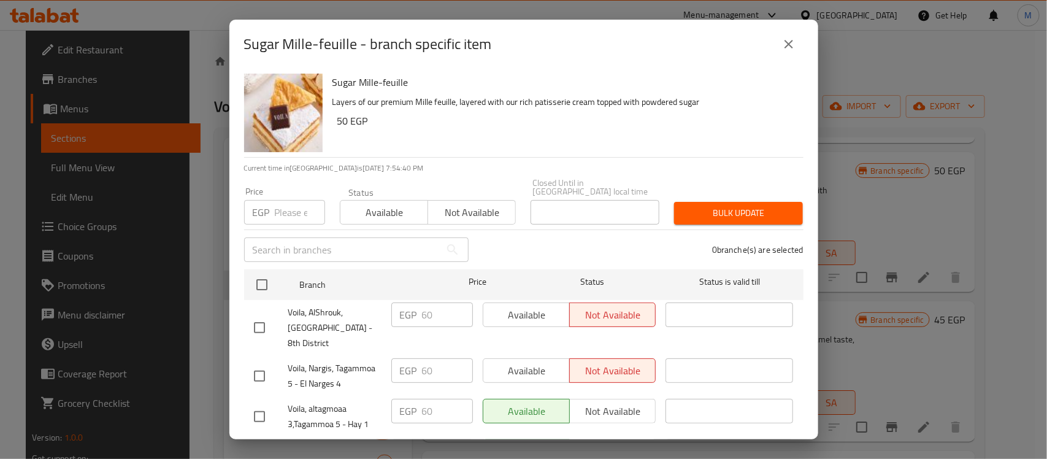
click at [606, 141] on div "Sugar Mille-feuille Layers of our premium Mille feuille, layered with our rich …" at bounding box center [563, 113] width 471 height 88
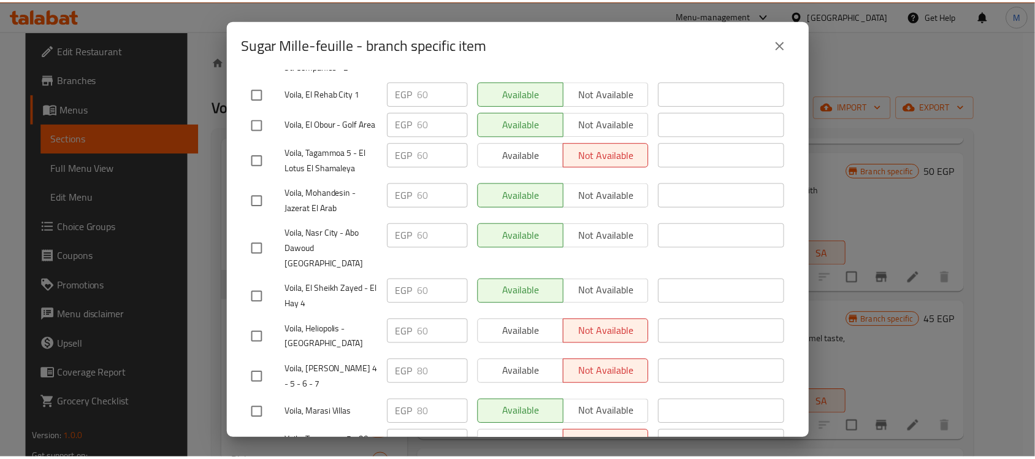
scroll to position [411, 0]
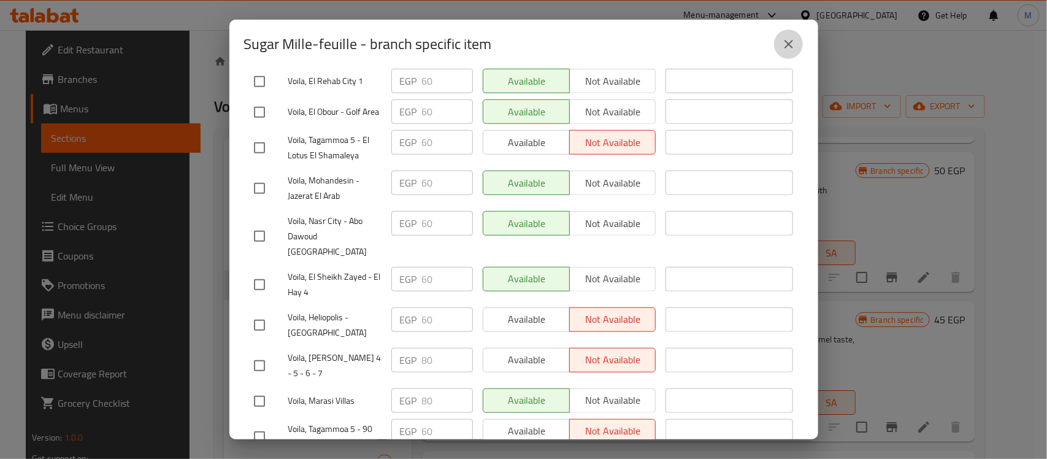
click at [790, 44] on icon "close" at bounding box center [789, 44] width 9 height 9
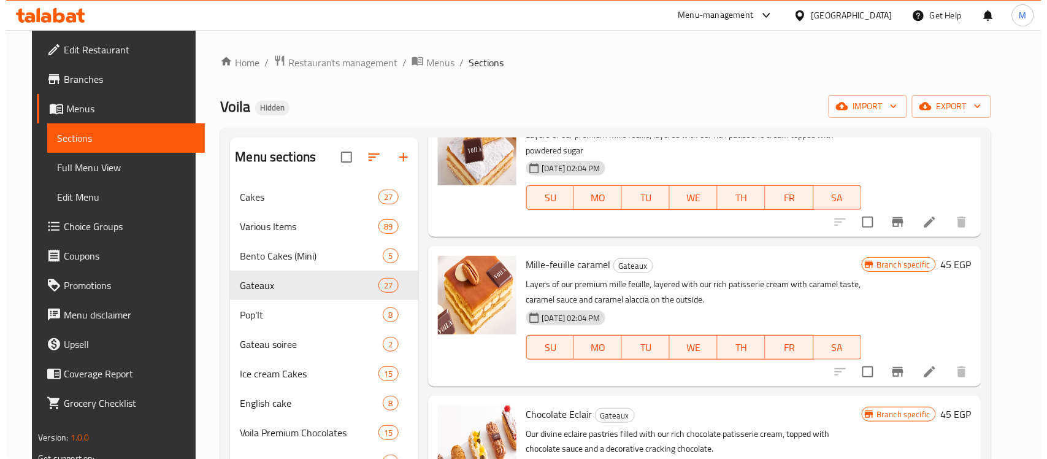
scroll to position [1917, 0]
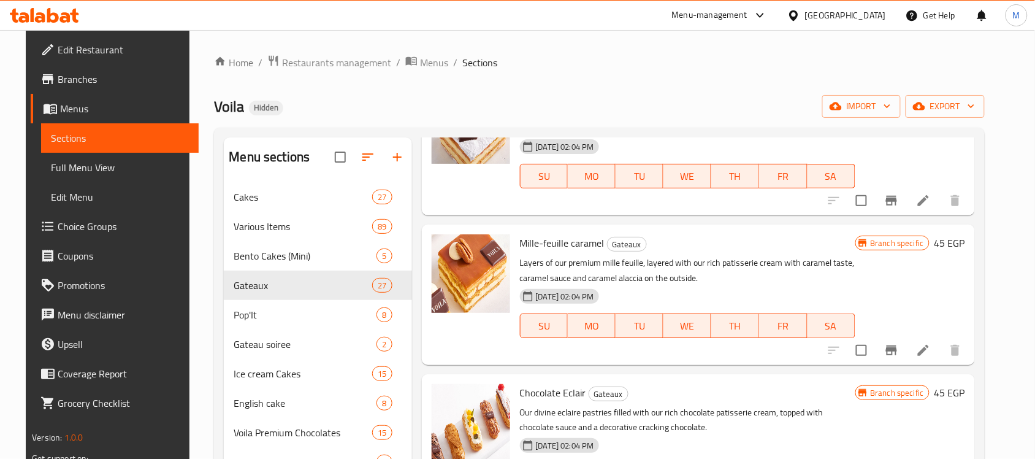
click at [786, 289] on div "11-08-2025 02:04 PM SU MO TU WE TH FR SA" at bounding box center [687, 317] width 345 height 66
click at [897, 350] on icon "Branch-specific-item" at bounding box center [891, 350] width 11 height 10
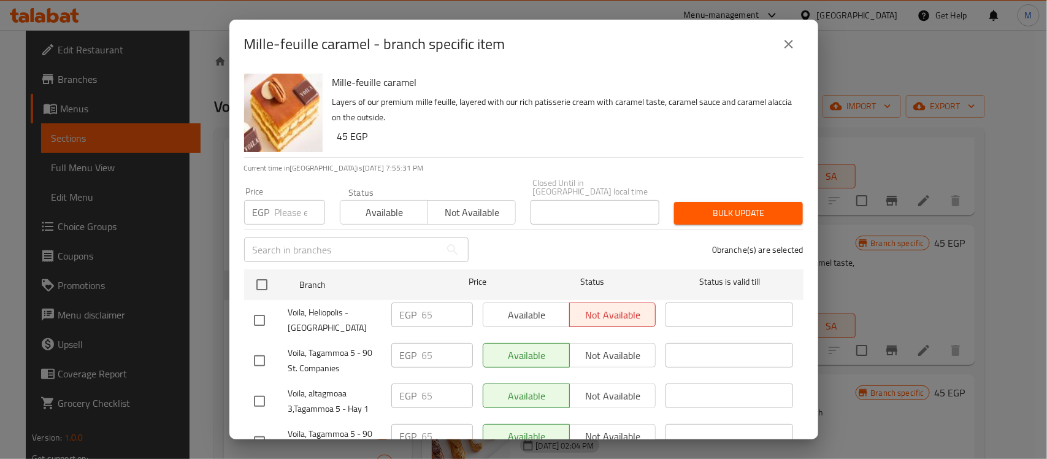
click at [511, 234] on div "0 branche(s) are selected" at bounding box center [643, 250] width 335 height 44
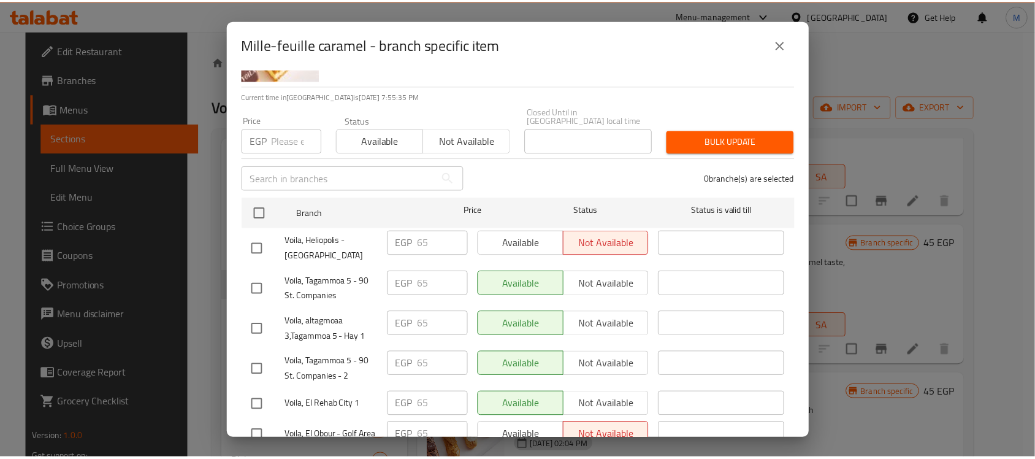
scroll to position [28, 0]
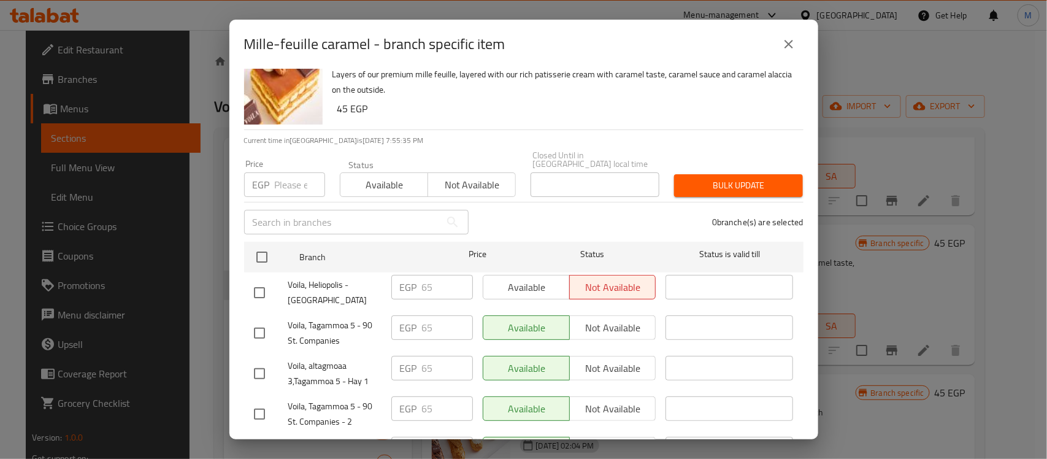
click at [788, 39] on icon "close" at bounding box center [789, 44] width 15 height 15
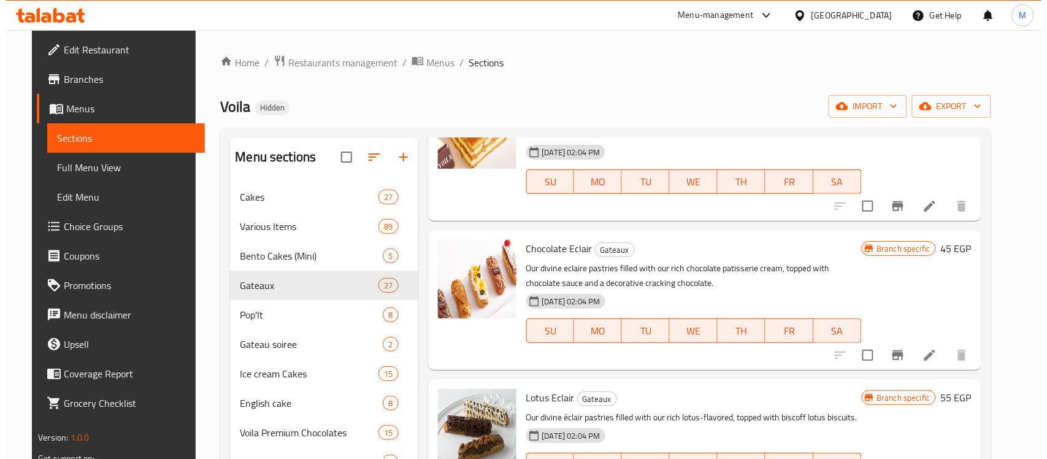
scroll to position [2070, 0]
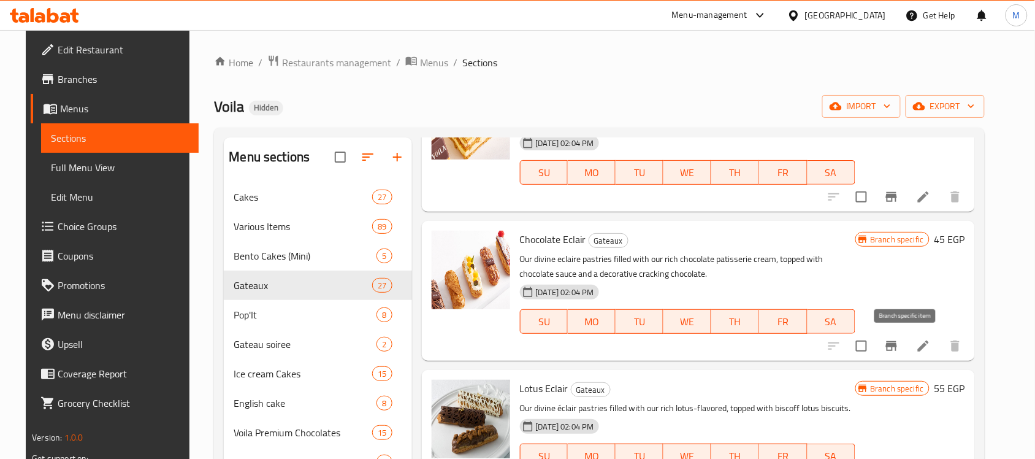
click at [897, 345] on icon "Branch-specific-item" at bounding box center [891, 346] width 11 height 10
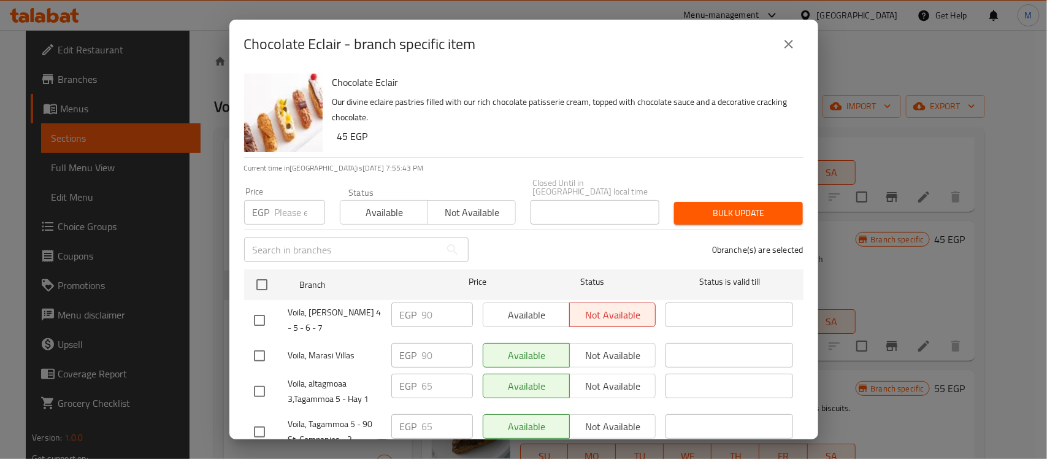
click at [507, 134] on h6 "45 EGP" at bounding box center [565, 136] width 456 height 17
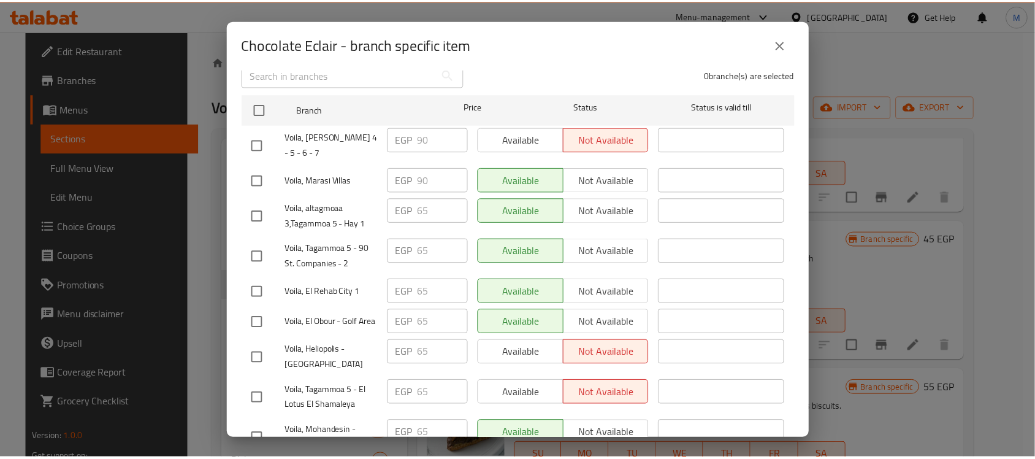
scroll to position [28, 0]
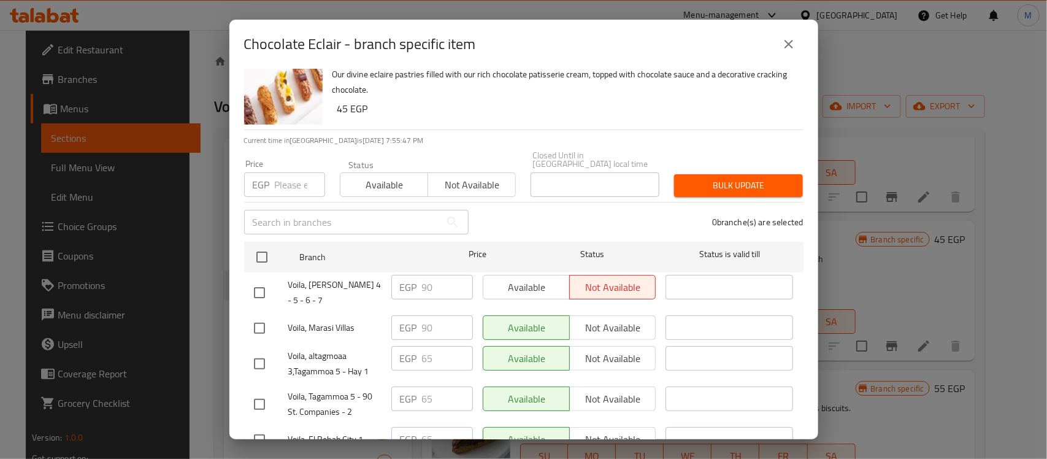
click at [791, 39] on icon "close" at bounding box center [789, 44] width 15 height 15
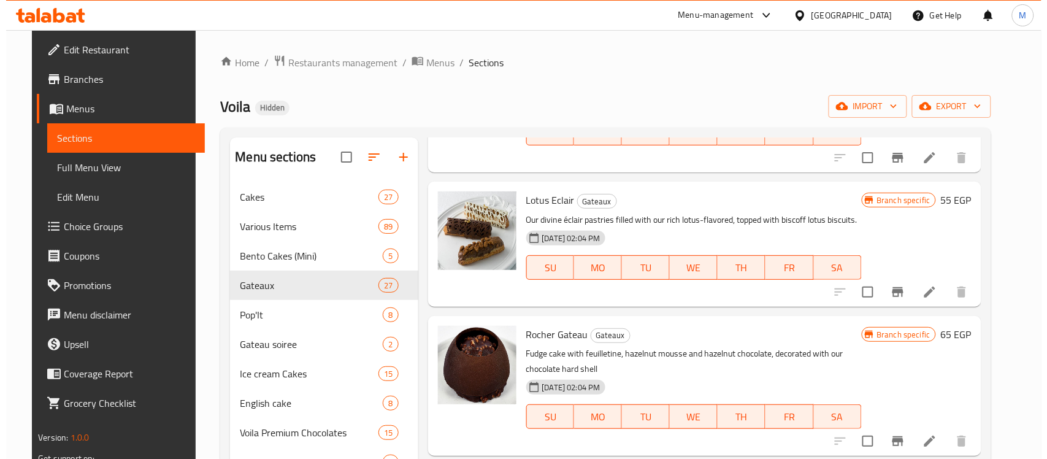
scroll to position [2300, 0]
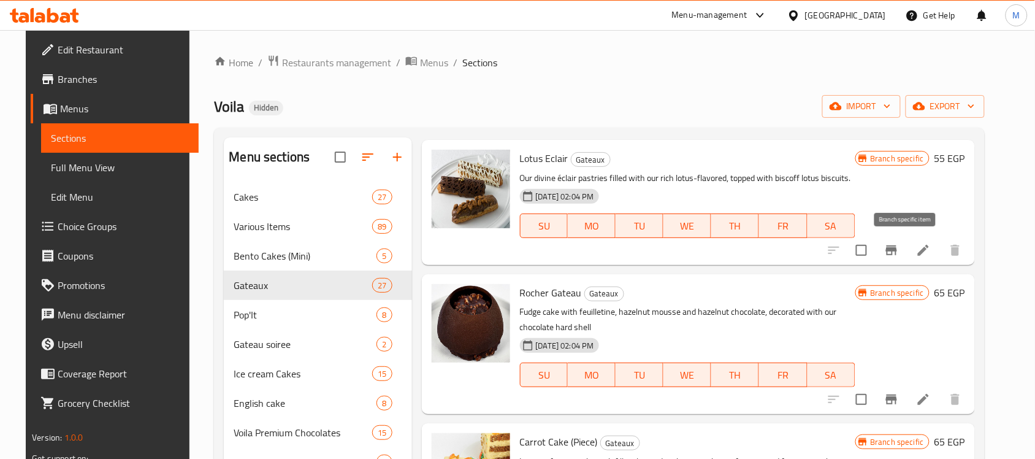
click at [897, 248] on icon "Branch-specific-item" at bounding box center [891, 250] width 11 height 10
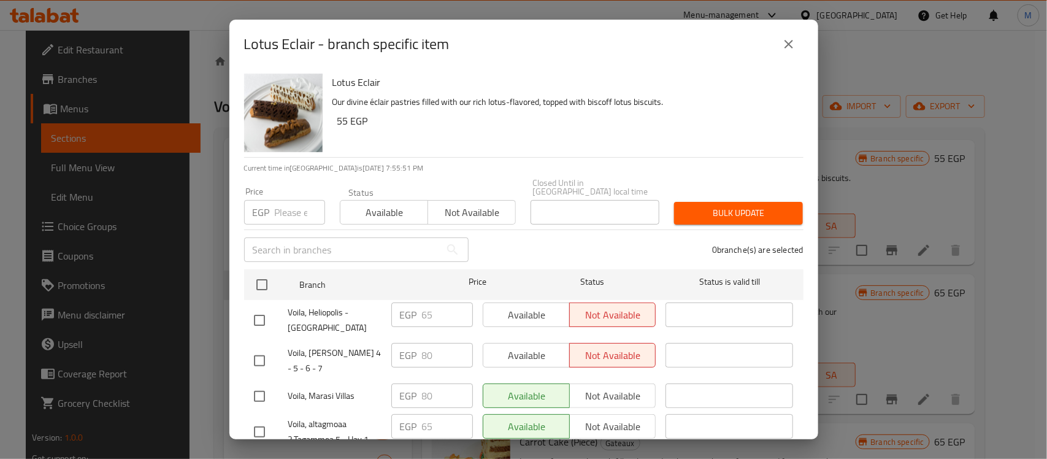
click at [651, 151] on div "Lotus Eclair Our divine éclair pastries filled with our rich lotus-flavored, to…" at bounding box center [563, 113] width 471 height 88
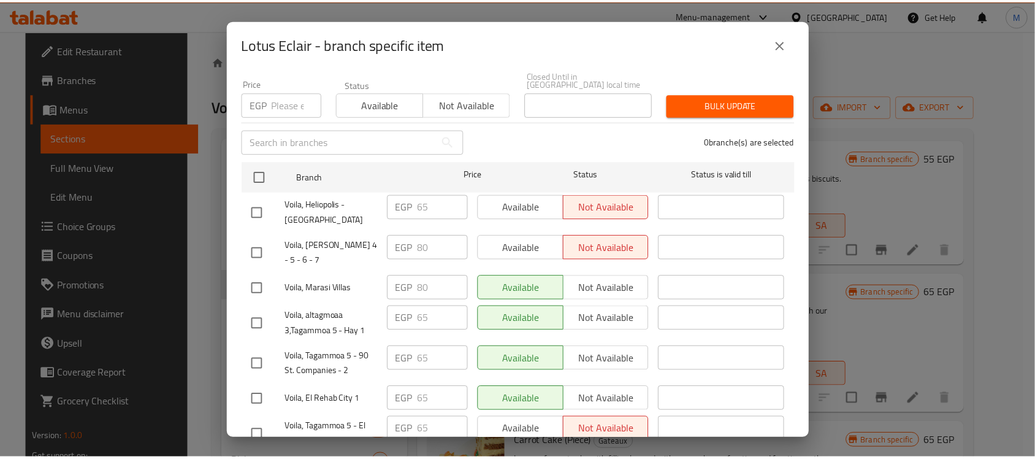
scroll to position [104, 0]
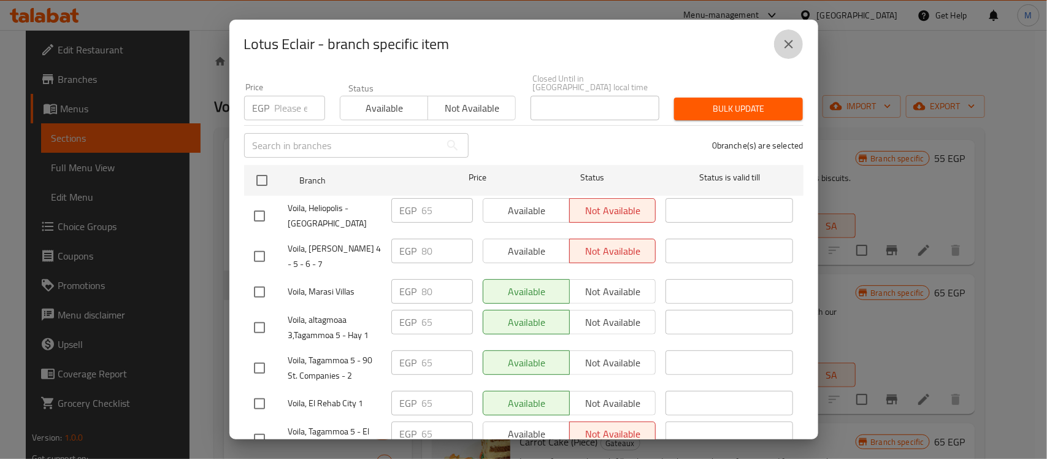
click at [790, 47] on icon "close" at bounding box center [789, 44] width 9 height 9
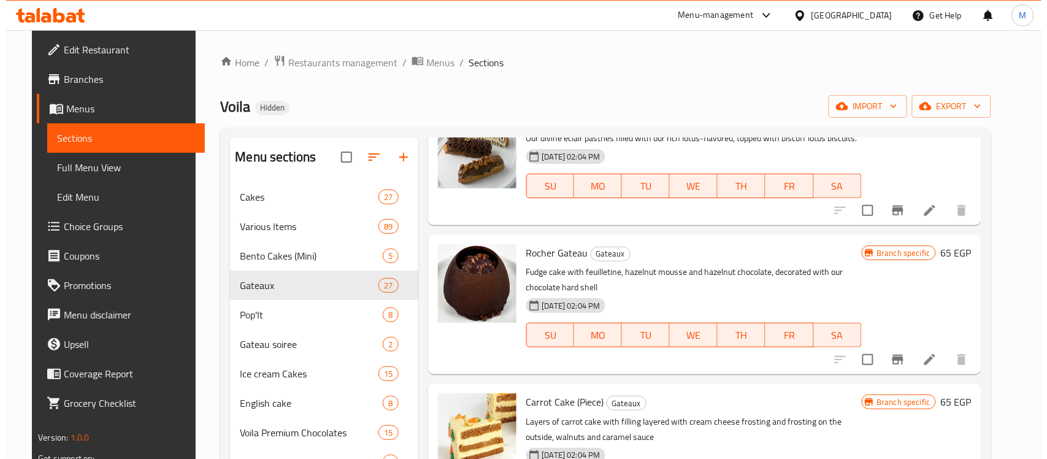
scroll to position [2377, 0]
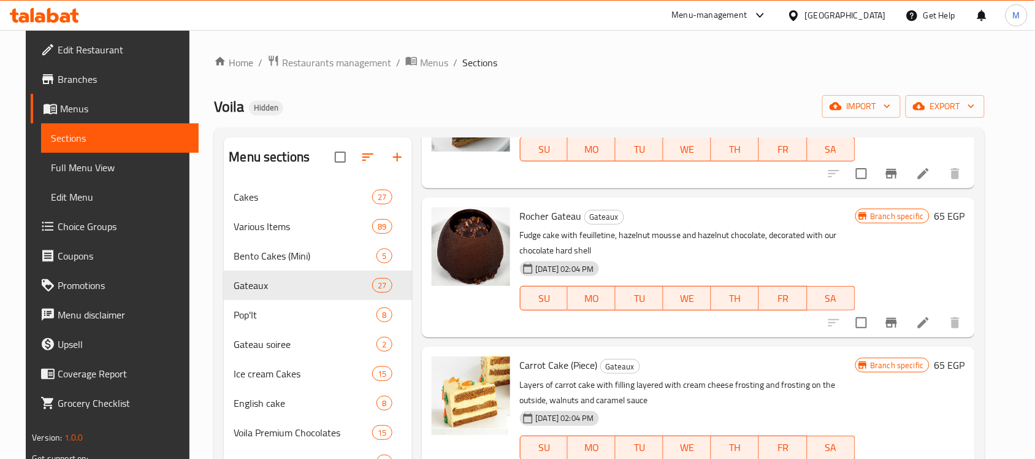
click at [897, 323] on icon "Branch-specific-item" at bounding box center [891, 323] width 11 height 10
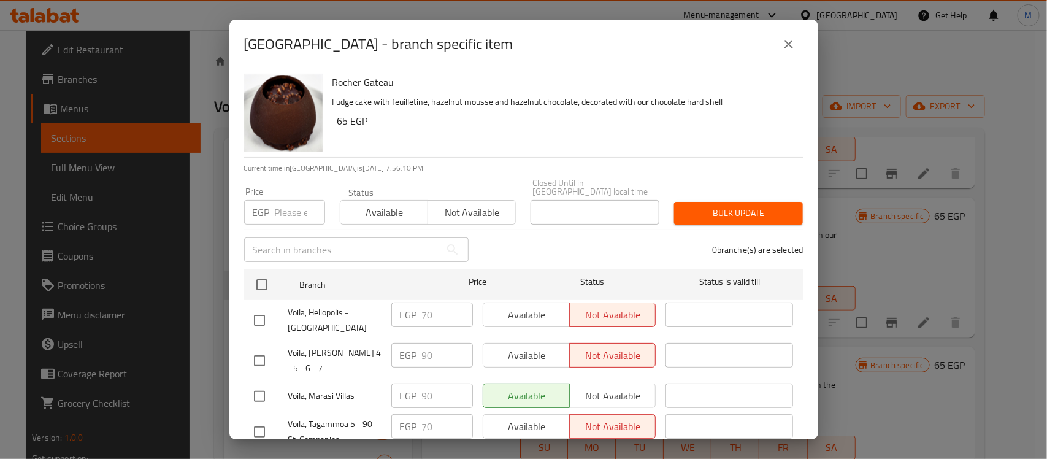
click at [560, 150] on div "Rocher Gateau Fudge cake with feuilletine, hazelnut mousse and hazelnut chocola…" at bounding box center [563, 113] width 471 height 88
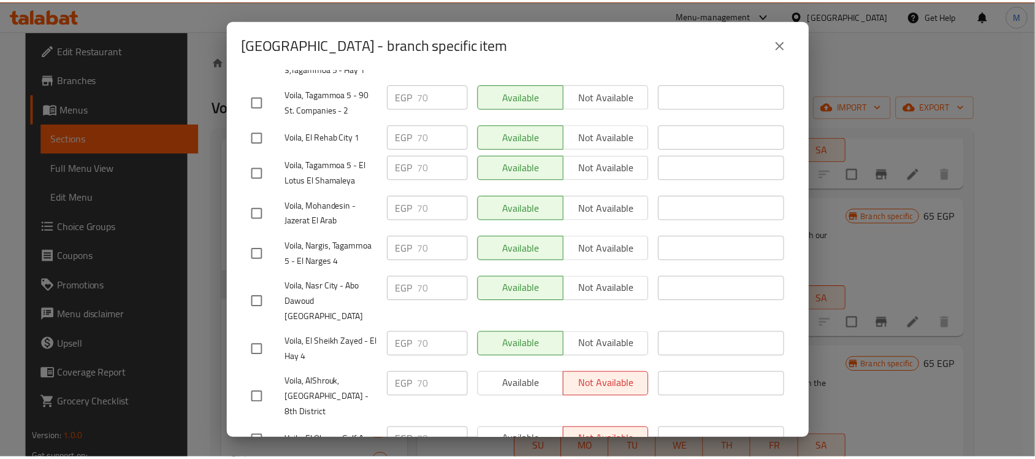
scroll to position [181, 0]
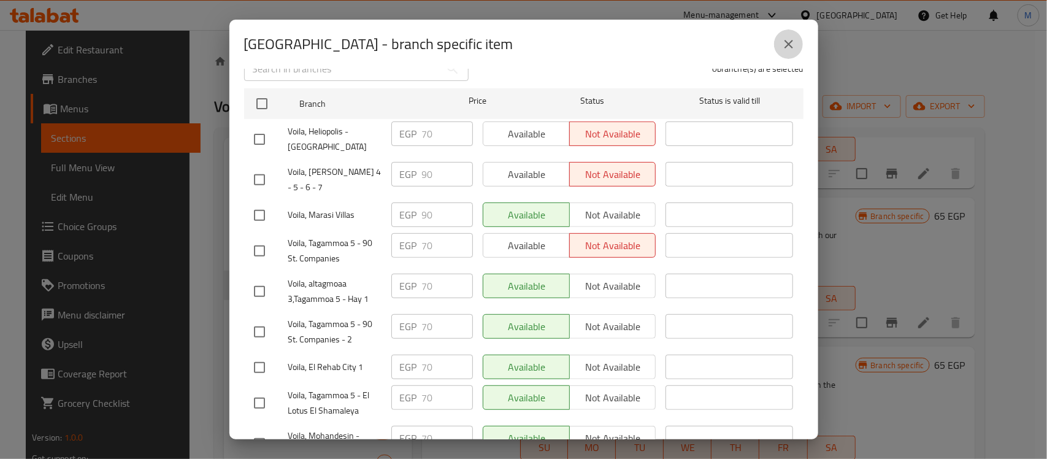
click at [789, 42] on icon "close" at bounding box center [789, 44] width 15 height 15
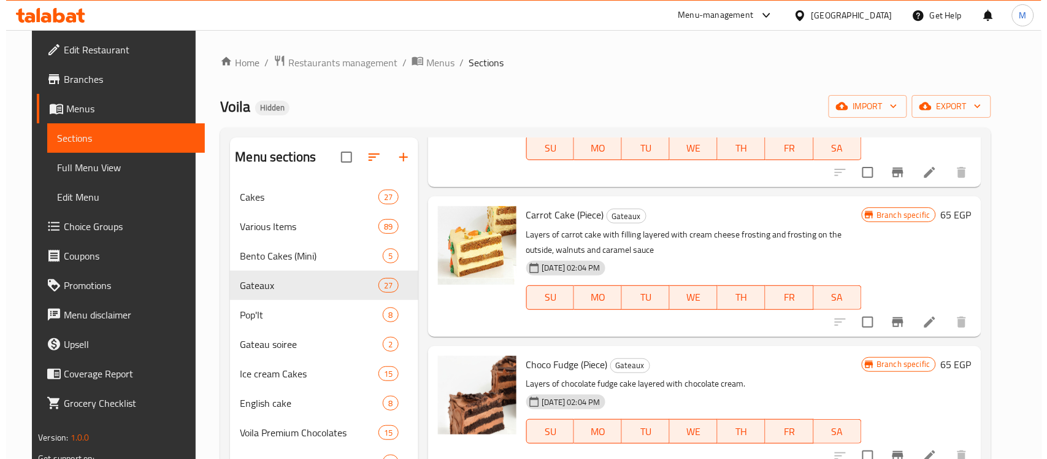
scroll to position [2530, 0]
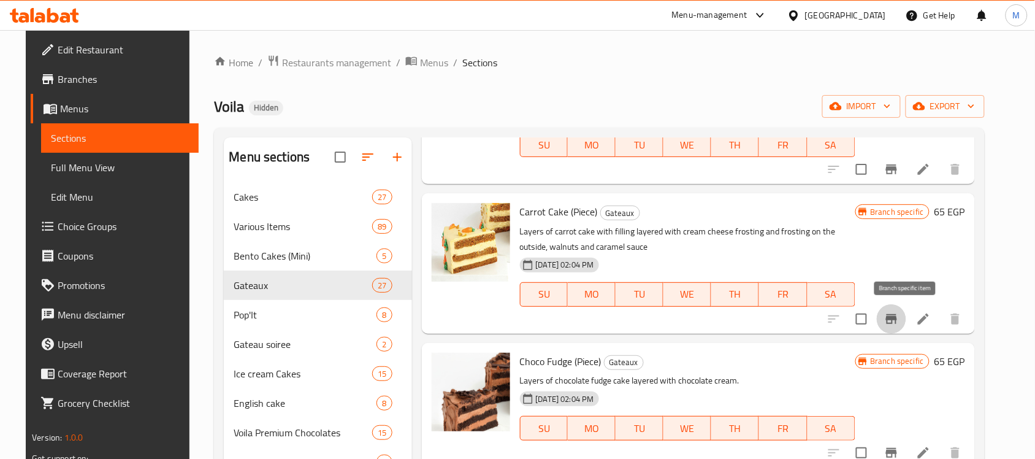
click at [899, 312] on icon "Branch-specific-item" at bounding box center [892, 319] width 15 height 15
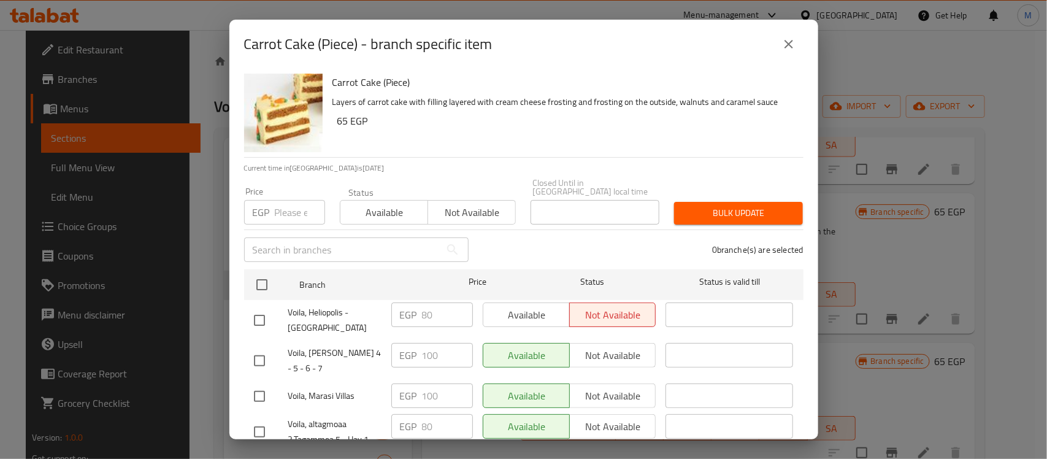
click at [547, 152] on div "Carrot Cake (Piece) Layers of carrot cake with filling layered with cream chees…" at bounding box center [563, 113] width 471 height 88
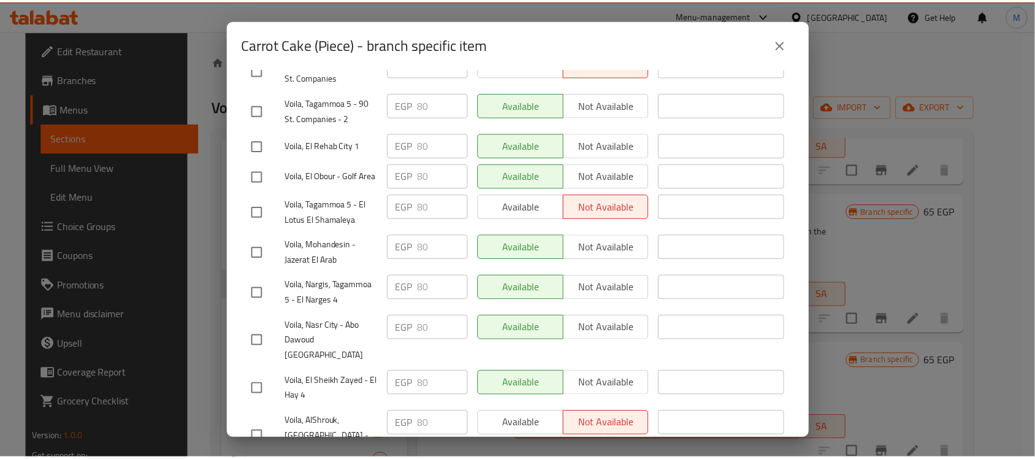
scroll to position [411, 0]
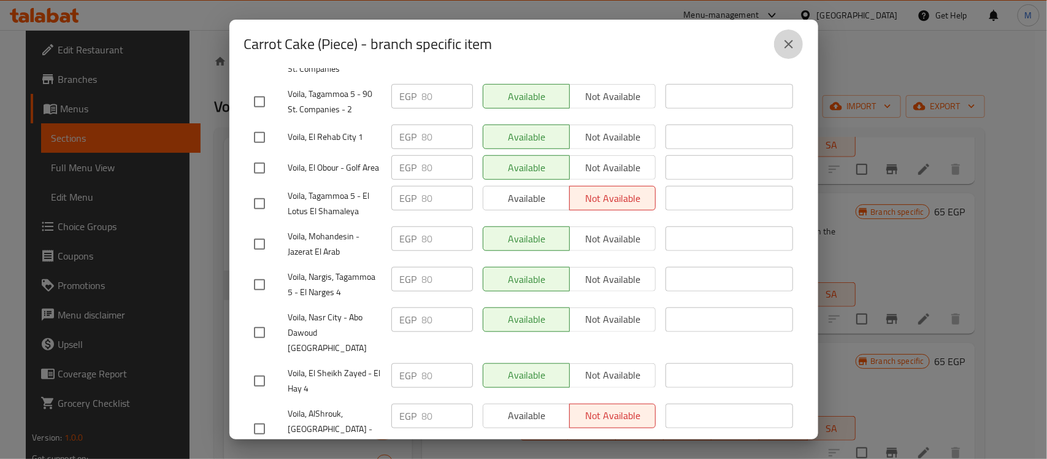
click at [786, 41] on icon "close" at bounding box center [789, 44] width 9 height 9
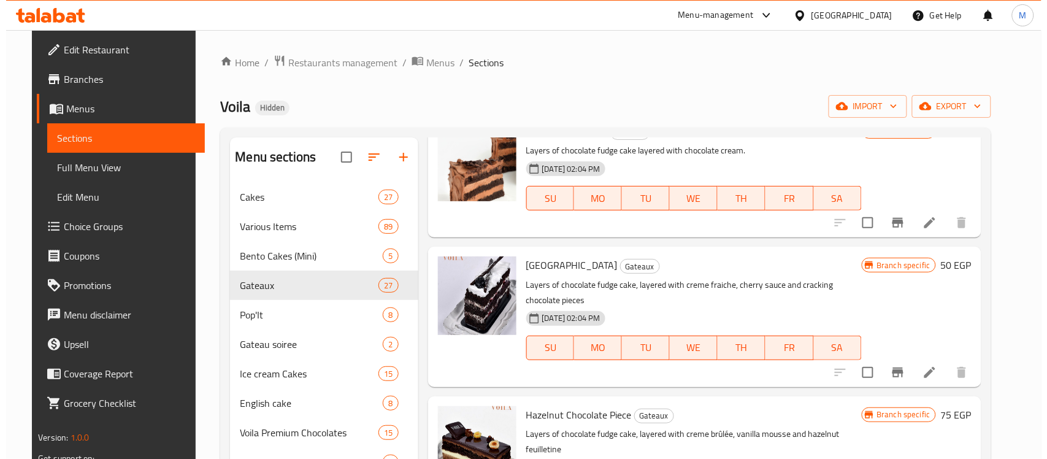
scroll to position [2684, 0]
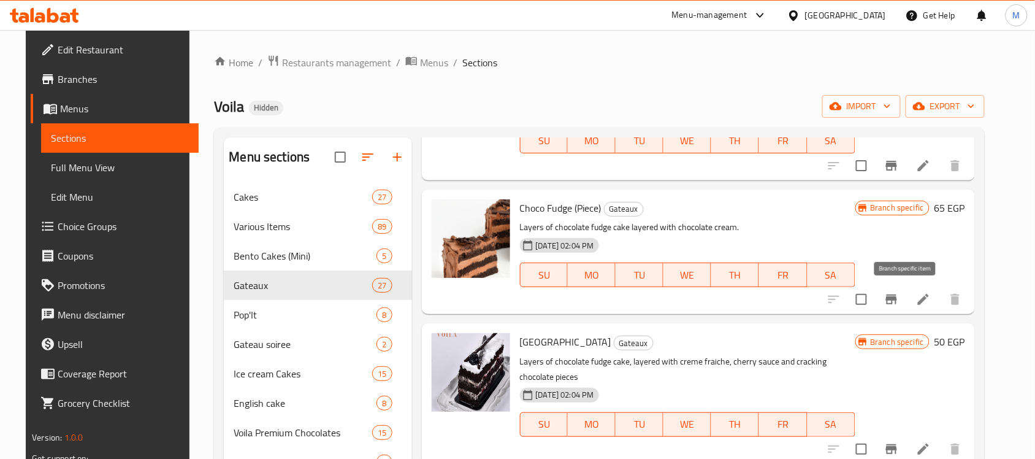
click at [897, 298] on icon "Branch-specific-item" at bounding box center [891, 299] width 11 height 10
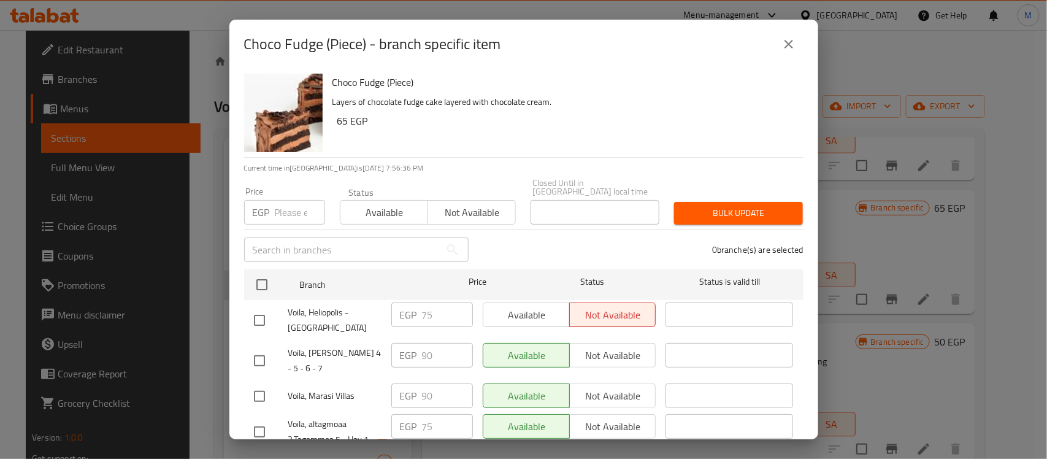
click at [581, 148] on div "Choco Fudge (Piece) Layers of chocolate fudge cake layered with chocolate cream…" at bounding box center [563, 113] width 471 height 88
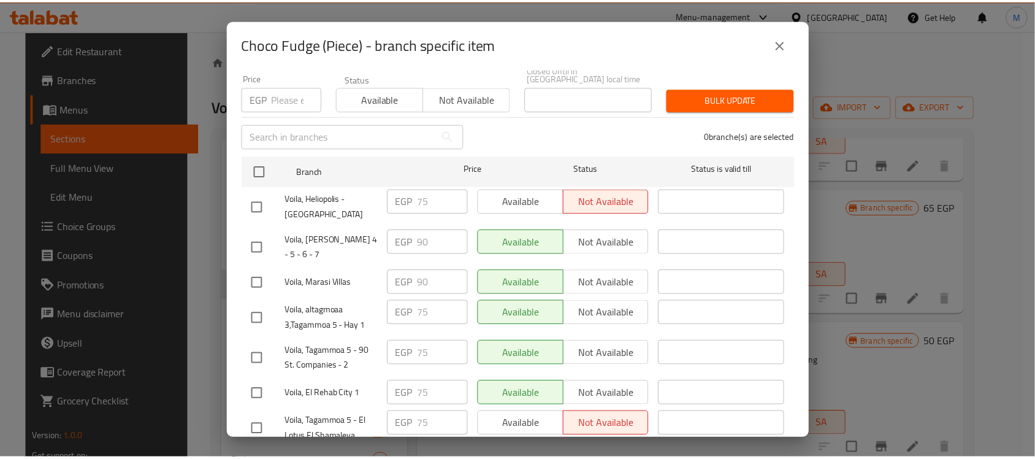
scroll to position [104, 0]
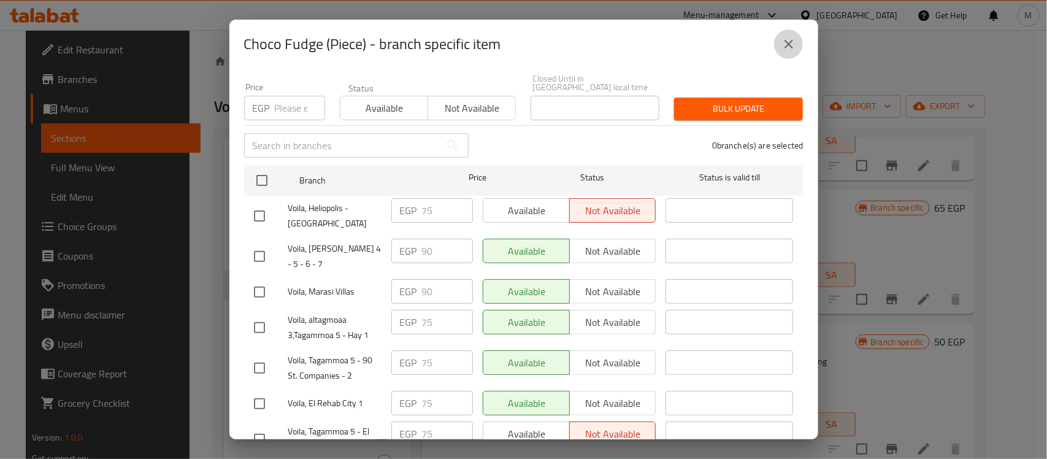
click at [783, 40] on icon "close" at bounding box center [789, 44] width 15 height 15
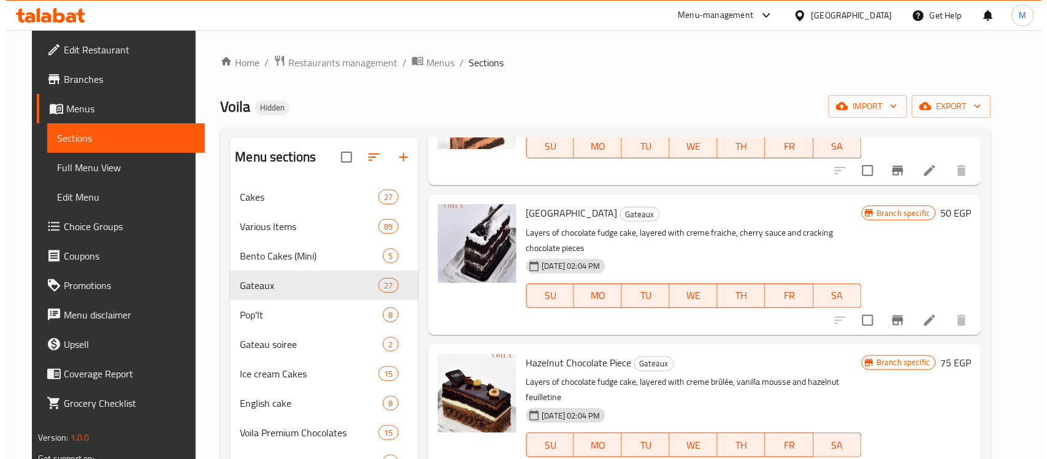
scroll to position [2837, 0]
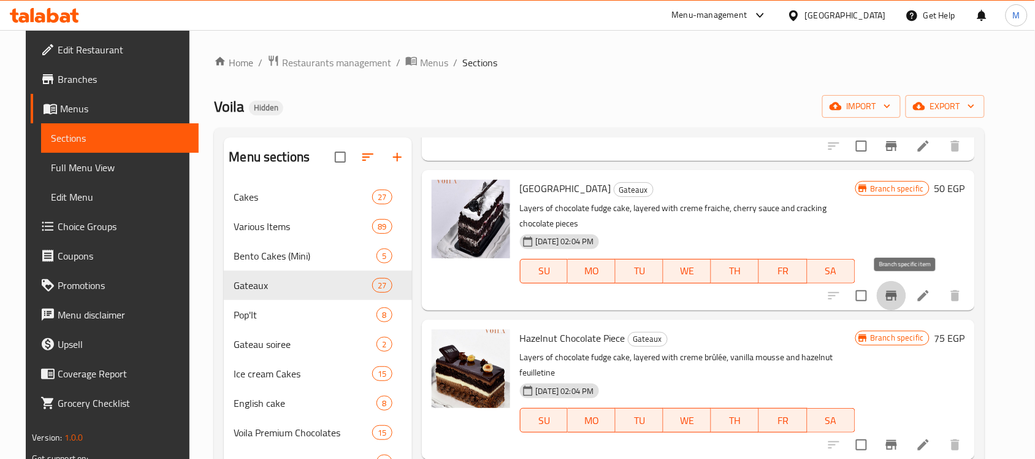
click at [897, 294] on icon "Branch-specific-item" at bounding box center [891, 296] width 11 height 10
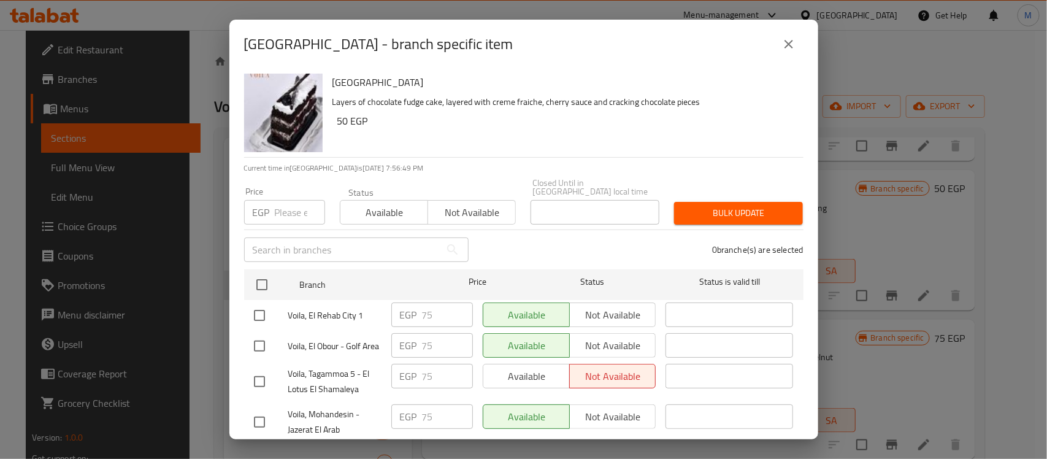
click at [605, 132] on div "Black Forest Gateau Layers of chocolate fudge cake, layered with creme fraiche,…" at bounding box center [563, 113] width 471 height 88
click at [574, 155] on div "Black Forest Gateau Layers of chocolate fudge cake, layered with creme fraiche,…" at bounding box center [563, 113] width 471 height 88
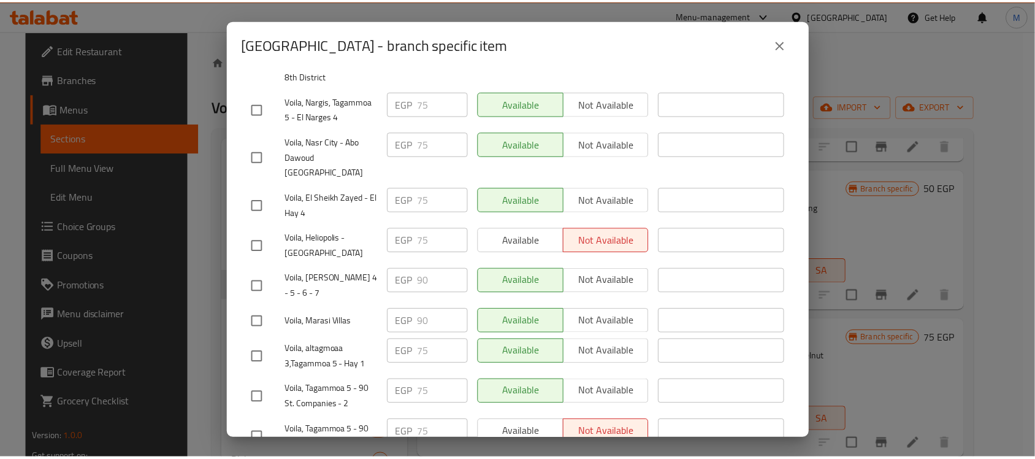
scroll to position [411, 0]
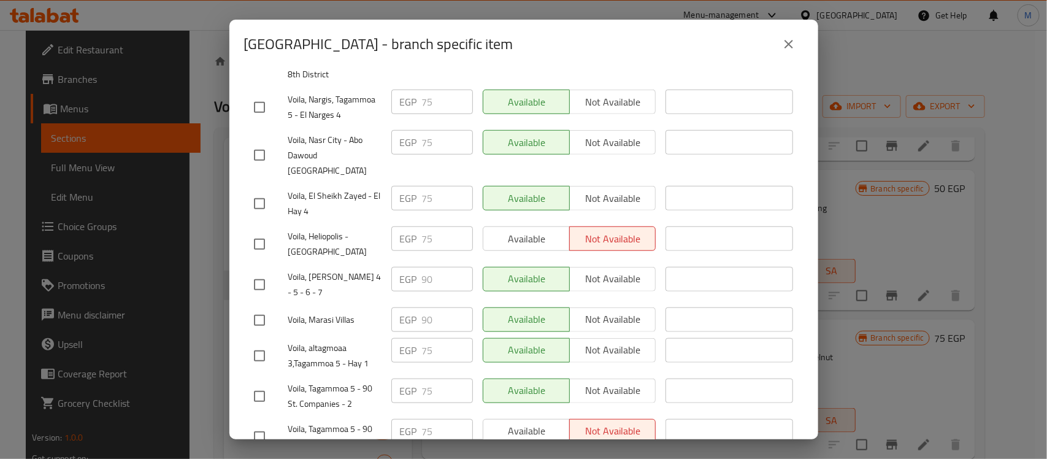
click at [791, 44] on icon "close" at bounding box center [789, 44] width 15 height 15
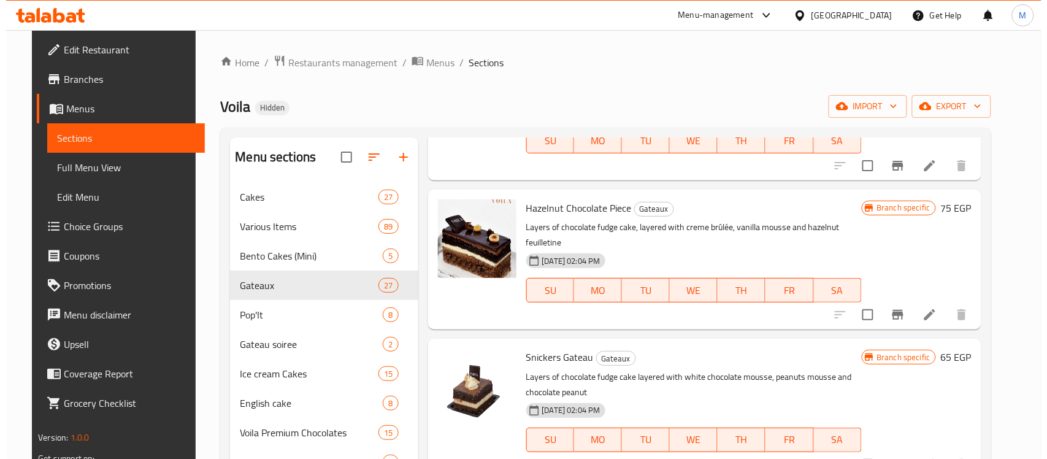
scroll to position [2991, 0]
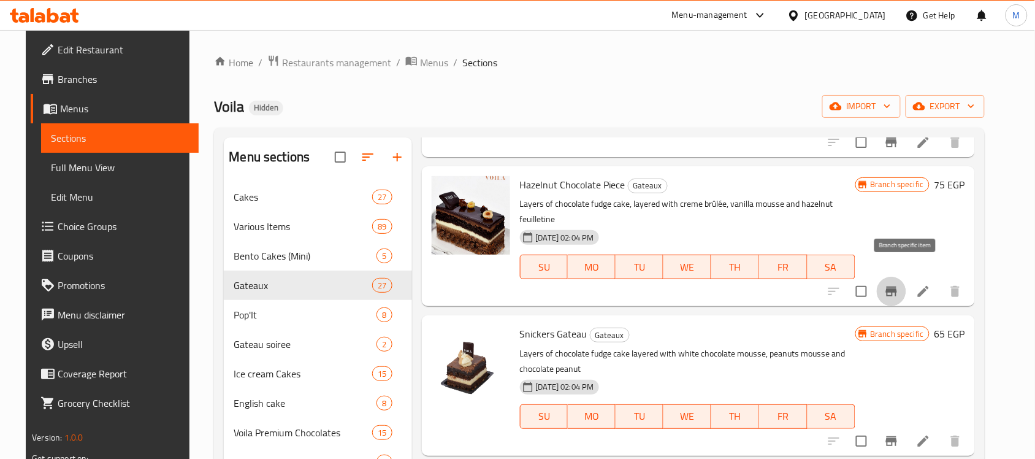
click at [897, 286] on icon "Branch-specific-item" at bounding box center [891, 291] width 11 height 10
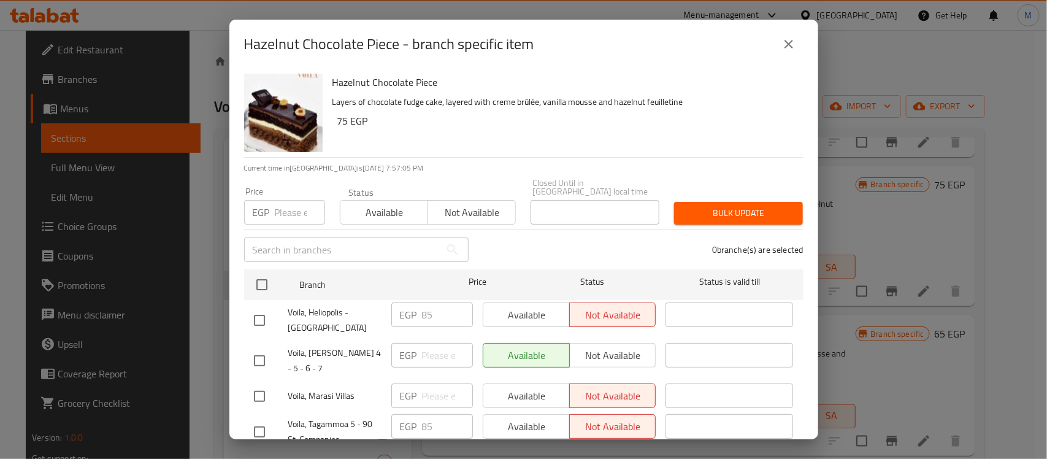
click at [586, 163] on p "Current time in Egypt is 17 Aug 2025 7:57:05 PM" at bounding box center [523, 168] width 559 height 11
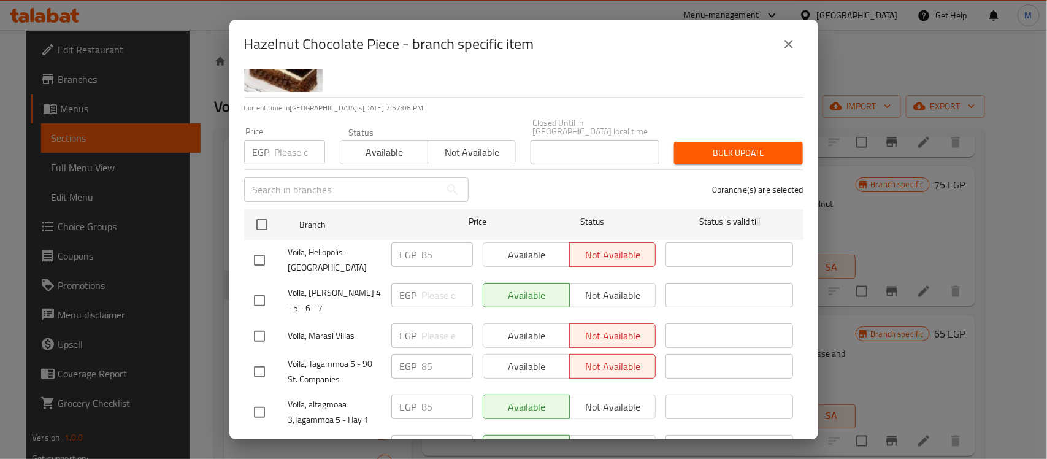
scroll to position [28, 0]
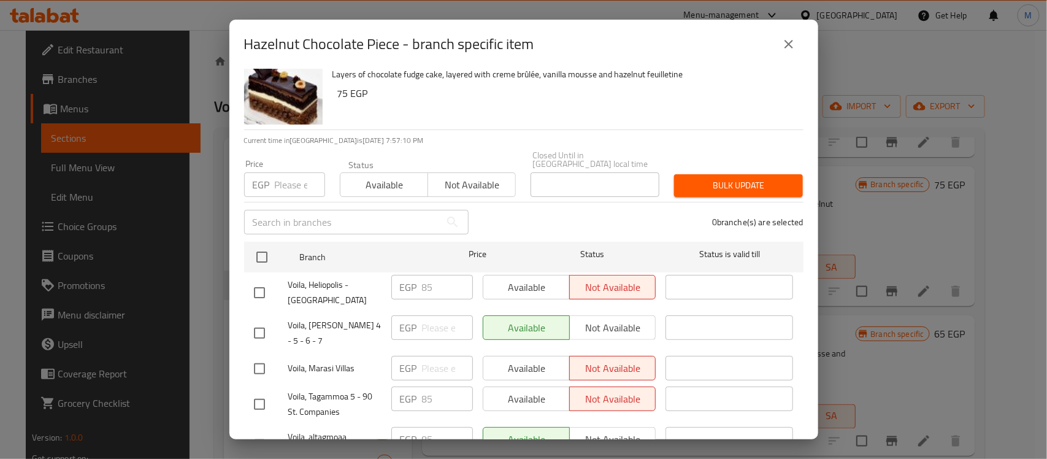
click at [783, 45] on icon "close" at bounding box center [789, 44] width 15 height 15
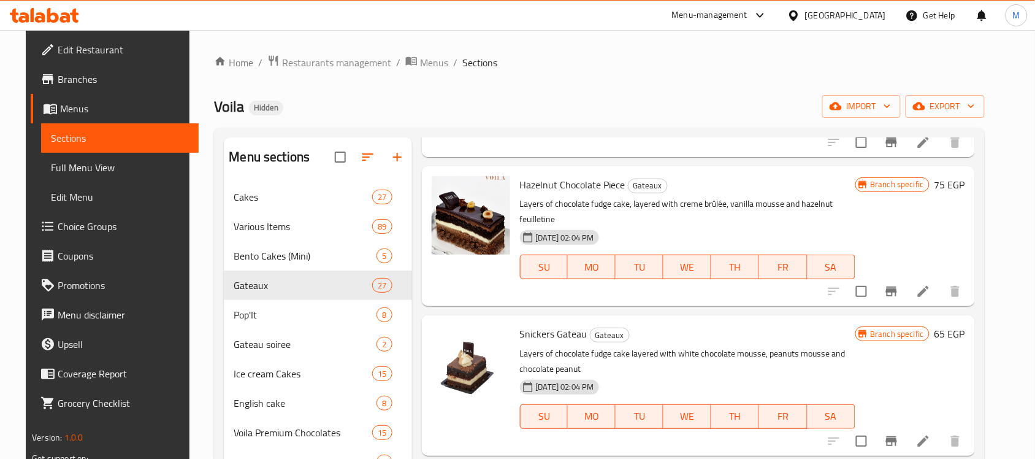
click at [558, 325] on span "Snickers Gateau" at bounding box center [553, 334] width 67 height 18
click at [897, 436] on icon "Branch-specific-item" at bounding box center [891, 441] width 11 height 10
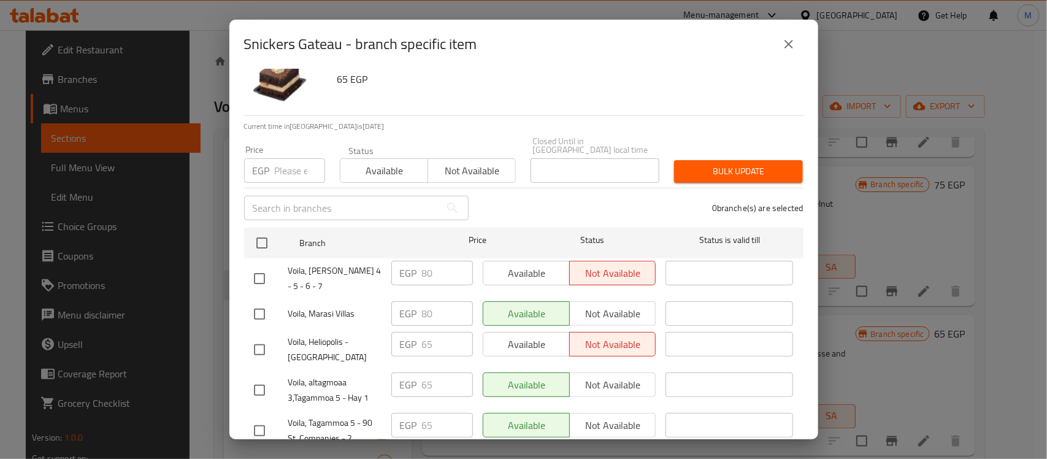
scroll to position [77, 0]
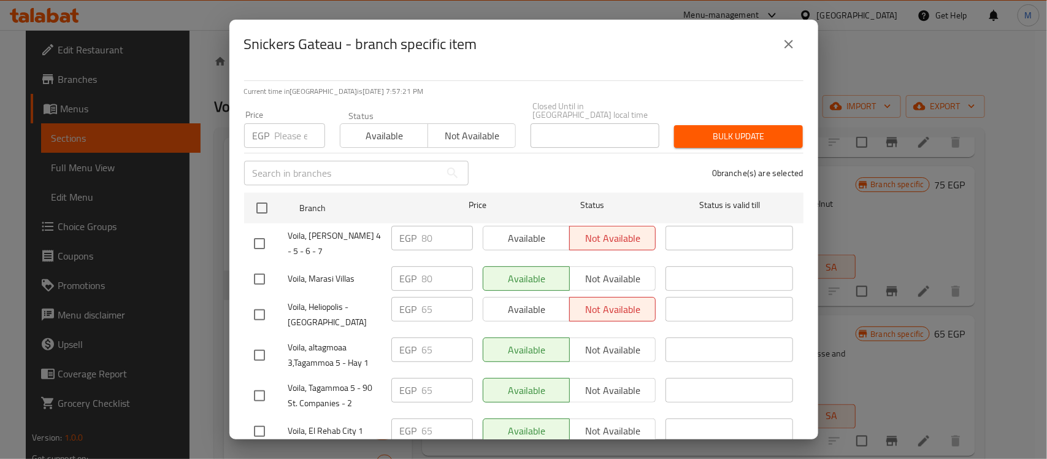
click at [558, 172] on div "0 branche(s) are selected" at bounding box center [643, 173] width 335 height 44
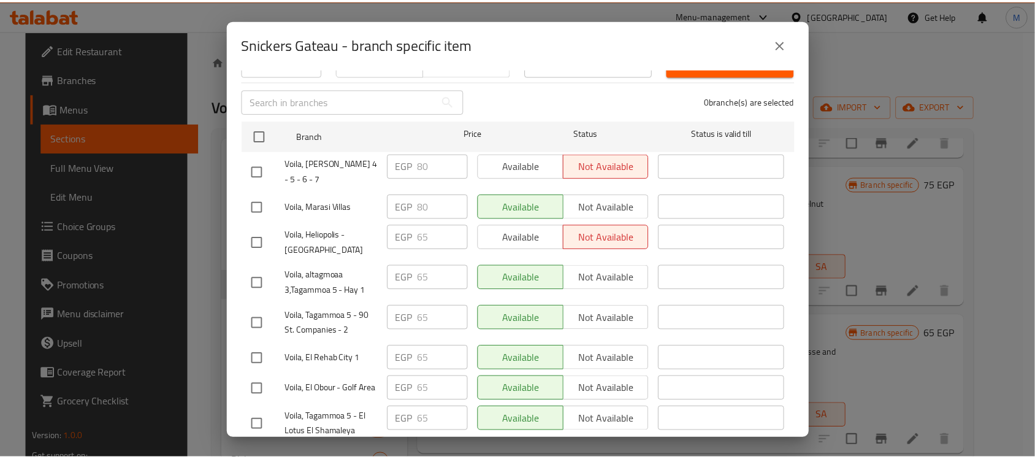
scroll to position [104, 0]
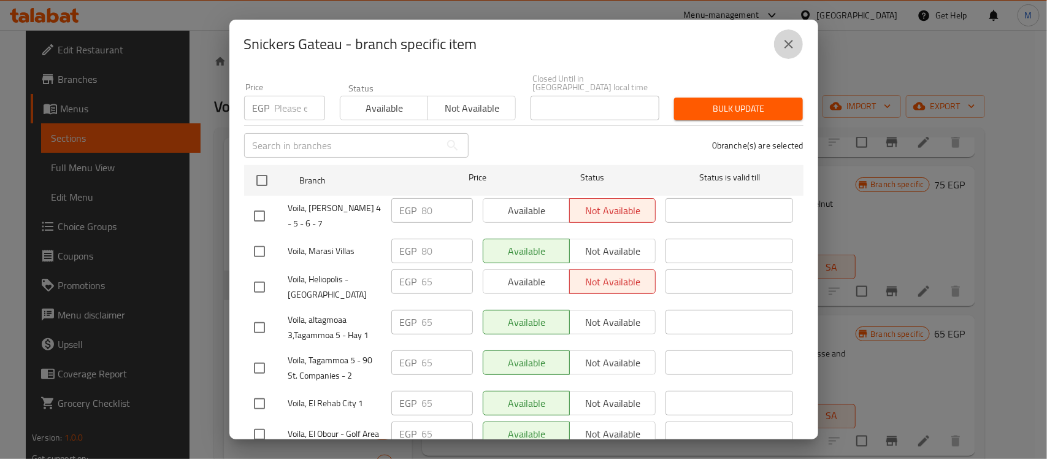
click at [786, 47] on icon "close" at bounding box center [789, 44] width 15 height 15
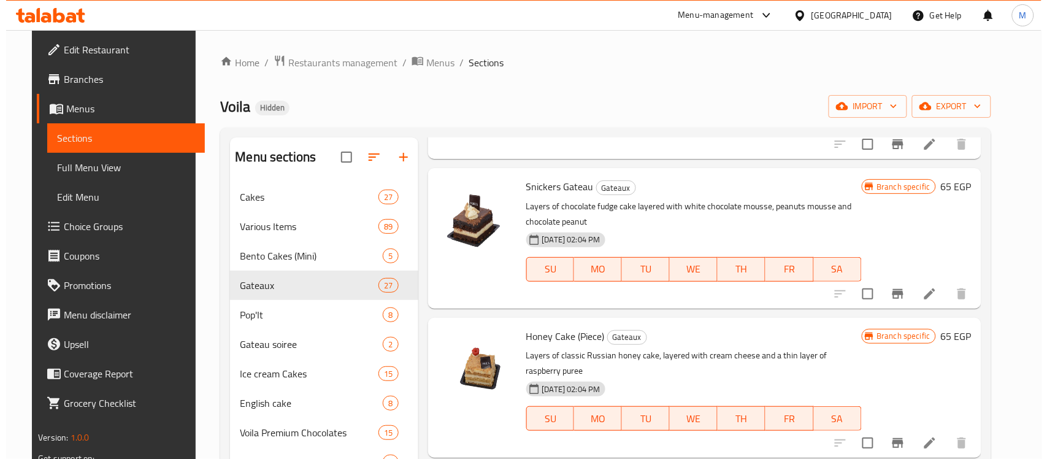
scroll to position [3144, 0]
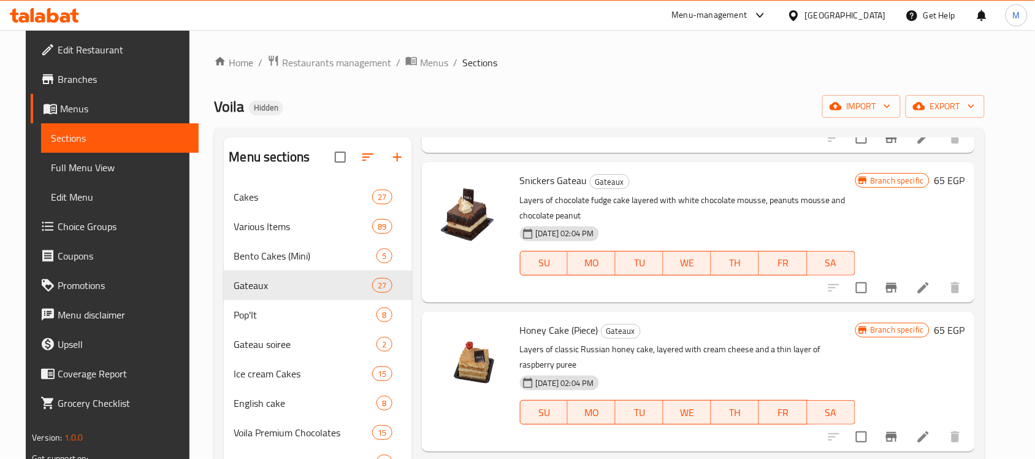
click at [897, 432] on icon "Branch-specific-item" at bounding box center [891, 437] width 11 height 10
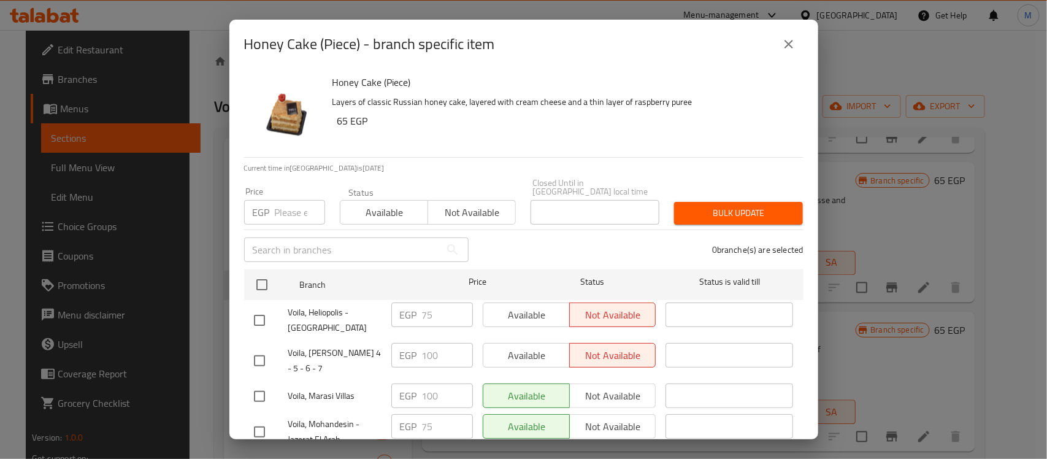
click at [517, 234] on div "0 branche(s) are selected" at bounding box center [643, 250] width 335 height 44
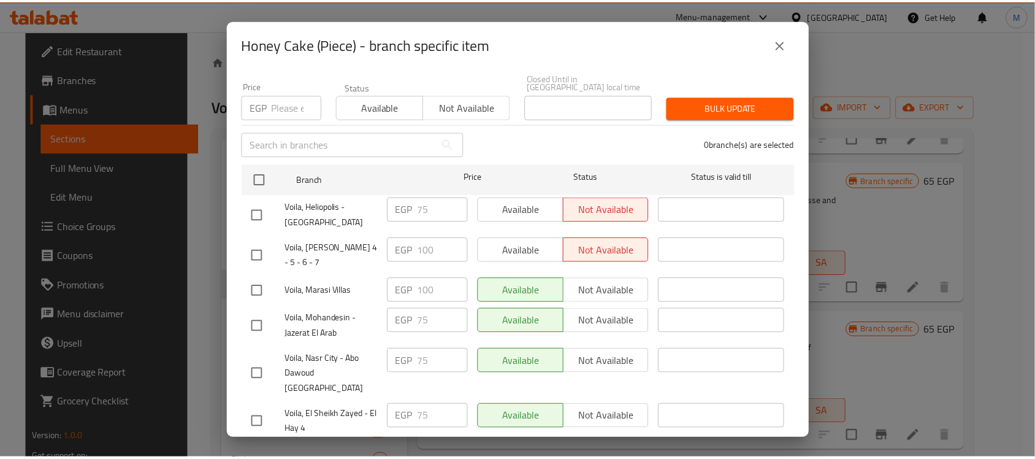
scroll to position [104, 0]
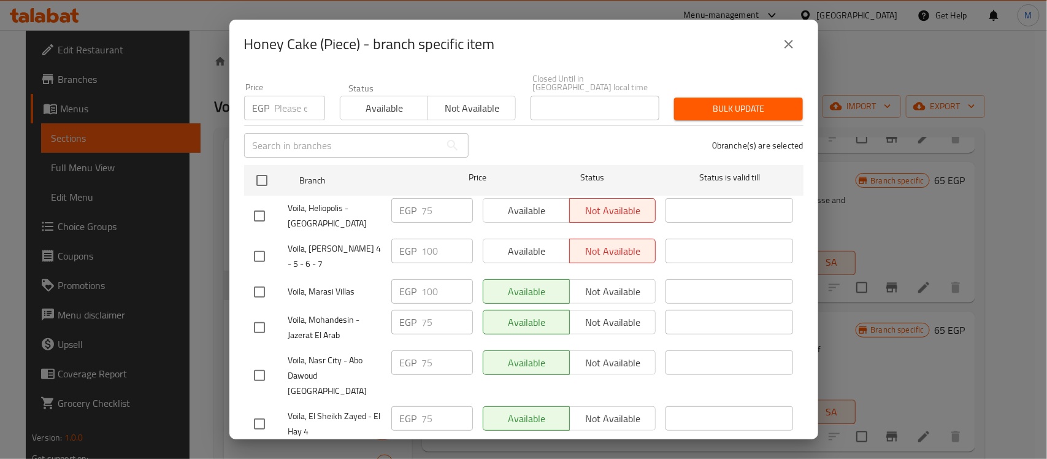
click at [782, 42] on icon "close" at bounding box center [789, 44] width 15 height 15
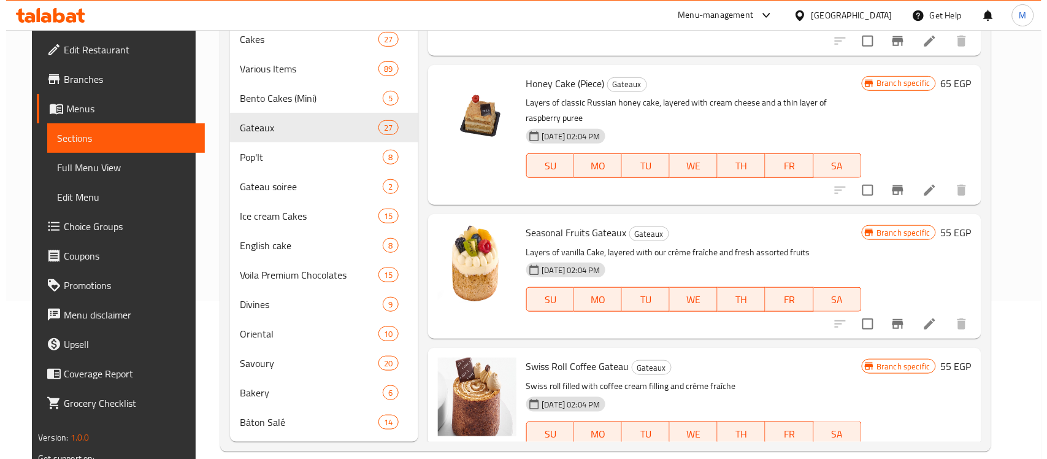
scroll to position [174, 0]
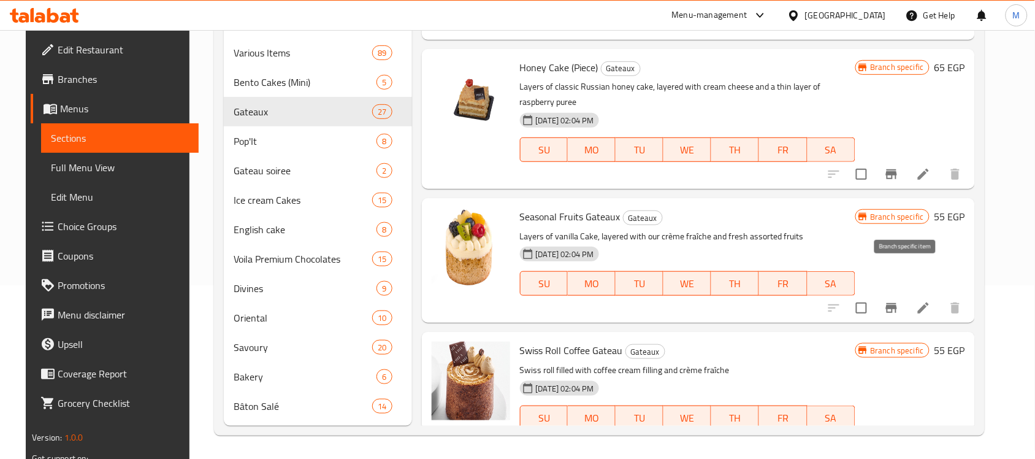
click at [897, 303] on icon "Branch-specific-item" at bounding box center [891, 308] width 11 height 10
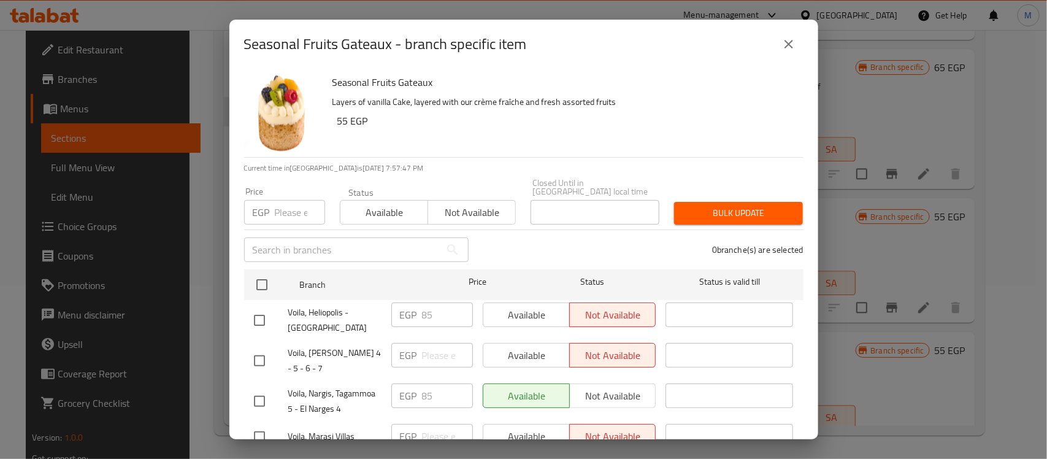
click at [613, 139] on div "Seasonal Fruits Gateaux Layers of vanilla Cake, layered with our crème fraîche …" at bounding box center [563, 113] width 471 height 88
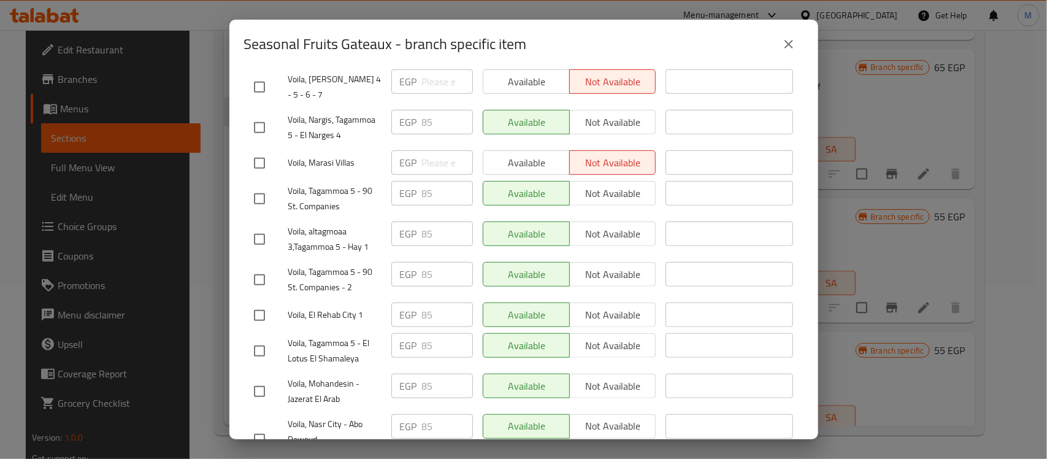
scroll to position [411, 0]
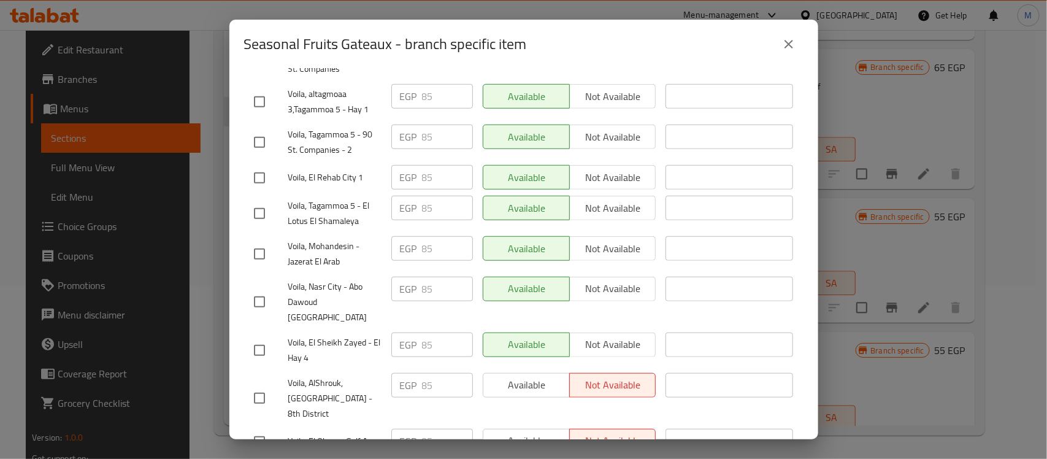
click at [784, 42] on icon "close" at bounding box center [789, 44] width 15 height 15
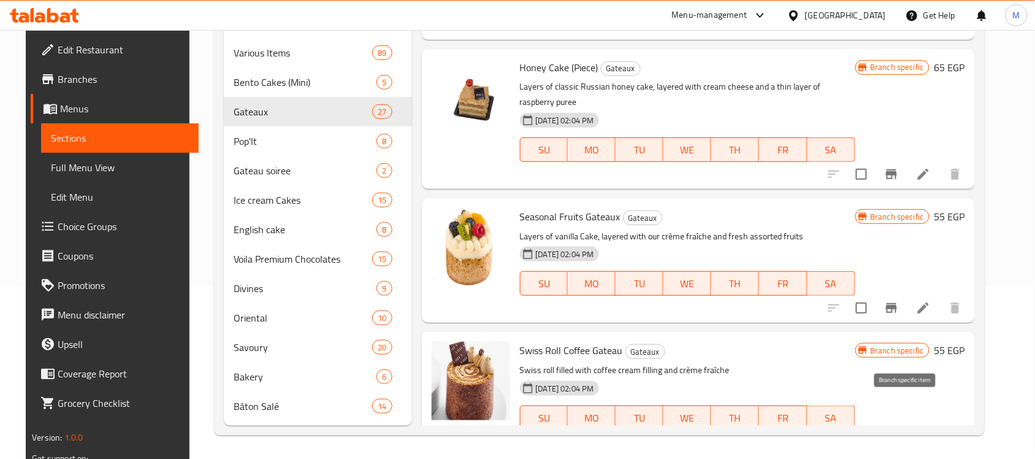
click at [897, 437] on icon "Branch-specific-item" at bounding box center [891, 442] width 11 height 10
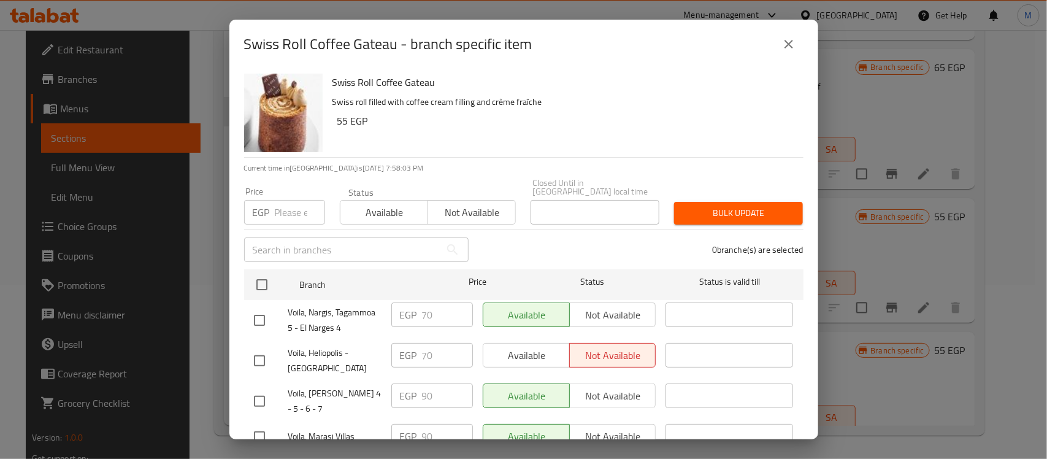
click at [518, 249] on div "0 branche(s) are selected" at bounding box center [643, 250] width 335 height 44
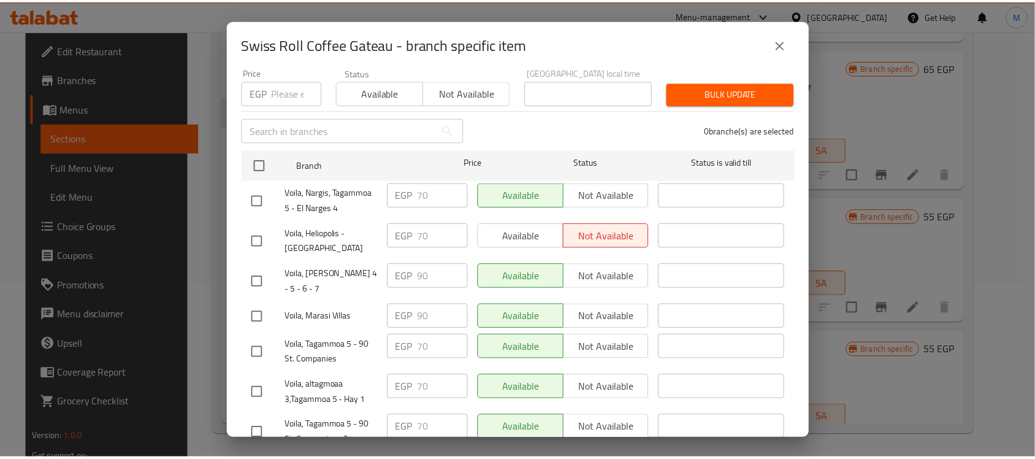
scroll to position [104, 0]
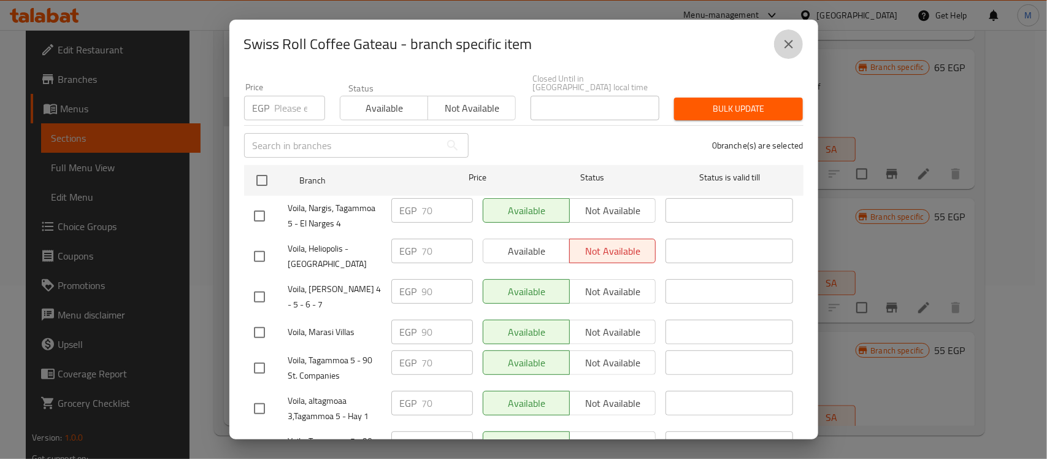
click at [789, 49] on icon "close" at bounding box center [789, 44] width 15 height 15
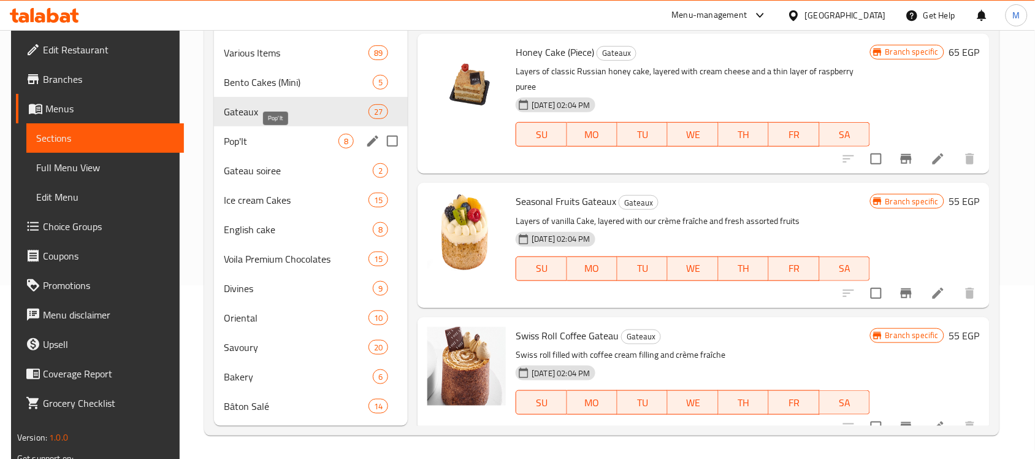
click at [298, 145] on span "Pop'It" at bounding box center [281, 141] width 115 height 15
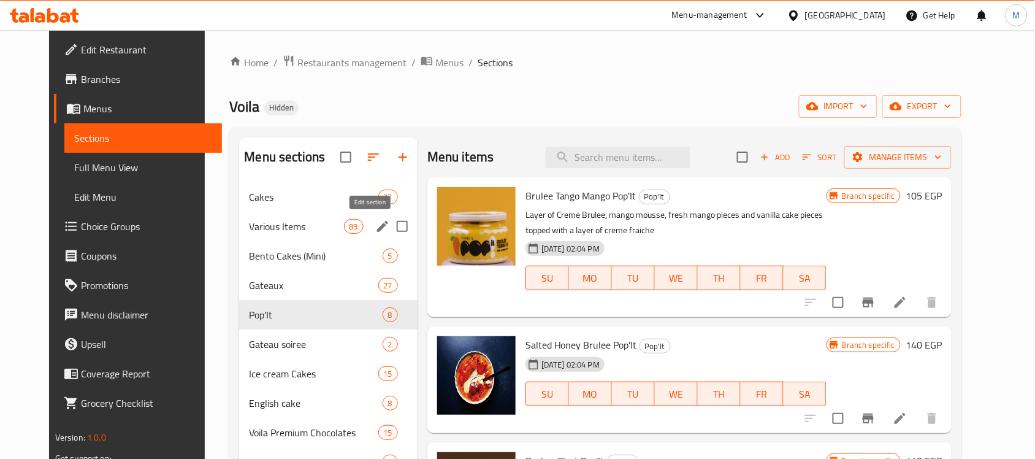
click at [375, 227] on icon "edit" at bounding box center [382, 226] width 15 height 15
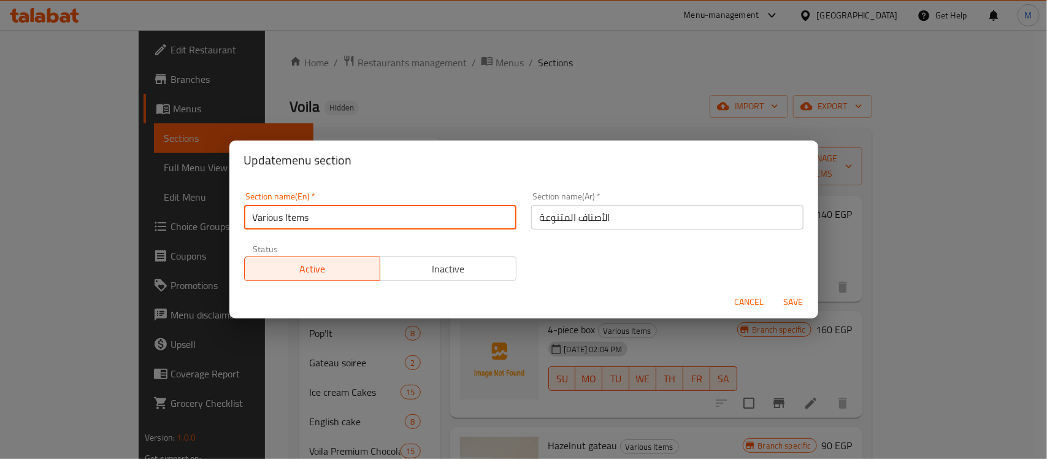
drag, startPoint x: 328, startPoint y: 215, endPoint x: 244, endPoint y: 209, distance: 84.9
click at [244, 209] on input "Various Items" at bounding box center [380, 217] width 272 height 25
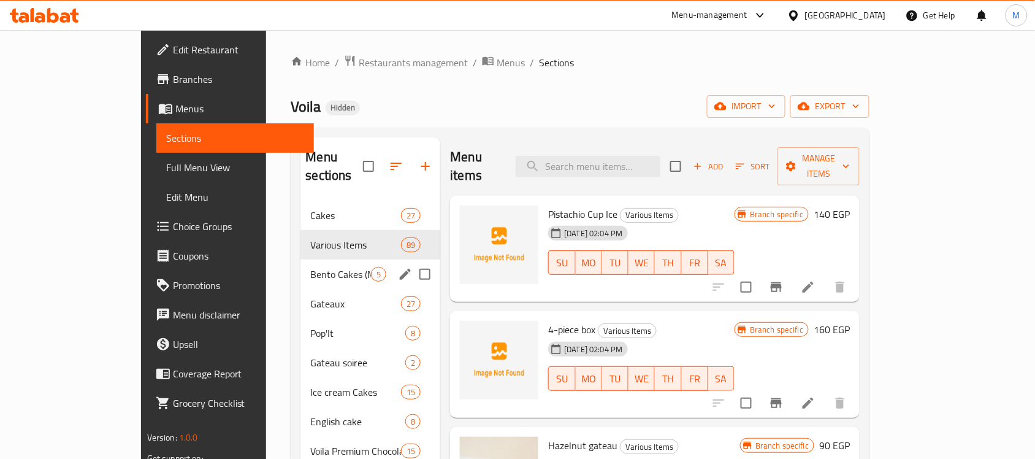
drag, startPoint x: 298, startPoint y: 264, endPoint x: 282, endPoint y: 290, distance: 29.5
click at [301, 264] on div "Bento Cakes (Mini) 5" at bounding box center [371, 273] width 140 height 29
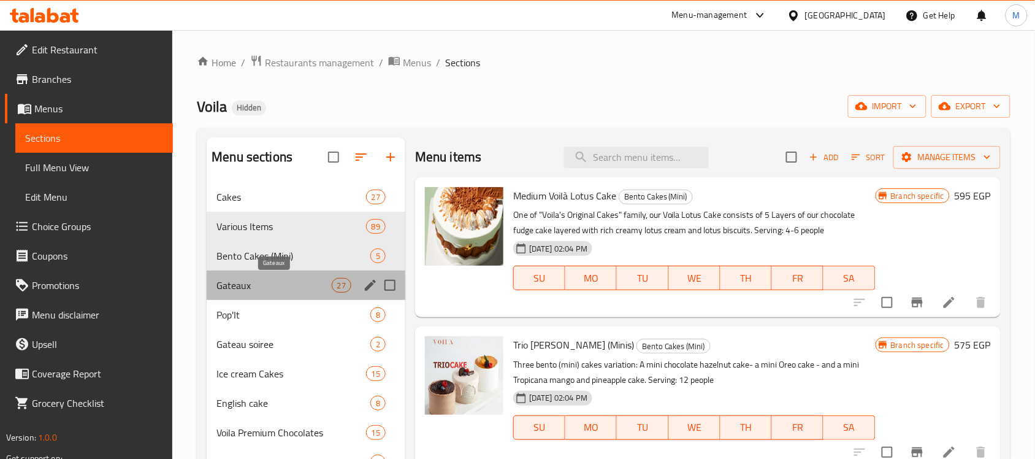
click at [281, 290] on span "Gateaux" at bounding box center [274, 285] width 115 height 15
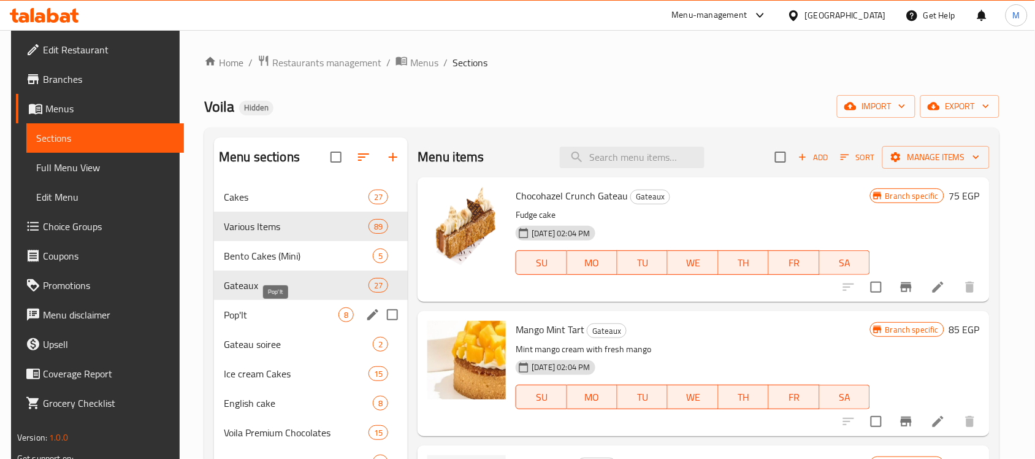
click at [271, 311] on span "Pop'It" at bounding box center [281, 314] width 115 height 15
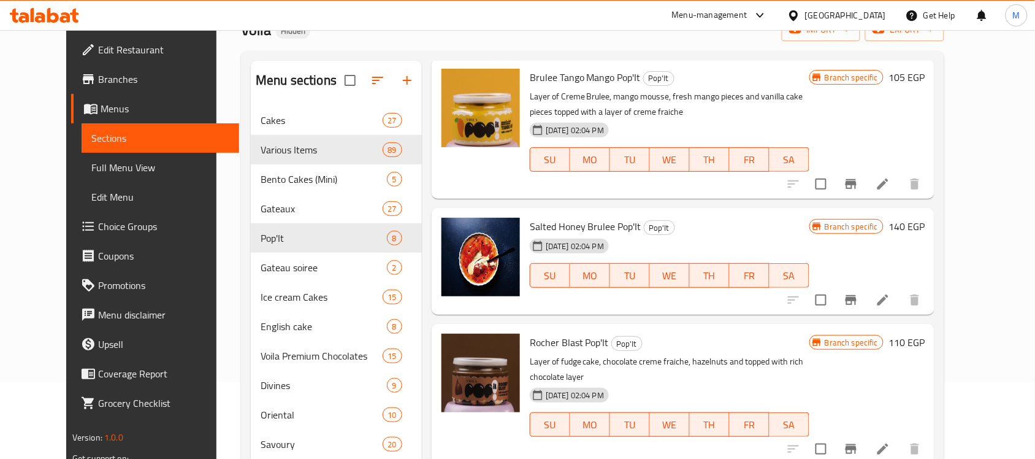
scroll to position [77, 0]
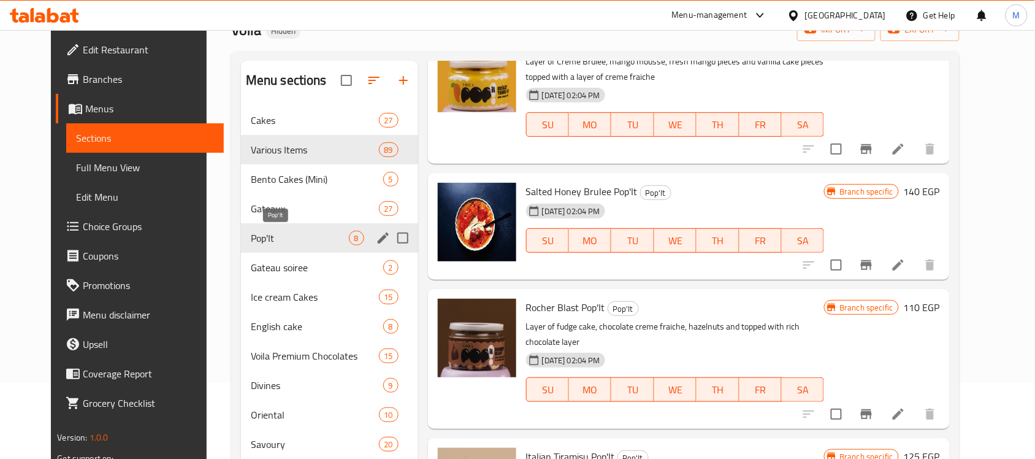
click at [301, 240] on span "Pop'It" at bounding box center [300, 238] width 98 height 15
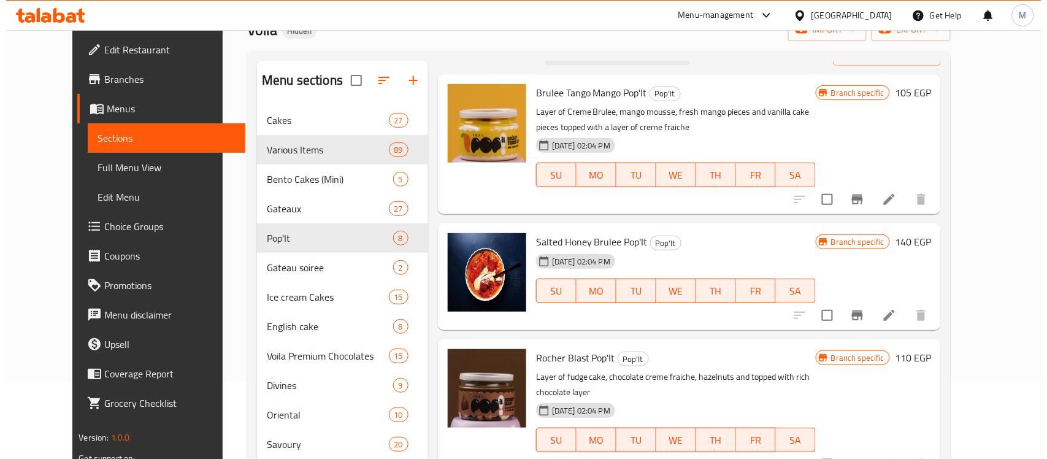
scroll to position [0, 0]
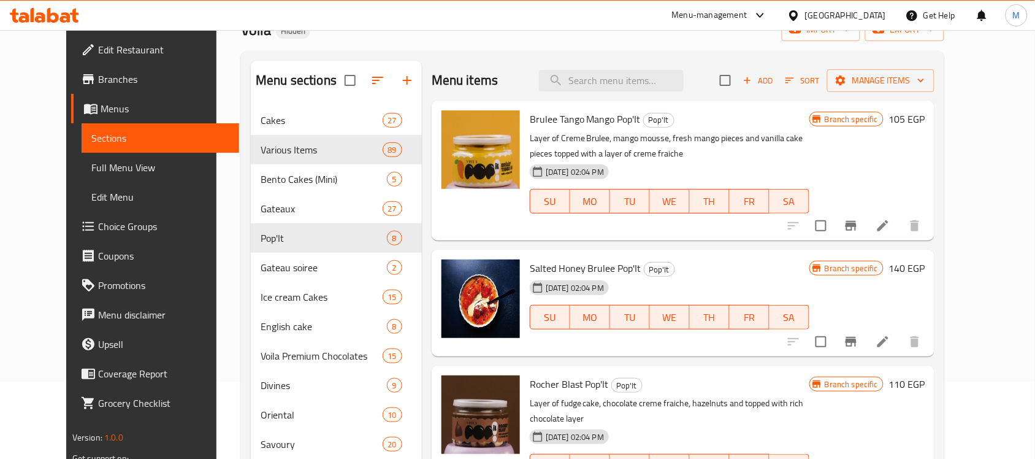
drag, startPoint x: 908, startPoint y: 169, endPoint x: 912, endPoint y: 191, distance: 23.1
click at [908, 169] on div "Branch specific 105 EGP" at bounding box center [867, 170] width 115 height 120
click at [857, 225] on icon "Branch-specific-item" at bounding box center [851, 226] width 11 height 10
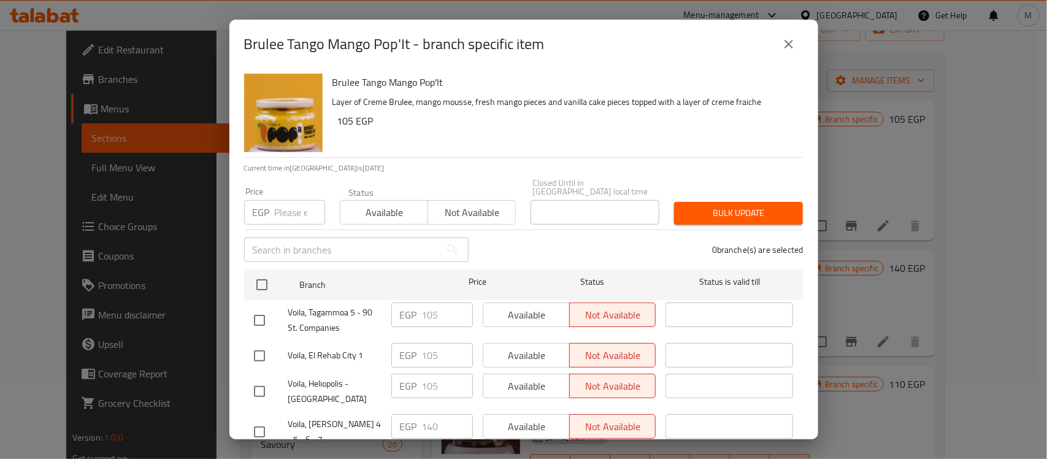
click at [623, 75] on h6 "Brulee Tango Mango Pop'It" at bounding box center [562, 82] width 461 height 17
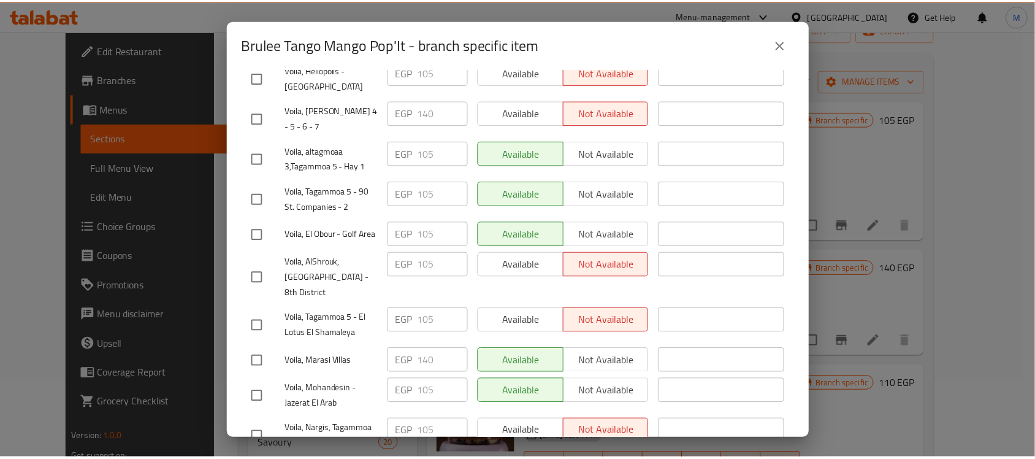
scroll to position [104, 0]
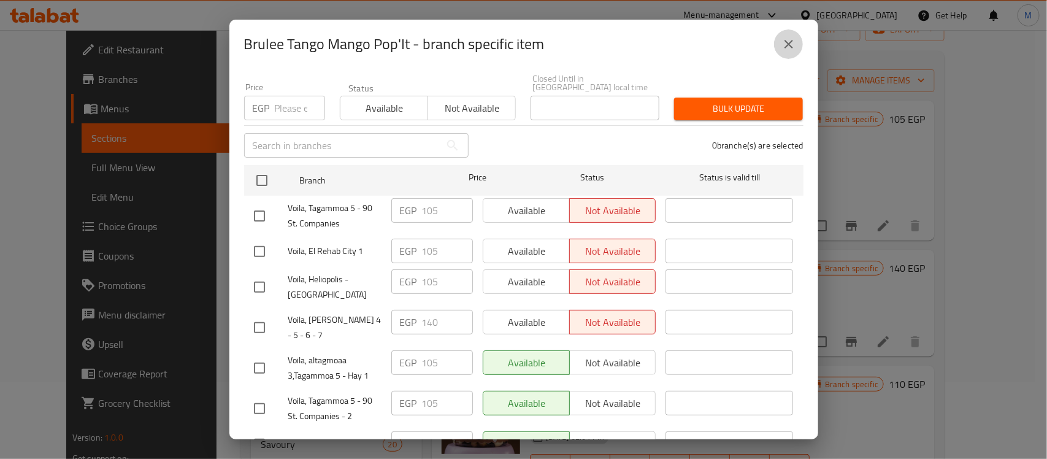
click at [790, 46] on icon "close" at bounding box center [789, 44] width 9 height 9
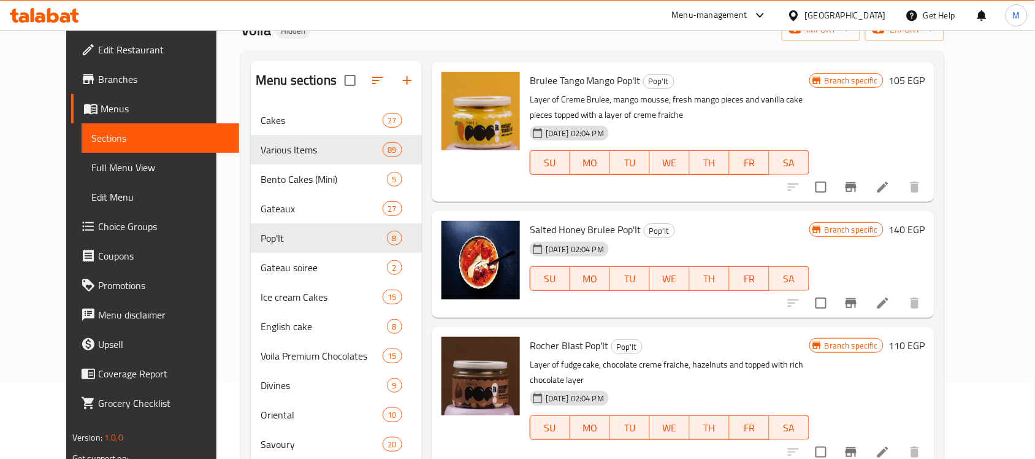
scroll to position [77, 0]
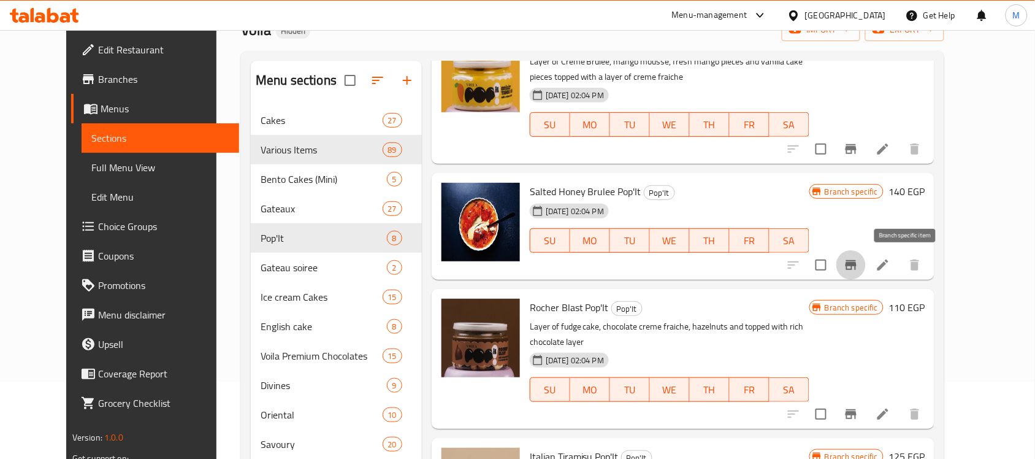
click at [857, 263] on icon "Branch-specific-item" at bounding box center [851, 265] width 11 height 10
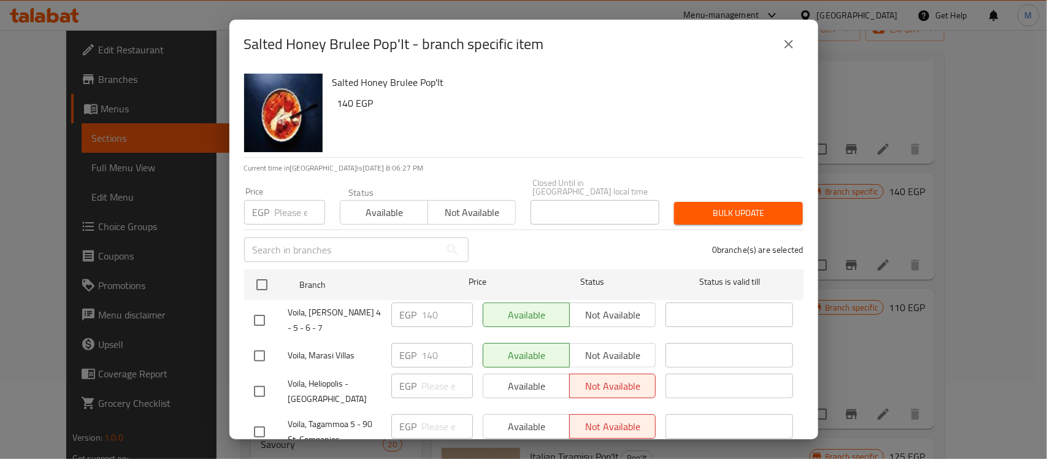
click at [787, 40] on icon "close" at bounding box center [789, 44] width 15 height 15
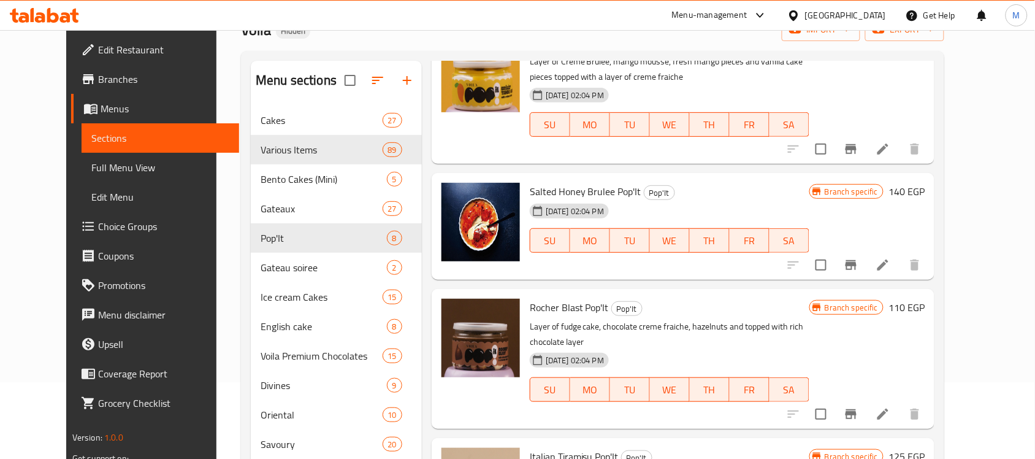
click at [565, 190] on span "Salted Honey Brulee Pop'It" at bounding box center [586, 191] width 112 height 18
click at [562, 309] on span "Rocher Blast Pop'It" at bounding box center [569, 307] width 79 height 18
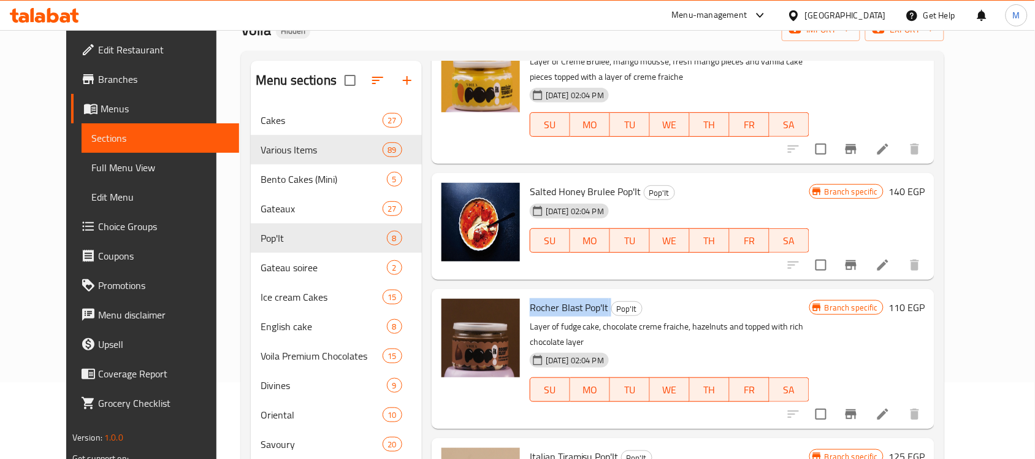
click at [562, 309] on span "Rocher Blast Pop'It" at bounding box center [569, 307] width 79 height 18
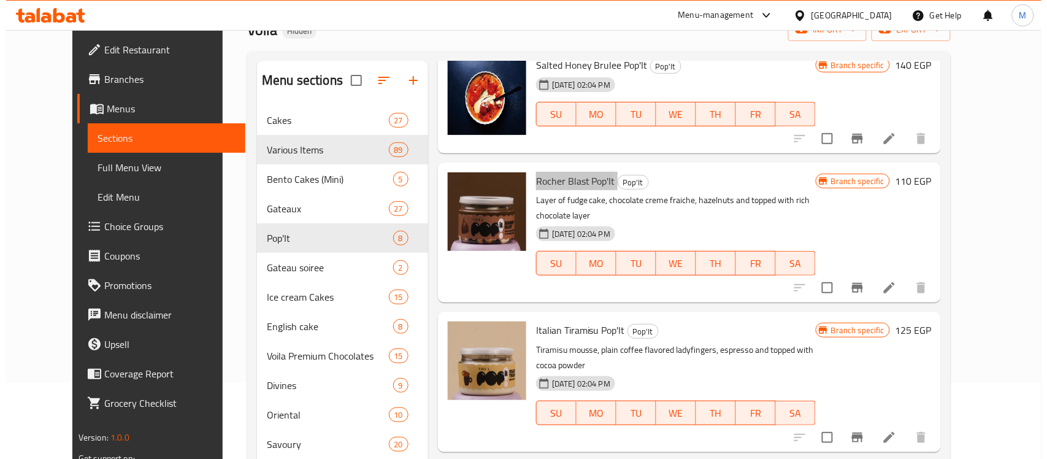
scroll to position [230, 0]
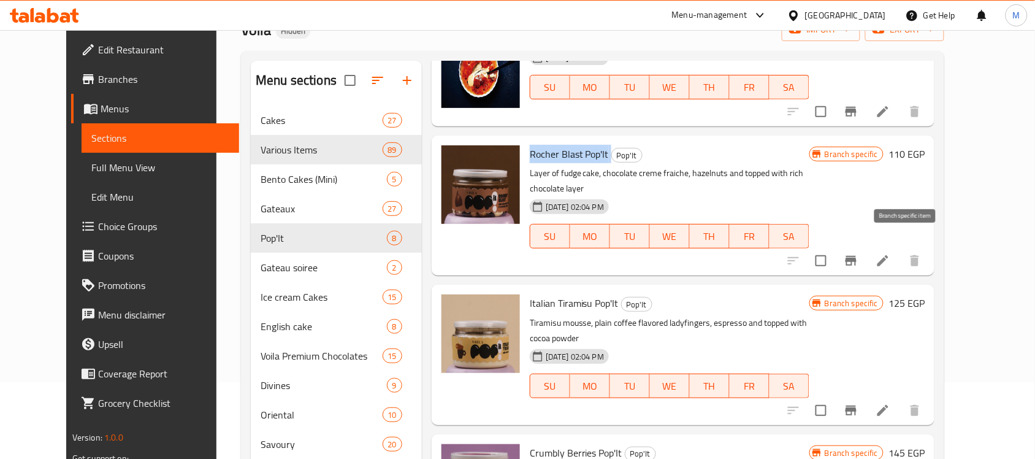
click at [857, 256] on icon "Branch-specific-item" at bounding box center [851, 261] width 11 height 10
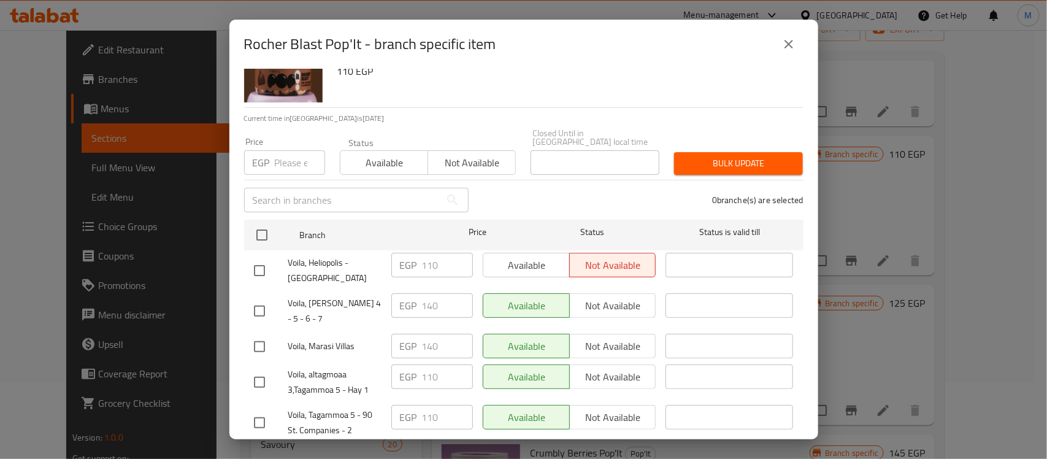
scroll to position [77, 0]
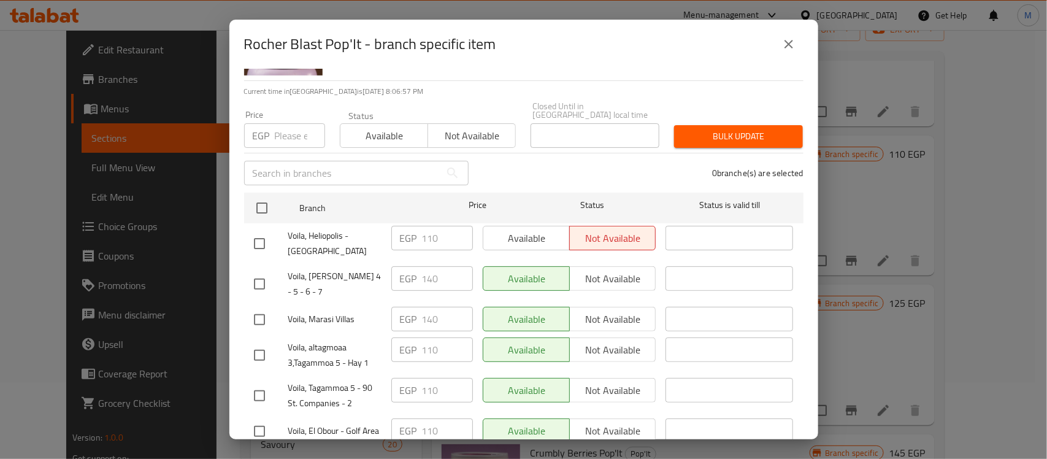
click at [593, 71] on div "Rocher Blast Pop'It Layer of fudge cake, chocolate creme fraiche, hazelnuts and…" at bounding box center [563, 36] width 471 height 88
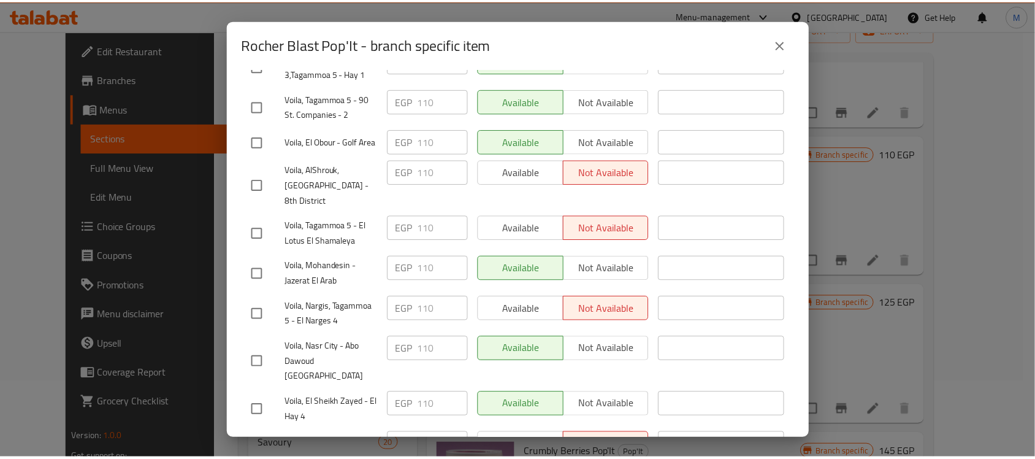
scroll to position [411, 0]
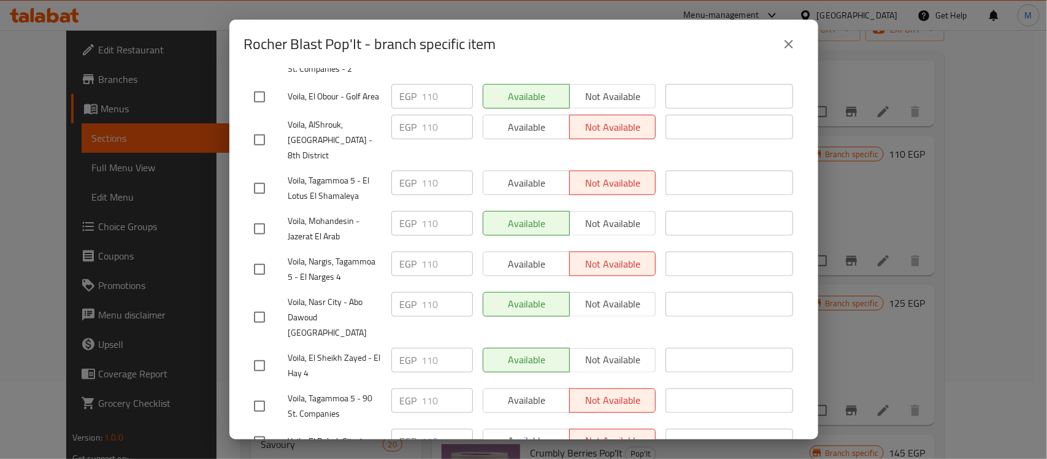
click at [789, 43] on icon "close" at bounding box center [789, 44] width 15 height 15
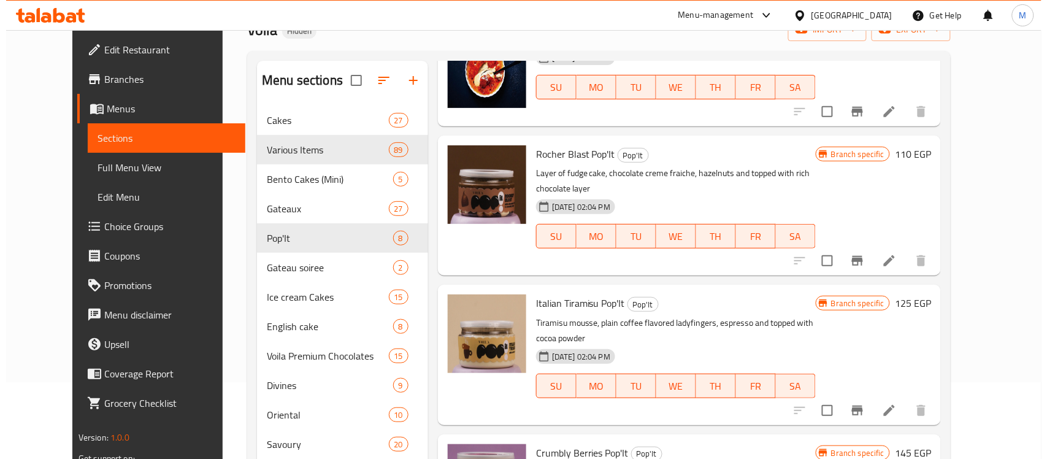
scroll to position [307, 0]
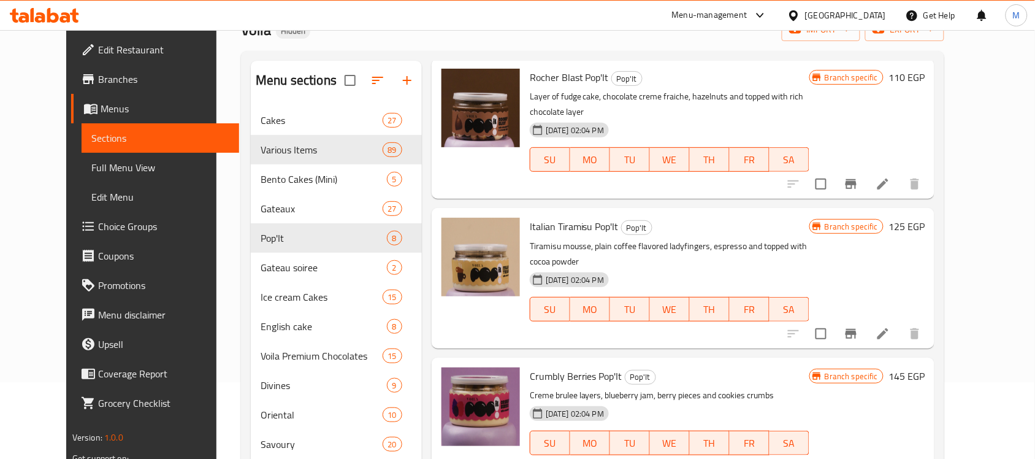
click at [551, 217] on span "Italian Tiramisu Pop'It" at bounding box center [574, 226] width 89 height 18
click at [857, 329] on icon "Branch-specific-item" at bounding box center [851, 334] width 11 height 10
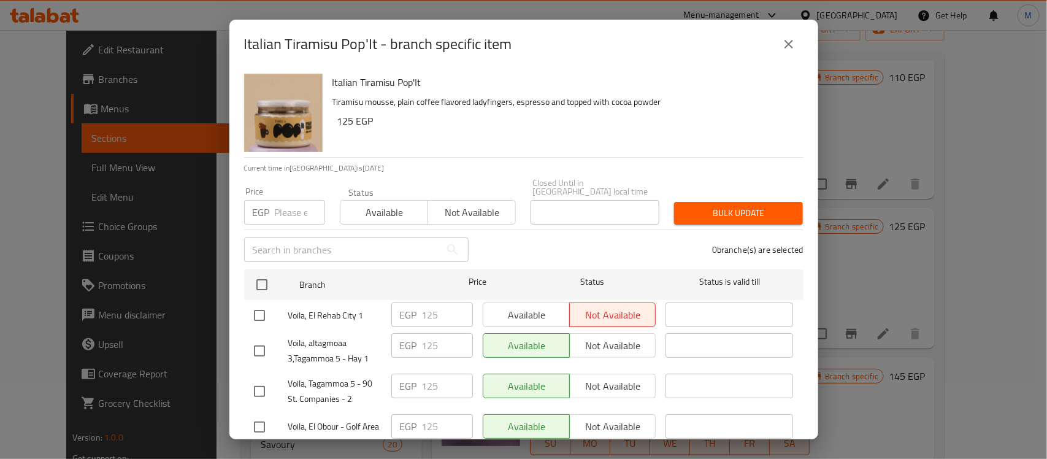
click at [563, 134] on div "Italian Tiramisu Pop'It Tiramisu mousse, plain coffee flavored ladyfingers, esp…" at bounding box center [563, 113] width 471 height 88
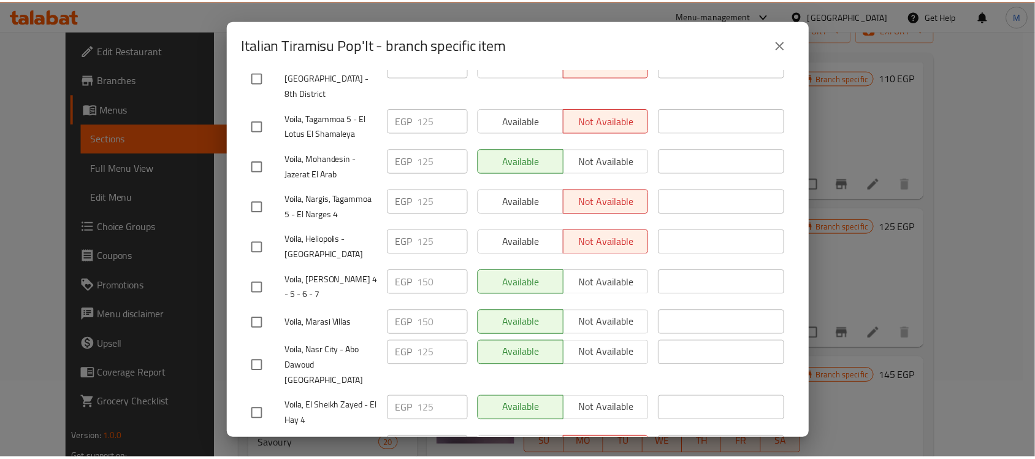
scroll to position [411, 0]
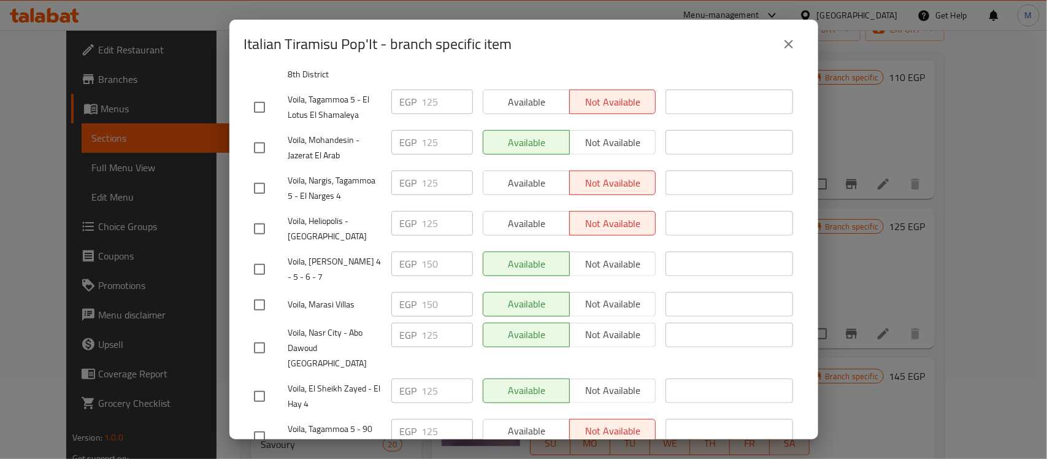
click at [789, 47] on icon "close" at bounding box center [789, 44] width 15 height 15
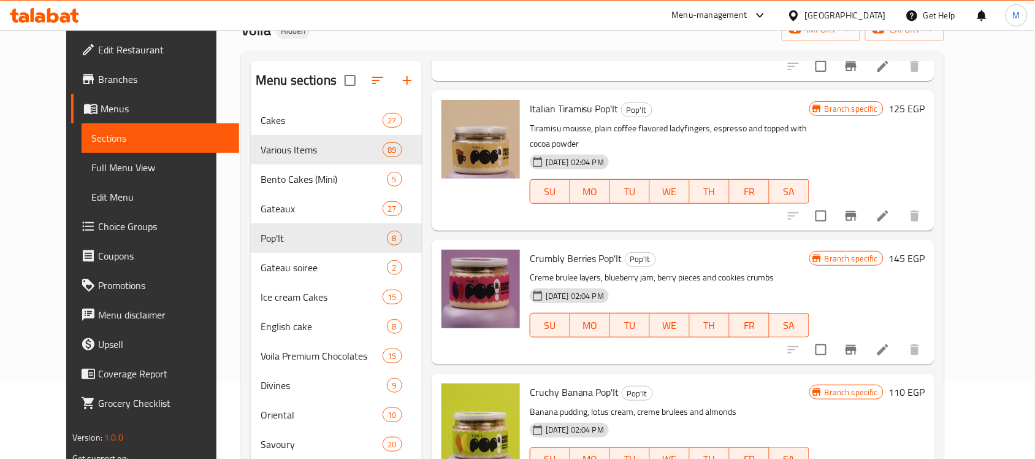
scroll to position [460, 0]
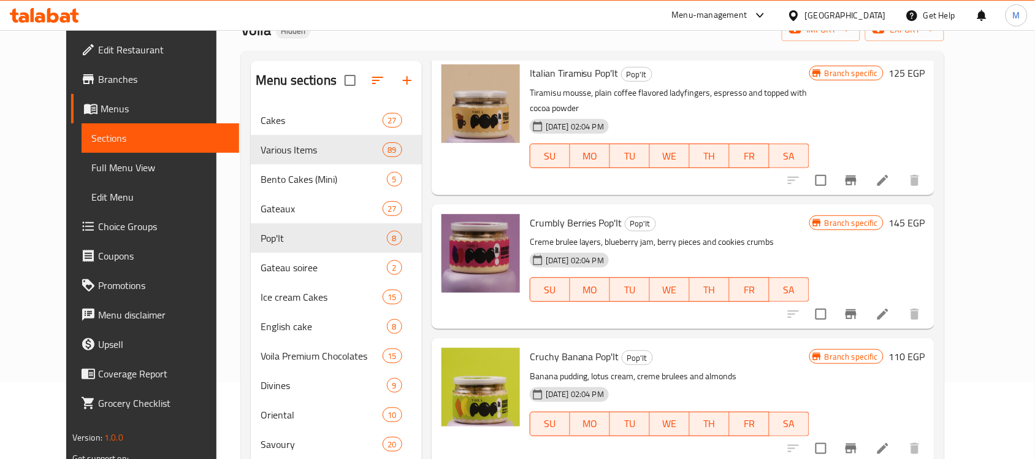
click at [566, 213] on span "Crumbly Berries Pop'It" at bounding box center [576, 222] width 93 height 18
click at [590, 347] on span "Cruchy Banana Pop'It" at bounding box center [575, 356] width 90 height 18
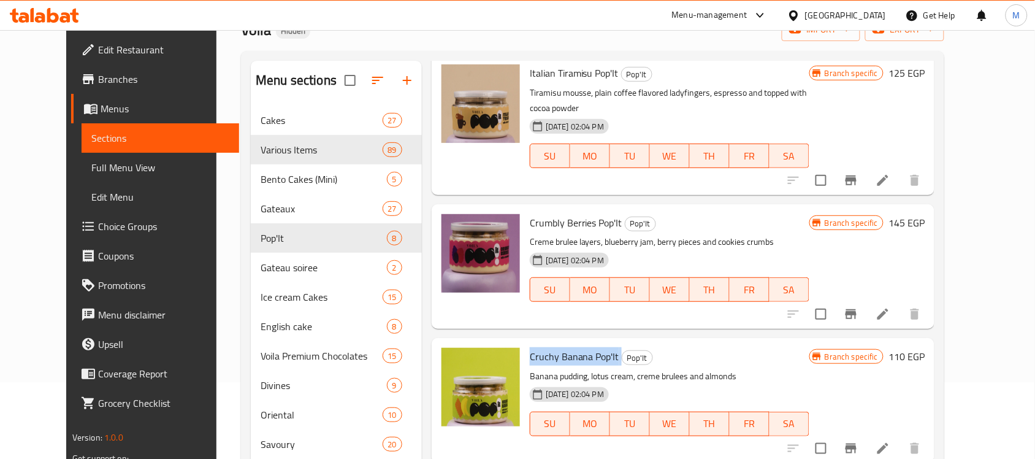
click at [590, 347] on span "Cruchy Banana Pop'It" at bounding box center [575, 356] width 90 height 18
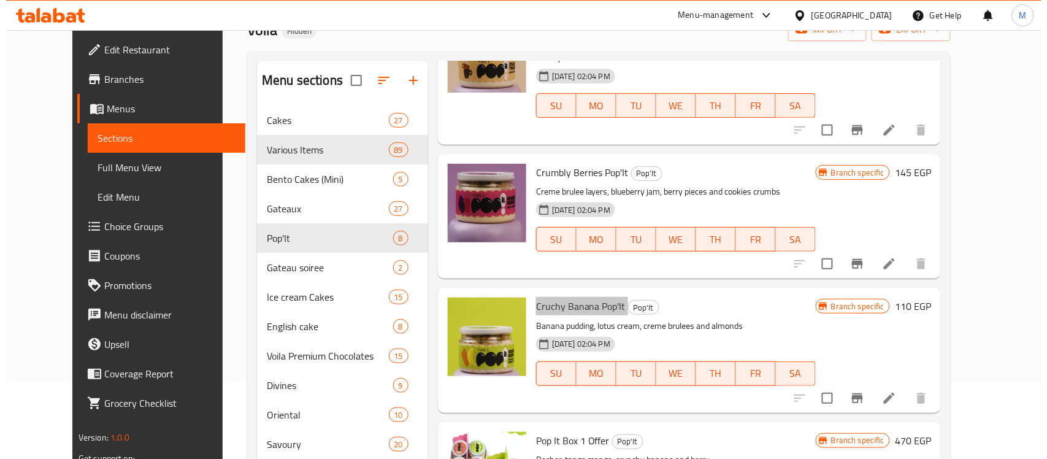
scroll to position [537, 0]
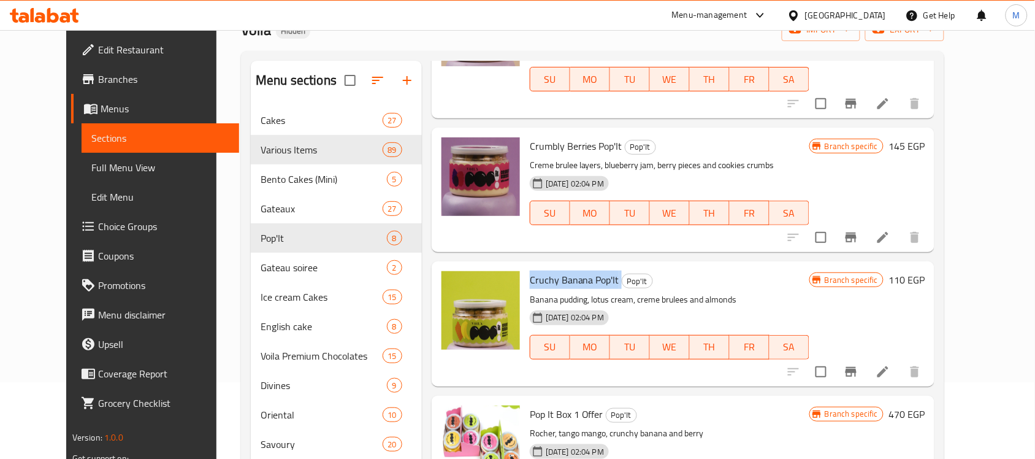
click at [857, 367] on icon "Branch-specific-item" at bounding box center [851, 372] width 11 height 10
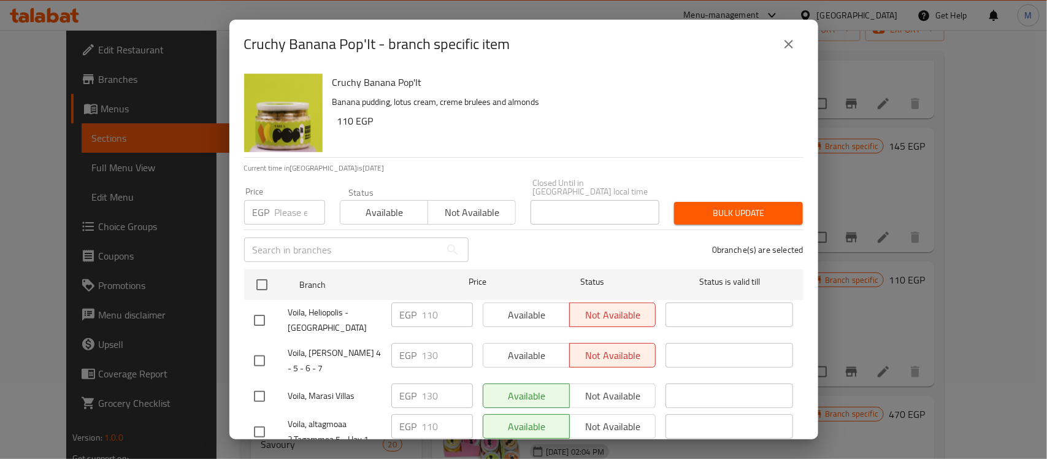
click at [540, 236] on div "0 branche(s) are selected" at bounding box center [643, 250] width 335 height 44
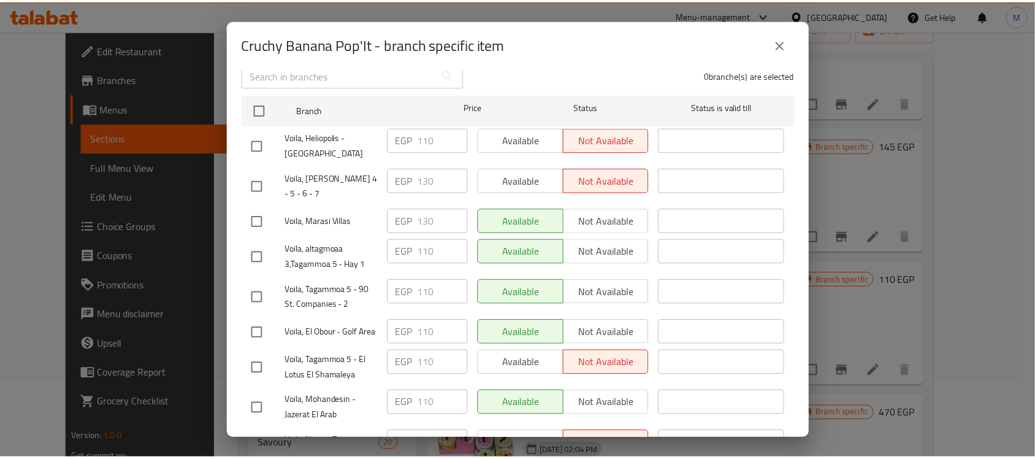
scroll to position [104, 0]
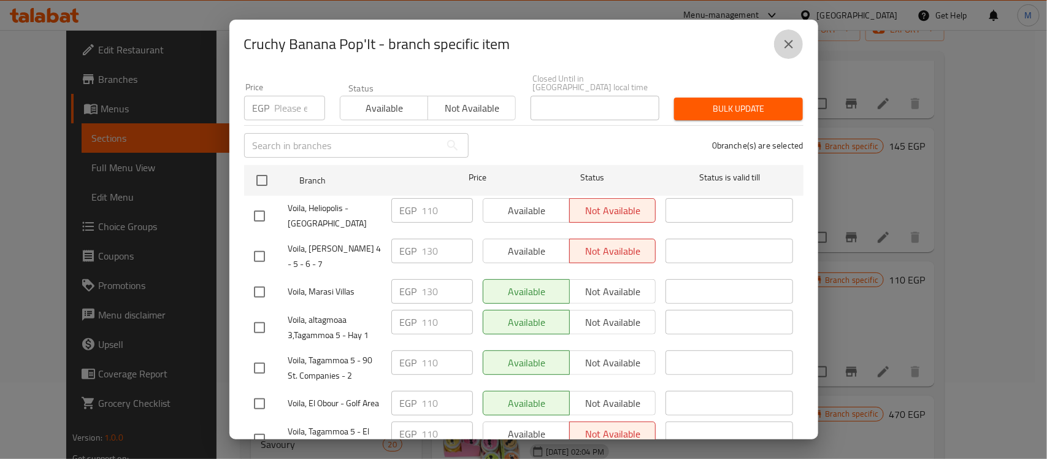
click at [788, 44] on icon "close" at bounding box center [789, 44] width 9 height 9
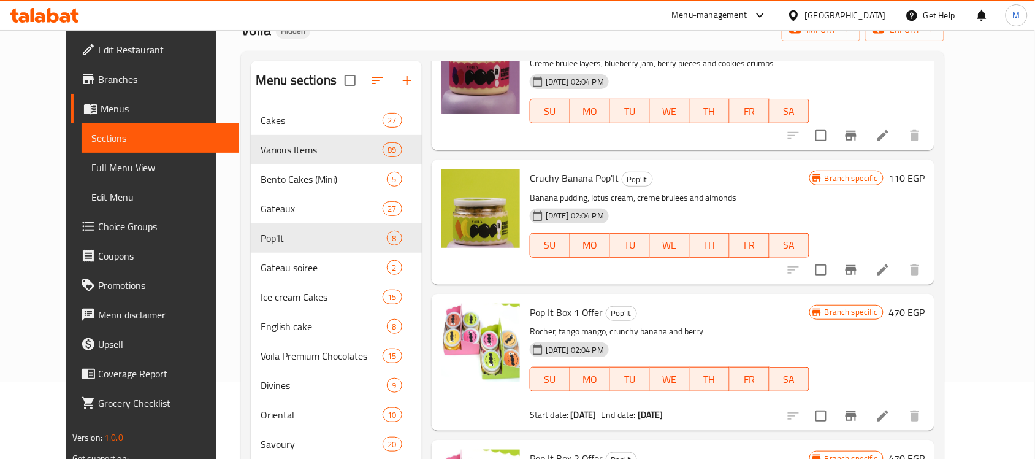
scroll to position [663, 0]
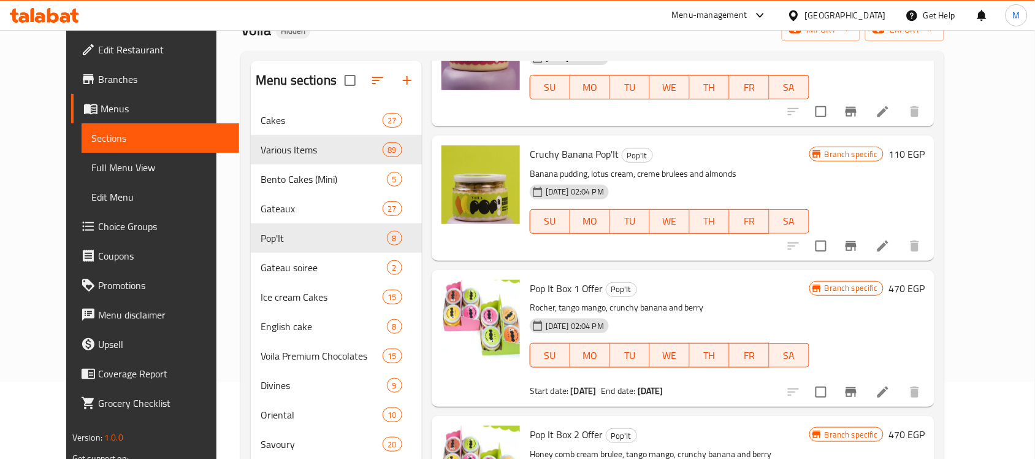
click at [547, 279] on span "Pop It Box 1 Offer" at bounding box center [567, 288] width 74 height 18
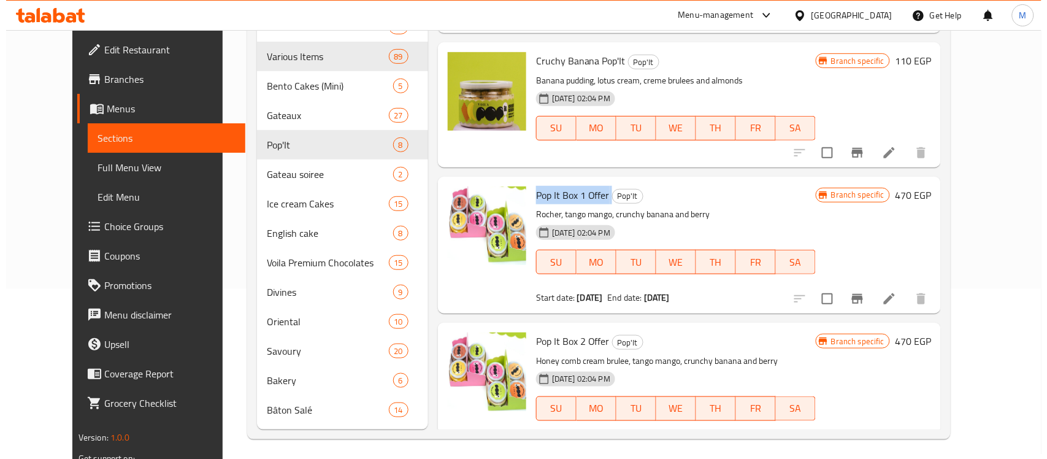
scroll to position [174, 0]
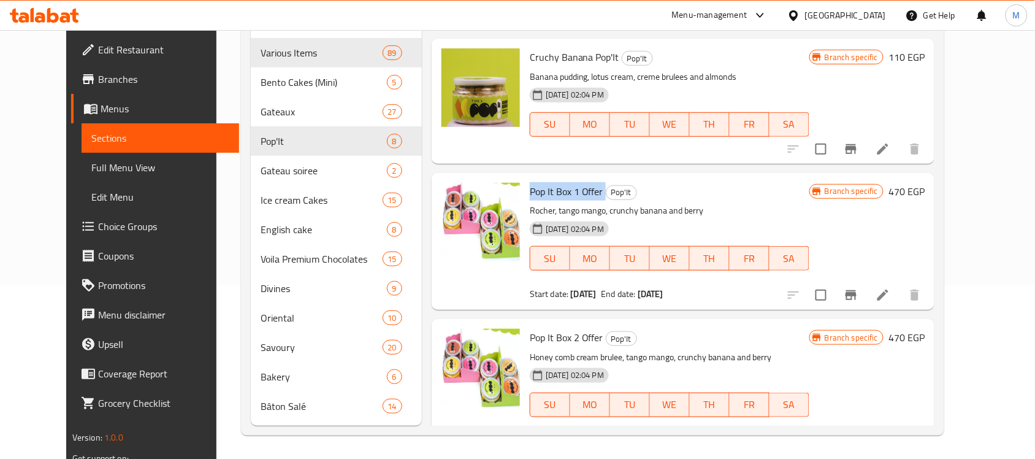
click at [553, 182] on span "Pop It Box 1 Offer" at bounding box center [567, 191] width 74 height 18
click at [859, 288] on icon "Branch-specific-item" at bounding box center [851, 295] width 15 height 15
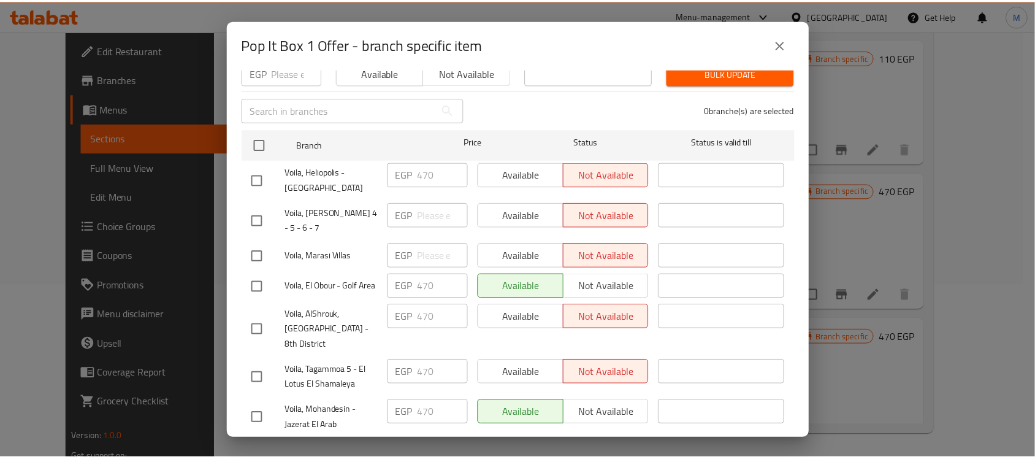
scroll to position [104, 0]
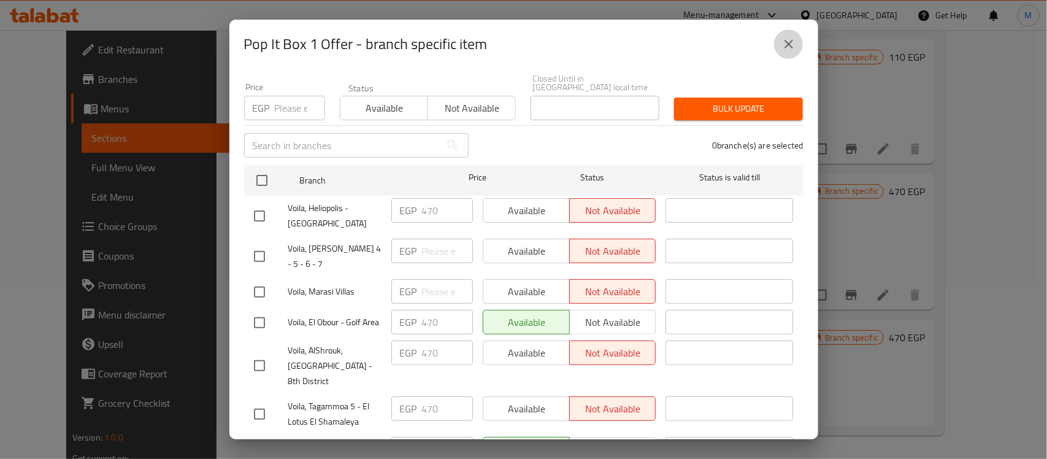
click at [790, 37] on icon "close" at bounding box center [789, 44] width 15 height 15
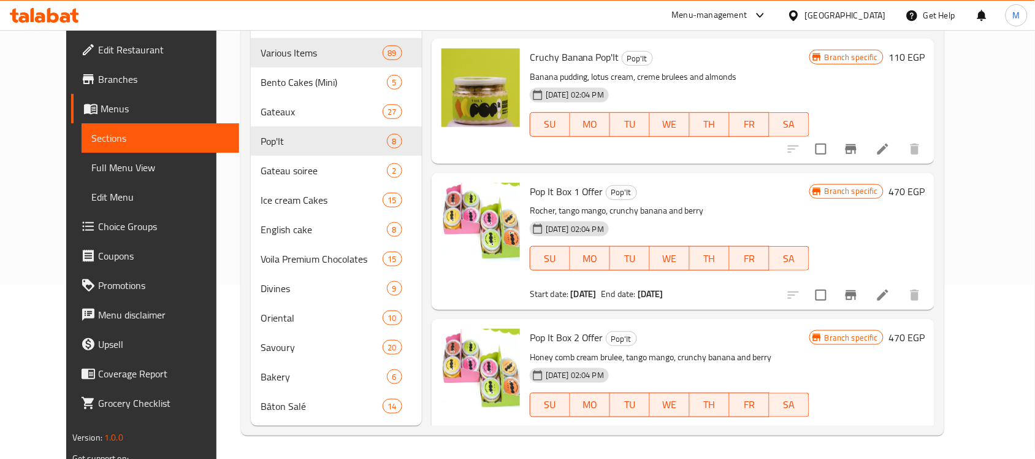
click at [547, 328] on span "Pop It Box 2 Offer" at bounding box center [567, 337] width 74 height 18
click at [530, 182] on span "Pop It Box 1 Offer" at bounding box center [567, 191] width 74 height 18
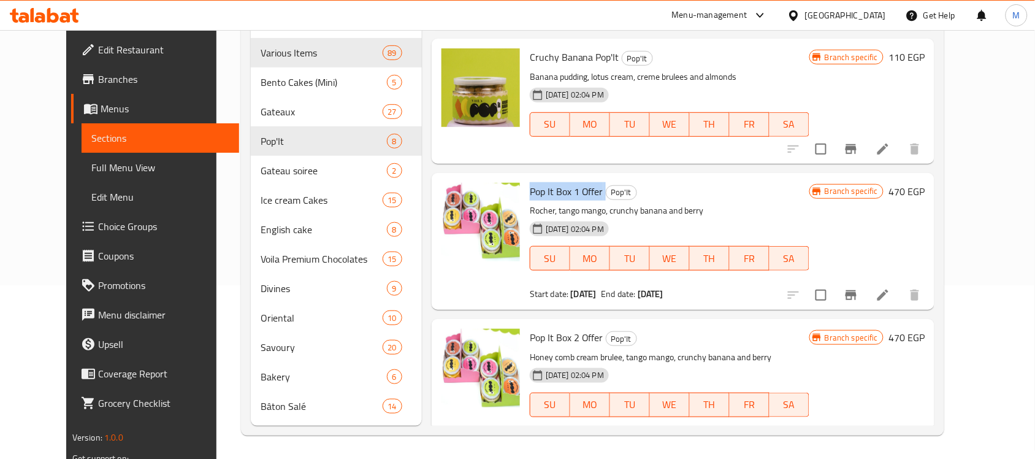
click at [530, 182] on span "Pop It Box 1 Offer" at bounding box center [567, 191] width 74 height 18
click at [556, 328] on span "Pop It Box 2 Offer" at bounding box center [567, 337] width 74 height 18
click at [709, 183] on h6 "Pop It Box 1 Offer Pop'It" at bounding box center [670, 191] width 280 height 17
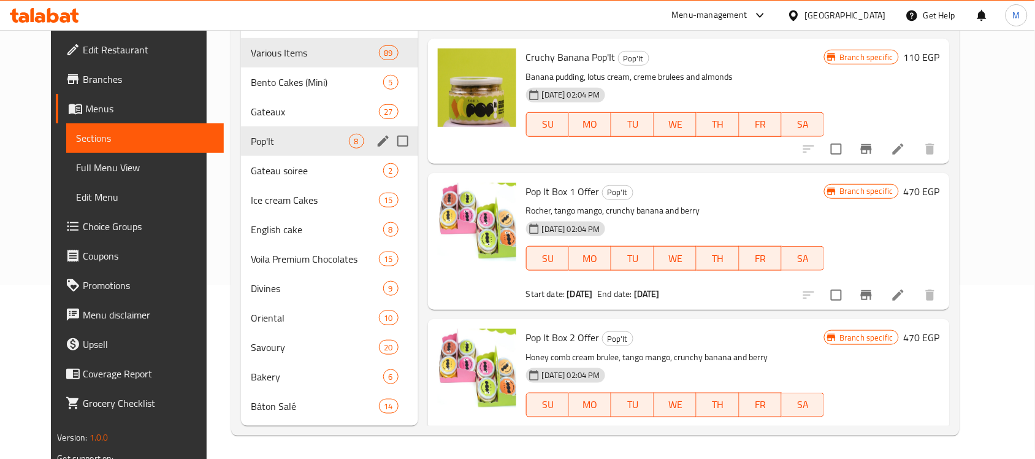
click at [287, 132] on div "Pop'It 8" at bounding box center [329, 140] width 177 height 29
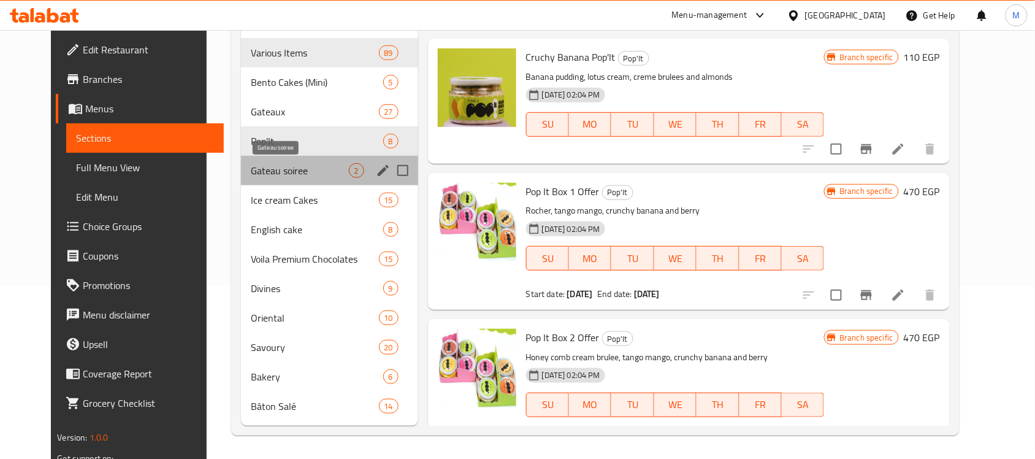
click at [302, 172] on span "Gateau soiree" at bounding box center [300, 170] width 98 height 15
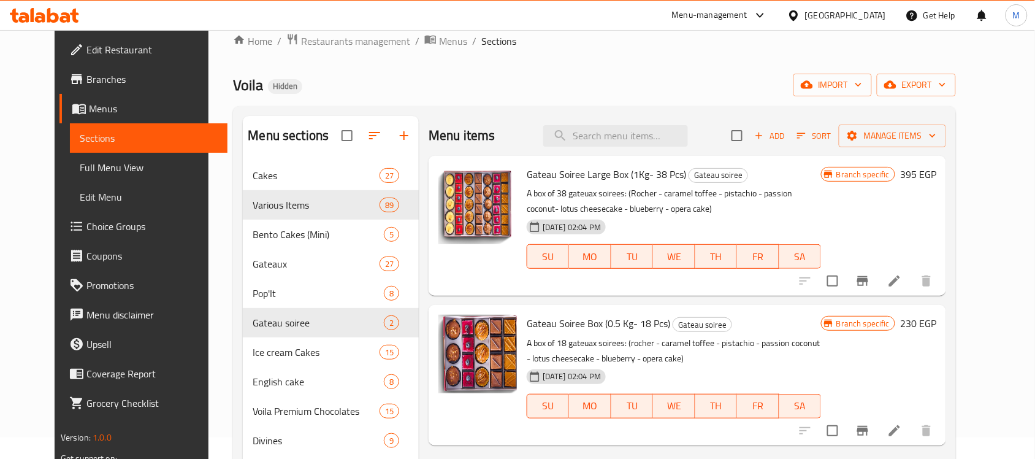
scroll to position [20, 0]
click at [679, 91] on div "Voila Hidden import export" at bounding box center [594, 86] width 723 height 23
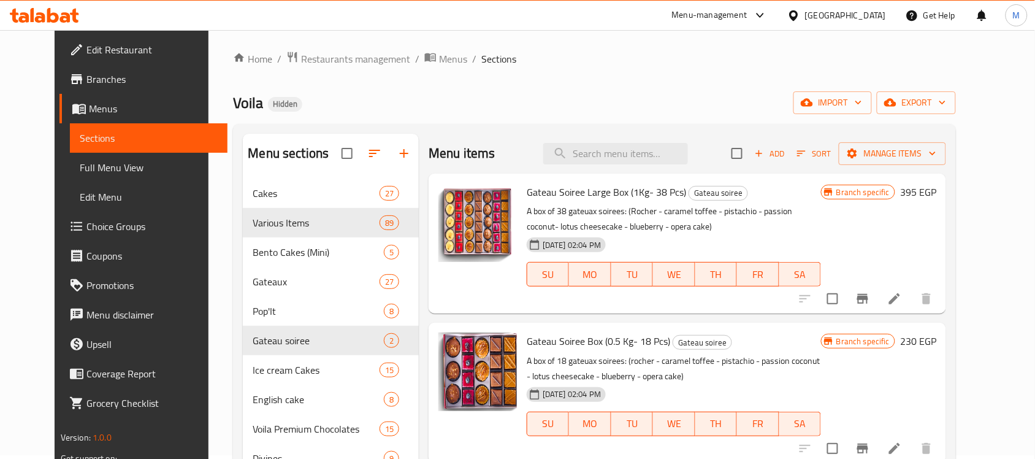
scroll to position [0, 0]
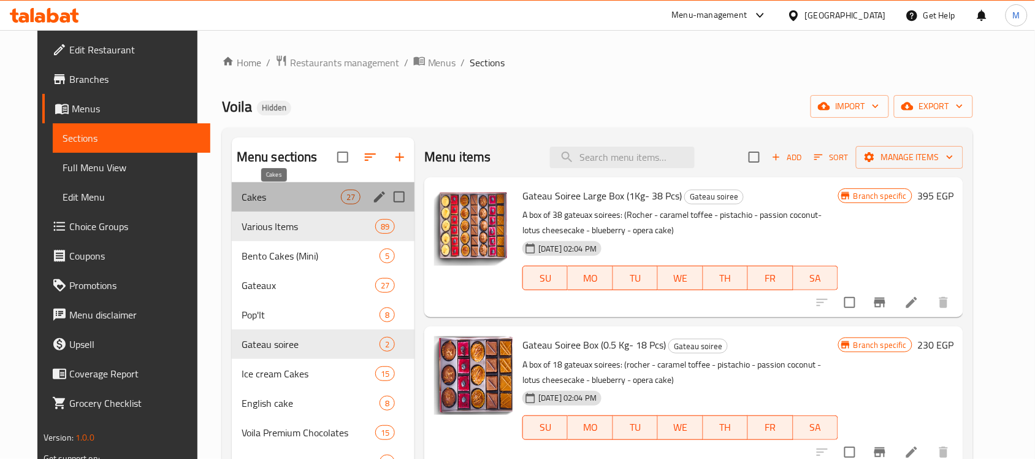
click at [321, 192] on span "Cakes" at bounding box center [291, 197] width 99 height 15
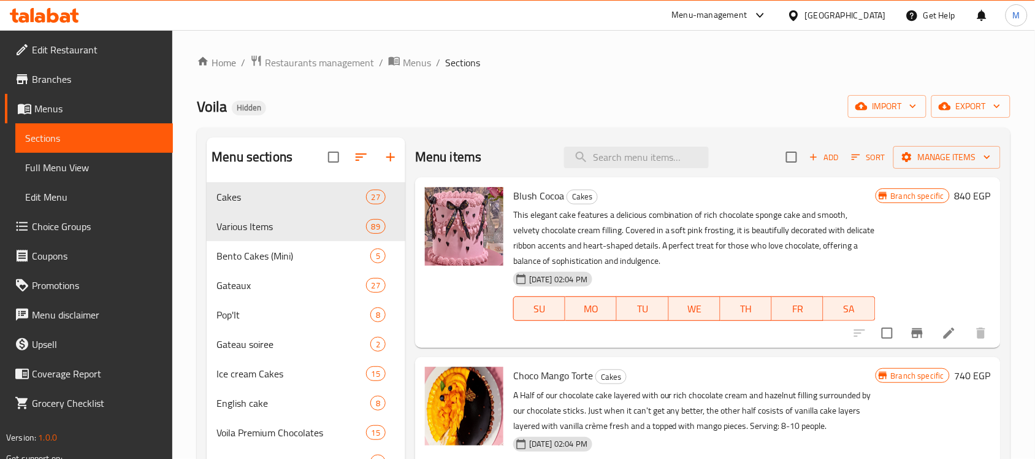
click at [691, 104] on div "Voila Hidden import export" at bounding box center [604, 106] width 814 height 23
click at [60, 75] on span "Branches" at bounding box center [97, 79] width 131 height 15
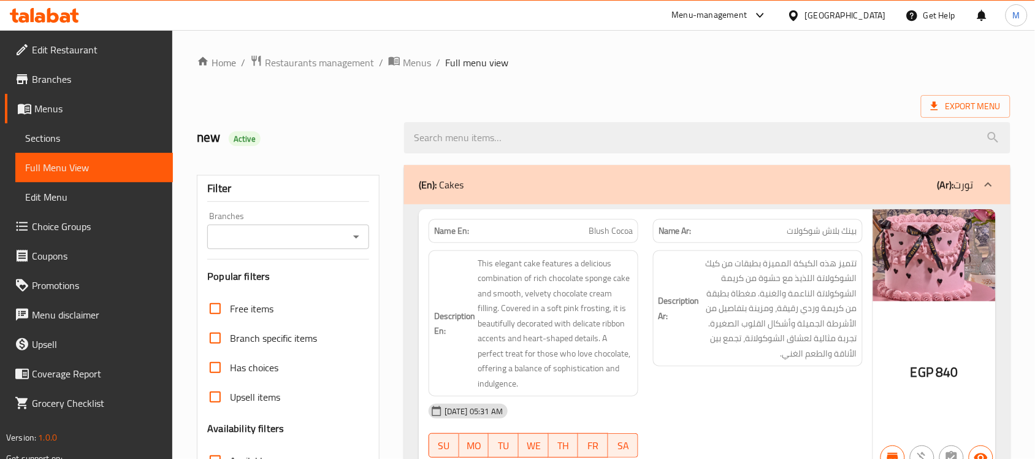
click at [47, 106] on span "Menus" at bounding box center [98, 108] width 129 height 15
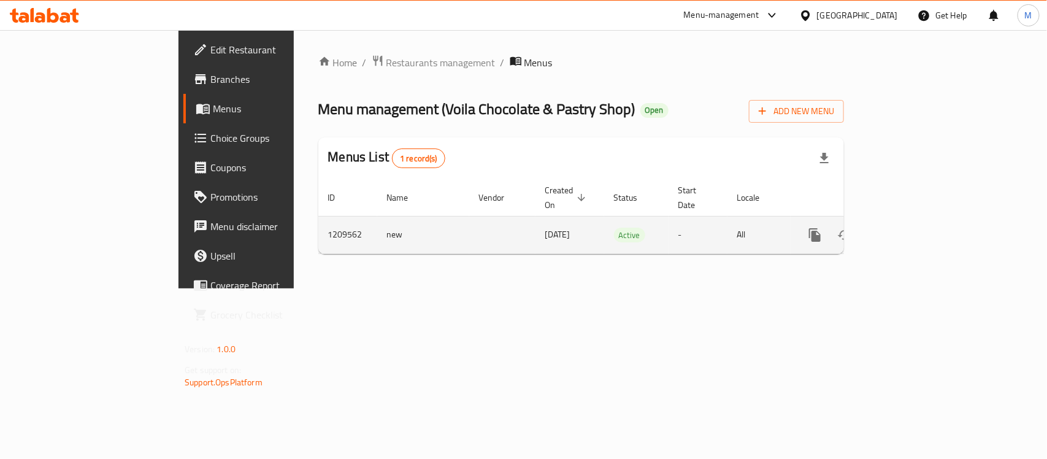
click at [909, 229] on icon "enhanced table" at bounding box center [903, 234] width 11 height 11
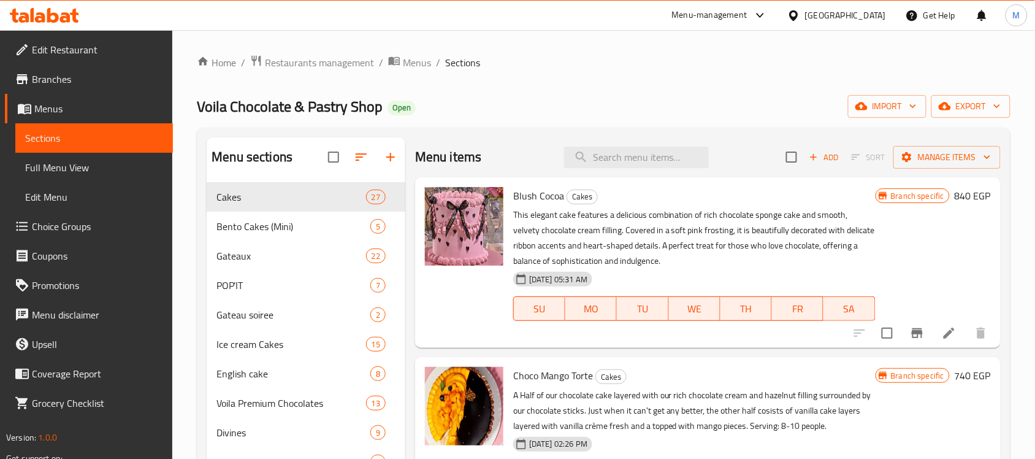
click at [271, 106] on span "Voila Chocolate & Pastry Shop" at bounding box center [290, 107] width 186 height 28
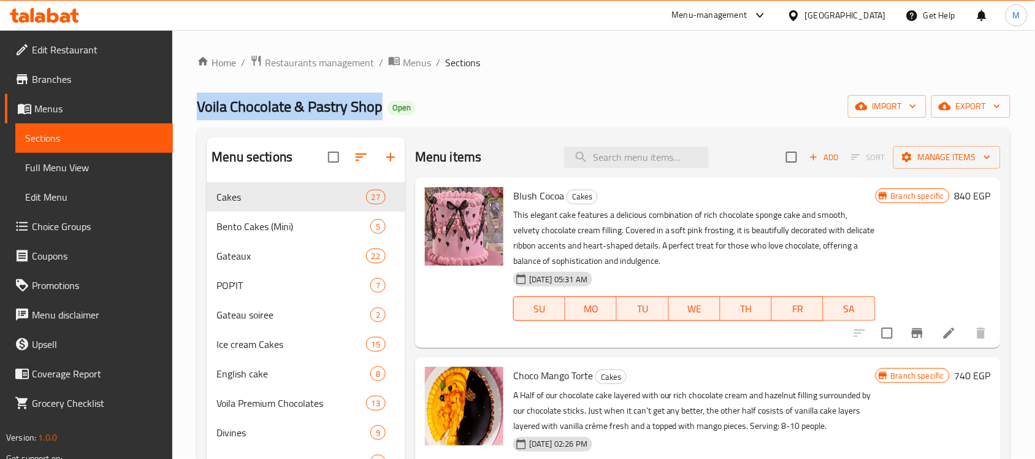
click at [271, 106] on span "Voila Chocolate & Pastry Shop" at bounding box center [290, 107] width 186 height 28
copy span "Voila Chocolate & Pastry Shop"
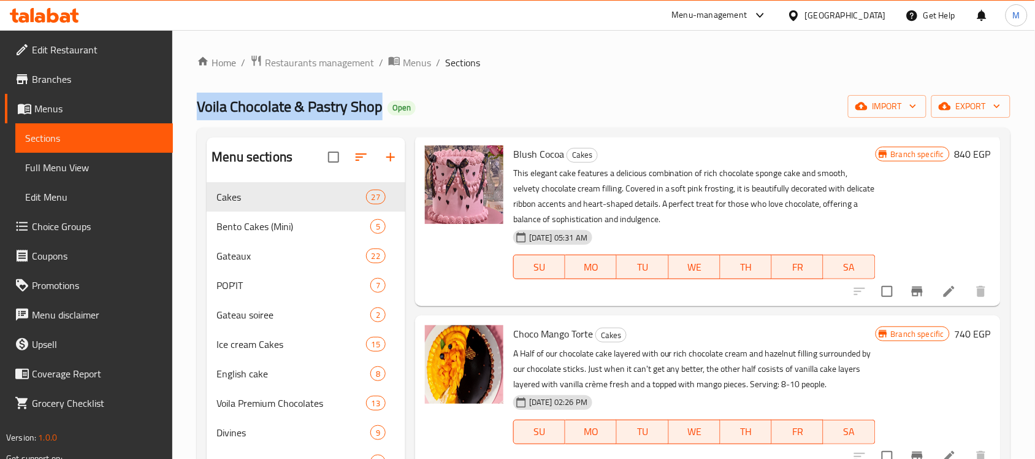
scroll to position [77, 0]
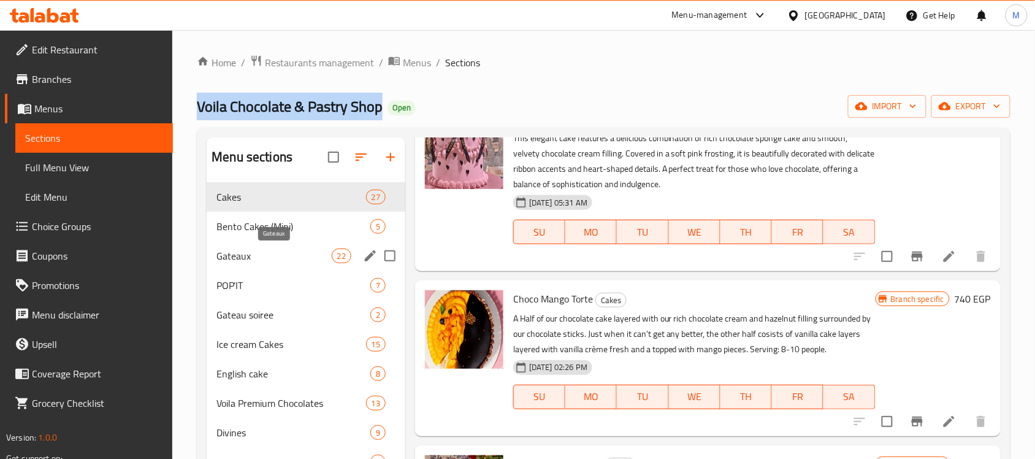
click at [293, 255] on span "Gateaux" at bounding box center [274, 255] width 115 height 15
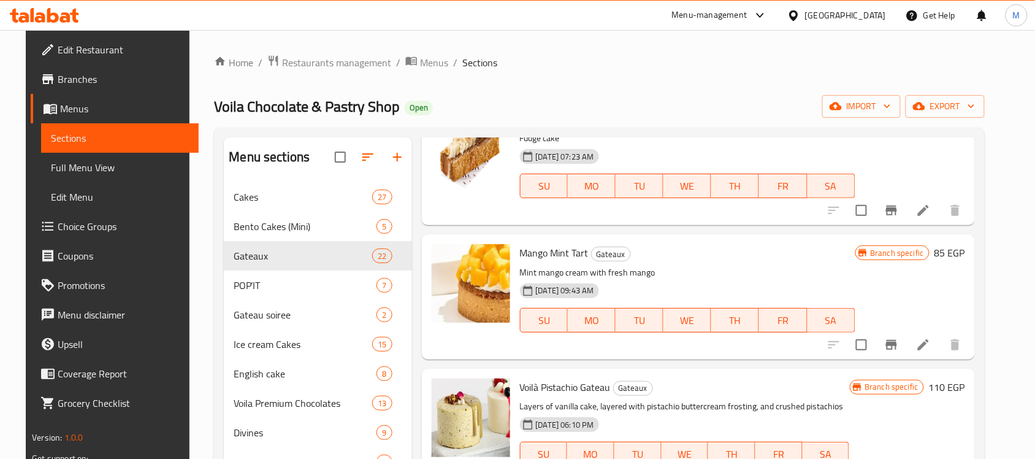
click at [753, 290] on div "14-07-2025 09:43 AM SU MO TU WE TH FR SA" at bounding box center [687, 312] width 345 height 66
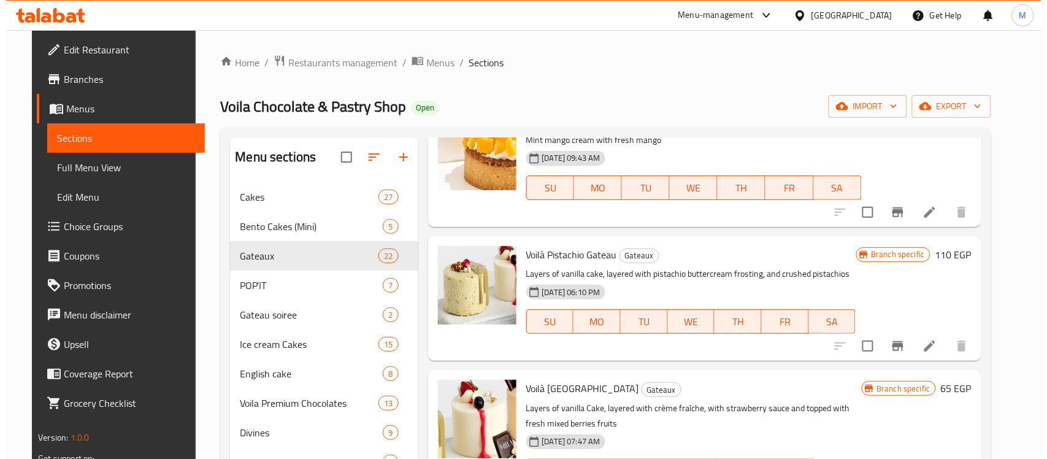
scroll to position [230, 0]
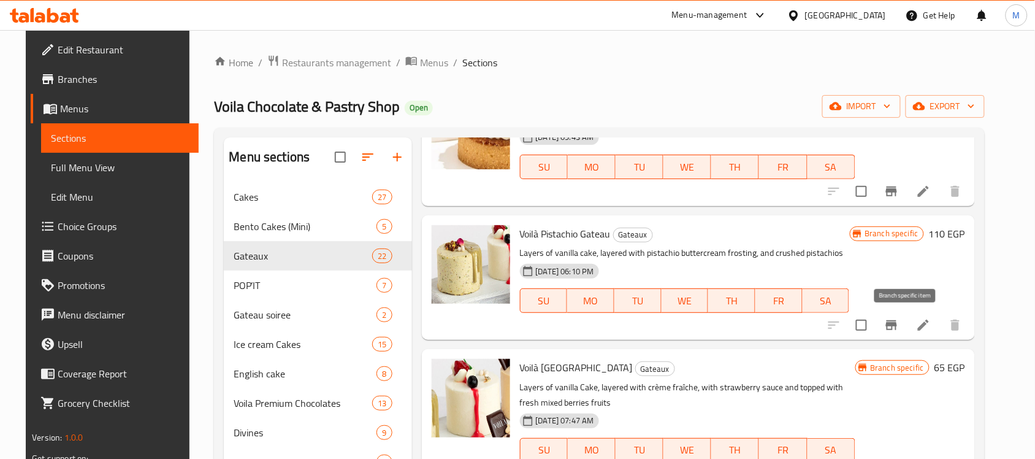
click at [897, 324] on icon "Branch-specific-item" at bounding box center [891, 325] width 11 height 10
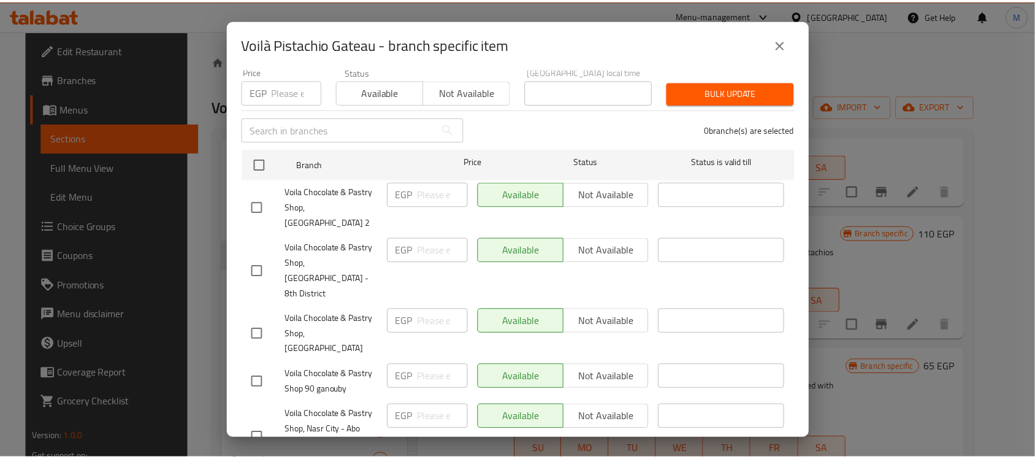
scroll to position [117, 0]
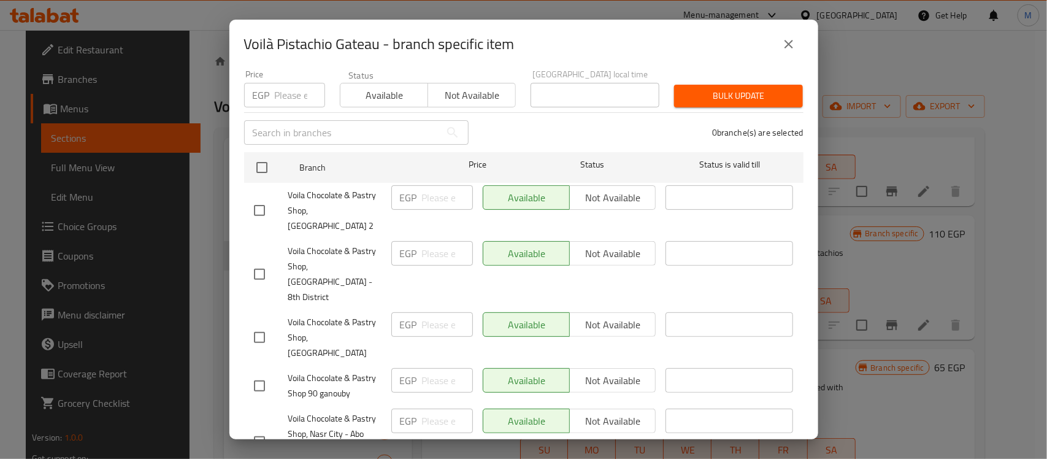
click at [794, 40] on icon "close" at bounding box center [789, 44] width 15 height 15
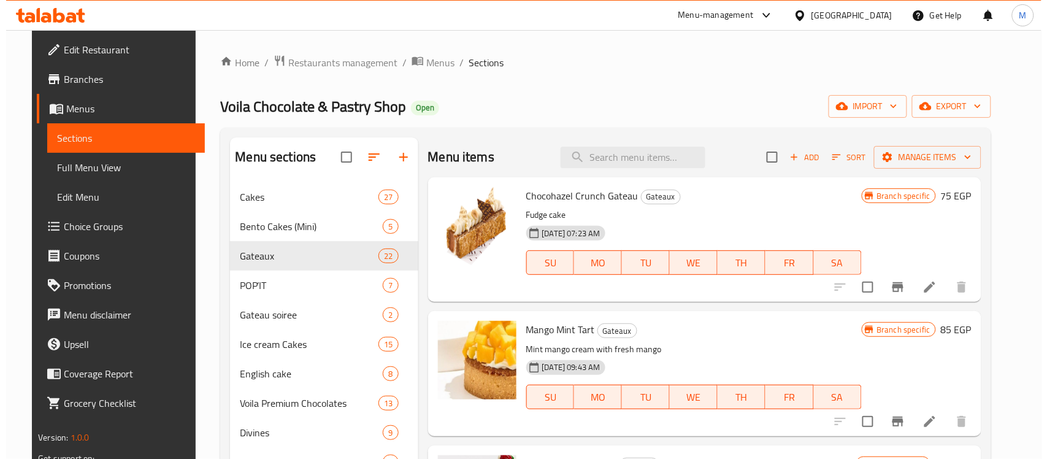
scroll to position [230, 0]
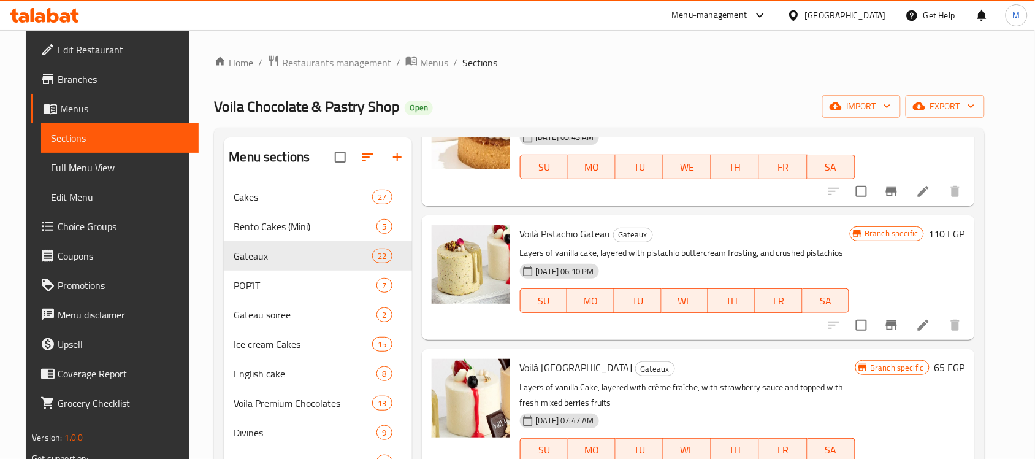
click at [477, 82] on div "Home / Restaurants management / Menus / Sections Voila Chocolate & Pastry Shop …" at bounding box center [599, 330] width 770 height 551
click at [518, 86] on div "Home / Restaurants management / Menus / Sections Voila Chocolate & Pastry Shop …" at bounding box center [599, 330] width 770 height 551
click at [897, 323] on icon "Branch-specific-item" at bounding box center [891, 325] width 11 height 10
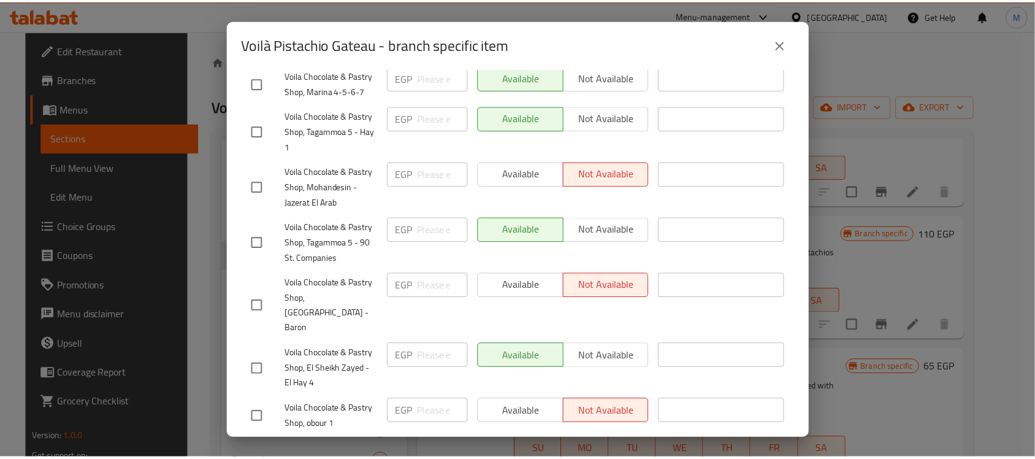
scroll to position [653, 0]
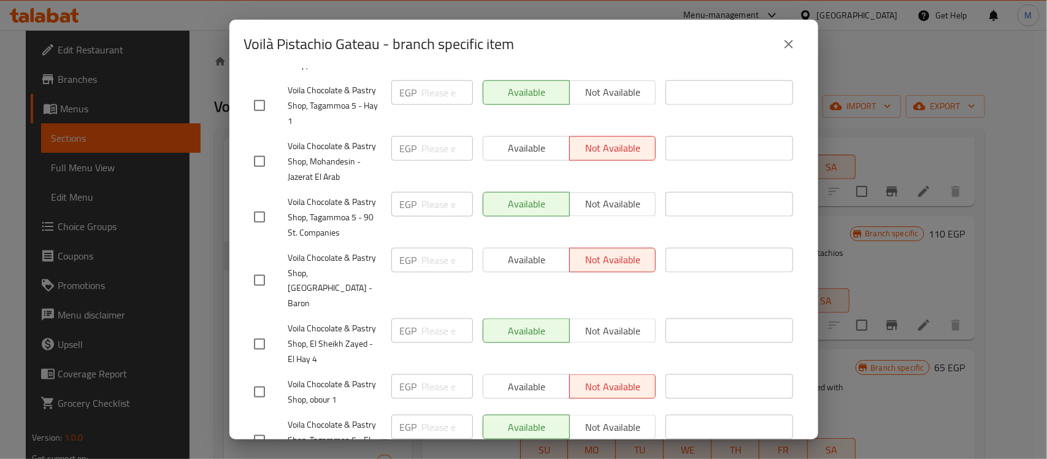
click at [789, 44] on icon "close" at bounding box center [789, 44] width 9 height 9
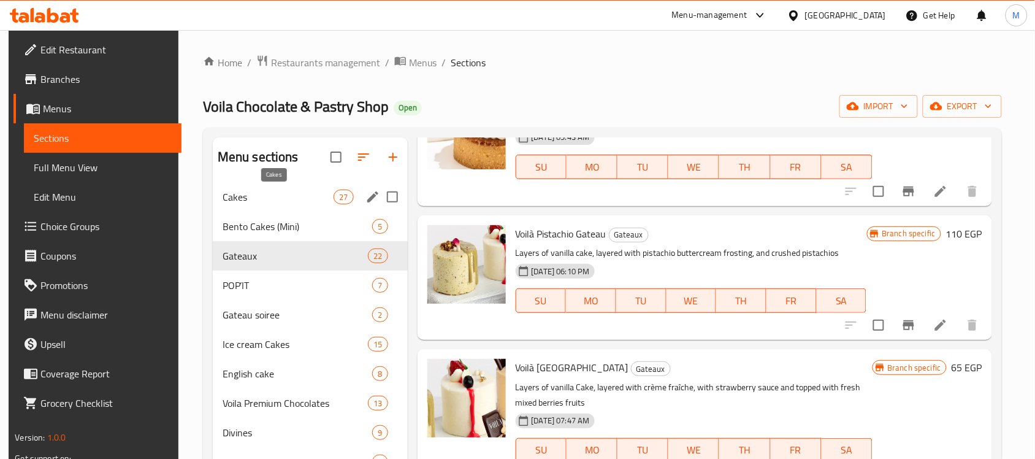
click at [290, 200] on span "Cakes" at bounding box center [278, 197] width 111 height 15
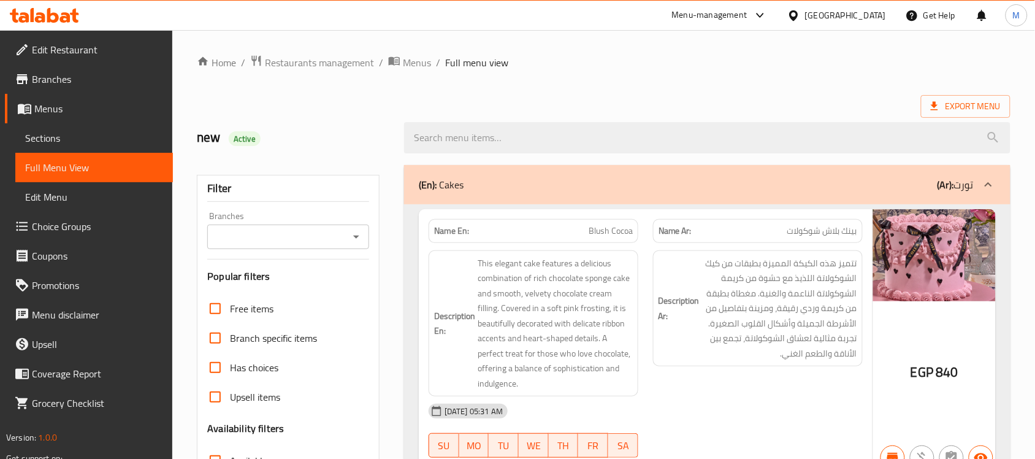
click at [467, 99] on div "Export Menu" at bounding box center [604, 106] width 814 height 23
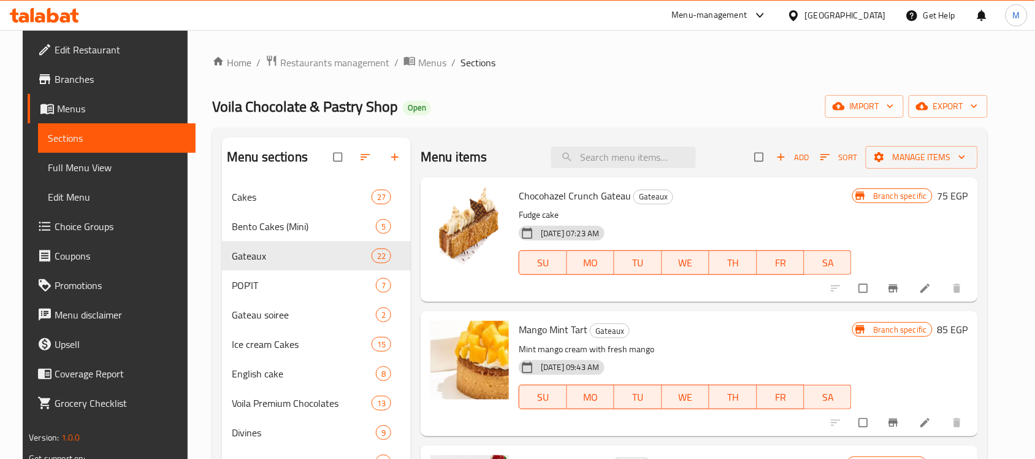
click at [55, 77] on span "Branches" at bounding box center [120, 79] width 131 height 15
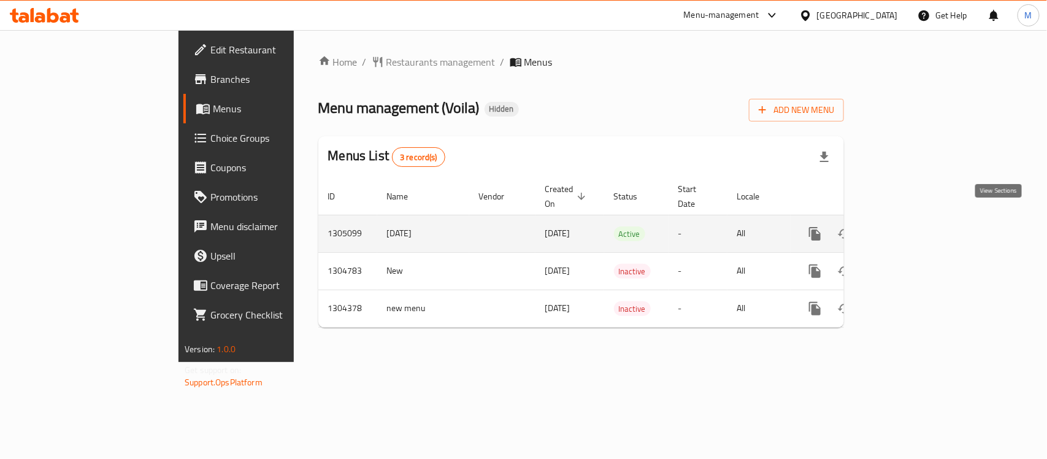
click at [911, 226] on icon "enhanced table" at bounding box center [903, 233] width 15 height 15
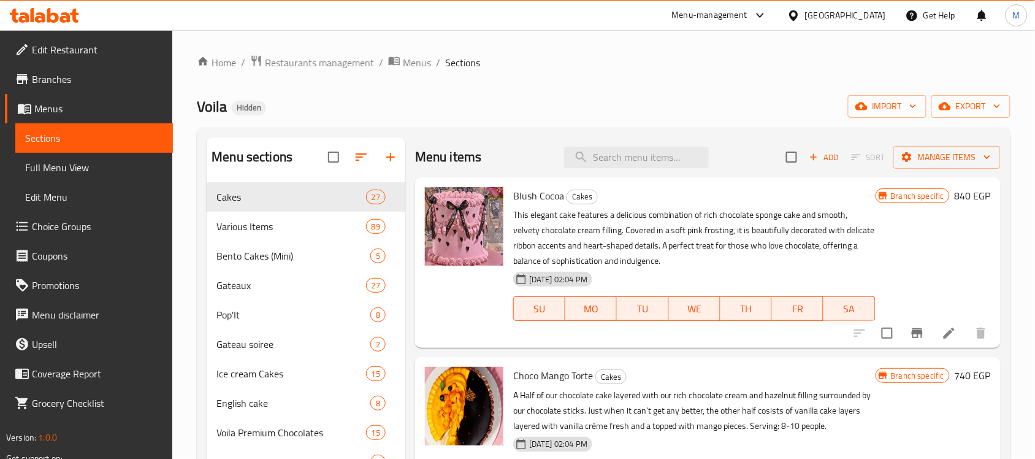
click at [910, 328] on icon "Branch-specific-item" at bounding box center [917, 333] width 15 height 15
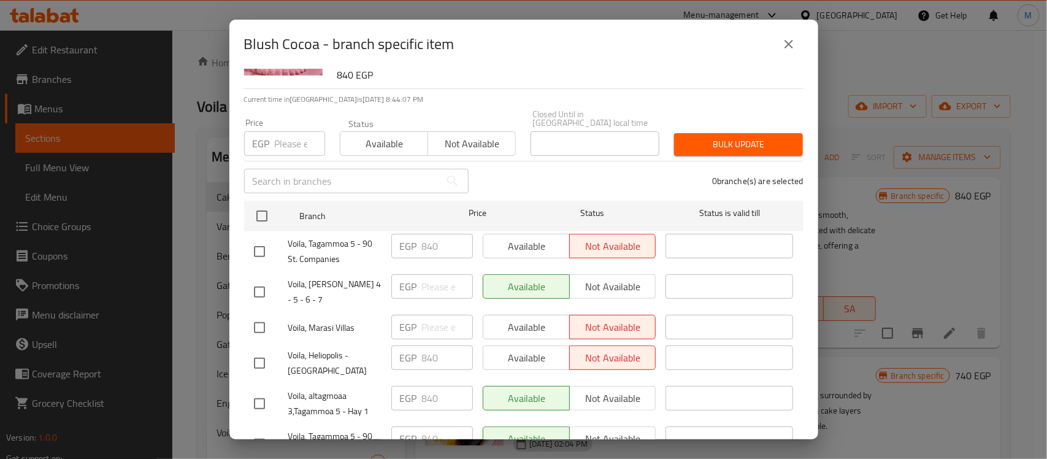
scroll to position [153, 0]
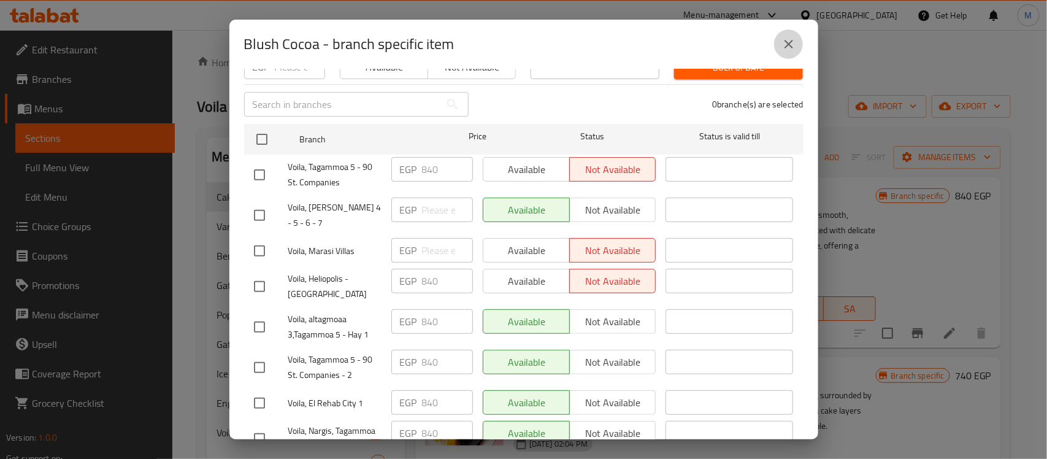
click at [792, 49] on icon "close" at bounding box center [789, 44] width 15 height 15
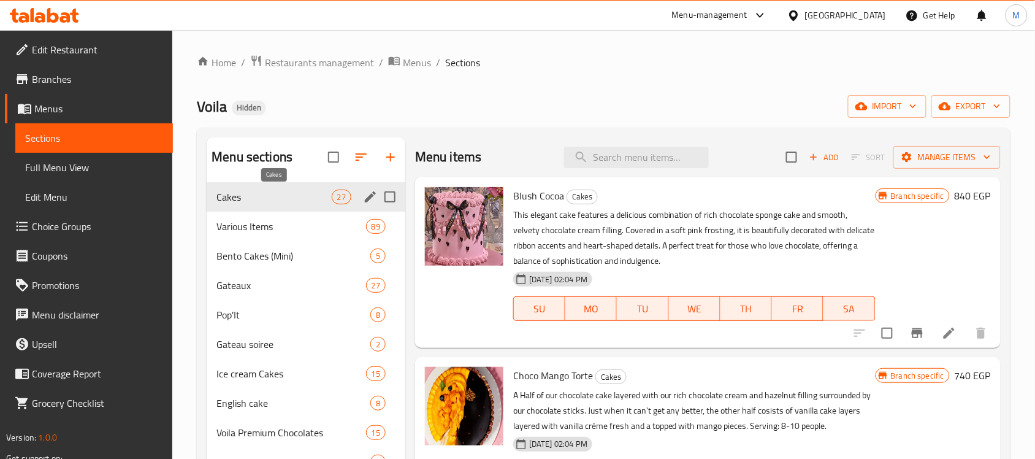
click at [255, 203] on span "Cakes" at bounding box center [274, 197] width 115 height 15
click at [910, 336] on icon "Branch-specific-item" at bounding box center [917, 333] width 15 height 15
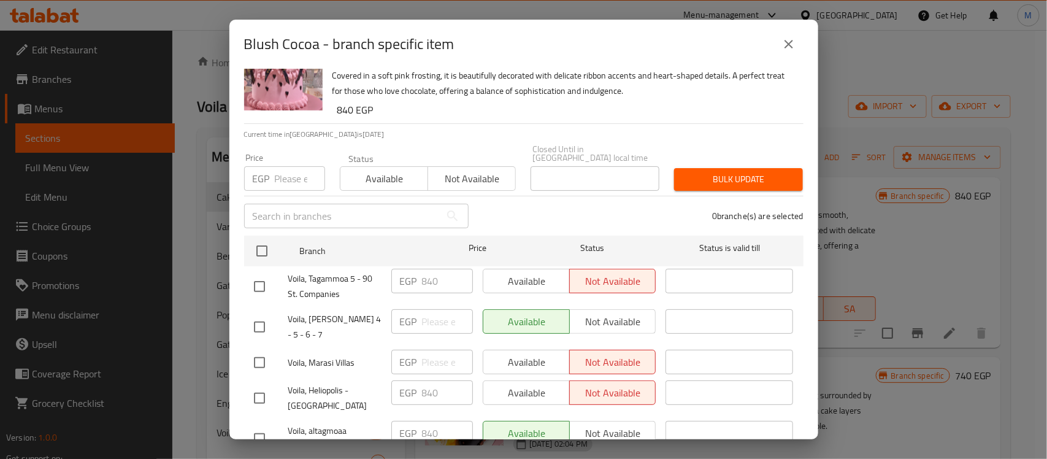
scroll to position [77, 0]
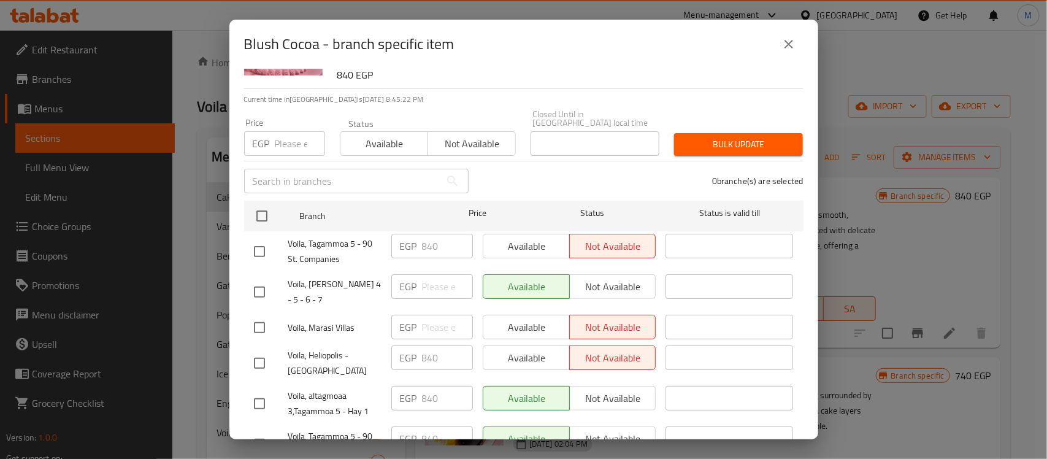
click at [255, 280] on input "checkbox" at bounding box center [260, 292] width 26 height 26
checkbox input "true"
click at [247, 315] on input "checkbox" at bounding box center [260, 328] width 26 height 26
checkbox input "true"
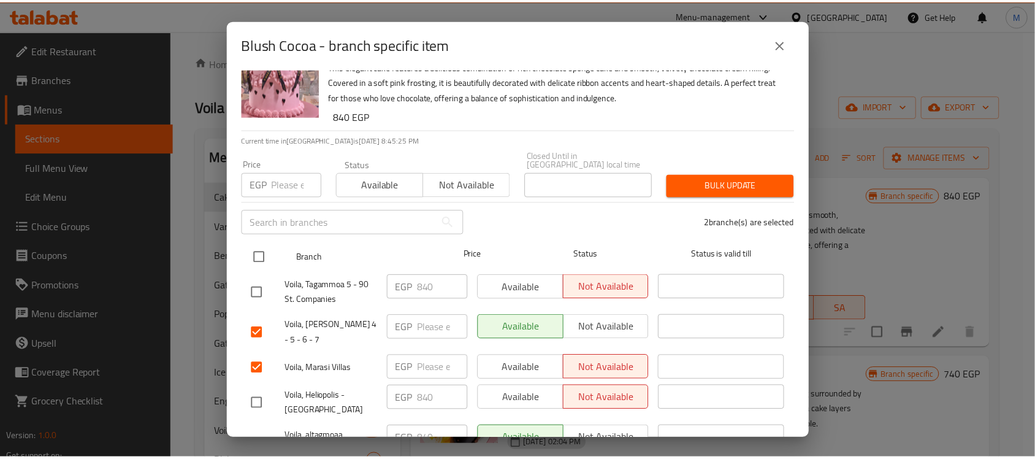
scroll to position [0, 0]
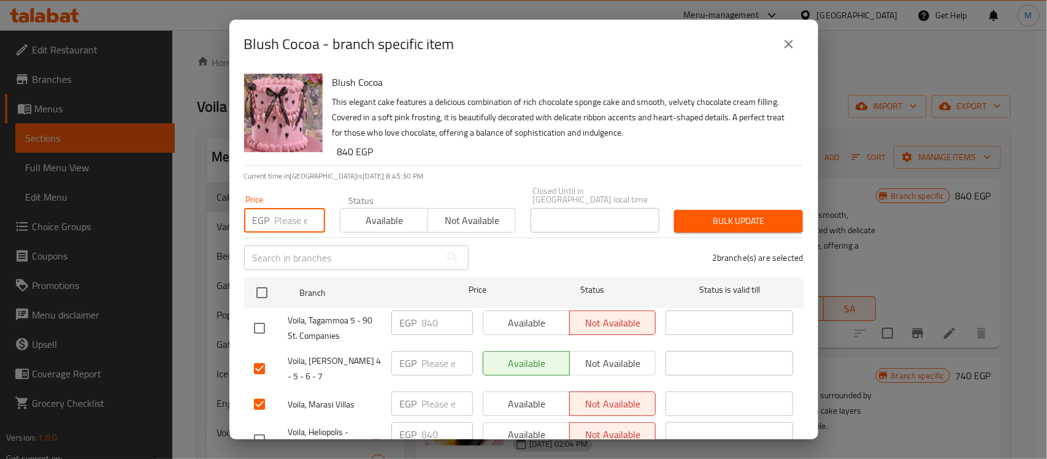
click at [285, 213] on input "number" at bounding box center [300, 220] width 50 height 25
paste input "840"
type input "840"
click at [712, 213] on span "Bulk update" at bounding box center [738, 220] width 109 height 15
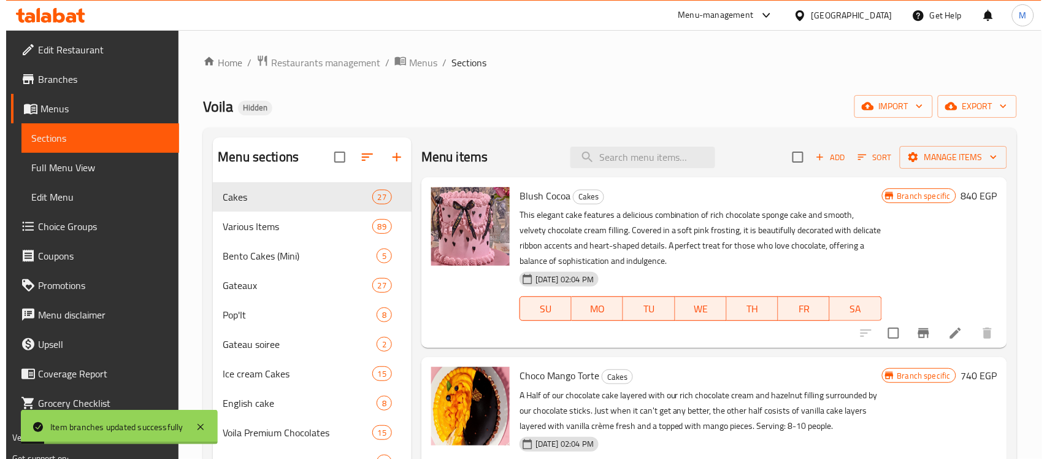
scroll to position [77, 0]
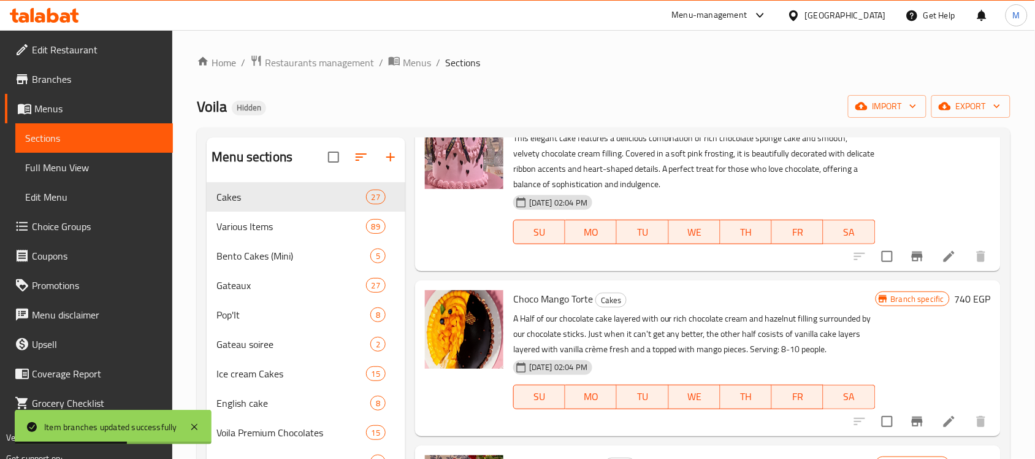
click at [912, 420] on icon "Branch-specific-item" at bounding box center [917, 422] width 11 height 10
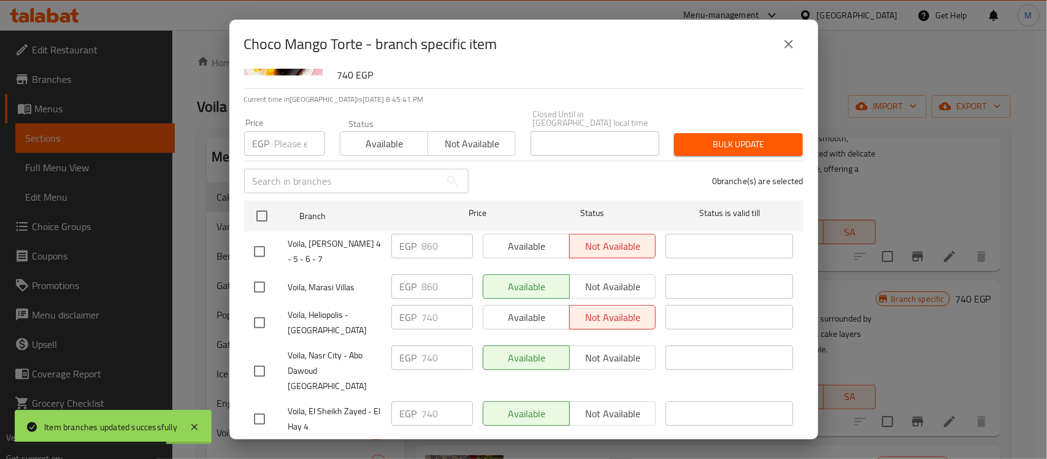
click at [261, 274] on input "checkbox" at bounding box center [260, 287] width 26 height 26
checkbox input "true"
click at [259, 239] on input "checkbox" at bounding box center [260, 252] width 26 height 26
checkbox input "true"
click at [292, 134] on input "number" at bounding box center [300, 143] width 50 height 25
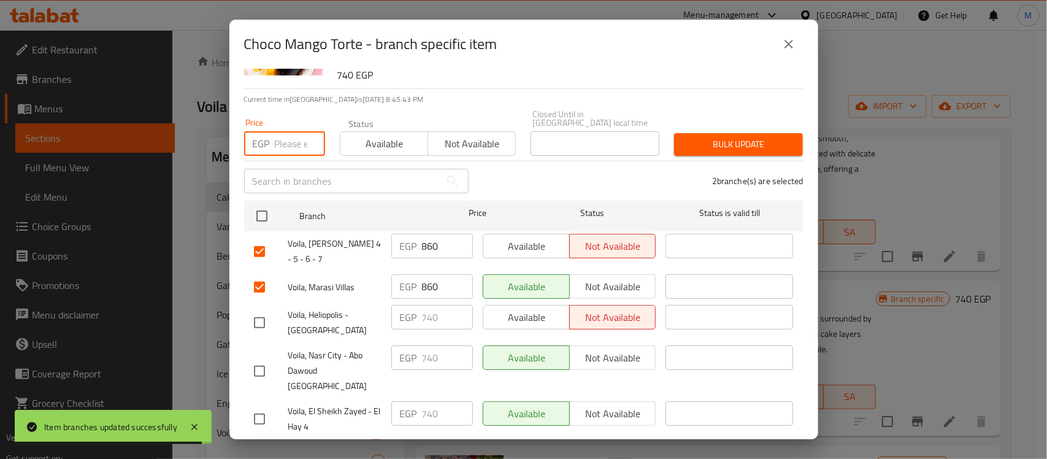
paste input "740"
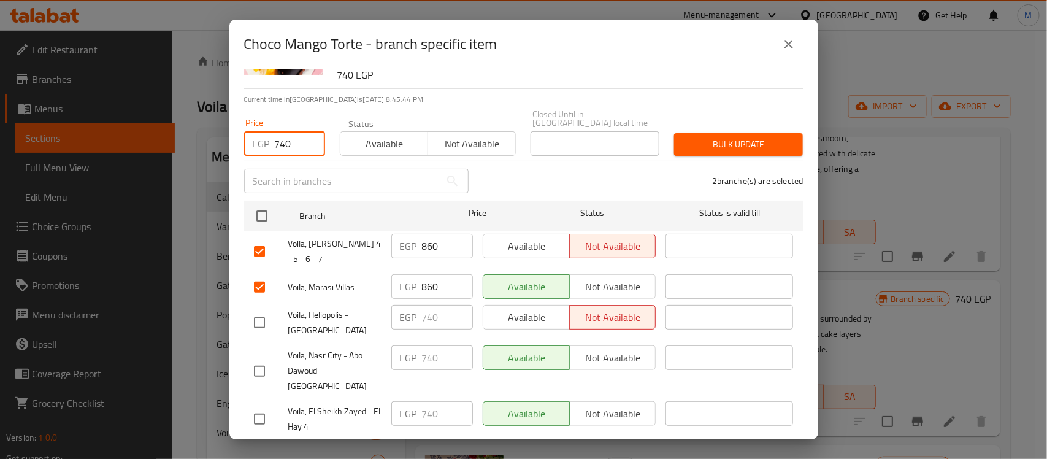
type input "740"
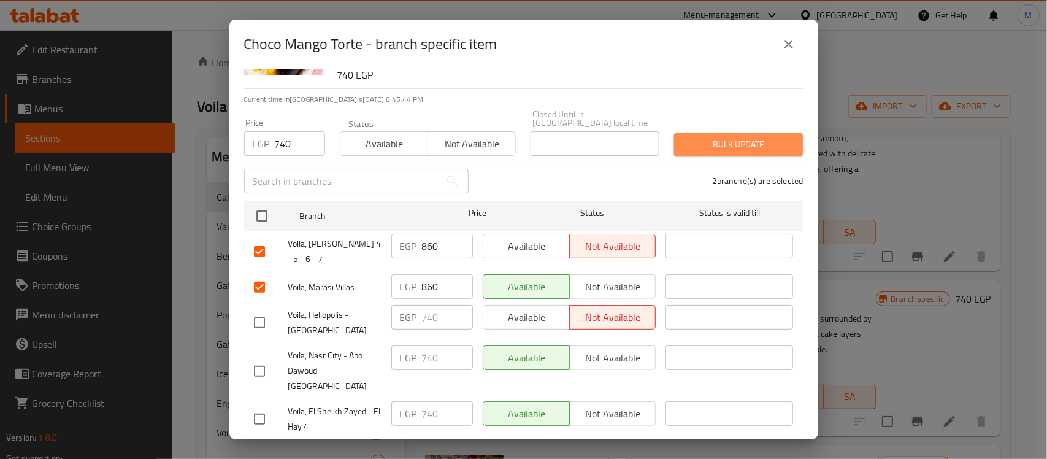
click at [746, 137] on span "Bulk update" at bounding box center [738, 144] width 109 height 15
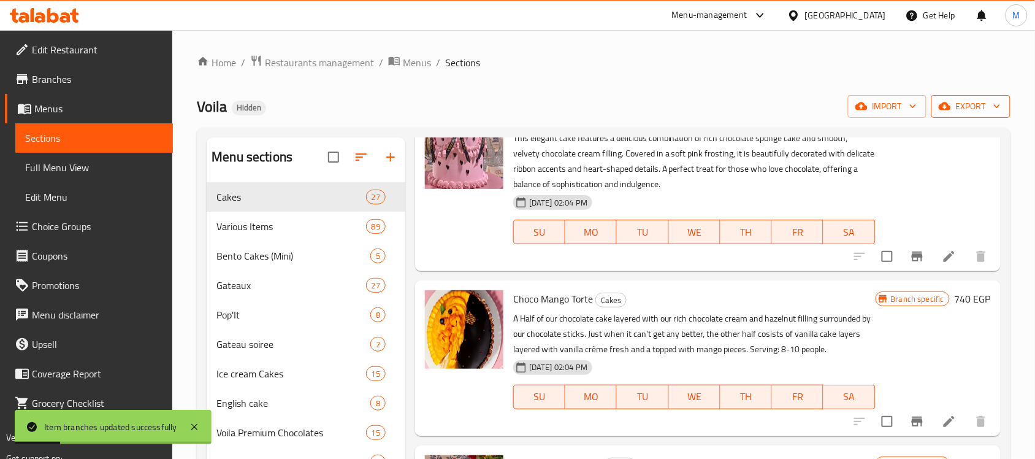
click at [989, 100] on span "export" at bounding box center [972, 106] width 60 height 15
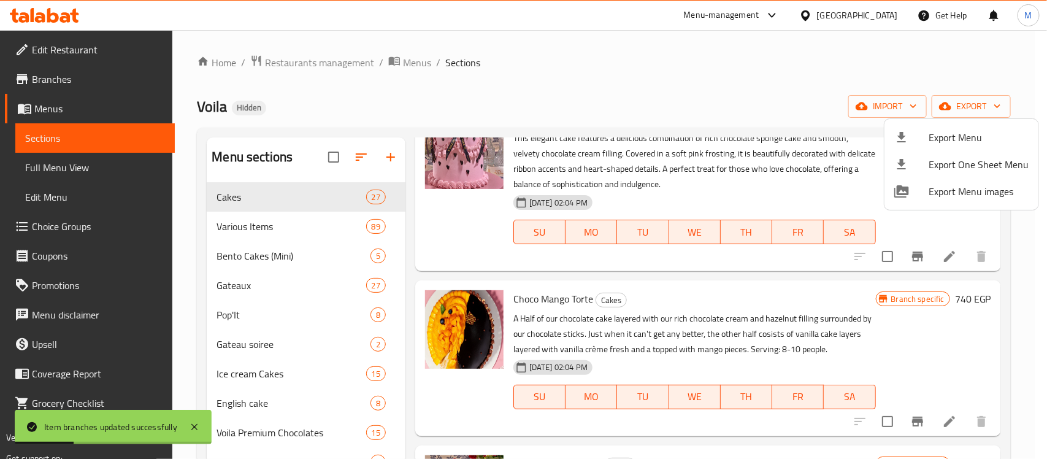
click at [931, 142] on span "Export Menu" at bounding box center [979, 137] width 100 height 15
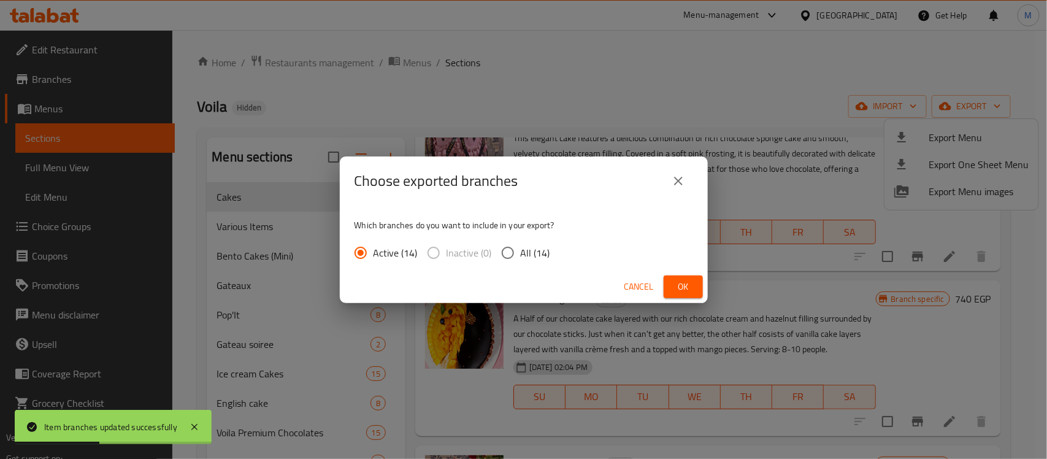
click at [531, 258] on span "All (14)" at bounding box center [535, 252] width 29 height 15
click at [521, 258] on input "All (14)" at bounding box center [508, 253] width 26 height 26
radio input "true"
click at [675, 288] on span "Ok" at bounding box center [684, 286] width 20 height 15
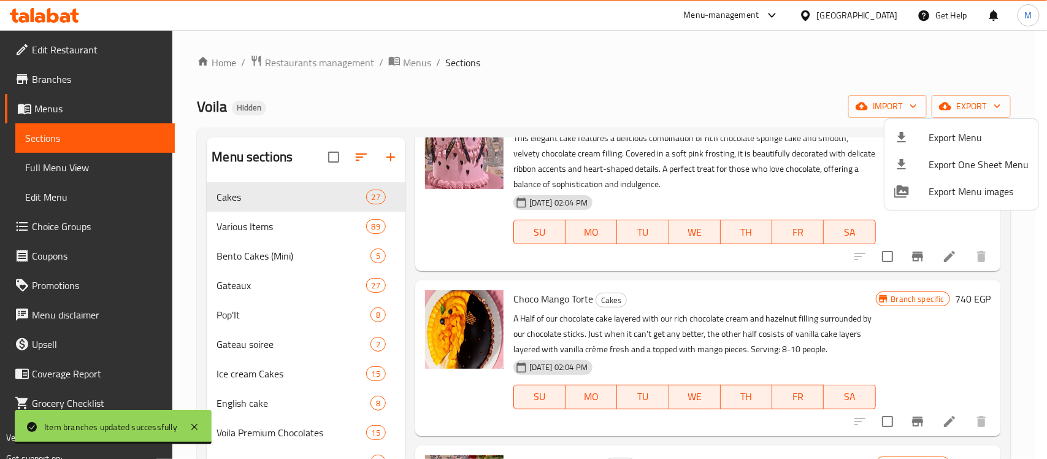
click at [682, 272] on div at bounding box center [523, 229] width 1047 height 459
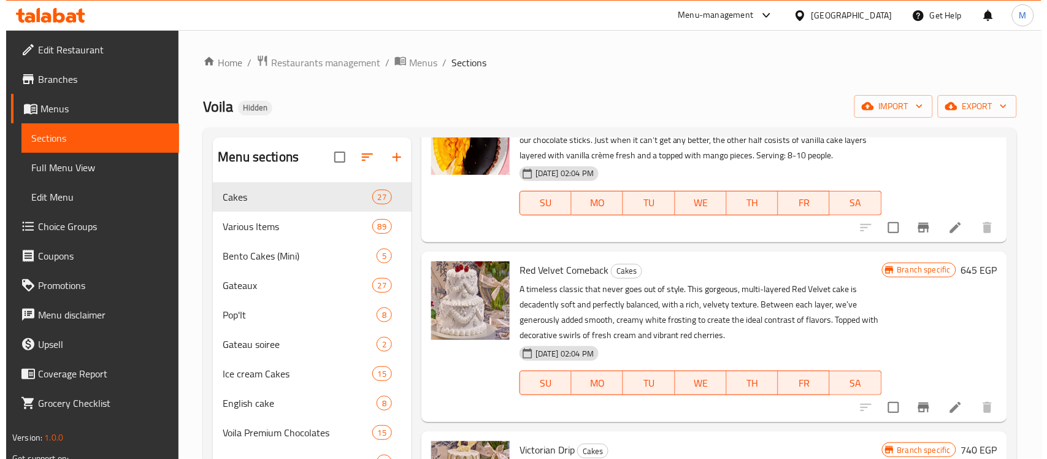
scroll to position [307, 0]
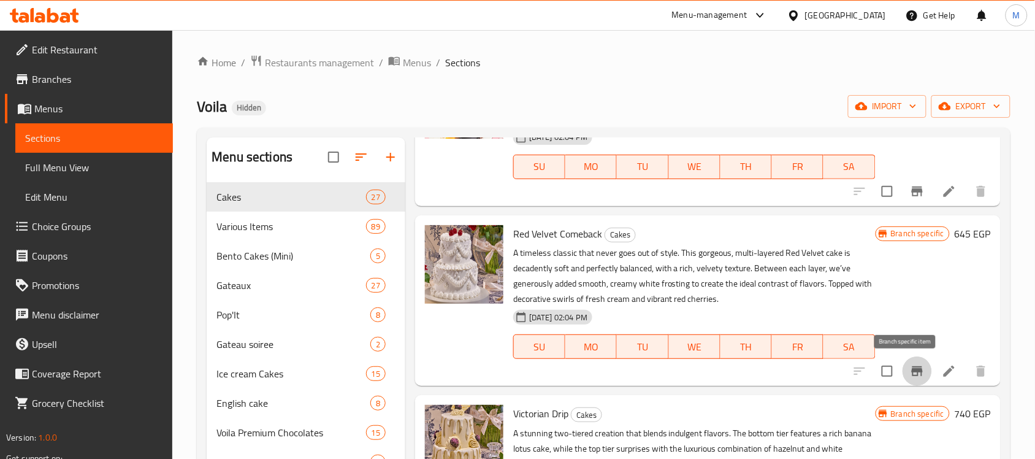
click at [912, 379] on button "Branch-specific-item" at bounding box center [917, 370] width 29 height 29
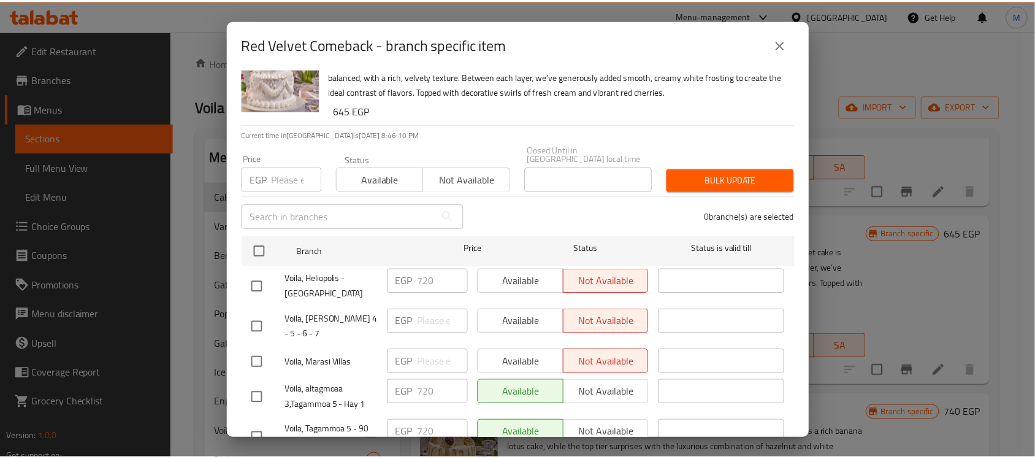
scroll to position [77, 0]
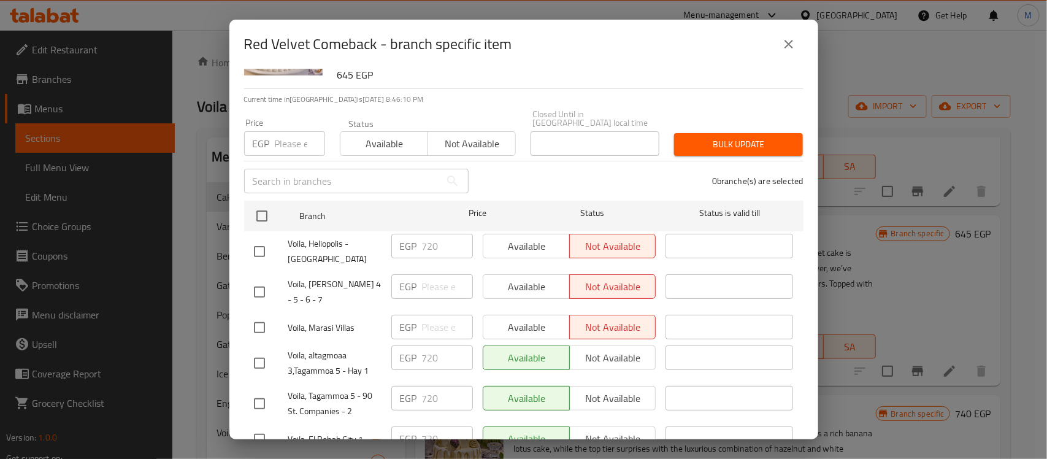
click at [267, 279] on input "checkbox" at bounding box center [260, 292] width 26 height 26
checkbox input "true"
click at [261, 315] on input "checkbox" at bounding box center [260, 328] width 26 height 26
checkbox input "true"
click at [294, 135] on input "number" at bounding box center [300, 143] width 50 height 25
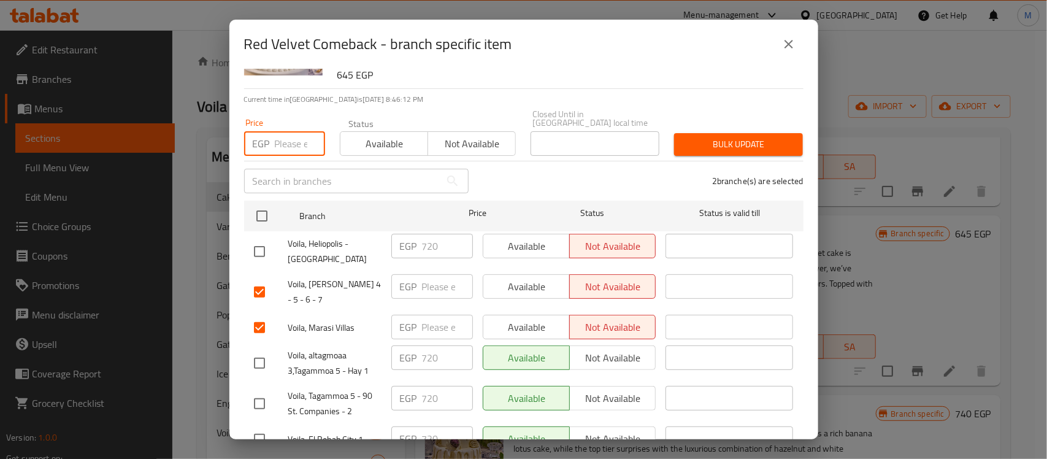
paste input "720"
type input "720"
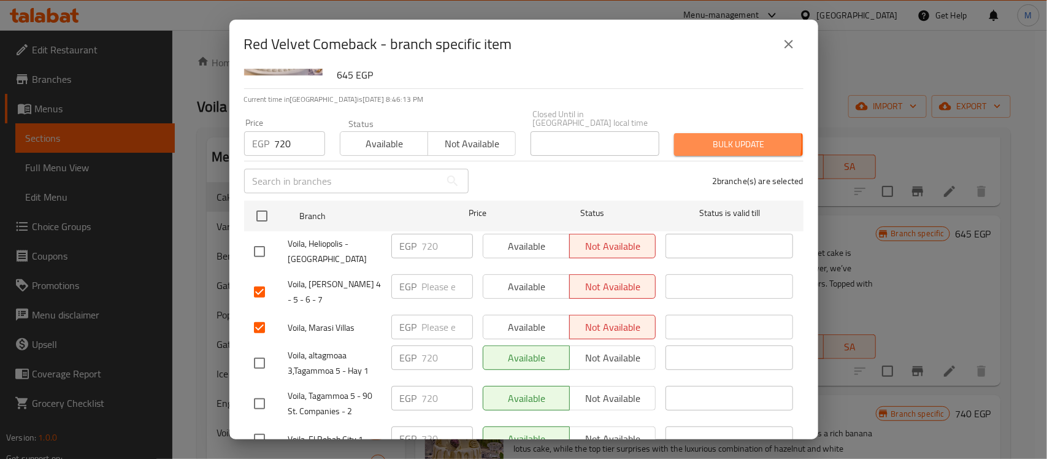
click at [688, 137] on span "Bulk update" at bounding box center [738, 144] width 109 height 15
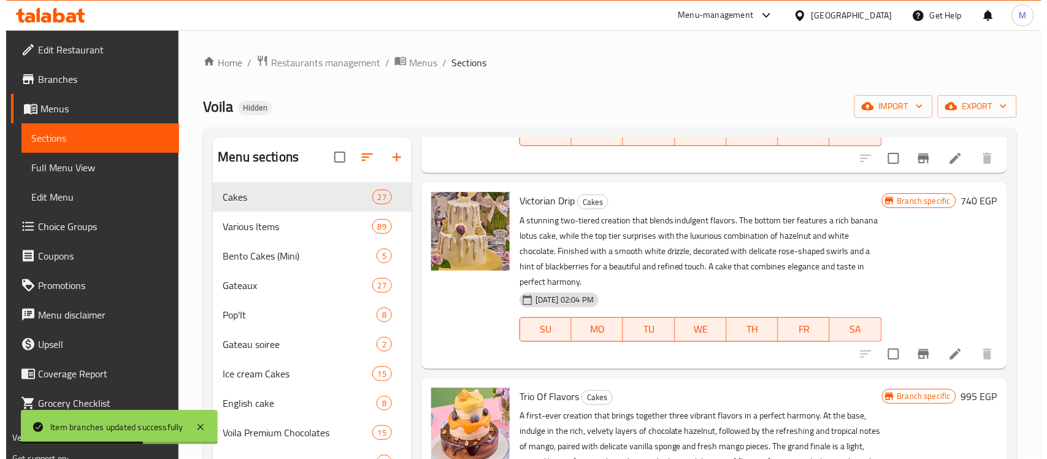
scroll to position [537, 0]
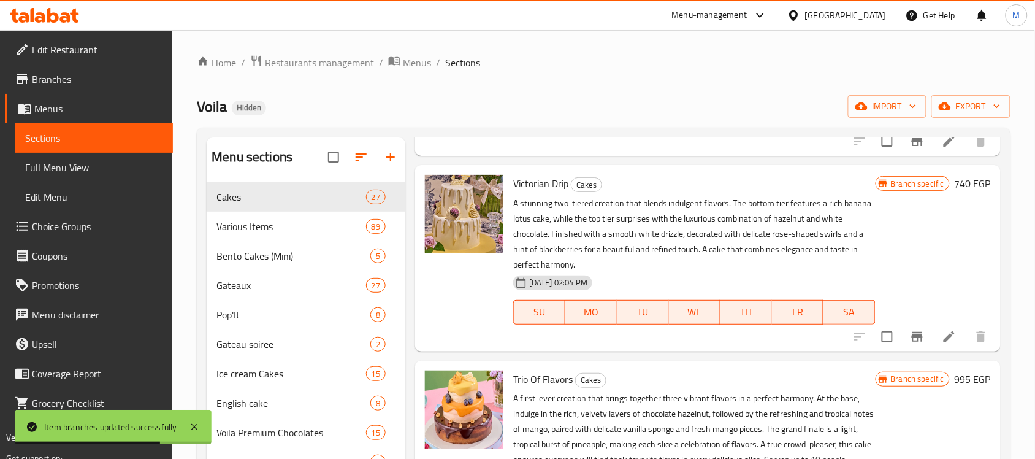
click at [912, 336] on icon "Branch-specific-item" at bounding box center [917, 337] width 11 height 10
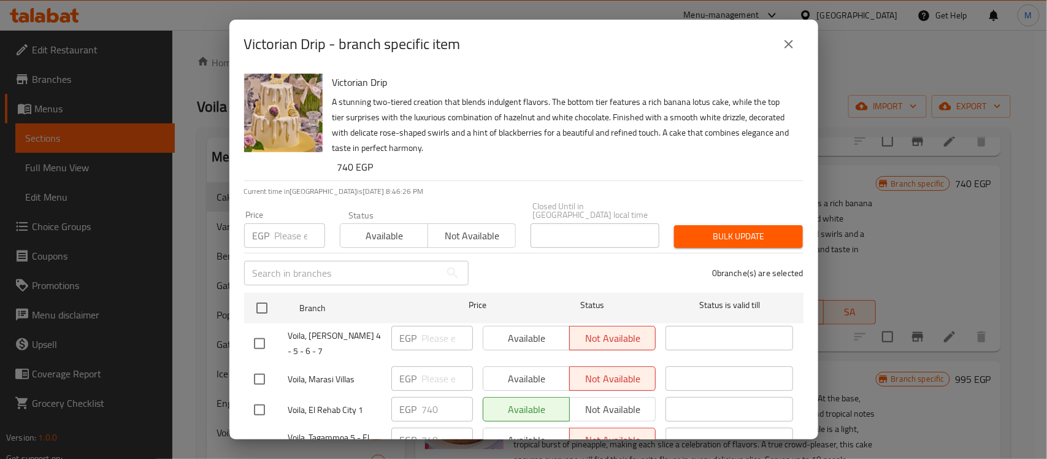
click at [538, 253] on div "0 branche(s) are selected" at bounding box center [643, 273] width 335 height 44
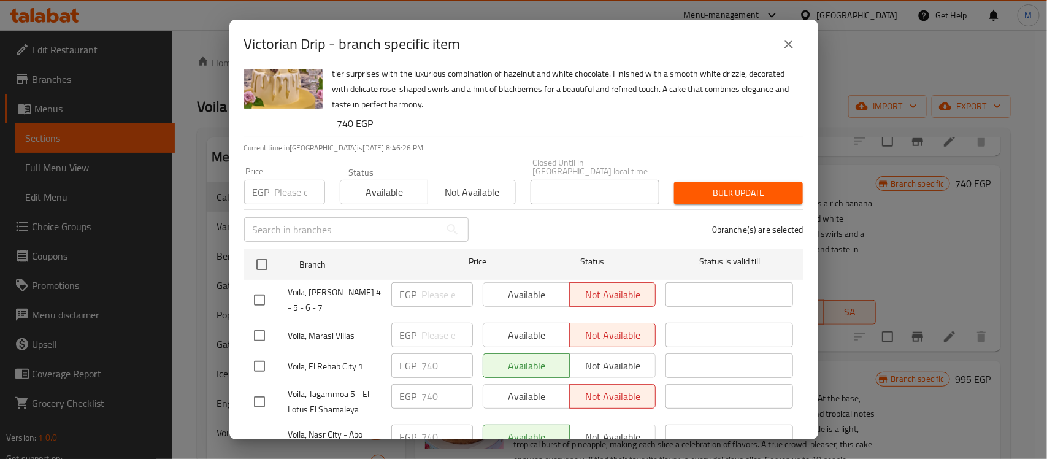
scroll to position [77, 0]
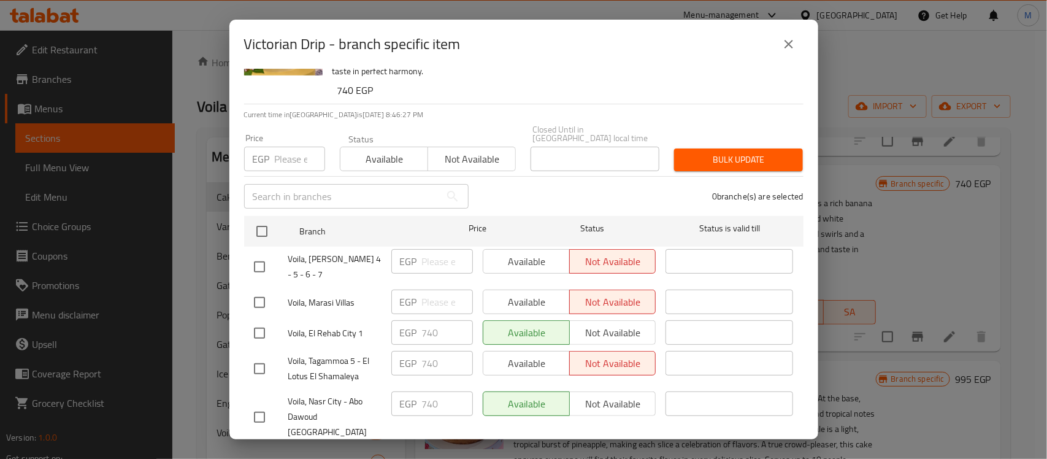
click at [253, 254] on input "checkbox" at bounding box center [260, 267] width 26 height 26
checkbox input "true"
click at [265, 290] on input "checkbox" at bounding box center [260, 303] width 26 height 26
checkbox input "true"
click at [299, 147] on input "number" at bounding box center [300, 159] width 50 height 25
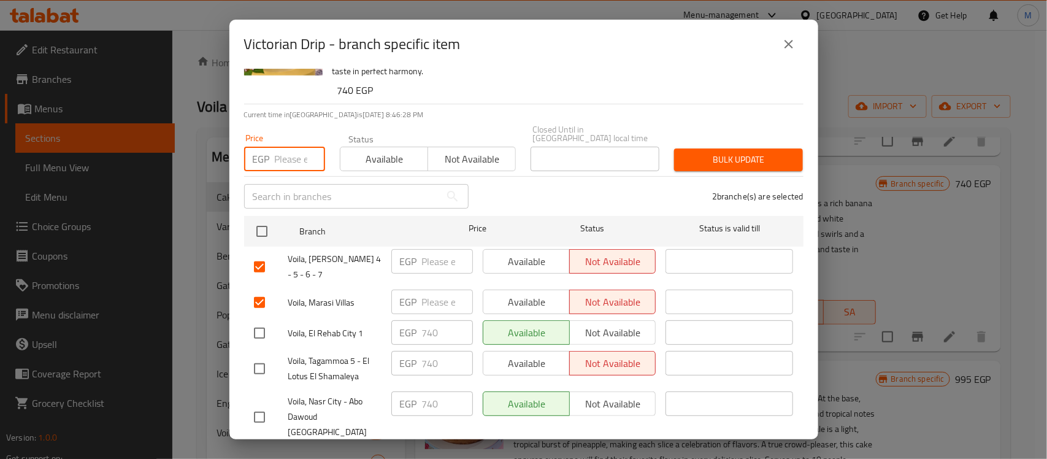
paste input "740"
type input "740"
click at [698, 152] on span "Bulk update" at bounding box center [738, 159] width 109 height 15
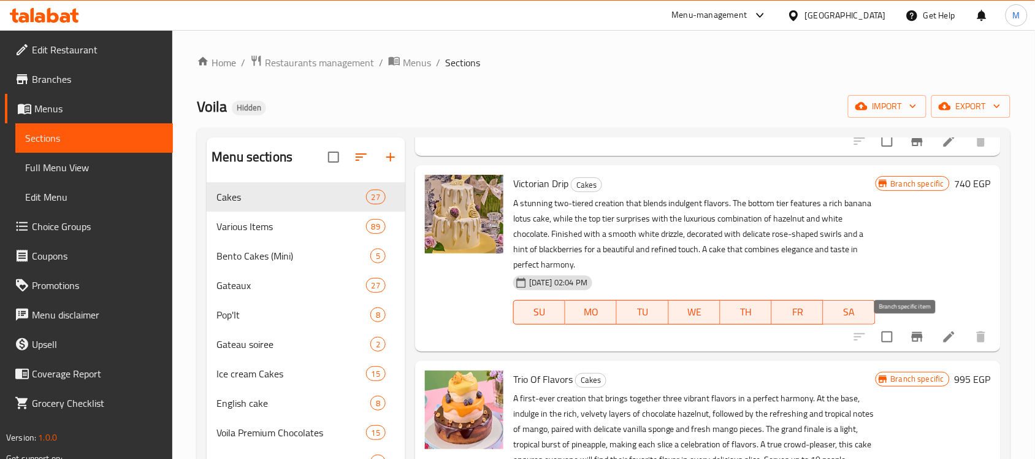
click at [912, 339] on icon "Branch-specific-item" at bounding box center [917, 337] width 11 height 10
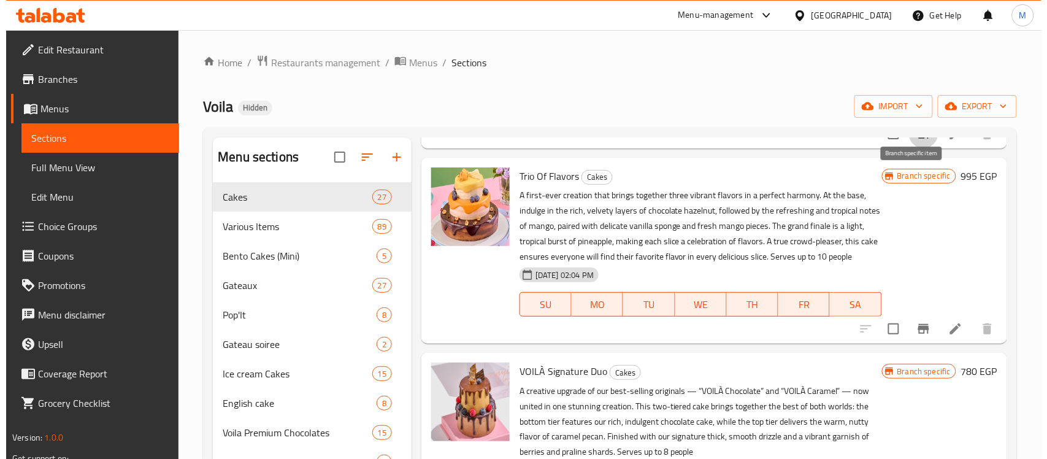
scroll to position [767, 0]
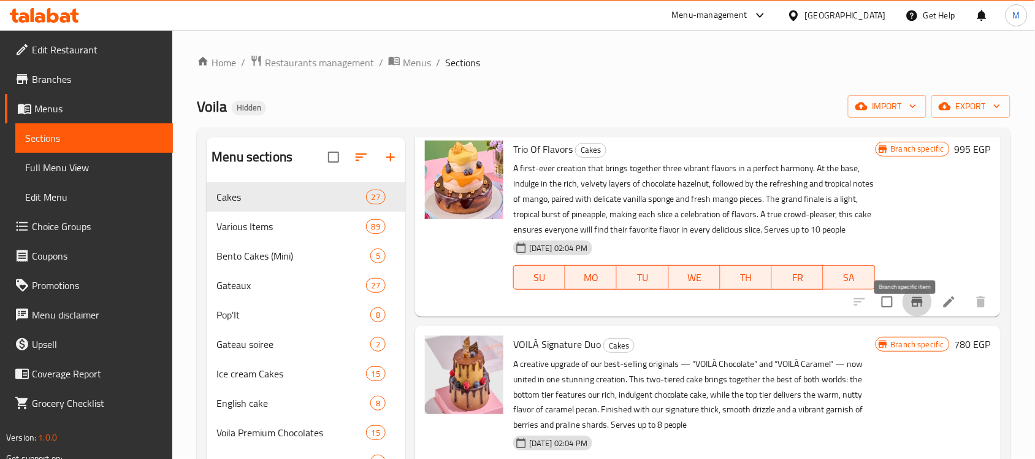
click at [912, 307] on icon "Branch-specific-item" at bounding box center [917, 302] width 11 height 10
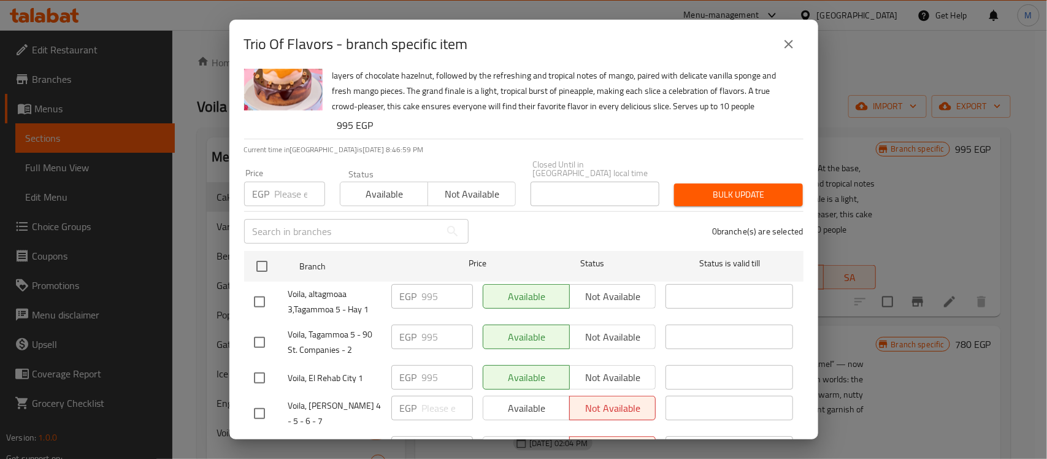
scroll to position [77, 0]
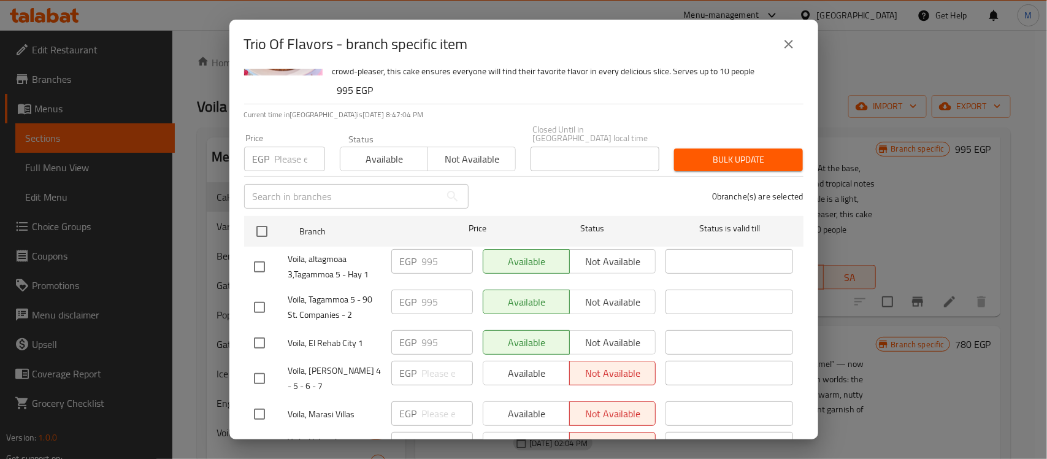
click at [529, 185] on div "0 branche(s) are selected" at bounding box center [643, 196] width 335 height 44
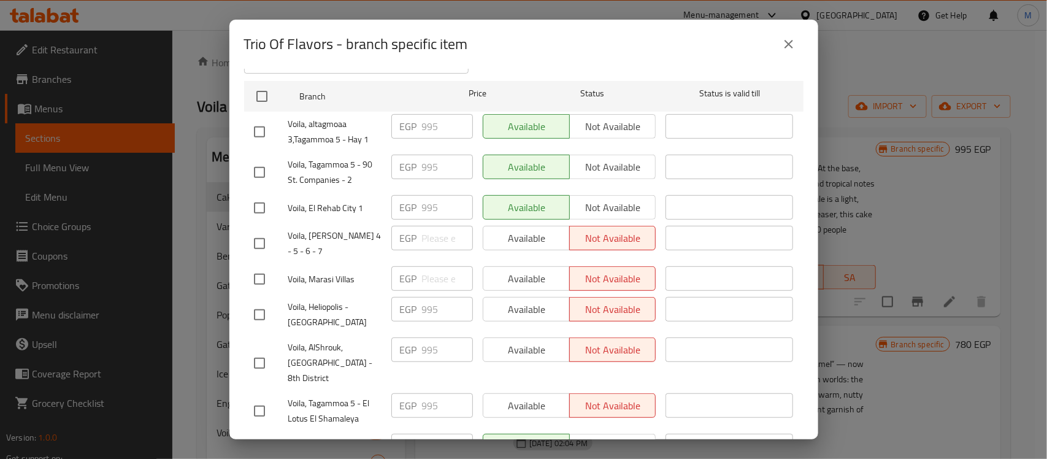
scroll to position [230, 0]
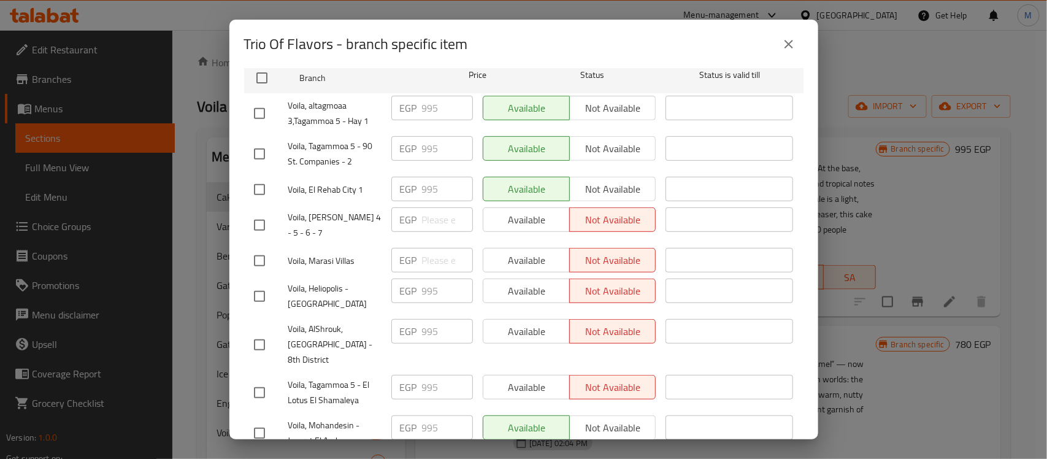
click at [264, 212] on input "checkbox" at bounding box center [260, 225] width 26 height 26
checkbox input "true"
click at [258, 248] on input "checkbox" at bounding box center [260, 261] width 26 height 26
checkbox input "true"
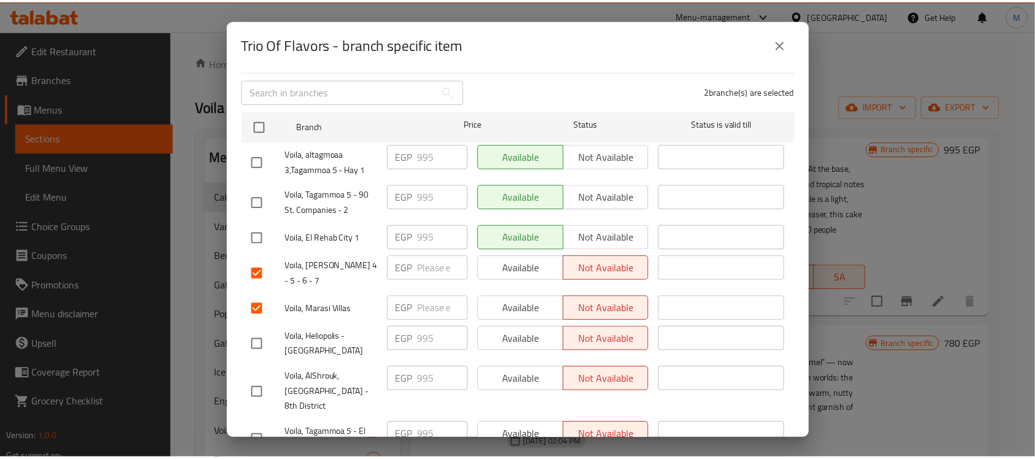
scroll to position [0, 0]
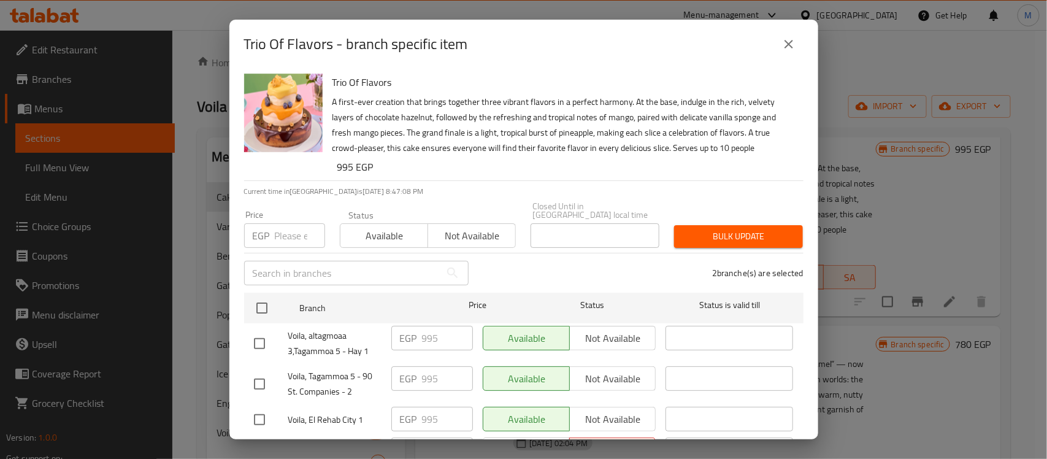
click at [286, 226] on input "number" at bounding box center [300, 235] width 50 height 25
paste input "995"
type input "995"
click at [691, 225] on button "Bulk update" at bounding box center [738, 236] width 129 height 23
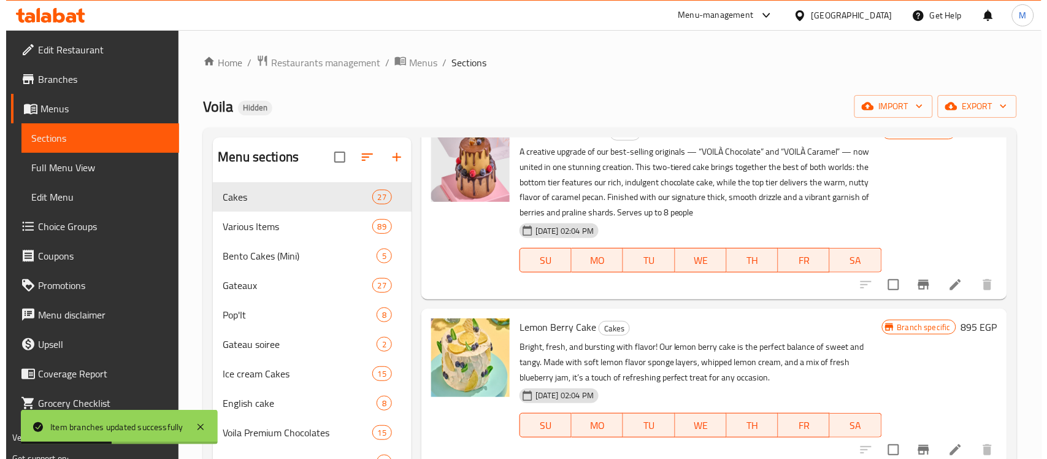
scroll to position [997, 0]
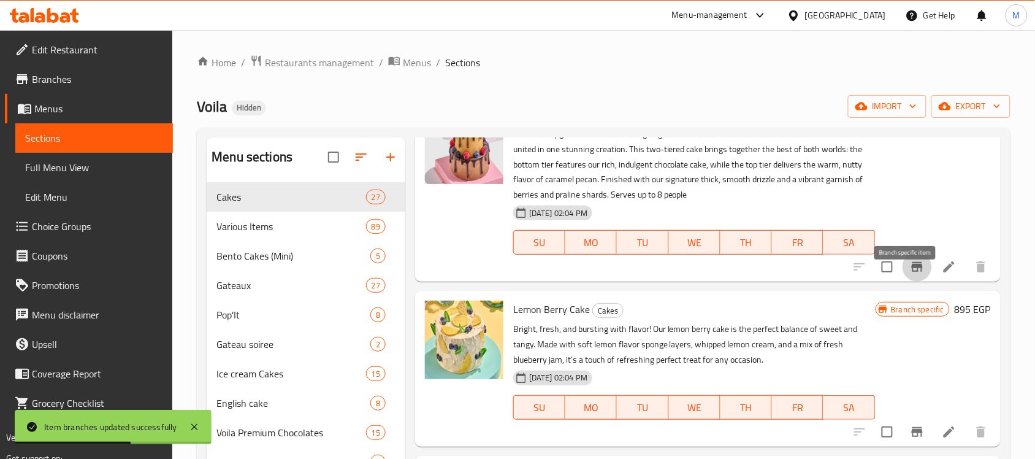
click at [912, 272] on icon "Branch-specific-item" at bounding box center [917, 267] width 11 height 10
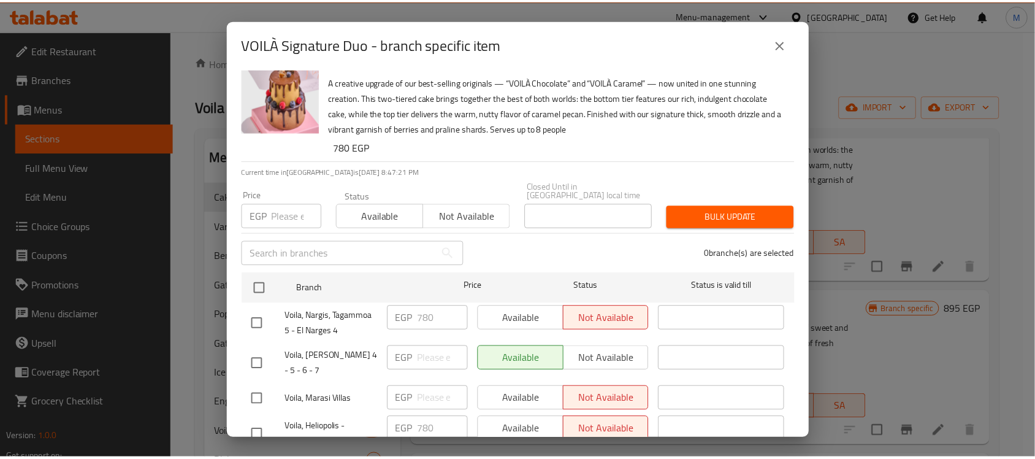
scroll to position [77, 0]
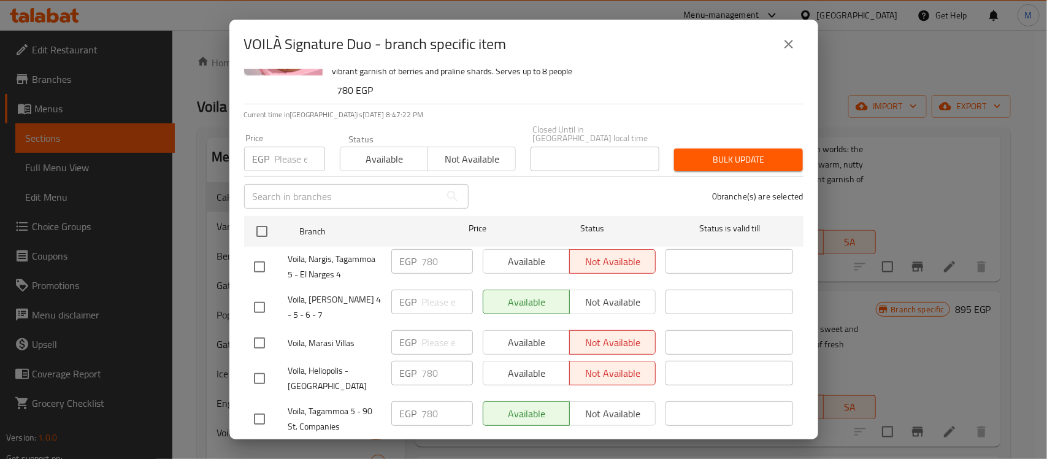
click at [264, 294] on input "checkbox" at bounding box center [260, 307] width 26 height 26
checkbox input "true"
click at [253, 330] on input "checkbox" at bounding box center [260, 343] width 26 height 26
checkbox input "true"
click at [302, 149] on input "number" at bounding box center [300, 159] width 50 height 25
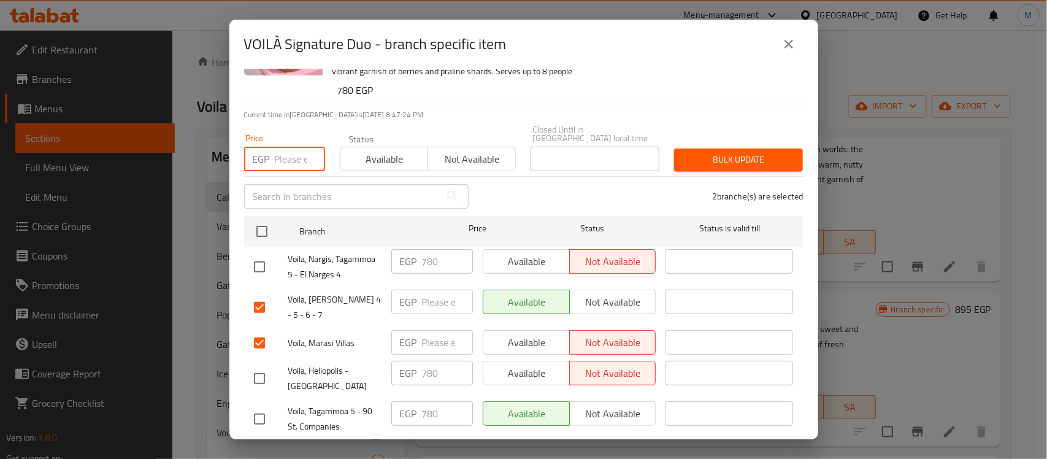
paste input "780"
type input "780"
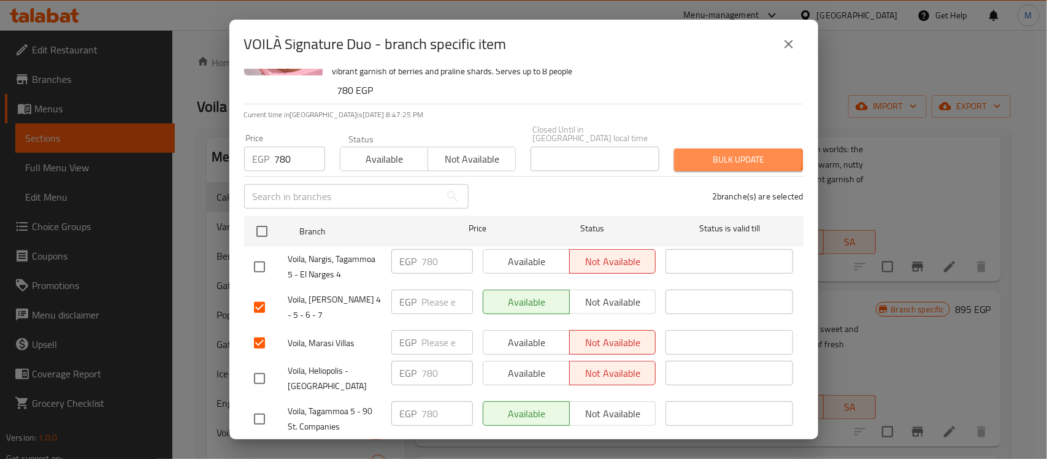
click at [715, 152] on span "Bulk update" at bounding box center [738, 159] width 109 height 15
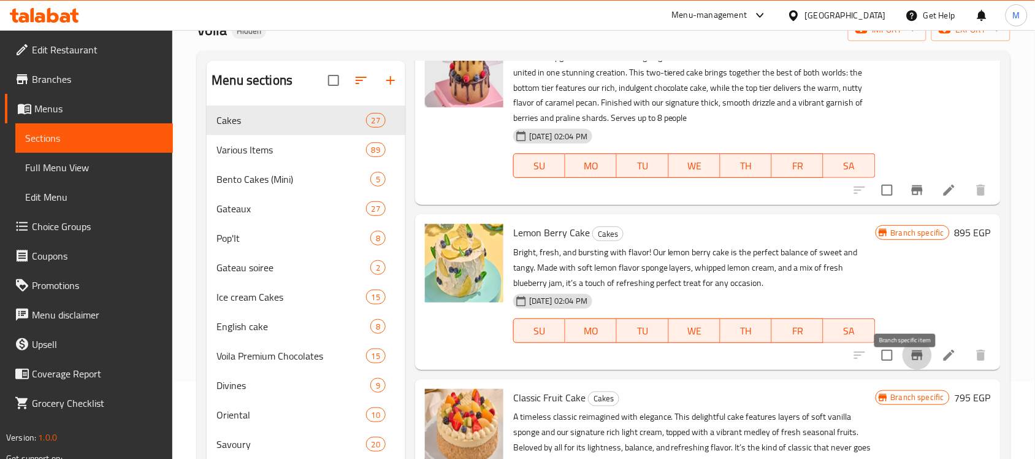
click at [910, 363] on icon "Branch-specific-item" at bounding box center [917, 355] width 15 height 15
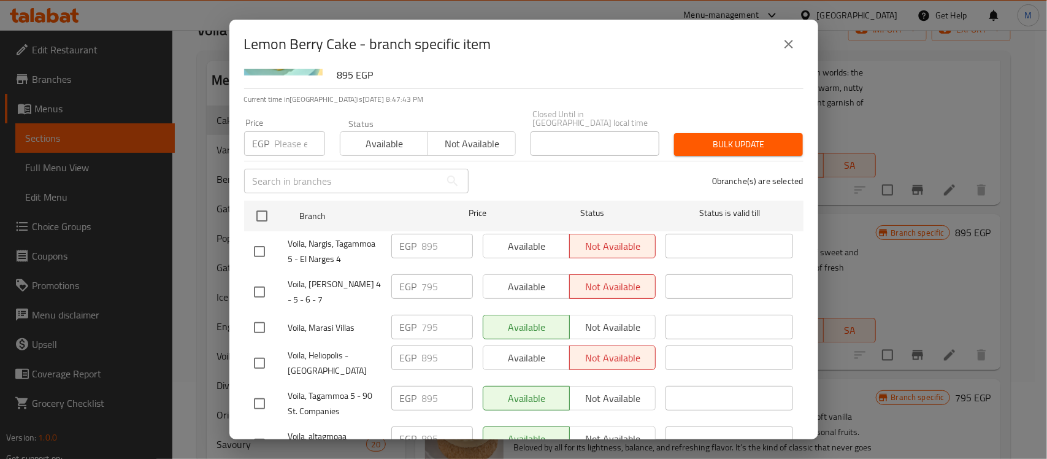
click at [261, 279] on input "checkbox" at bounding box center [260, 292] width 26 height 26
checkbox input "true"
click at [256, 315] on input "checkbox" at bounding box center [260, 328] width 26 height 26
checkbox input "true"
click at [293, 138] on input "number" at bounding box center [300, 143] width 50 height 25
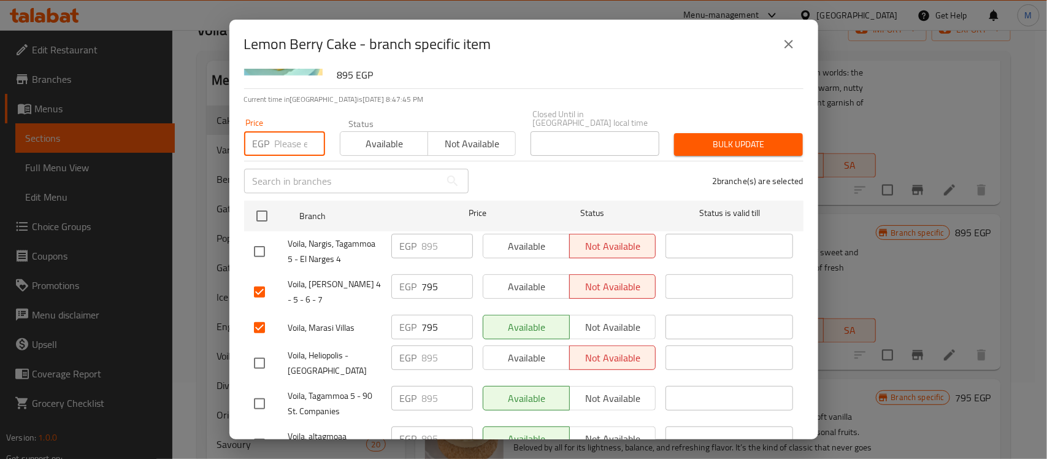
paste input "895"
type input "895"
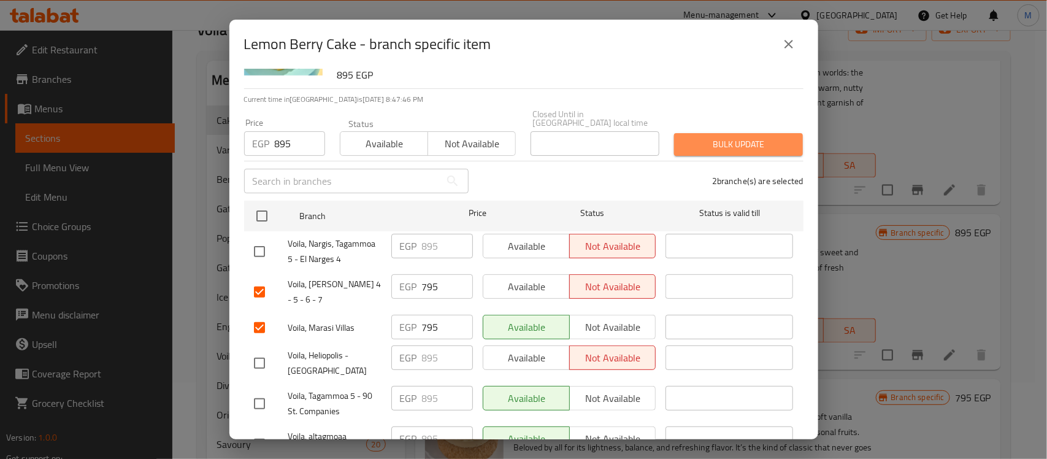
click at [737, 137] on span "Bulk update" at bounding box center [738, 144] width 109 height 15
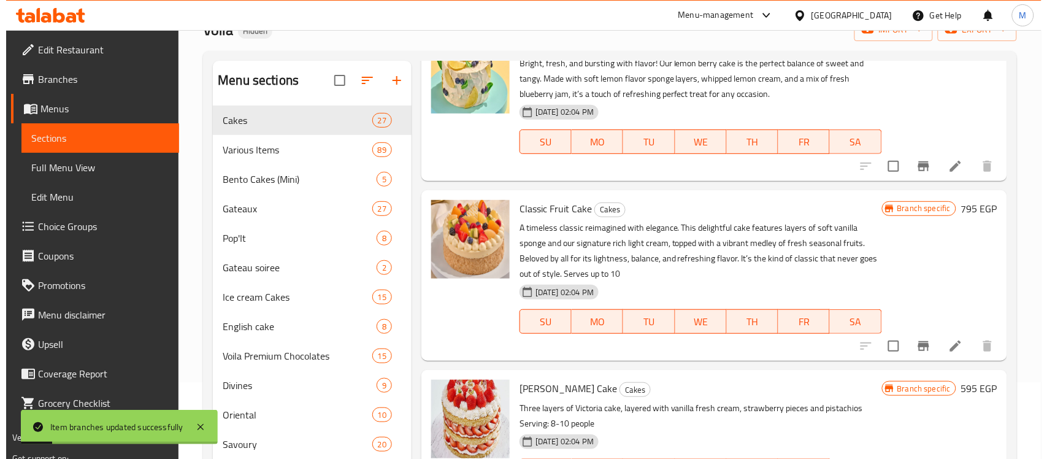
scroll to position [1227, 0]
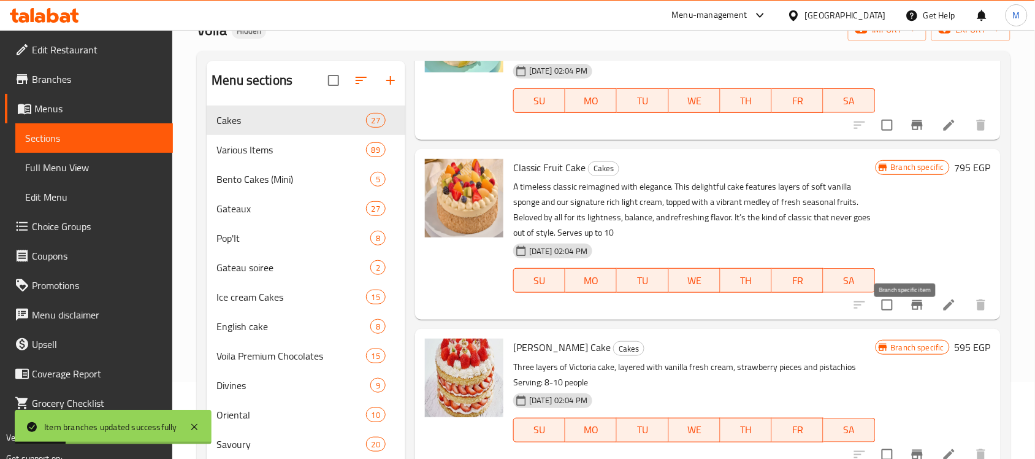
click at [910, 312] on icon "Branch-specific-item" at bounding box center [917, 305] width 15 height 15
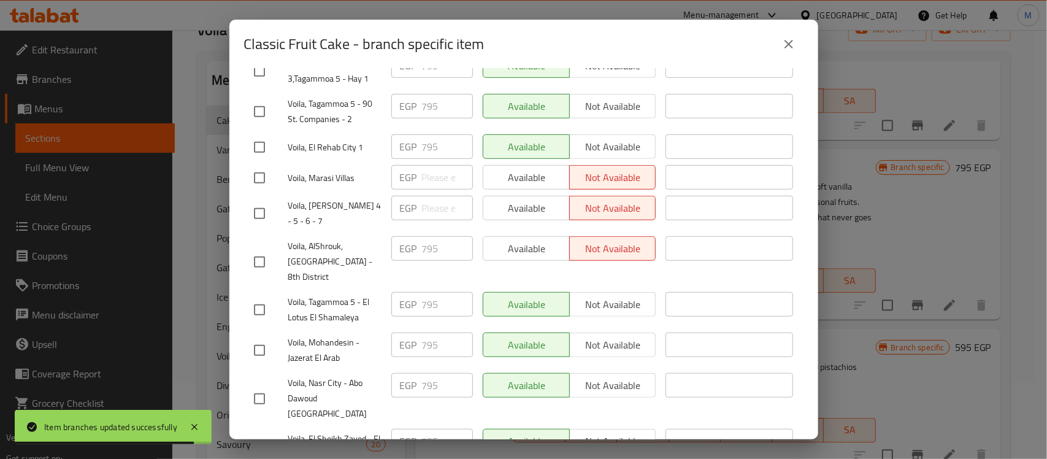
scroll to position [307, 0]
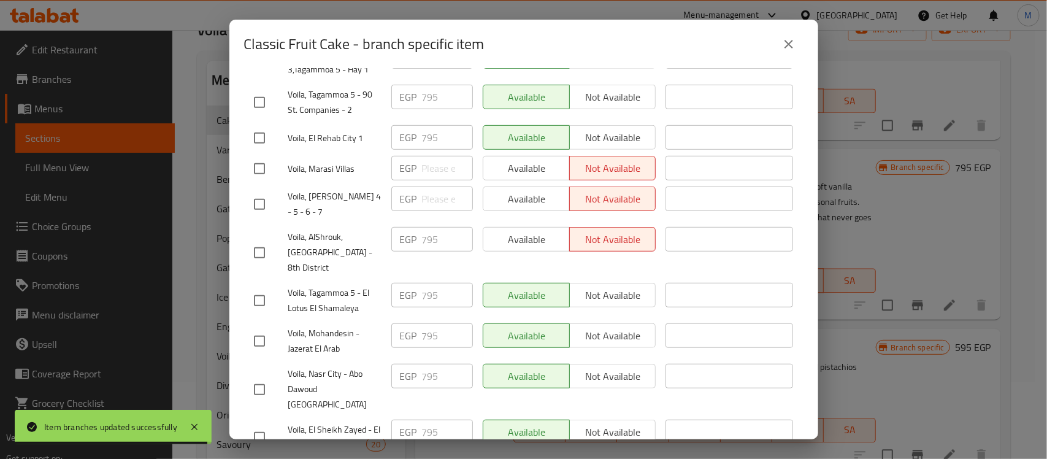
click at [261, 157] on input "checkbox" at bounding box center [260, 169] width 26 height 26
checkbox input "true"
drag, startPoint x: 253, startPoint y: 191, endPoint x: 259, endPoint y: 185, distance: 8.3
click at [253, 191] on input "checkbox" at bounding box center [260, 204] width 26 height 26
checkbox input "true"
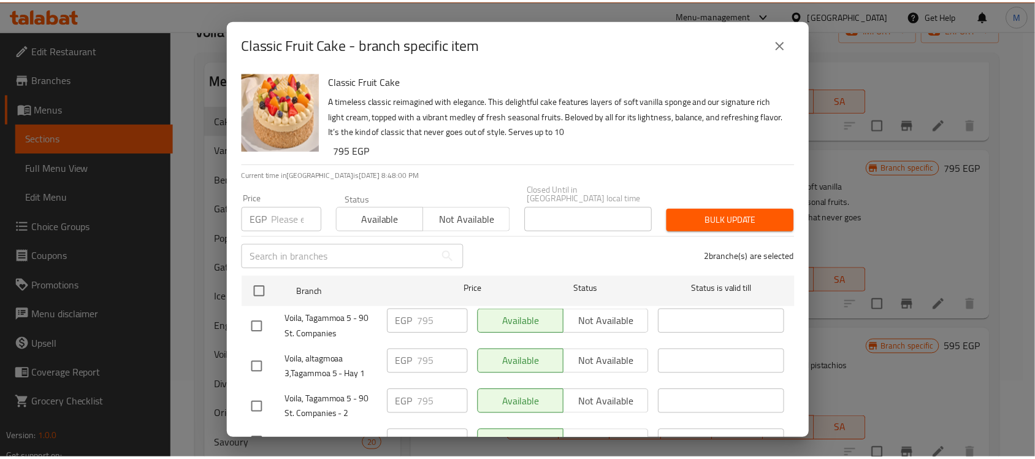
scroll to position [0, 0]
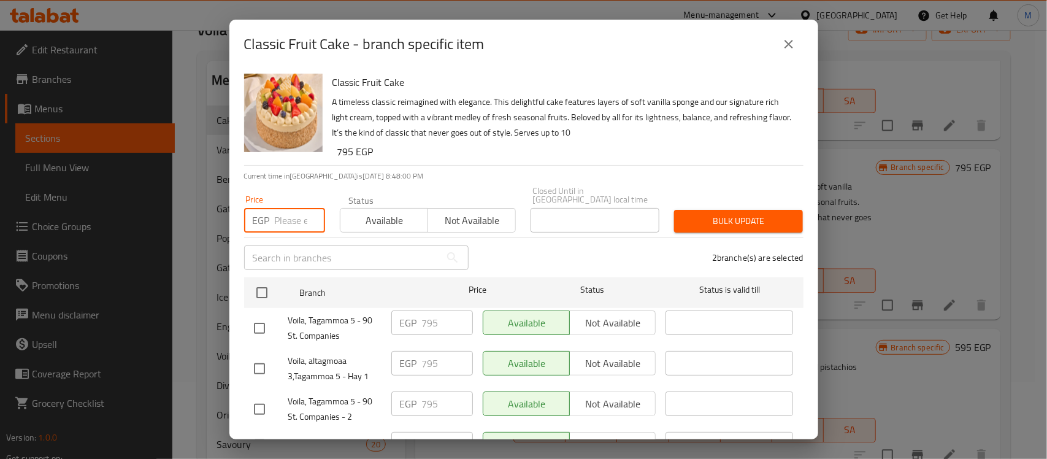
click at [293, 208] on input "number" at bounding box center [300, 220] width 50 height 25
paste input "795"
type input "795"
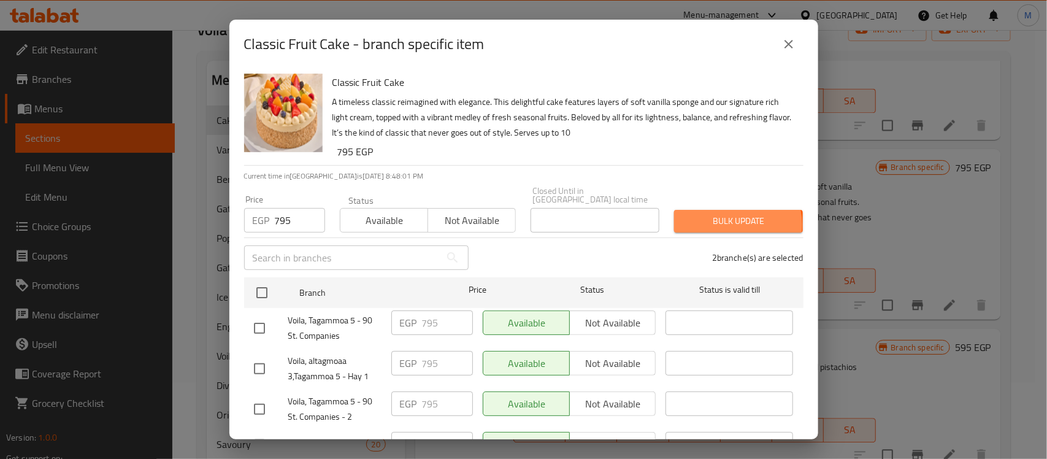
click at [720, 215] on span "Bulk update" at bounding box center [738, 220] width 109 height 15
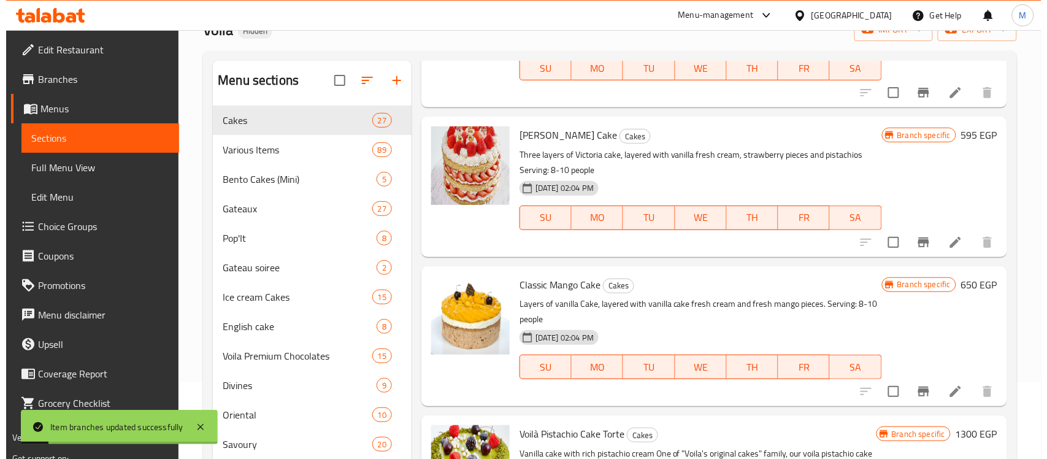
scroll to position [1457, 0]
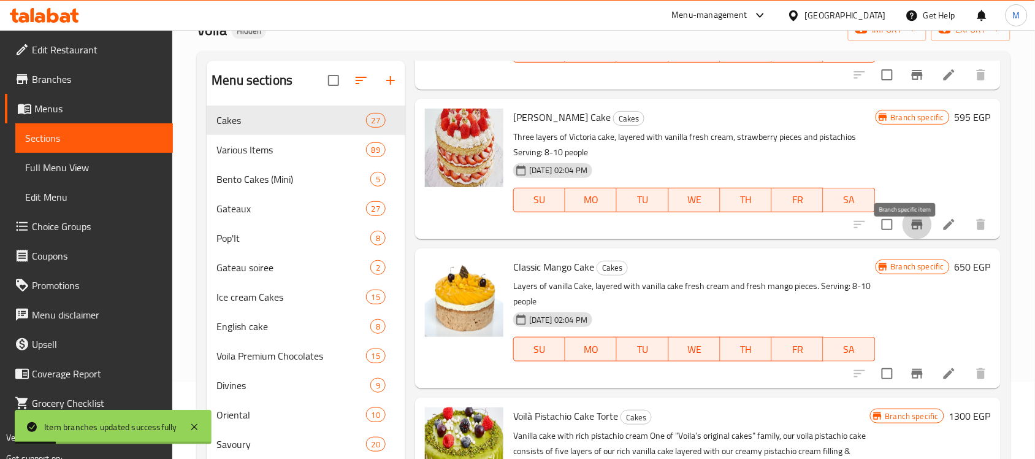
click at [910, 232] on icon "Branch-specific-item" at bounding box center [917, 224] width 15 height 15
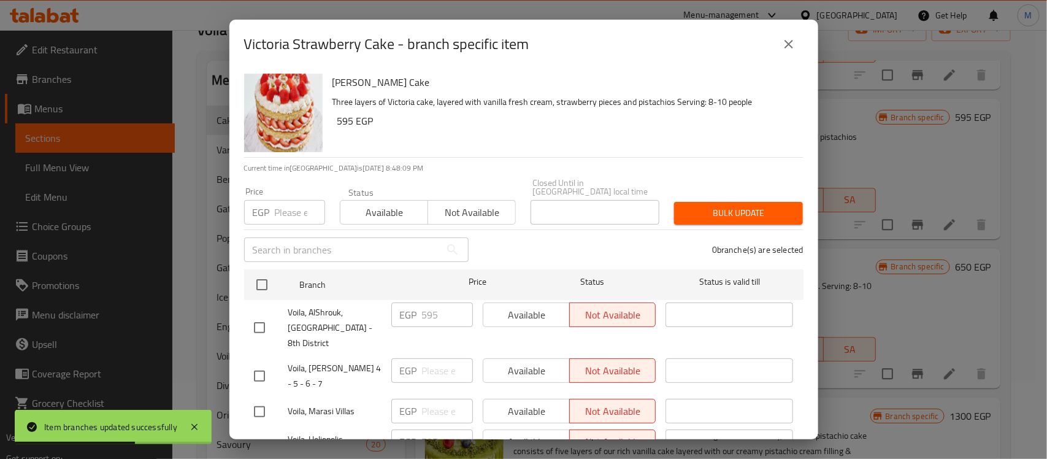
click at [537, 228] on div "0 branche(s) are selected" at bounding box center [643, 250] width 335 height 44
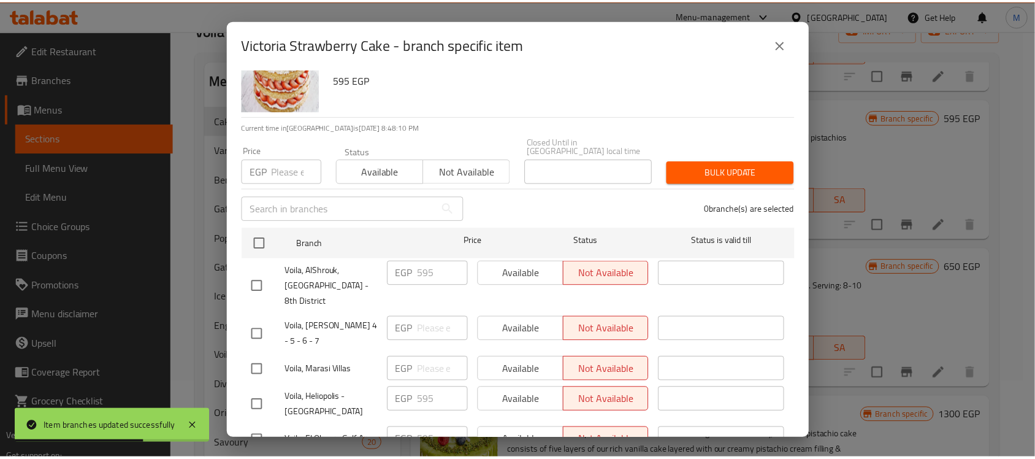
scroll to position [77, 0]
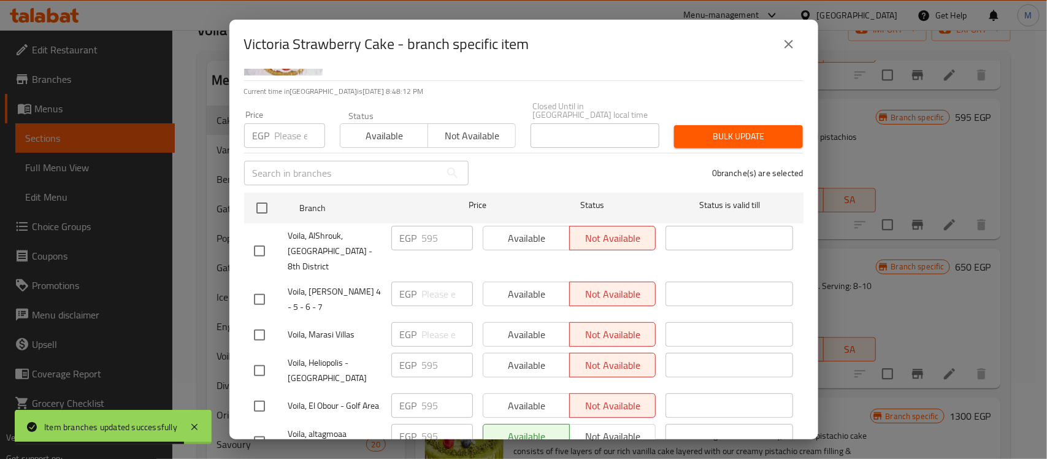
click at [264, 286] on input "checkbox" at bounding box center [260, 299] width 26 height 26
checkbox input "true"
click at [258, 322] on input "checkbox" at bounding box center [260, 335] width 26 height 26
checkbox input "true"
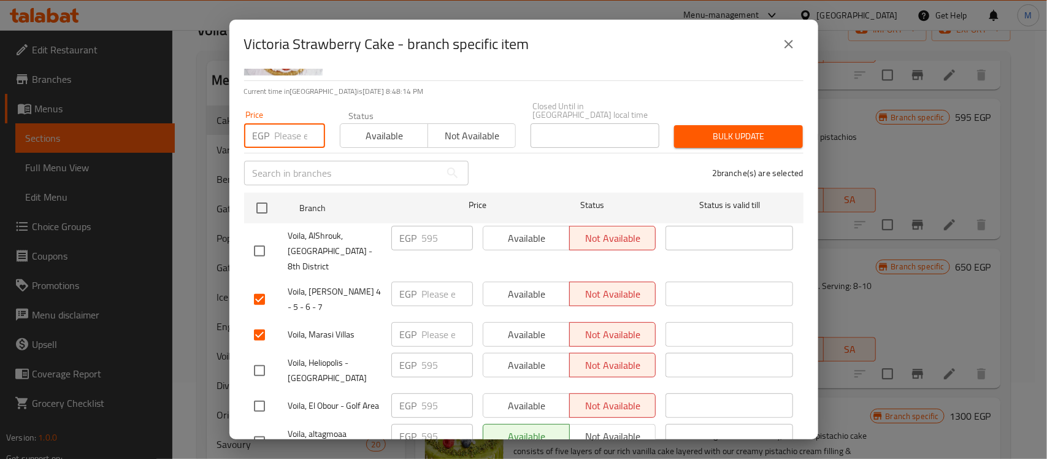
click at [282, 132] on input "number" at bounding box center [300, 135] width 50 height 25
paste input "595"
type input "595"
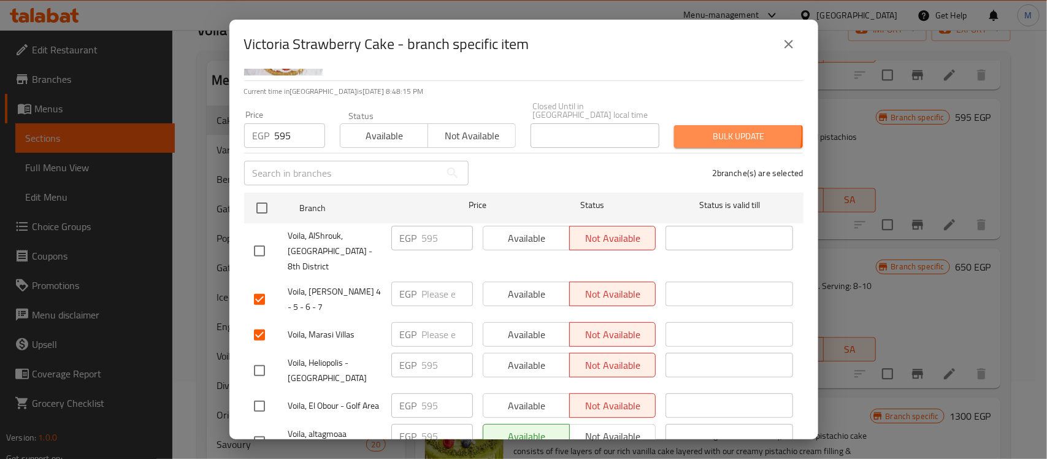
click at [688, 129] on span "Bulk update" at bounding box center [738, 136] width 109 height 15
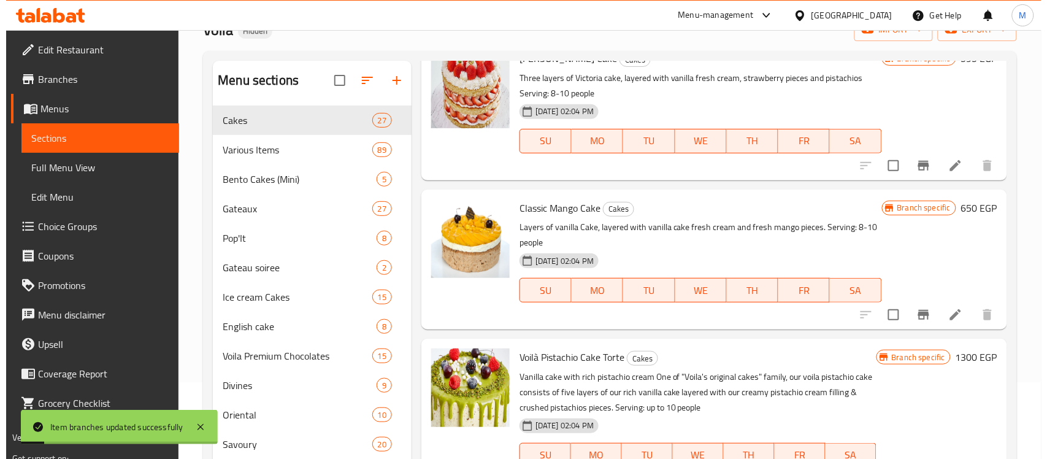
scroll to position [1534, 0]
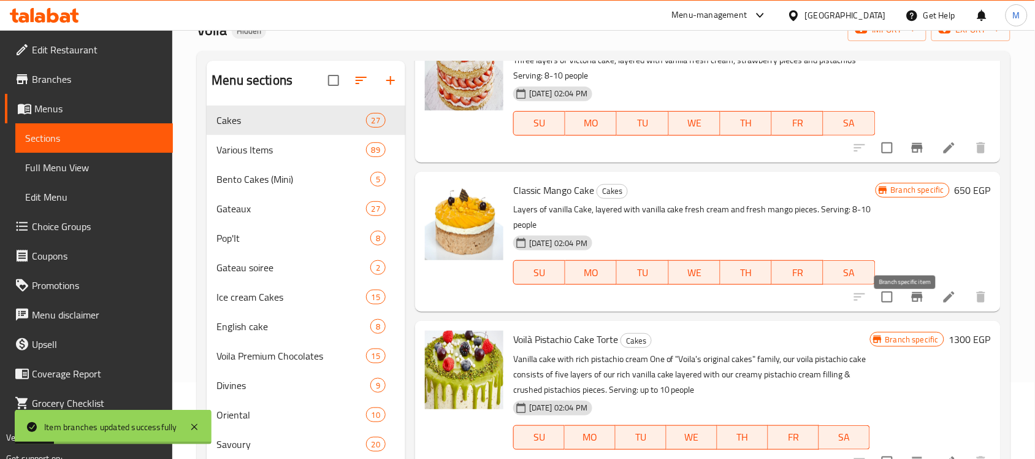
click at [912, 304] on icon "Branch-specific-item" at bounding box center [917, 297] width 15 height 15
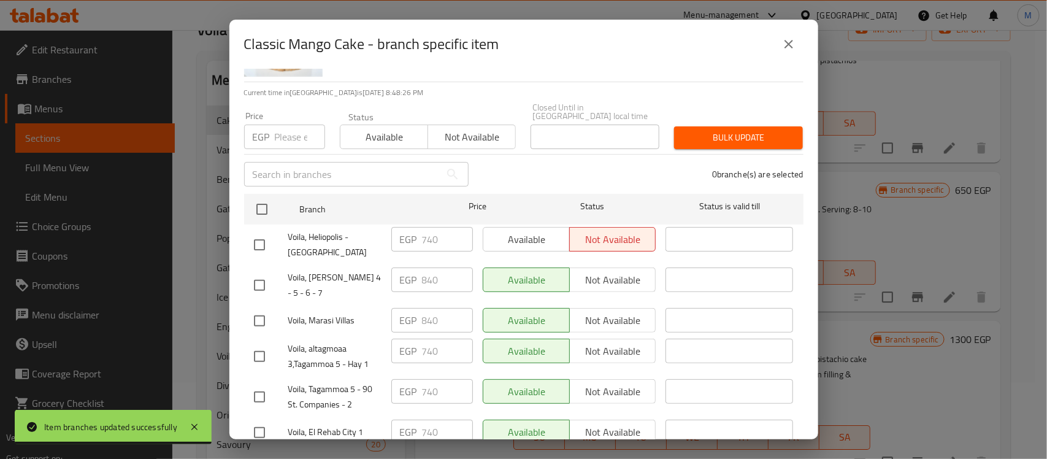
scroll to position [77, 0]
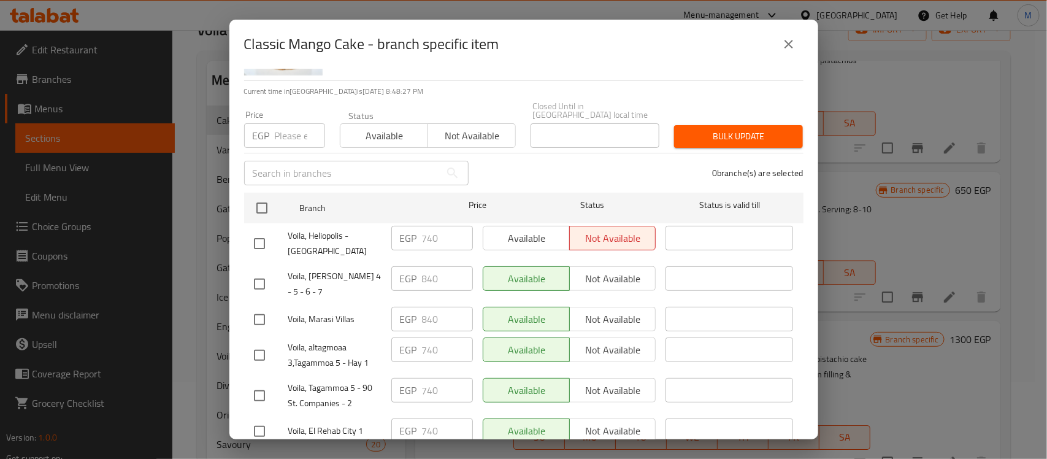
click at [259, 231] on input "checkbox" at bounding box center [260, 244] width 26 height 26
checkbox input "false"
click at [259, 271] on input "checkbox" at bounding box center [260, 284] width 26 height 26
checkbox input "true"
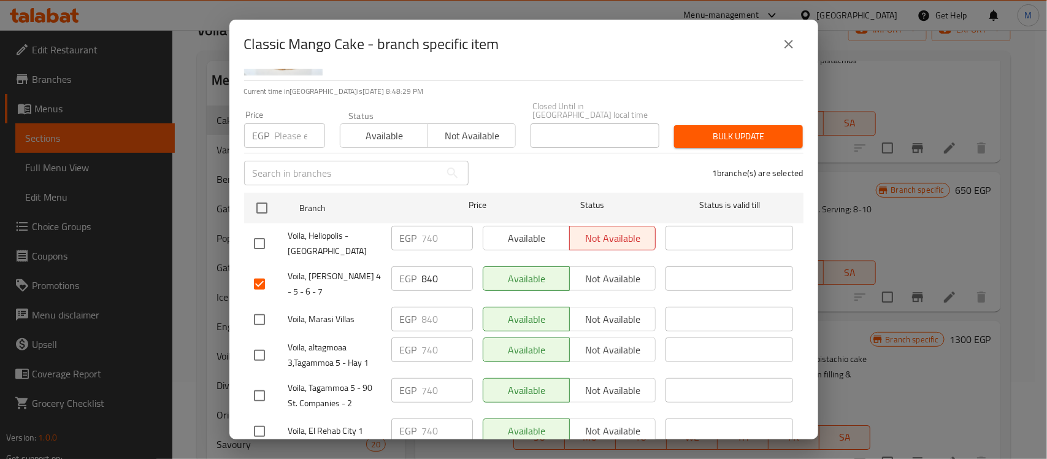
click at [258, 307] on input "checkbox" at bounding box center [260, 320] width 26 height 26
checkbox input "true"
click at [288, 124] on input "number" at bounding box center [300, 135] width 50 height 25
paste input "650"
type input "650"
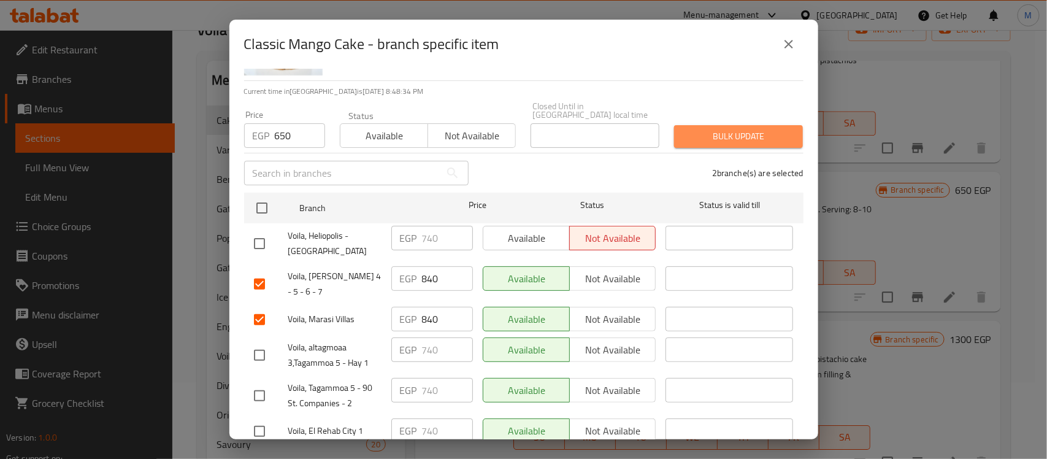
click at [747, 129] on span "Bulk update" at bounding box center [738, 136] width 109 height 15
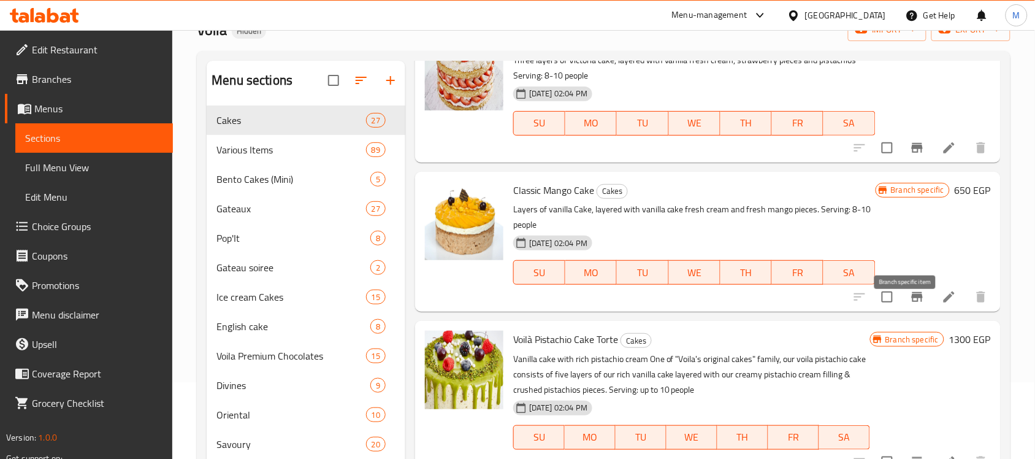
click at [912, 302] on icon "Branch-specific-item" at bounding box center [917, 297] width 11 height 10
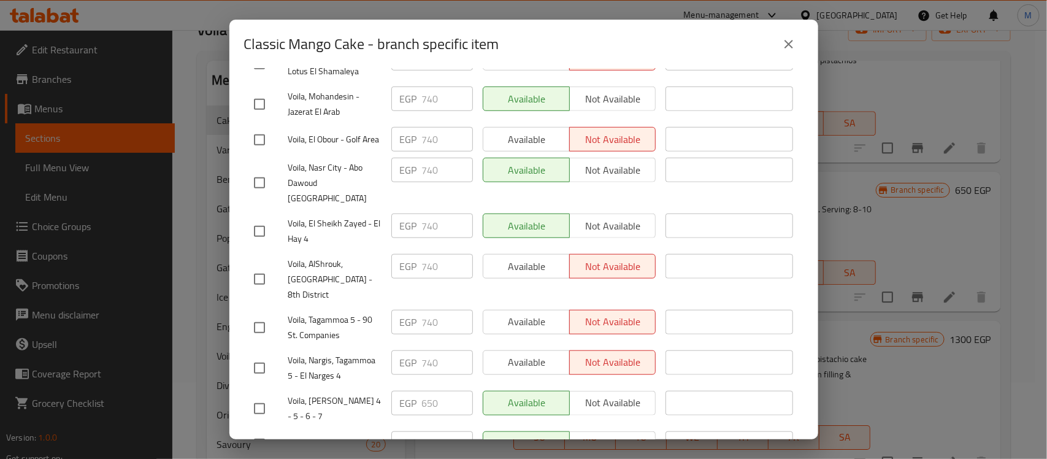
scroll to position [411, 0]
click at [259, 393] on input "checkbox" at bounding box center [260, 406] width 26 height 26
checkbox input "true"
click at [255, 429] on input "checkbox" at bounding box center [260, 442] width 26 height 26
checkbox input "true"
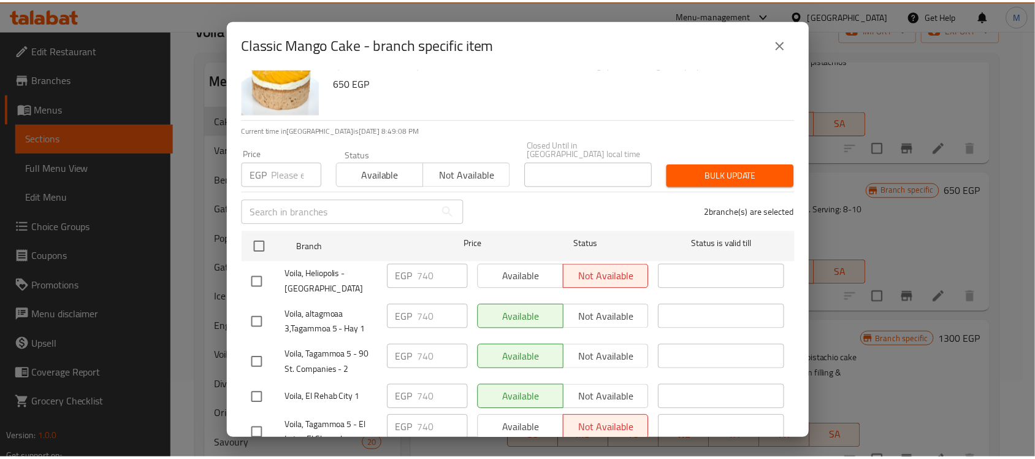
scroll to position [28, 0]
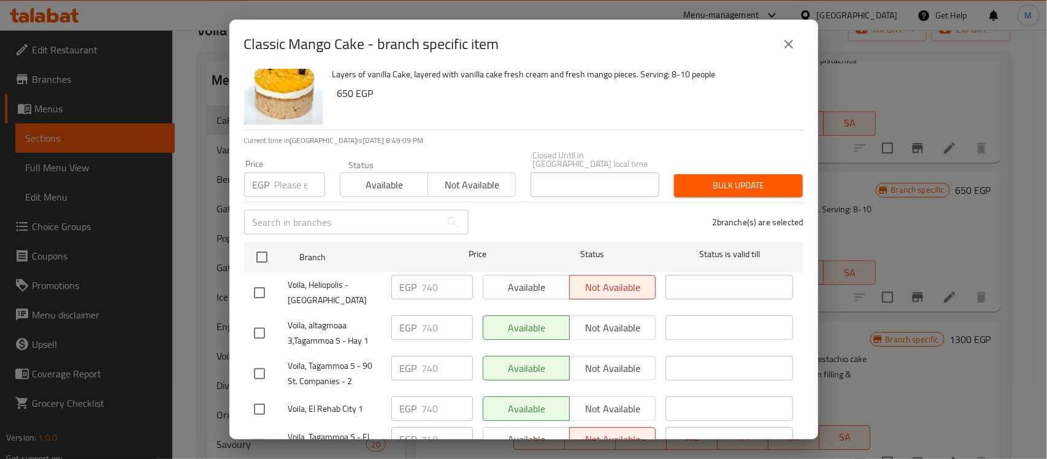
click at [277, 175] on input "number" at bounding box center [300, 184] width 50 height 25
paste input "650"
type input "650"
click at [720, 178] on span "Bulk update" at bounding box center [738, 185] width 109 height 15
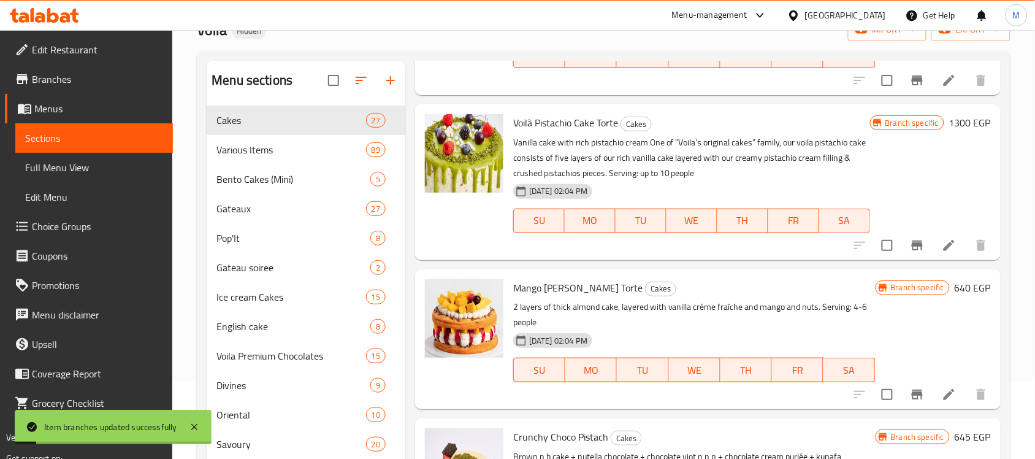
scroll to position [1764, 0]
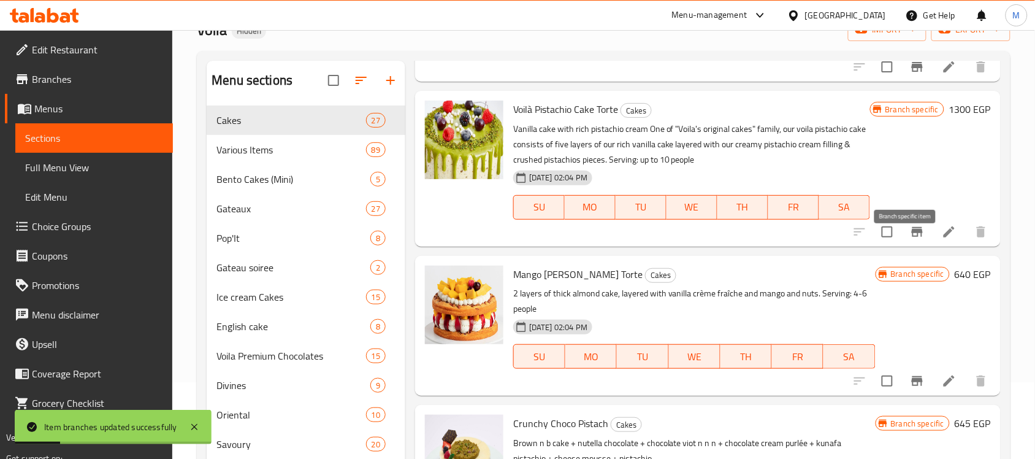
click at [910, 239] on icon "Branch-specific-item" at bounding box center [917, 232] width 15 height 15
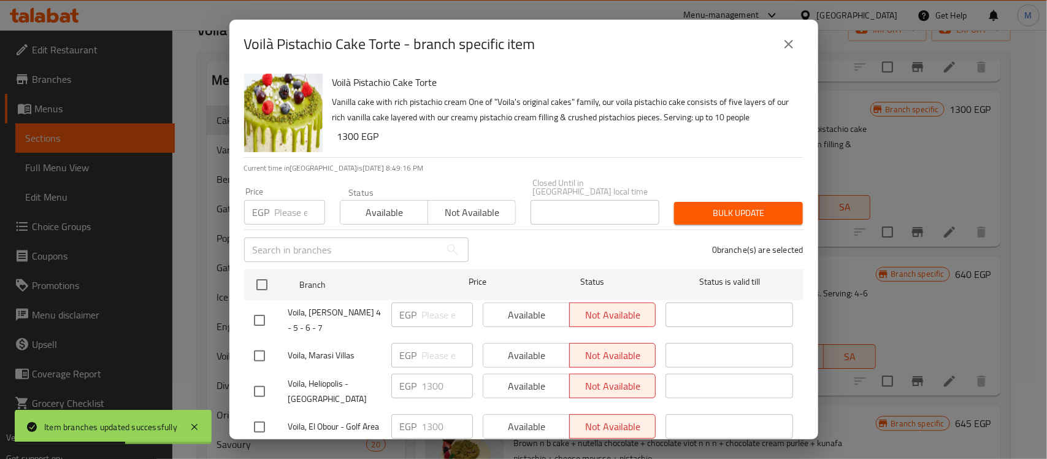
click at [556, 244] on div "0 branche(s) are selected" at bounding box center [643, 250] width 335 height 44
click at [256, 307] on input "checkbox" at bounding box center [260, 320] width 26 height 26
checkbox input "true"
click at [255, 343] on input "checkbox" at bounding box center [260, 356] width 26 height 26
checkbox input "true"
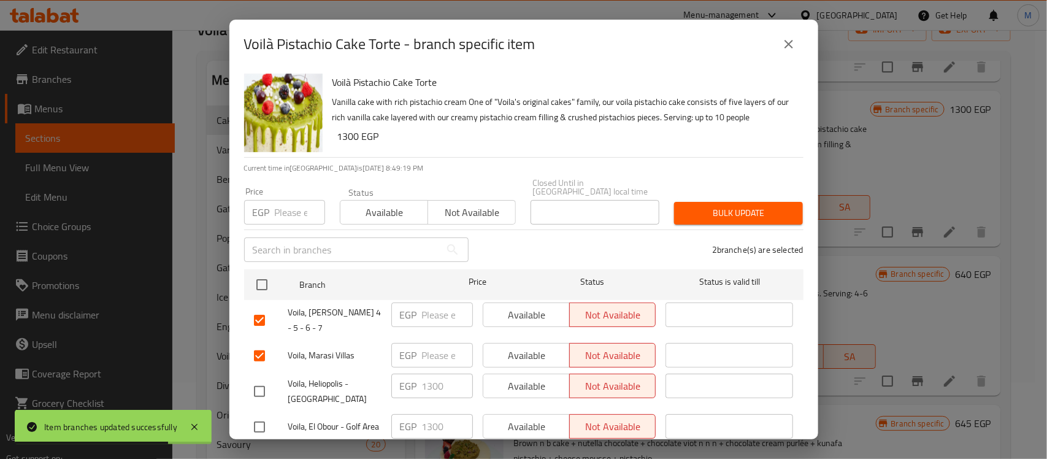
click at [287, 204] on input "number" at bounding box center [300, 212] width 50 height 25
paste input "1300"
type input "1300"
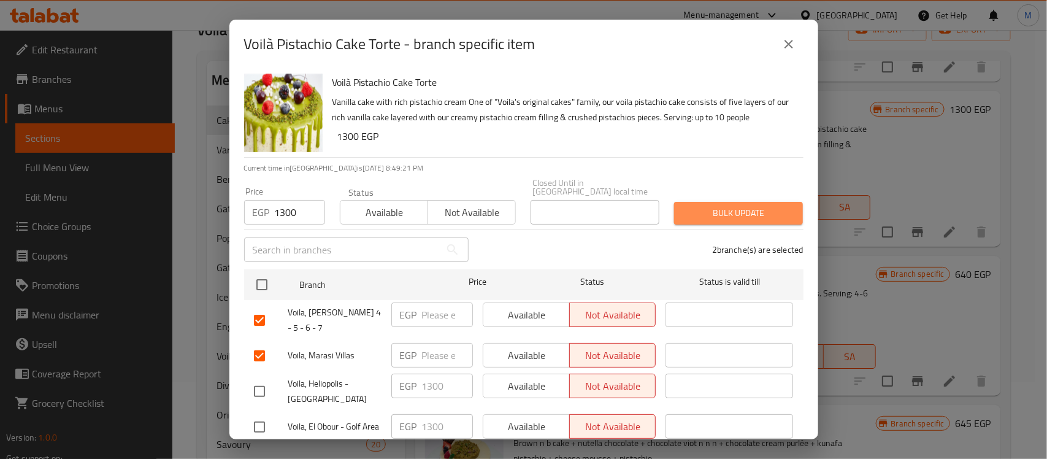
click at [742, 206] on span "Bulk update" at bounding box center [738, 213] width 109 height 15
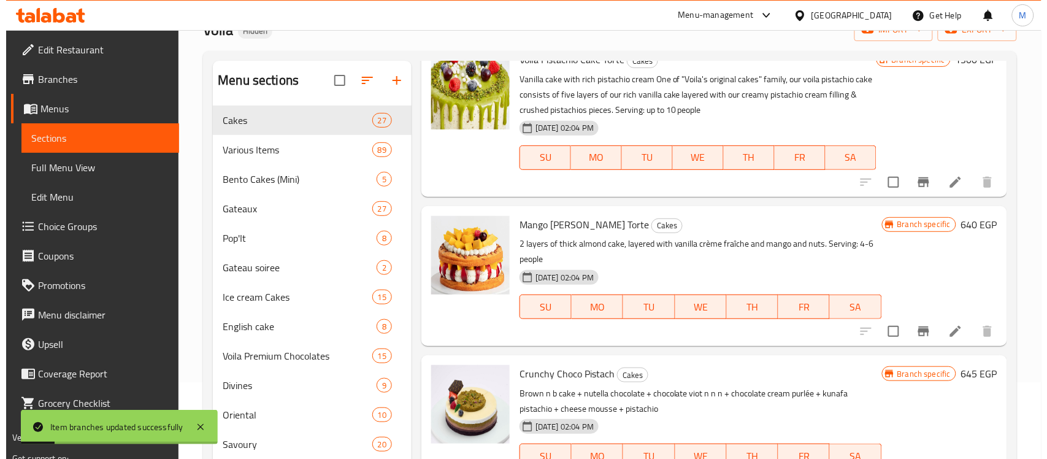
scroll to position [1840, 0]
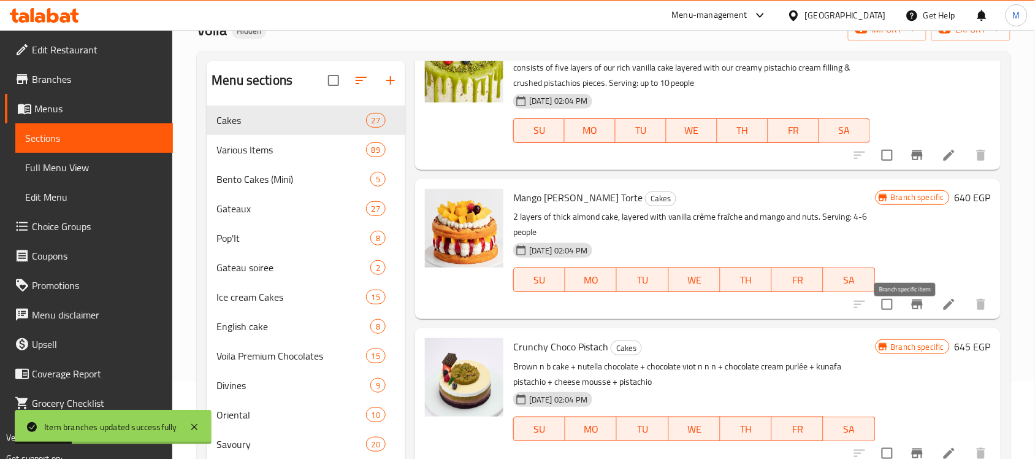
click at [912, 309] on icon "Branch-specific-item" at bounding box center [917, 304] width 11 height 10
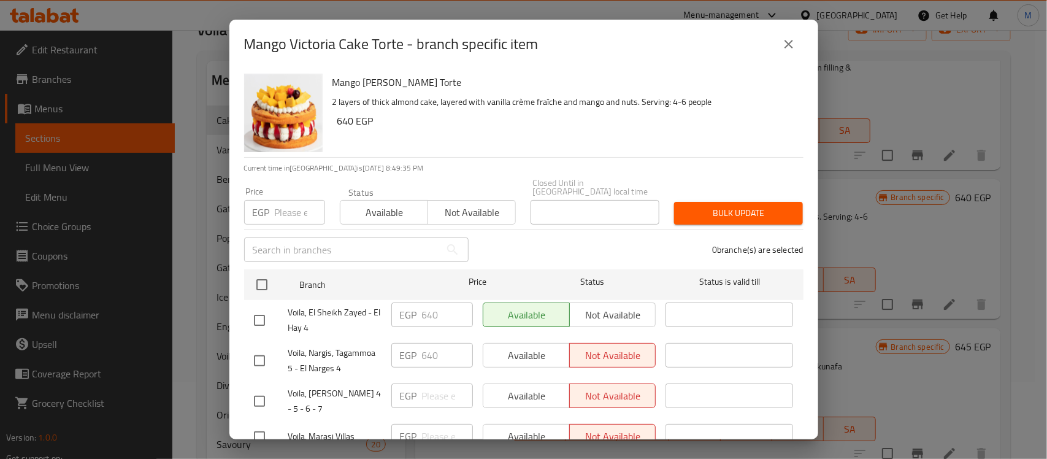
click at [470, 143] on div "Mango Victoria Cake Torte 2 layers of thick almond cake, layered with vanilla c…" at bounding box center [563, 113] width 471 height 88
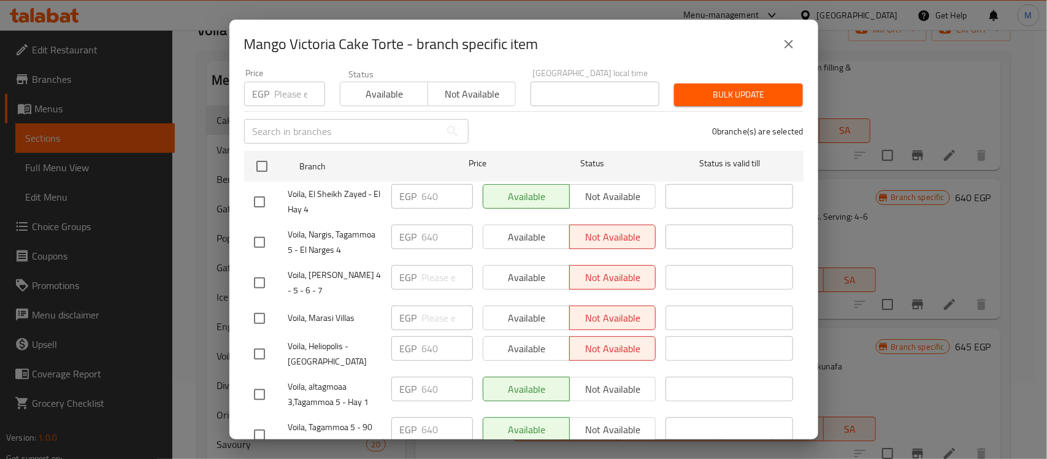
scroll to position [230, 0]
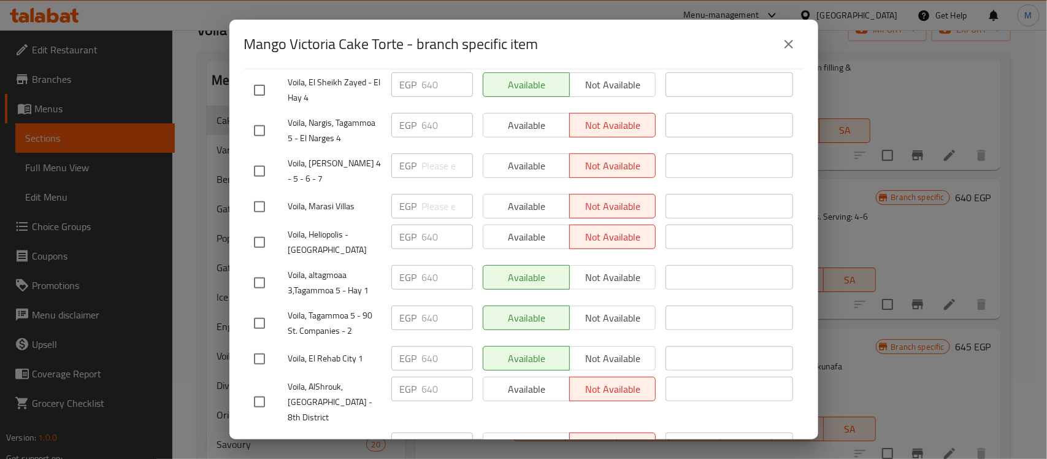
click at [255, 158] on input "checkbox" at bounding box center [260, 171] width 26 height 26
checkbox input "true"
click at [261, 194] on input "checkbox" at bounding box center [260, 207] width 26 height 26
checkbox input "true"
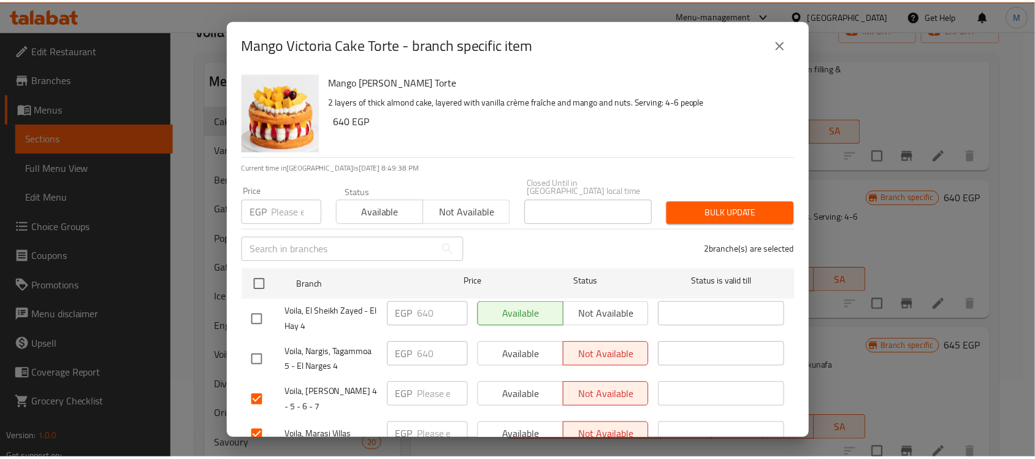
scroll to position [0, 0]
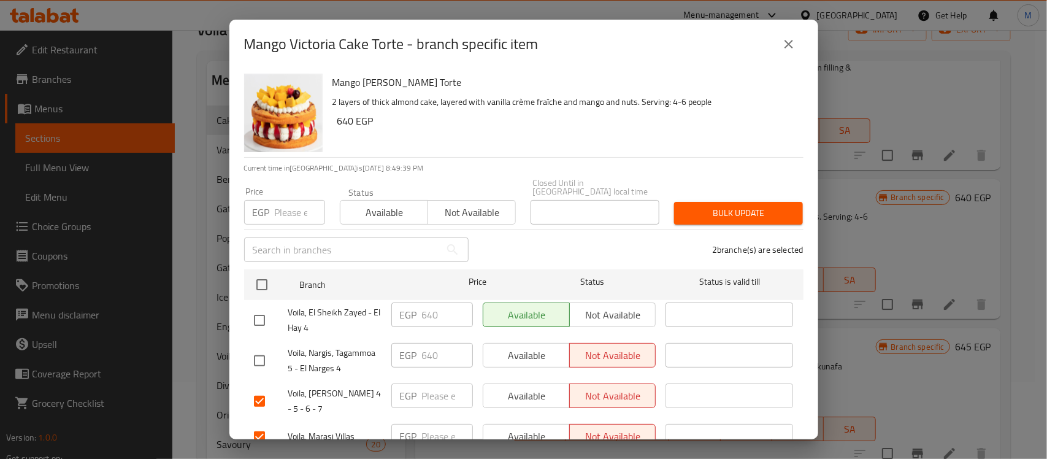
click at [290, 204] on input "number" at bounding box center [300, 212] width 50 height 25
paste input "640"
type input "640"
click at [713, 206] on span "Bulk update" at bounding box center [738, 213] width 109 height 15
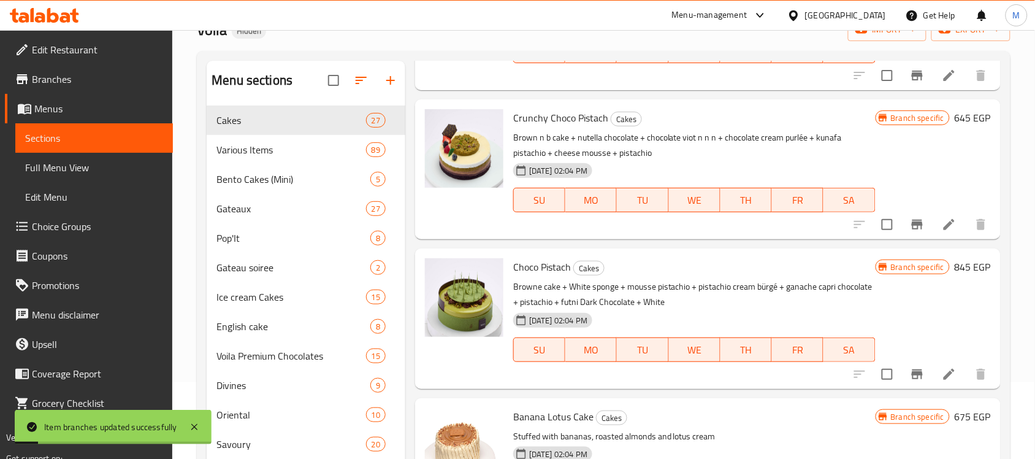
scroll to position [2070, 0]
click at [910, 231] on icon "Branch-specific-item" at bounding box center [917, 223] width 15 height 15
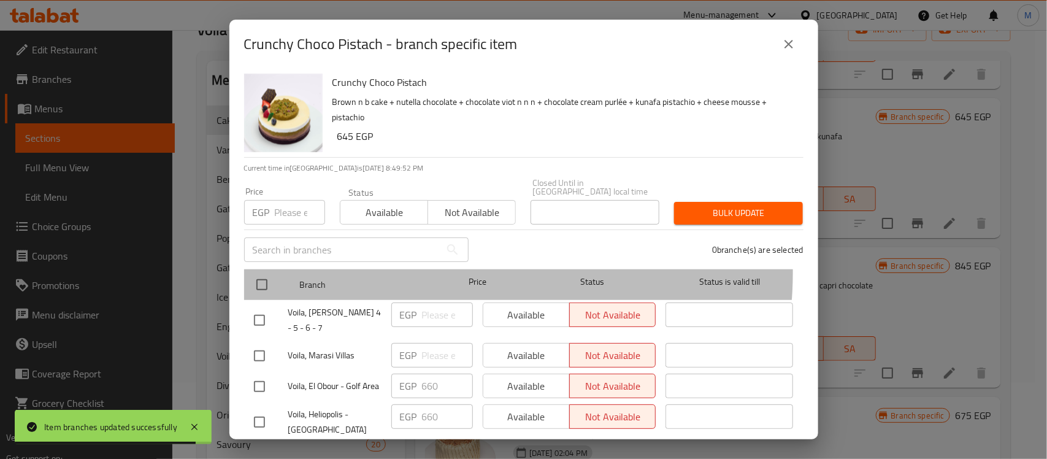
click at [439, 267] on div "Price" at bounding box center [477, 285] width 91 height 36
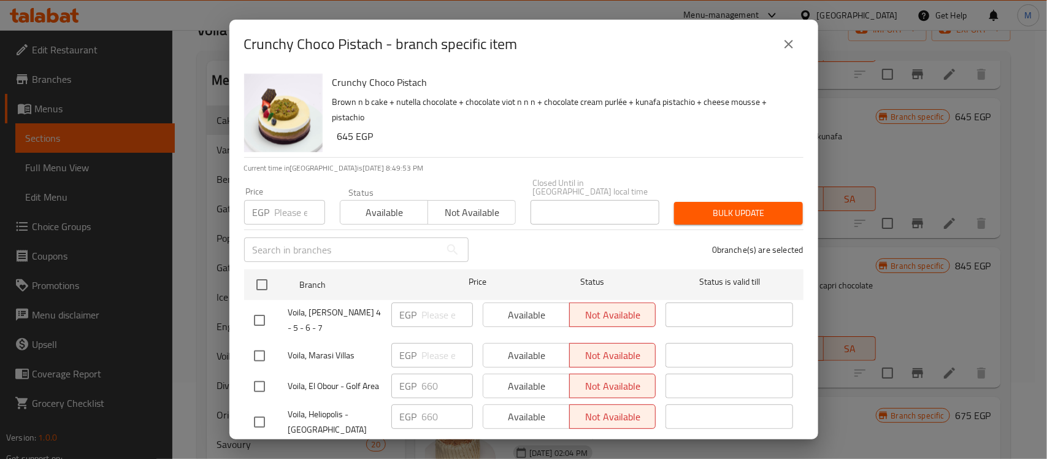
click at [255, 311] on input "checkbox" at bounding box center [260, 320] width 26 height 26
checkbox input "true"
click at [259, 343] on input "checkbox" at bounding box center [260, 356] width 26 height 26
checkbox input "true"
click at [283, 201] on input "number" at bounding box center [300, 212] width 50 height 25
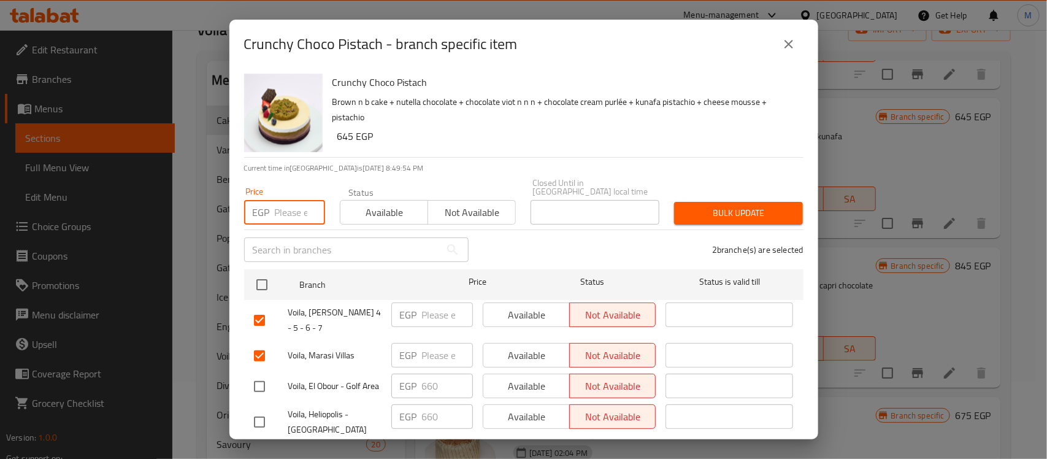
paste input "660"
type input "660"
click at [695, 206] on span "Bulk update" at bounding box center [738, 213] width 109 height 15
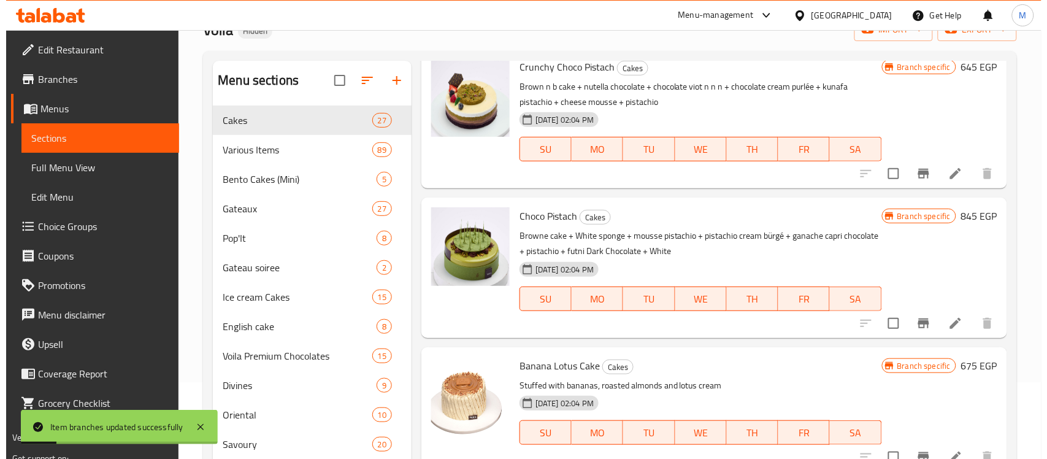
scroll to position [2147, 0]
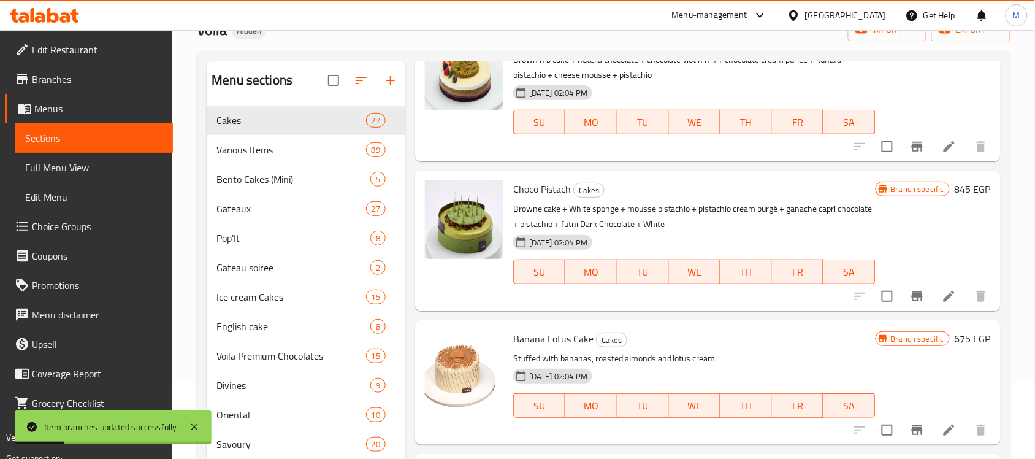
click at [912, 301] on icon "Branch-specific-item" at bounding box center [917, 296] width 11 height 10
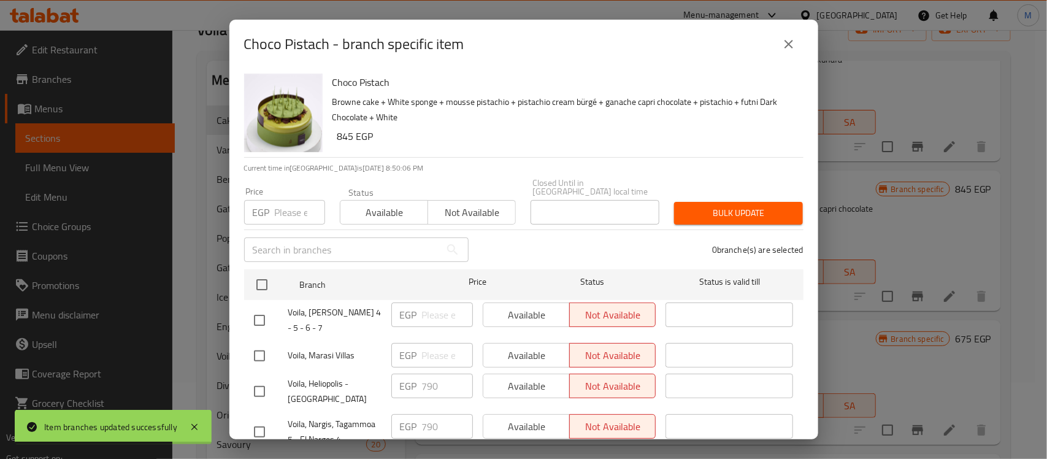
click at [493, 155] on div "Choco Pistach Browne cake + White sponge + mousse pistachio + pistachio cream b…" at bounding box center [563, 113] width 471 height 88
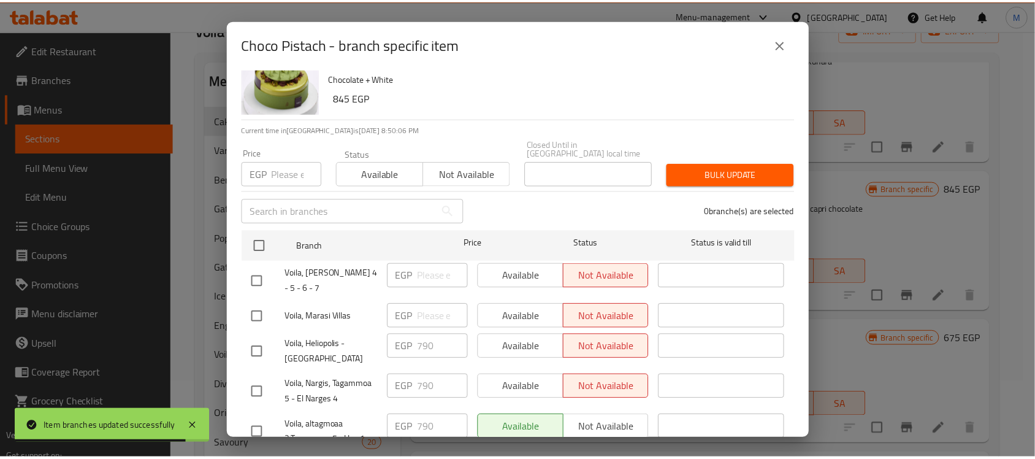
scroll to position [77, 0]
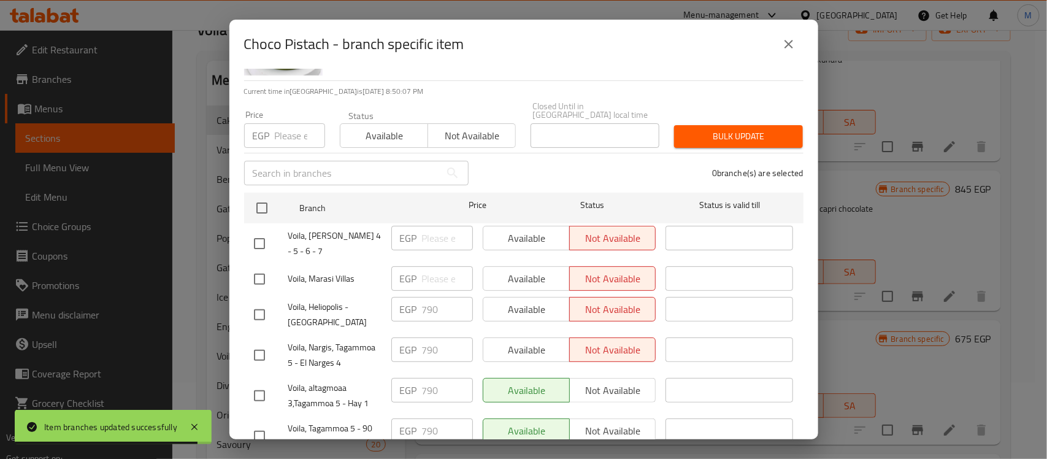
click at [264, 231] on input "checkbox" at bounding box center [260, 244] width 26 height 26
checkbox input "true"
click at [261, 266] on input "checkbox" at bounding box center [260, 279] width 26 height 26
checkbox input "true"
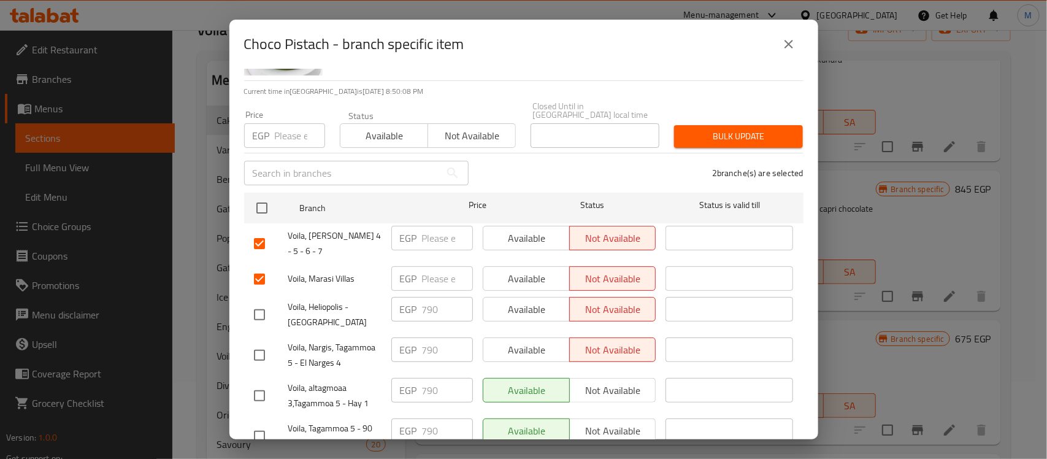
click at [287, 123] on input "number" at bounding box center [300, 135] width 50 height 25
paste input "790"
type input "790"
click at [696, 129] on span "Bulk update" at bounding box center [738, 136] width 109 height 15
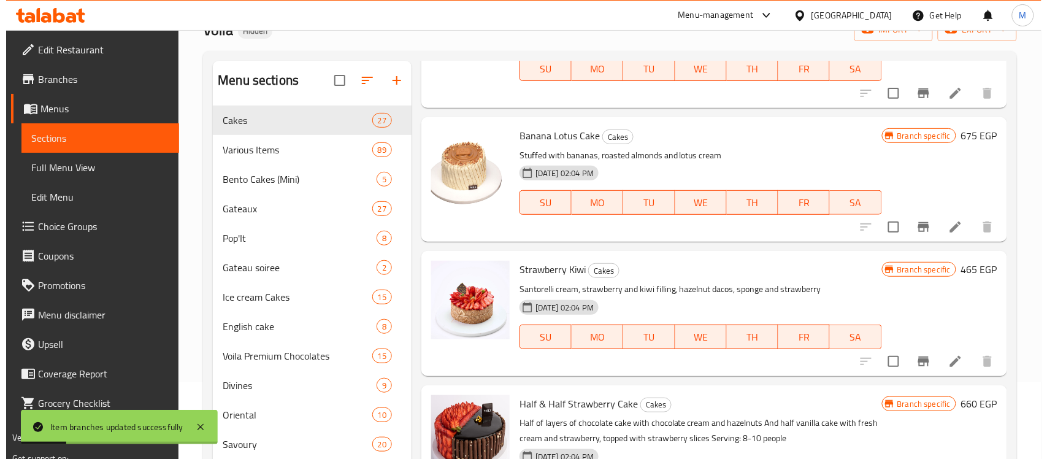
scroll to position [2377, 0]
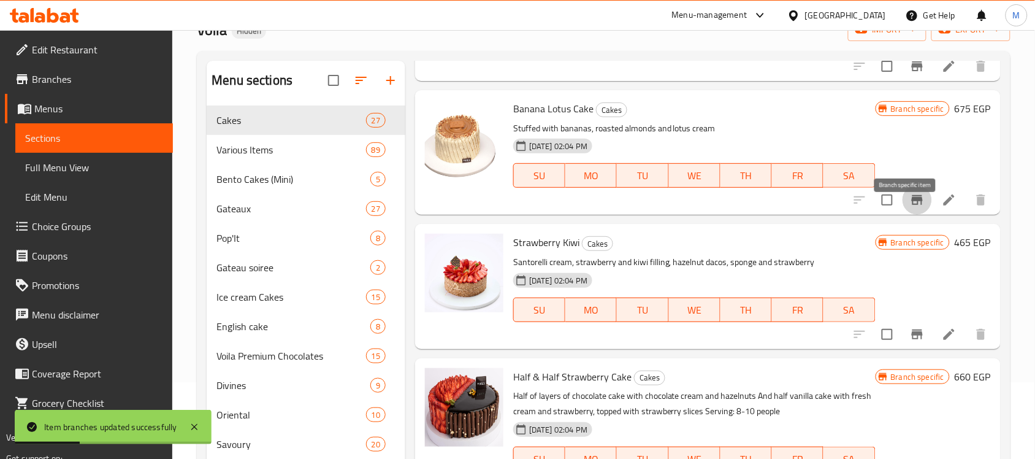
click at [910, 207] on icon "Branch-specific-item" at bounding box center [917, 200] width 15 height 15
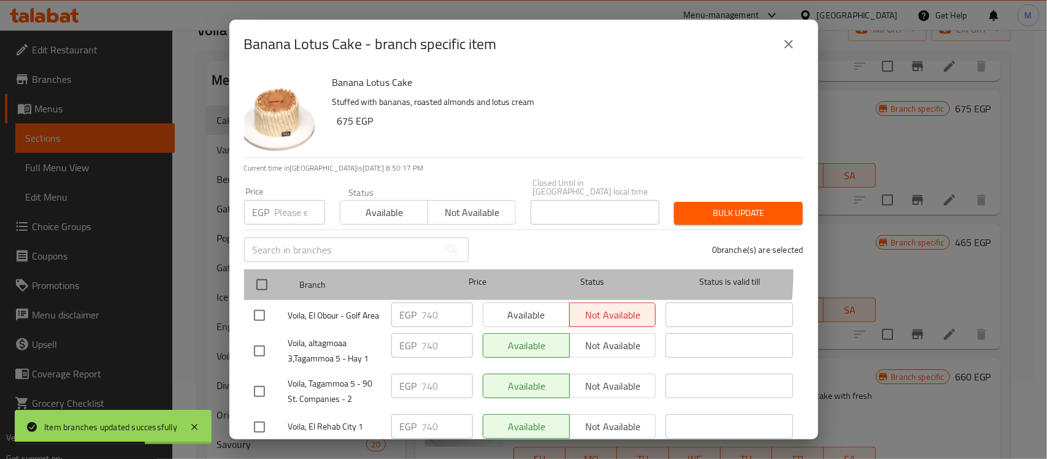
click at [451, 267] on div "Price" at bounding box center [477, 285] width 91 height 36
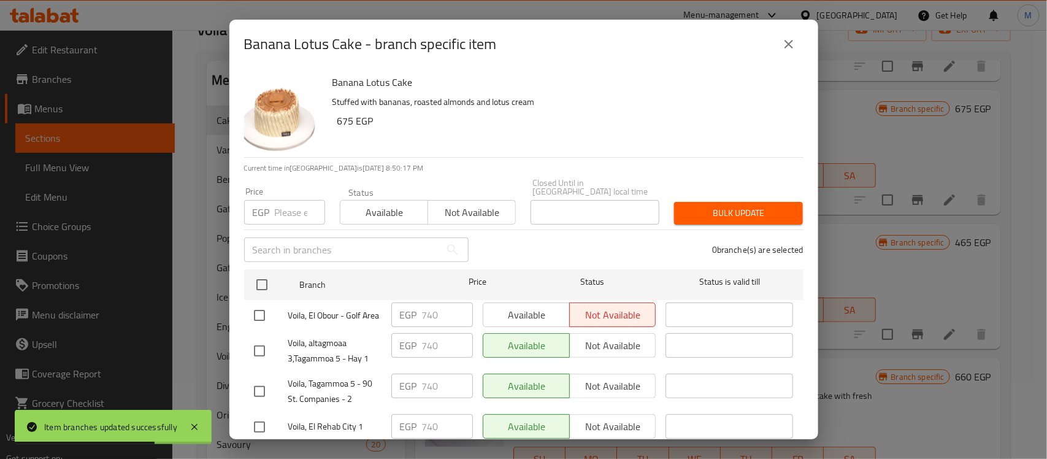
click at [536, 231] on div "0 branche(s) are selected" at bounding box center [643, 250] width 335 height 44
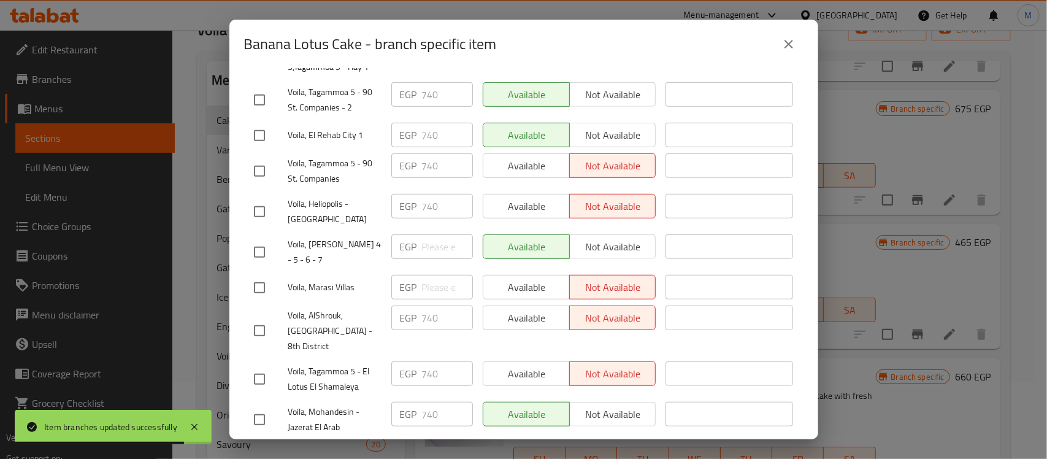
scroll to position [307, 0]
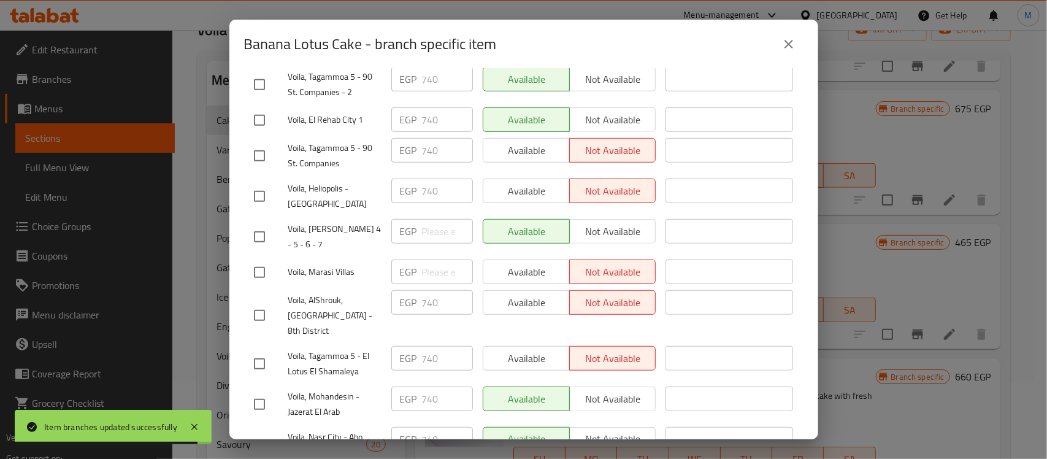
click at [259, 224] on input "checkbox" at bounding box center [260, 237] width 26 height 26
checkbox input "true"
click at [263, 259] on input "checkbox" at bounding box center [260, 272] width 26 height 26
checkbox input "true"
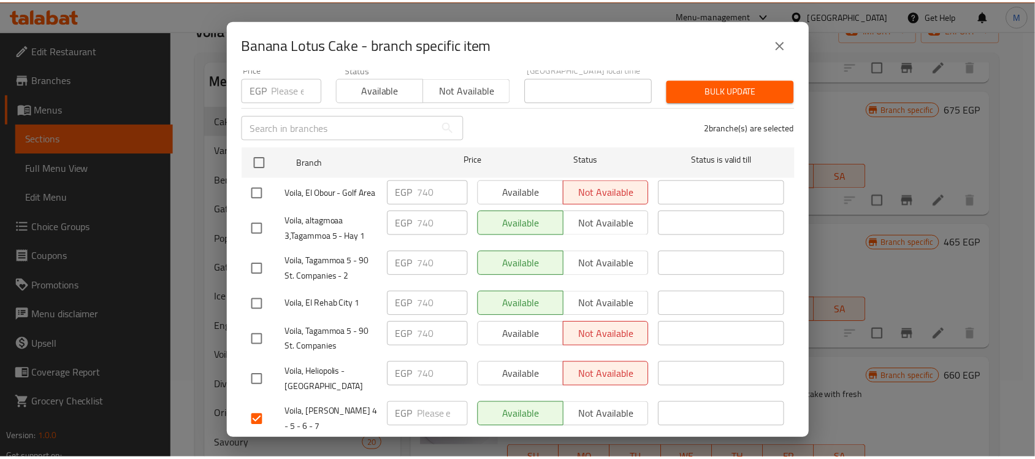
scroll to position [77, 0]
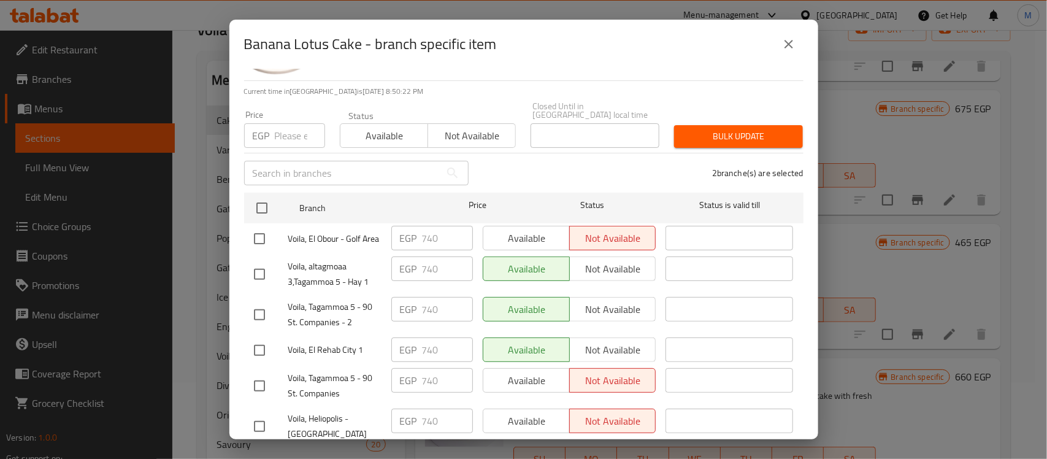
click at [286, 128] on input "number" at bounding box center [300, 135] width 50 height 25
paste input "740"
type input "740"
click at [715, 129] on span "Bulk update" at bounding box center [738, 136] width 109 height 15
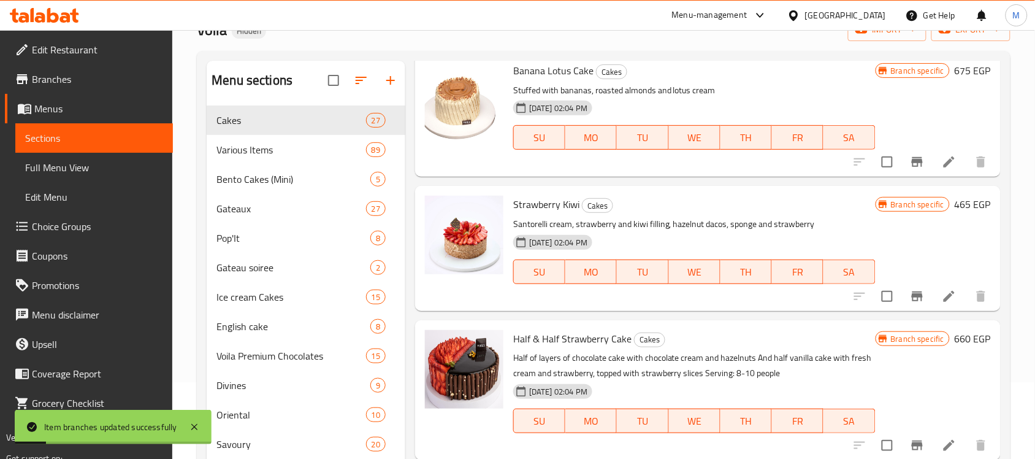
scroll to position [2454, 0]
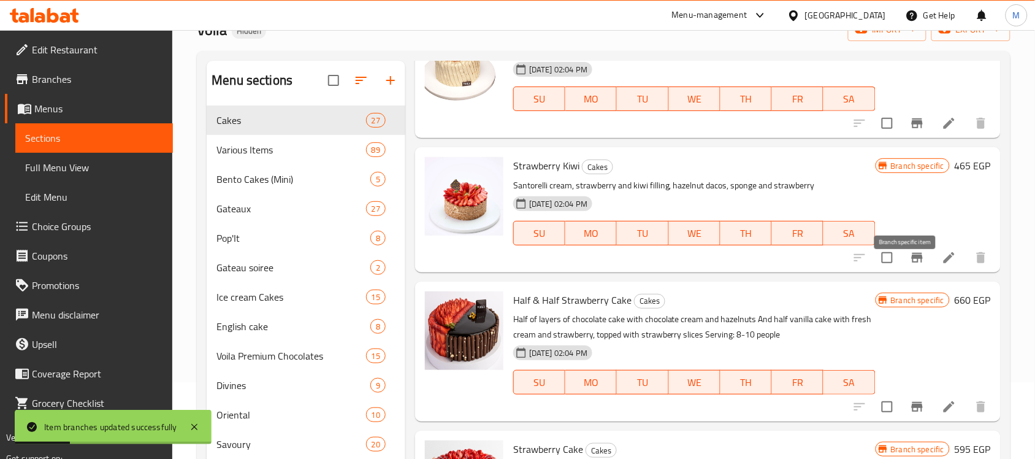
click at [912, 263] on icon "Branch-specific-item" at bounding box center [917, 258] width 11 height 10
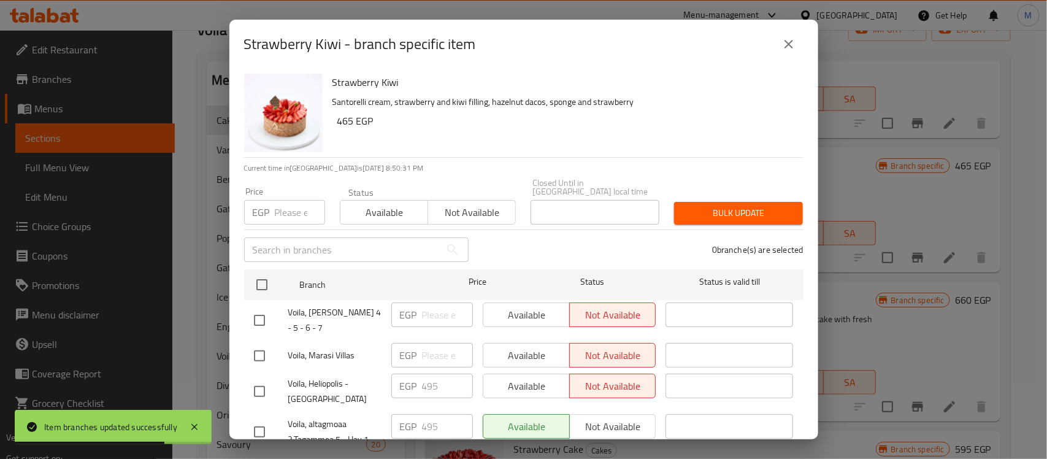
click at [537, 237] on div "0 branche(s) are selected" at bounding box center [643, 250] width 335 height 44
click at [255, 307] on input "checkbox" at bounding box center [260, 320] width 26 height 26
checkbox input "true"
click at [261, 343] on input "checkbox" at bounding box center [260, 356] width 26 height 26
checkbox input "true"
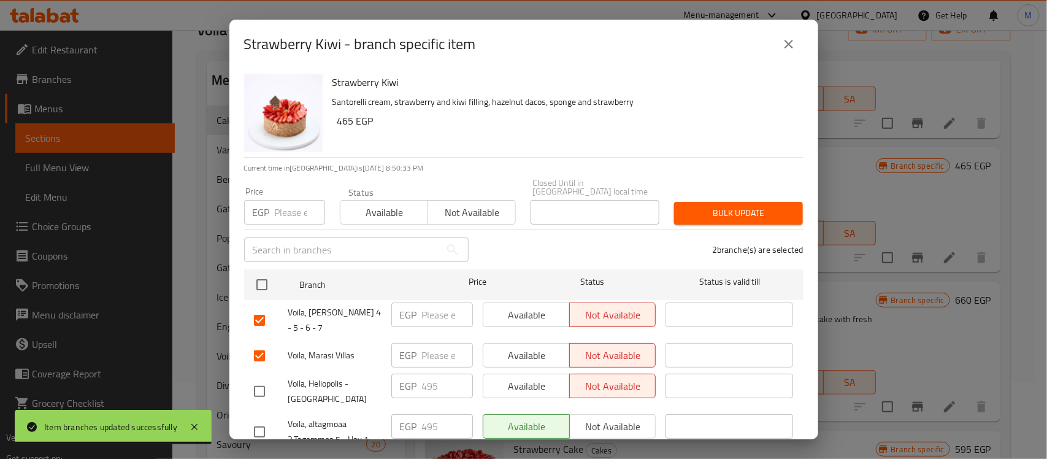
click at [709, 206] on span "Bulk update" at bounding box center [738, 213] width 109 height 15
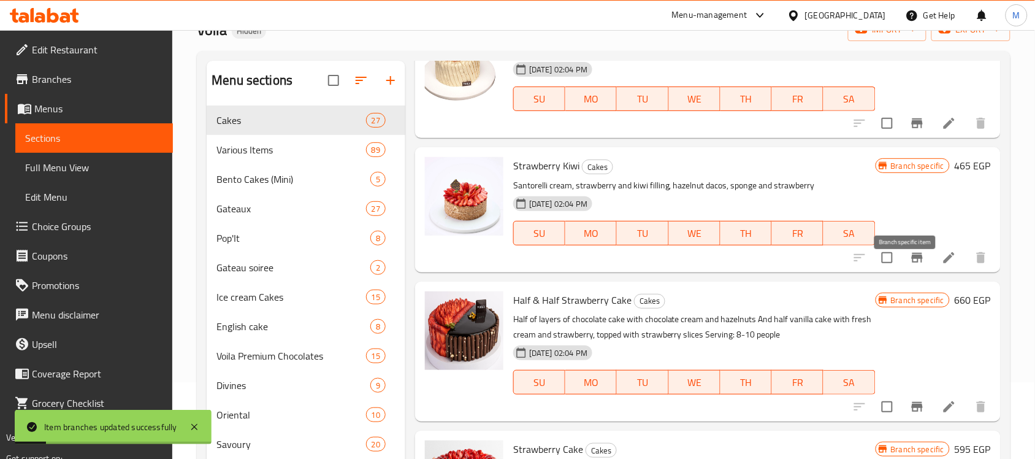
click at [913, 265] on icon "Branch-specific-item" at bounding box center [917, 257] width 15 height 15
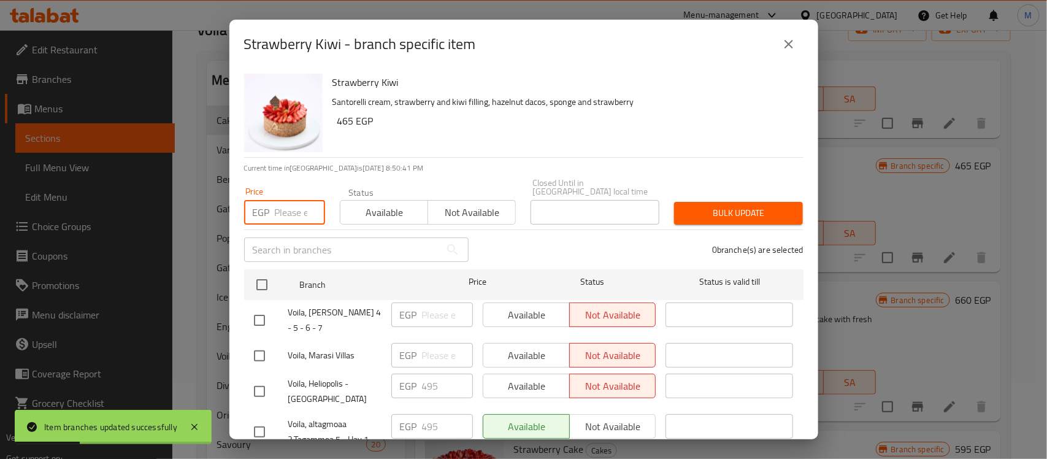
click at [282, 206] on input "number" at bounding box center [300, 212] width 50 height 25
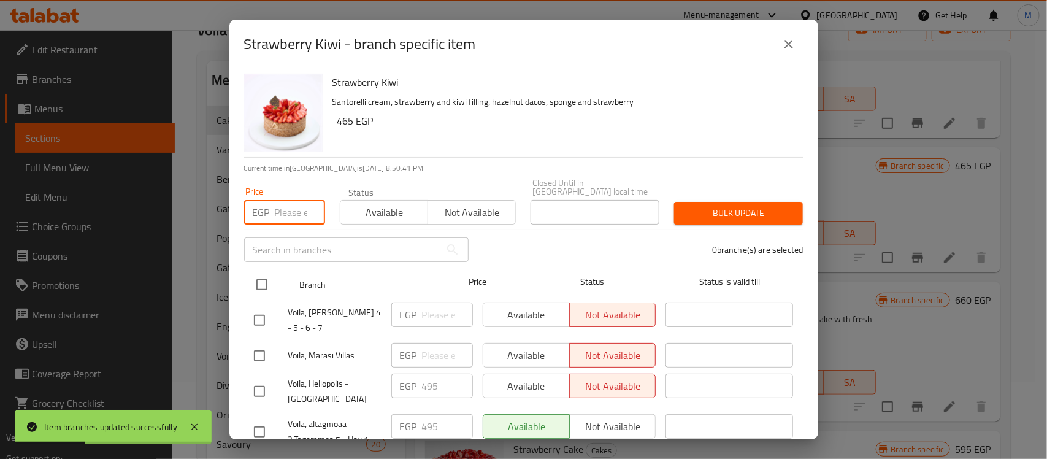
paste input "495"
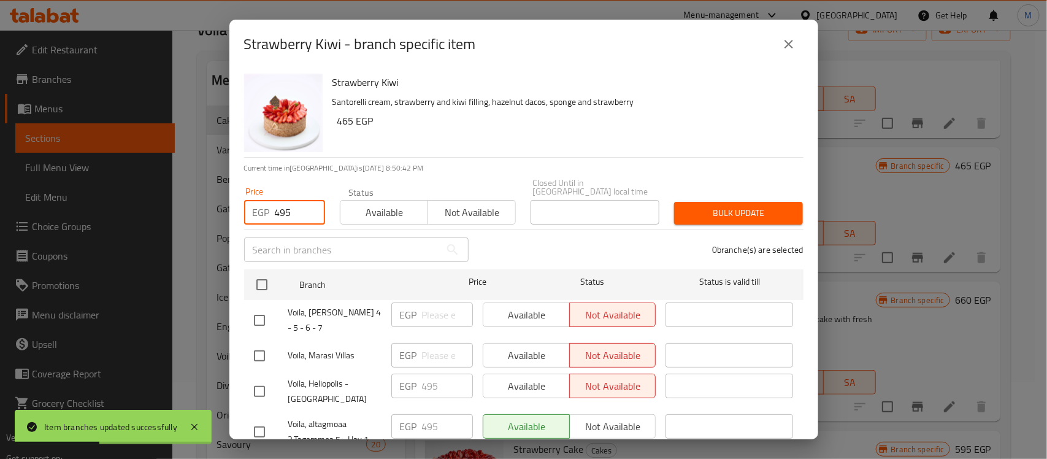
type input "495"
click at [259, 307] on input "checkbox" at bounding box center [260, 320] width 26 height 26
checkbox input "true"
click at [262, 343] on input "checkbox" at bounding box center [260, 356] width 26 height 26
checkbox input "true"
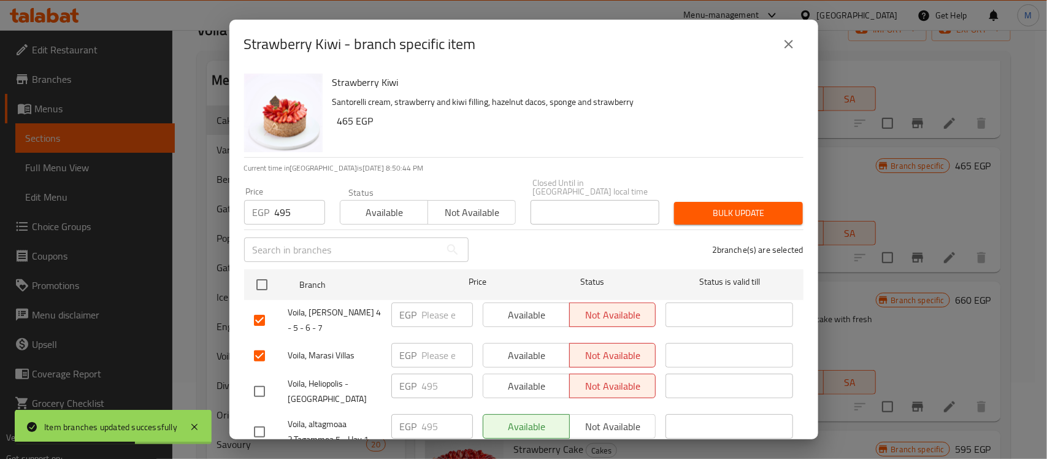
click at [743, 206] on span "Bulk update" at bounding box center [738, 213] width 109 height 15
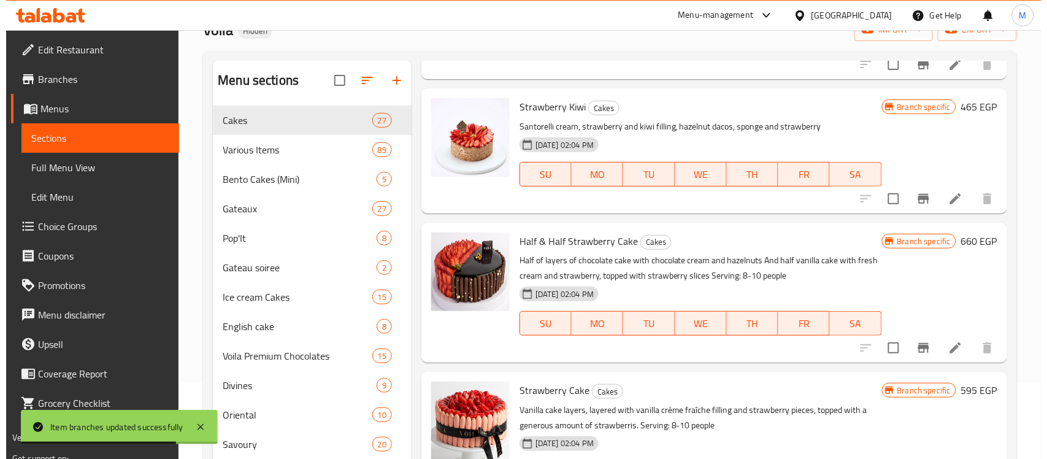
scroll to position [2530, 0]
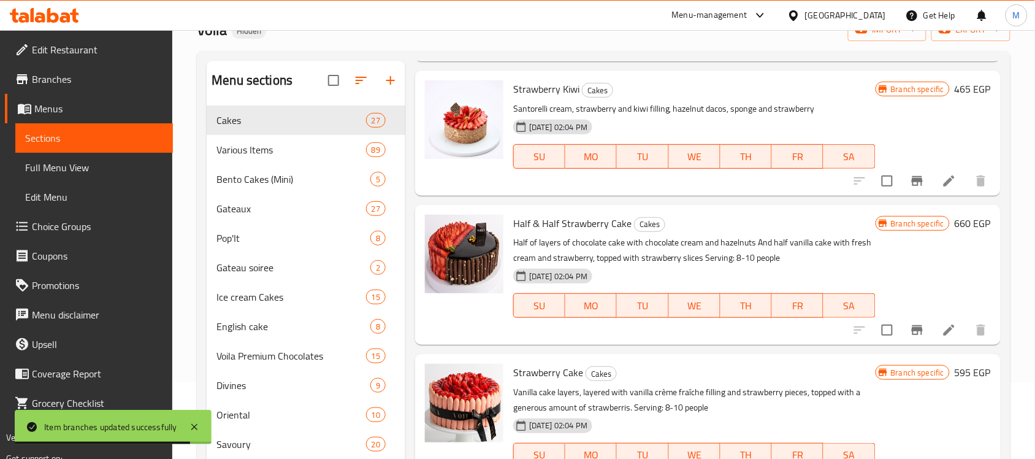
click at [912, 335] on icon "Branch-specific-item" at bounding box center [917, 330] width 11 height 10
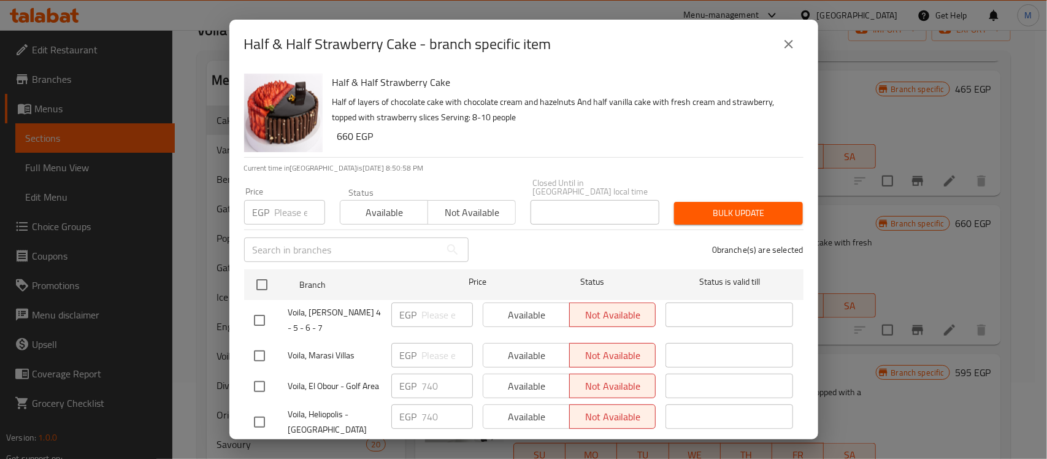
click at [552, 241] on div "0 branche(s) are selected" at bounding box center [643, 250] width 335 height 44
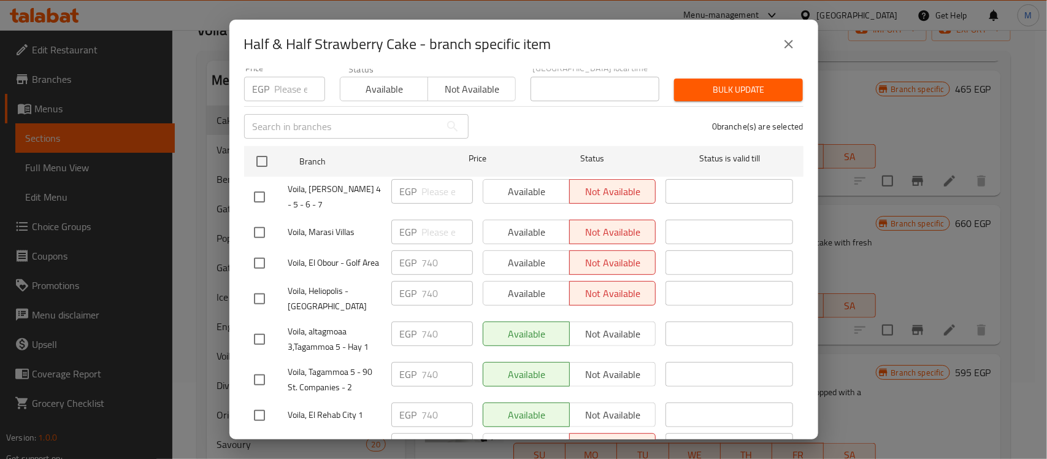
scroll to position [153, 0]
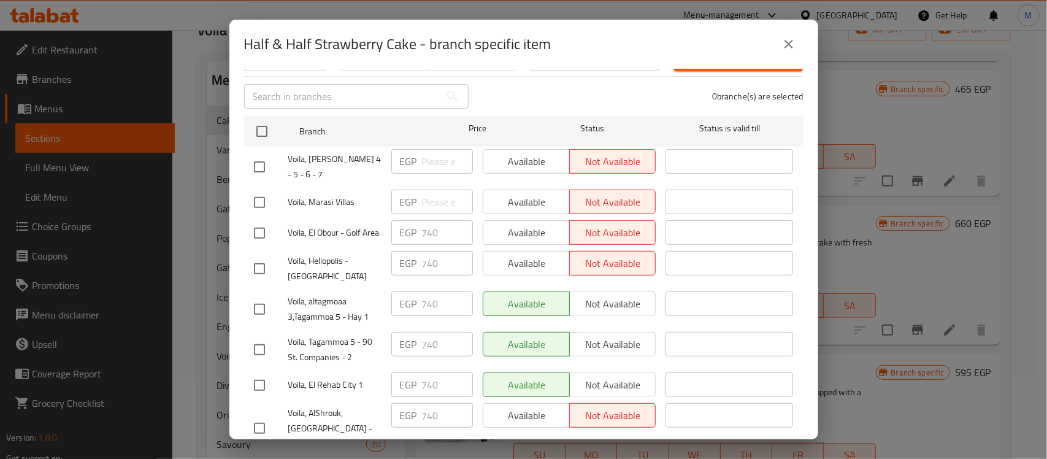
click at [261, 154] on input "checkbox" at bounding box center [260, 167] width 26 height 26
checkbox input "true"
click at [252, 190] on input "checkbox" at bounding box center [260, 203] width 26 height 26
checkbox input "true"
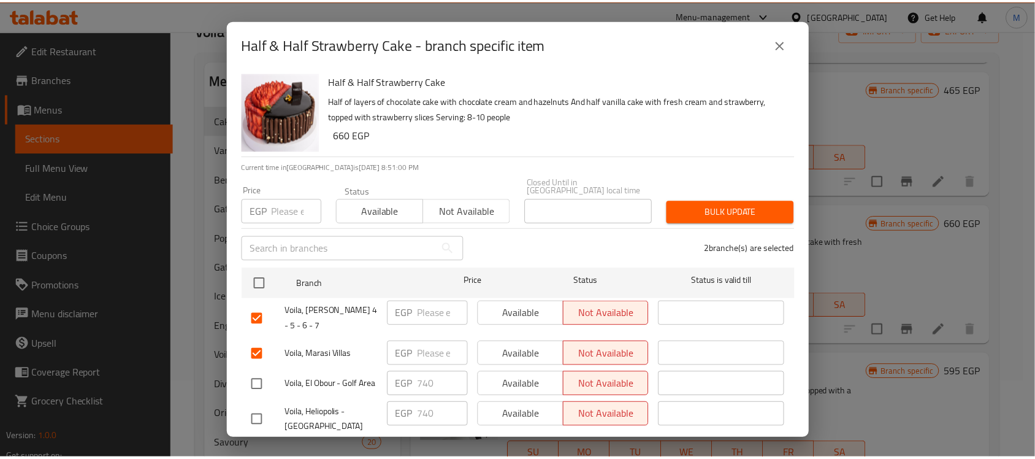
scroll to position [0, 0]
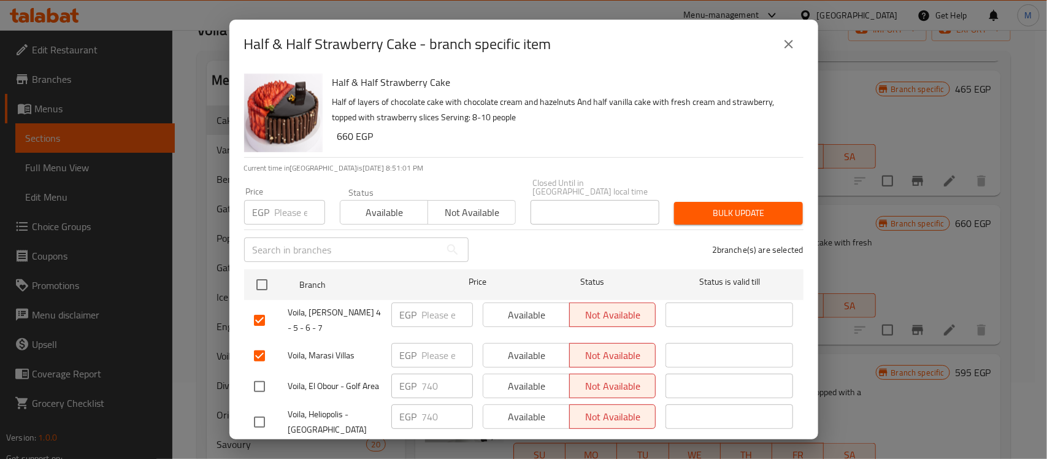
click at [288, 200] on input "number" at bounding box center [300, 212] width 50 height 25
paste input "740"
type input "740"
click at [710, 206] on span "Bulk update" at bounding box center [738, 213] width 109 height 15
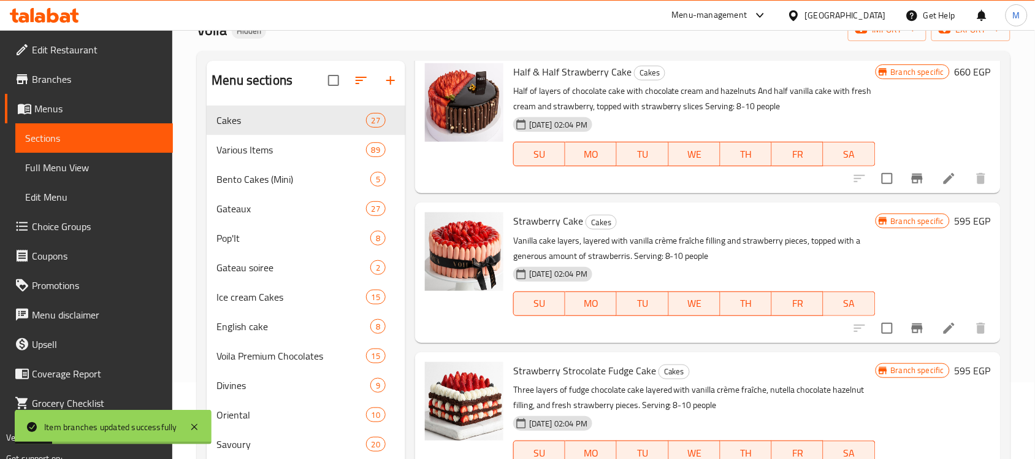
scroll to position [2760, 0]
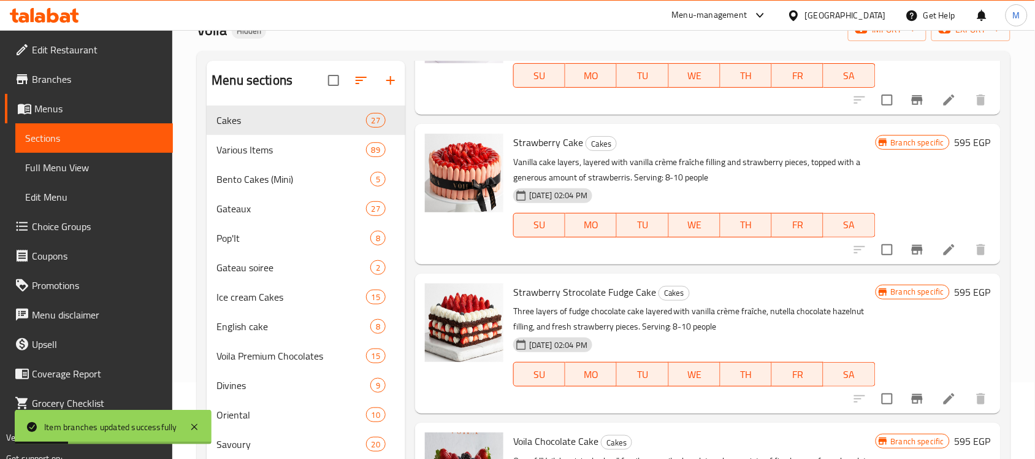
click at [910, 257] on icon "Branch-specific-item" at bounding box center [917, 249] width 15 height 15
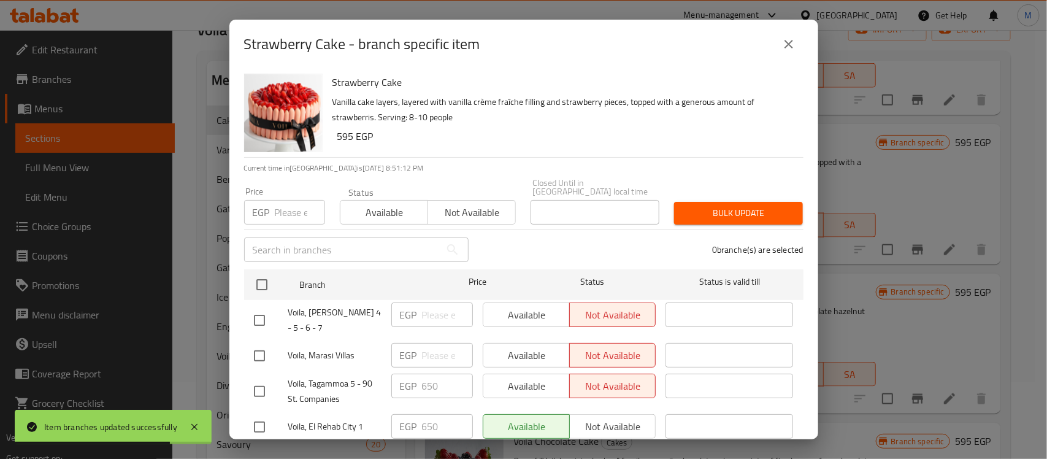
click at [255, 307] on input "checkbox" at bounding box center [260, 320] width 26 height 26
checkbox input "true"
click at [258, 343] on input "checkbox" at bounding box center [260, 356] width 26 height 26
checkbox input "true"
click at [279, 200] on input "number" at bounding box center [300, 212] width 50 height 25
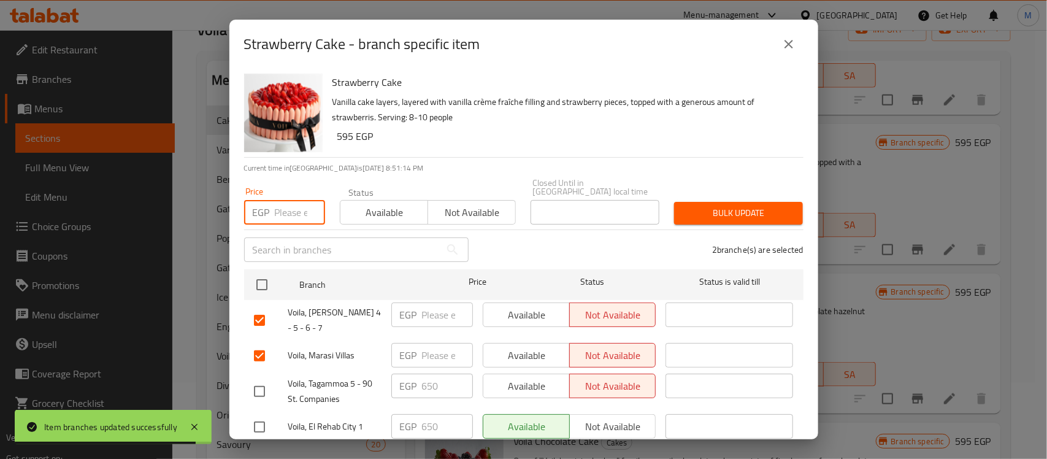
paste input "650"
type input "650"
click at [735, 206] on span "Bulk update" at bounding box center [738, 213] width 109 height 15
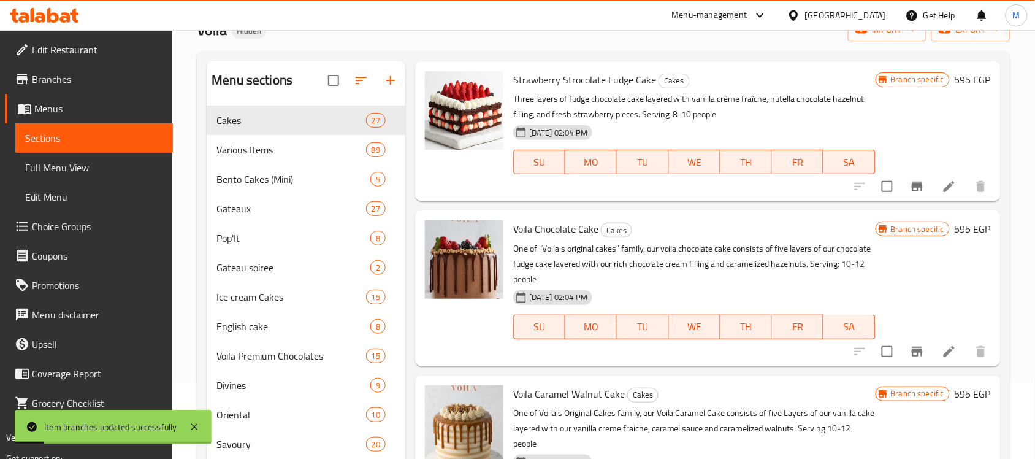
scroll to position [2991, 0]
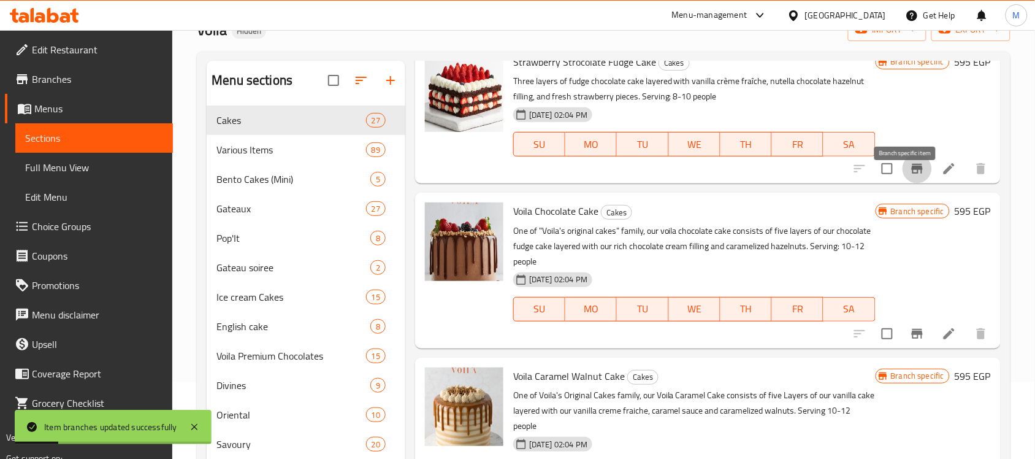
click at [910, 176] on icon "Branch-specific-item" at bounding box center [917, 168] width 15 height 15
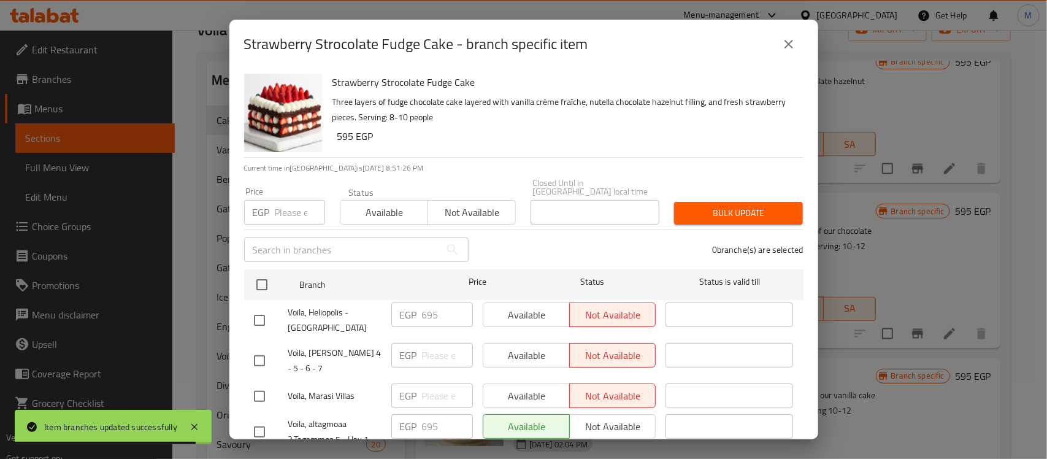
click at [262, 348] on input "checkbox" at bounding box center [260, 361] width 26 height 26
checkbox input "true"
click at [256, 383] on input "checkbox" at bounding box center [260, 396] width 26 height 26
checkbox input "true"
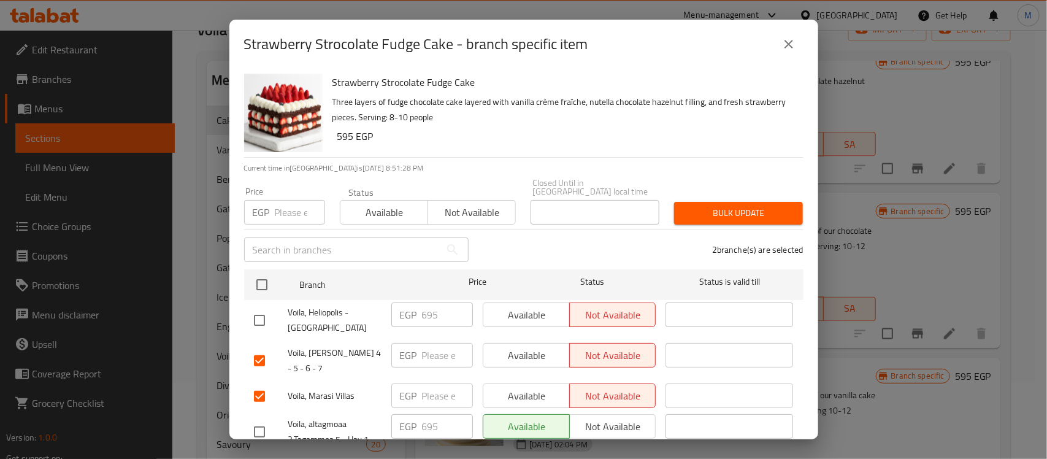
click at [286, 200] on input "number" at bounding box center [300, 212] width 50 height 25
paste input "695"
type input "695"
click at [721, 202] on button "Bulk update" at bounding box center [738, 213] width 129 height 23
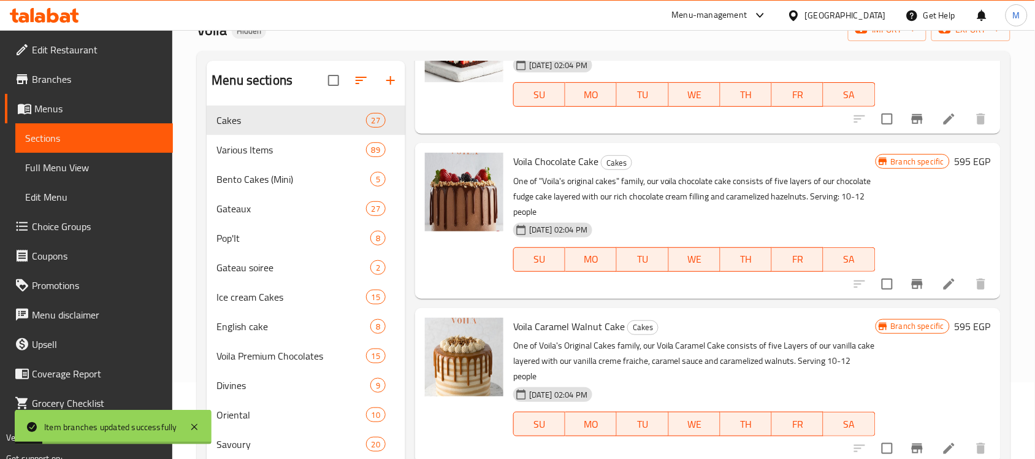
scroll to position [3067, 0]
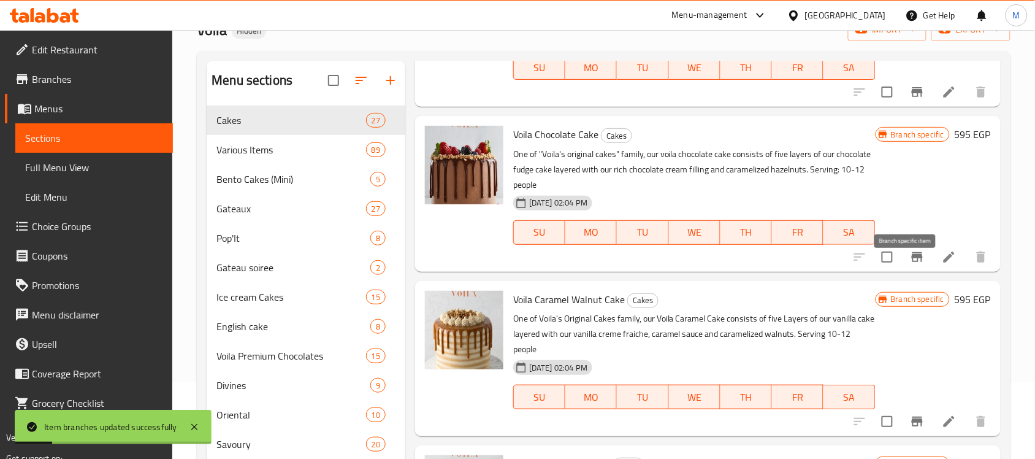
click at [910, 264] on icon "Branch-specific-item" at bounding box center [917, 257] width 15 height 15
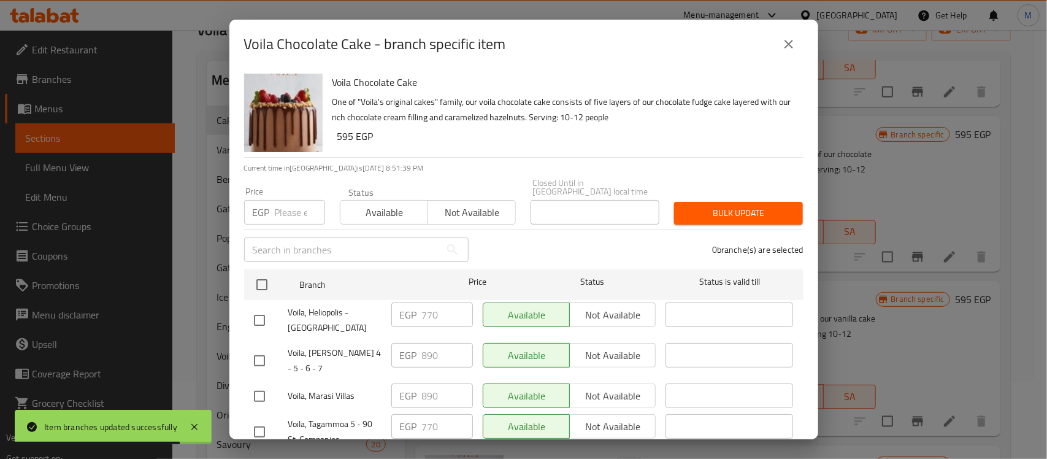
click at [495, 235] on div "0 branche(s) are selected" at bounding box center [643, 250] width 335 height 44
click at [256, 348] on input "checkbox" at bounding box center [260, 361] width 26 height 26
checkbox input "true"
click at [259, 383] on input "checkbox" at bounding box center [260, 396] width 26 height 26
checkbox input "true"
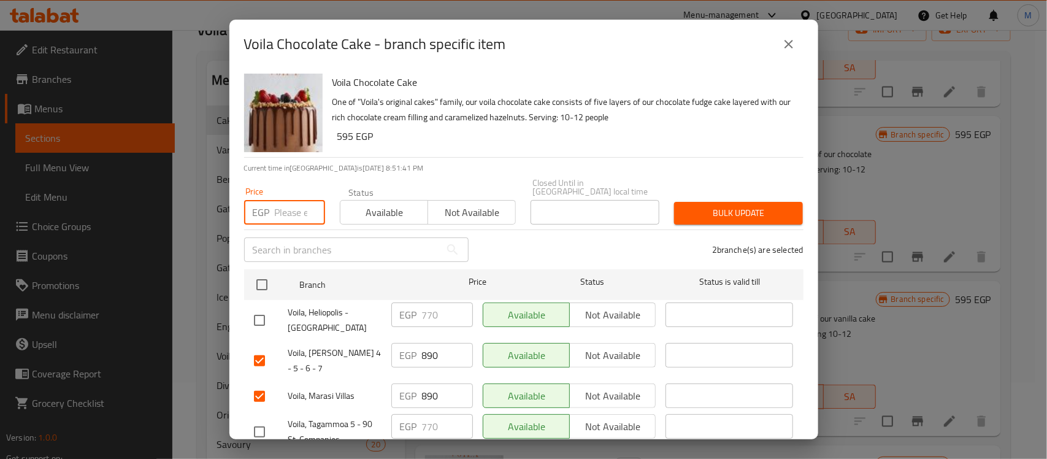
click at [283, 206] on input "number" at bounding box center [300, 212] width 50 height 25
paste input "770"
type input "770"
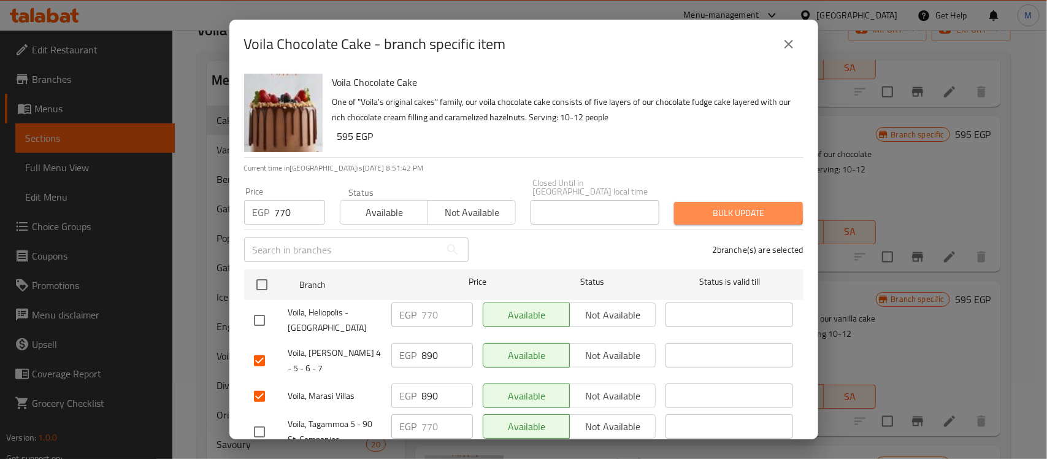
click at [697, 202] on button "Bulk update" at bounding box center [738, 213] width 129 height 23
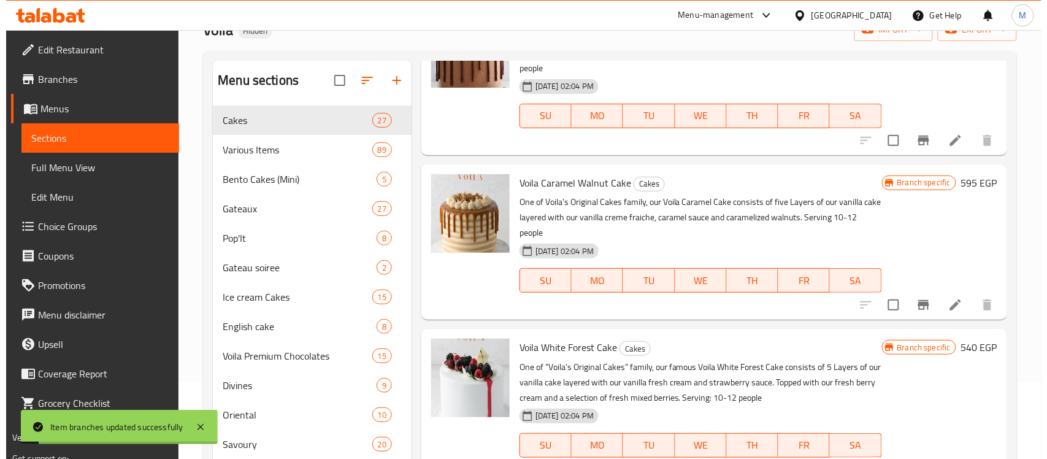
scroll to position [3221, 0]
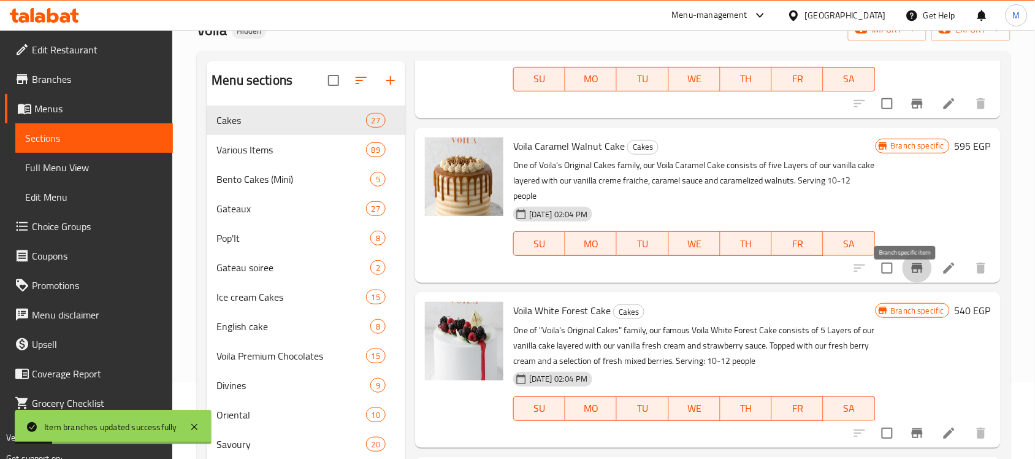
click at [912, 273] on icon "Branch-specific-item" at bounding box center [917, 268] width 11 height 10
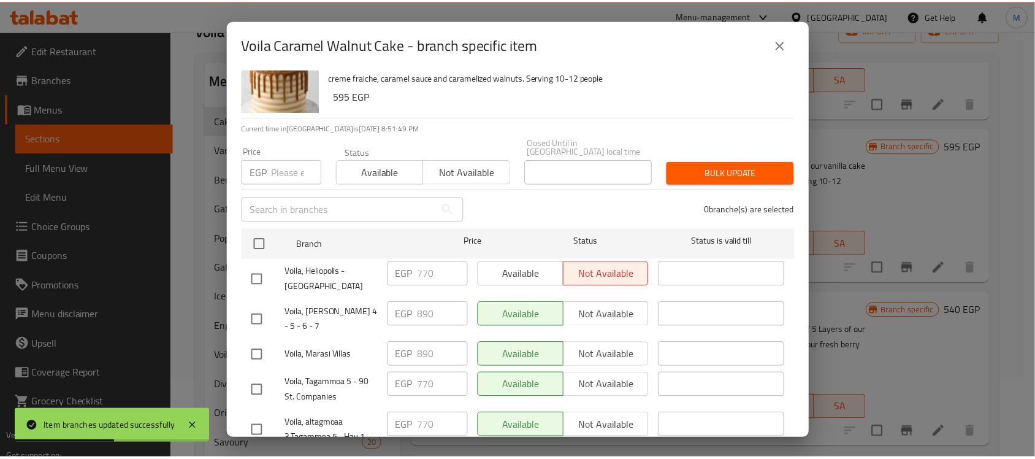
scroll to position [77, 0]
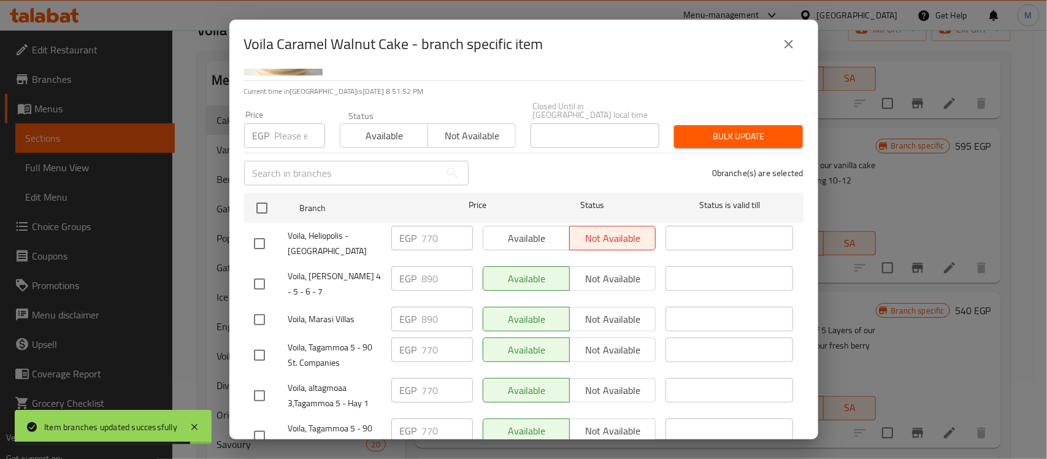
click at [549, 164] on div "0 branche(s) are selected" at bounding box center [643, 173] width 335 height 44
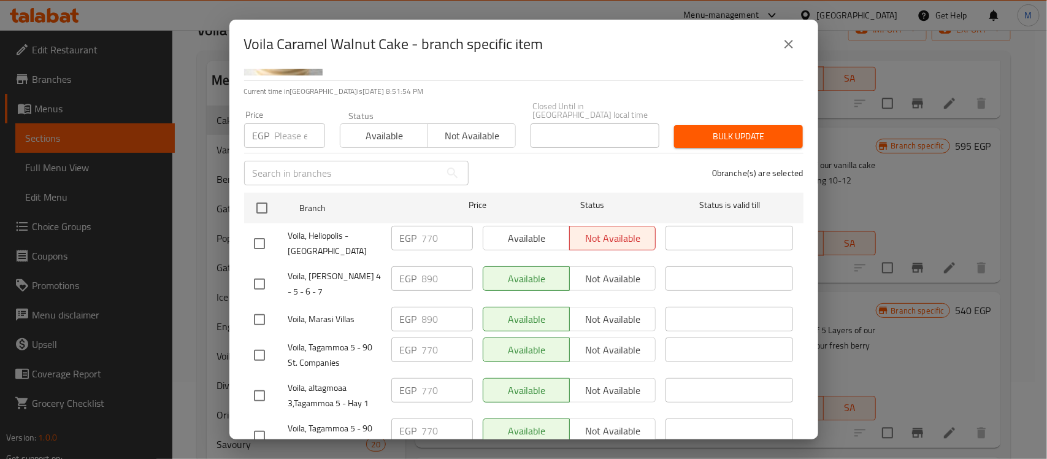
click at [259, 271] on input "checkbox" at bounding box center [260, 284] width 26 height 26
checkbox input "true"
click at [256, 307] on input "checkbox" at bounding box center [260, 320] width 26 height 26
checkbox input "true"
click at [289, 130] on input "number" at bounding box center [300, 135] width 50 height 25
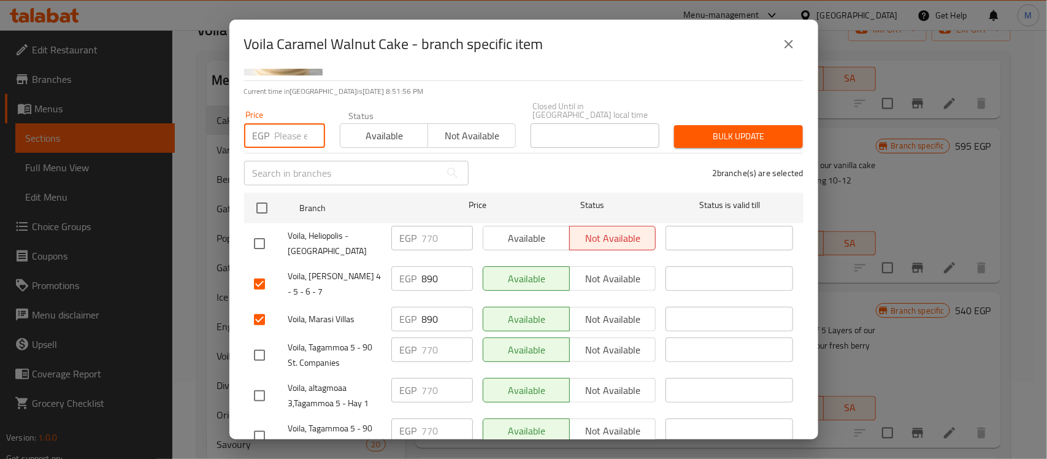
paste input "770"
type input "770"
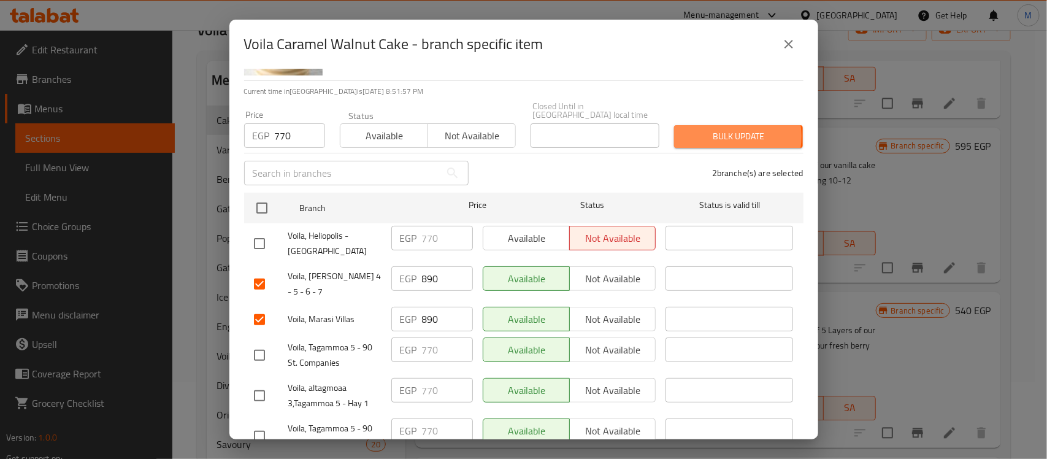
click at [713, 129] on span "Bulk update" at bounding box center [738, 136] width 109 height 15
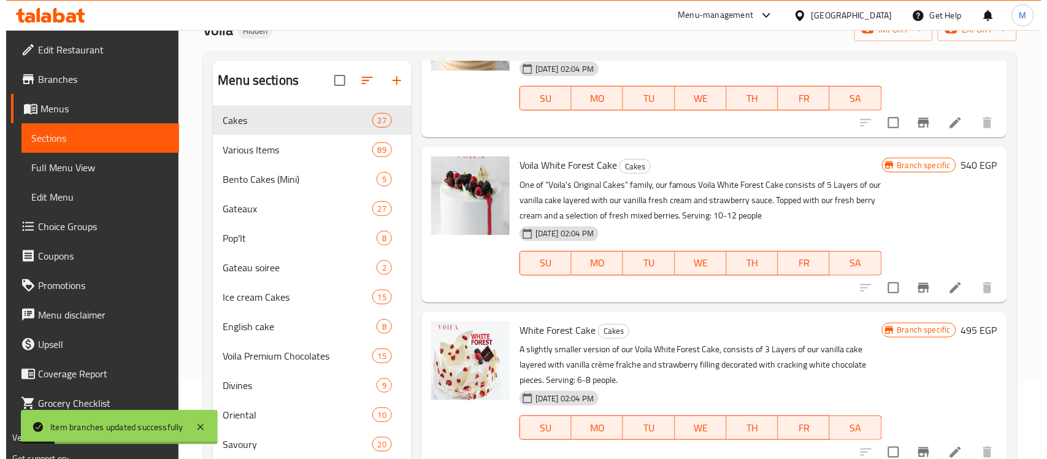
scroll to position [3374, 0]
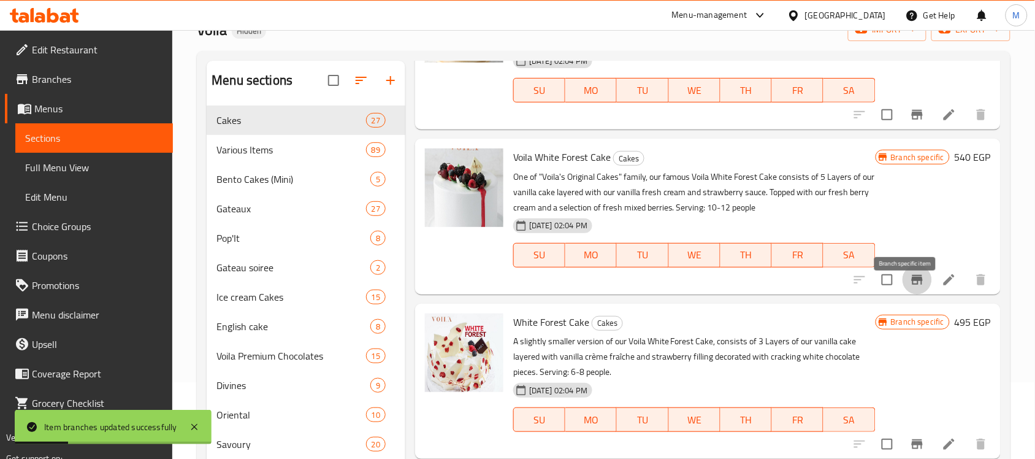
click at [912, 285] on icon "Branch-specific-item" at bounding box center [917, 280] width 11 height 10
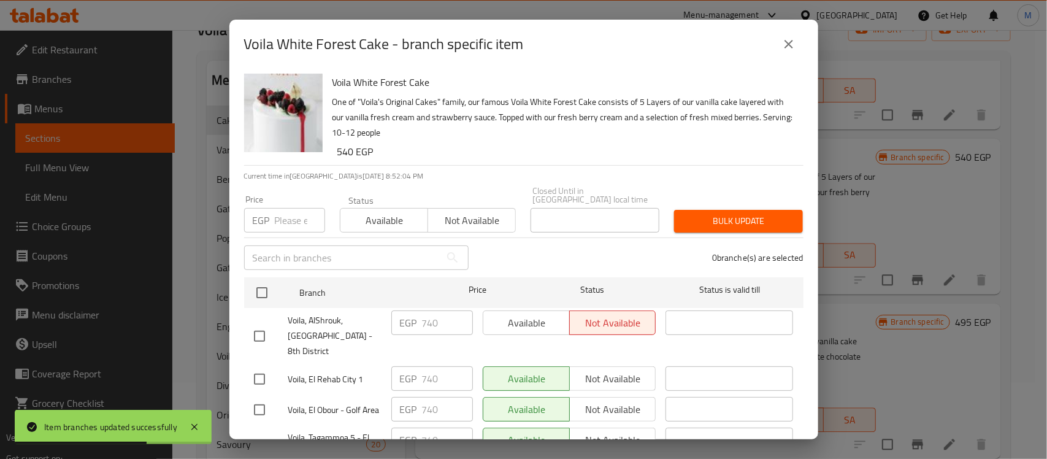
click at [497, 147] on h6 "540 EGP" at bounding box center [565, 151] width 456 height 17
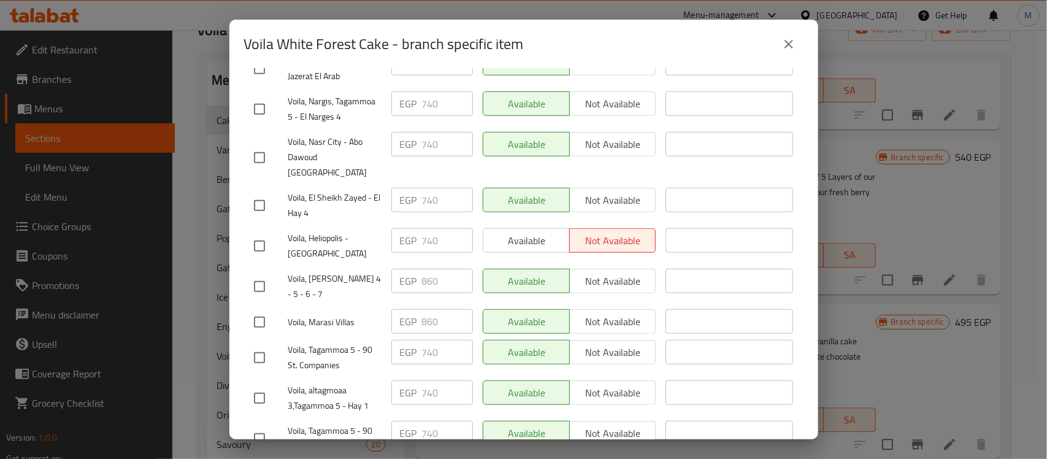
scroll to position [418, 0]
click at [255, 308] on input "checkbox" at bounding box center [260, 321] width 26 height 26
checkbox input "true"
click at [262, 272] on input "checkbox" at bounding box center [260, 285] width 26 height 26
checkbox input "true"
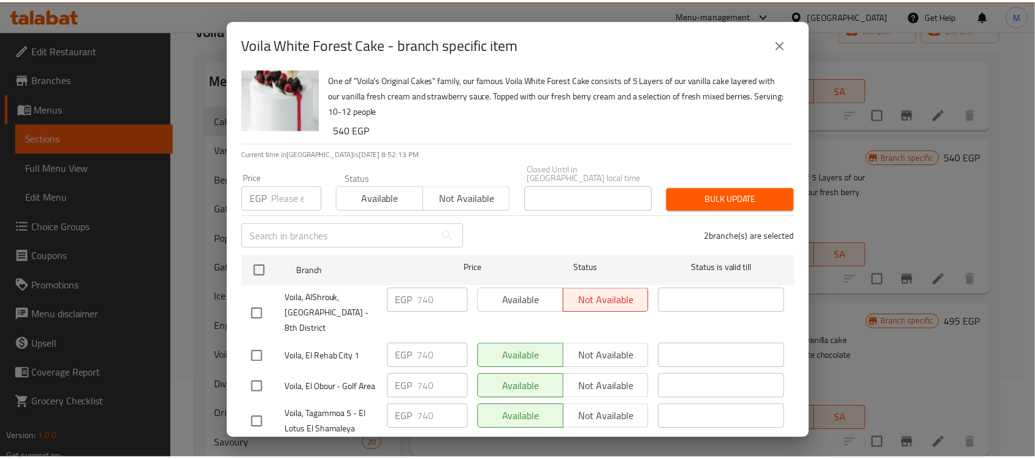
scroll to position [0, 0]
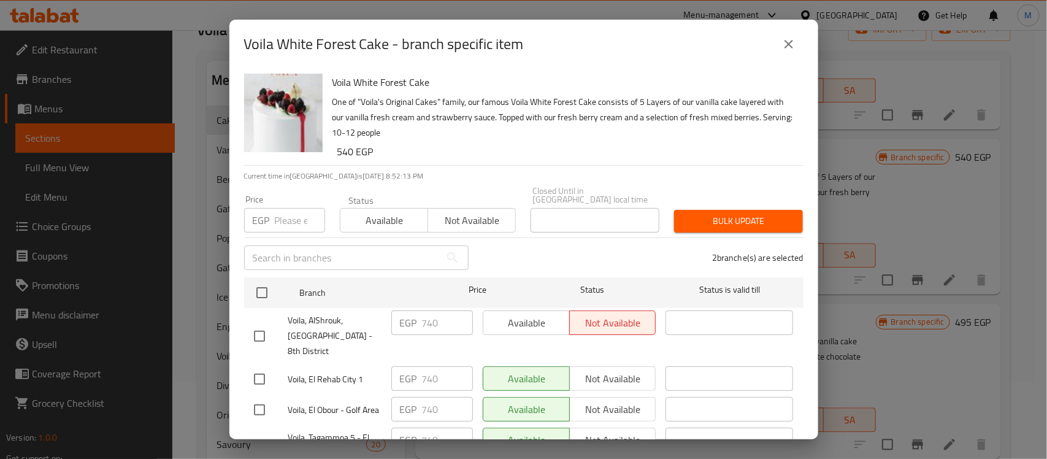
click at [290, 215] on input "number" at bounding box center [300, 220] width 50 height 25
paste input "740"
type input "740"
click at [718, 213] on span "Bulk update" at bounding box center [738, 220] width 109 height 15
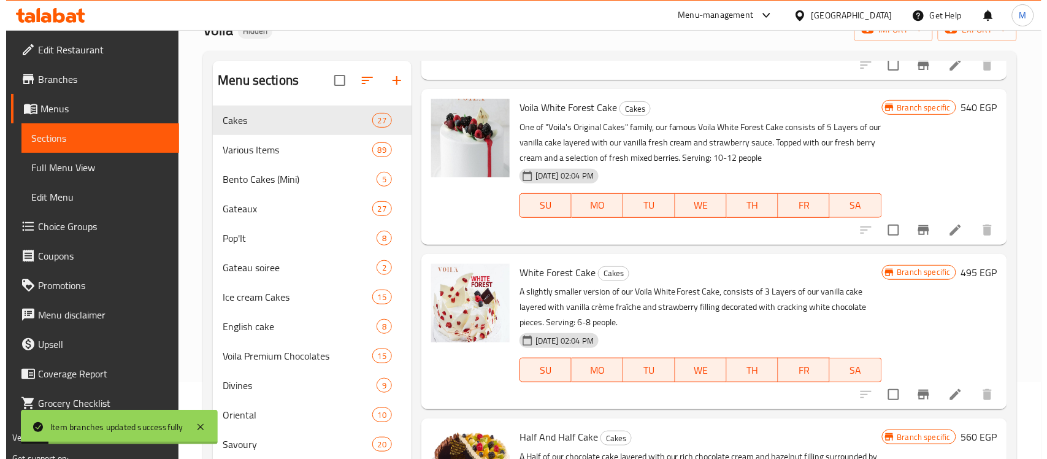
scroll to position [3527, 0]
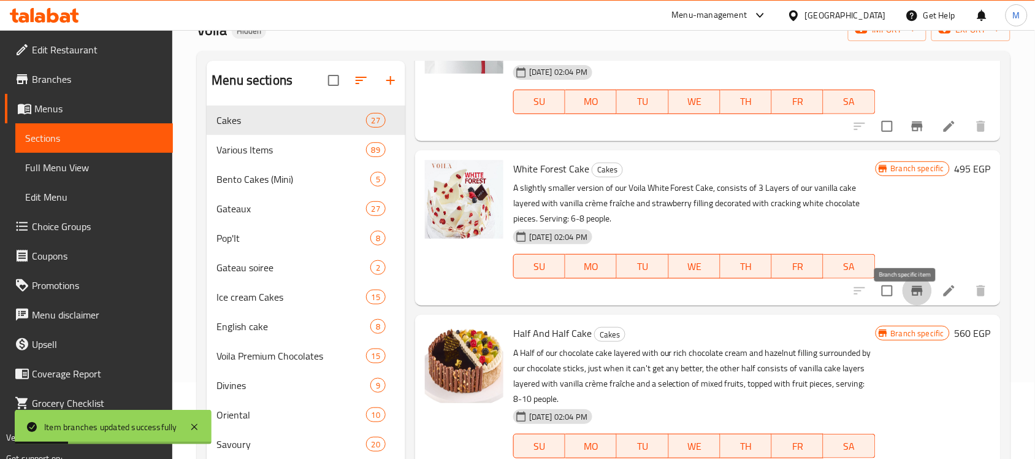
click at [912, 296] on icon "Branch-specific-item" at bounding box center [917, 291] width 11 height 10
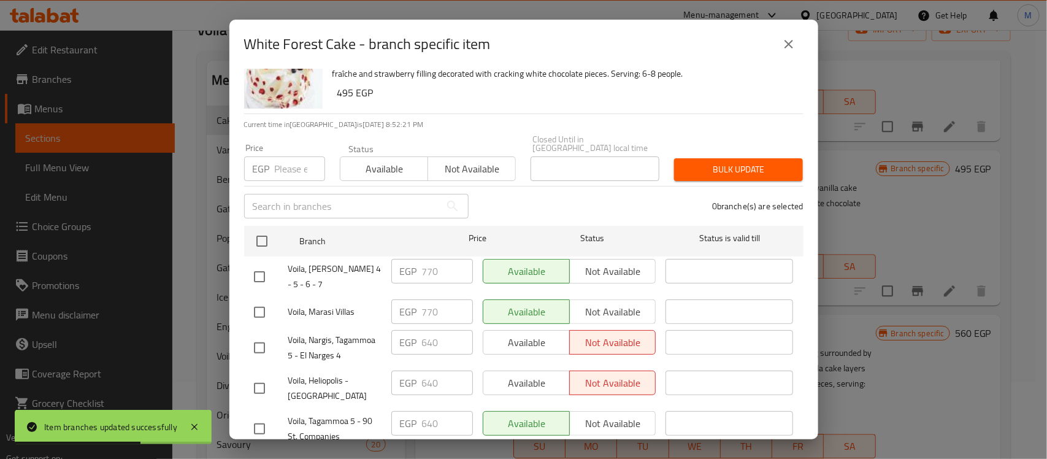
scroll to position [77, 0]
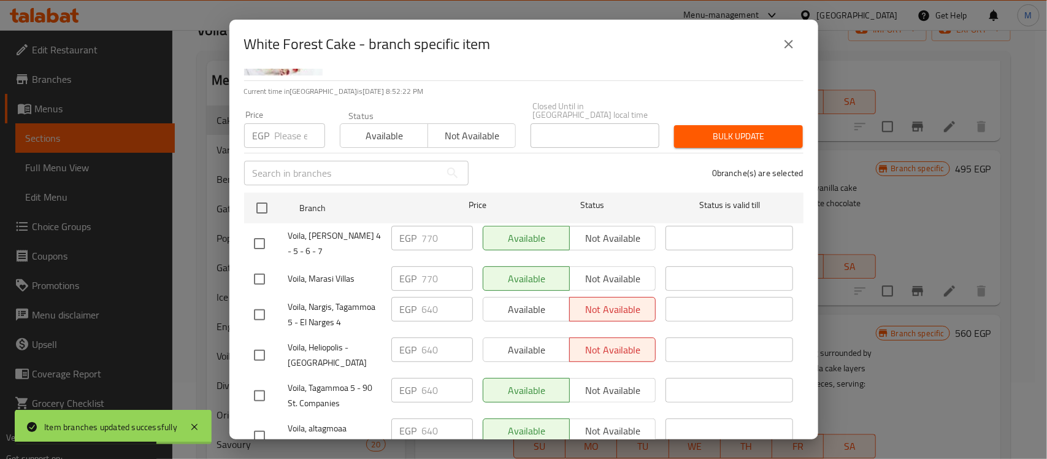
drag, startPoint x: 259, startPoint y: 232, endPoint x: 258, endPoint y: 245, distance: 13.6
click at [259, 231] on input "checkbox" at bounding box center [260, 244] width 26 height 26
checkbox input "true"
click at [259, 266] on input "checkbox" at bounding box center [260, 279] width 26 height 26
checkbox input "true"
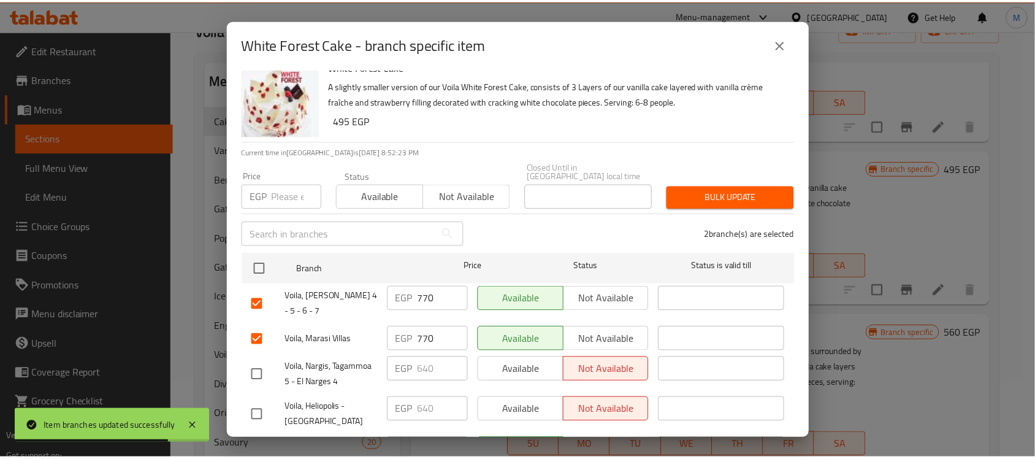
scroll to position [0, 0]
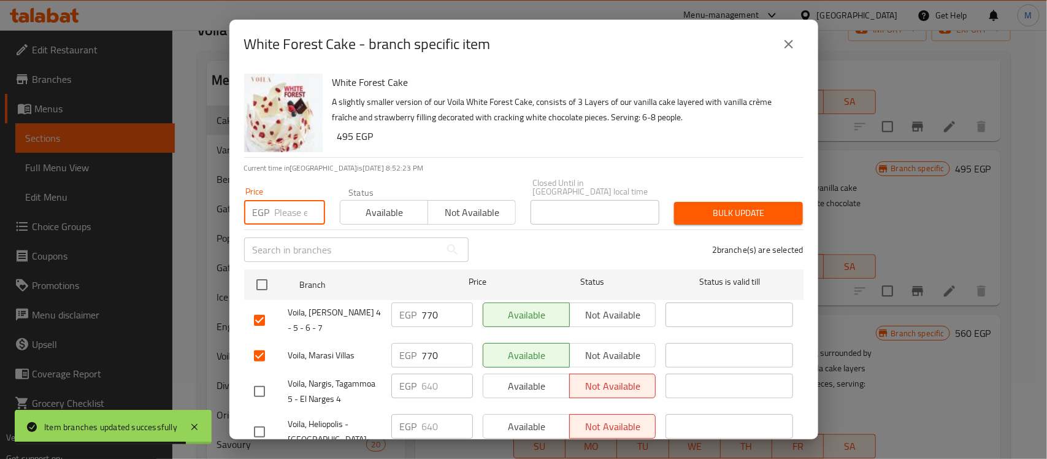
click at [277, 210] on input "number" at bounding box center [300, 212] width 50 height 25
paste input "640"
type input "640"
click at [715, 194] on div "Bulk update" at bounding box center [739, 212] width 144 height 37
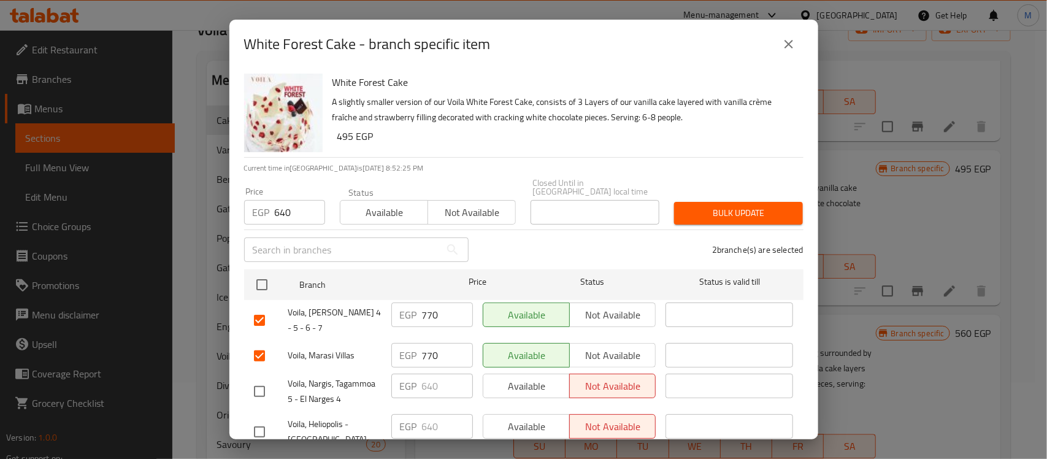
click at [715, 206] on span "Bulk update" at bounding box center [738, 213] width 109 height 15
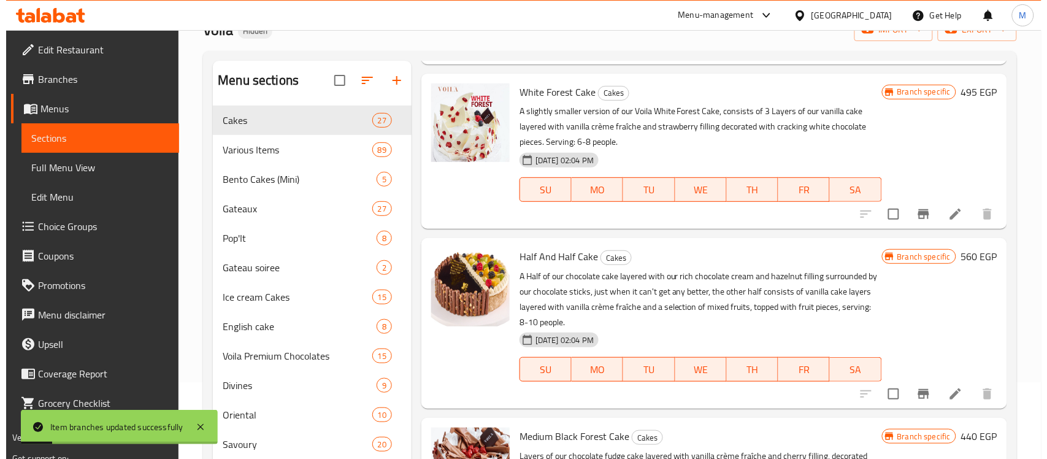
scroll to position [3681, 0]
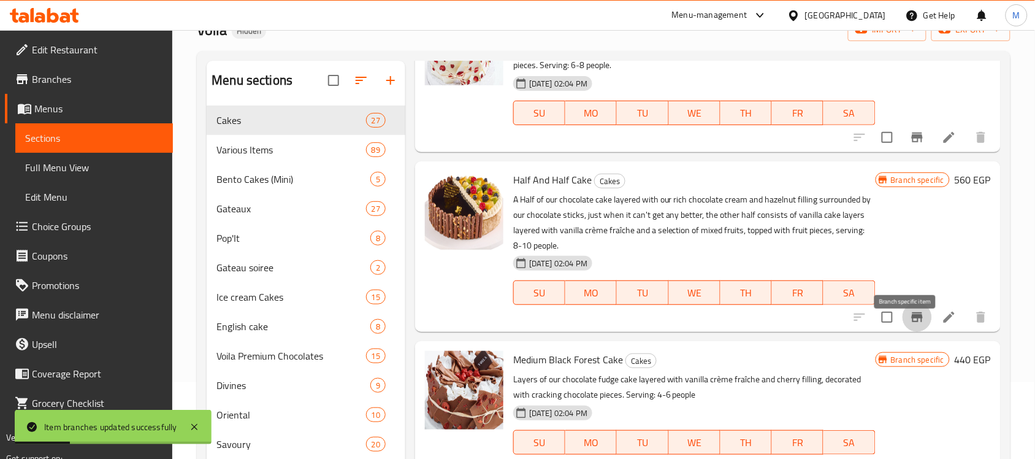
click at [912, 322] on icon "Branch-specific-item" at bounding box center [917, 317] width 11 height 10
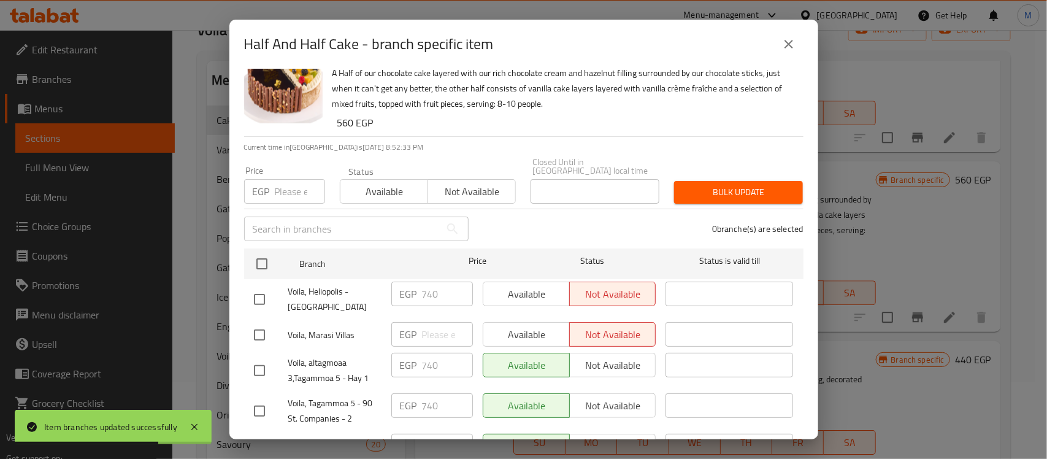
scroll to position [77, 0]
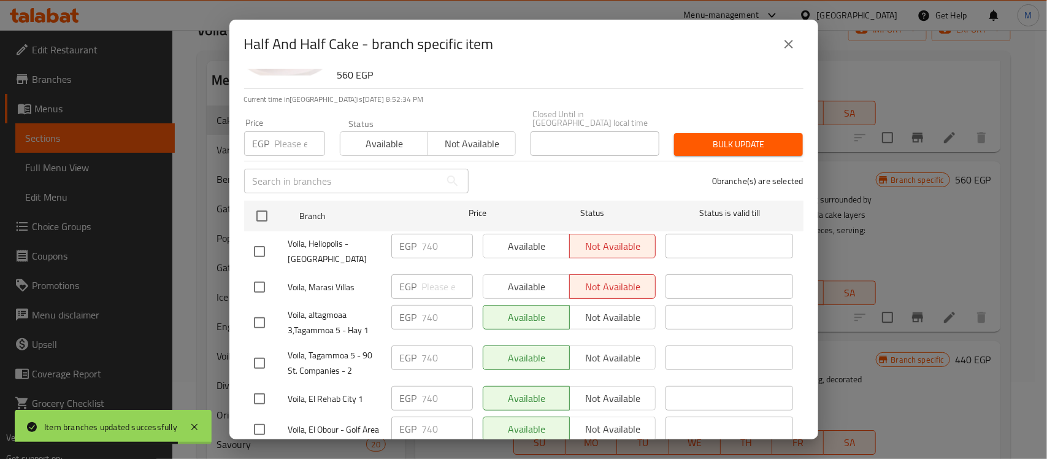
click at [261, 274] on input "checkbox" at bounding box center [260, 287] width 26 height 26
checkbox input "true"
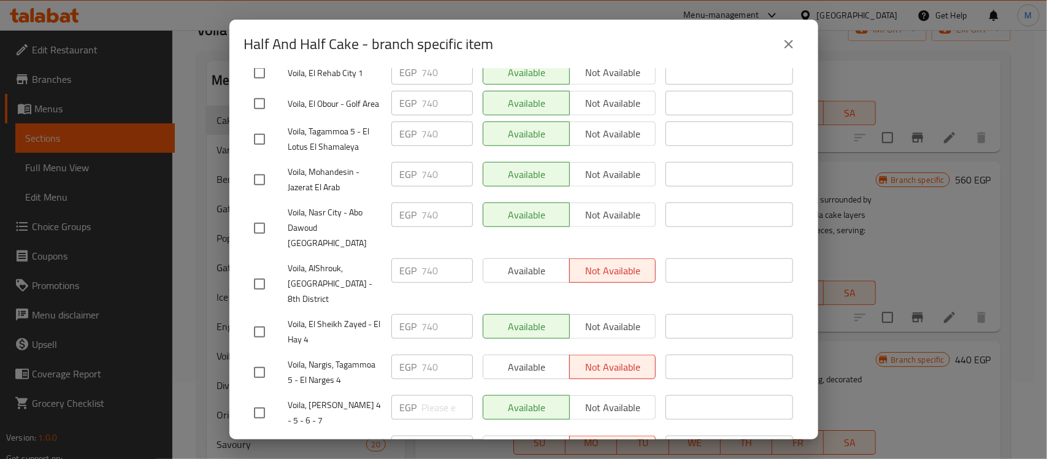
scroll to position [418, 0]
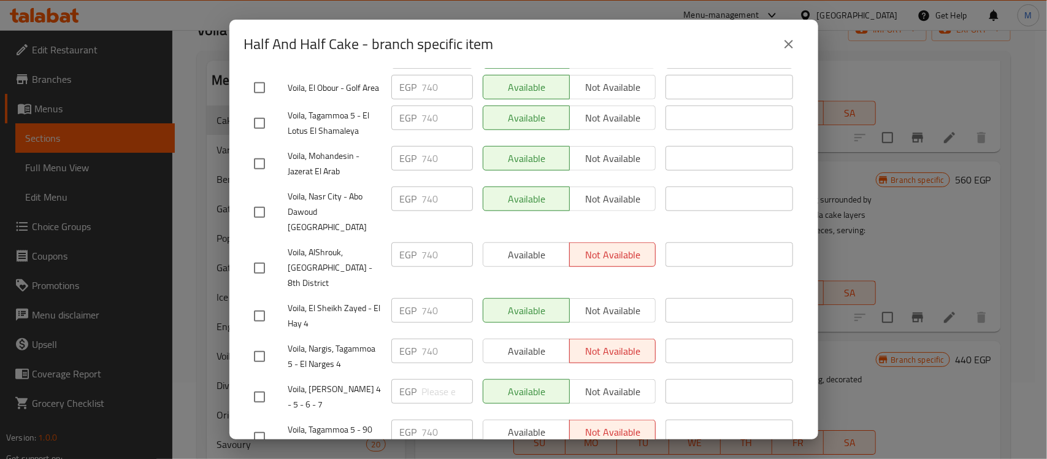
click at [258, 384] on input "checkbox" at bounding box center [260, 397] width 26 height 26
checkbox input "true"
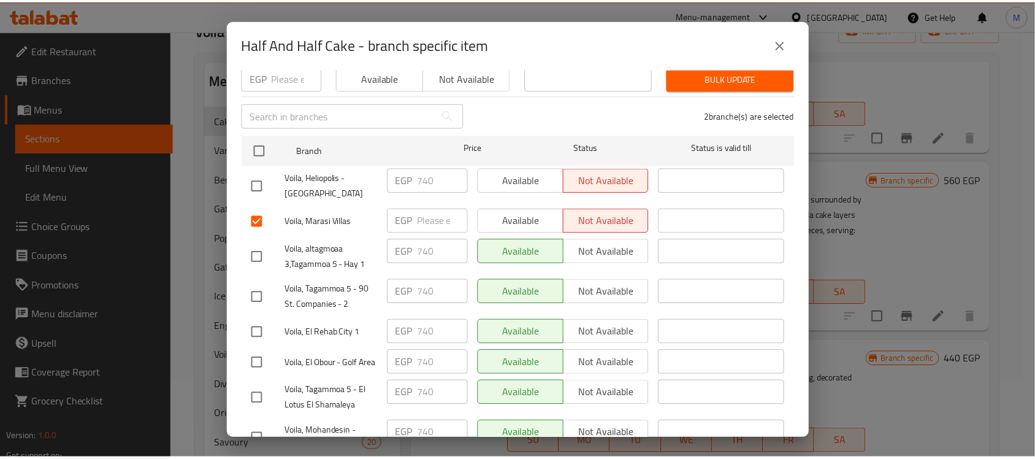
scroll to position [0, 0]
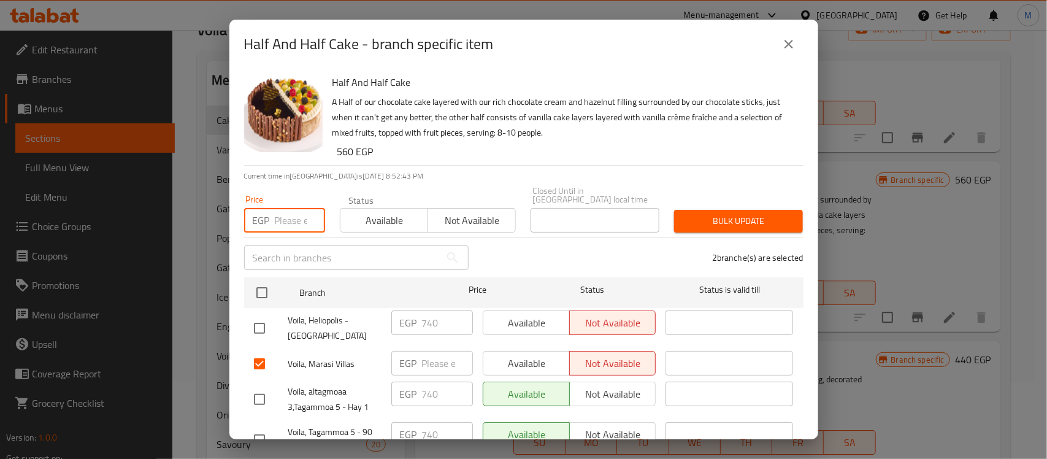
click at [290, 210] on input "number" at bounding box center [300, 220] width 50 height 25
paste input "740"
type input "740"
click at [730, 213] on span "Bulk update" at bounding box center [738, 220] width 109 height 15
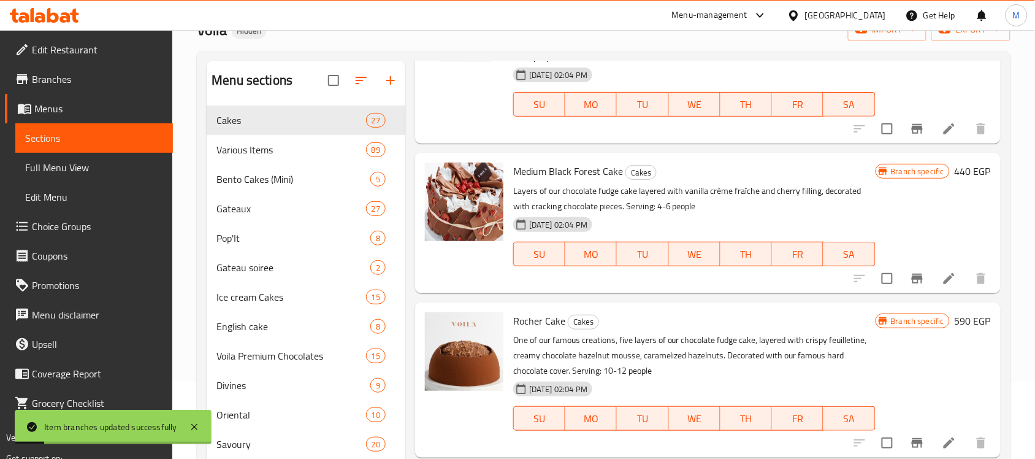
scroll to position [3911, 0]
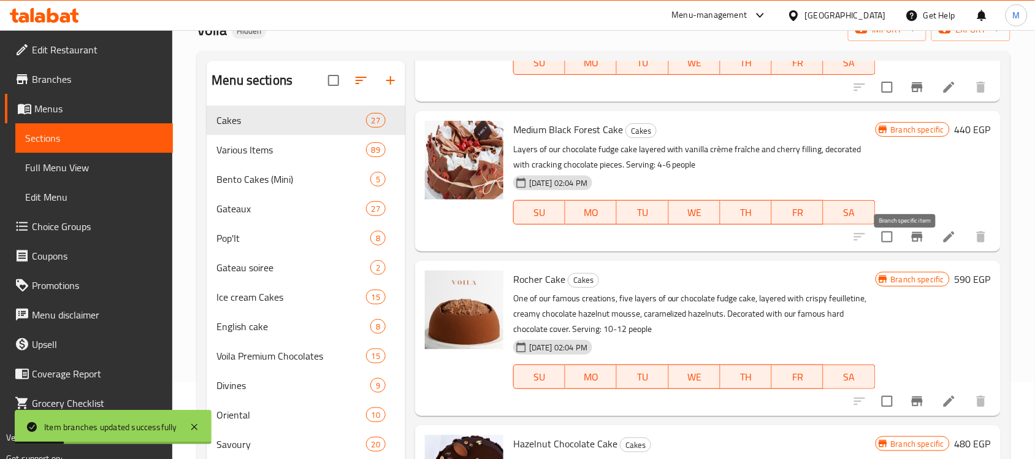
click at [910, 244] on icon "Branch-specific-item" at bounding box center [917, 236] width 15 height 15
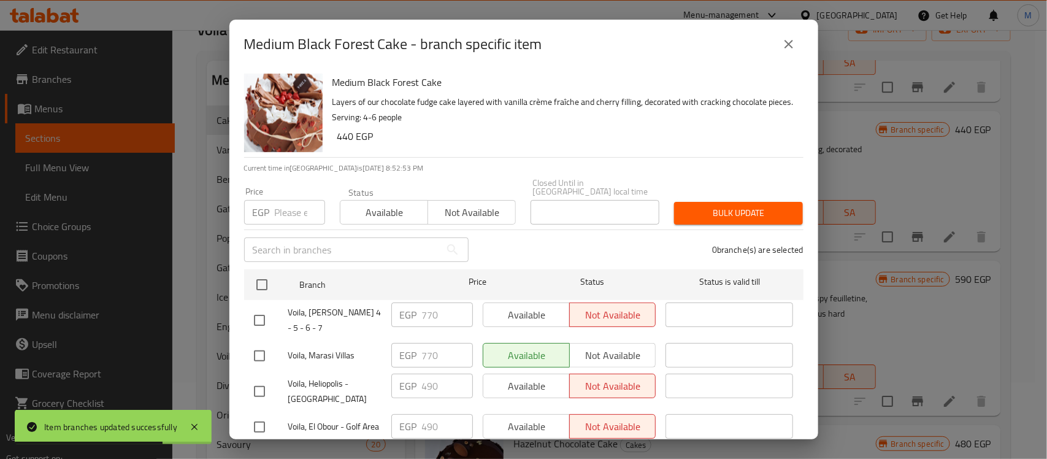
click at [258, 343] on input "checkbox" at bounding box center [260, 356] width 26 height 26
checkbox input "true"
click at [264, 309] on input "checkbox" at bounding box center [260, 320] width 26 height 26
checkbox input "true"
click at [285, 200] on input "number" at bounding box center [300, 212] width 50 height 25
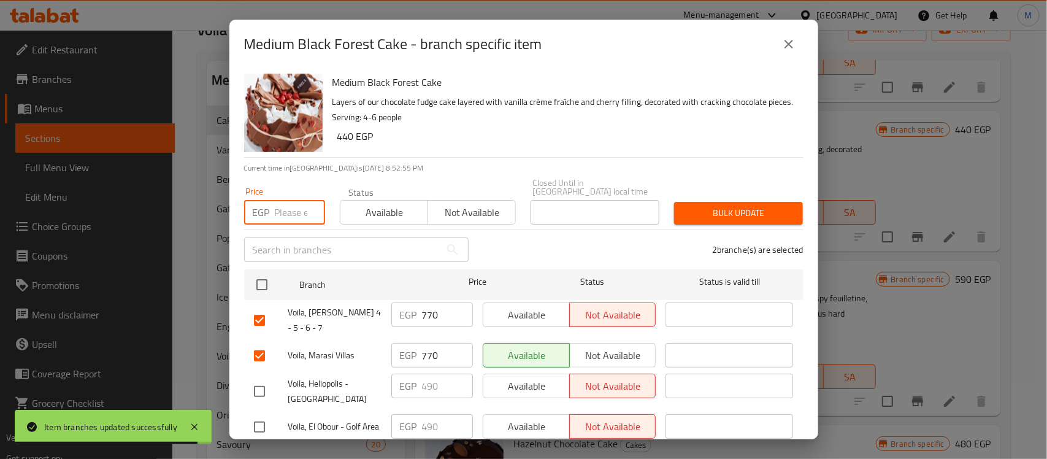
click at [290, 213] on input "number" at bounding box center [300, 212] width 50 height 25
paste input "490"
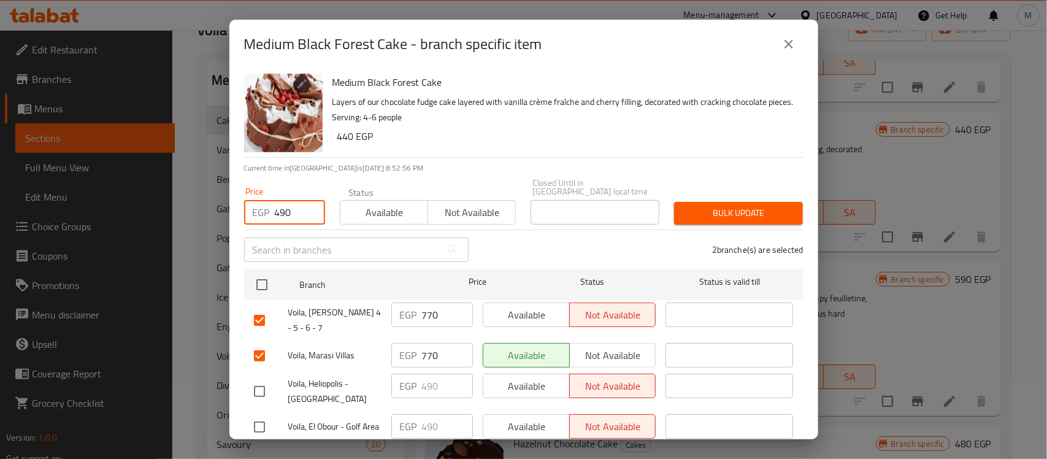
type input "490"
click at [715, 207] on span "Bulk update" at bounding box center [738, 213] width 109 height 15
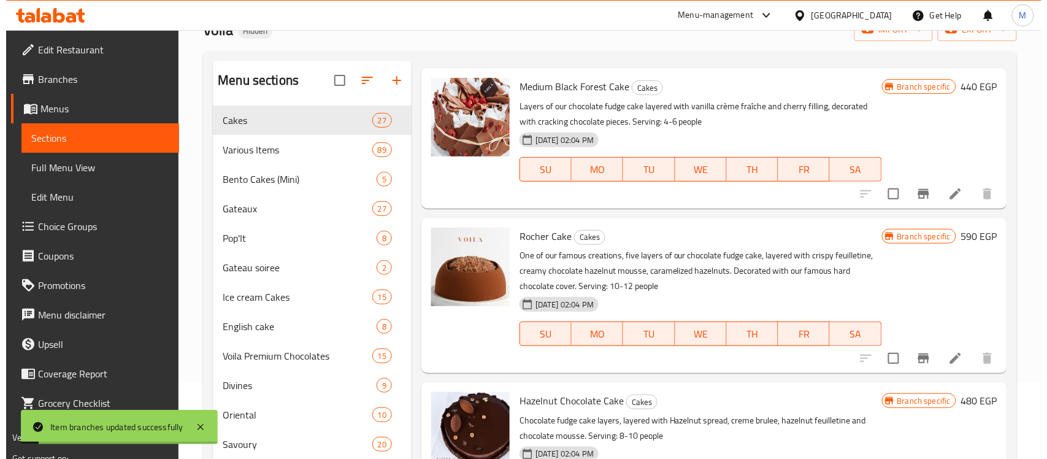
scroll to position [3968, 0]
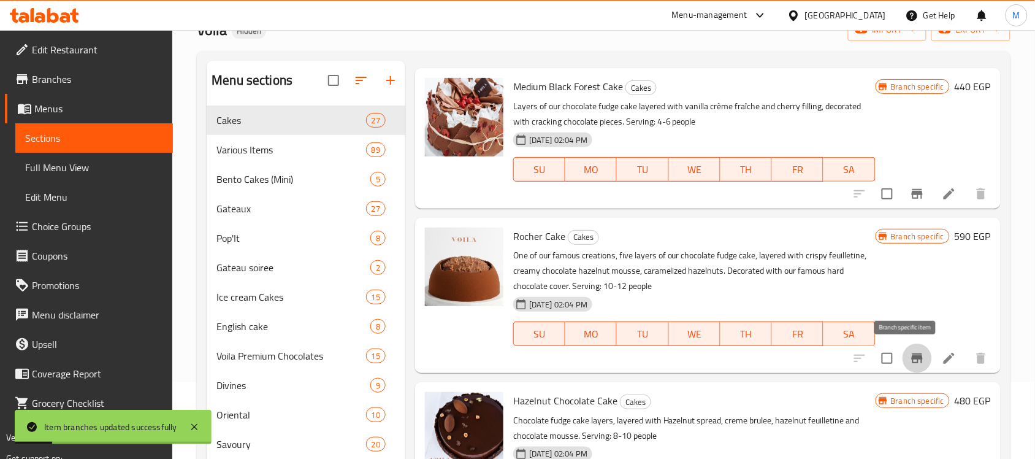
click at [910, 351] on icon "Branch-specific-item" at bounding box center [917, 358] width 15 height 15
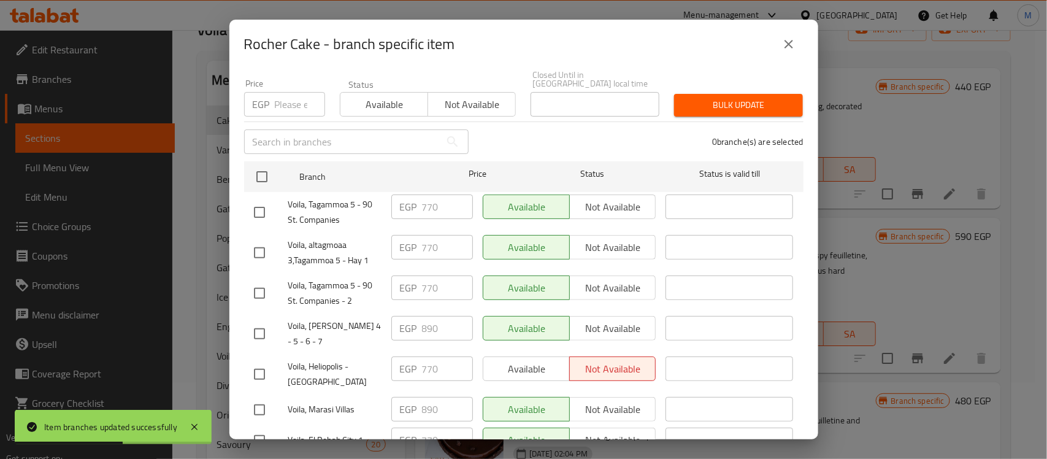
scroll to position [153, 0]
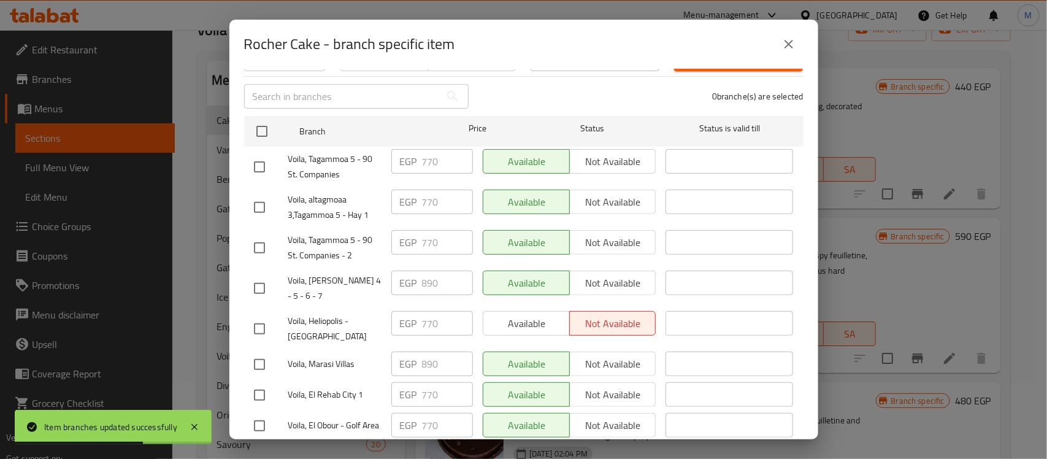
click at [258, 275] on input "checkbox" at bounding box center [260, 288] width 26 height 26
checkbox input "true"
click at [256, 352] on input "checkbox" at bounding box center [260, 365] width 26 height 26
checkbox input "true"
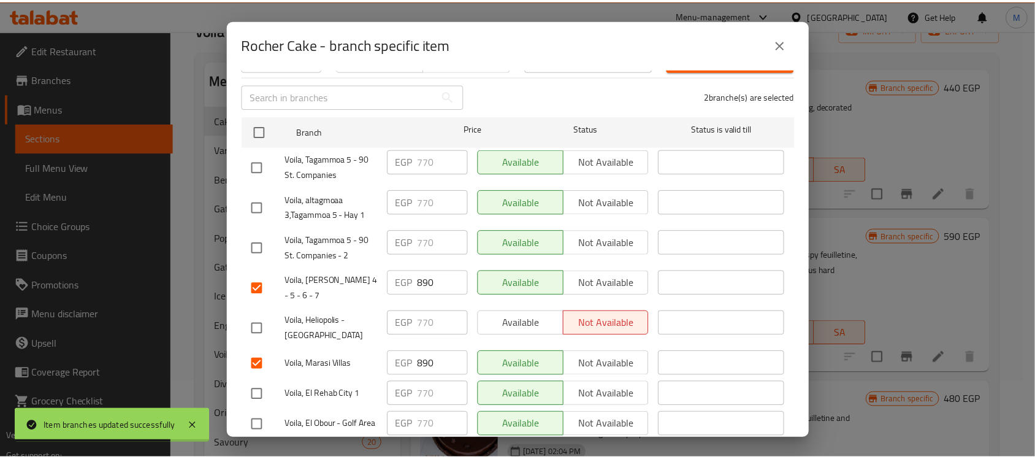
scroll to position [0, 0]
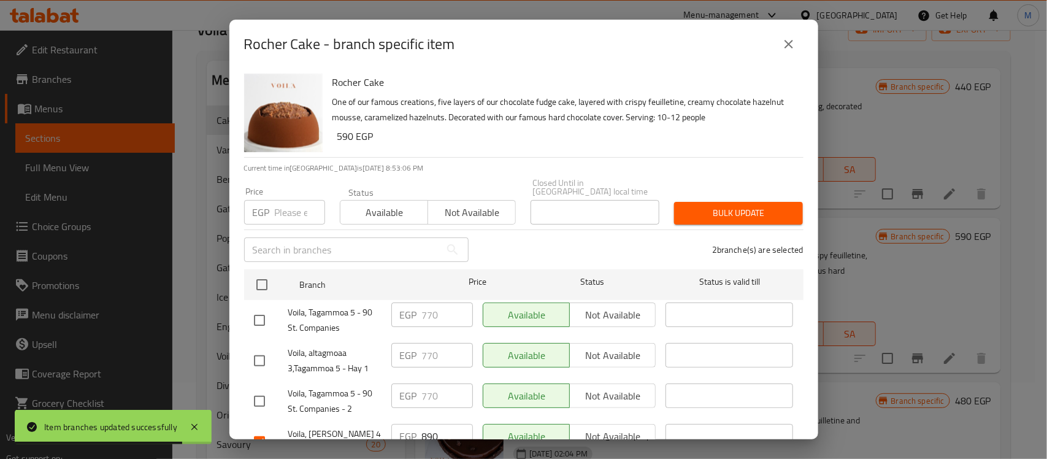
click at [287, 210] on input "number" at bounding box center [300, 212] width 50 height 25
paste input "770"
type input "770"
click at [727, 206] on span "Bulk update" at bounding box center [738, 213] width 109 height 15
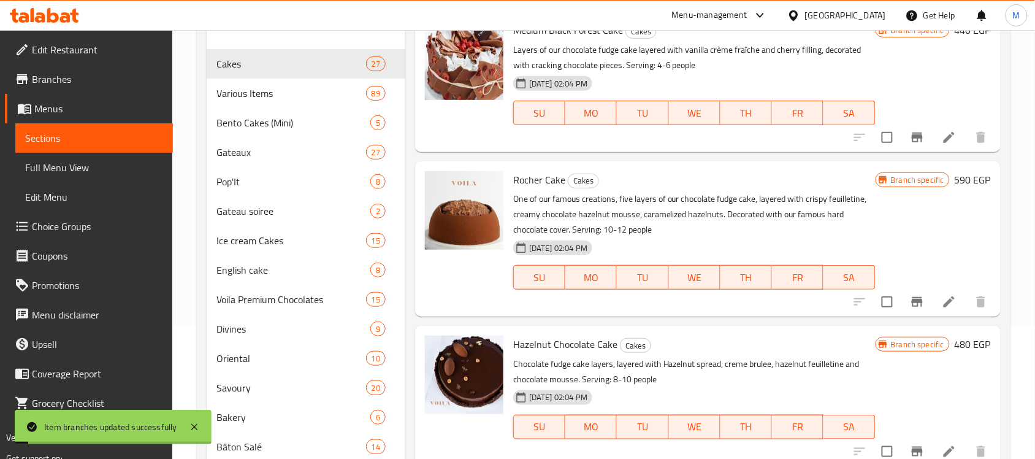
scroll to position [174, 0]
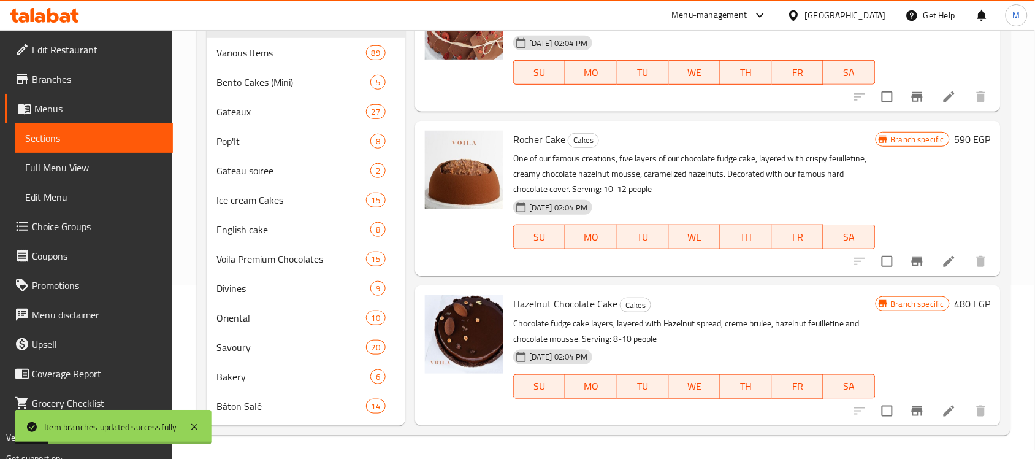
click at [912, 411] on icon "Branch-specific-item" at bounding box center [917, 411] width 11 height 10
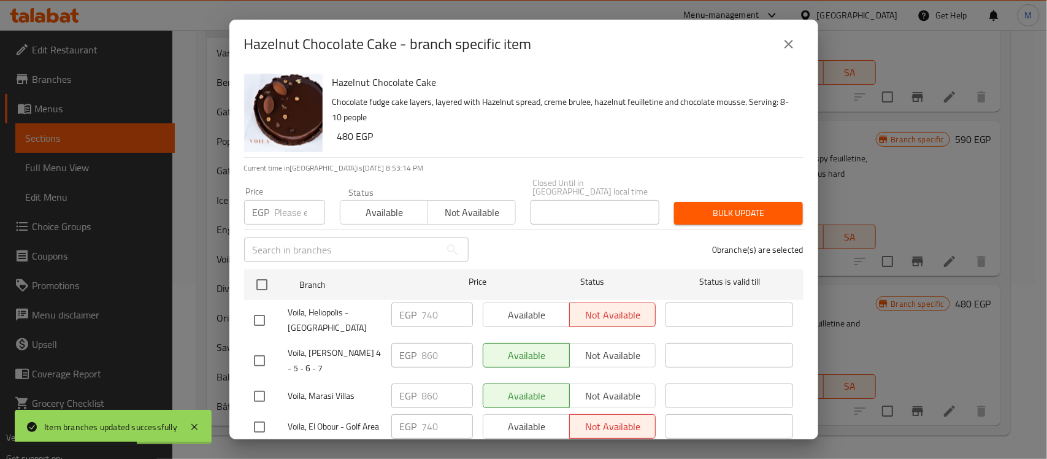
click at [263, 348] on input "checkbox" at bounding box center [260, 361] width 26 height 26
checkbox input "true"
click at [259, 383] on input "checkbox" at bounding box center [260, 396] width 26 height 26
checkbox input "true"
click at [277, 207] on input "number" at bounding box center [300, 212] width 50 height 25
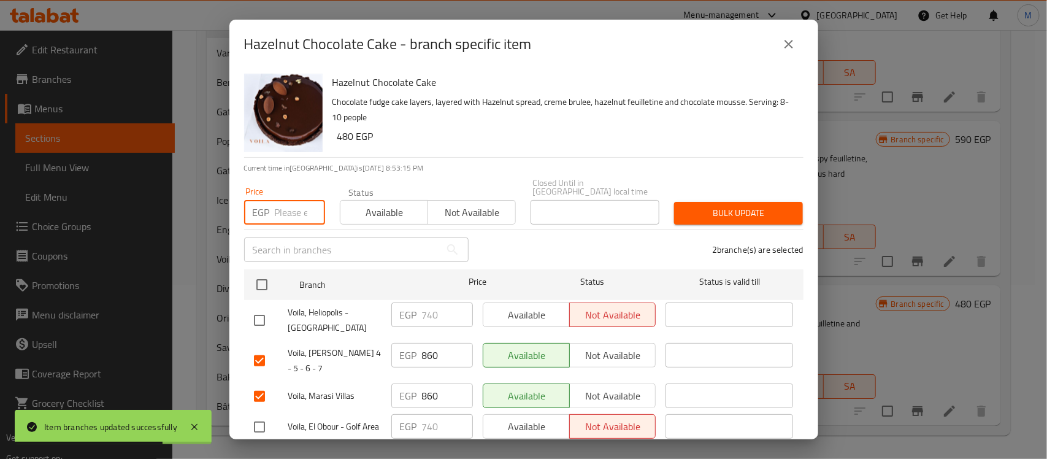
paste input "740"
type input "740"
click at [753, 206] on span "Bulk update" at bounding box center [738, 213] width 109 height 15
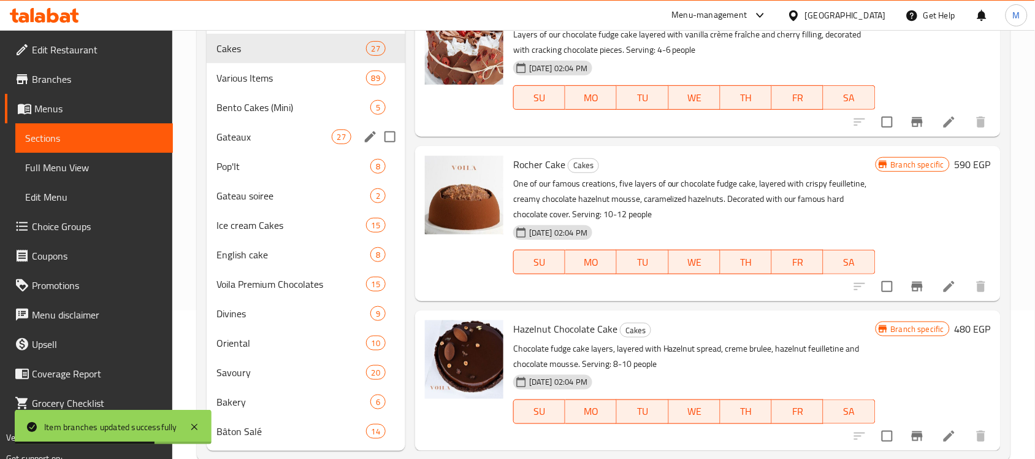
scroll to position [0, 0]
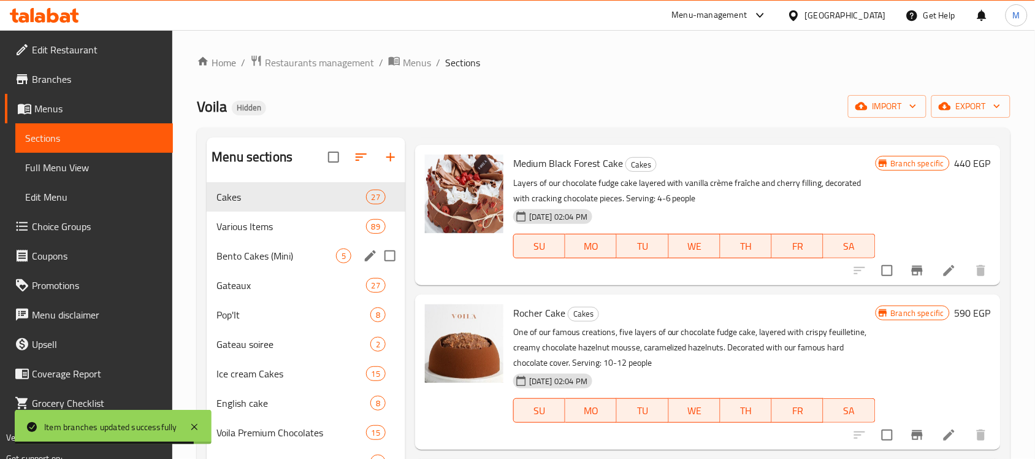
click at [287, 247] on div "Bento Cakes (Mini) 5" at bounding box center [306, 255] width 199 height 29
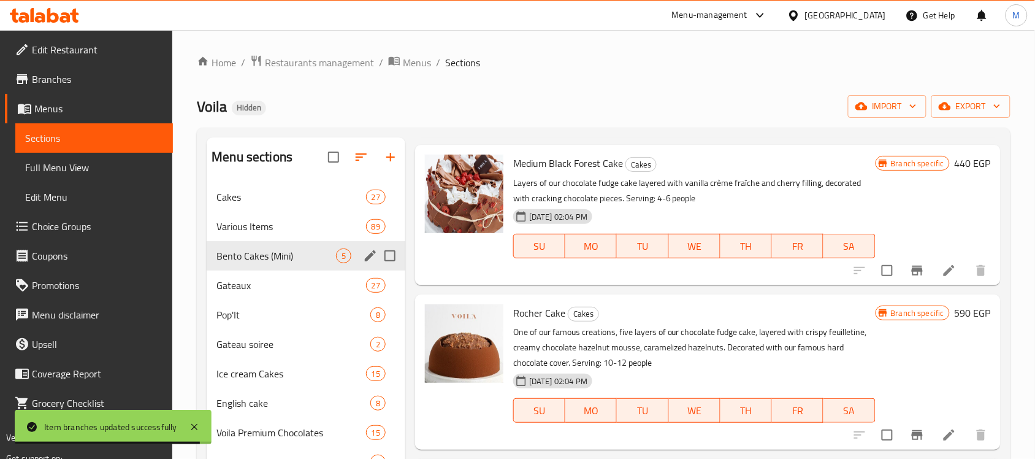
scroll to position [331, 0]
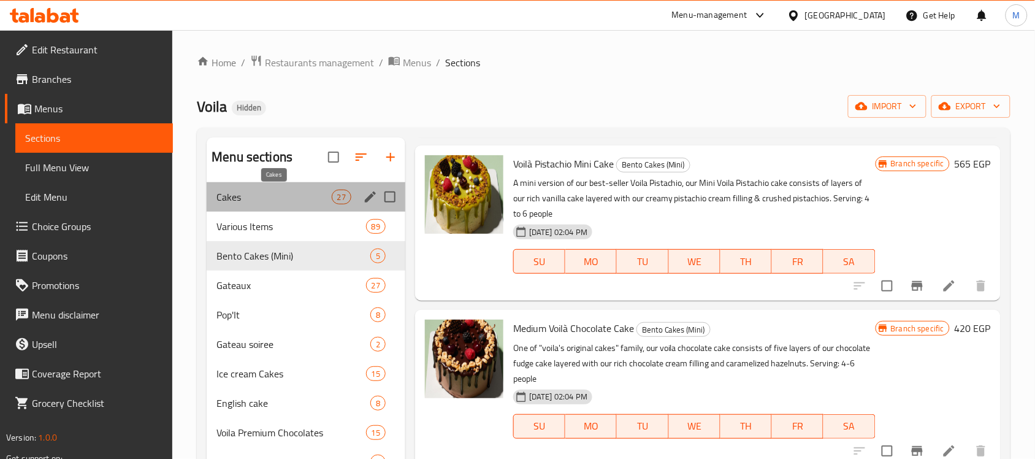
click at [273, 197] on span "Cakes" at bounding box center [274, 197] width 115 height 15
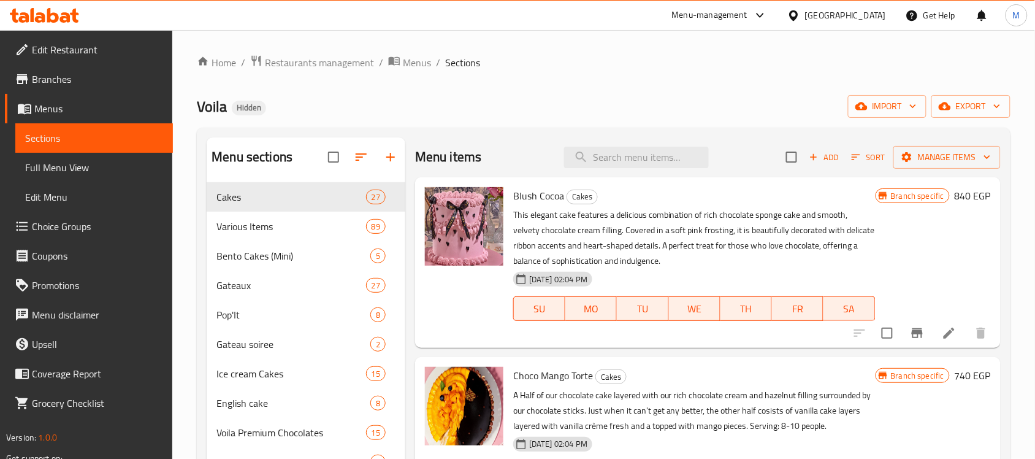
click at [42, 156] on link "Full Menu View" at bounding box center [94, 167] width 158 height 29
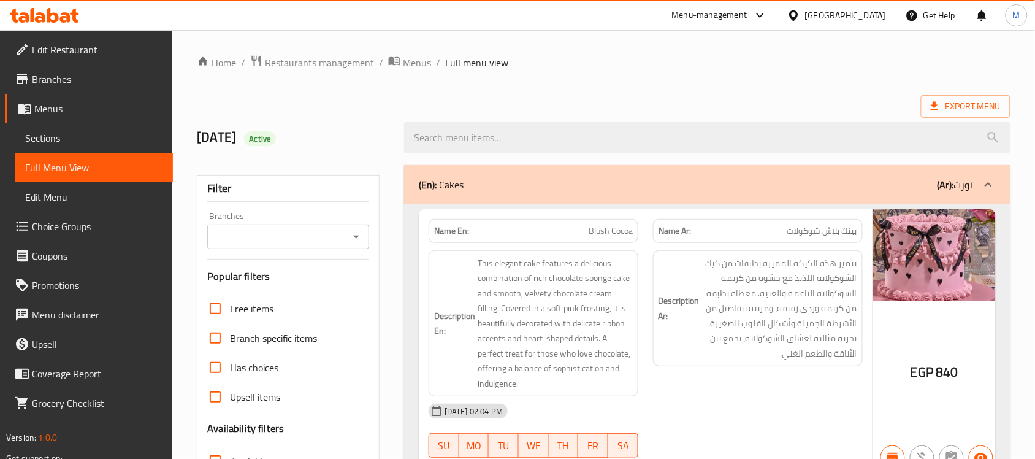
click at [352, 230] on icon "Open" at bounding box center [356, 236] width 15 height 15
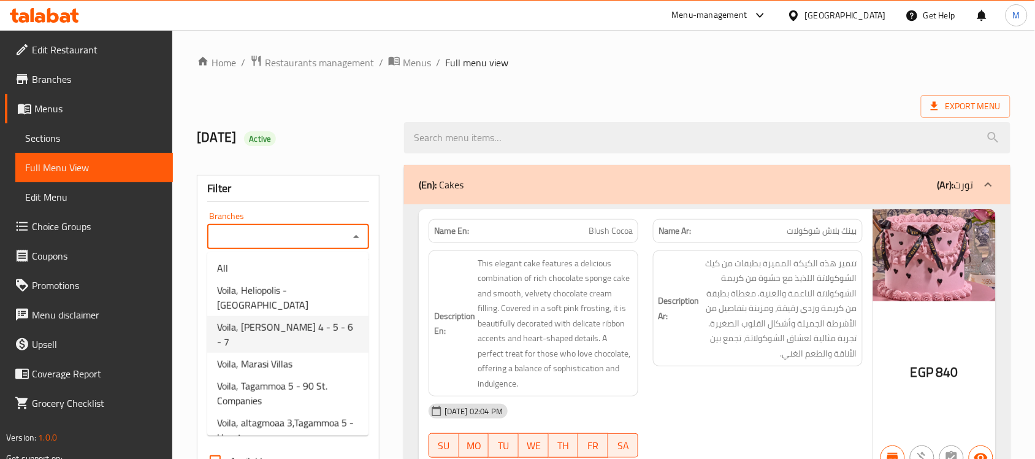
click at [301, 320] on span "Voila, Marina 4 - 5 - 6 - 7" at bounding box center [288, 334] width 142 height 29
type input "Voila, Marina 4 - 5 - 6 - 7"
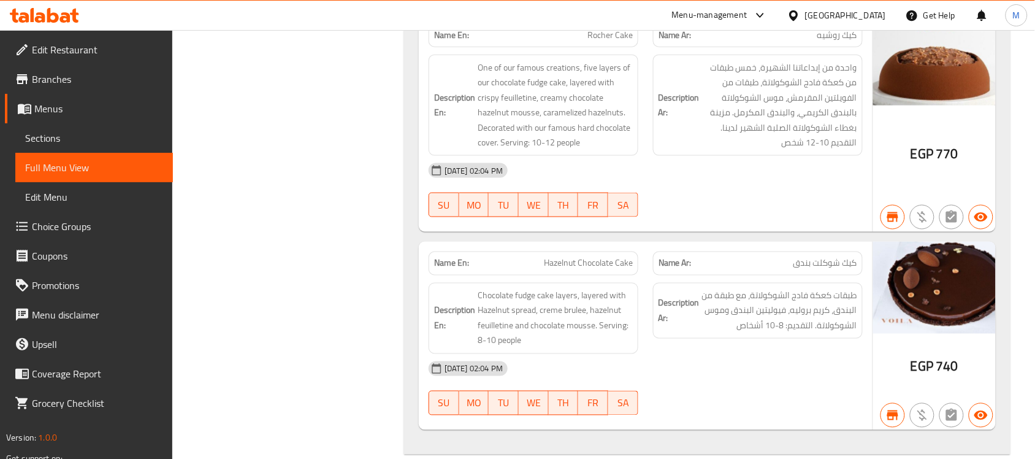
scroll to position [5981, 0]
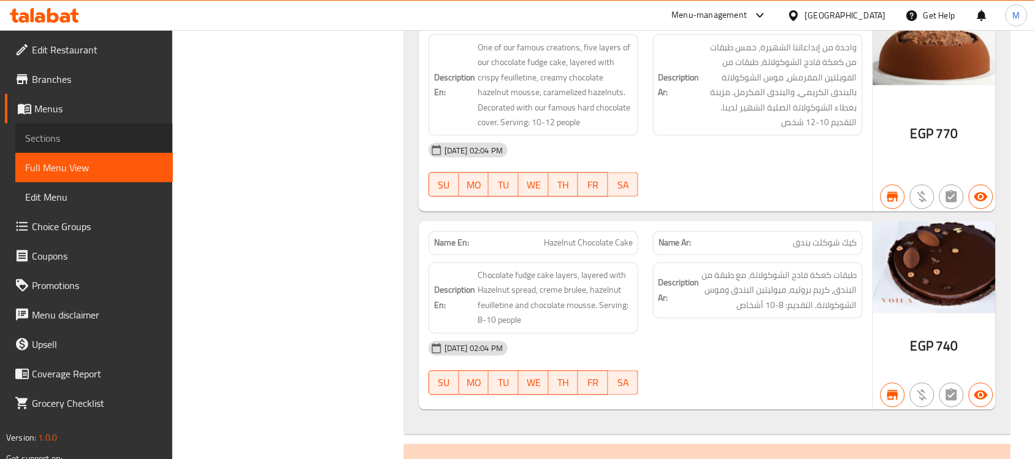
click at [56, 133] on span "Sections" at bounding box center [94, 138] width 138 height 15
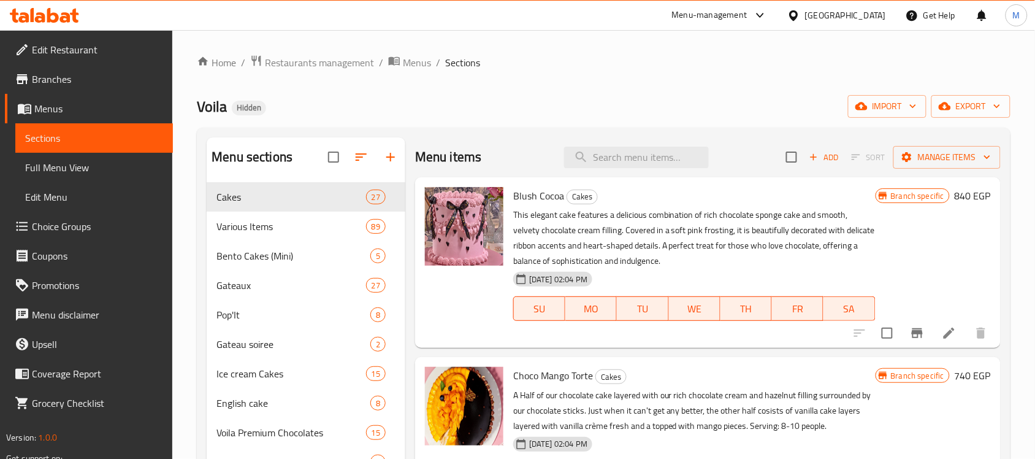
click at [832, 63] on ol "Home / Restaurants management / Menus / Sections" at bounding box center [604, 63] width 814 height 16
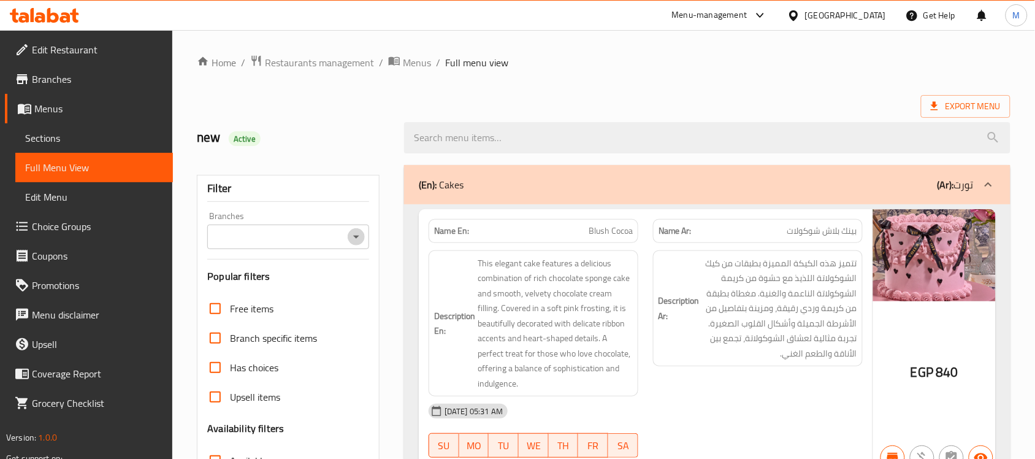
click at [351, 239] on icon "Open" at bounding box center [356, 236] width 15 height 15
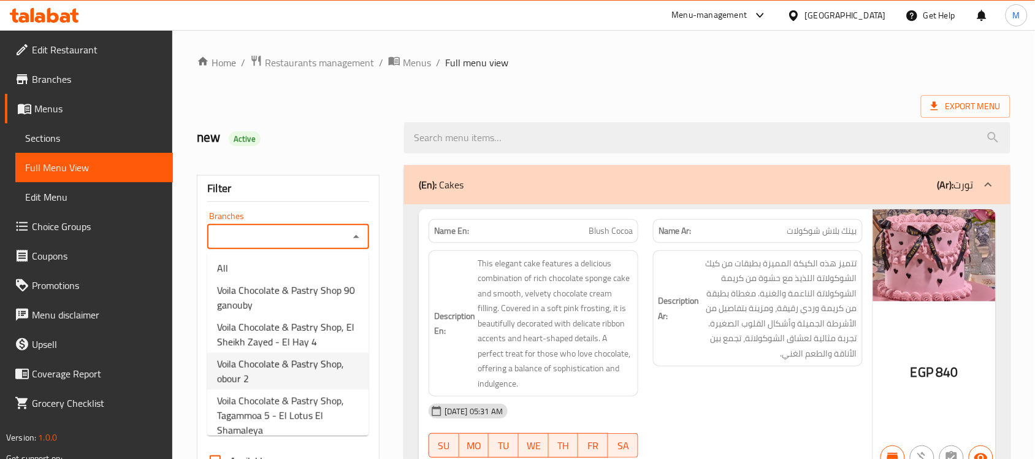
click at [316, 366] on span "Voila Chocolate & Pastry Shop, obour 2" at bounding box center [288, 370] width 142 height 29
type input "Voila Chocolate & Pastry Shop, obour 2"
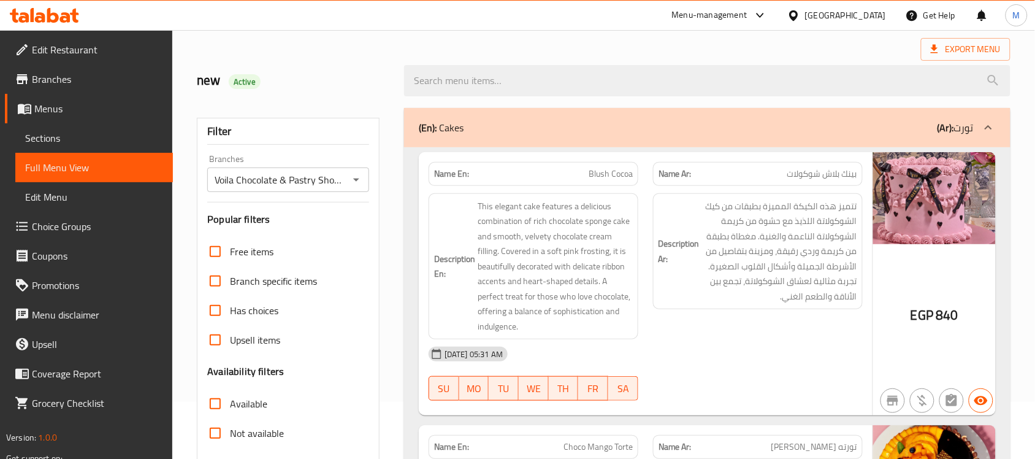
scroll to position [153, 0]
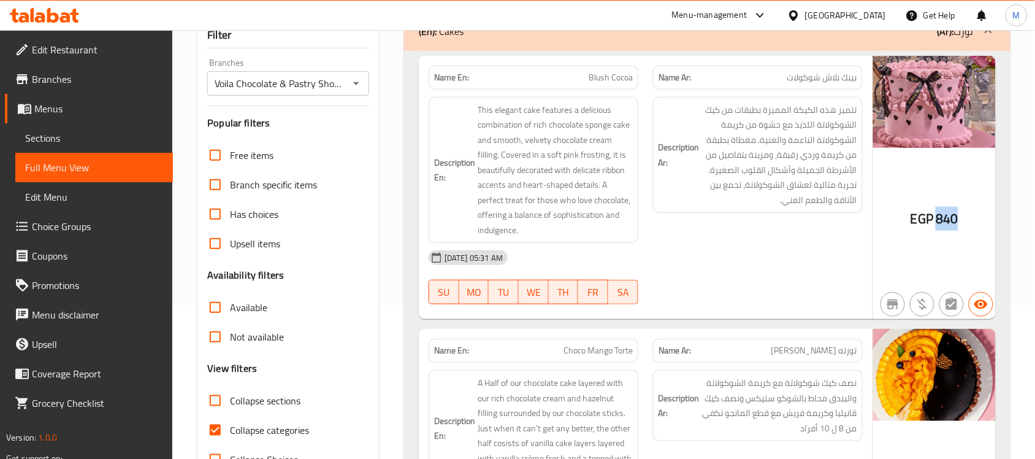
drag, startPoint x: 937, startPoint y: 215, endPoint x: 961, endPoint y: 217, distance: 24.0
click at [961, 217] on div "EGP 840" at bounding box center [935, 188] width 123 height 264
copy span "840"
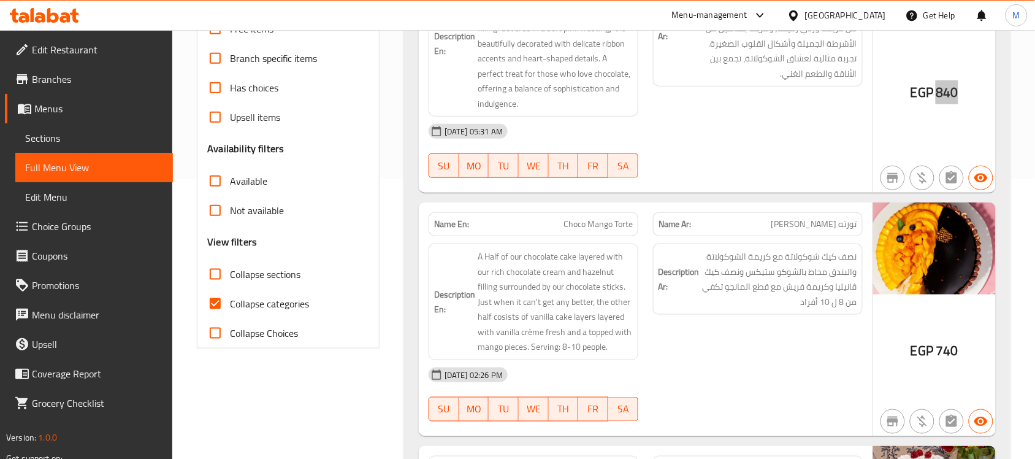
scroll to position [307, 0]
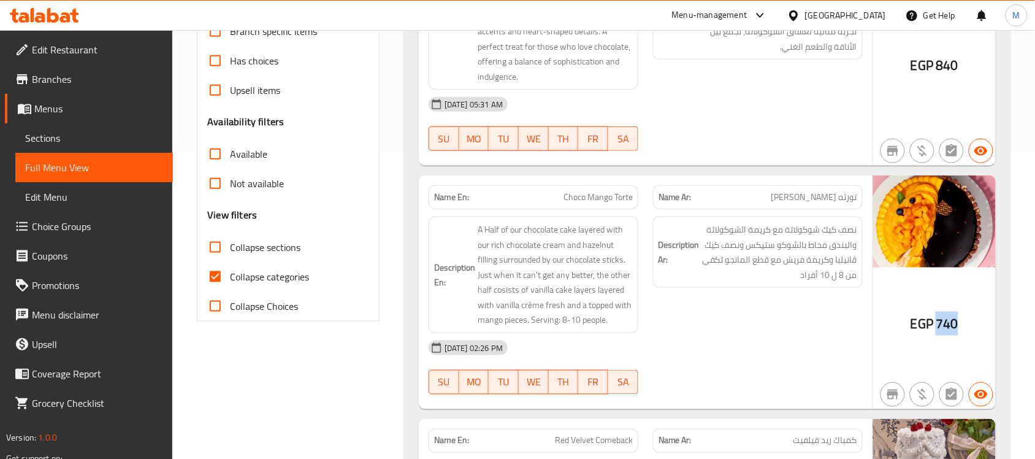
drag, startPoint x: 939, startPoint y: 324, endPoint x: 957, endPoint y: 324, distance: 17.8
click at [957, 324] on span "740" at bounding box center [947, 324] width 22 height 24
copy span "740"
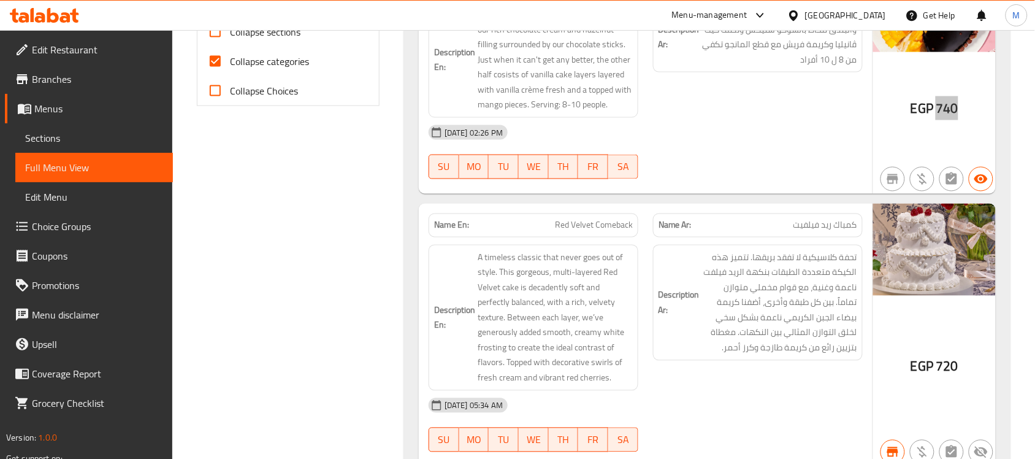
scroll to position [537, 0]
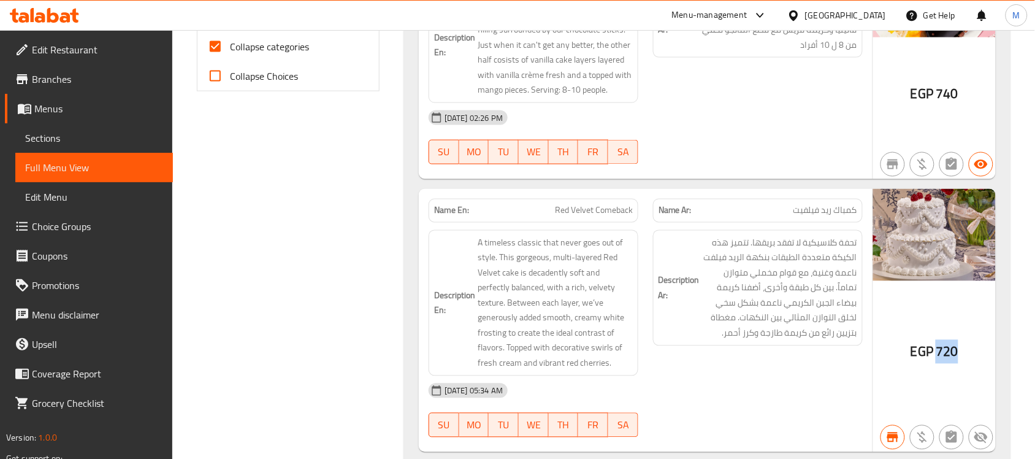
drag, startPoint x: 933, startPoint y: 350, endPoint x: 964, endPoint y: 354, distance: 30.9
click at [964, 354] on div "EGP 720" at bounding box center [935, 321] width 123 height 264
copy span "720"
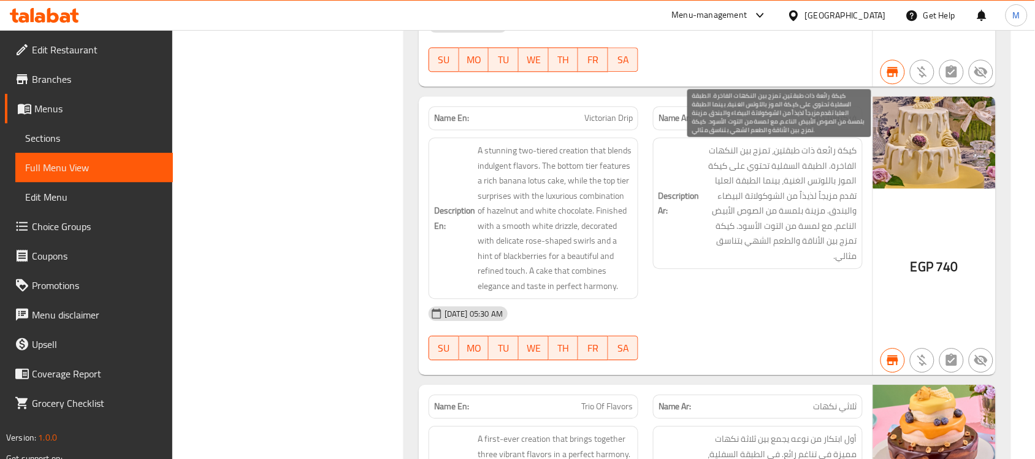
scroll to position [920, 0]
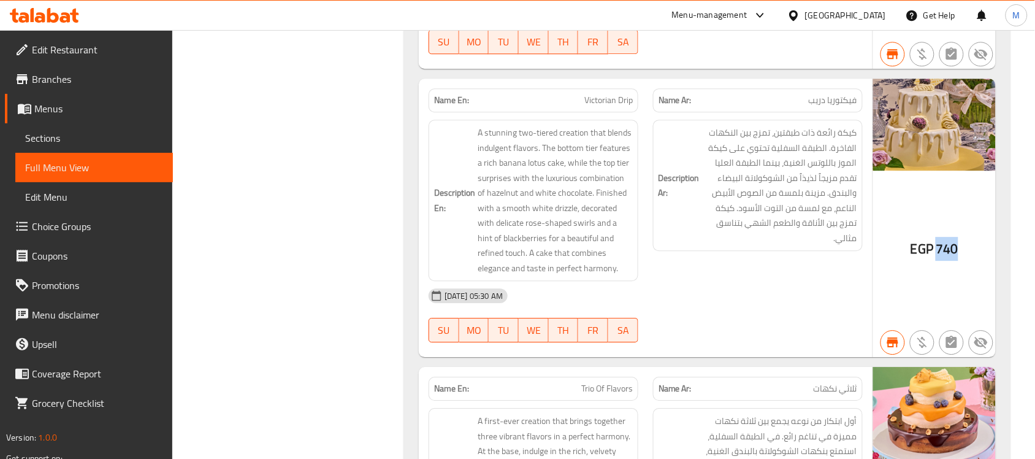
drag, startPoint x: 939, startPoint y: 249, endPoint x: 962, endPoint y: 252, distance: 23.5
click at [962, 252] on div "EGP 740" at bounding box center [935, 218] width 123 height 279
copy span "740"
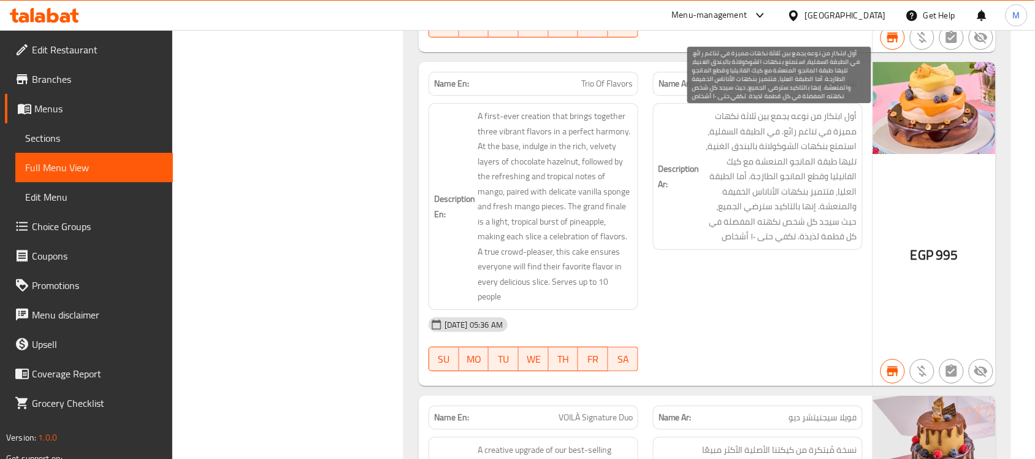
scroll to position [1227, 0]
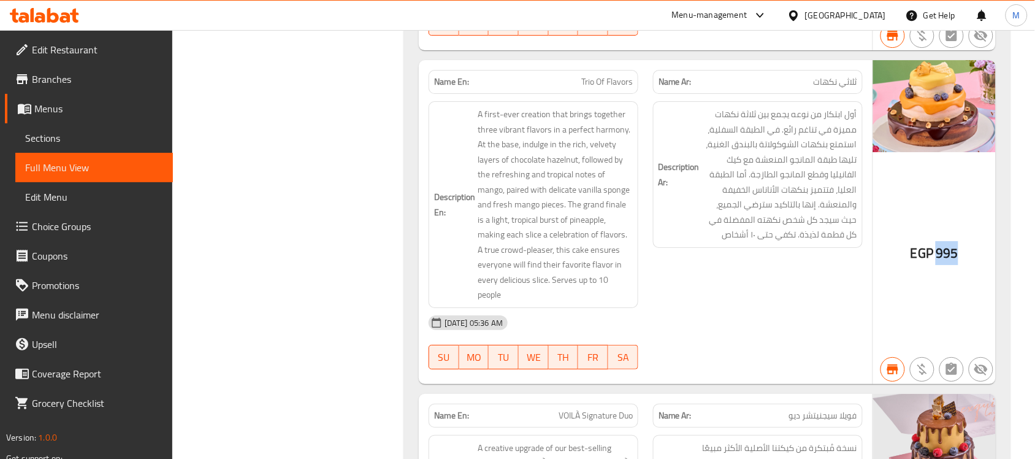
drag, startPoint x: 936, startPoint y: 249, endPoint x: 964, endPoint y: 247, distance: 27.7
click at [964, 247] on div "EGP 995" at bounding box center [935, 222] width 123 height 324
copy span "995"
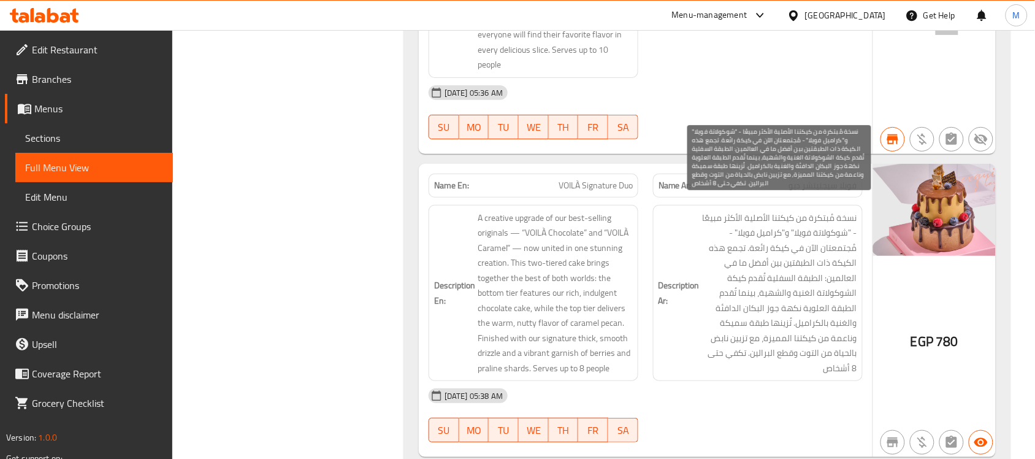
scroll to position [1534, 0]
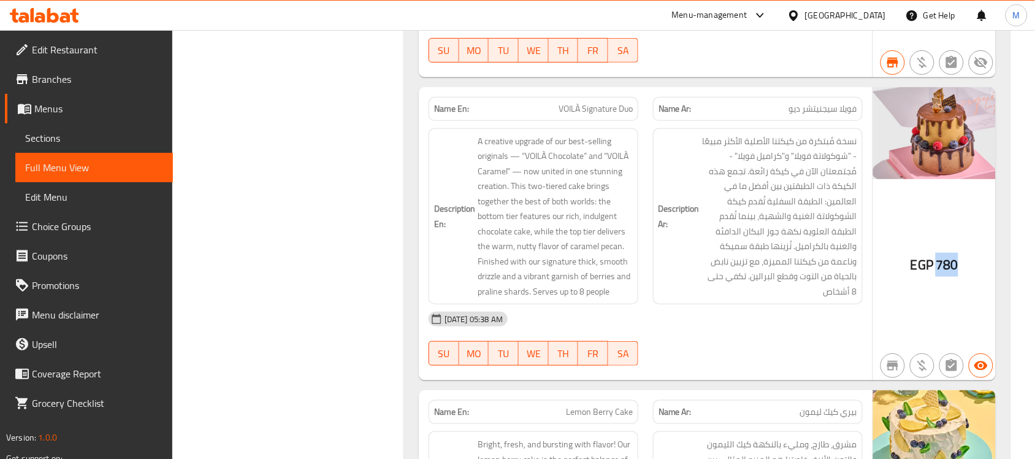
drag, startPoint x: 939, startPoint y: 252, endPoint x: 971, endPoint y: 259, distance: 33.3
click at [971, 259] on div "EGP 780" at bounding box center [935, 234] width 123 height 294
copy span "780"
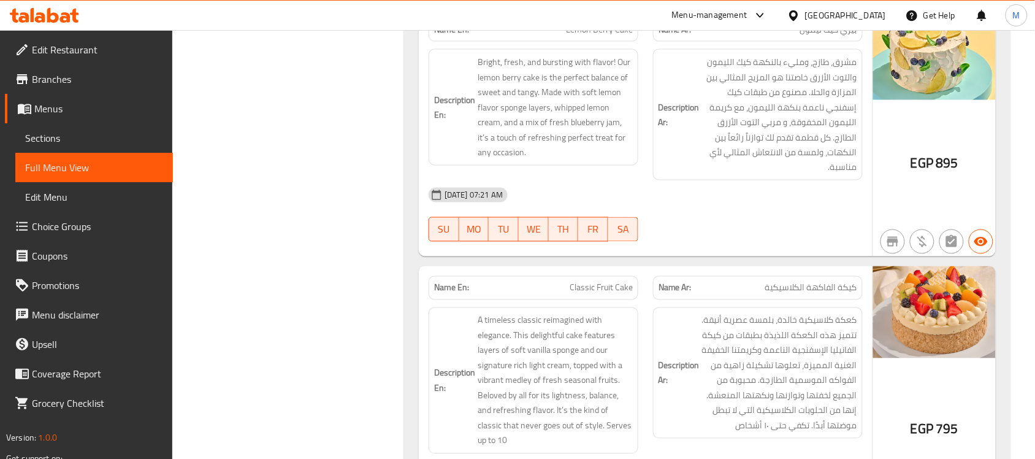
scroll to position [1917, 0]
drag, startPoint x: 937, startPoint y: 149, endPoint x: 973, endPoint y: 148, distance: 35.6
click at [973, 148] on div "EGP 895" at bounding box center [935, 131] width 123 height 248
copy span "895"
drag, startPoint x: 939, startPoint y: 410, endPoint x: 955, endPoint y: 414, distance: 16.5
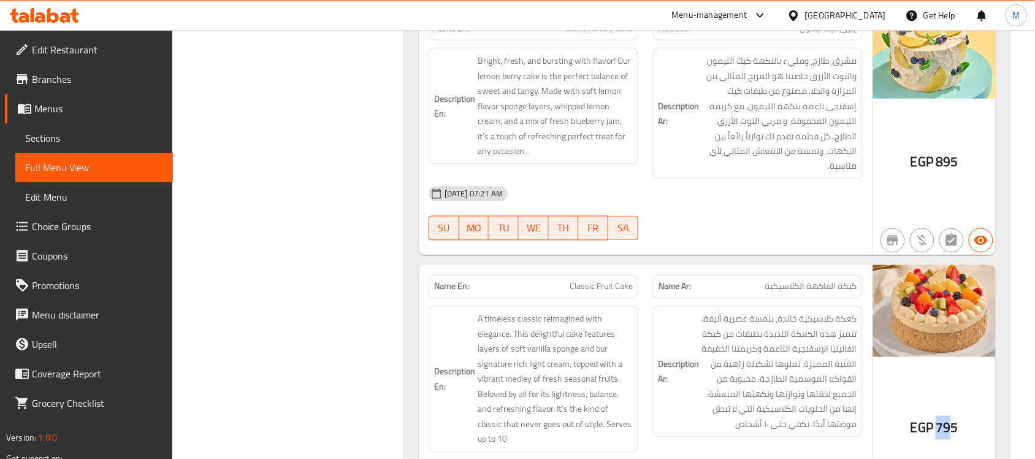
click at [955, 416] on span "795" at bounding box center [947, 428] width 22 height 24
drag, startPoint x: 957, startPoint y: 414, endPoint x: 933, endPoint y: 415, distance: 24.0
click at [933, 419] on div "EGP 795" at bounding box center [935, 428] width 48 height 18
copy span "795"
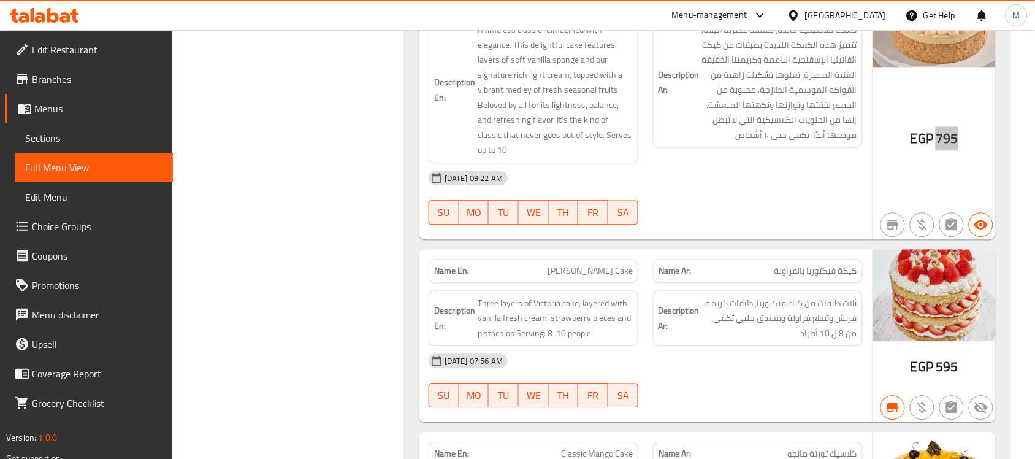
scroll to position [2224, 0]
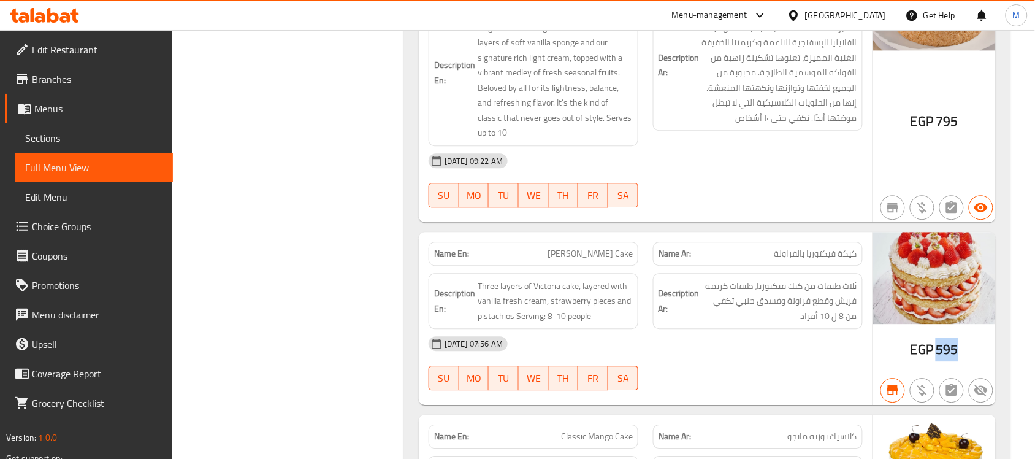
drag, startPoint x: 937, startPoint y: 339, endPoint x: 961, endPoint y: 339, distance: 23.9
click at [961, 339] on div "EGP 595" at bounding box center [935, 319] width 123 height 174
copy span "595"
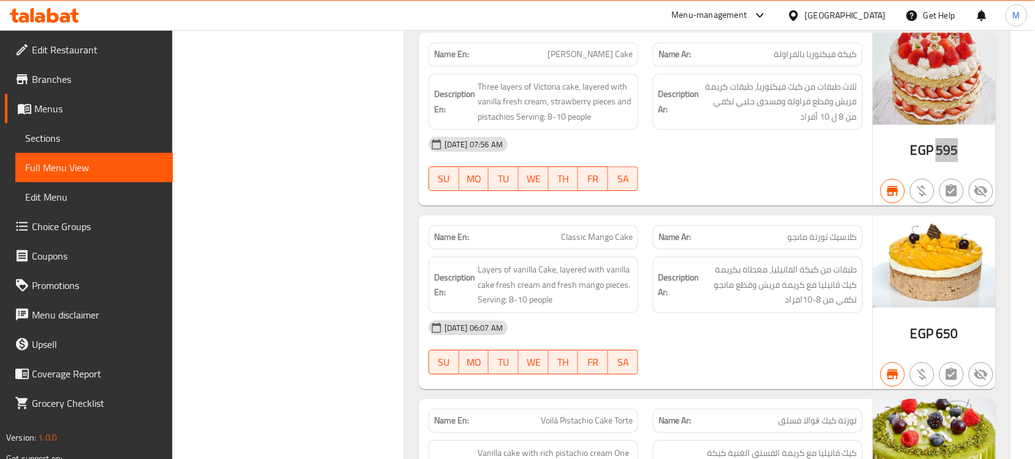
scroll to position [2454, 0]
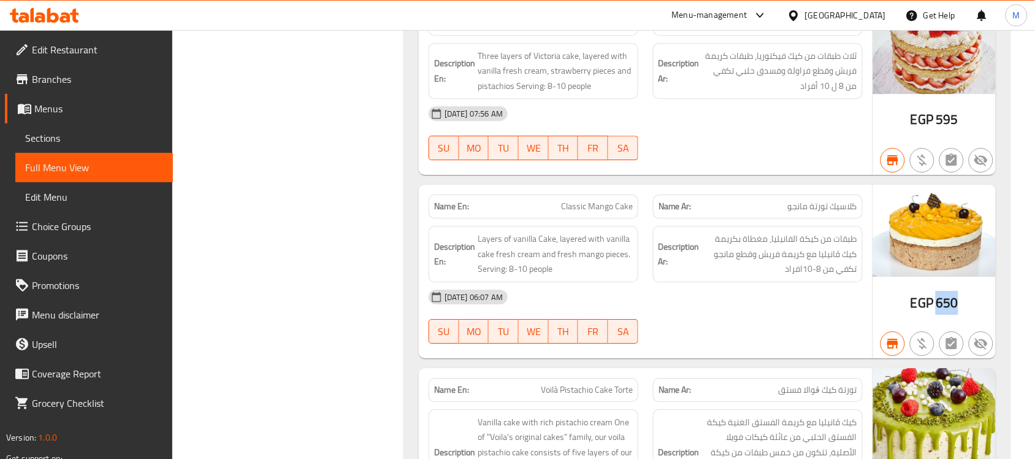
drag, startPoint x: 940, startPoint y: 293, endPoint x: 961, endPoint y: 291, distance: 20.9
click at [961, 292] on div "EGP 650" at bounding box center [935, 272] width 123 height 174
copy span "650"
click at [949, 291] on span "650" at bounding box center [947, 303] width 22 height 24
drag, startPoint x: 939, startPoint y: 290, endPoint x: 967, endPoint y: 293, distance: 27.8
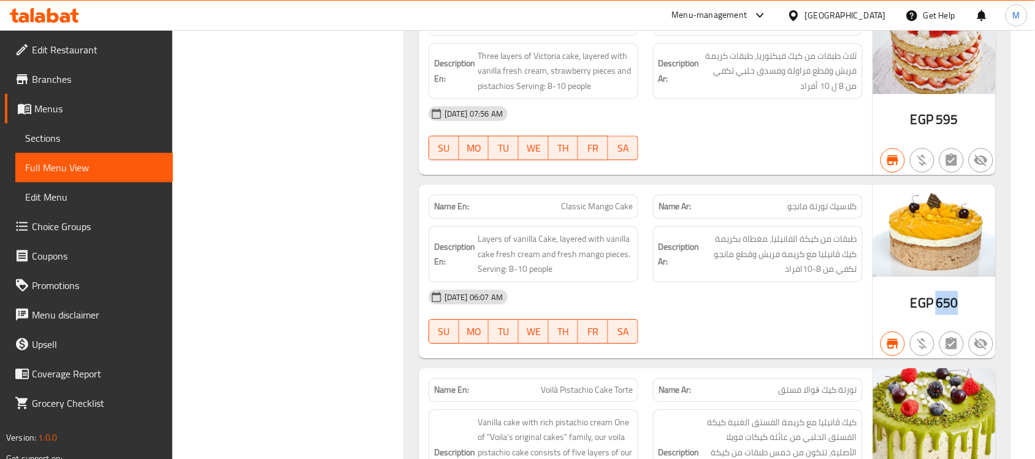
click at [967, 293] on div "EGP 650" at bounding box center [935, 272] width 123 height 174
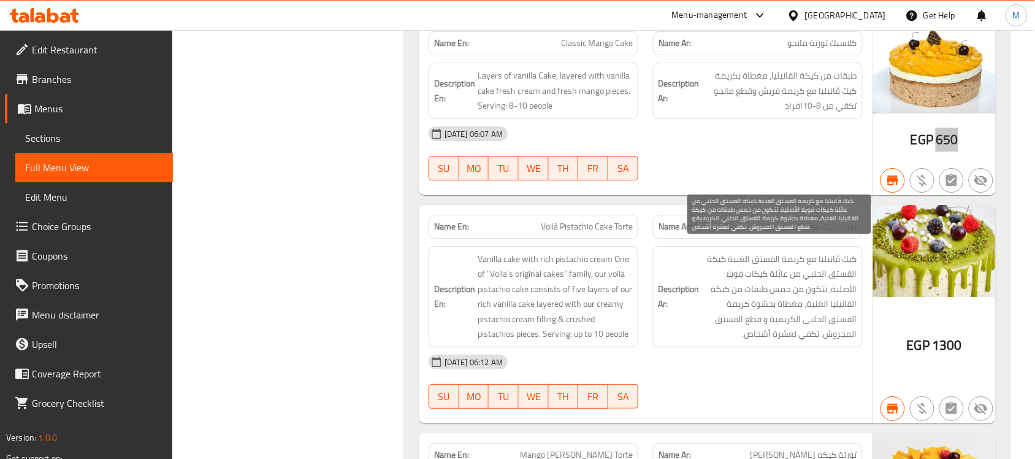
scroll to position [2684, 0]
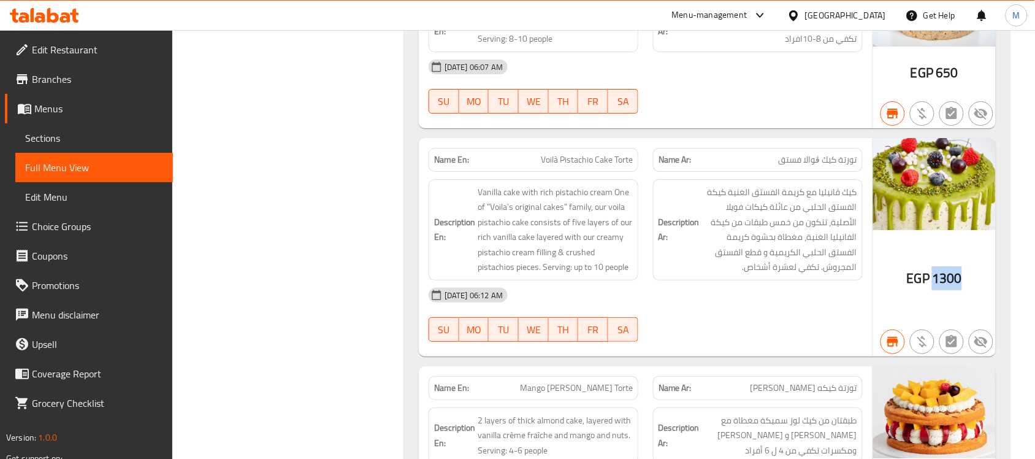
drag, startPoint x: 934, startPoint y: 266, endPoint x: 961, endPoint y: 267, distance: 27.0
click at [961, 267] on span "1300" at bounding box center [947, 278] width 30 height 24
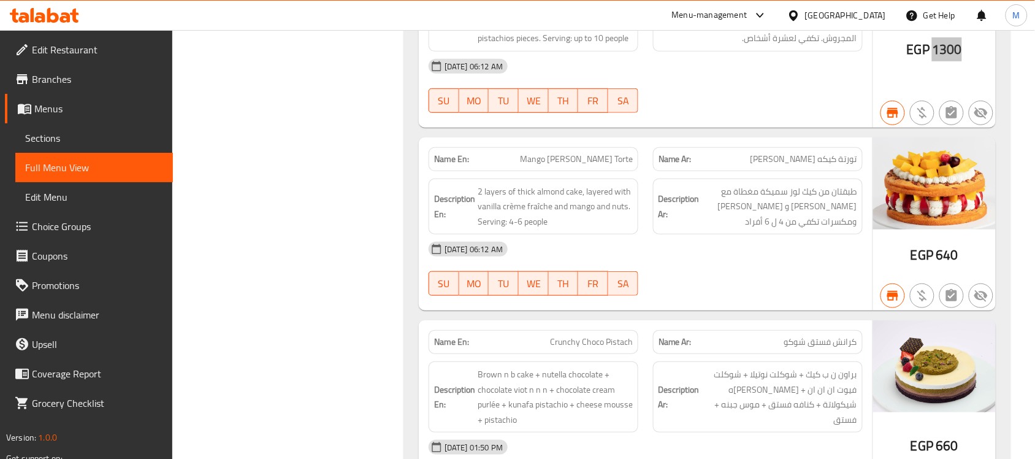
scroll to position [2914, 0]
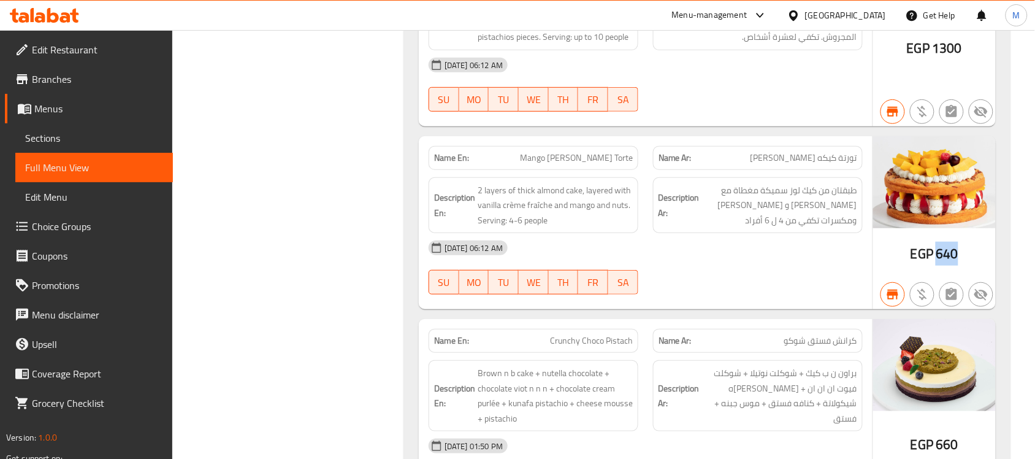
drag, startPoint x: 937, startPoint y: 242, endPoint x: 959, endPoint y: 244, distance: 21.5
click at [959, 244] on div "EGP 640" at bounding box center [935, 223] width 123 height 174
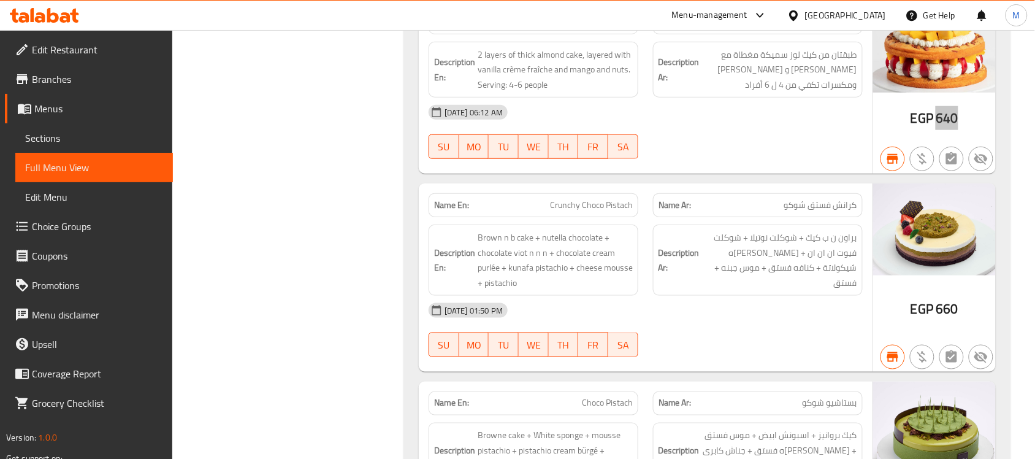
scroll to position [3067, 0]
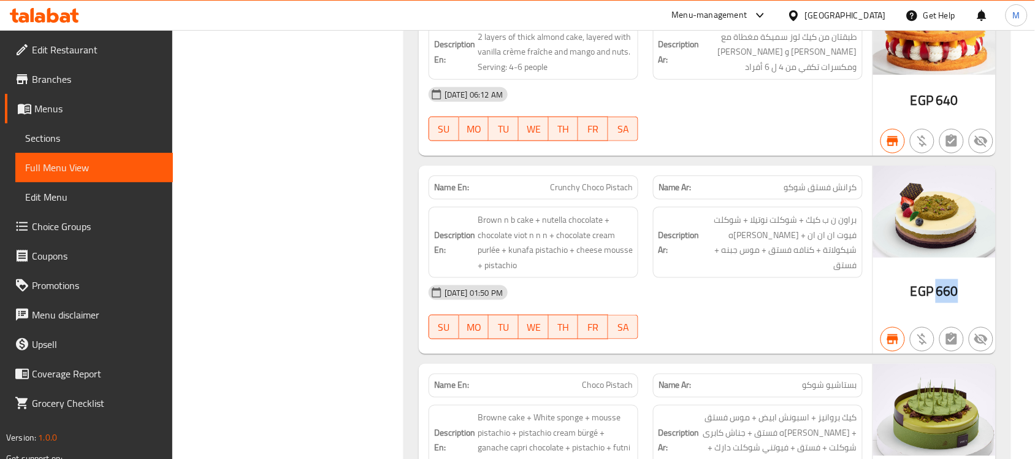
drag, startPoint x: 937, startPoint y: 282, endPoint x: 957, endPoint y: 282, distance: 20.2
click at [957, 282] on span "660" at bounding box center [947, 291] width 22 height 24
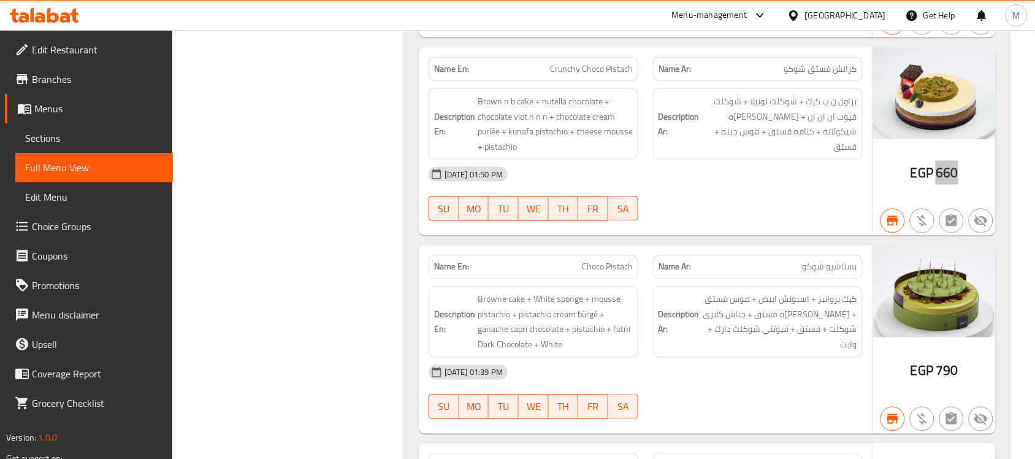
scroll to position [3221, 0]
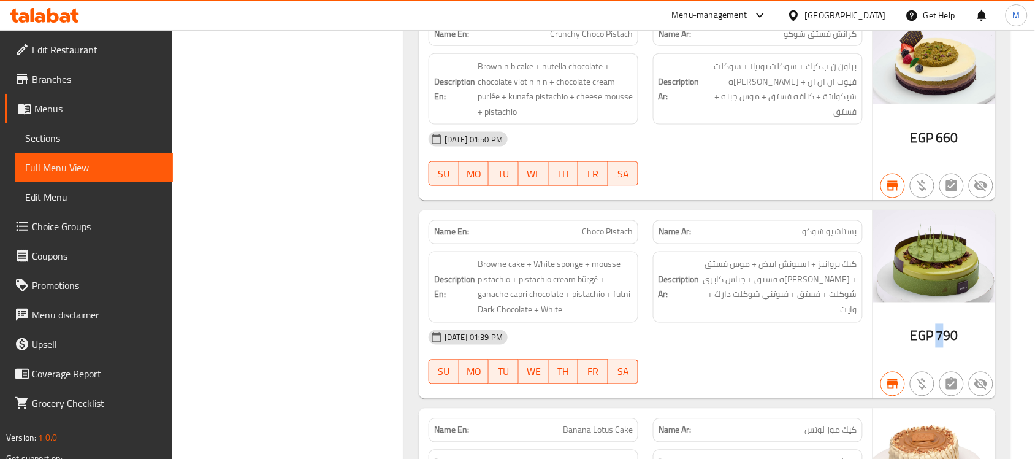
drag, startPoint x: 936, startPoint y: 324, endPoint x: 943, endPoint y: 326, distance: 7.6
click at [943, 327] on div "EGP 790" at bounding box center [935, 336] width 48 height 18
click at [940, 328] on span "790" at bounding box center [947, 336] width 22 height 24
drag, startPoint x: 937, startPoint y: 328, endPoint x: 961, endPoint y: 328, distance: 23.9
click at [961, 328] on div "EGP 790" at bounding box center [935, 304] width 123 height 188
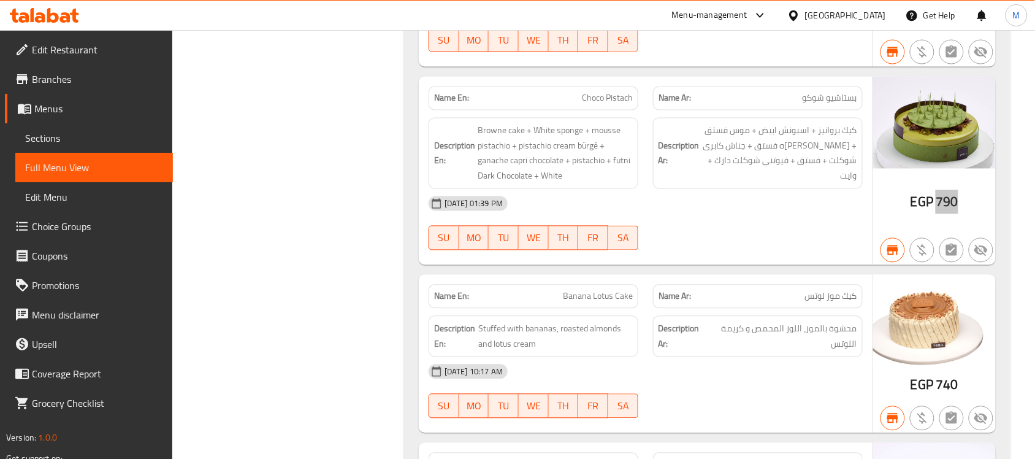
scroll to position [3374, 0]
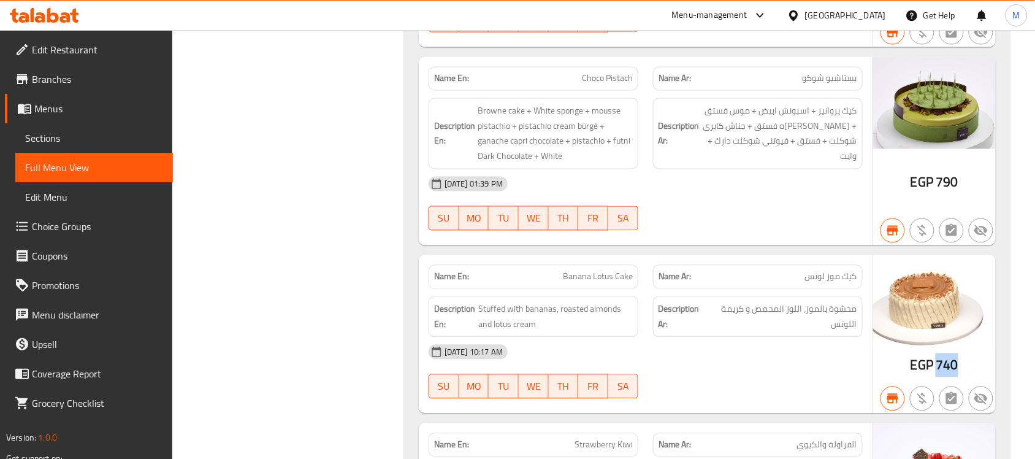
drag, startPoint x: 942, startPoint y: 355, endPoint x: 965, endPoint y: 357, distance: 22.8
click at [965, 357] on div "EGP 740" at bounding box center [935, 334] width 123 height 158
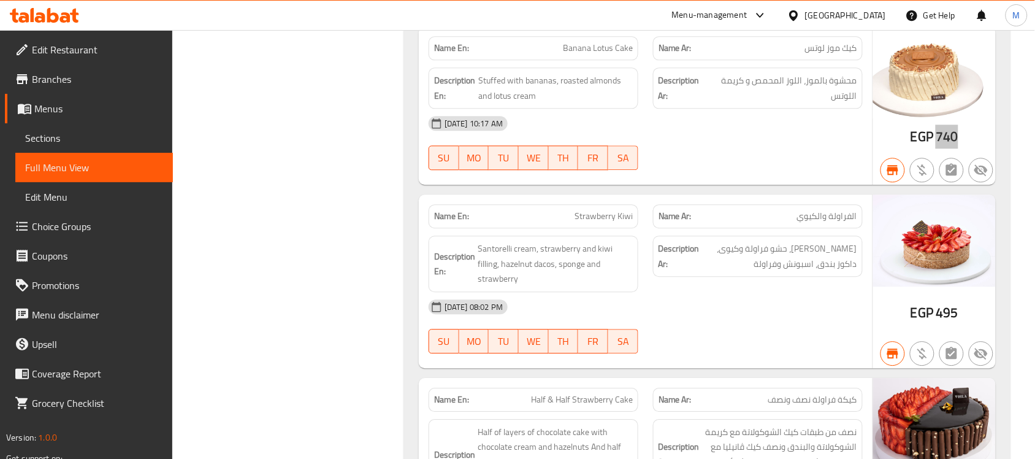
scroll to position [3604, 0]
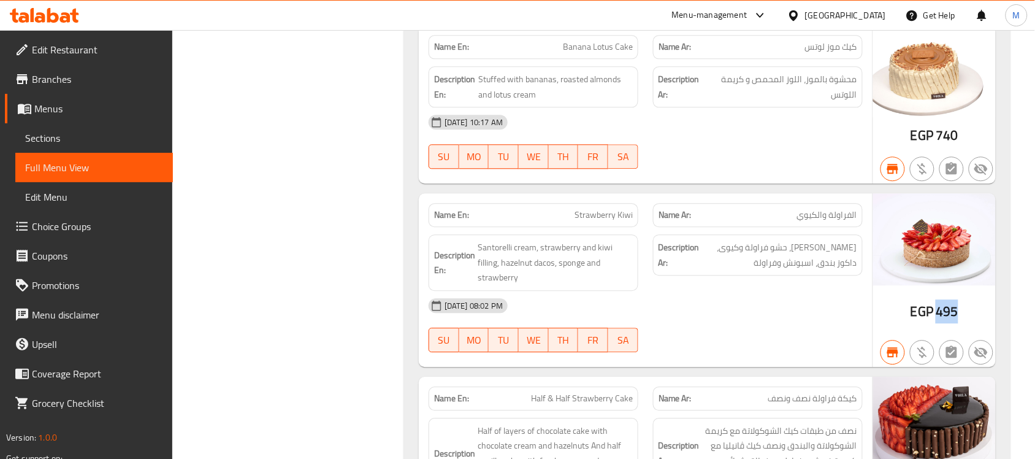
drag, startPoint x: 939, startPoint y: 305, endPoint x: 962, endPoint y: 302, distance: 23.4
click at [961, 302] on div "EGP 495" at bounding box center [935, 280] width 123 height 174
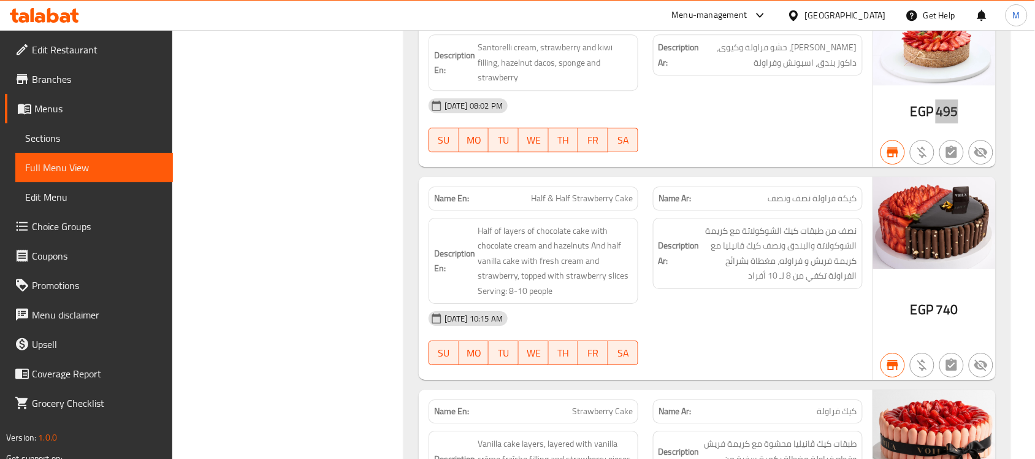
scroll to position [3834, 0]
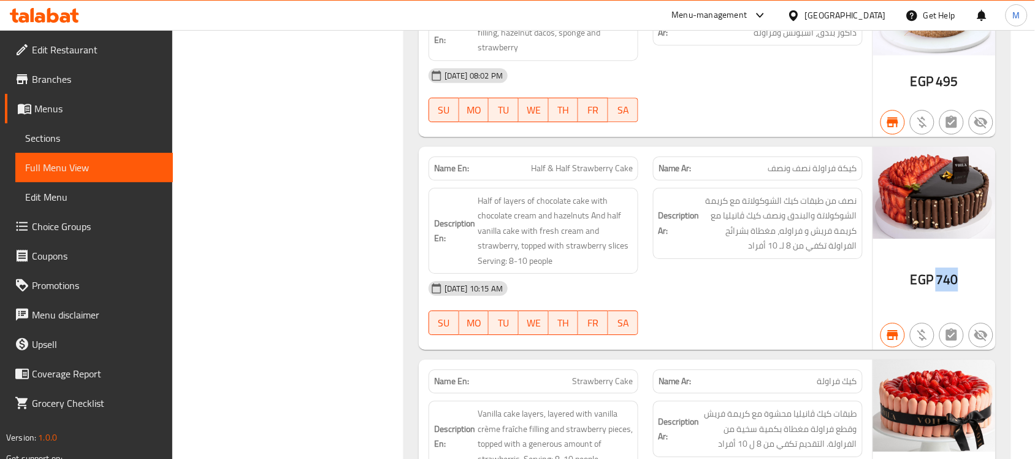
drag, startPoint x: 937, startPoint y: 274, endPoint x: 967, endPoint y: 274, distance: 30.1
click at [967, 274] on div "EGP 740" at bounding box center [935, 249] width 123 height 204
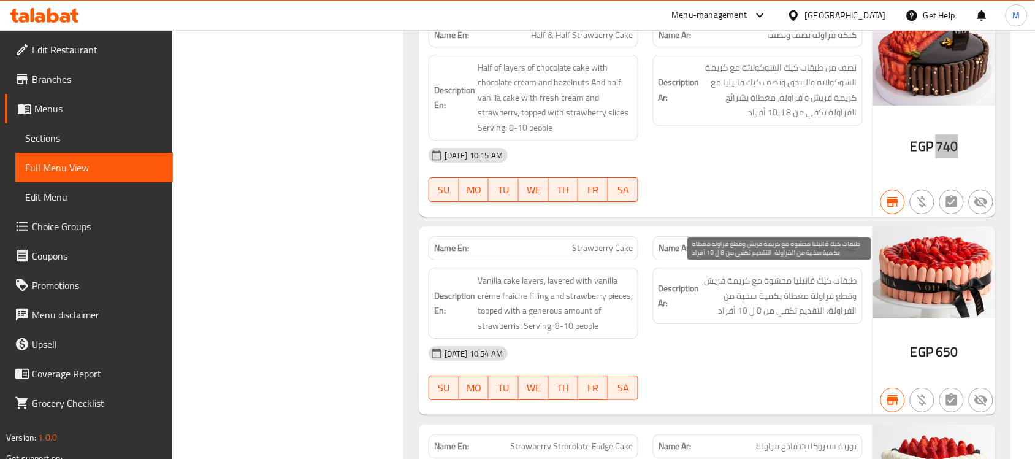
scroll to position [3987, 0]
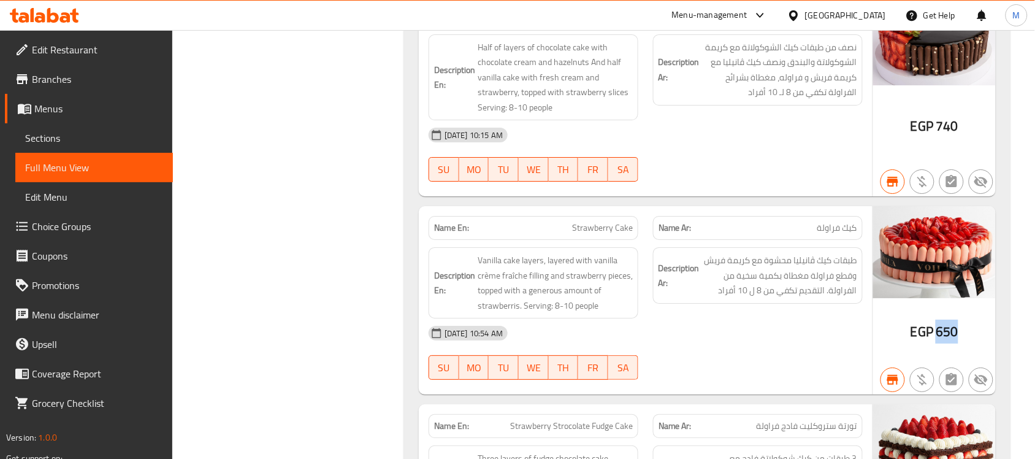
drag, startPoint x: 939, startPoint y: 327, endPoint x: 965, endPoint y: 327, distance: 26.4
click at [965, 327] on div "EGP 650" at bounding box center [935, 300] width 123 height 188
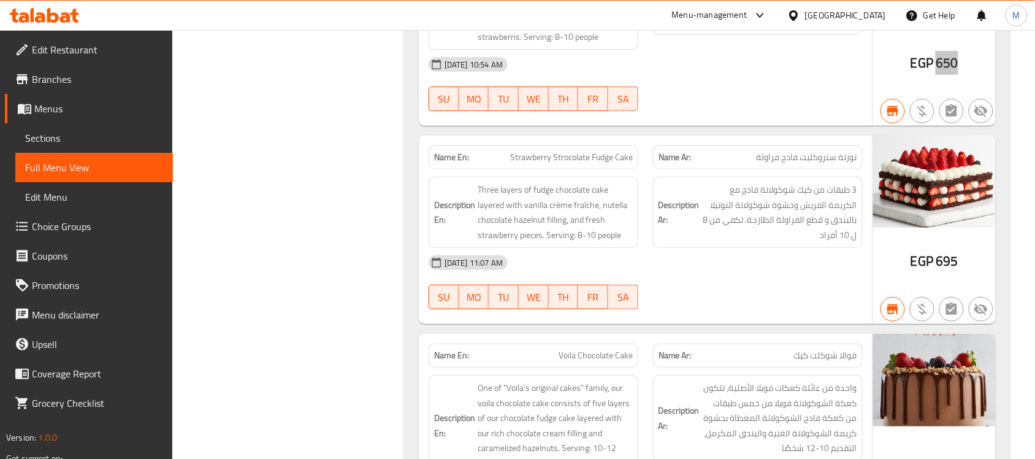
scroll to position [4294, 0]
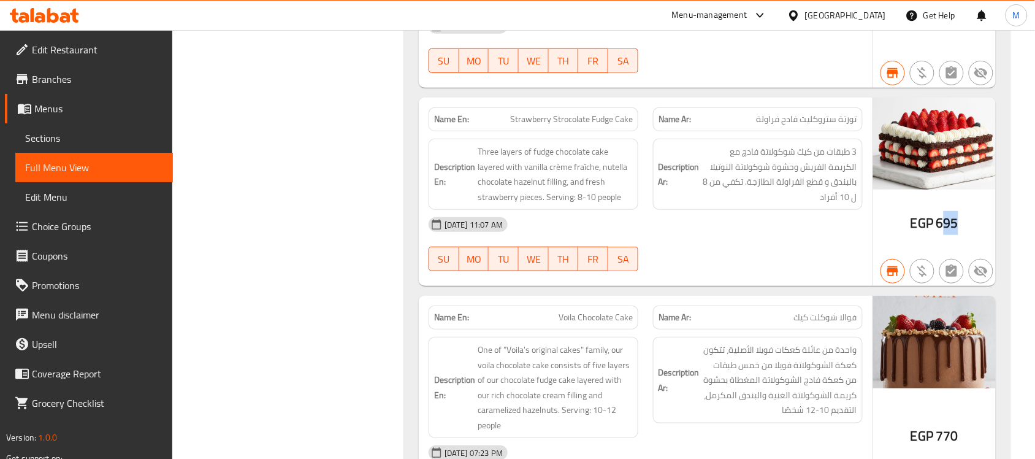
drag, startPoint x: 942, startPoint y: 222, endPoint x: 958, endPoint y: 225, distance: 16.1
click at [958, 225] on span "695" at bounding box center [947, 223] width 22 height 24
drag, startPoint x: 936, startPoint y: 219, endPoint x: 968, endPoint y: 223, distance: 32.1
click at [968, 223] on div "EGP 695" at bounding box center [935, 192] width 123 height 188
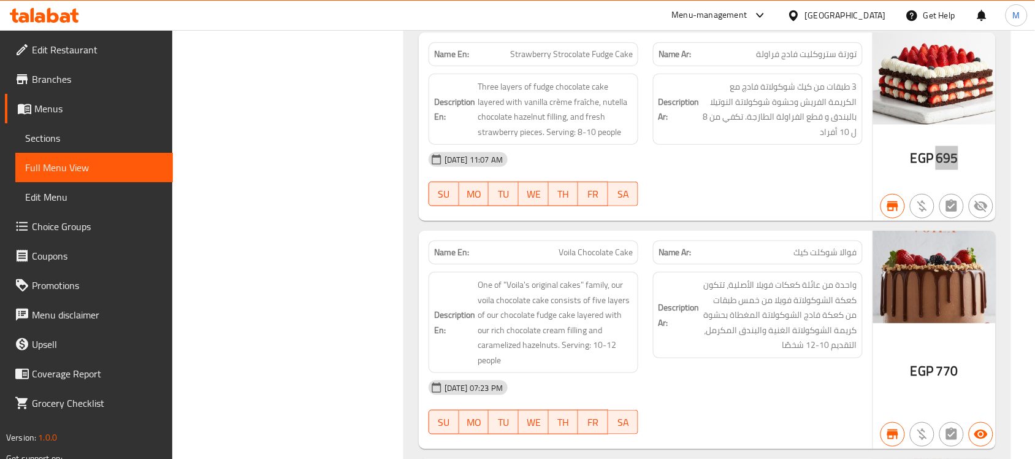
scroll to position [4447, 0]
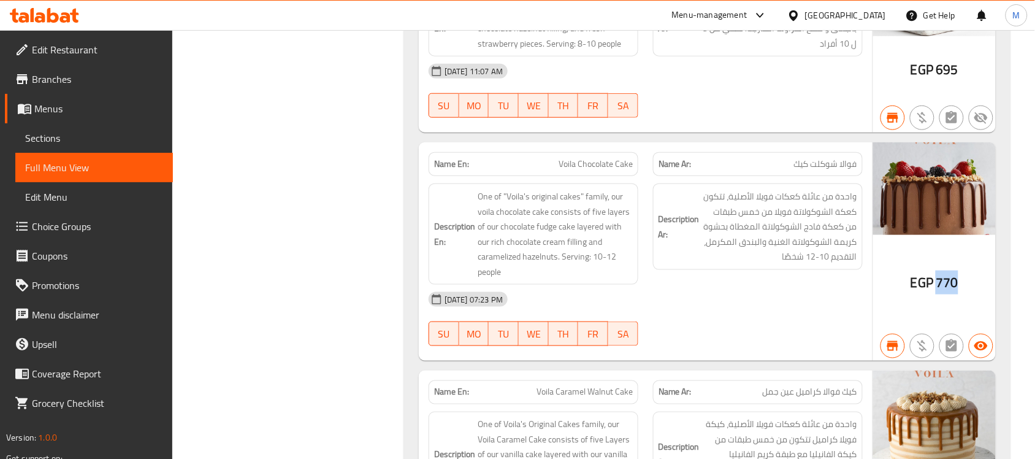
drag, startPoint x: 939, startPoint y: 277, endPoint x: 961, endPoint y: 277, distance: 22.1
click at [961, 277] on div "EGP 770" at bounding box center [935, 251] width 123 height 218
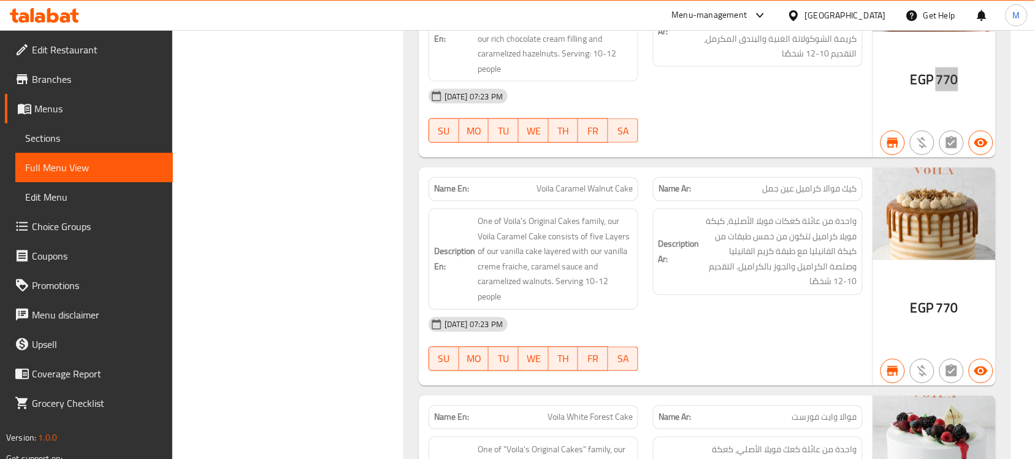
scroll to position [4677, 0]
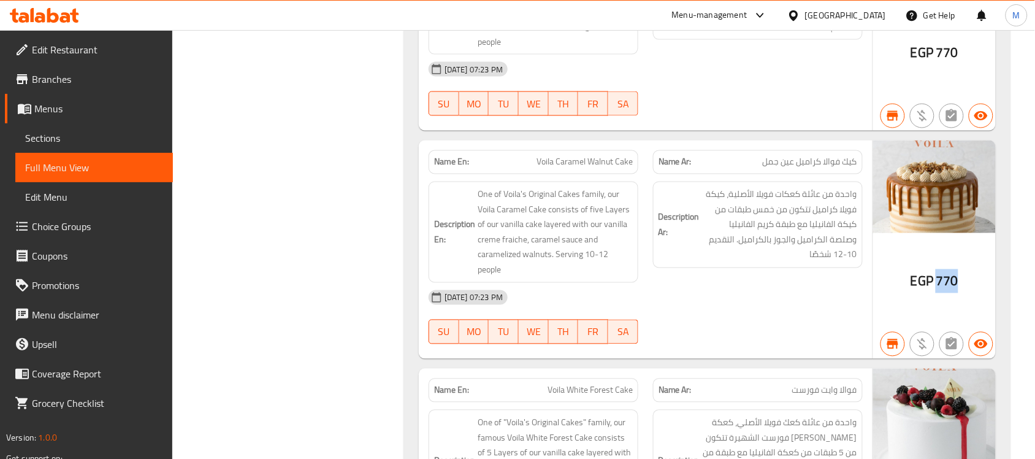
drag, startPoint x: 939, startPoint y: 276, endPoint x: 962, endPoint y: 274, distance: 23.4
click at [962, 274] on div "EGP 770" at bounding box center [935, 249] width 123 height 218
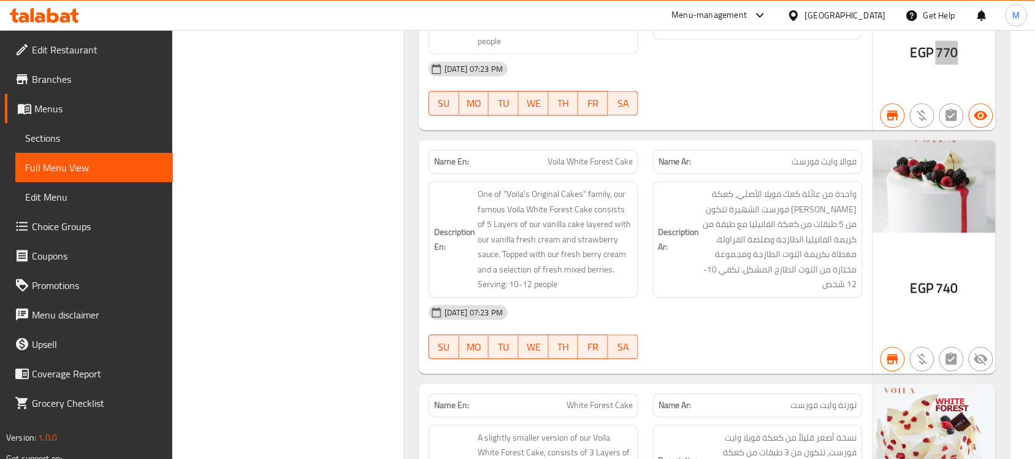
scroll to position [4908, 0]
drag, startPoint x: 935, startPoint y: 283, endPoint x: 960, endPoint y: 281, distance: 24.7
click at [960, 281] on div "EGP 740" at bounding box center [935, 256] width 123 height 234
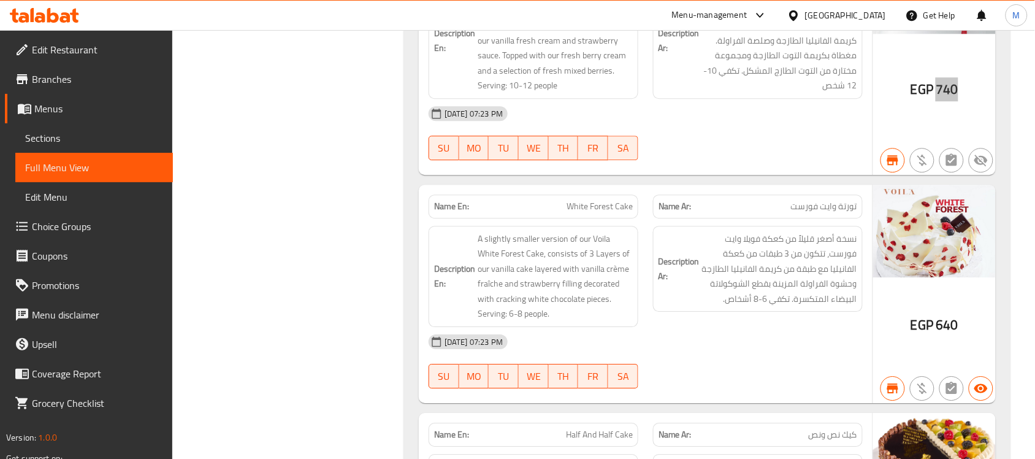
scroll to position [5138, 0]
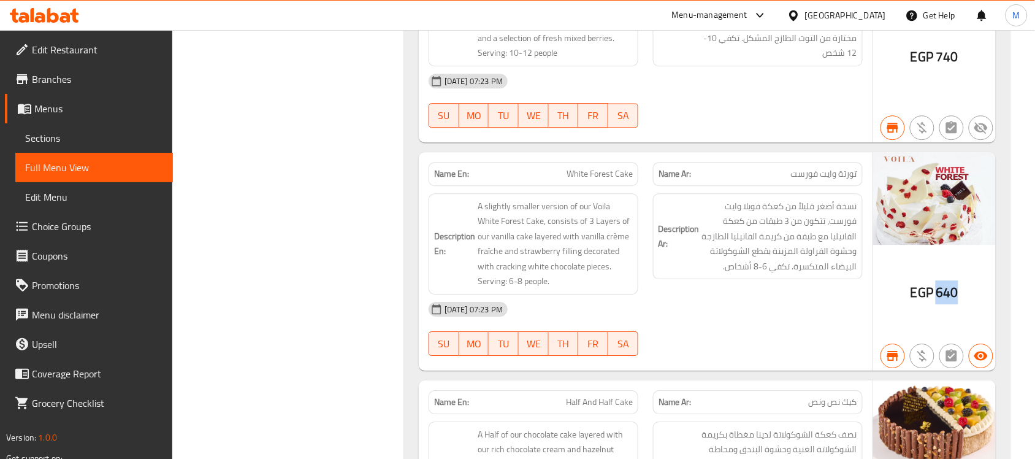
drag, startPoint x: 939, startPoint y: 284, endPoint x: 959, endPoint y: 285, distance: 19.7
click at [959, 285] on div "EGP 640" at bounding box center [935, 261] width 123 height 218
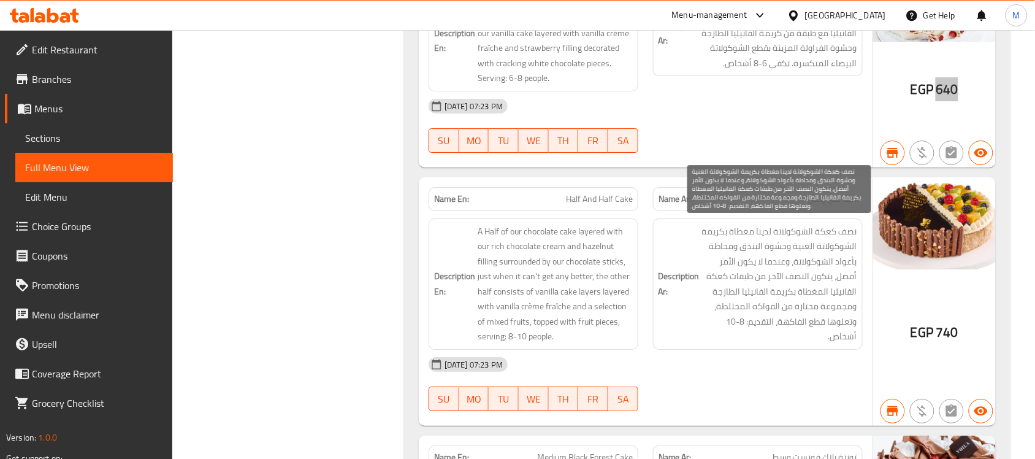
scroll to position [5368, 0]
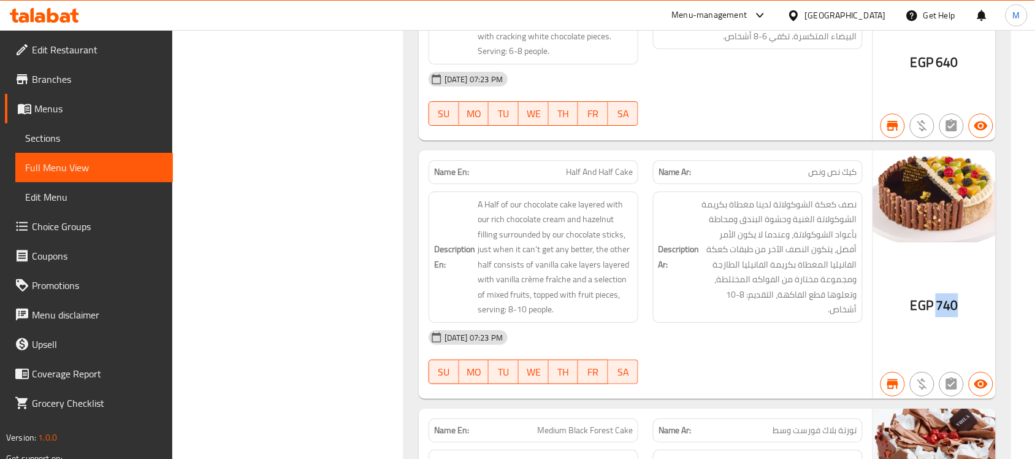
drag, startPoint x: 934, startPoint y: 293, endPoint x: 960, endPoint y: 296, distance: 26.6
click at [960, 296] on div "EGP 740" at bounding box center [935, 274] width 123 height 248
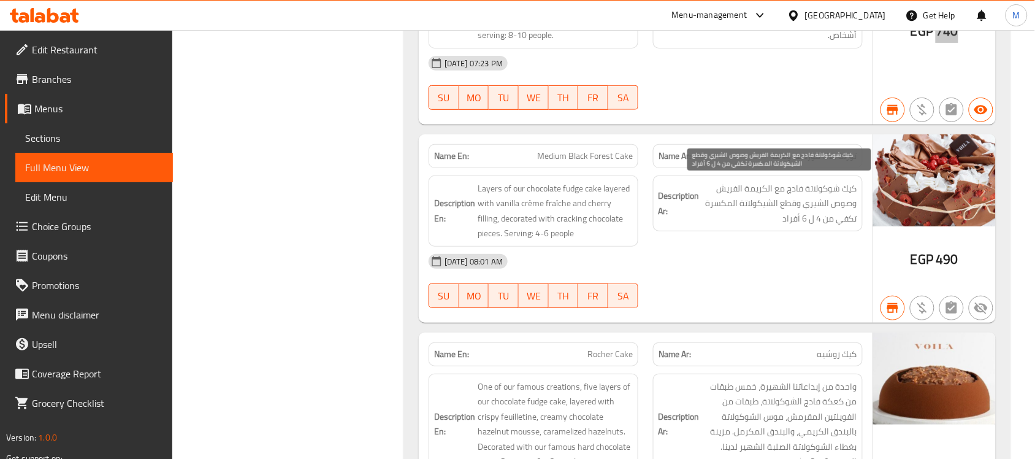
scroll to position [5674, 0]
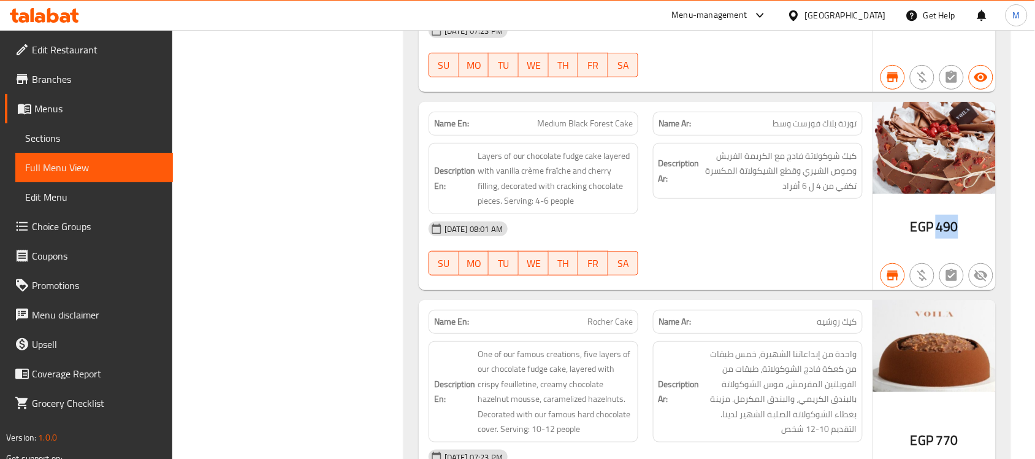
drag, startPoint x: 939, startPoint y: 225, endPoint x: 971, endPoint y: 225, distance: 32.5
click at [971, 225] on div "EGP 490" at bounding box center [935, 196] width 123 height 188
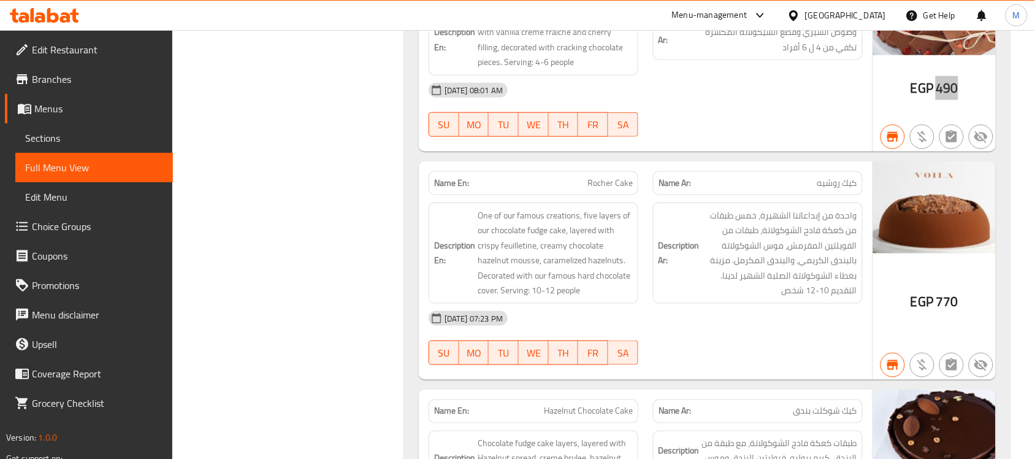
scroll to position [5828, 0]
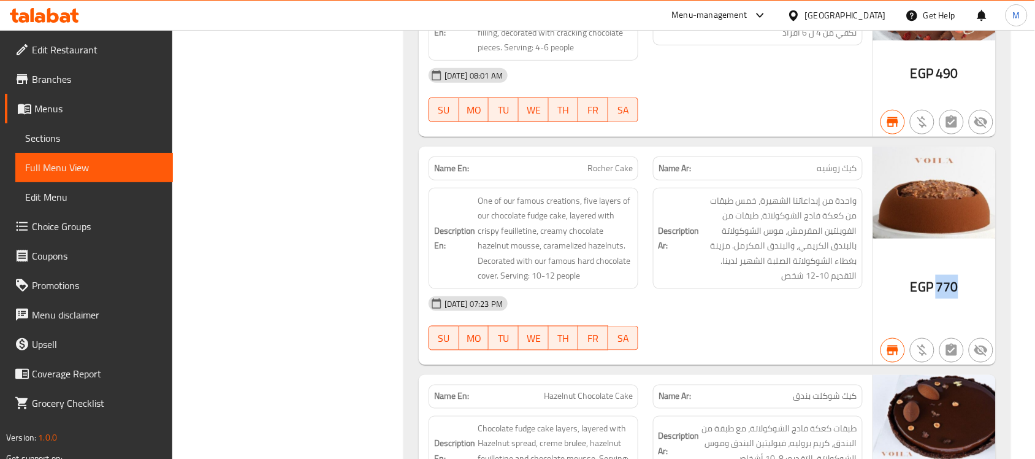
drag, startPoint x: 937, startPoint y: 278, endPoint x: 968, endPoint y: 277, distance: 30.7
click at [968, 277] on div "EGP 770" at bounding box center [935, 256] width 123 height 218
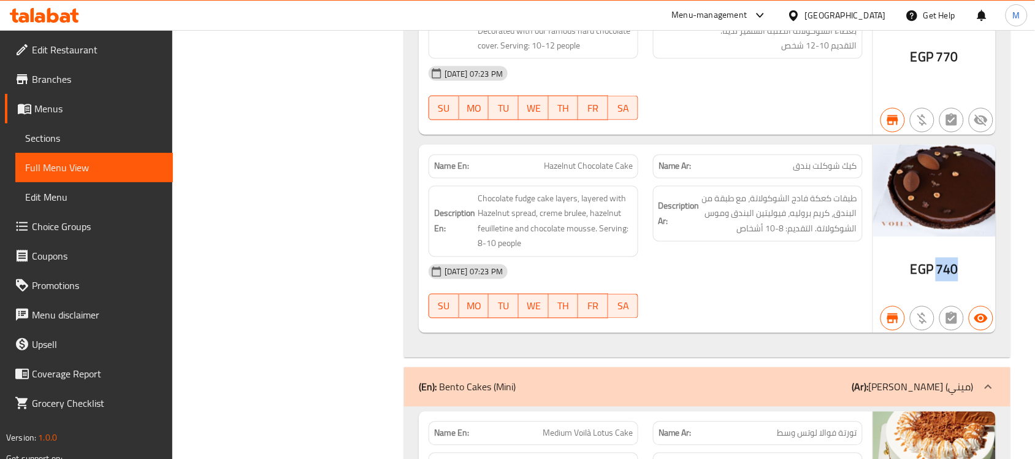
drag, startPoint x: 939, startPoint y: 274, endPoint x: 968, endPoint y: 271, distance: 29.0
click at [967, 271] on div "EGP 740" at bounding box center [935, 239] width 123 height 188
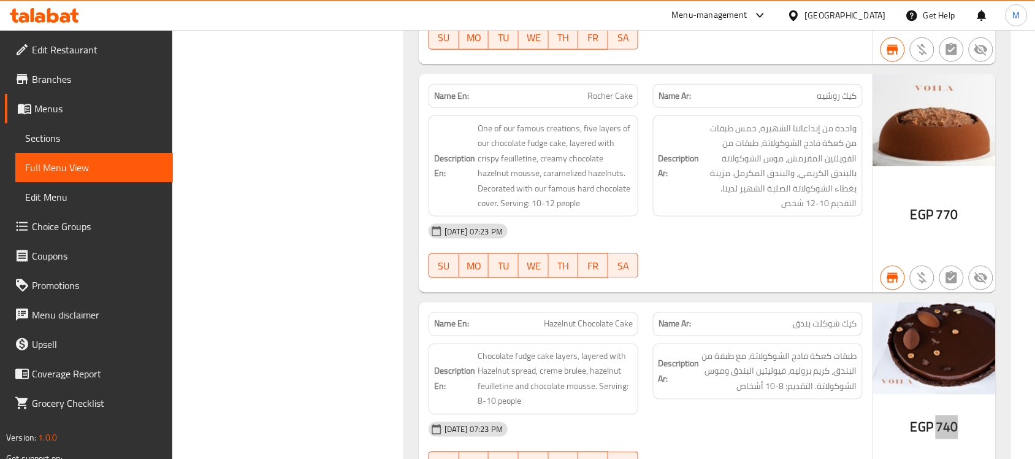
scroll to position [5904, 0]
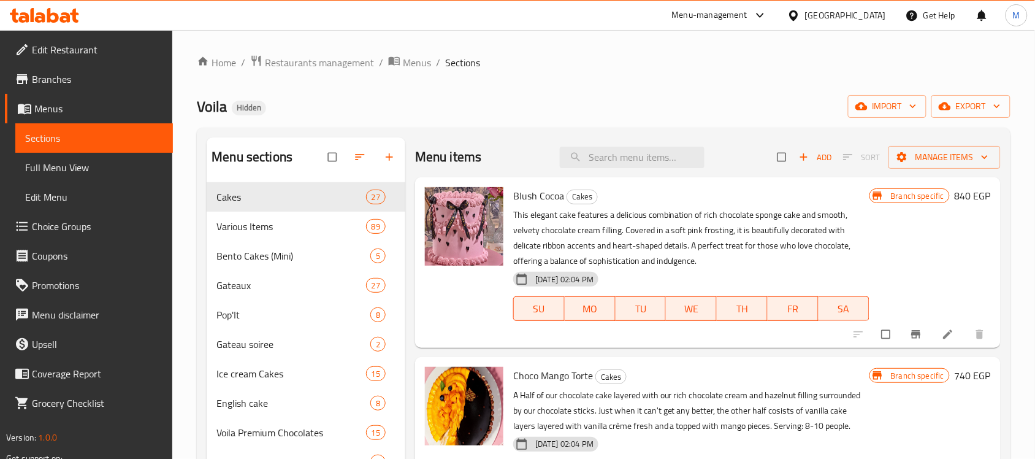
click at [730, 74] on div "Home / Restaurants management / Menus / Sections Voila Hidden import export Men…" at bounding box center [604, 332] width 814 height 555
click at [728, 90] on div "Home / Restaurants management / Menus / Sections Voila Hidden import export Men…" at bounding box center [604, 332] width 814 height 555
click at [982, 112] on span "export" at bounding box center [972, 106] width 60 height 15
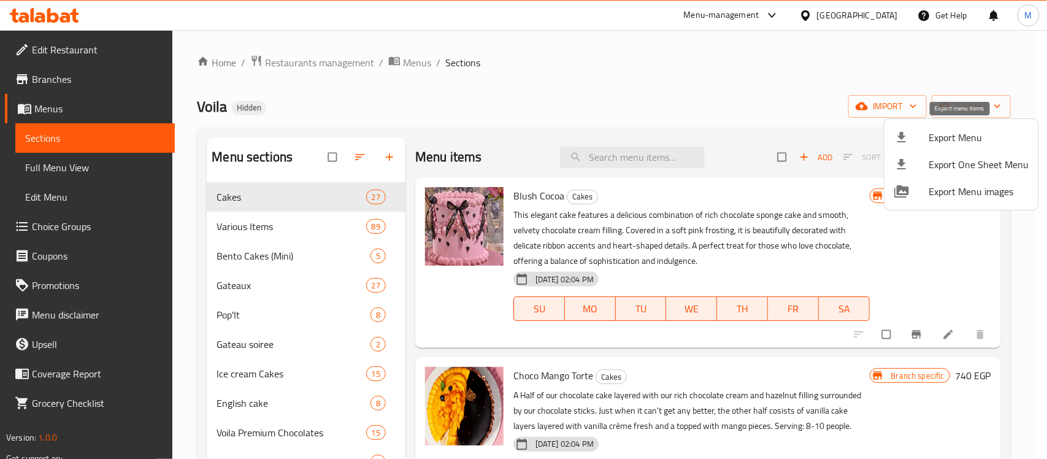
click at [934, 138] on span "Export Menu" at bounding box center [979, 137] width 100 height 15
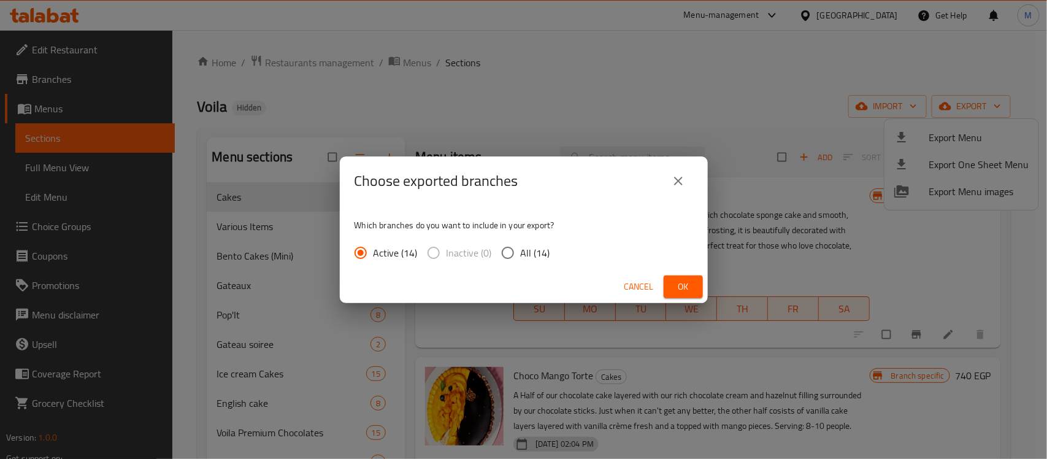
click at [531, 255] on span "All (14)" at bounding box center [535, 252] width 29 height 15
click at [521, 255] on input "All (14)" at bounding box center [508, 253] width 26 height 26
radio input "true"
click at [675, 284] on span "Ok" at bounding box center [684, 286] width 20 height 15
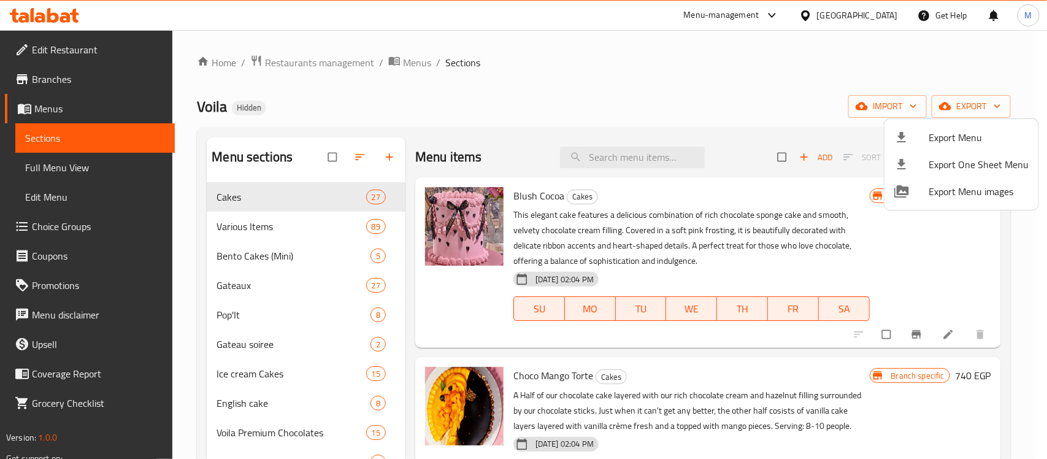
click at [575, 83] on div at bounding box center [523, 229] width 1047 height 459
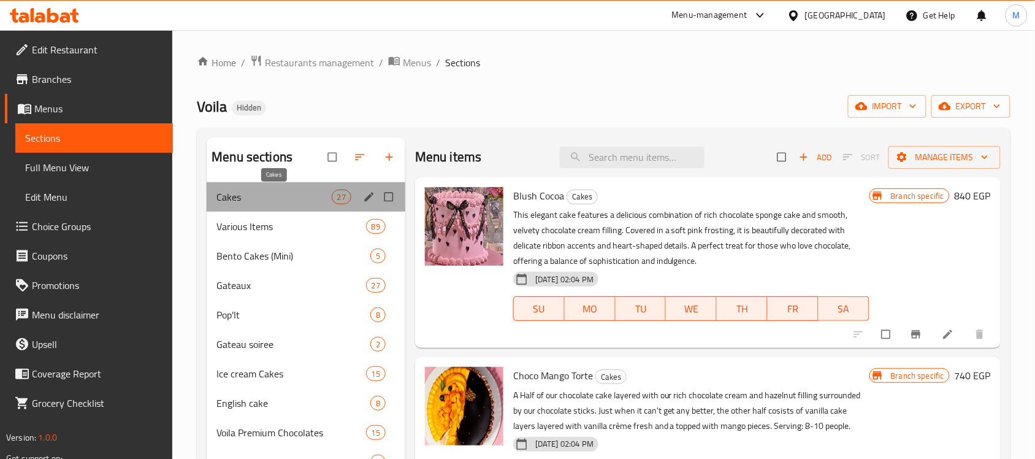
click at [255, 200] on span "Cakes" at bounding box center [274, 197] width 115 height 15
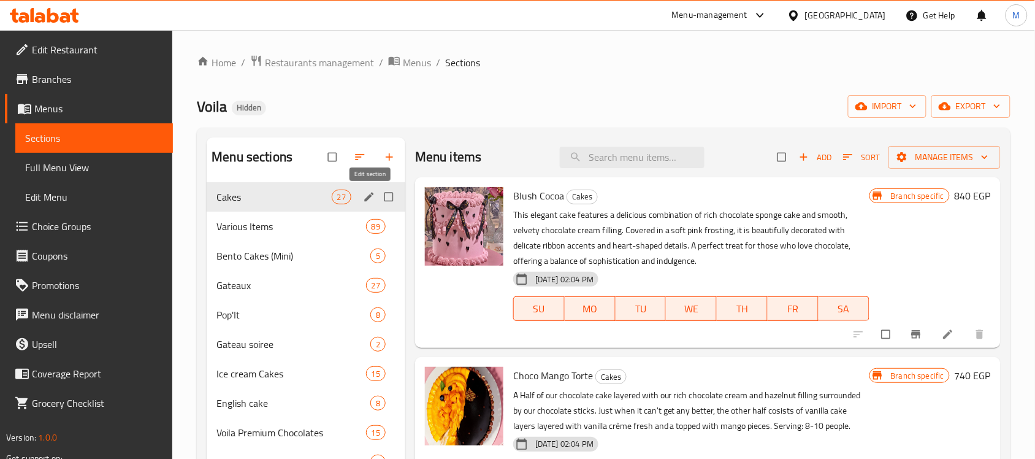
click at [364, 198] on icon "edit" at bounding box center [369, 197] width 12 height 12
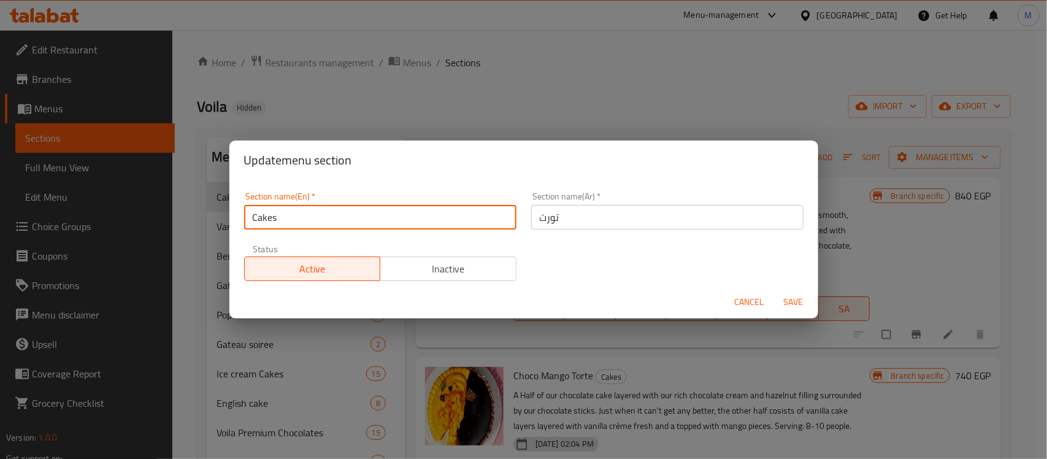
drag, startPoint x: 288, startPoint y: 210, endPoint x: 245, endPoint y: 221, distance: 44.5
click at [245, 221] on input "Cakes" at bounding box center [380, 217] width 272 height 25
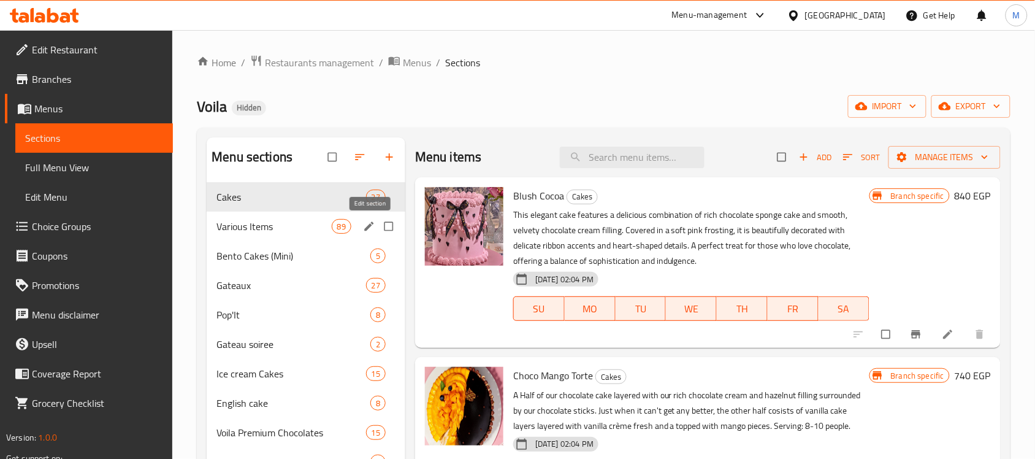
click at [371, 227] on icon "edit" at bounding box center [368, 225] width 9 height 9
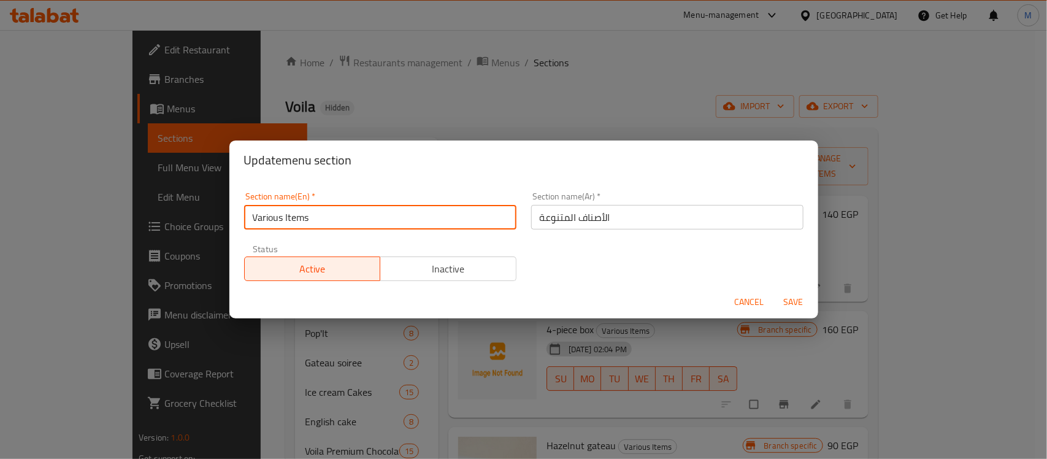
drag, startPoint x: 281, startPoint y: 215, endPoint x: 243, endPoint y: 217, distance: 38.1
click at [243, 217] on div "Section name(En)   * Various Items Section name(En) *" at bounding box center [380, 211] width 287 height 52
